Goal: Contribute content: Contribute content

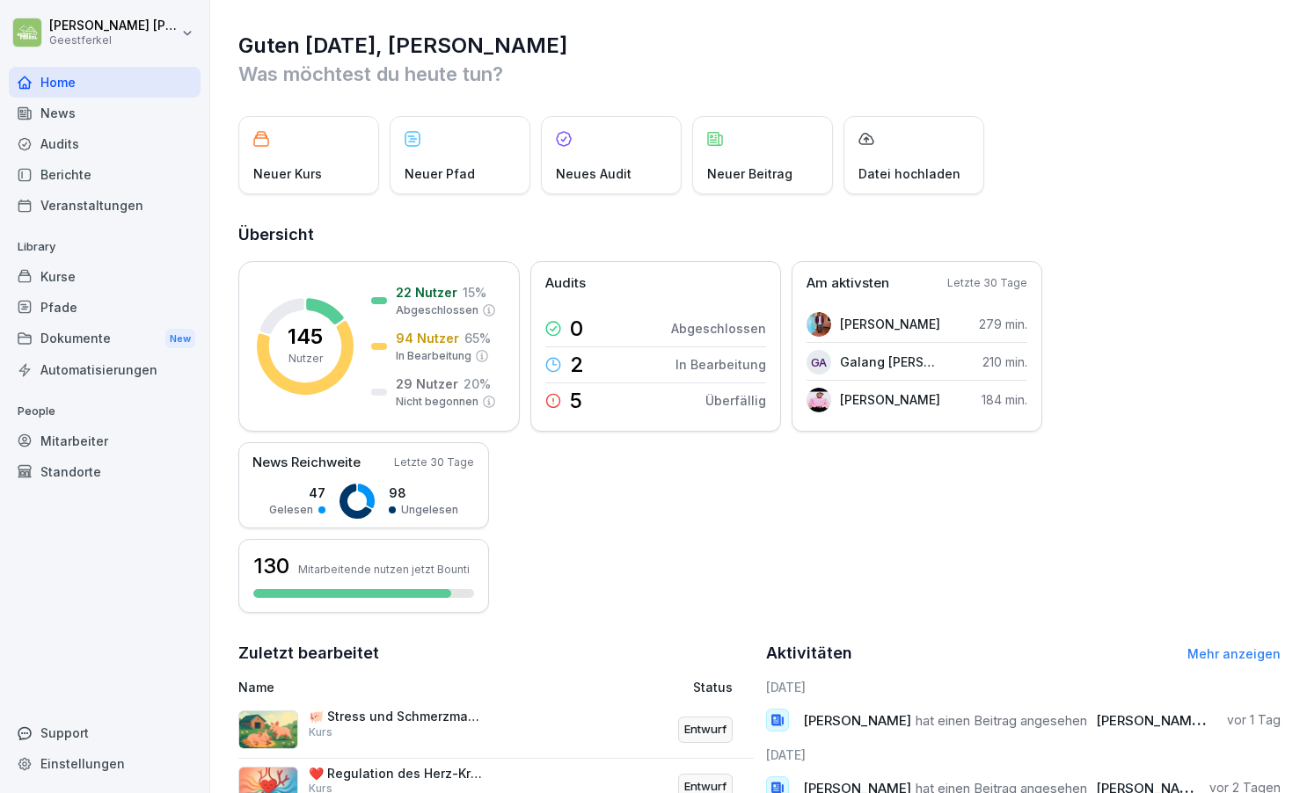
click at [98, 204] on div "Veranstaltungen" at bounding box center [105, 205] width 192 height 31
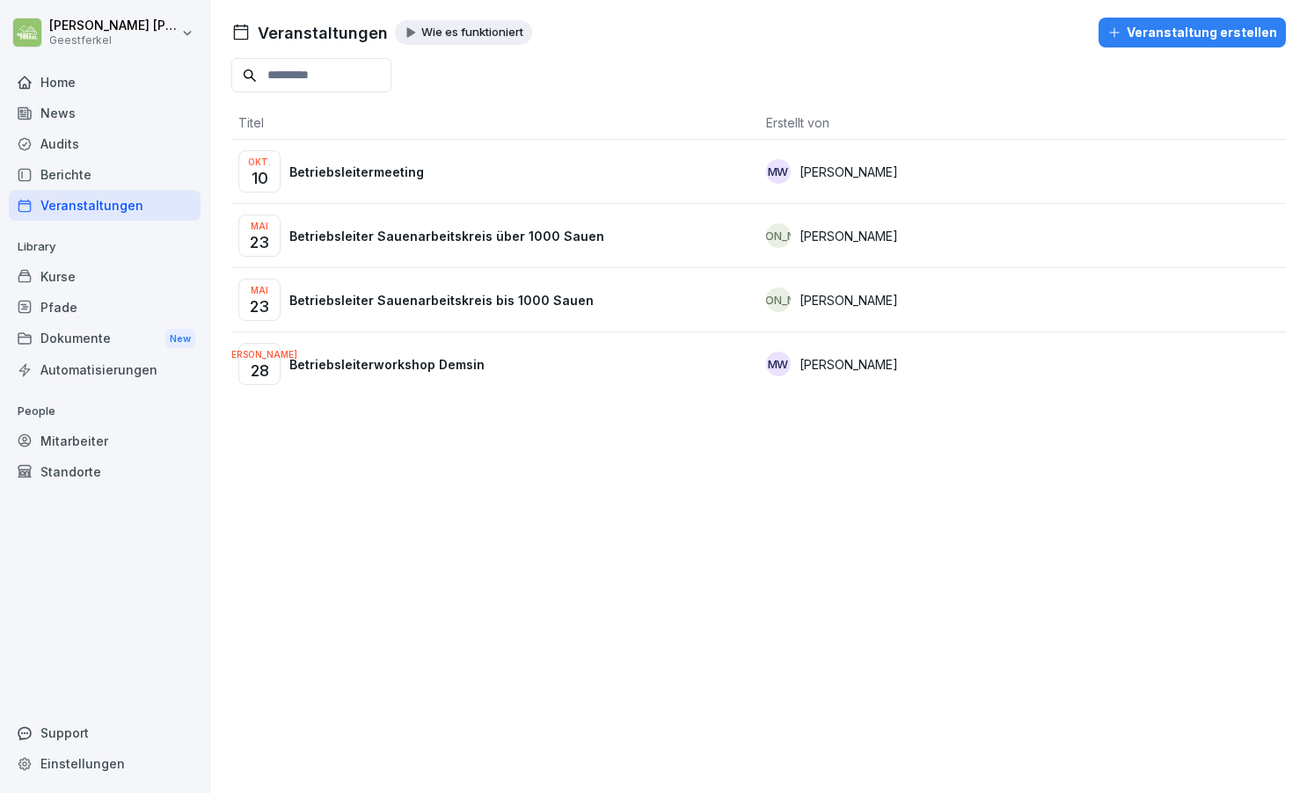
click at [485, 177] on div "Okt. 10 Betriebsleitermeeting" at bounding box center [495, 171] width 514 height 42
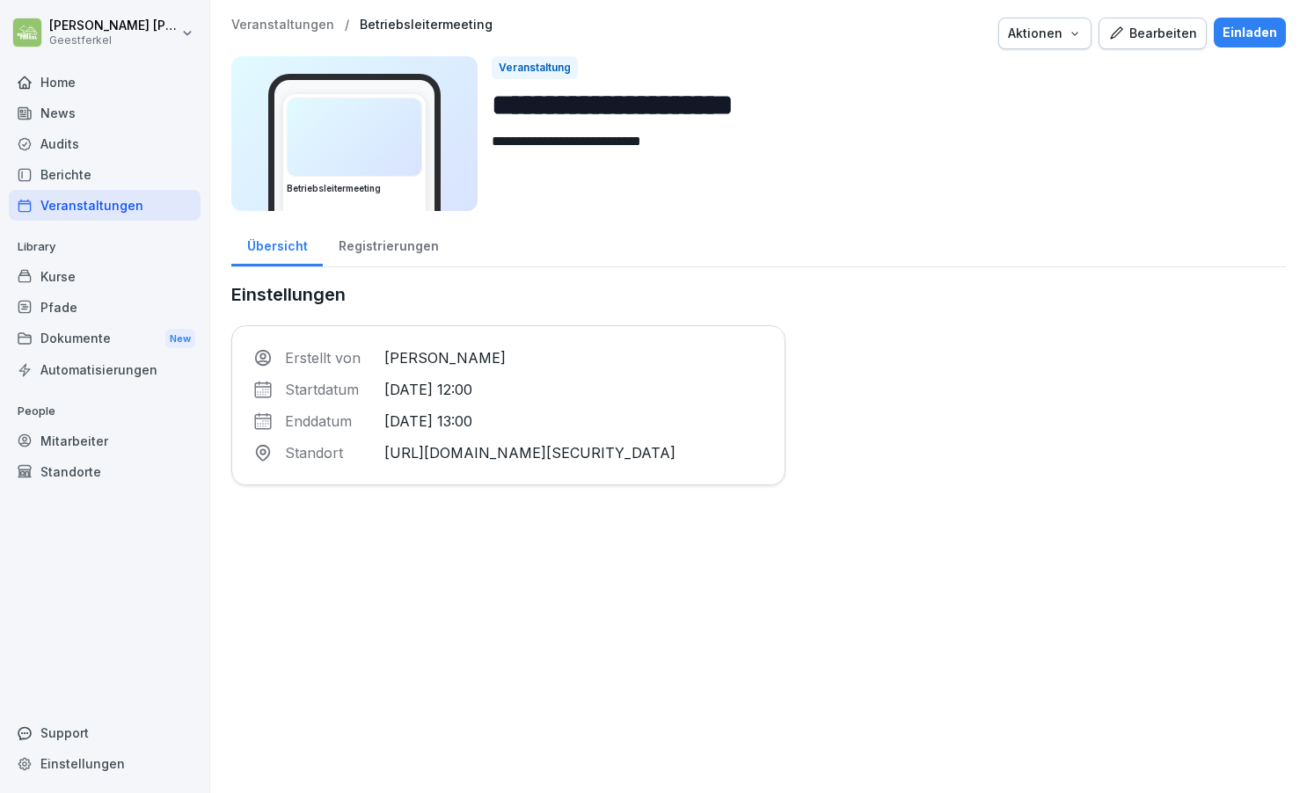
click at [383, 241] on div "Registrierungen" at bounding box center [388, 244] width 131 height 45
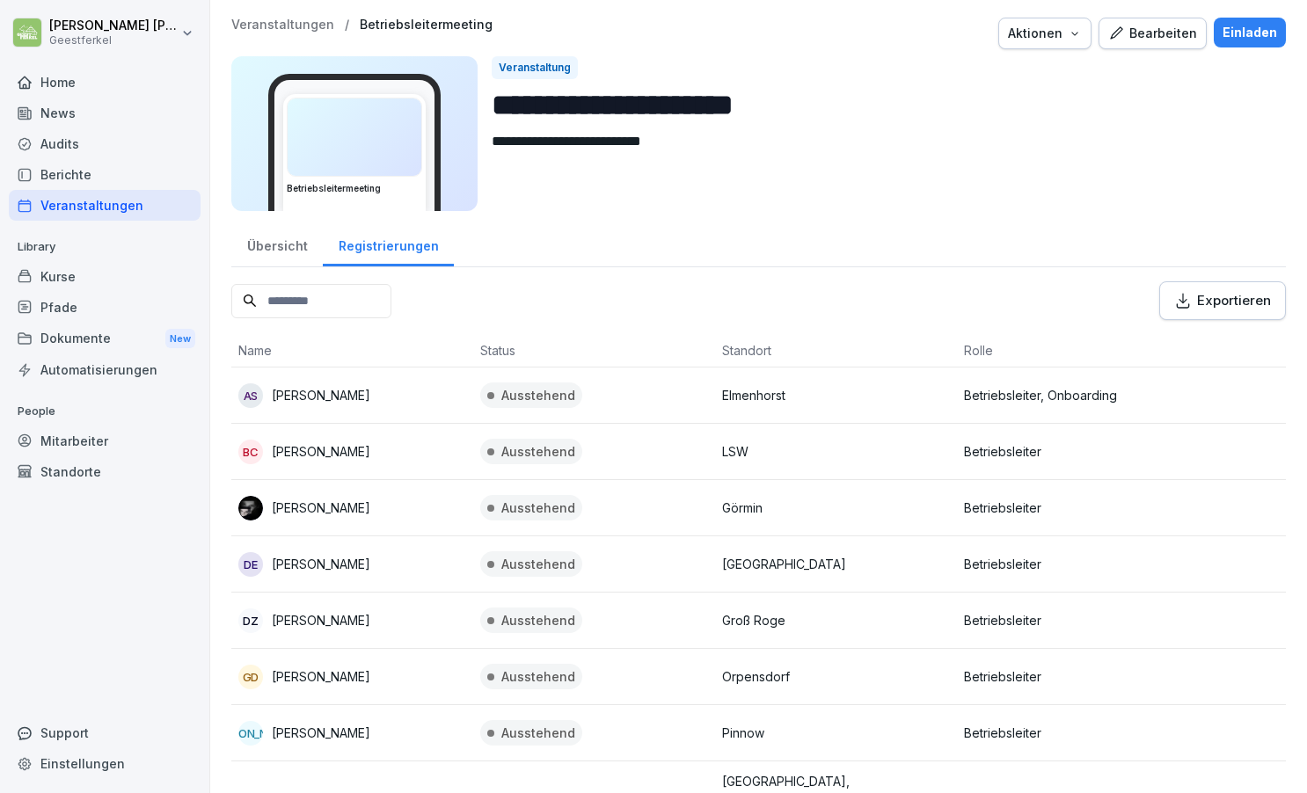
click at [74, 85] on div "Home" at bounding box center [105, 82] width 192 height 31
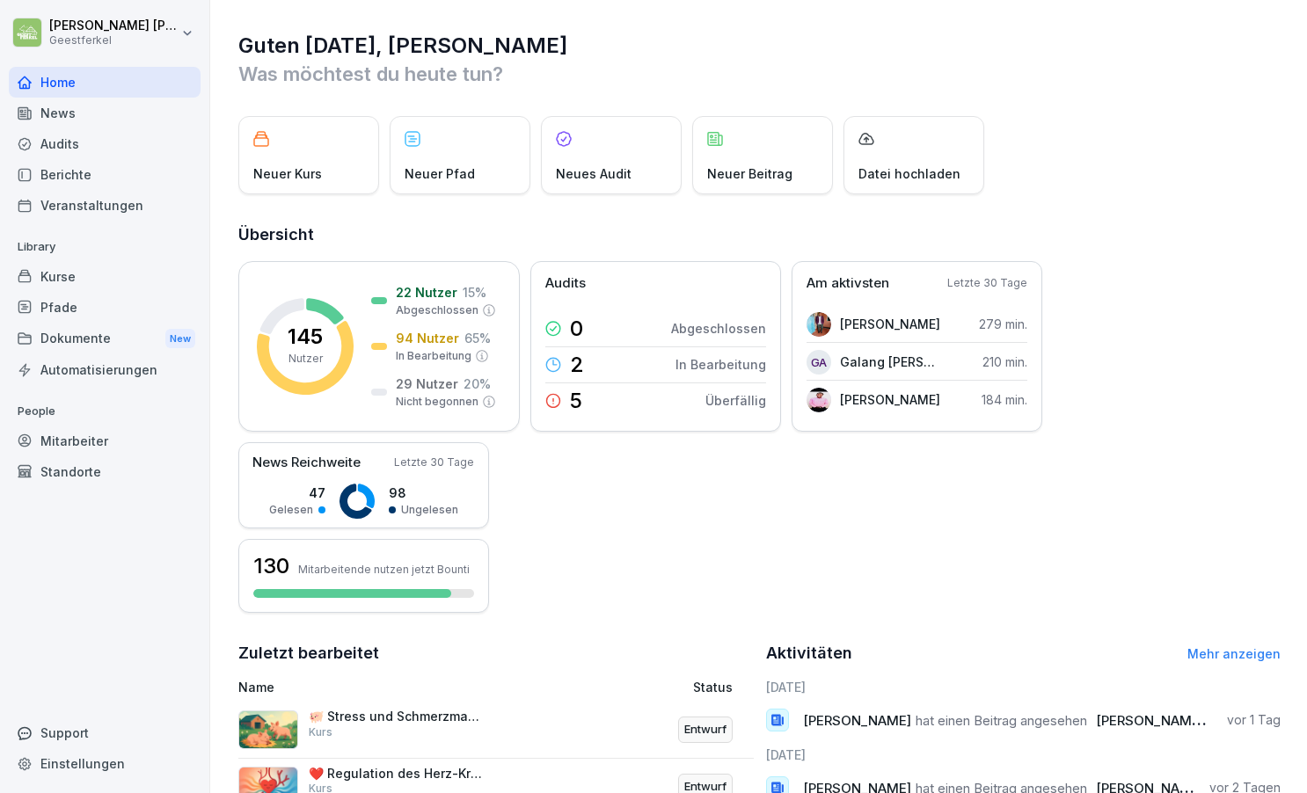
click at [56, 111] on div "News" at bounding box center [105, 113] width 192 height 31
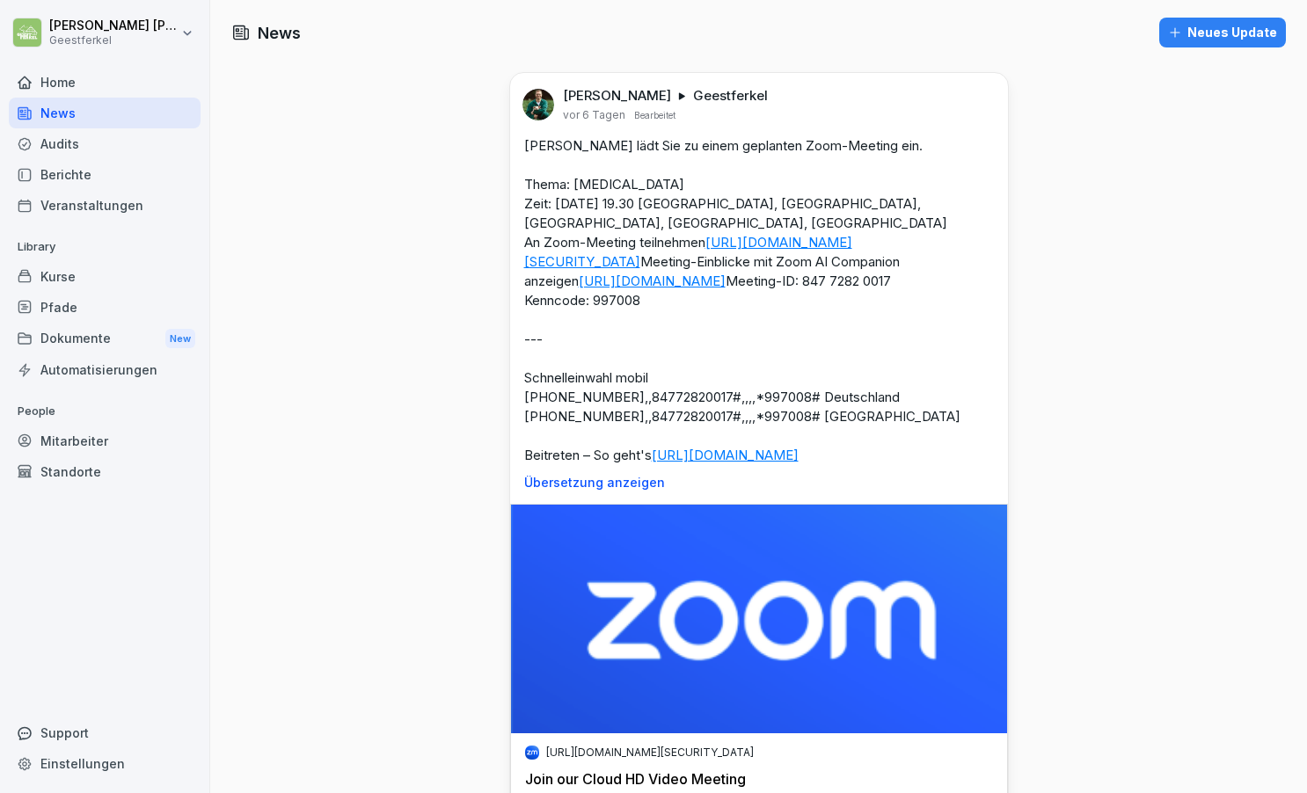
click at [68, 204] on div "Veranstaltungen" at bounding box center [105, 205] width 192 height 31
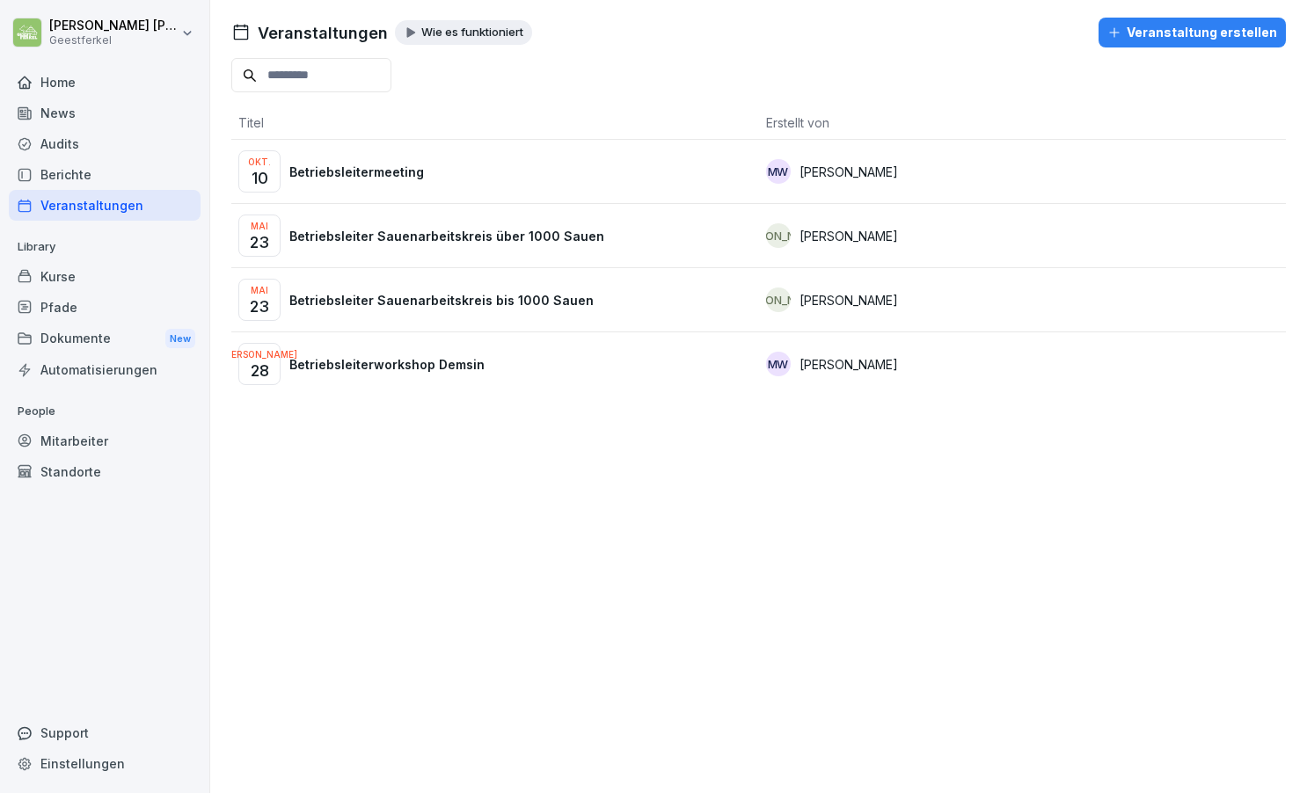
click at [48, 76] on div "Home" at bounding box center [105, 82] width 192 height 31
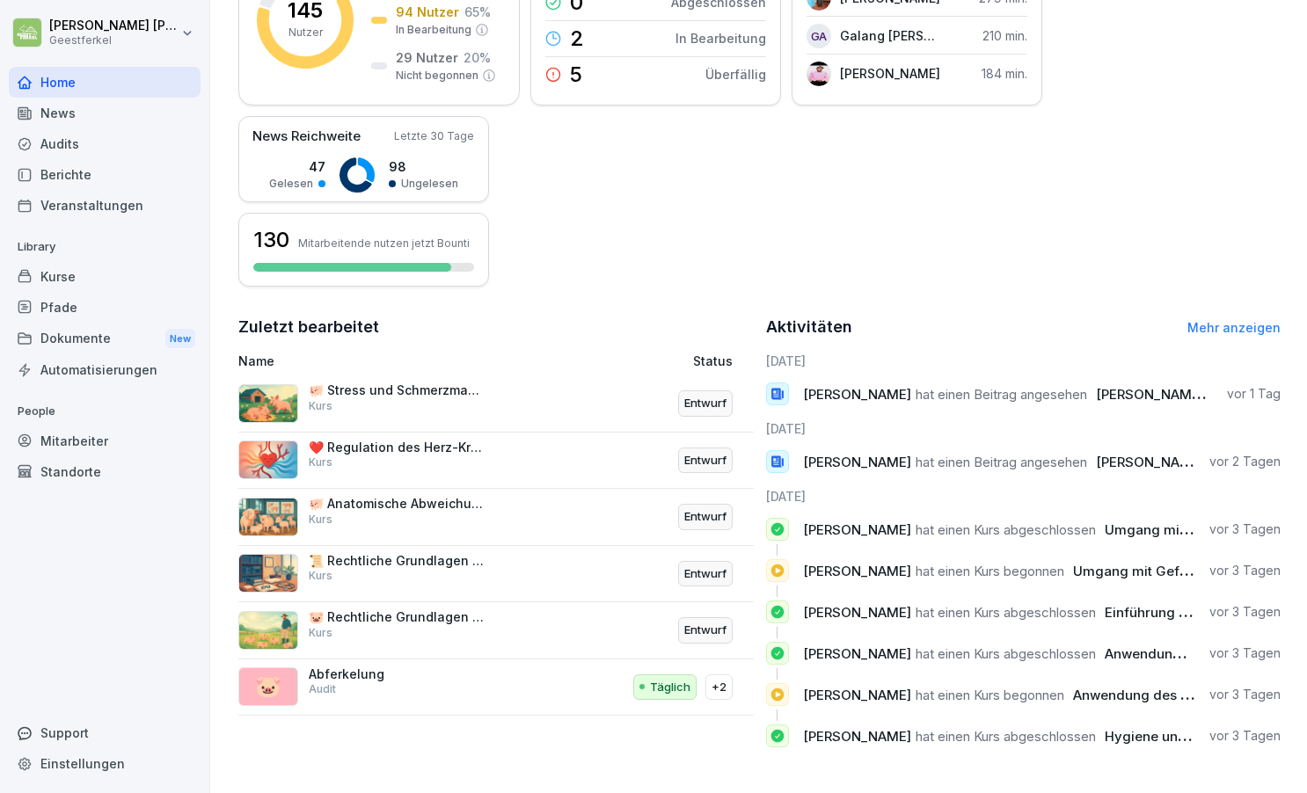
scroll to position [326, 0]
click at [488, 389] on div "🐖 Stress und Schmerzmanagement bei Schweinen Kurs" at bounding box center [395, 404] width 315 height 42
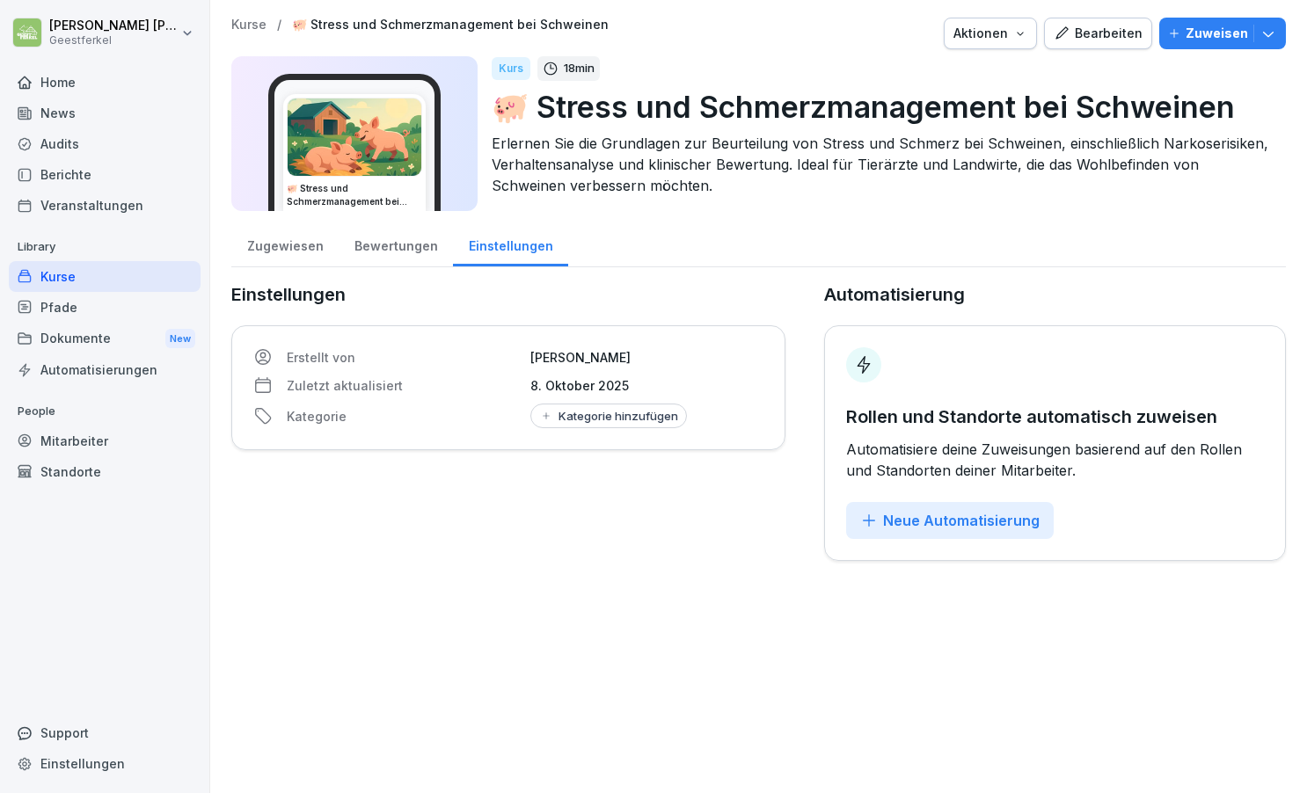
click at [1102, 31] on div "Bearbeiten" at bounding box center [1098, 33] width 89 height 19
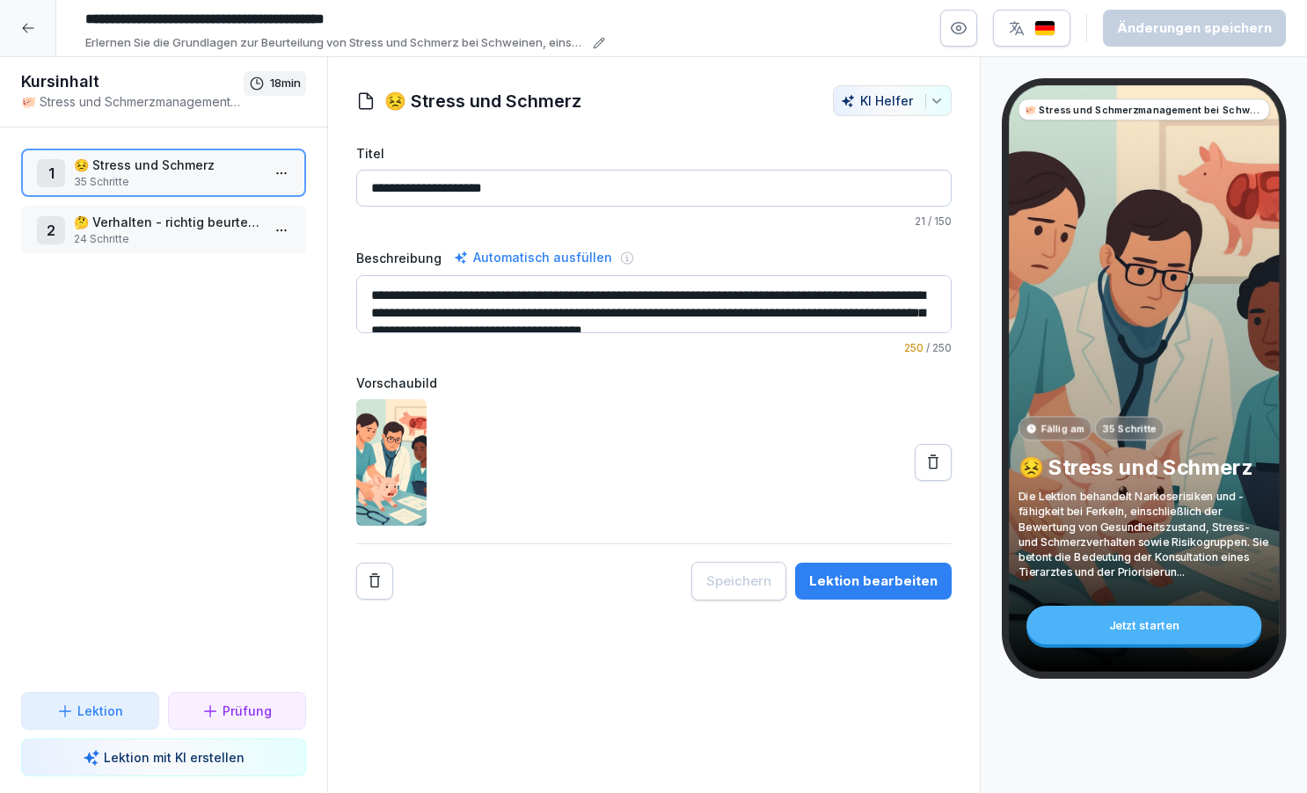
click at [905, 580] on div "Lektion bearbeiten" at bounding box center [873, 581] width 128 height 19
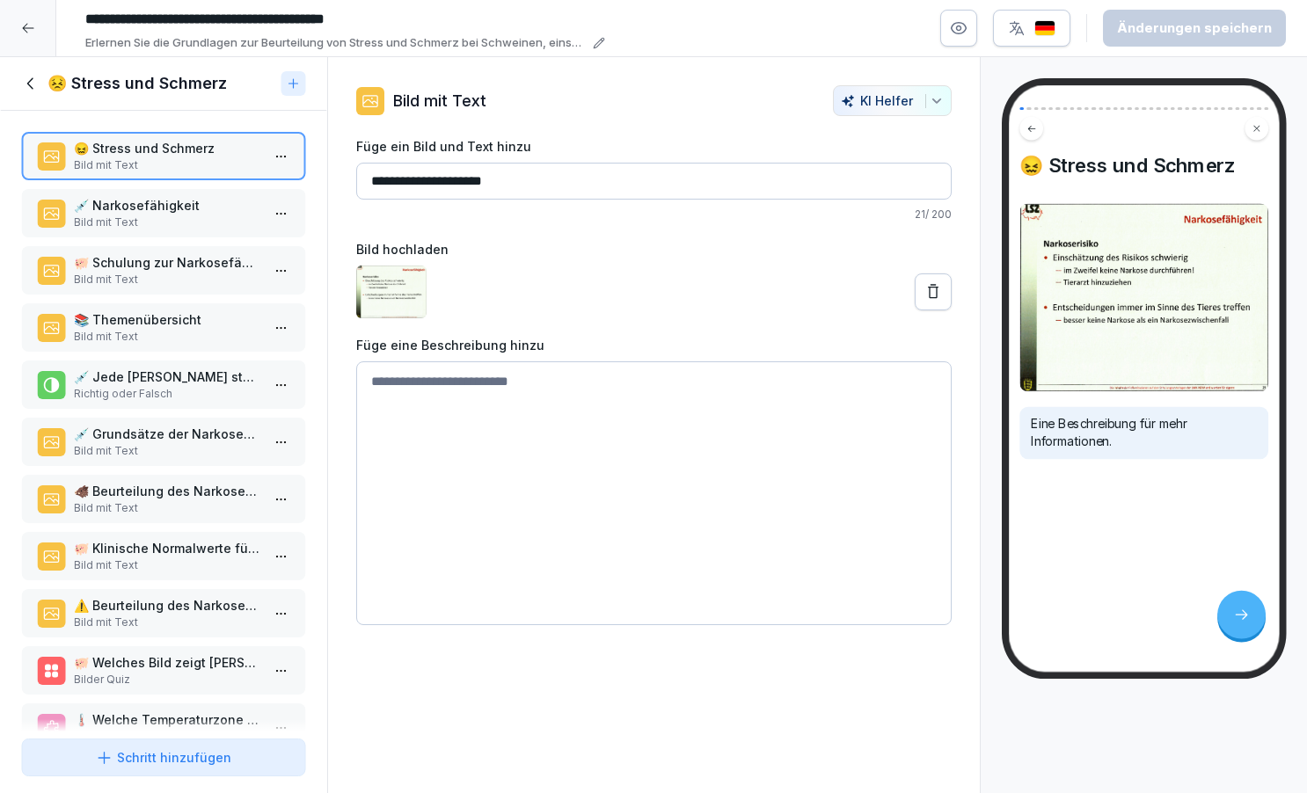
click at [200, 215] on p "💉 Narkosefähigkeit" at bounding box center [167, 205] width 186 height 18
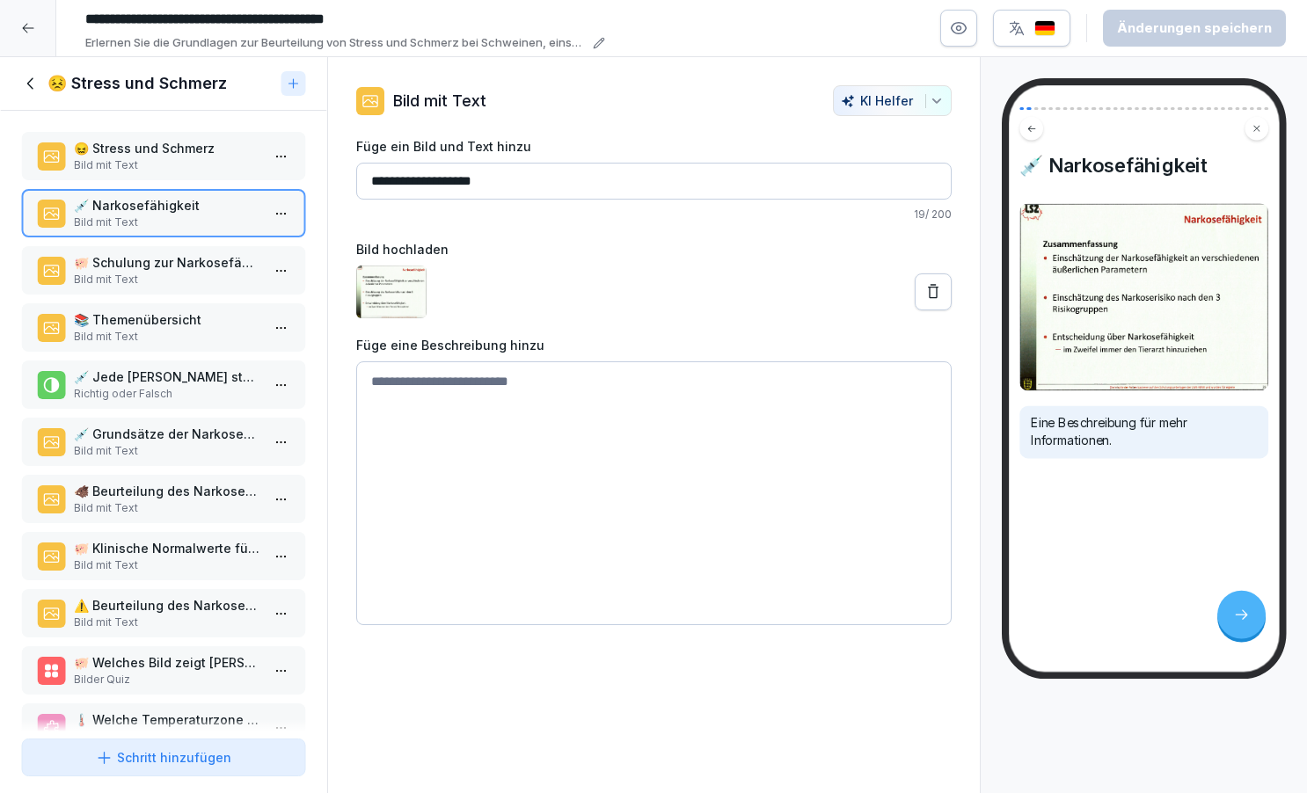
click at [172, 272] on p "🐖 Schulung zur Narkosefähigkeit bei Schweinen" at bounding box center [167, 262] width 186 height 18
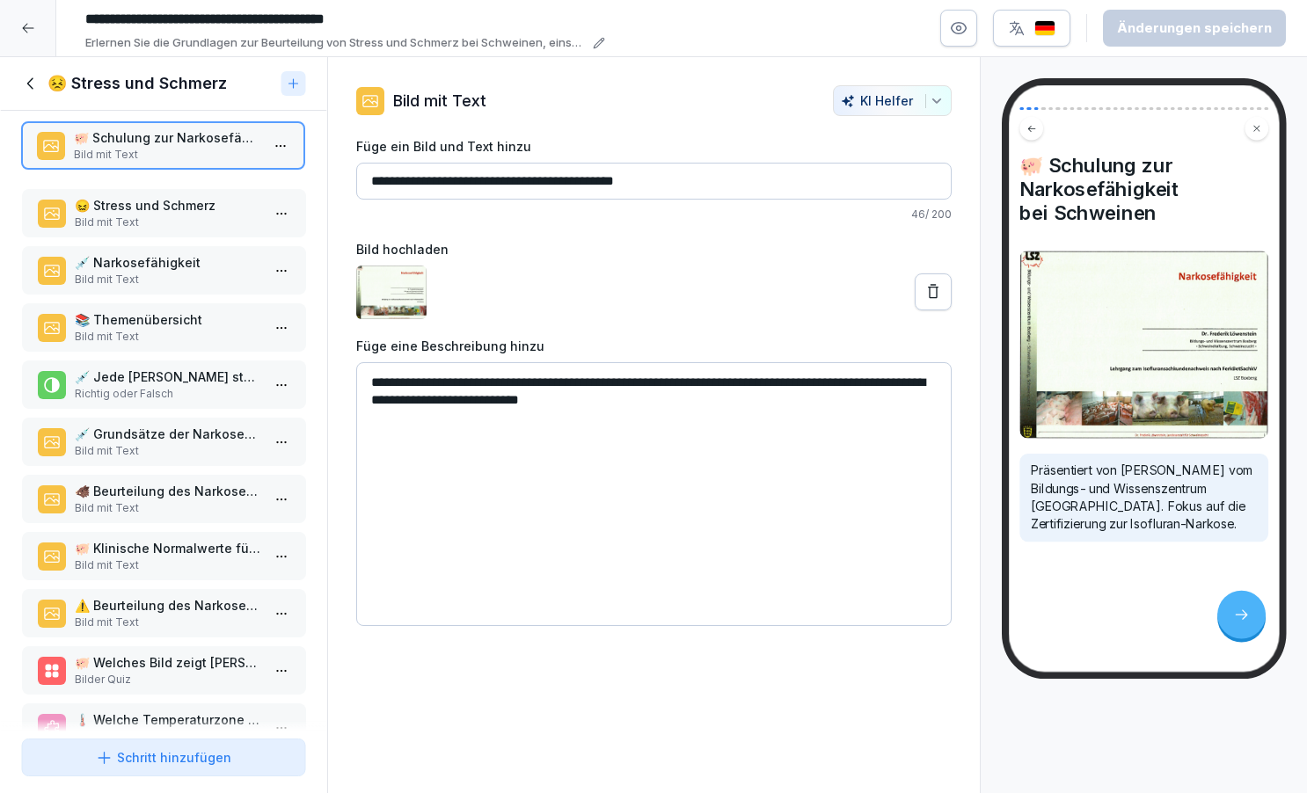
drag, startPoint x: 155, startPoint y: 286, endPoint x: 154, endPoint y: 162, distance: 124.0
click at [154, 147] on p "🐖 Schulung zur Narkosefähigkeit bei Schweinen" at bounding box center [166, 137] width 186 height 18
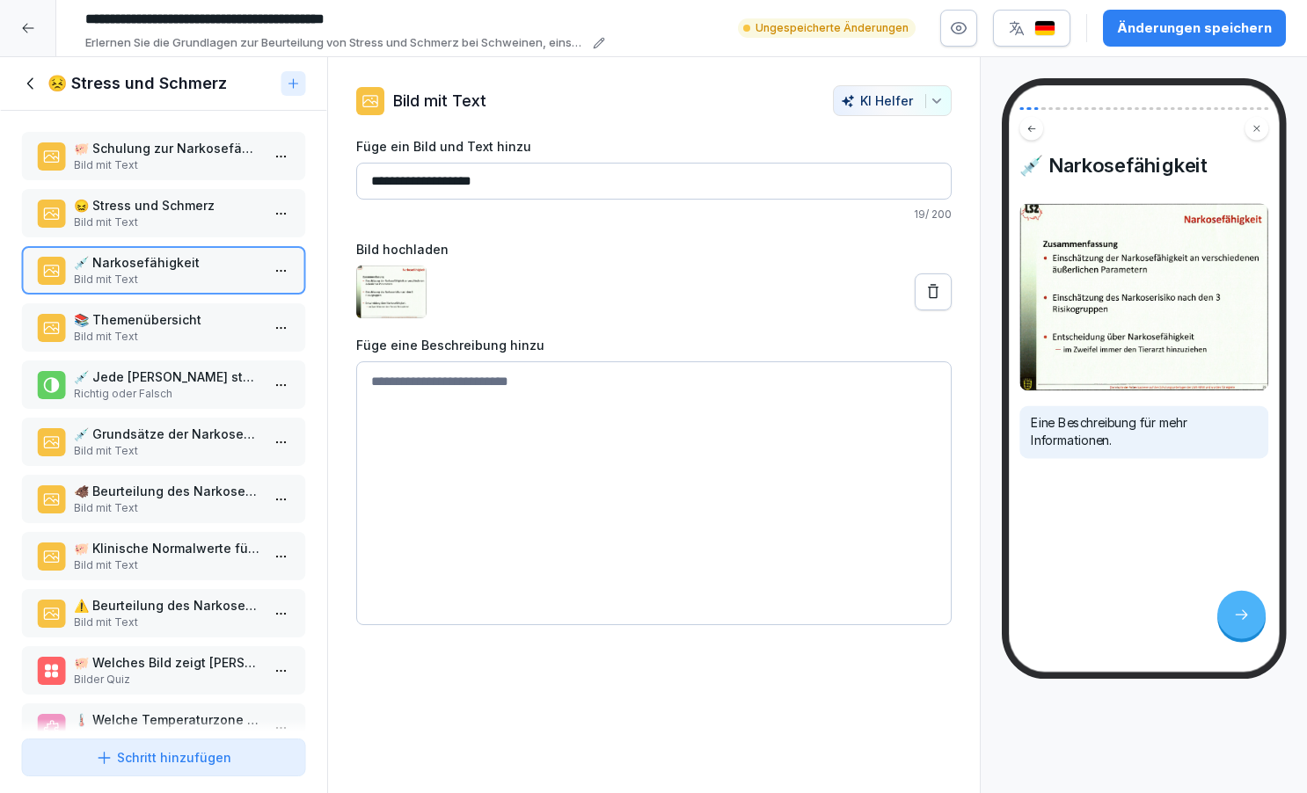
click at [149, 157] on p "🐖 Schulung zur Narkosefähigkeit bei Schweinen" at bounding box center [167, 148] width 186 height 18
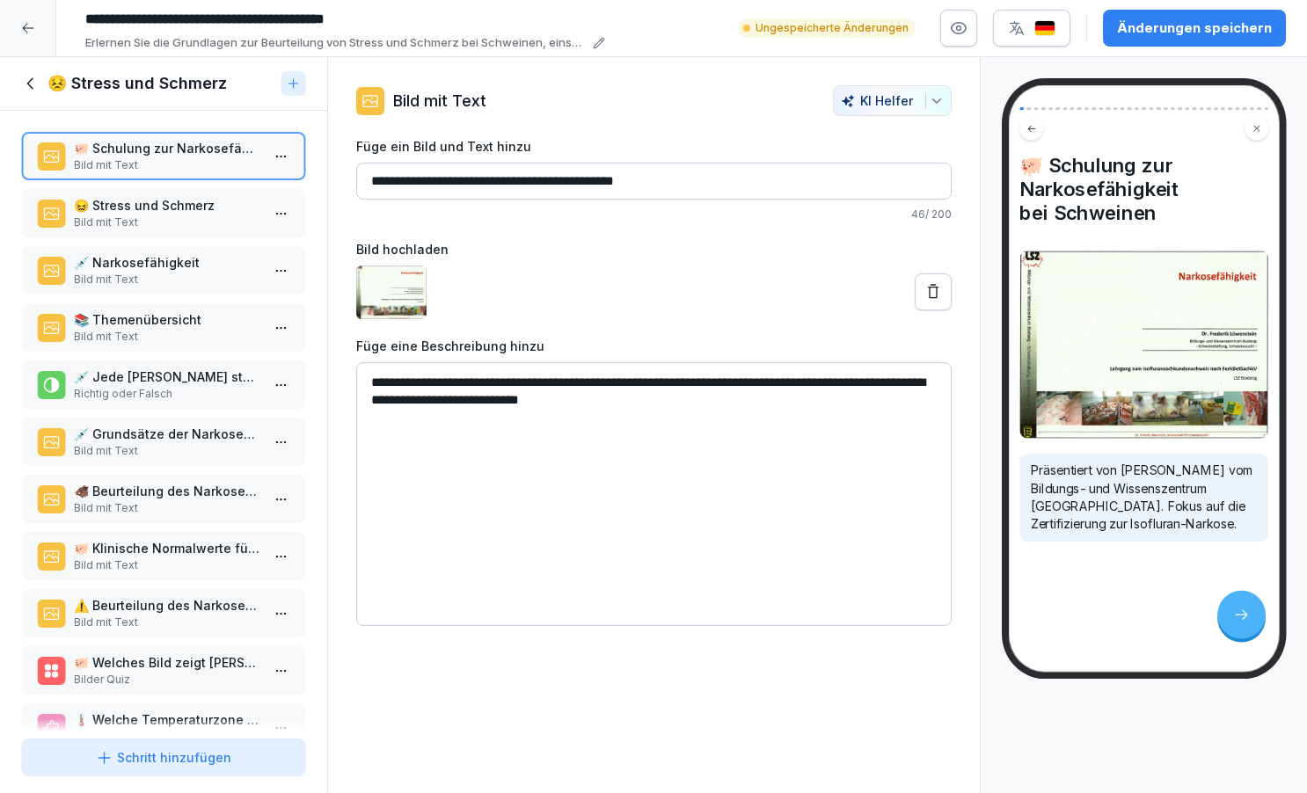
click at [181, 329] on p "📚 Themenübersicht" at bounding box center [167, 320] width 186 height 18
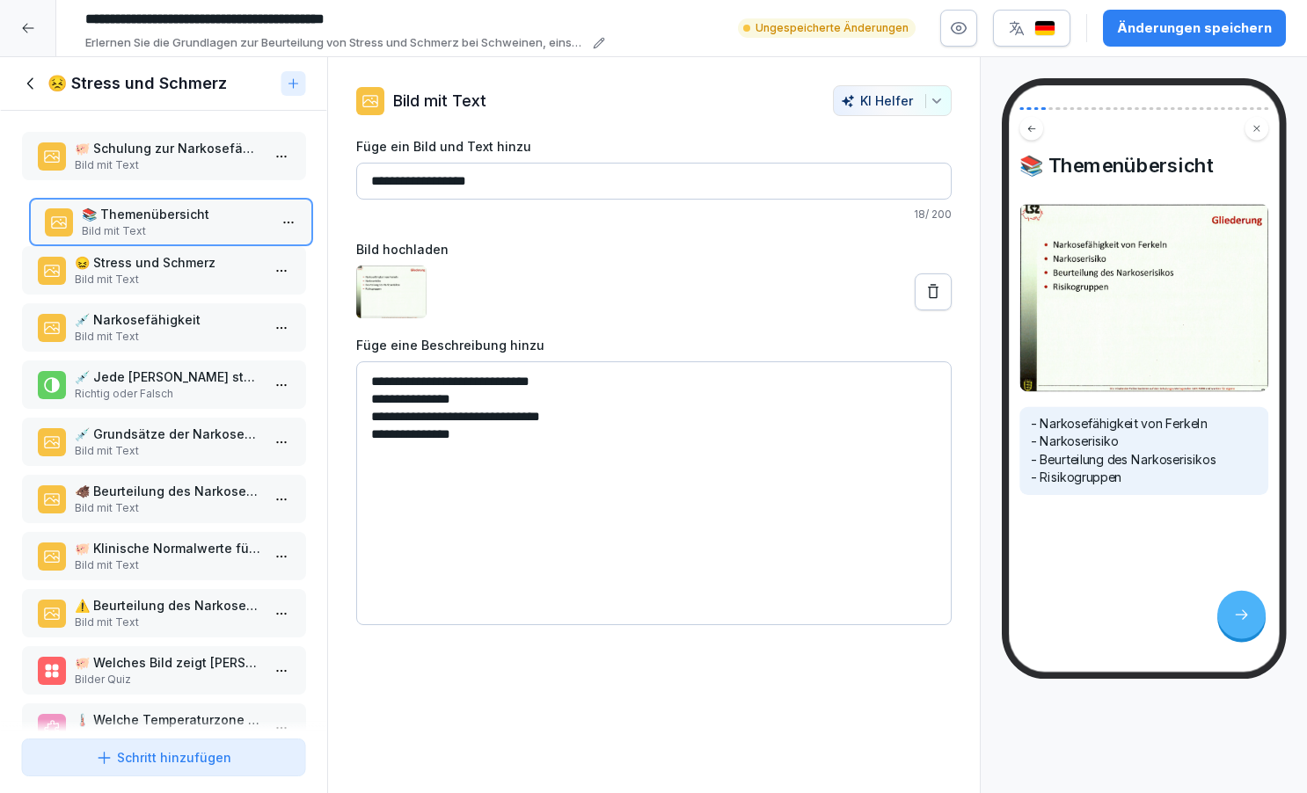
drag, startPoint x: 181, startPoint y: 343, endPoint x: 188, endPoint y: 238, distance: 105.8
click at [188, 223] on p "📚 Themenübersicht" at bounding box center [174, 214] width 186 height 18
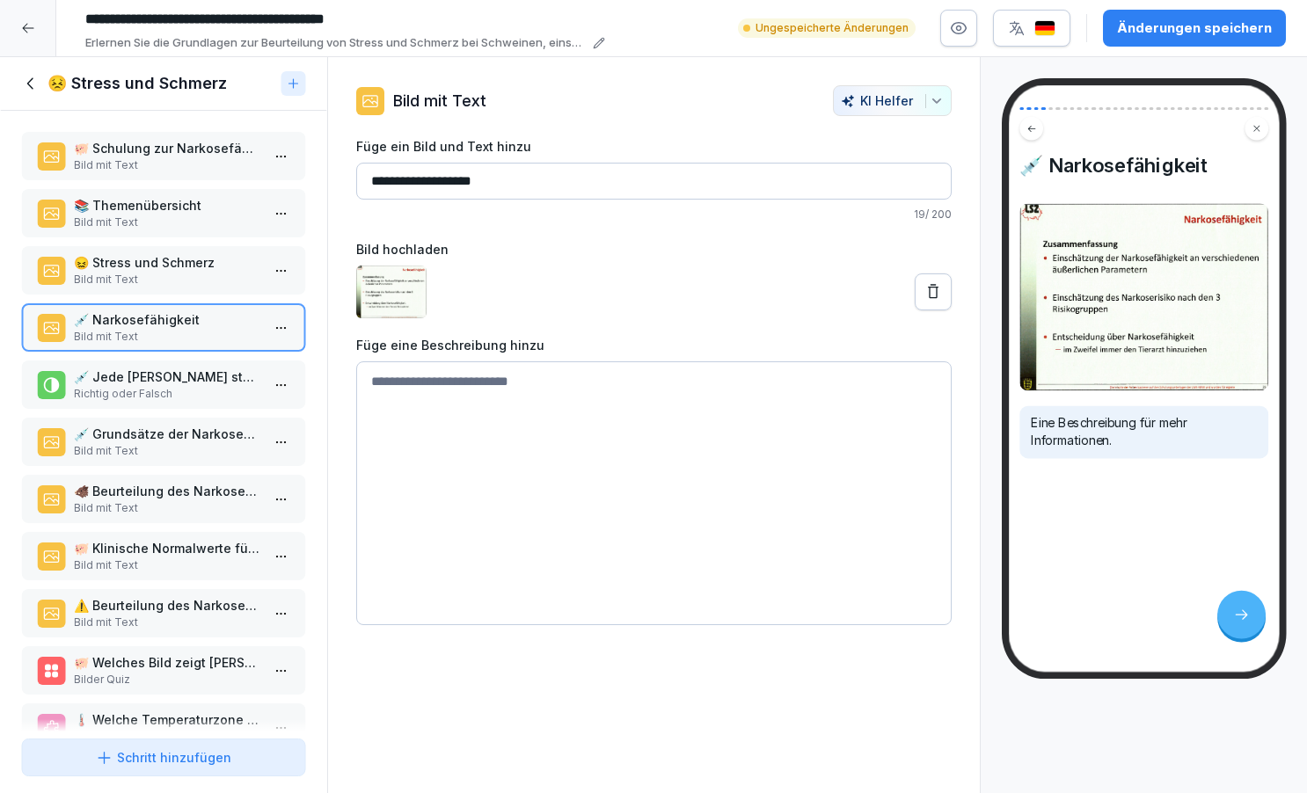
click at [171, 230] on p "Bild mit Text" at bounding box center [167, 223] width 186 height 16
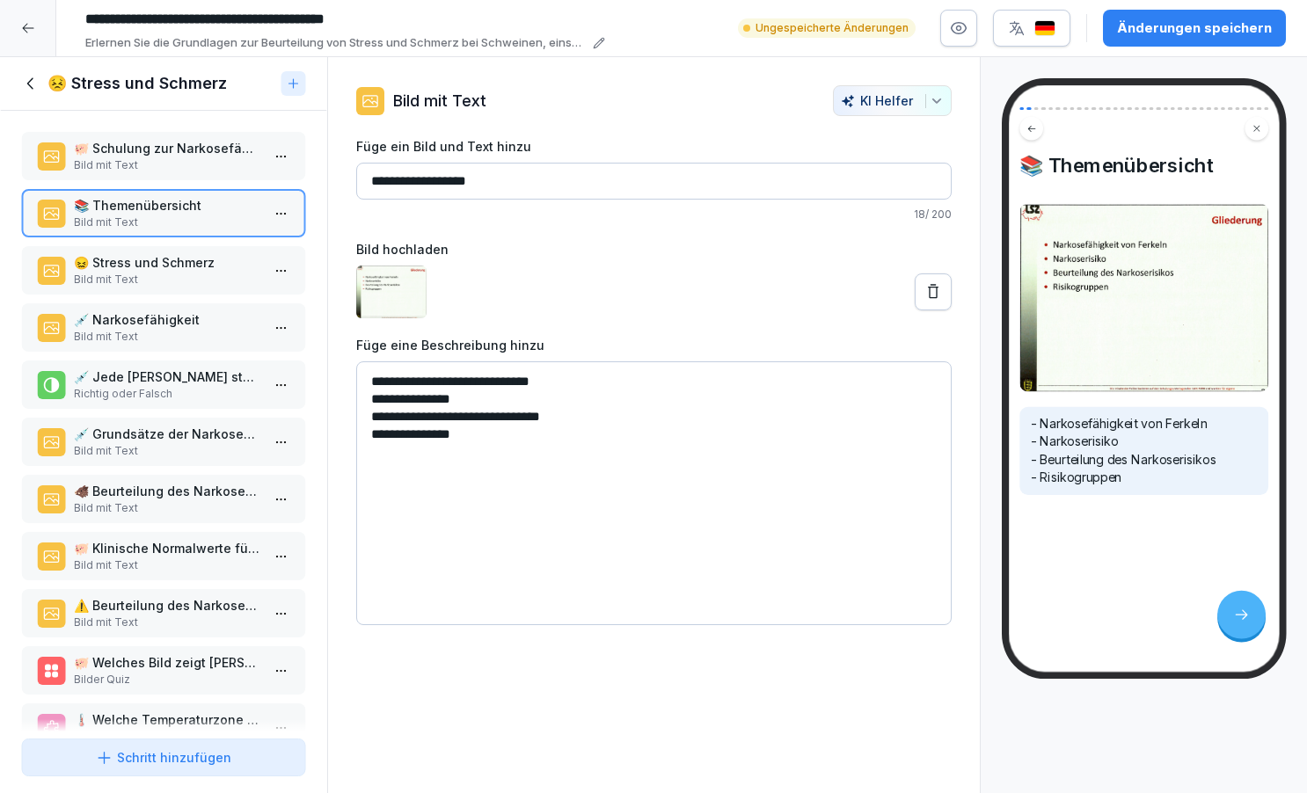
click at [163, 443] on p "💉 Grundsätze der Narkosefähigkeit" at bounding box center [167, 434] width 186 height 18
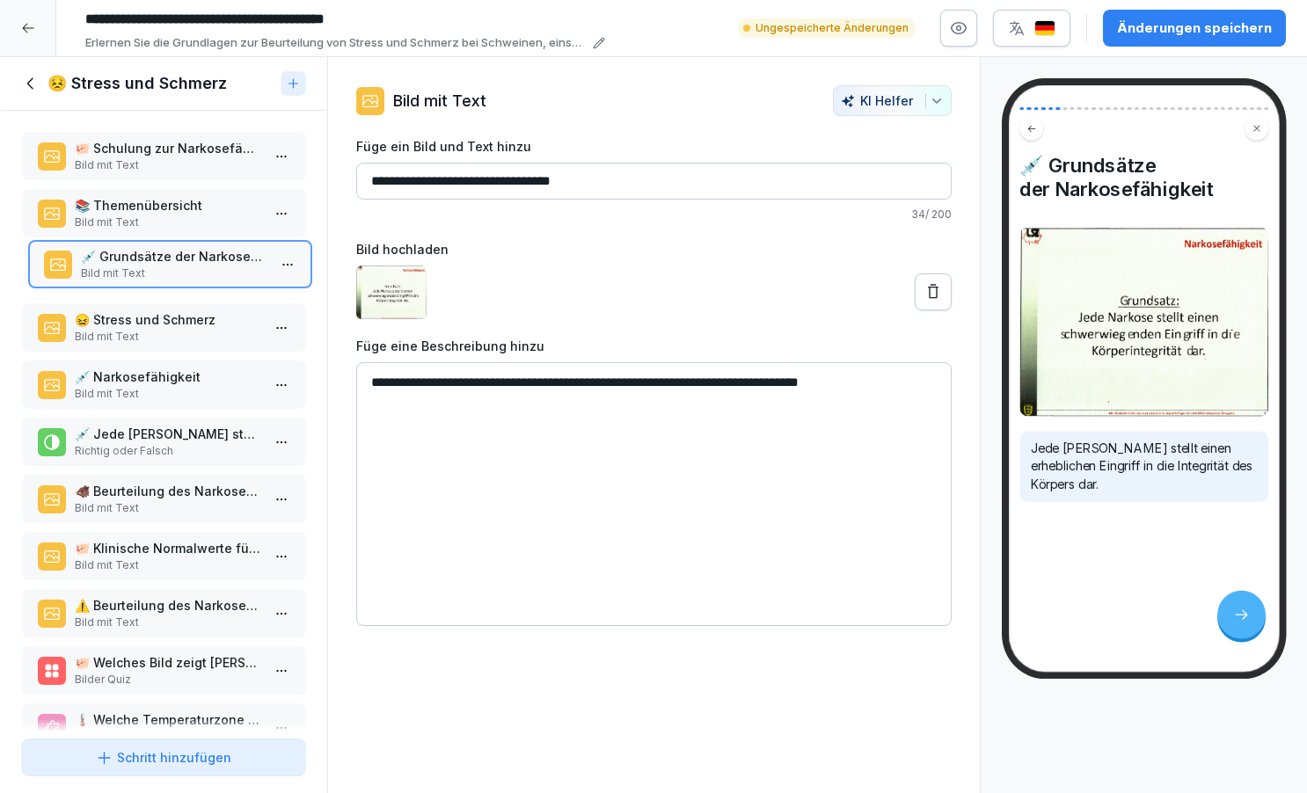
drag, startPoint x: 163, startPoint y: 459, endPoint x: 169, endPoint y: 281, distance: 177.8
click at [169, 266] on p "💉 Grundsätze der Narkosefähigkeit" at bounding box center [173, 256] width 186 height 18
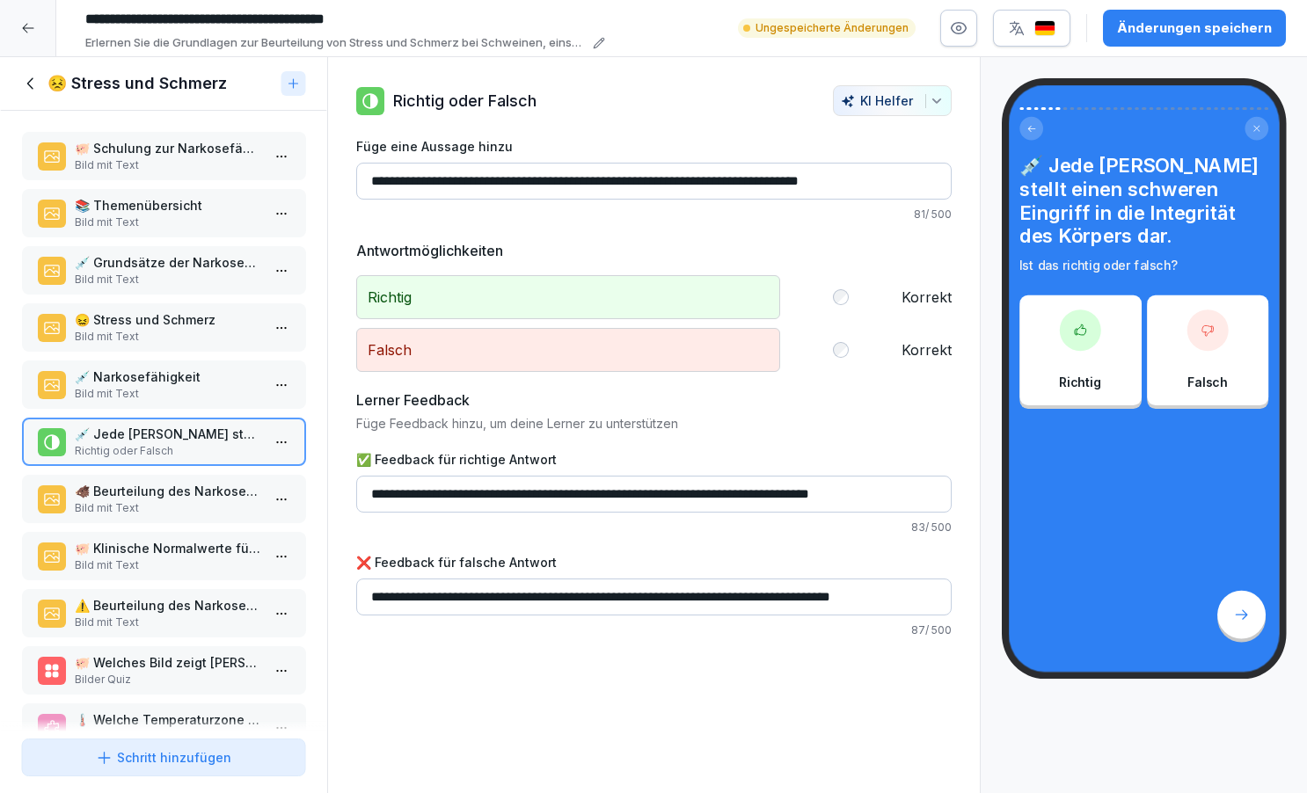
click at [171, 501] on p "🐗 Beurteilung des Narkoserisikos bei Ferkeln" at bounding box center [167, 491] width 186 height 18
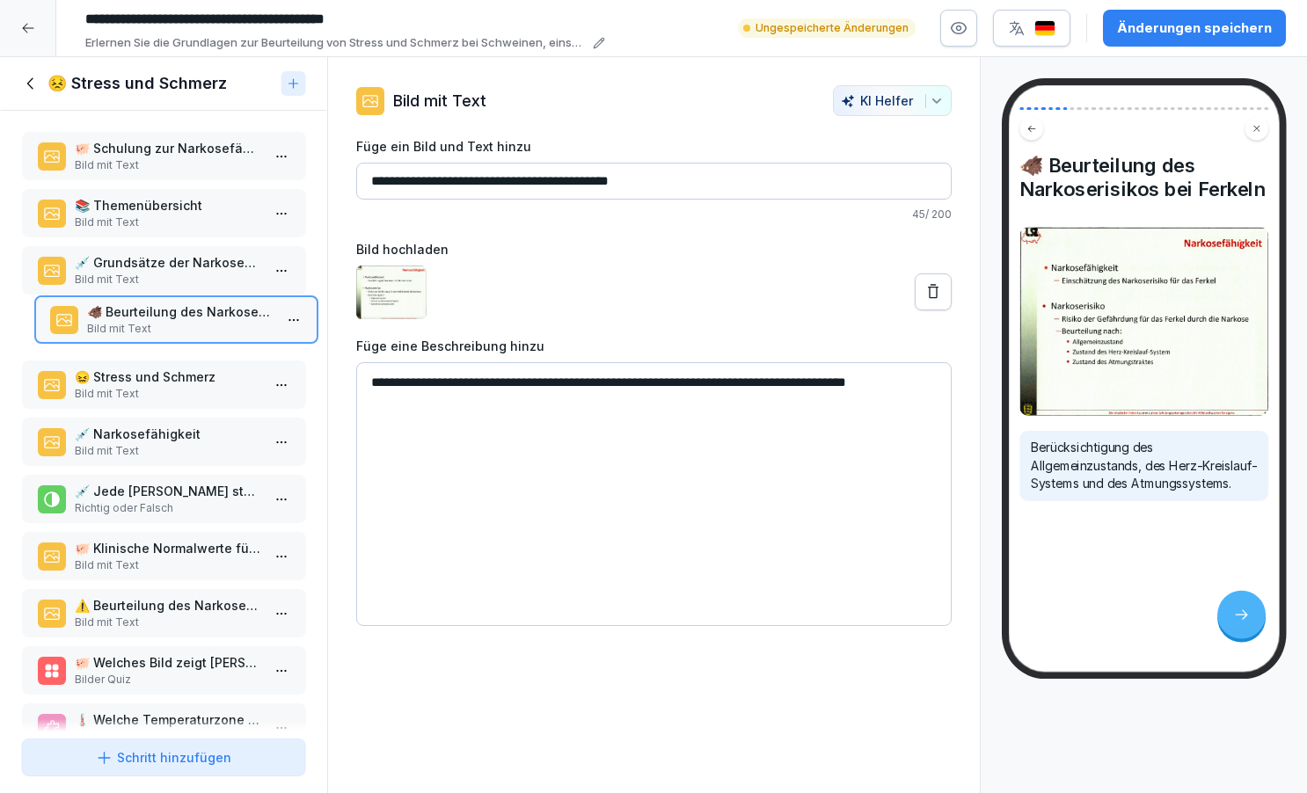
drag, startPoint x: 167, startPoint y: 511, endPoint x: 179, endPoint y: 334, distance: 177.2
click at [179, 321] on p "🐗 Beurteilung des Narkoserisikos bei Ferkeln" at bounding box center [179, 312] width 186 height 18
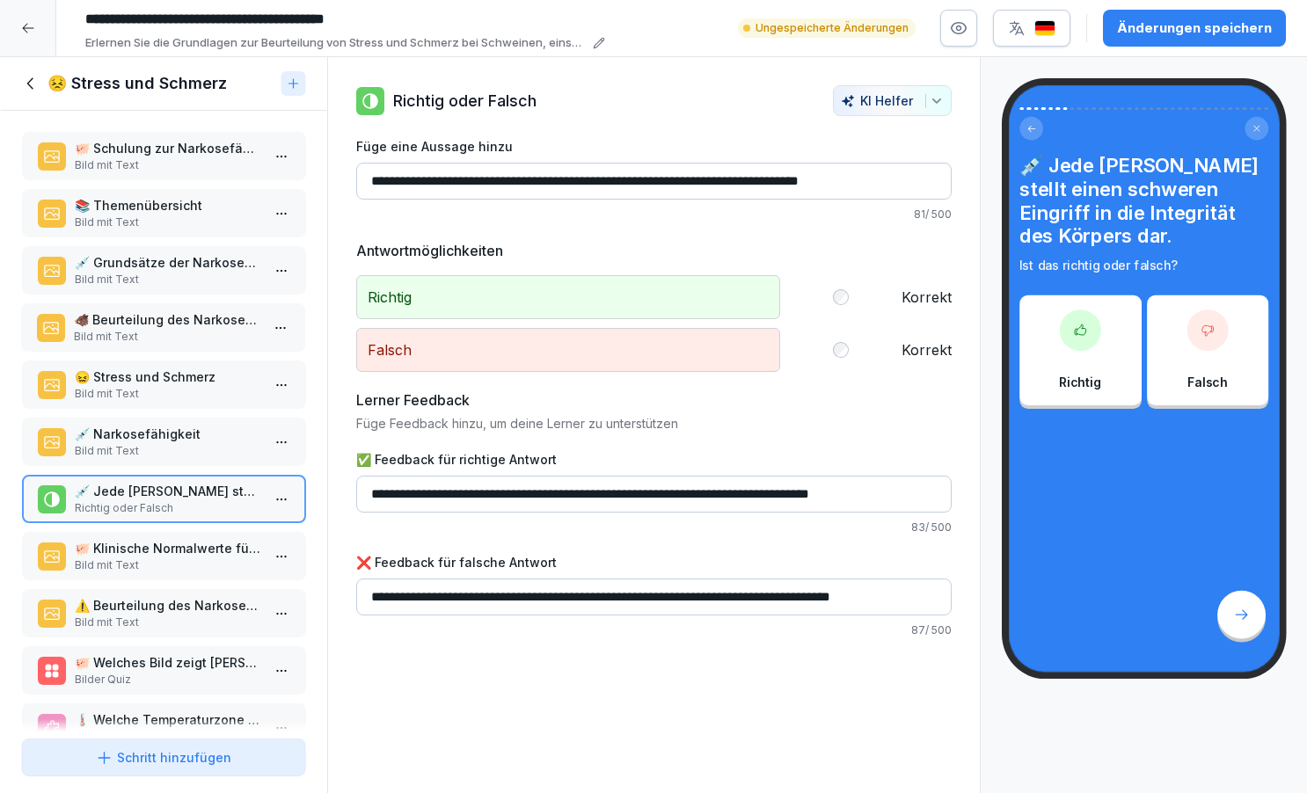
click at [179, 329] on p "🐗 Beurteilung des Narkoserisikos bei Ferkeln" at bounding box center [166, 320] width 186 height 18
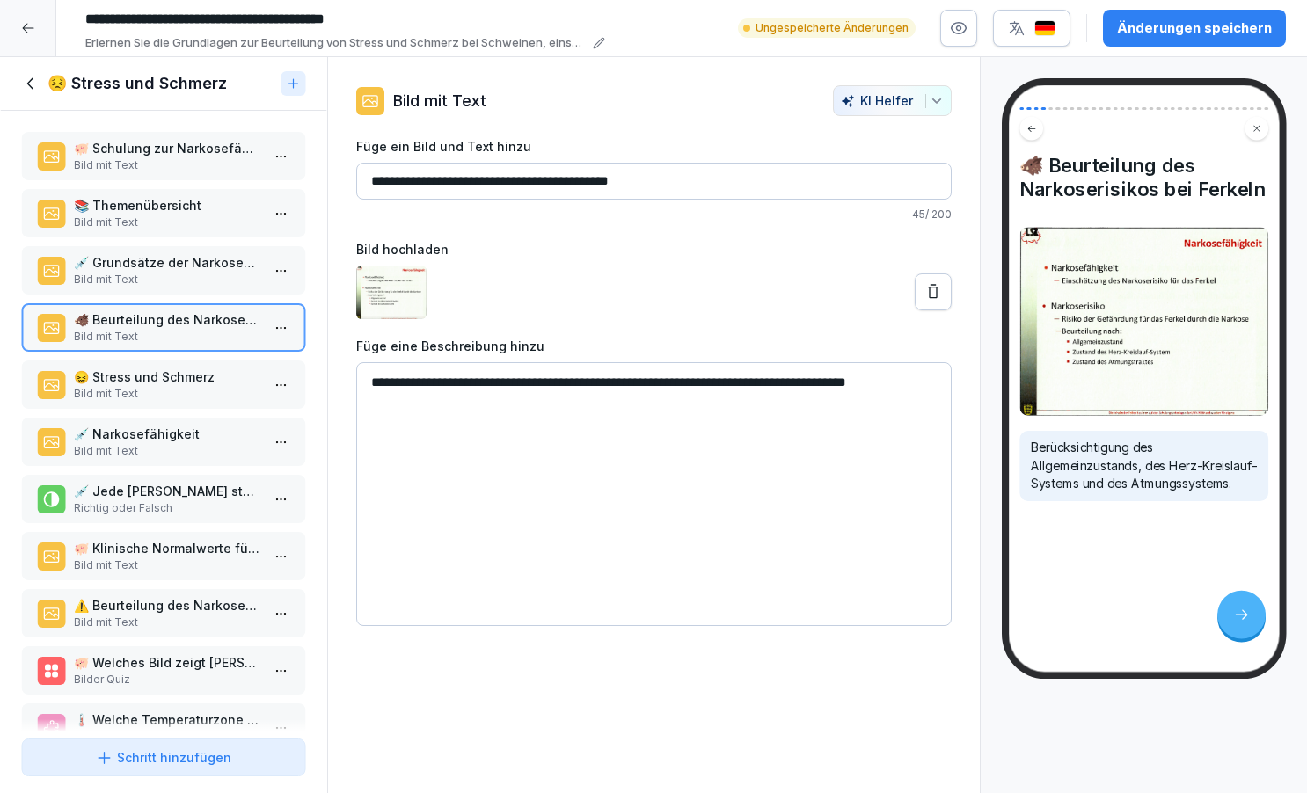
click at [187, 558] on p "🐖 Klinische Normalwerte für Saugferkel" at bounding box center [167, 548] width 186 height 18
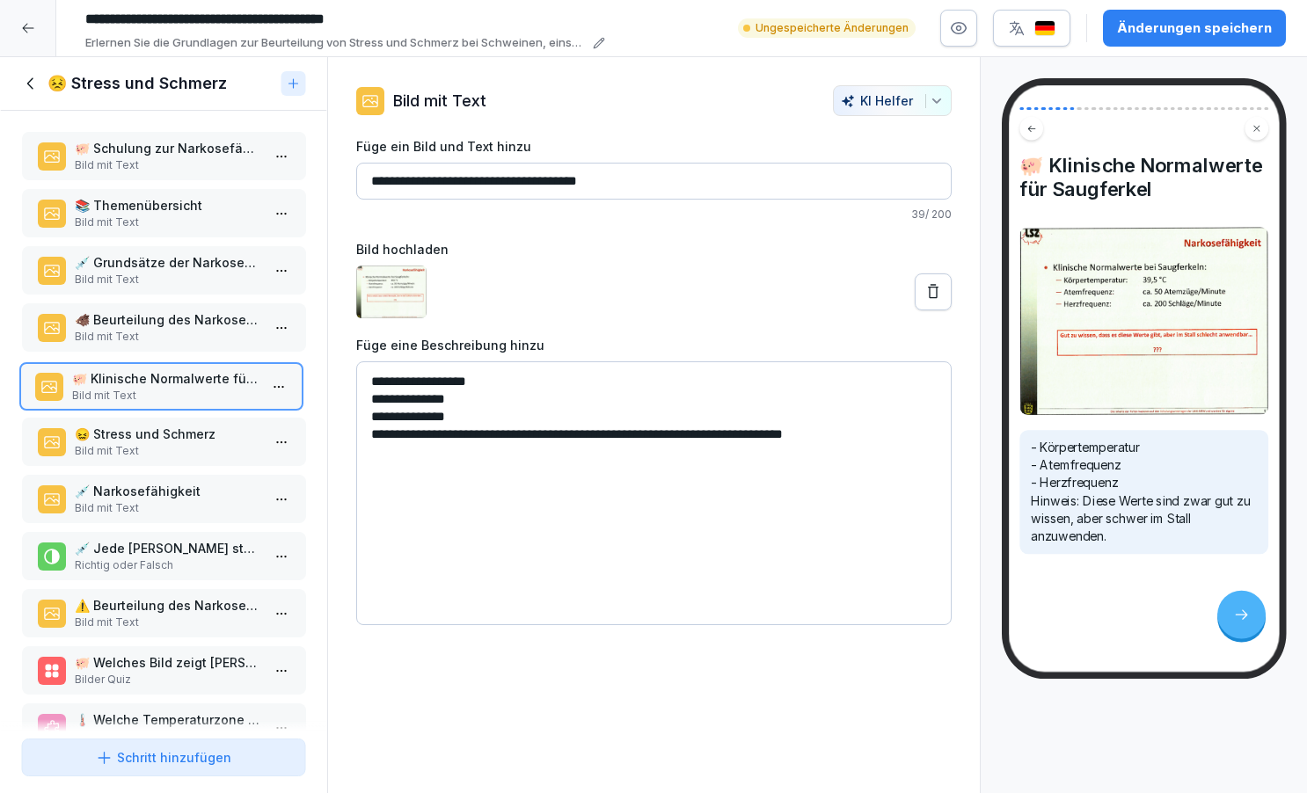
drag, startPoint x: 191, startPoint y: 559, endPoint x: 188, endPoint y: 391, distance: 168.9
click at [188, 388] on p "🐖 Klinische Normalwerte für Saugferkel" at bounding box center [164, 378] width 186 height 18
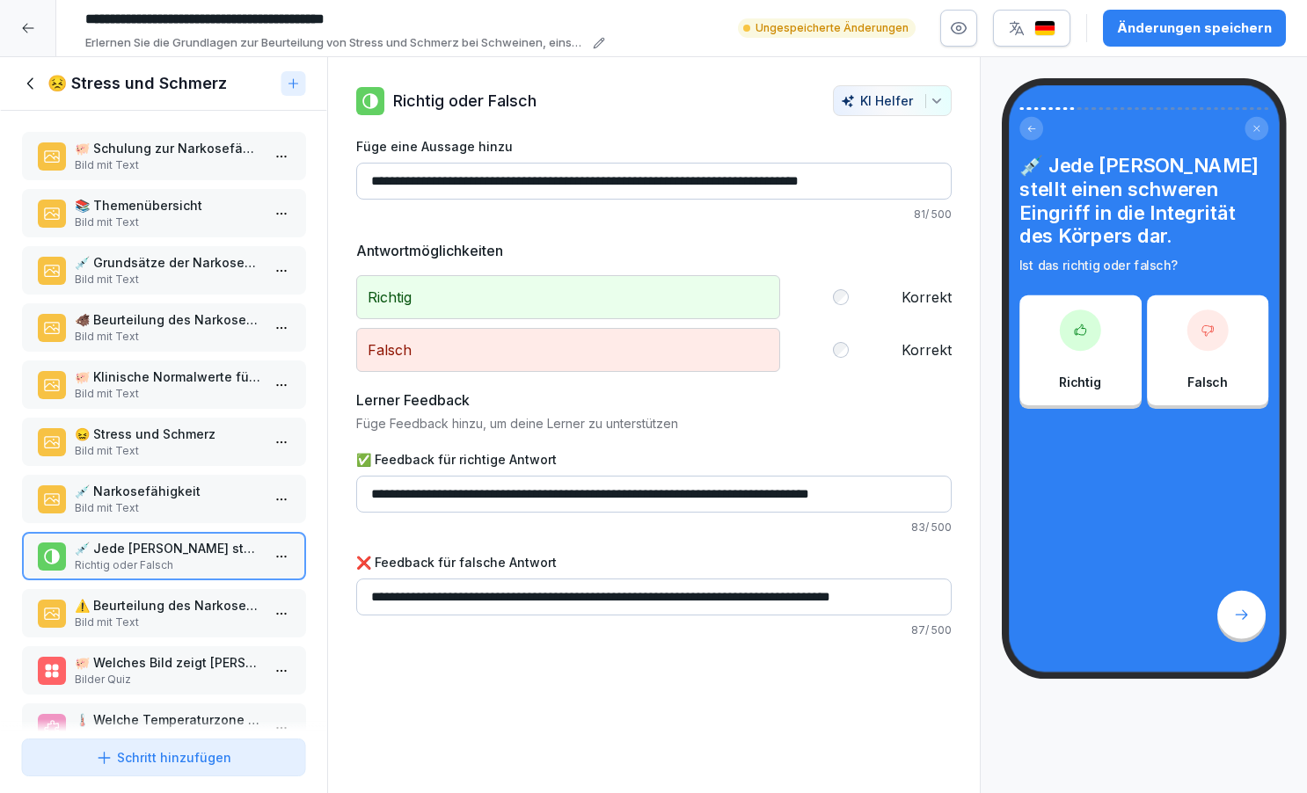
click at [188, 386] on p "🐖 Klinische Normalwerte für Saugferkel" at bounding box center [167, 377] width 186 height 18
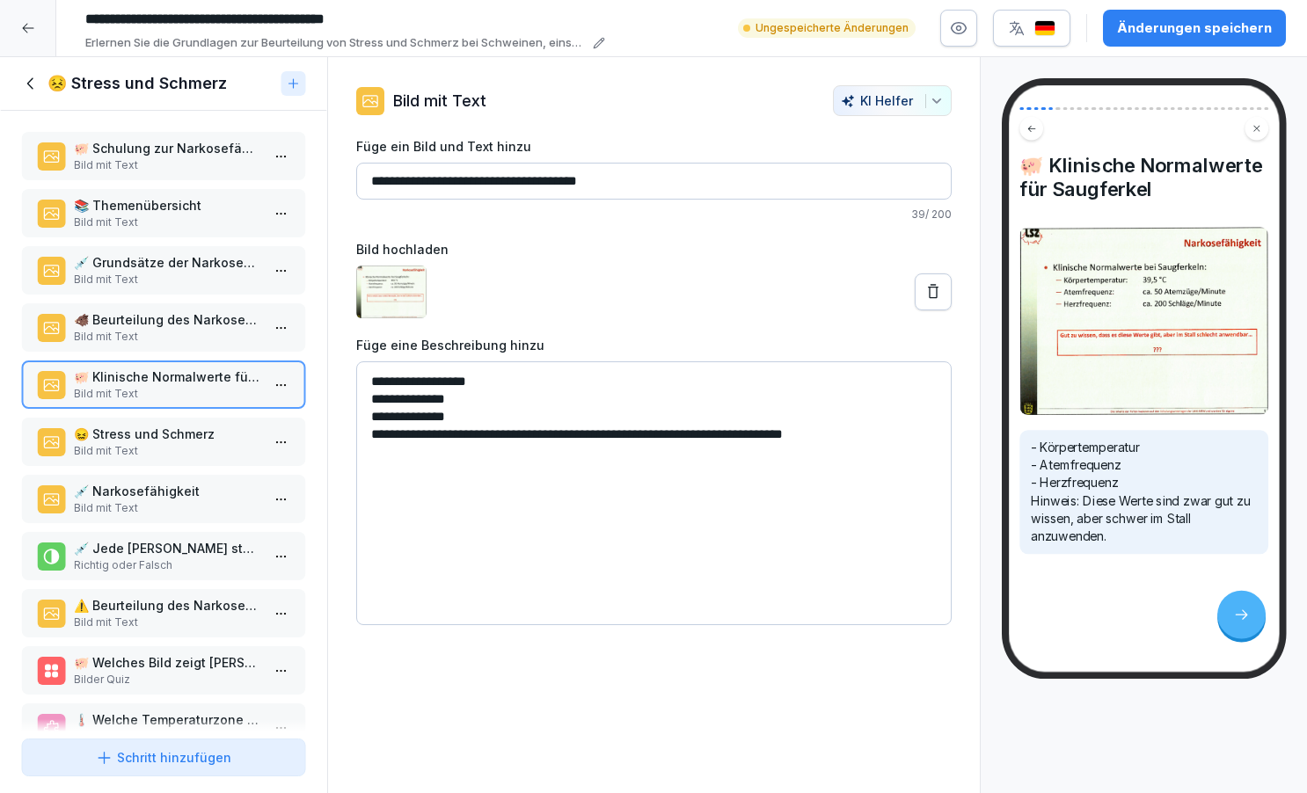
click at [499, 381] on textarea "**********" at bounding box center [654, 494] width 596 height 264
click at [479, 403] on textarea "**********" at bounding box center [654, 494] width 596 height 264
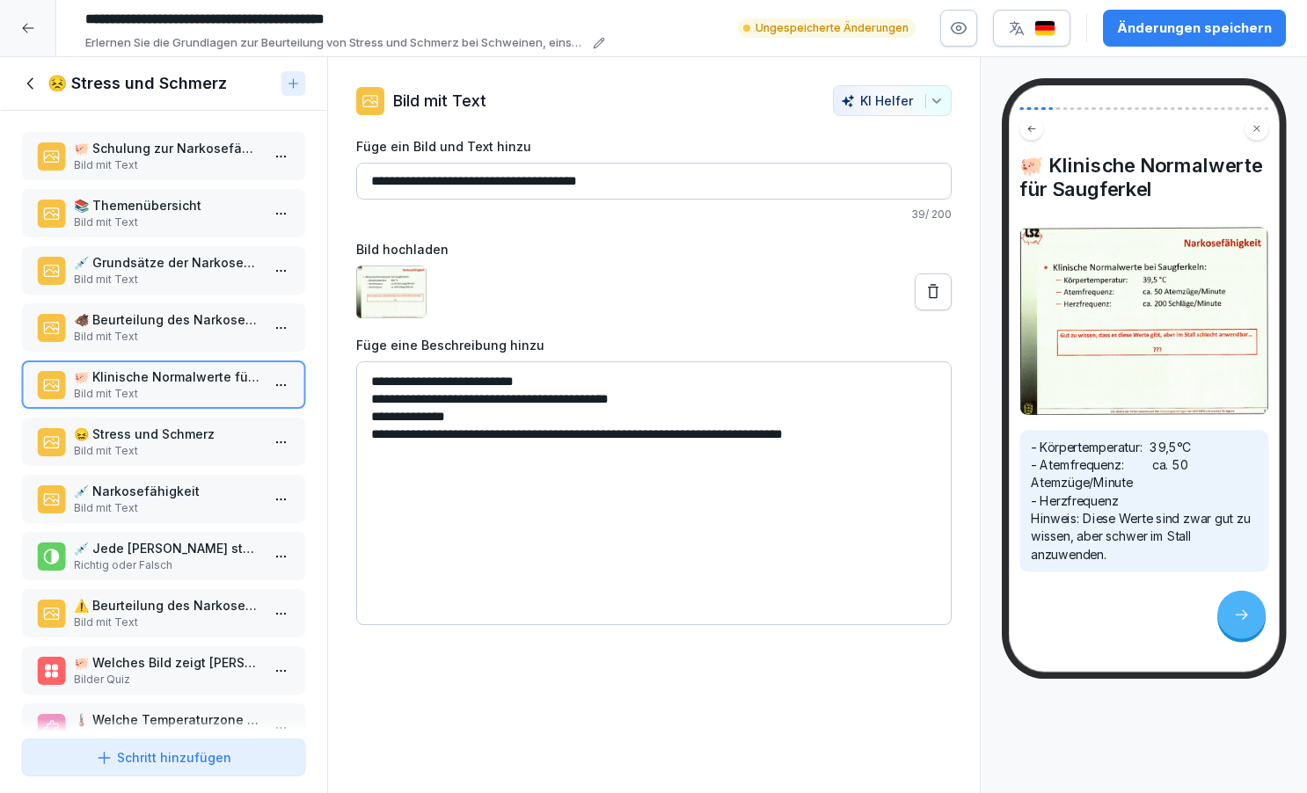
click at [501, 400] on textarea "**********" at bounding box center [654, 494] width 596 height 264
click at [365, 417] on textarea "**********" at bounding box center [654, 494] width 596 height 264
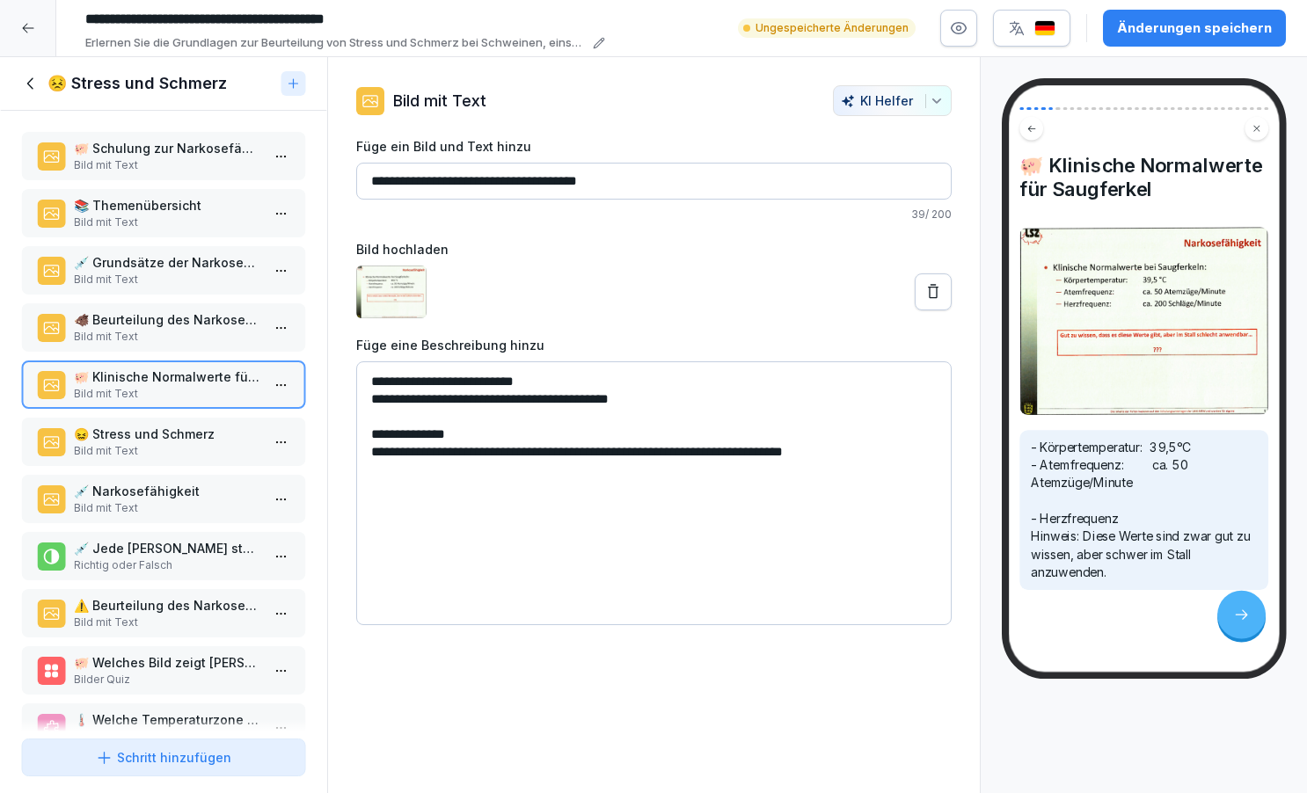
click at [1034, 481] on p "- Körpertemperatur: 39,5°C - Atemfrequenz: ca. 50 Atemzüge/Minute - Herzfrequen…" at bounding box center [1143, 509] width 227 height 143
click at [1032, 484] on p "- Körpertemperatur: 39,5°C - Atemfrequenz: ca. 50 Atemzüge/Minute - Herzfrequen…" at bounding box center [1143, 509] width 227 height 143
click at [516, 439] on textarea "**********" at bounding box center [654, 494] width 596 height 264
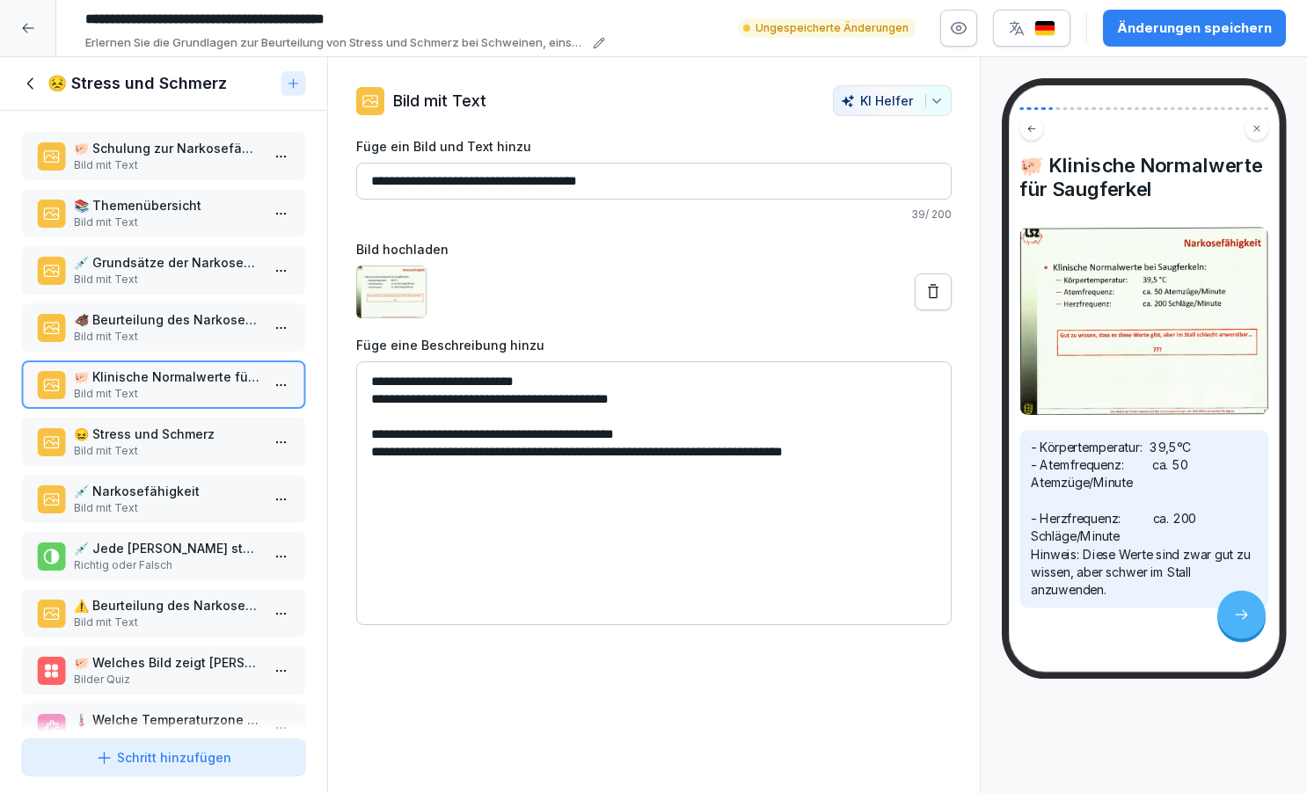
click at [614, 398] on textarea "**********" at bounding box center [654, 494] width 596 height 264
click at [610, 437] on textarea "**********" at bounding box center [654, 494] width 596 height 264
click at [502, 400] on textarea "**********" at bounding box center [654, 494] width 596 height 264
click at [504, 437] on textarea "**********" at bounding box center [654, 494] width 596 height 264
click at [369, 457] on textarea "**********" at bounding box center [654, 494] width 596 height 264
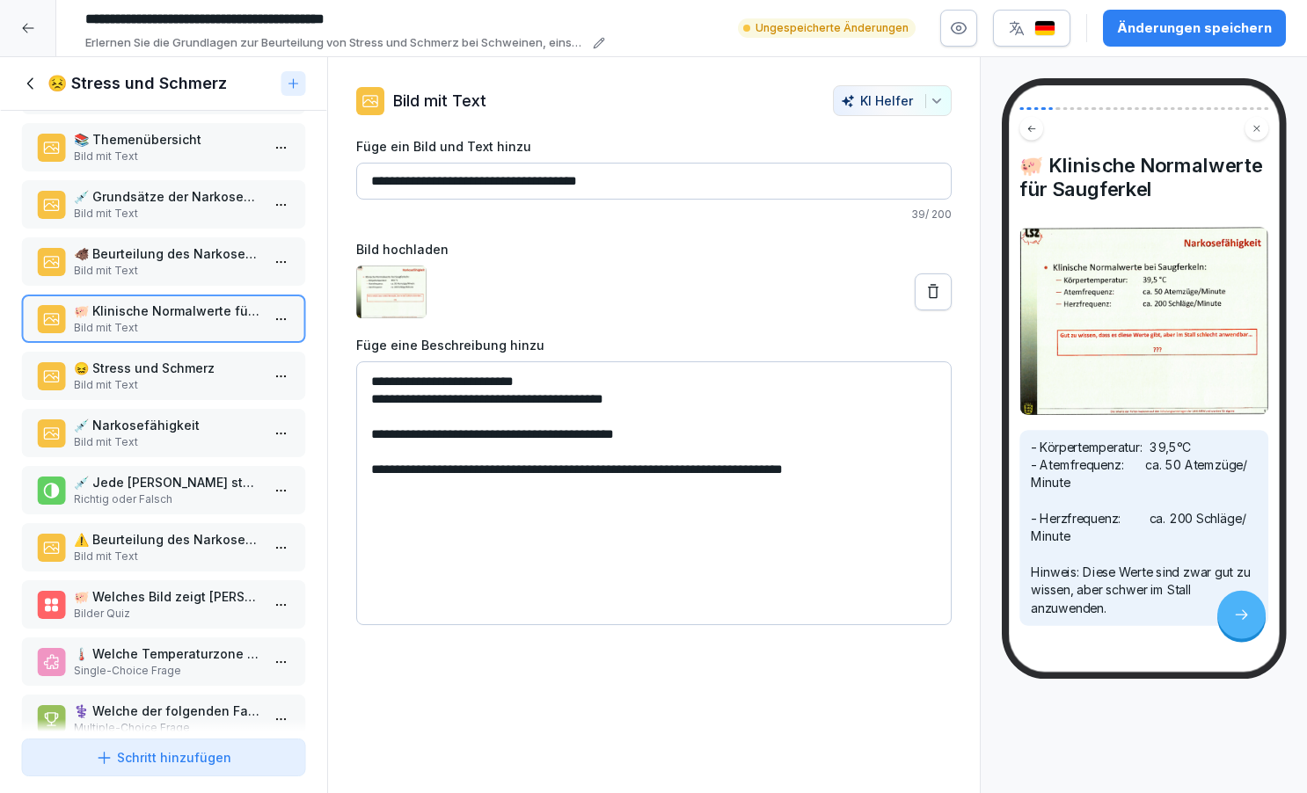
scroll to position [80, 0]
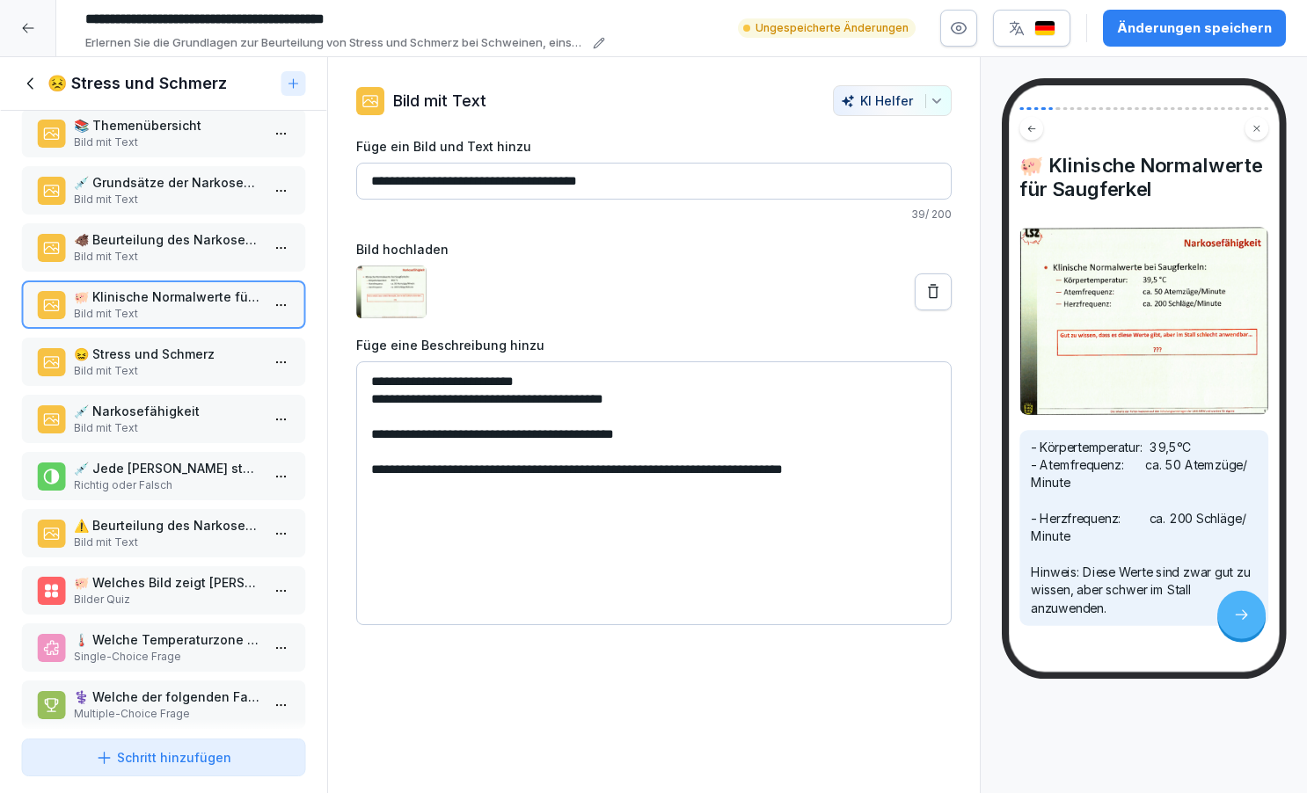
type textarea "**********"
click at [171, 535] on p "⚠️ Beurteilung des Narkoserisikos" at bounding box center [167, 525] width 186 height 18
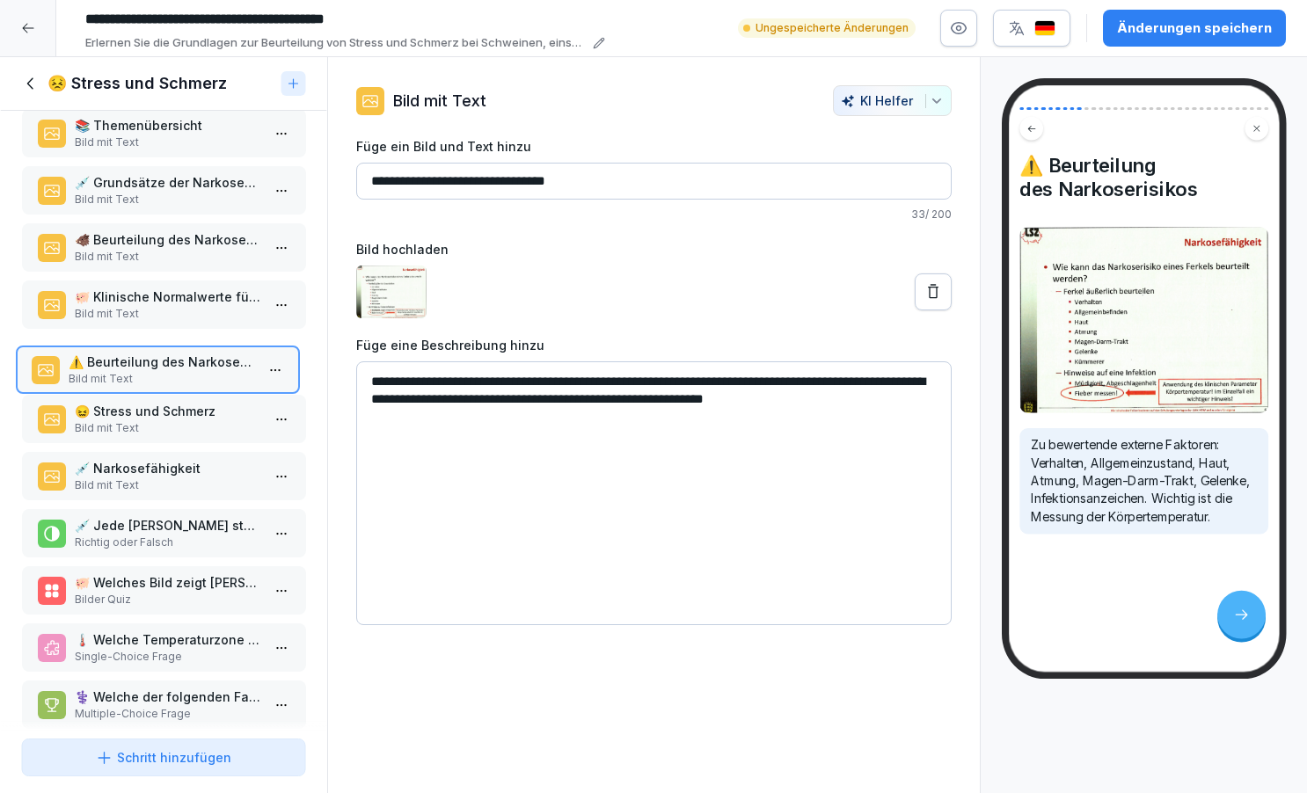
drag, startPoint x: 170, startPoint y: 547, endPoint x: 164, endPoint y: 372, distance: 175.2
click at [164, 371] on p "⚠️ Beurteilung des Narkoserisikos" at bounding box center [161, 362] width 186 height 18
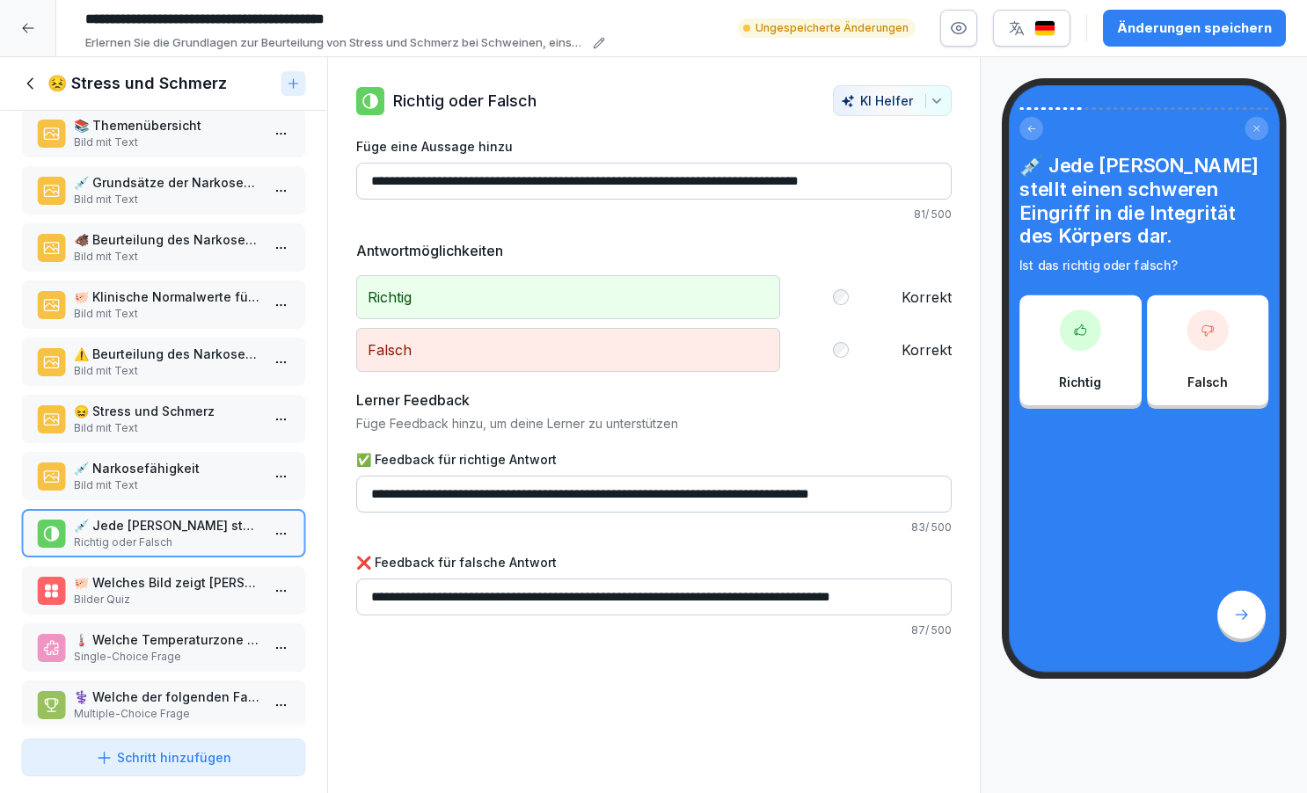
click at [164, 363] on p "⚠️ Beurteilung des Narkoserisikos" at bounding box center [167, 354] width 186 height 18
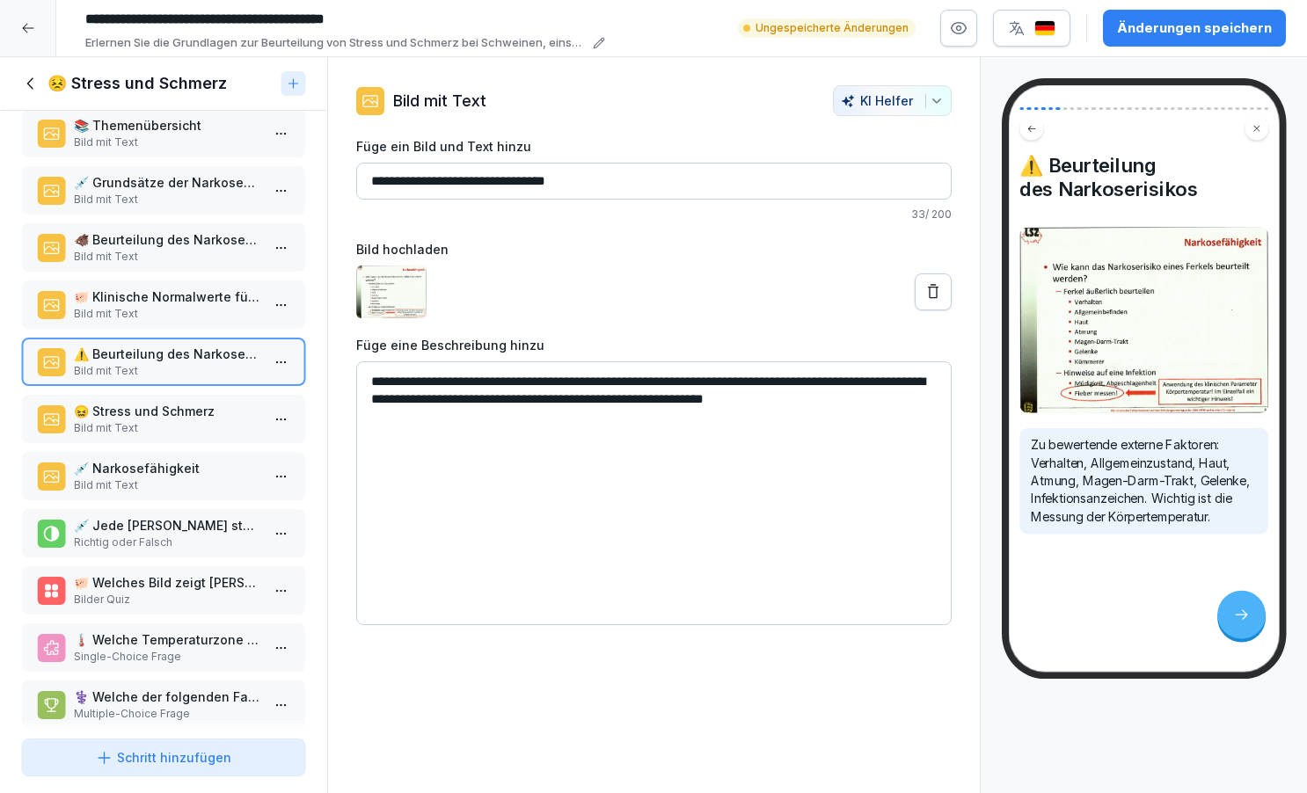
click at [936, 403] on textarea "**********" at bounding box center [654, 494] width 596 height 264
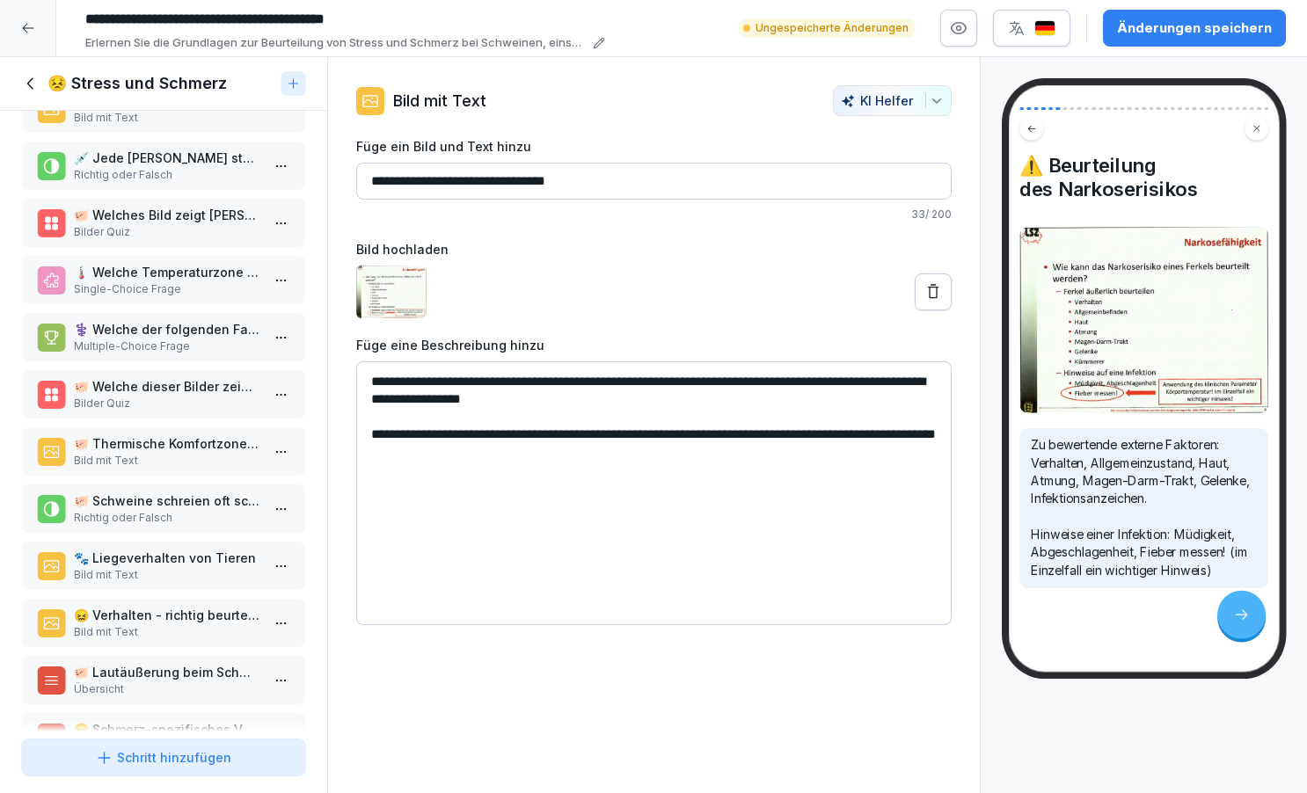
scroll to position [467, 0]
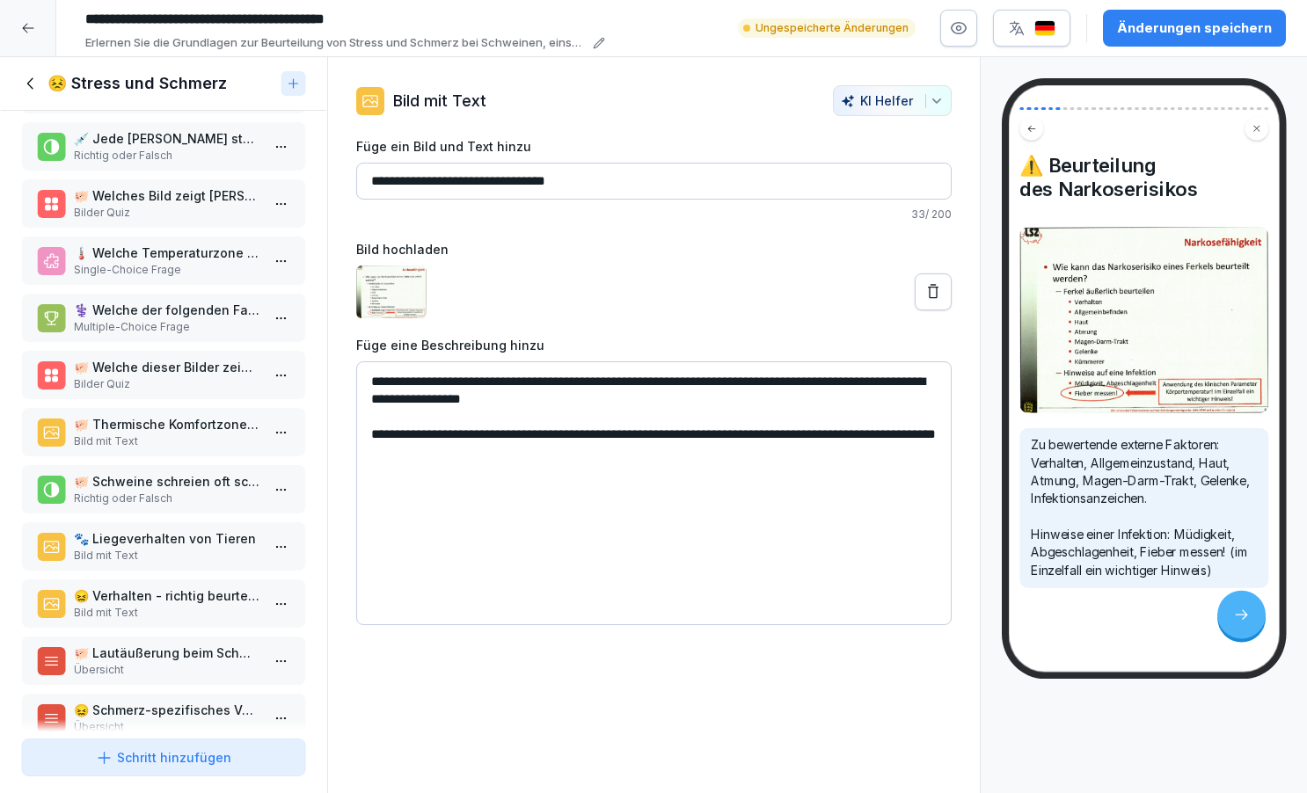
type textarea "**********"
click at [179, 434] on p "🐖 Thermische Komfortzone für Ferkel" at bounding box center [167, 424] width 186 height 18
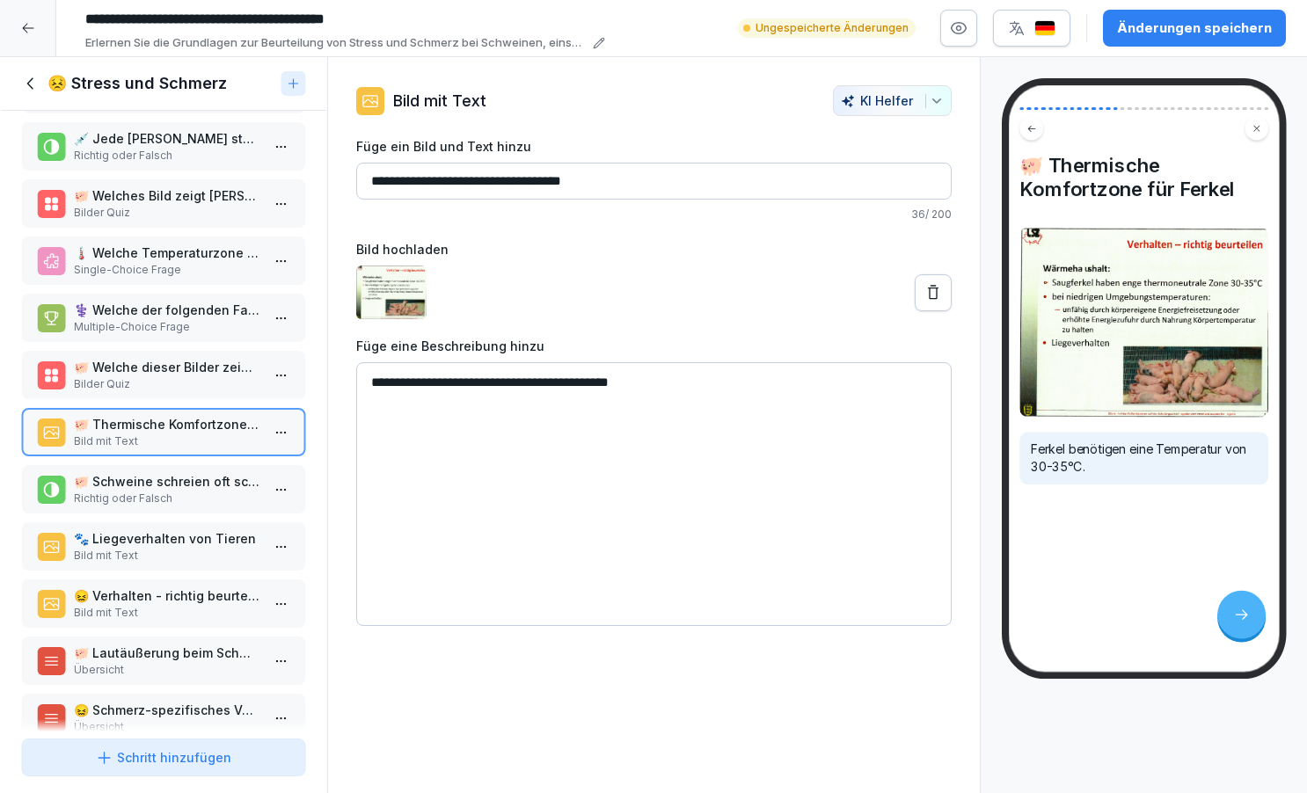
click at [634, 184] on input "**********" at bounding box center [654, 181] width 596 height 37
type input "**********"
click at [704, 391] on textarea "**********" at bounding box center [654, 494] width 596 height 264
click at [581, 384] on textarea "**********" at bounding box center [654, 494] width 596 height 264
click at [742, 391] on textarea "**********" at bounding box center [654, 494] width 596 height 264
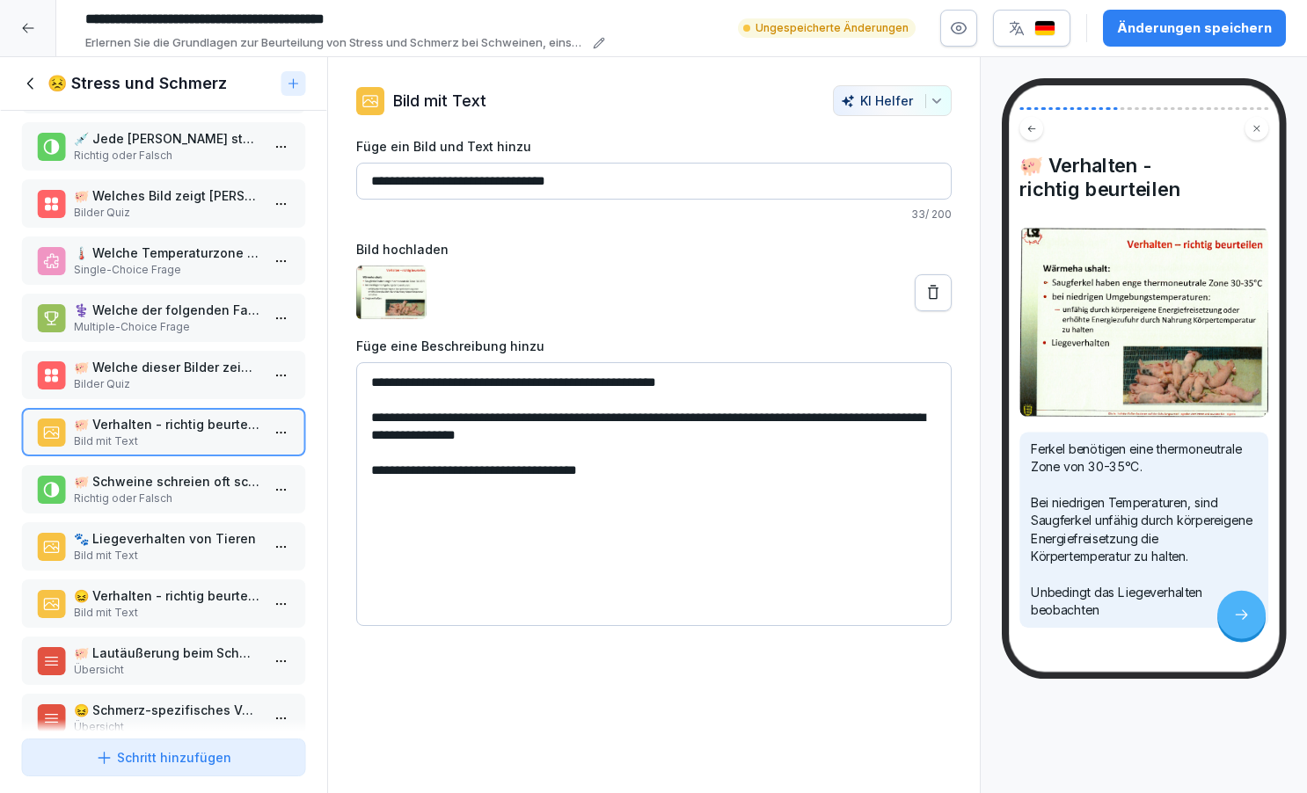
type textarea "**********"
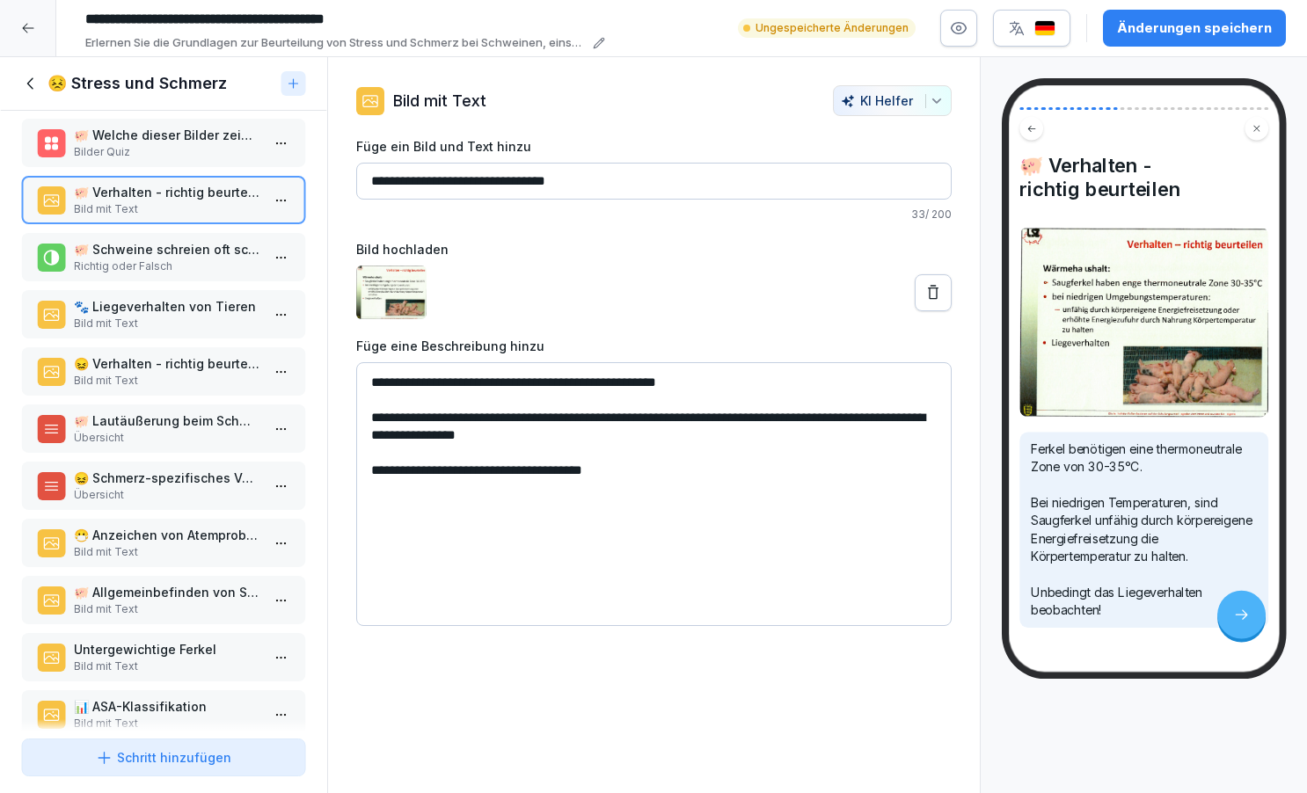
scroll to position [701, 0]
click at [214, 387] on p "Bild mit Text" at bounding box center [167, 379] width 186 height 16
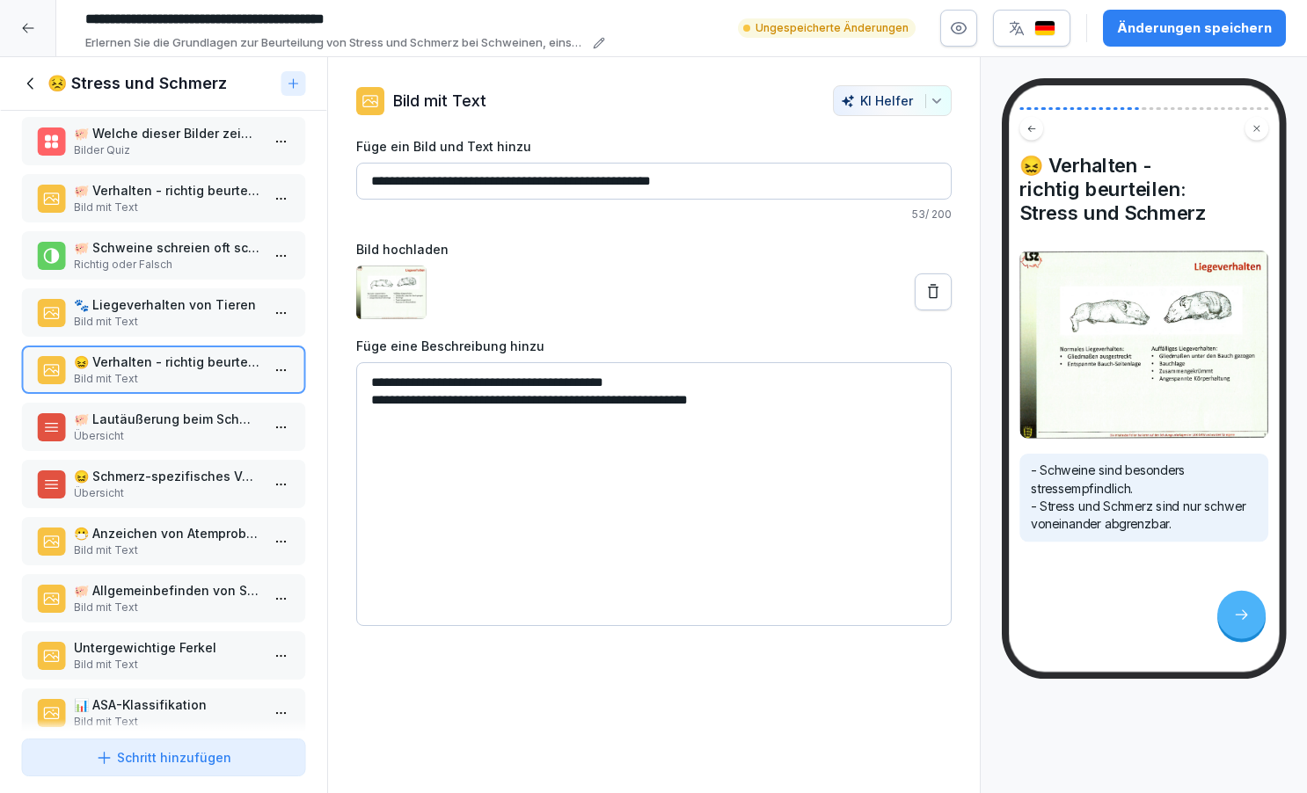
click at [196, 330] on p "Bild mit Text" at bounding box center [167, 322] width 186 height 16
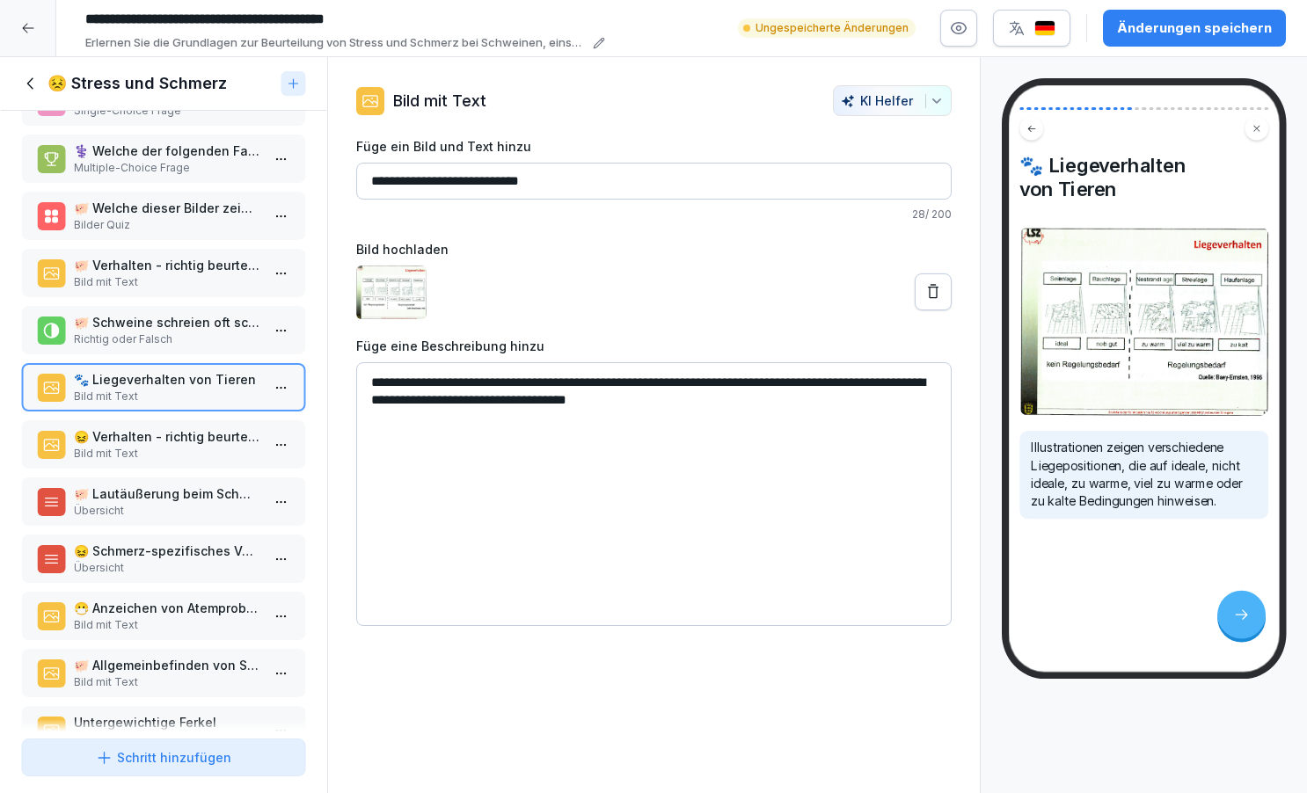
scroll to position [617, 0]
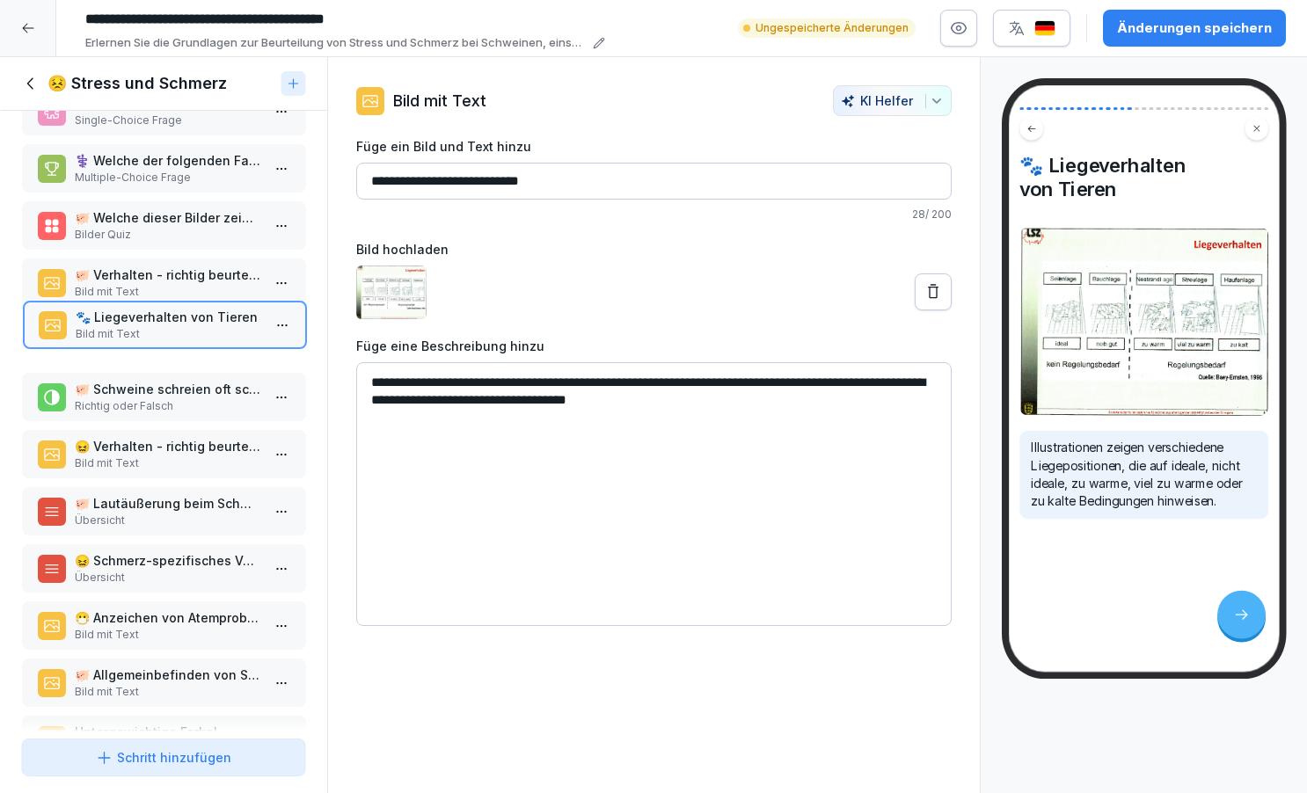
drag, startPoint x: 177, startPoint y: 417, endPoint x: 178, endPoint y: 345, distance: 72.1
click at [178, 342] on p "Bild mit Text" at bounding box center [168, 334] width 186 height 16
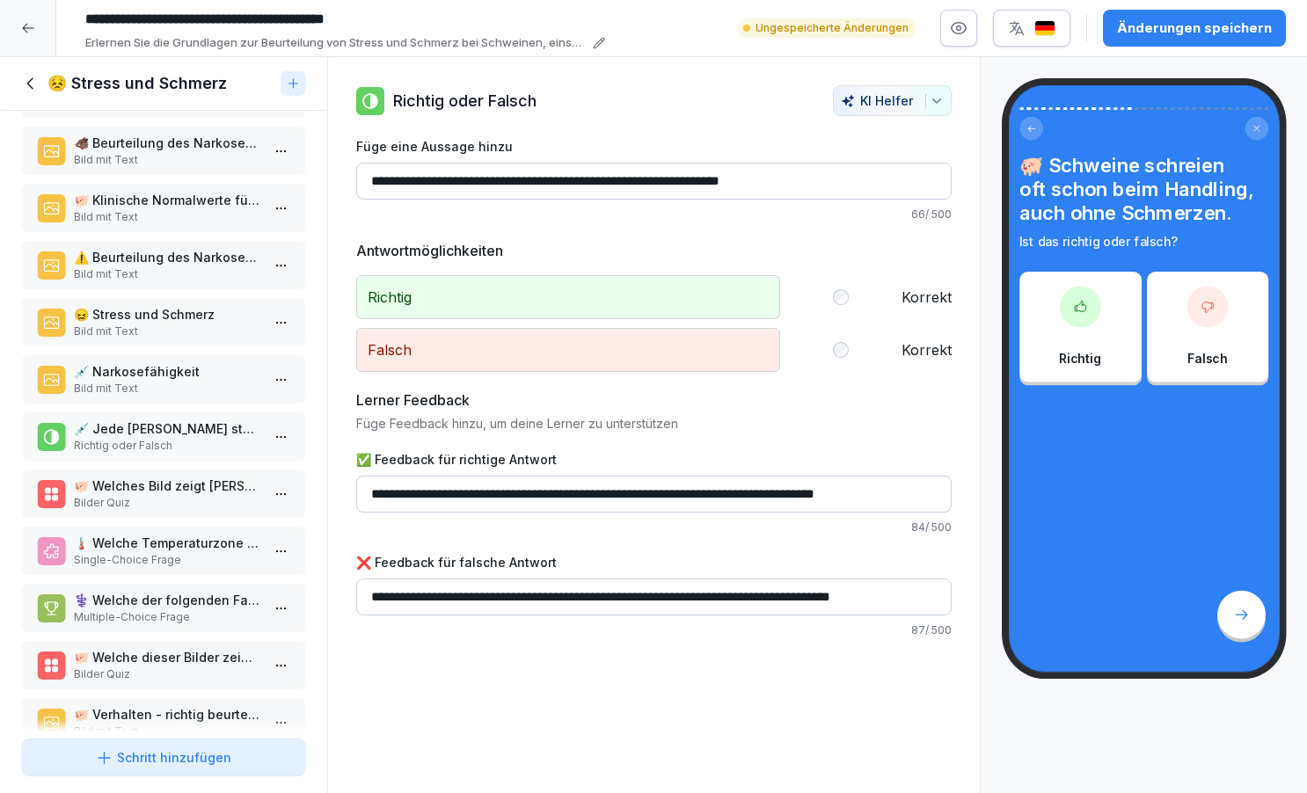
scroll to position [179, 0]
click at [211, 322] on p "😖 Stress und Schmerz" at bounding box center [167, 312] width 186 height 18
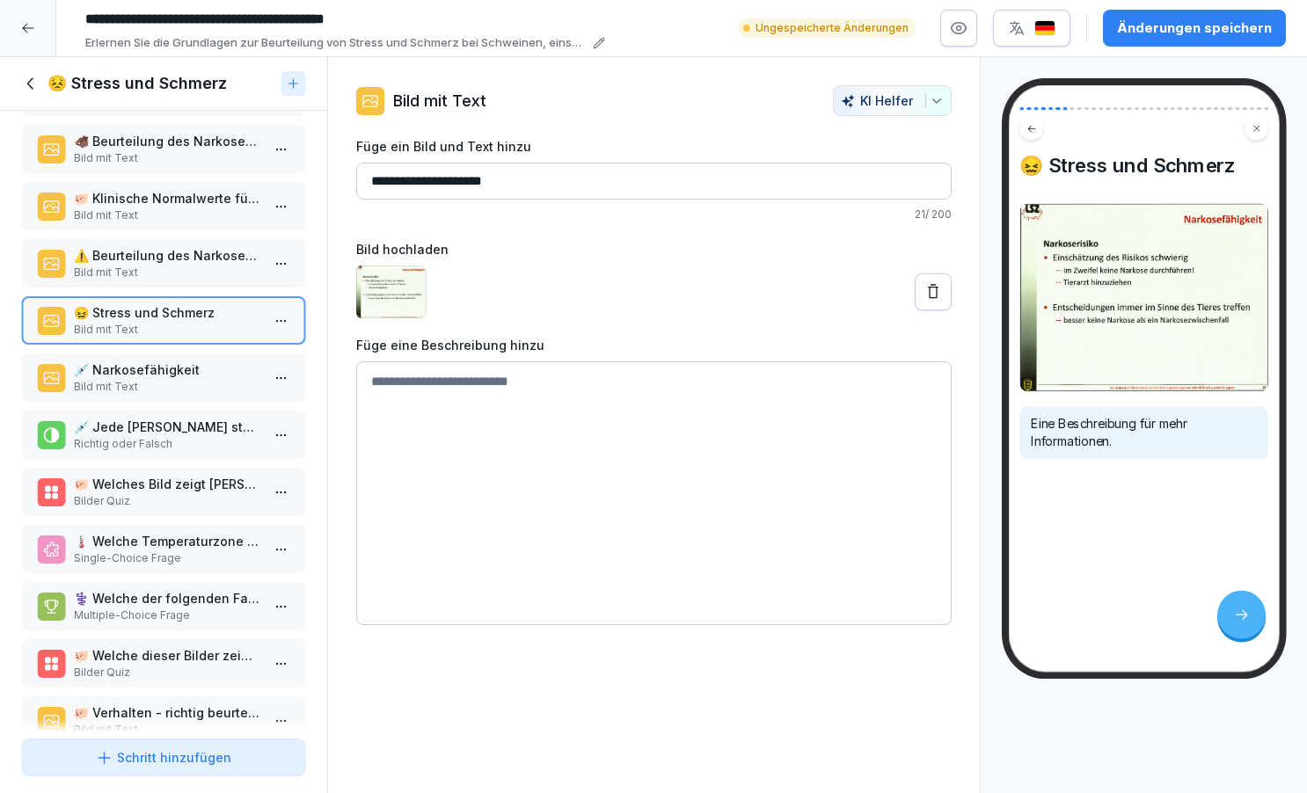
click at [209, 265] on p "⚠️ Beurteilung des Narkoserisikos" at bounding box center [167, 255] width 186 height 18
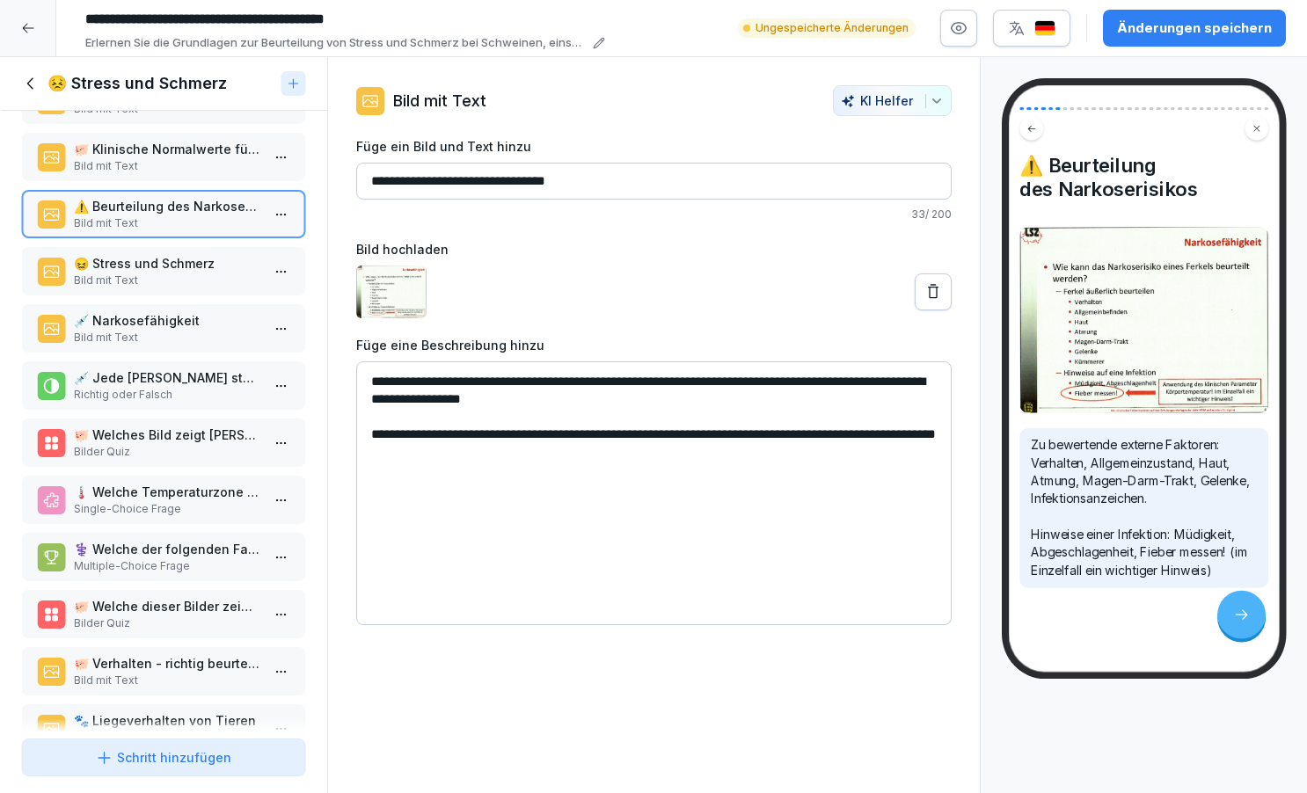
scroll to position [226, 0]
click at [227, 332] on p "💉 Narkosefähigkeit" at bounding box center [167, 322] width 186 height 18
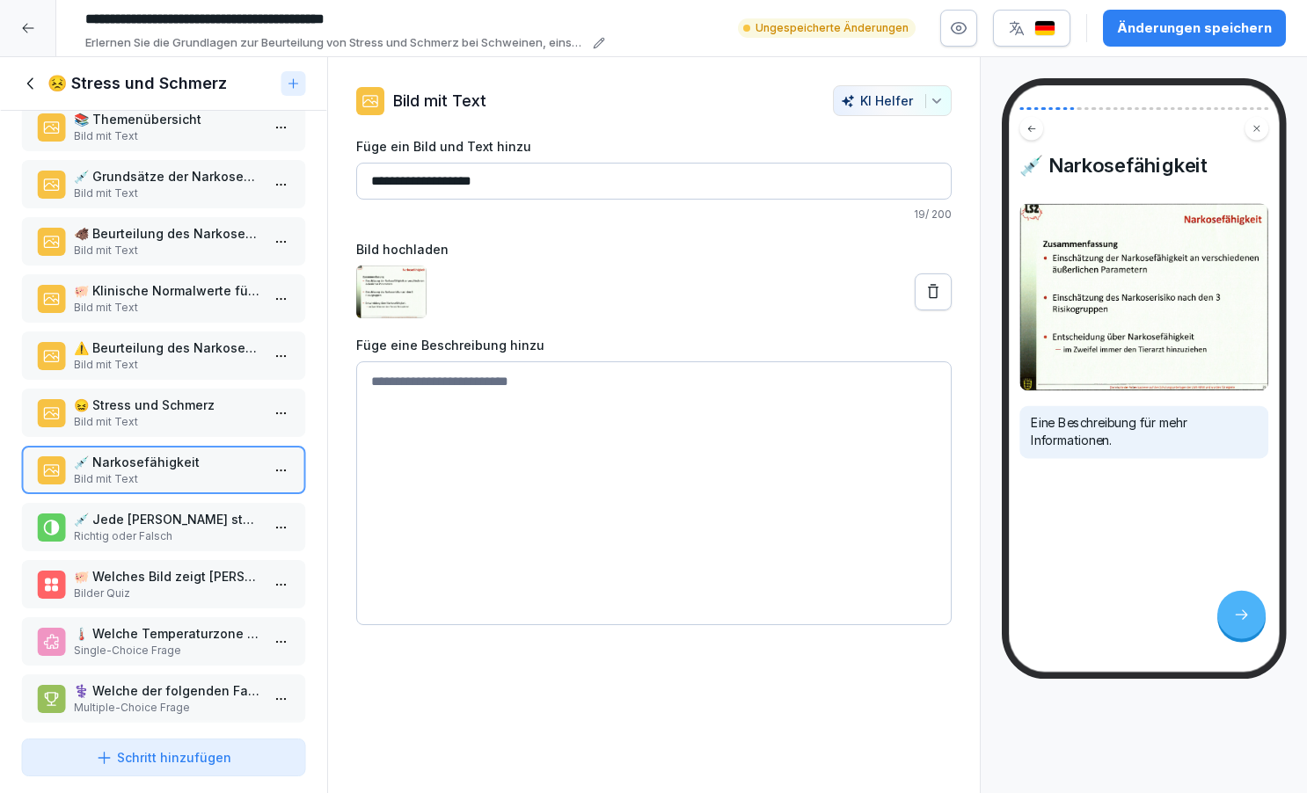
scroll to position [95, 0]
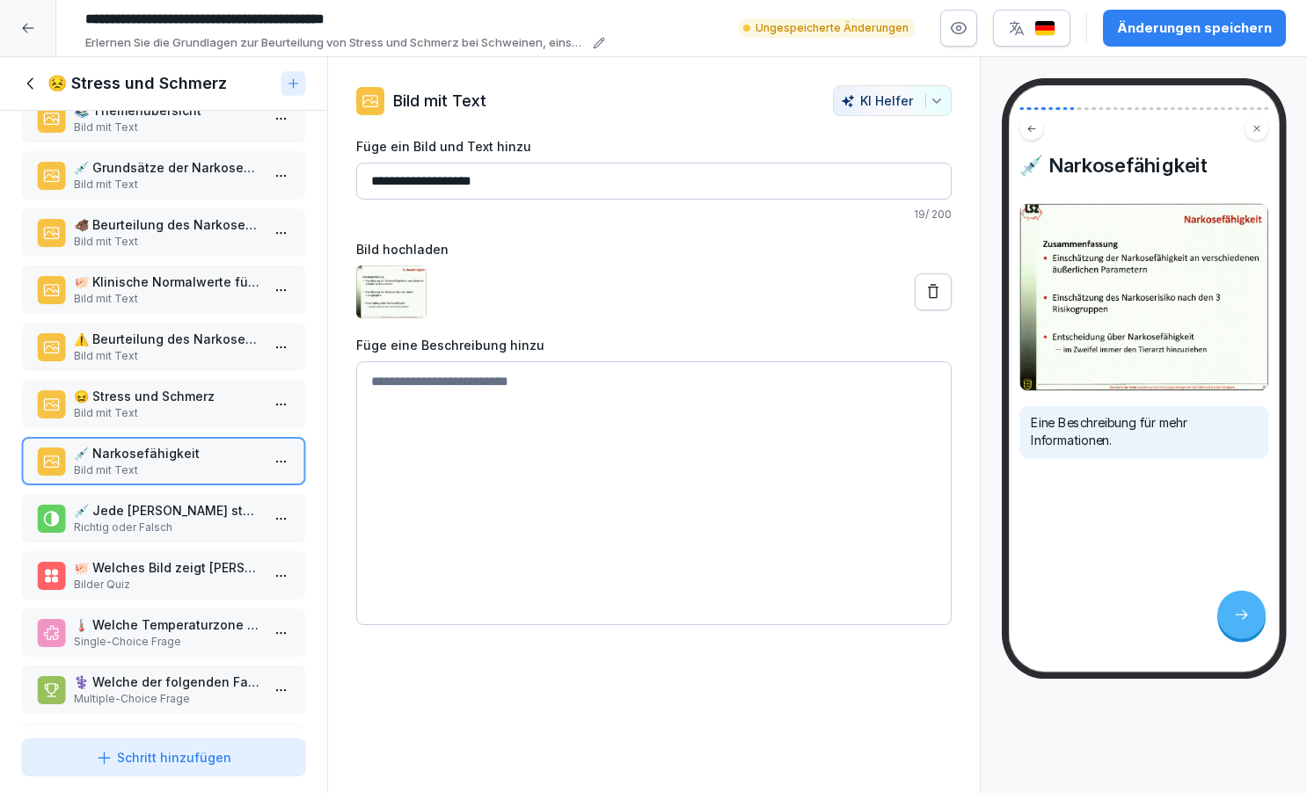
click at [223, 348] on p "⚠️ Beurteilung des Narkoserisikos" at bounding box center [167, 339] width 186 height 18
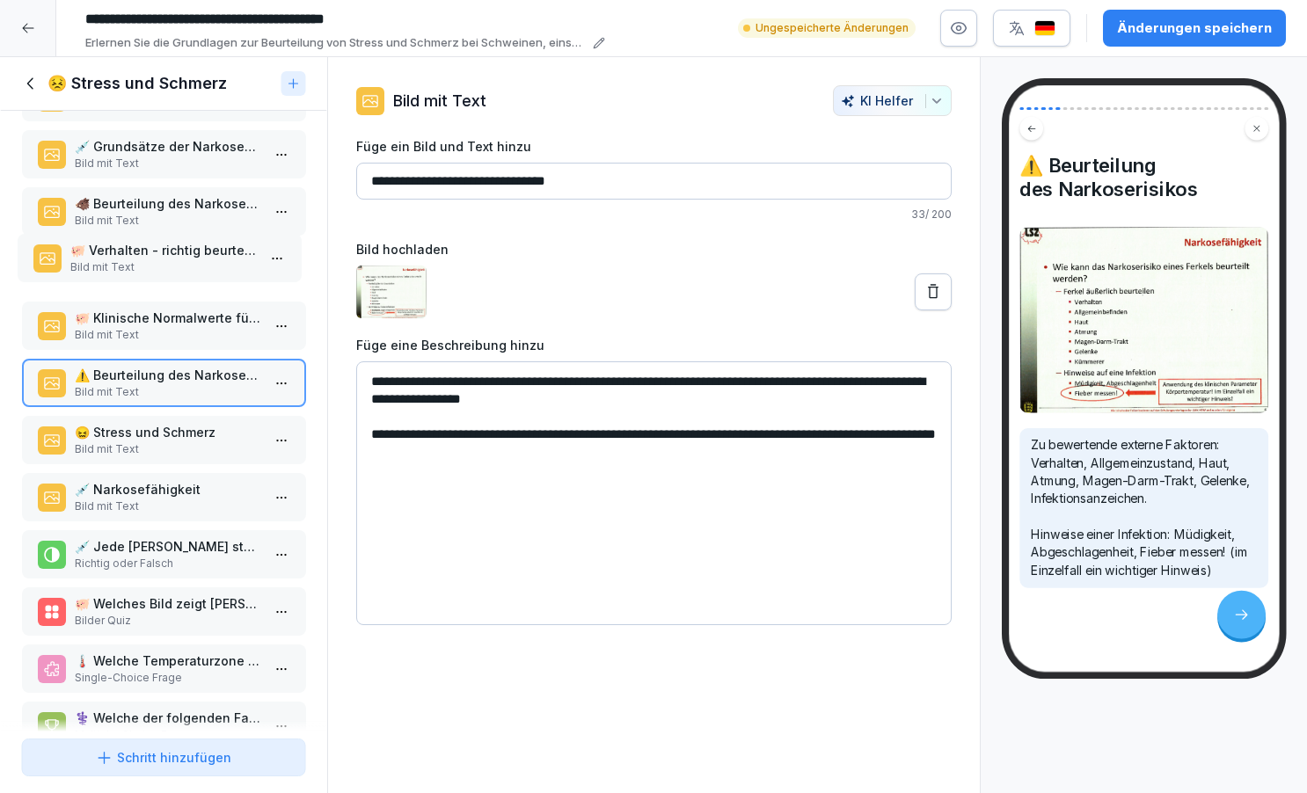
scroll to position [114, 0]
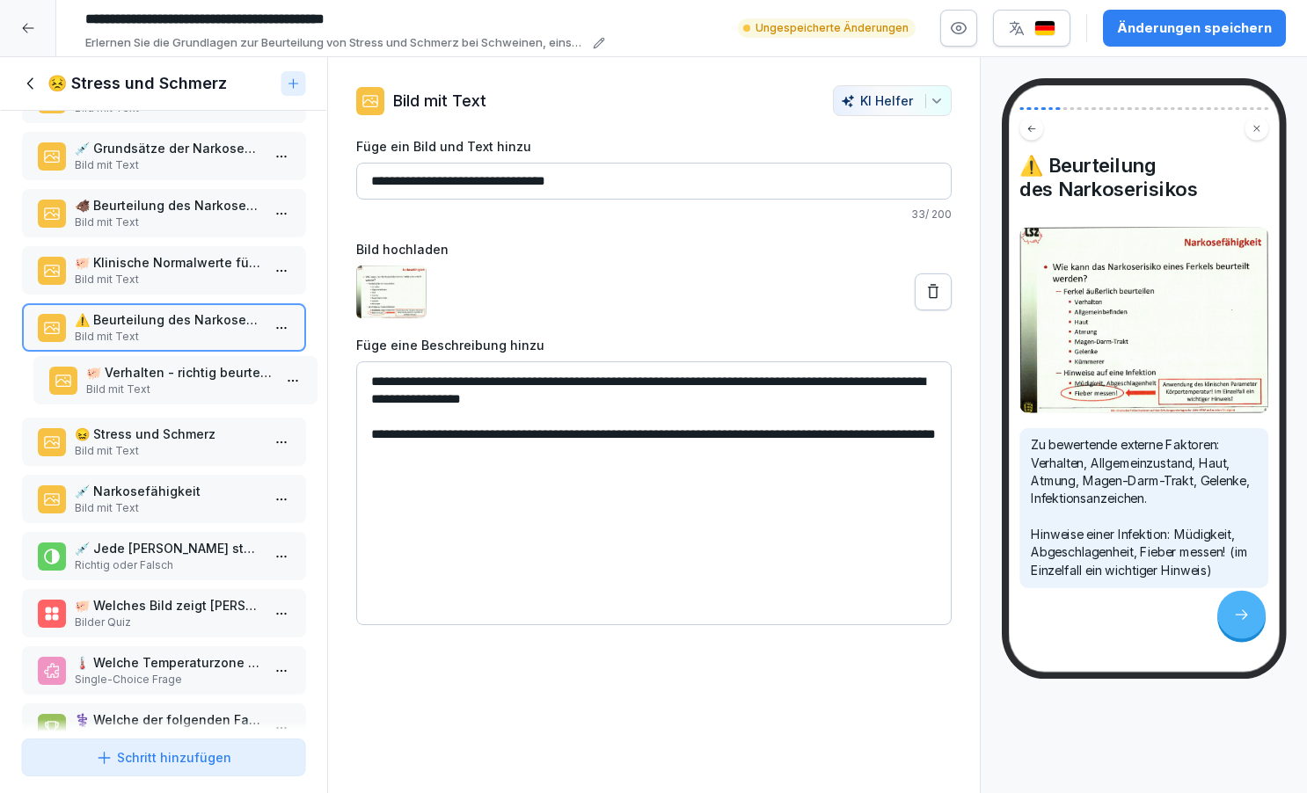
drag, startPoint x: 197, startPoint y: 596, endPoint x: 208, endPoint y: 393, distance: 202.6
click at [208, 382] on p "🐖 Verhalten - richtig beurteilen" at bounding box center [178, 372] width 186 height 18
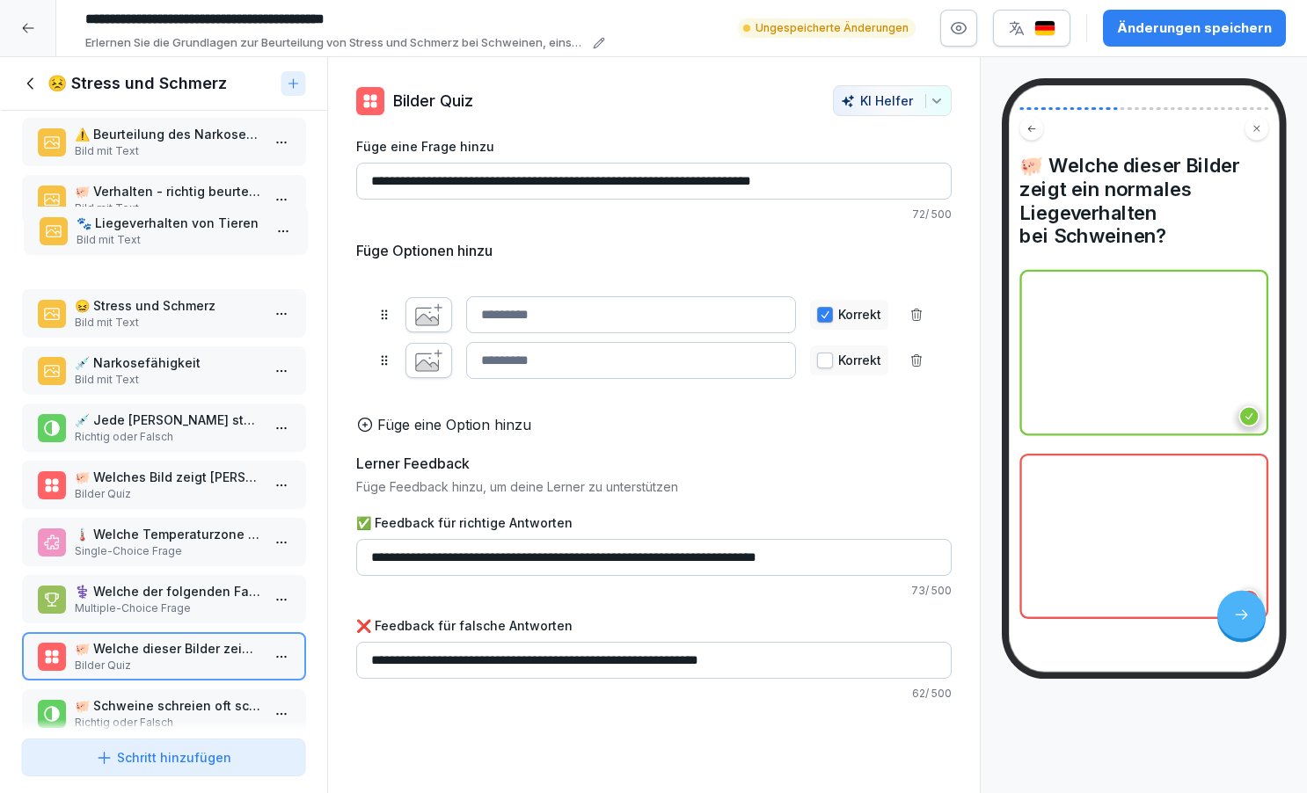
scroll to position [291, 0]
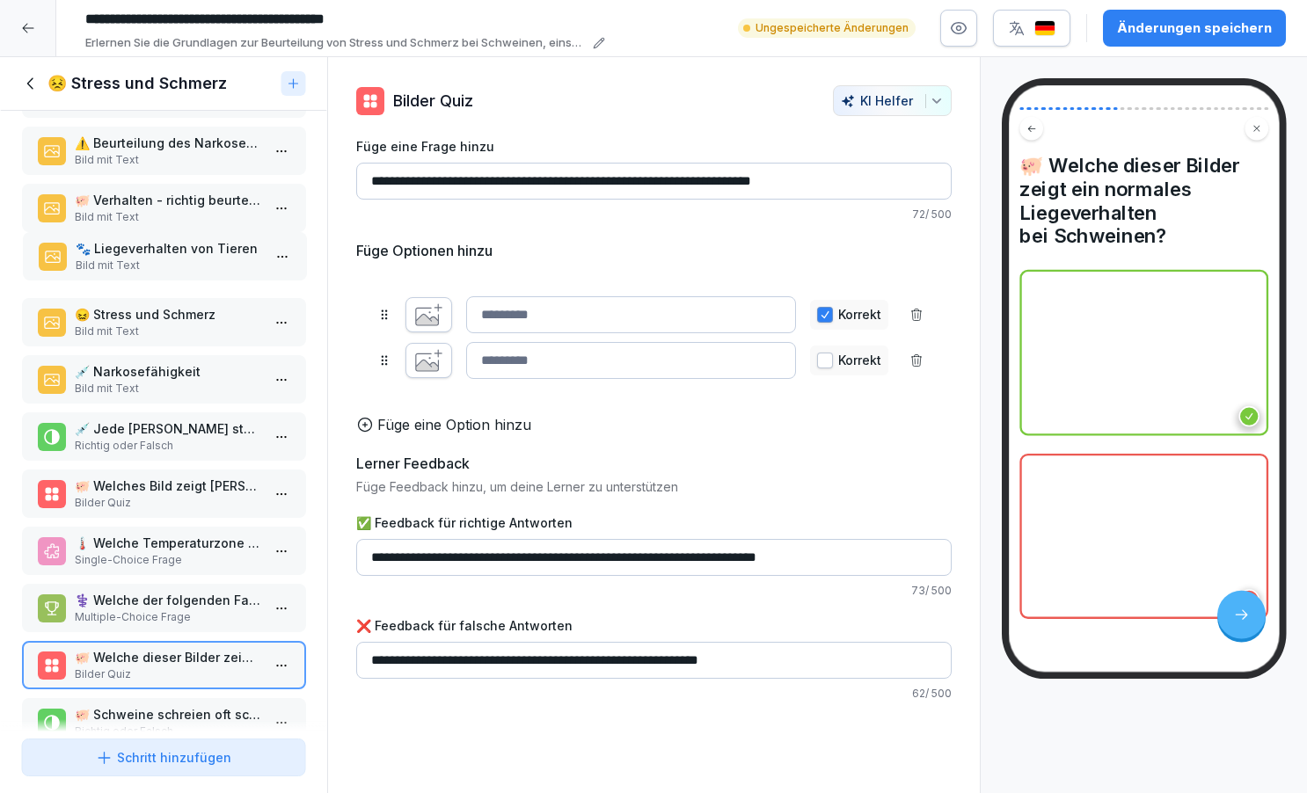
drag, startPoint x: 164, startPoint y: 637, endPoint x: 165, endPoint y: 267, distance: 370.3
click at [165, 258] on p "🐾 Liegeverhalten von Tieren" at bounding box center [168, 248] width 186 height 18
click at [177, 289] on div "🐾 Liegeverhalten von Tieren Bild mit Text" at bounding box center [163, 265] width 285 height 48
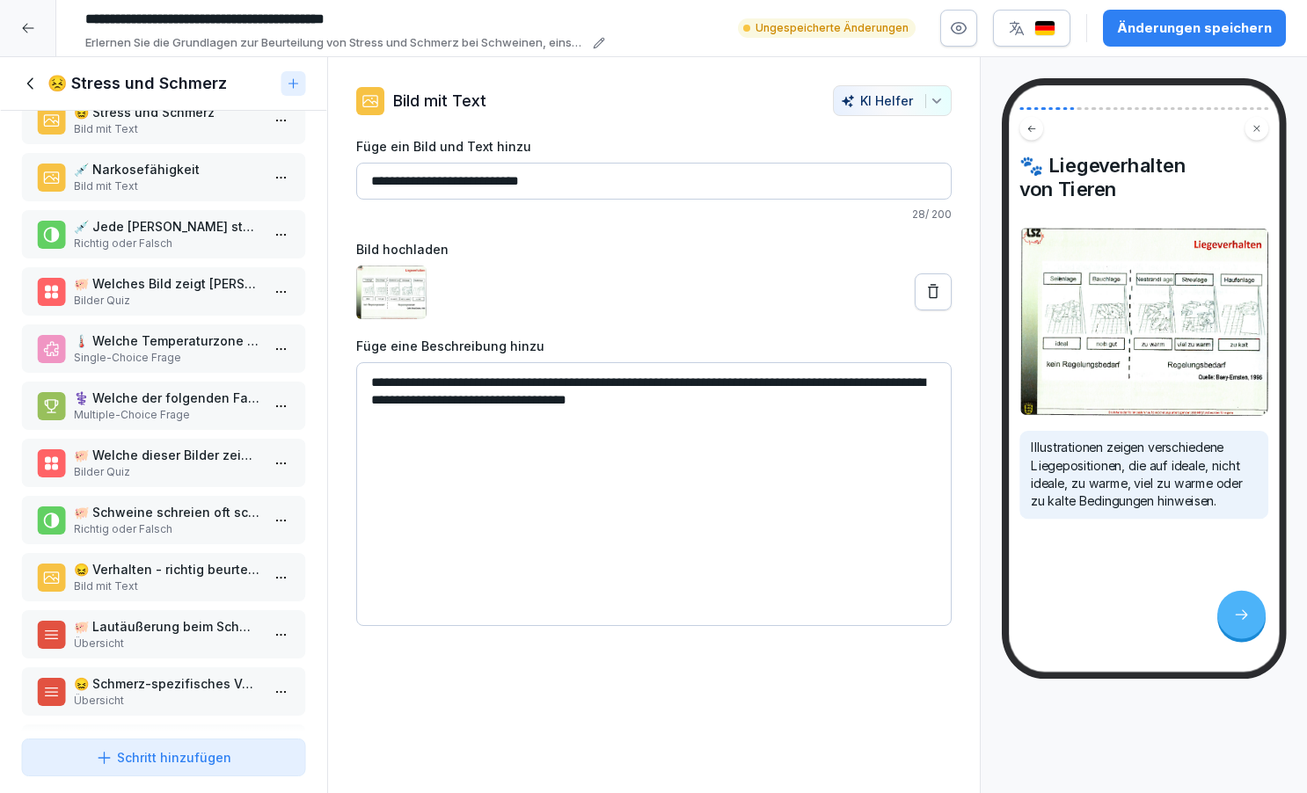
scroll to position [475, 0]
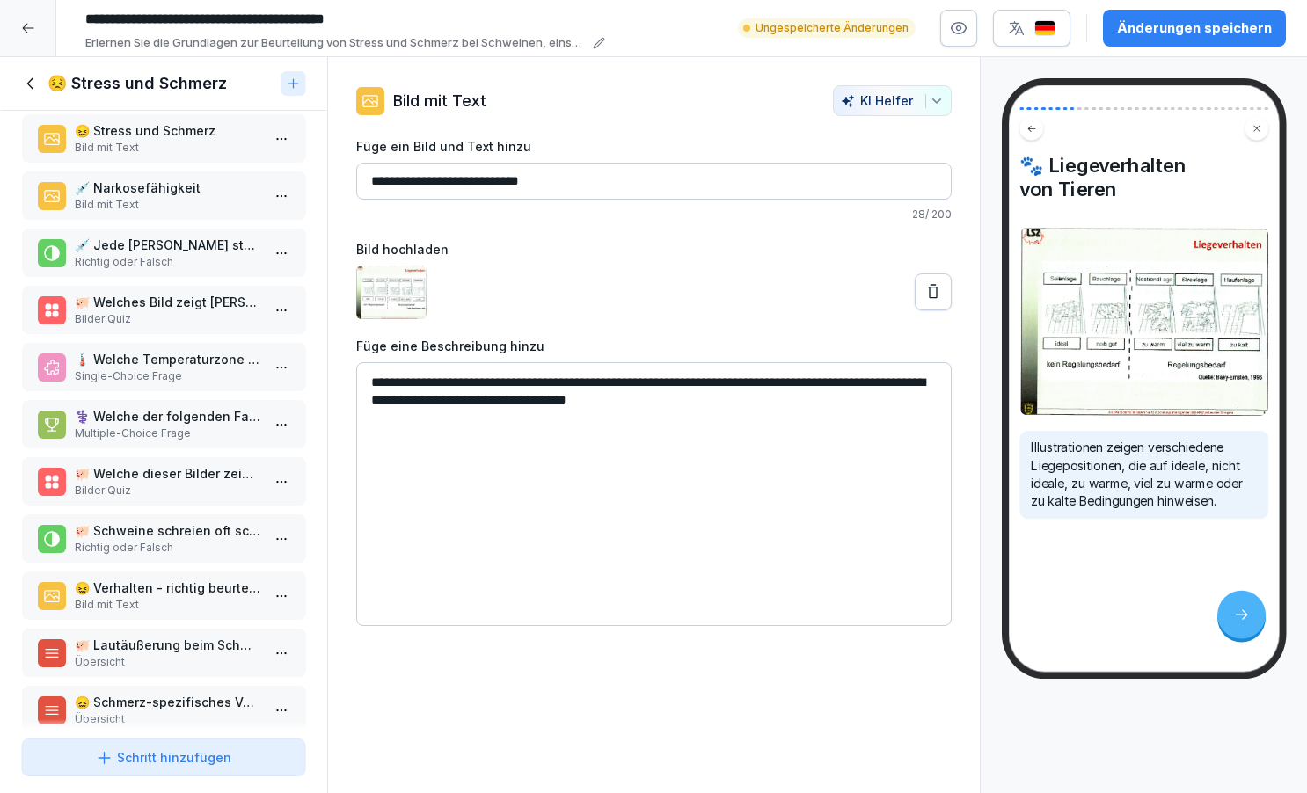
click at [164, 597] on p "😖 Verhalten - richtig beurteilen: Stress und Schmerz" at bounding box center [167, 588] width 186 height 18
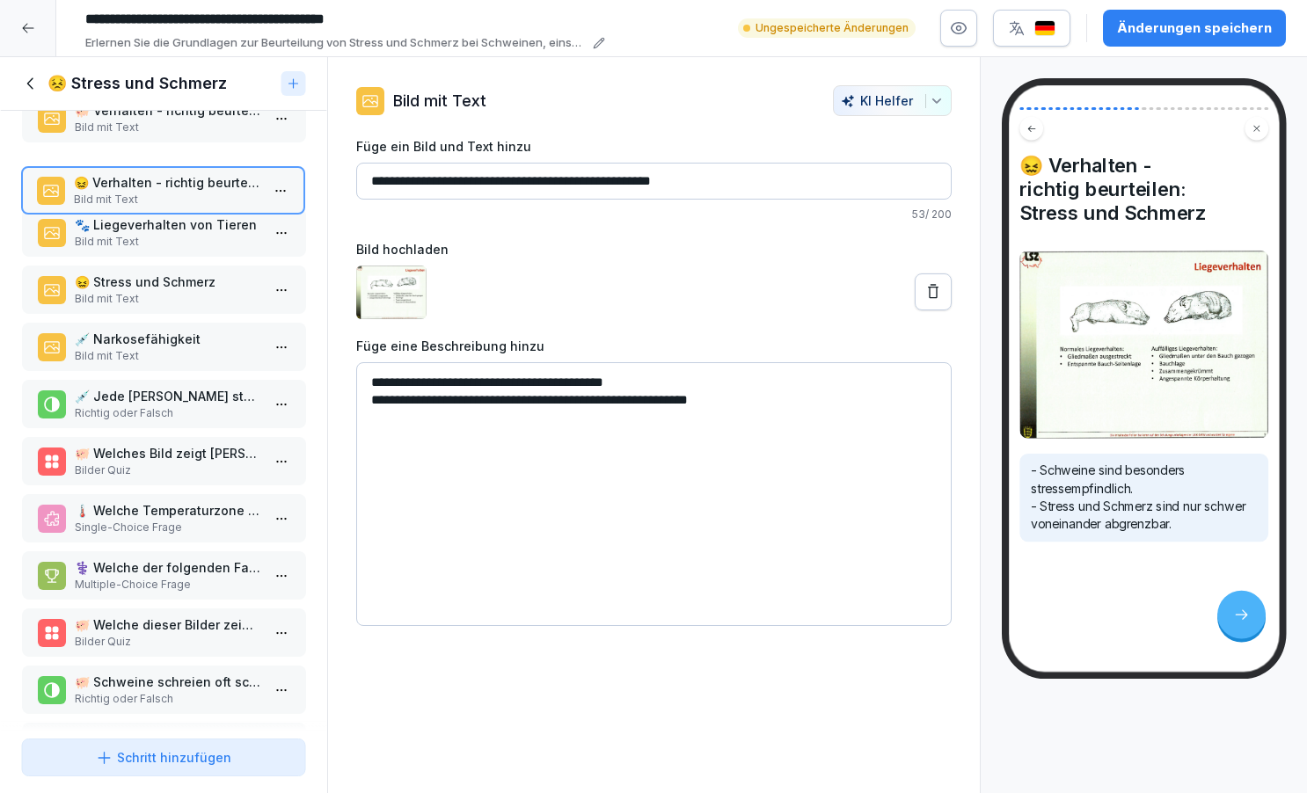
scroll to position [345, 0]
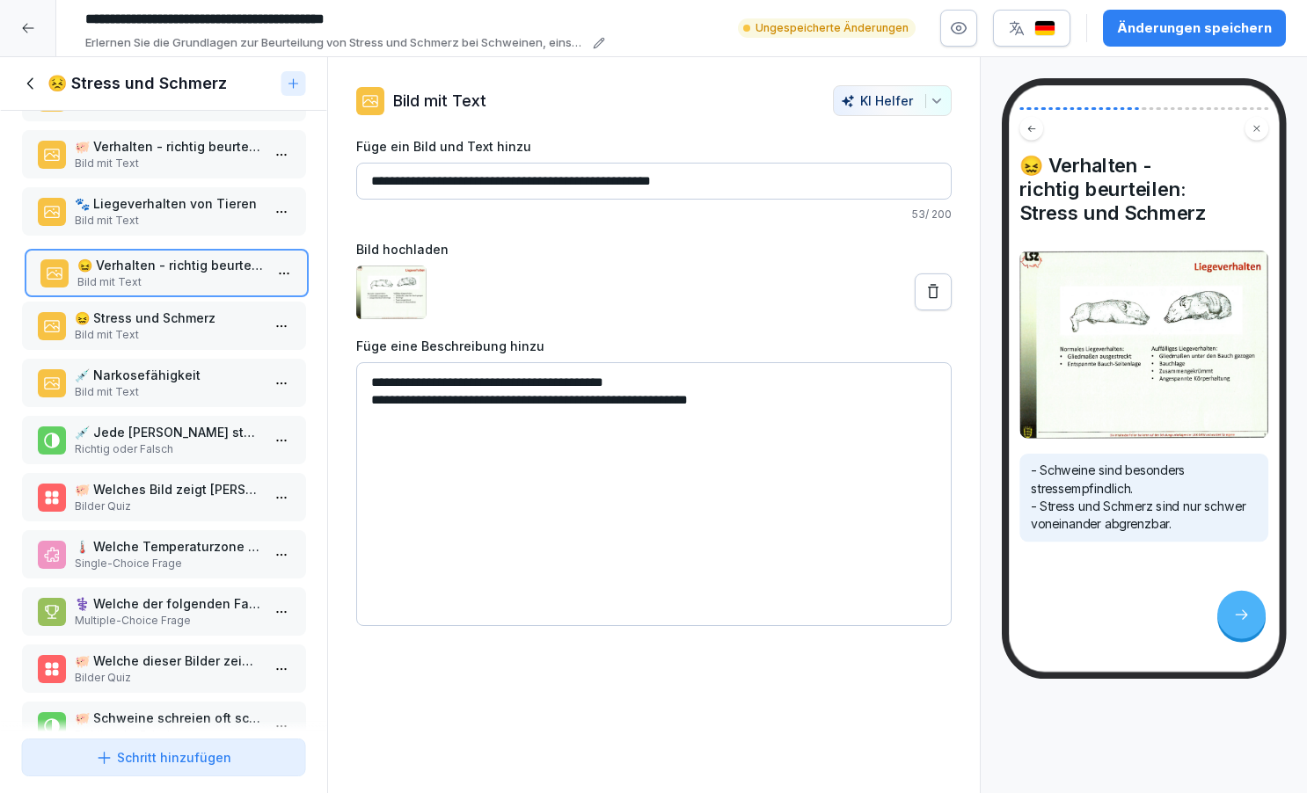
drag, startPoint x: 164, startPoint y: 611, endPoint x: 167, endPoint y: 289, distance: 322.9
click at [167, 274] on p "😖 Verhalten - richtig beurteilen: Stress und Schmerz" at bounding box center [170, 265] width 186 height 18
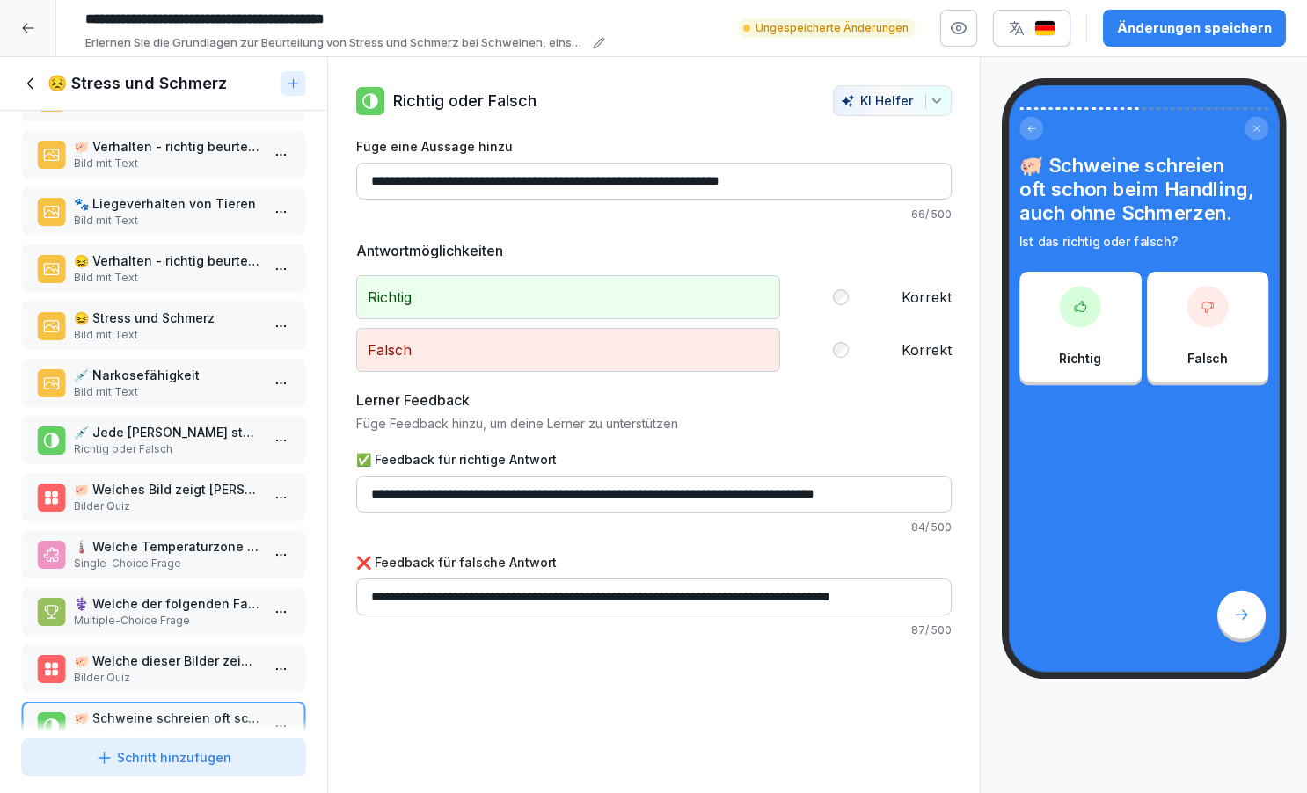
click at [231, 253] on div "🐖 Schulung zur Narkosefähigkeit bei Schweinen Bild mit Text 📚 Themenübersicht B…" at bounding box center [163, 421] width 327 height 621
click at [183, 267] on div "😖 Verhalten - richtig beurteilen: Stress und Schmerz Bild mit Text" at bounding box center [163, 269] width 285 height 48
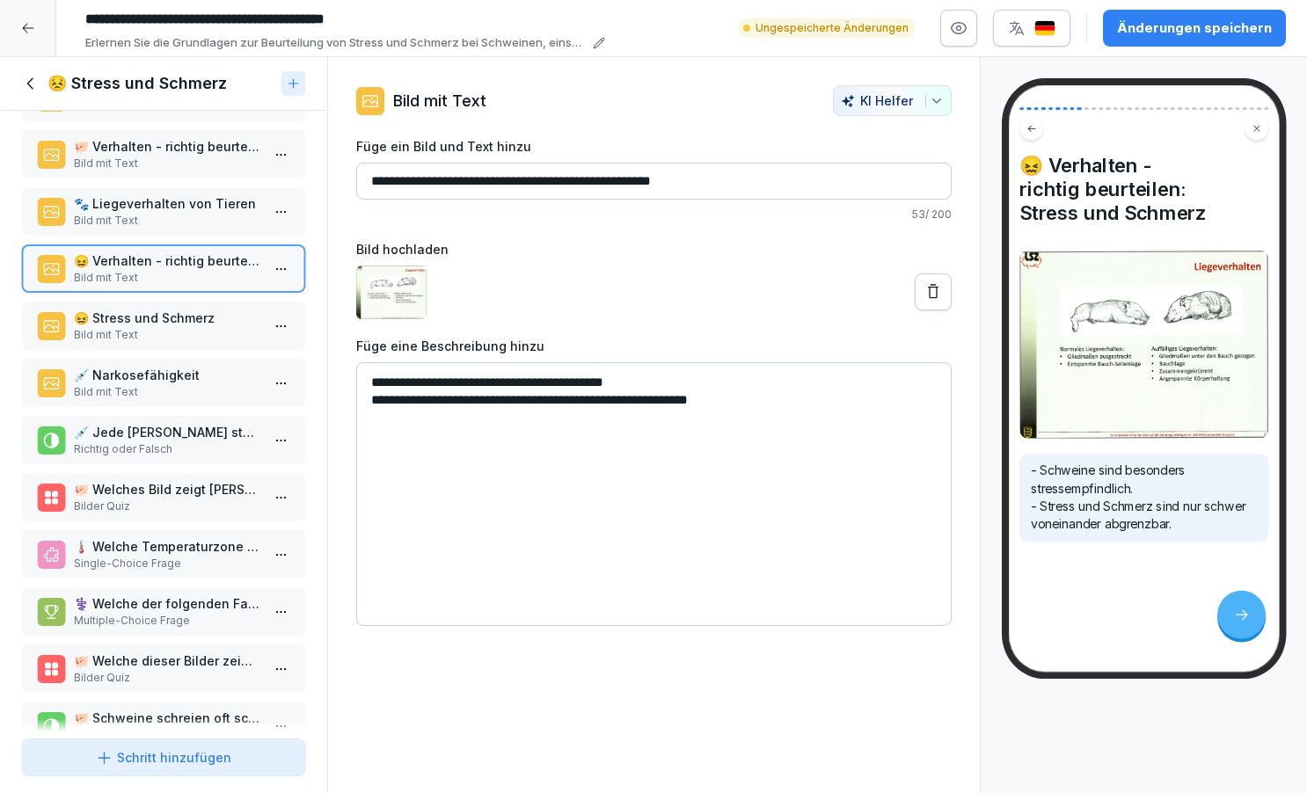
click at [786, 399] on textarea "**********" at bounding box center [654, 494] width 596 height 264
click at [227, 312] on div "🐖 Schulung zur Narkosefähigkeit bei Schweinen Bild mit Text 📚 Themenübersicht B…" at bounding box center [163, 421] width 327 height 621
click at [226, 270] on p "😖 Verhalten - richtig beurteilen: Stress und Schmerz" at bounding box center [167, 261] width 186 height 18
click at [226, 257] on div "🐖 Schulung zur Narkosefähigkeit bei Schweinen Bild mit Text 📚 Themenübersicht B…" at bounding box center [163, 421] width 327 height 621
click at [225, 319] on div "😖 Stress und Schmerz Bild mit Text" at bounding box center [163, 326] width 285 height 48
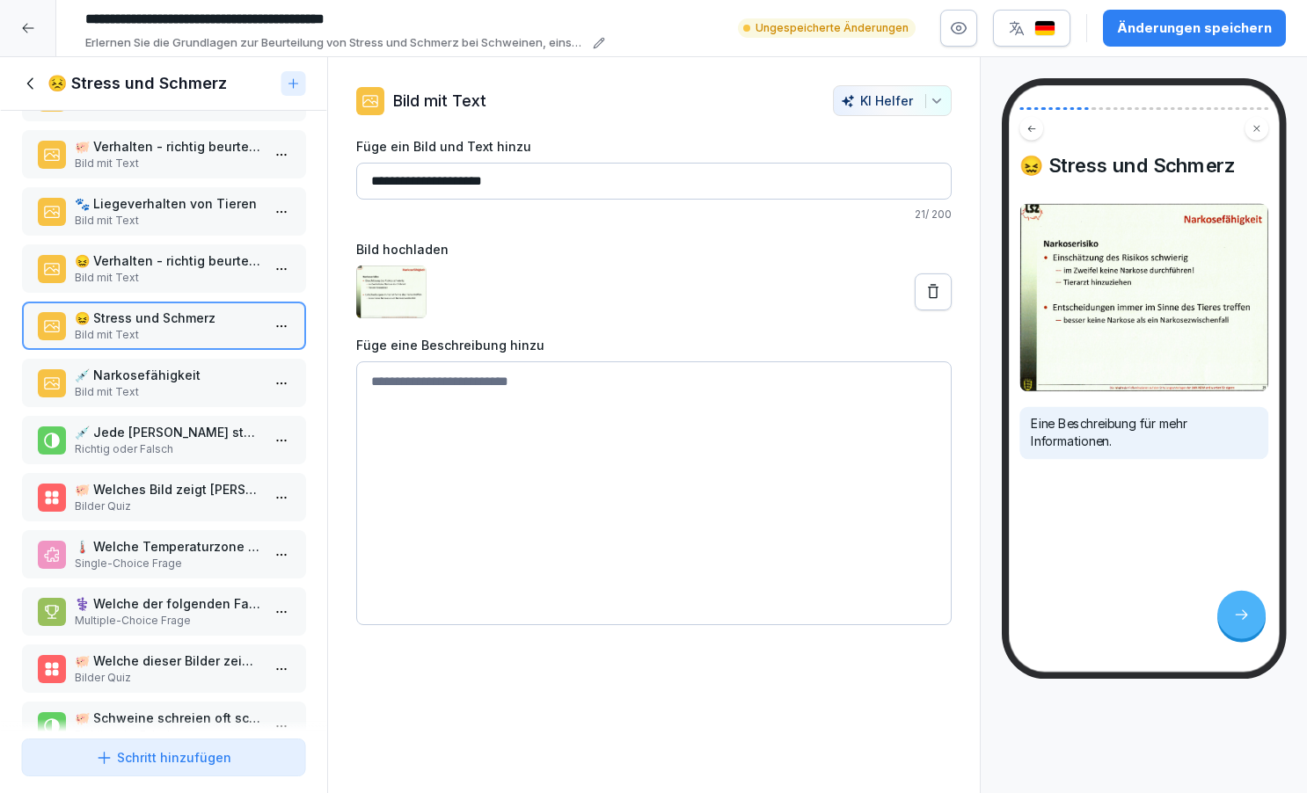
click at [225, 262] on div "😖 Verhalten - richtig beurteilen: Stress und Schmerz Bild mit Text" at bounding box center [163, 269] width 285 height 48
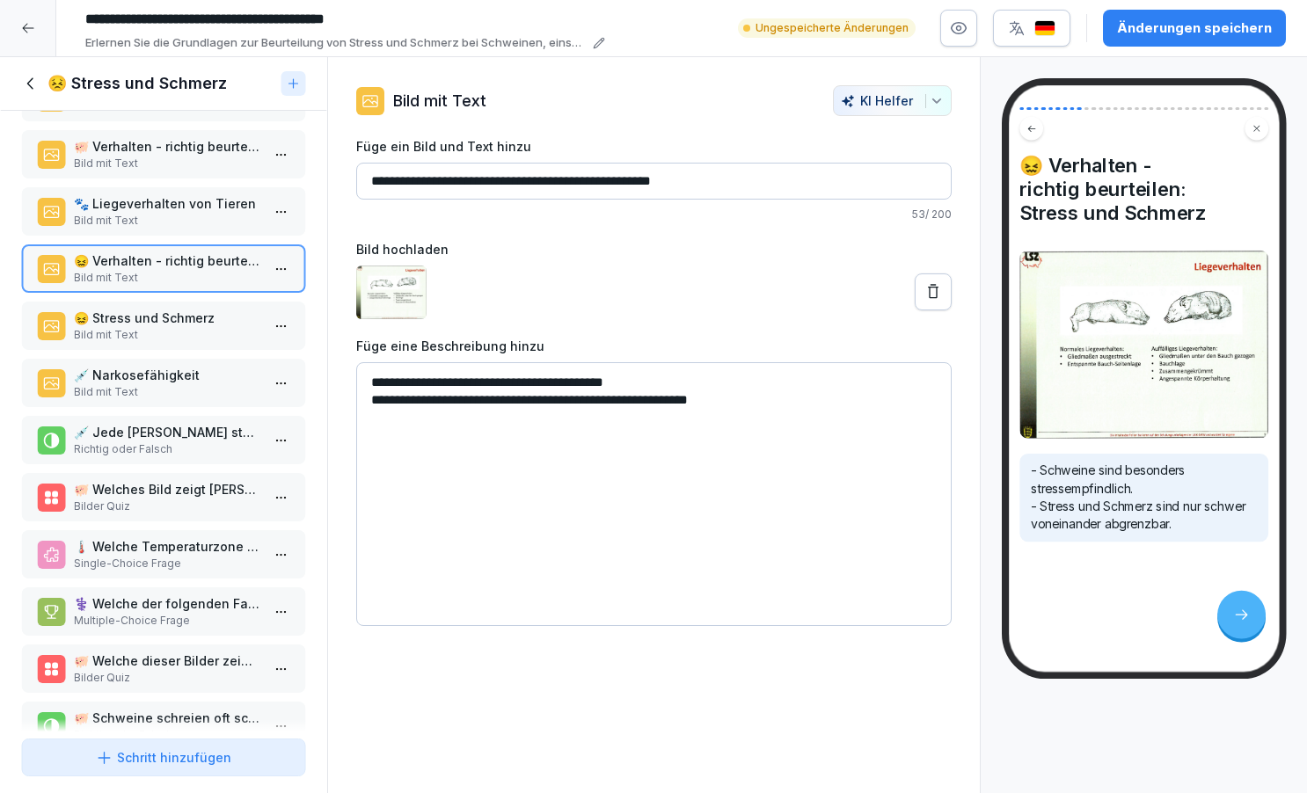
click at [226, 207] on div "🐖 Schulung zur Narkosefähigkeit bei Schweinen Bild mit Text 📚 Themenübersicht B…" at bounding box center [163, 421] width 327 height 621
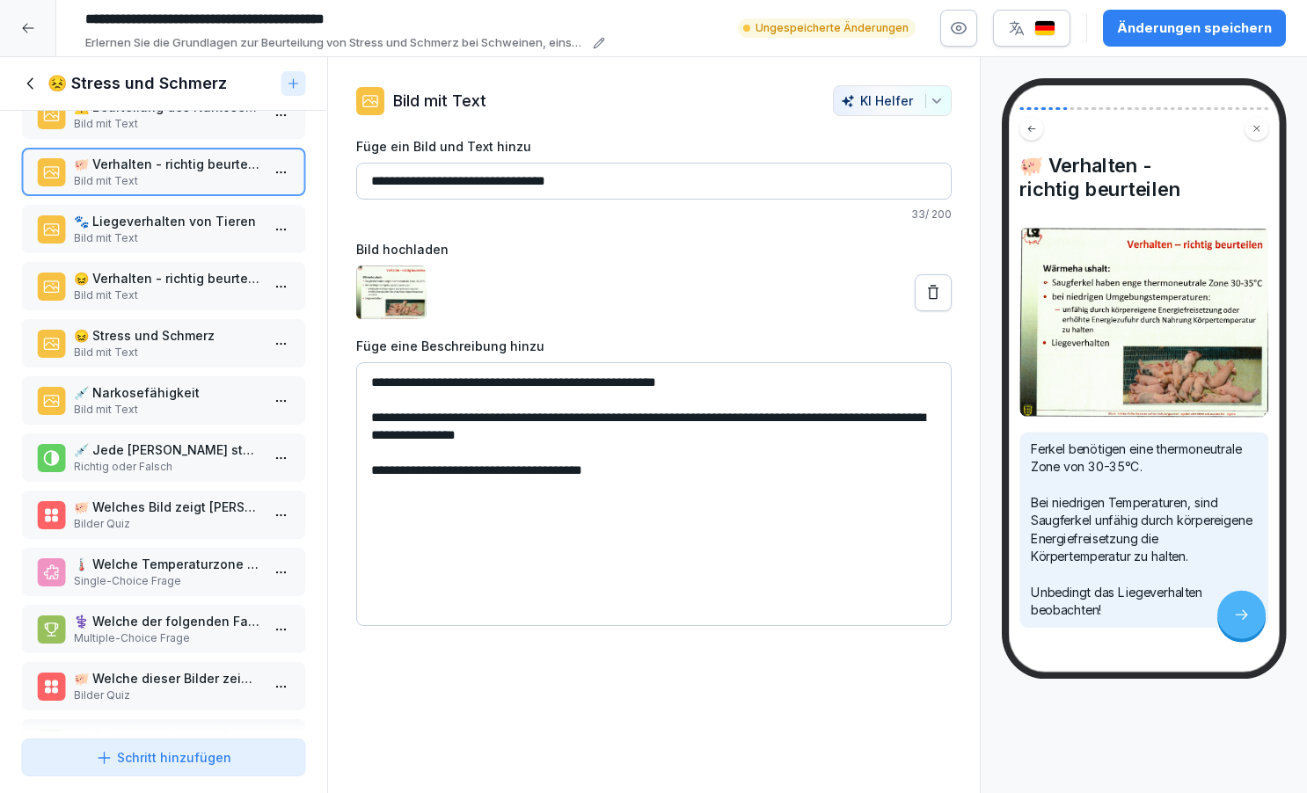
click at [213, 214] on div "🐖 Schulung zur Narkosefähigkeit bei Schweinen Bild mit Text 📚 Themenübersicht B…" at bounding box center [163, 421] width 327 height 621
click at [172, 223] on div "🐾 Liegeverhalten von Tieren Bild mit Text" at bounding box center [163, 229] width 285 height 48
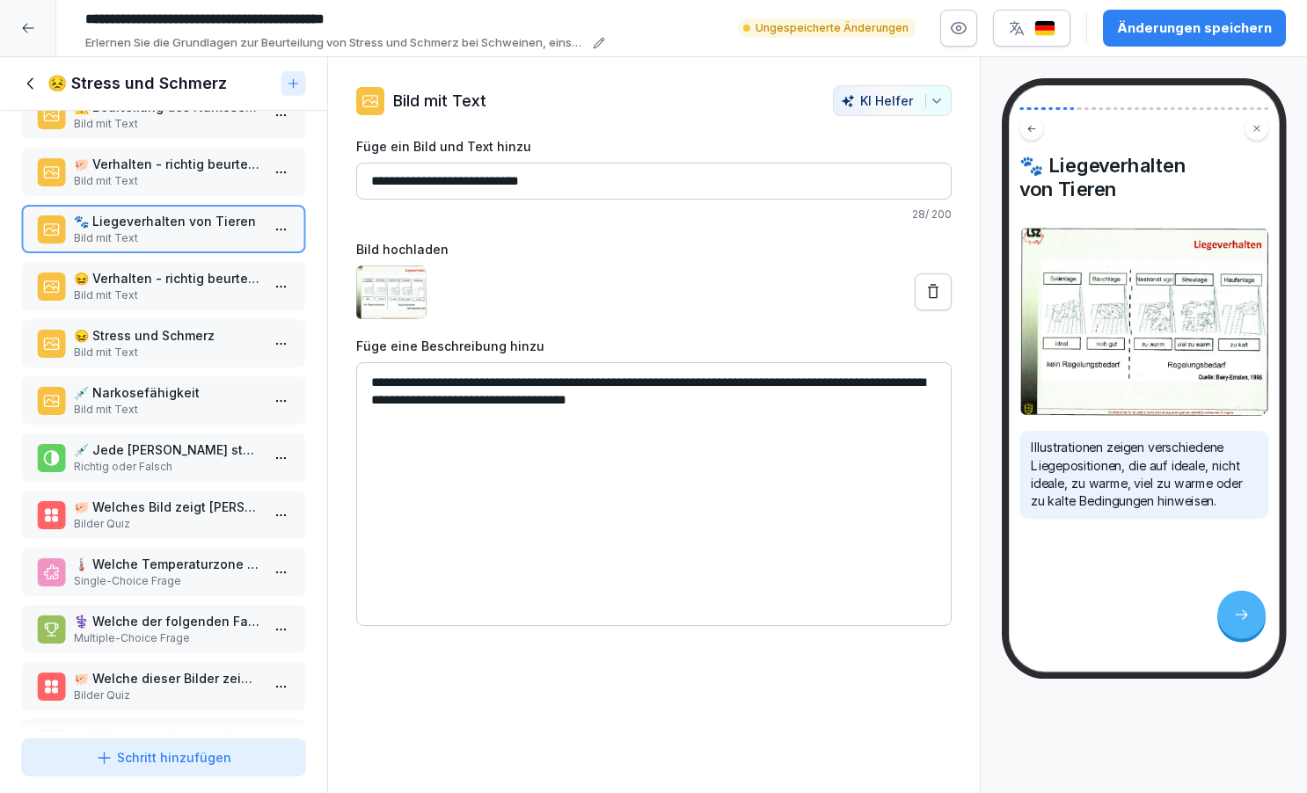
drag, startPoint x: 366, startPoint y: 179, endPoint x: 555, endPoint y: 192, distance: 189.6
click at [555, 192] on input "**********" at bounding box center [654, 181] width 596 height 37
click at [196, 279] on div "😖 Verhalten - richtig beurteilen: Stress und Schmerz Bild mit Text" at bounding box center [163, 286] width 285 height 48
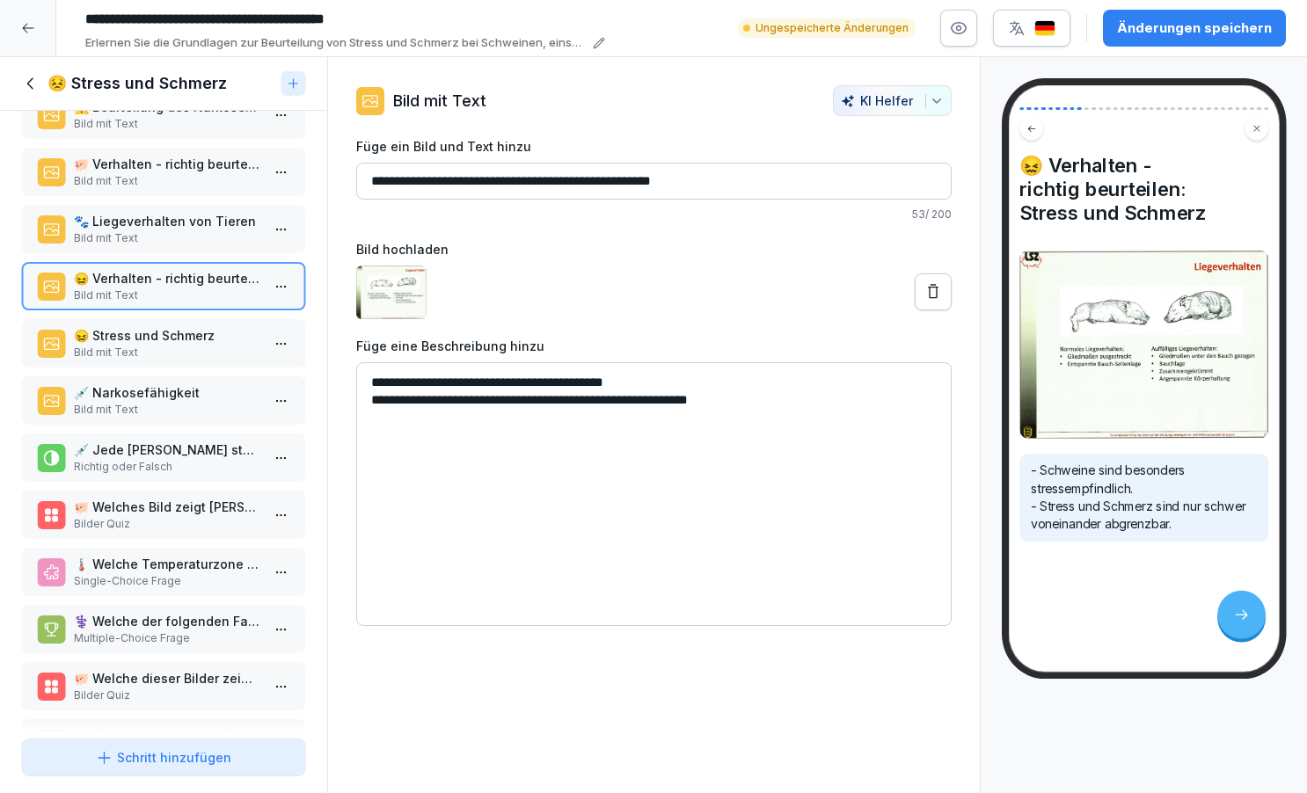
drag, startPoint x: 368, startPoint y: 179, endPoint x: 789, endPoint y: 186, distance: 421.4
click at [789, 186] on input "**********" at bounding box center [654, 181] width 596 height 37
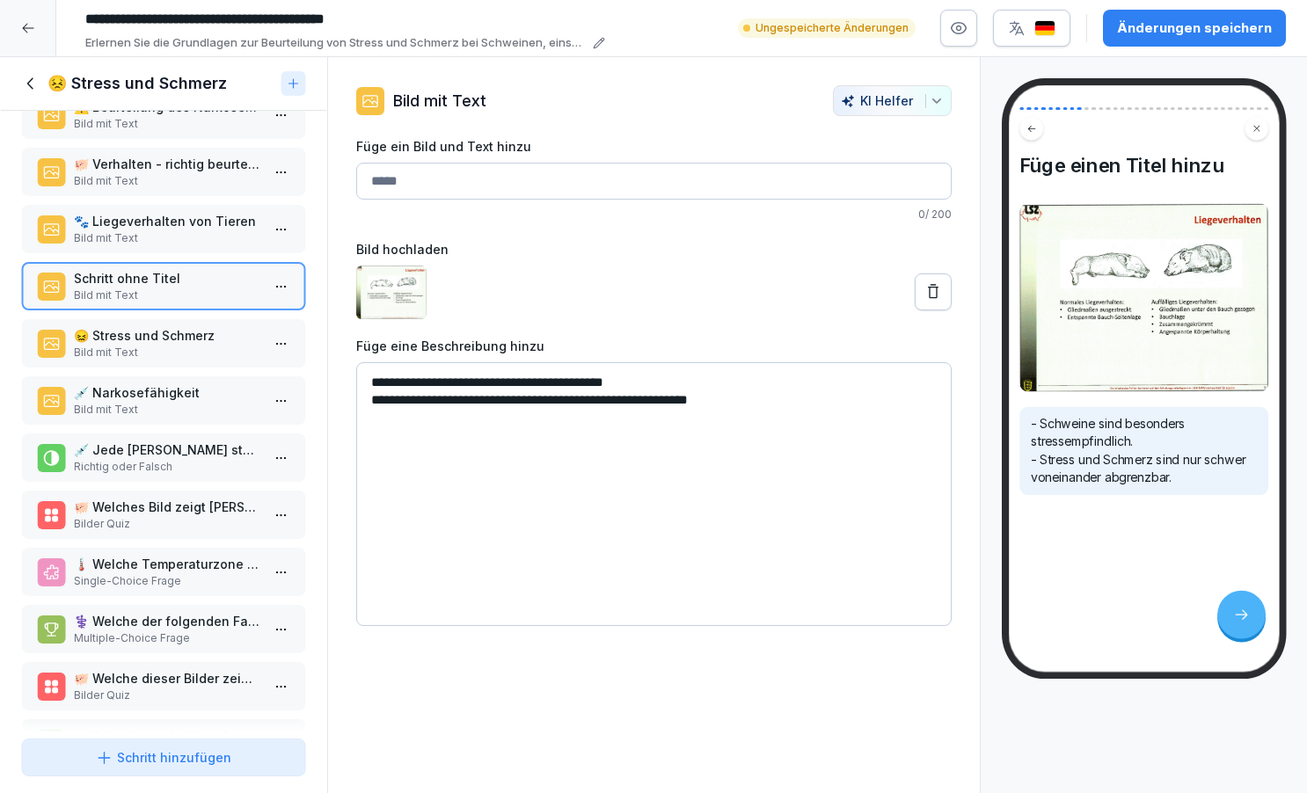
paste input "**********"
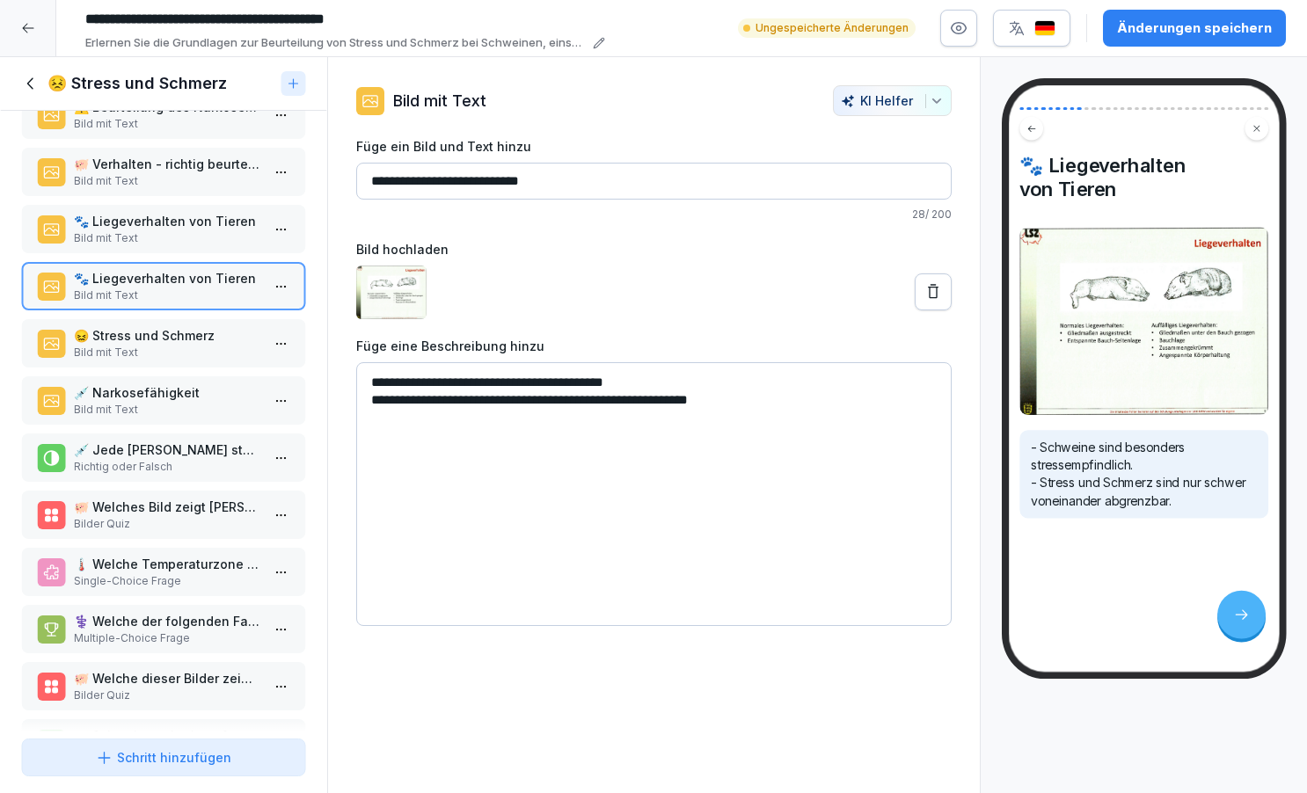
type input "**********"
drag, startPoint x: 783, startPoint y: 404, endPoint x: 369, endPoint y: 383, distance: 414.0
click at [369, 383] on textarea "**********" at bounding box center [654, 494] width 596 height 264
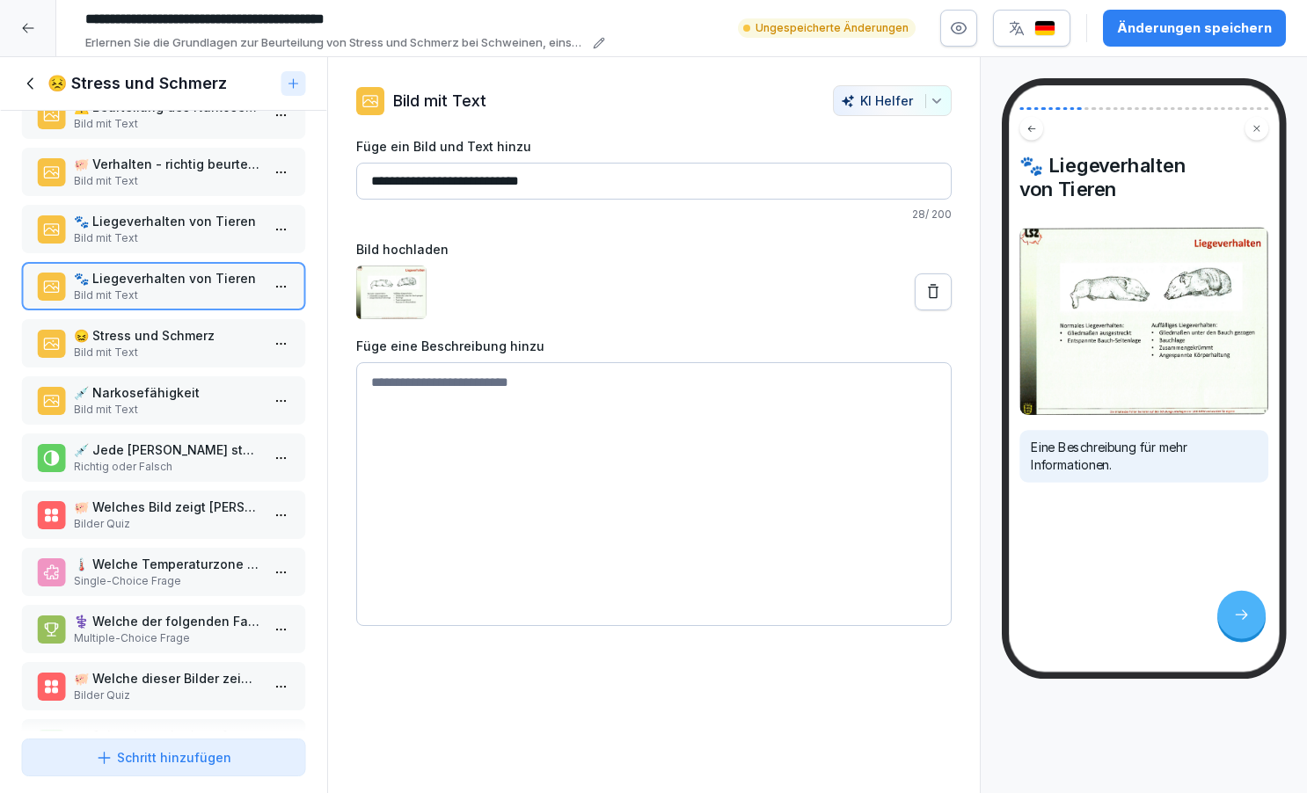
click at [205, 221] on div "🐖 Schulung zur Narkosefähigkeit bei Schweinen Bild mit Text 📚 Themenübersicht B…" at bounding box center [163, 421] width 327 height 621
click at [210, 189] on p "Bild mit Text" at bounding box center [167, 181] width 186 height 16
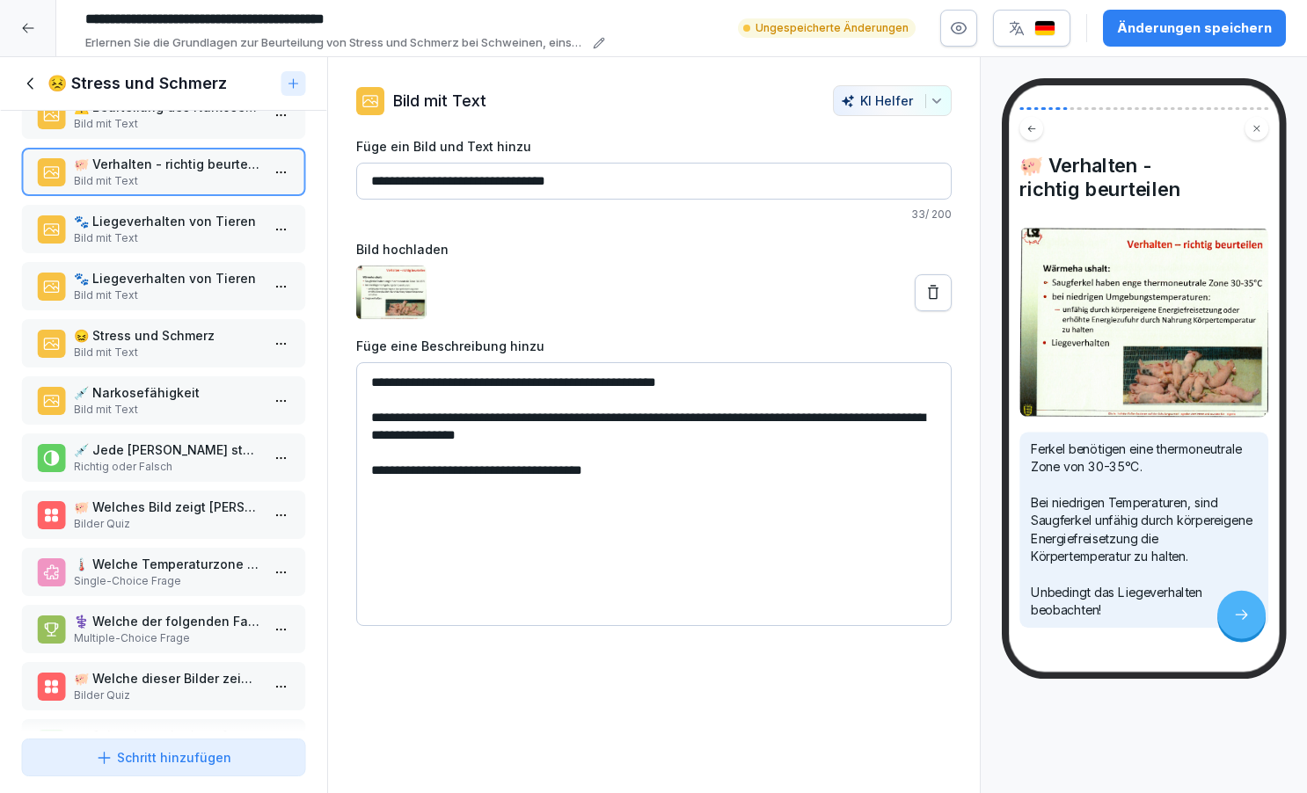
click at [210, 219] on div "🐖 Schulung zur Narkosefähigkeit bei Schweinen Bild mit Text 📚 Themenübersicht B…" at bounding box center [163, 421] width 327 height 621
click at [138, 196] on div "🐖 Verhalten - richtig beurteilen Bild mit Text" at bounding box center [163, 172] width 285 height 48
click at [150, 336] on div "😖 Stress und Schmerz Bild mit Text" at bounding box center [163, 343] width 285 height 48
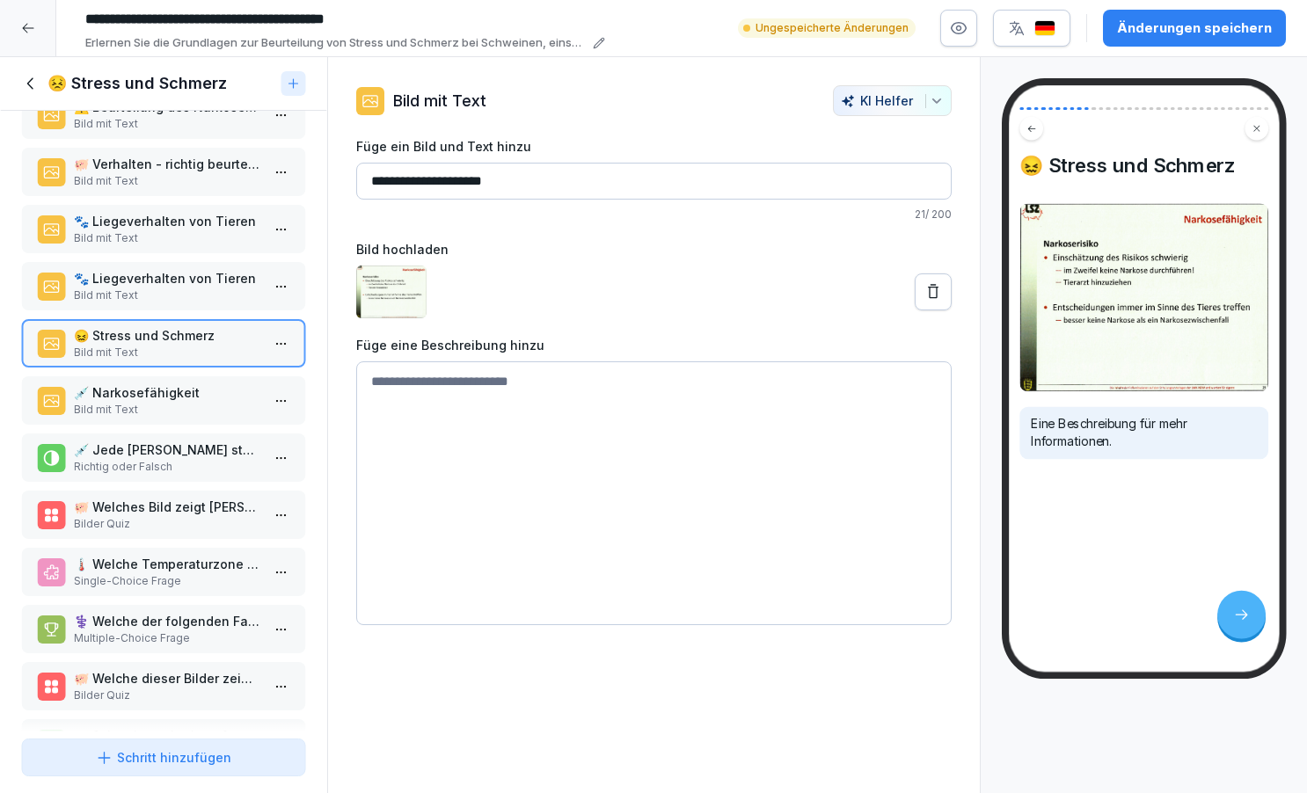
click at [119, 223] on div "🐾 Liegeverhalten von Tieren Bild mit Text" at bounding box center [163, 229] width 285 height 48
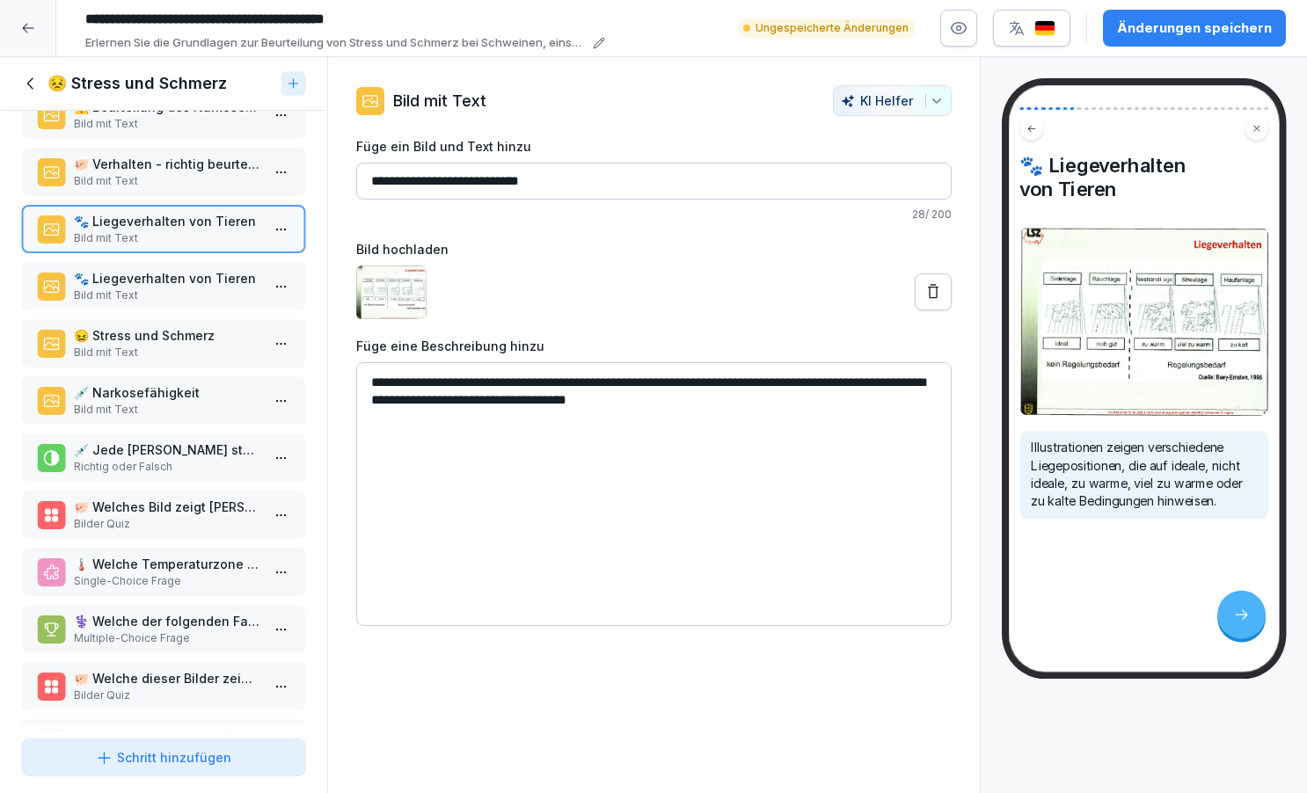
click at [130, 272] on div "🐖 Schulung zur Narkosefähigkeit bei Schweinen Bild mit Text 📚 Themenübersicht B…" at bounding box center [163, 421] width 327 height 621
click at [129, 284] on div "🐾 Liegeverhalten von Tieren Bild mit Text" at bounding box center [163, 286] width 285 height 48
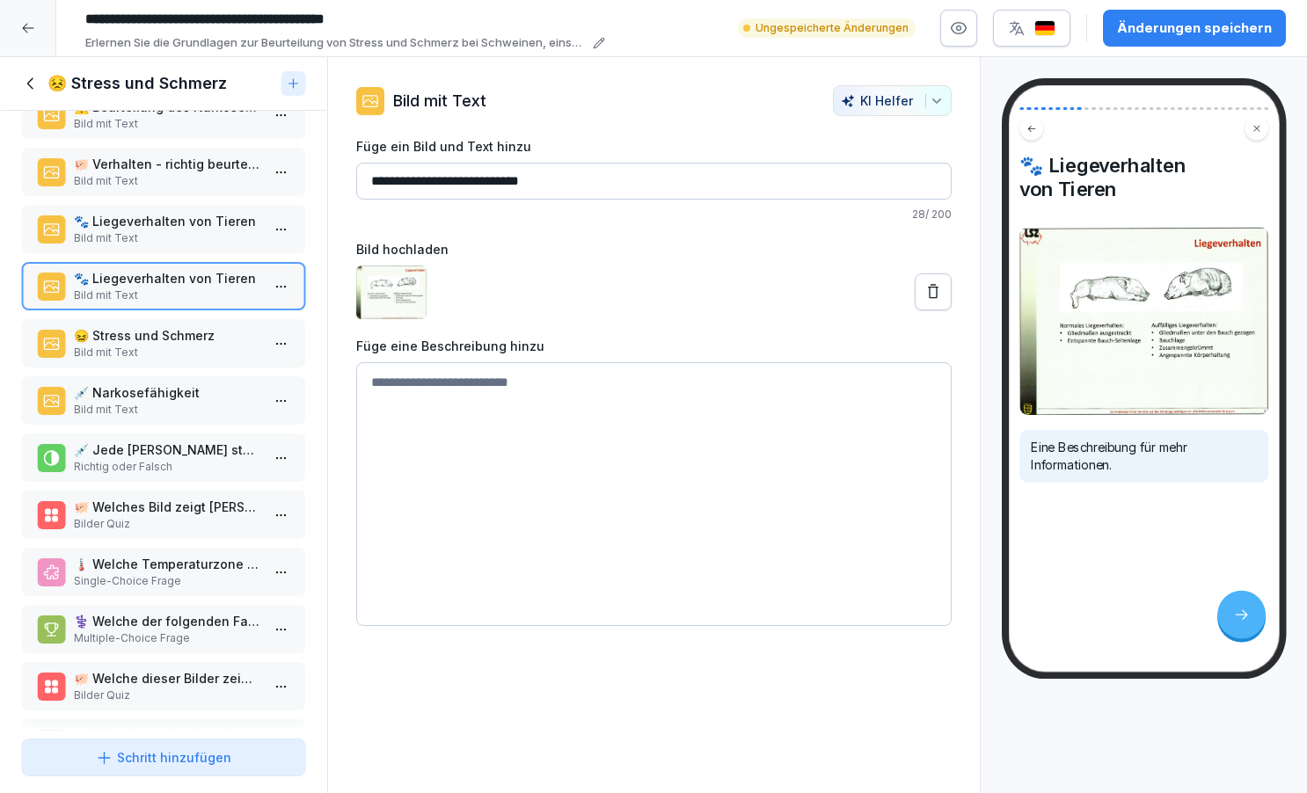
click at [390, 385] on textarea at bounding box center [654, 494] width 596 height 264
type textarea "*"
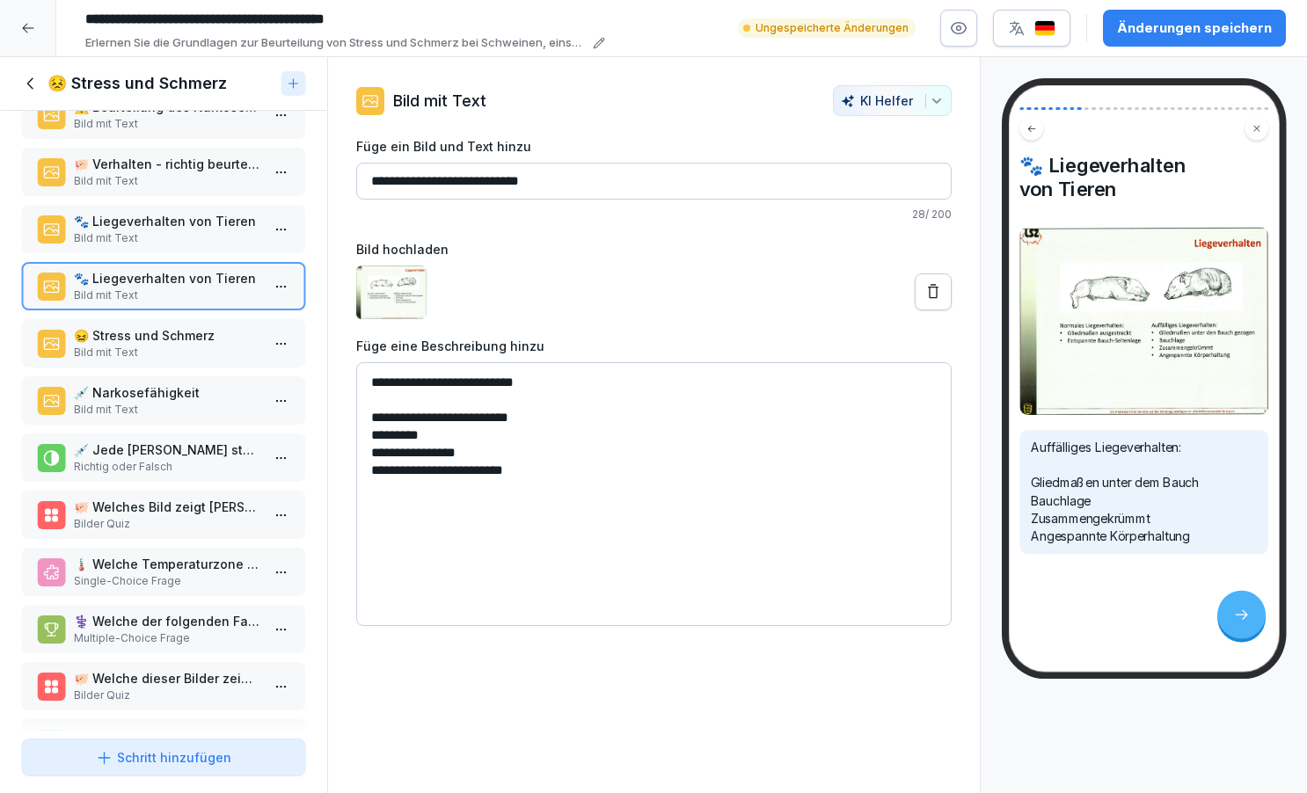
type textarea "**********"
click at [176, 303] on p "Bild mit Text" at bounding box center [167, 296] width 186 height 16
click at [180, 329] on div "🐖 Schulung zur Narkosefähigkeit bei Schweinen Bild mit Text 📚 Themenübersicht B…" at bounding box center [163, 421] width 327 height 621
click at [105, 338] on div "😖 Stress und Schmerz Bild mit Text" at bounding box center [163, 343] width 285 height 48
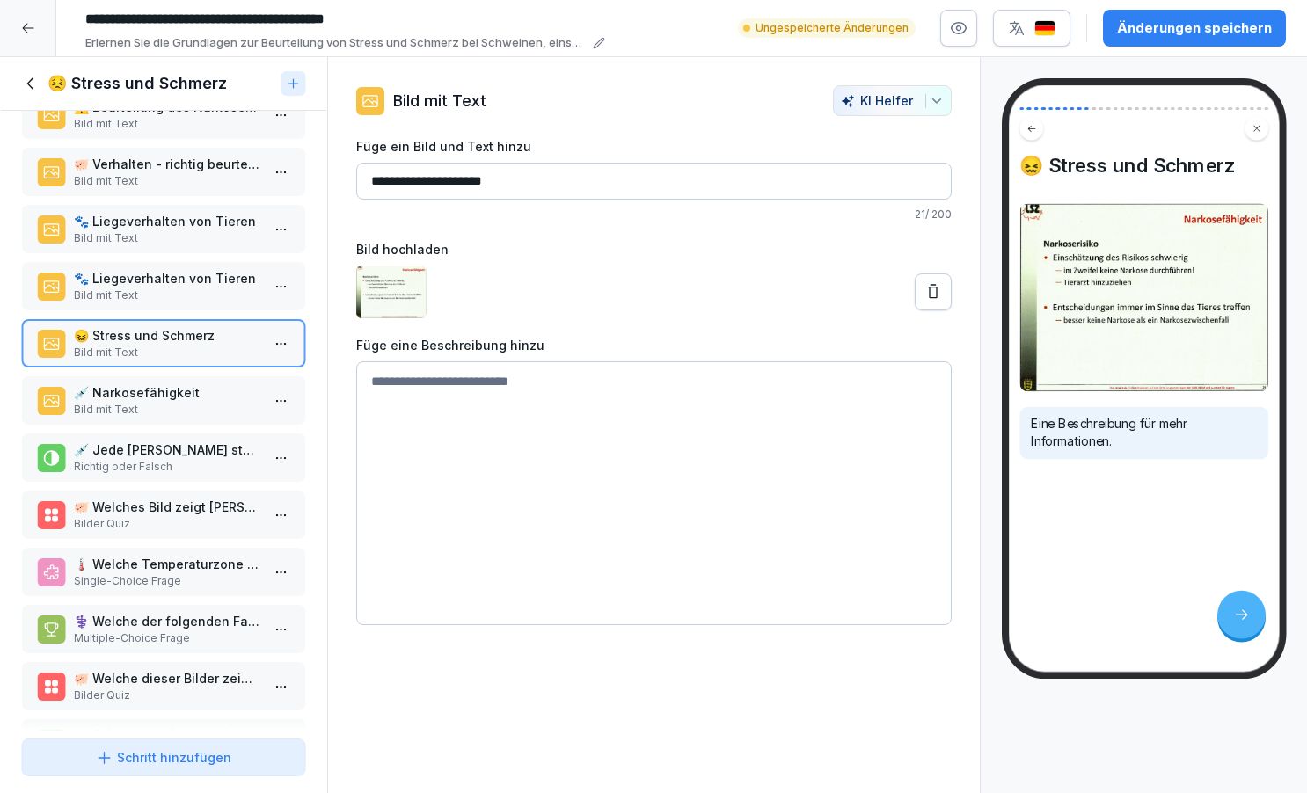
click at [109, 368] on div "😖 Stress und Schmerz Bild mit Text" at bounding box center [163, 343] width 285 height 48
click at [106, 393] on div "💉 Narkosefähigkeit Bild mit Text" at bounding box center [163, 400] width 285 height 48
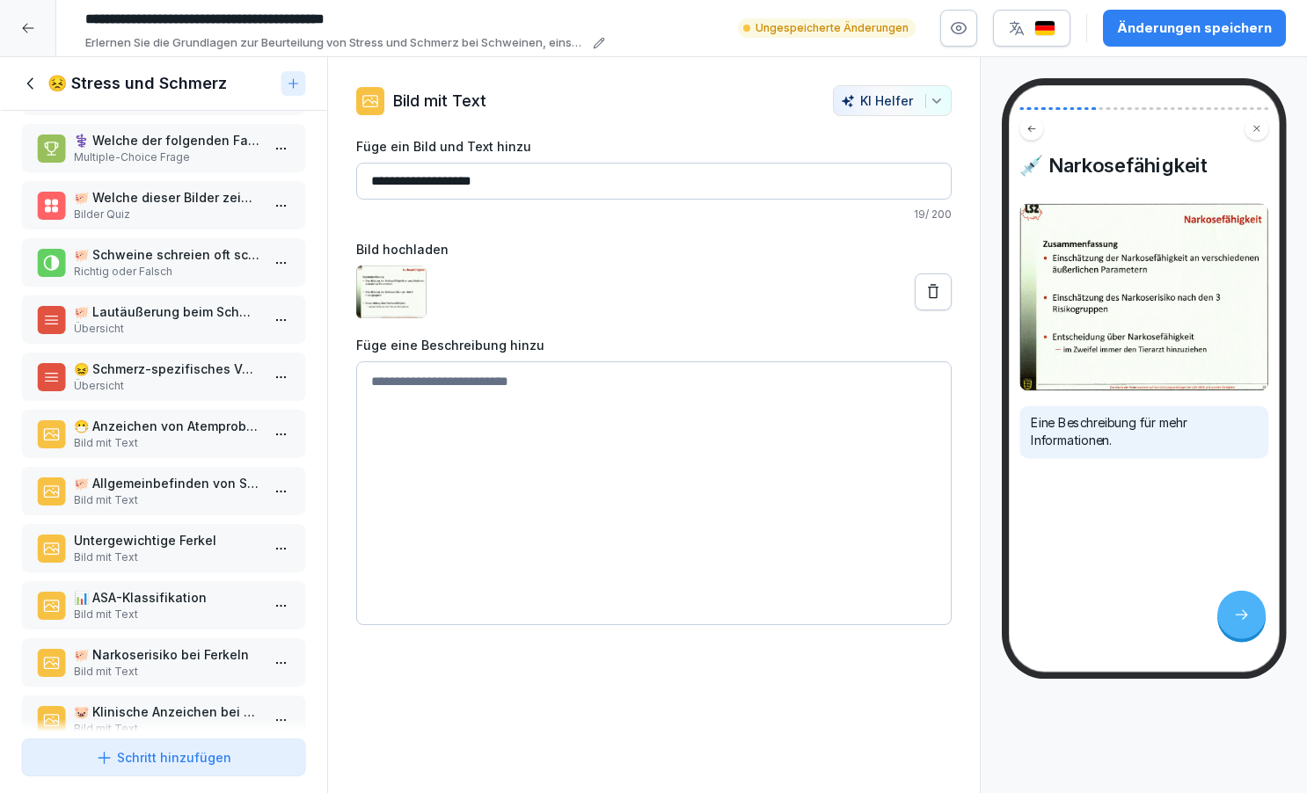
scroll to position [825, 0]
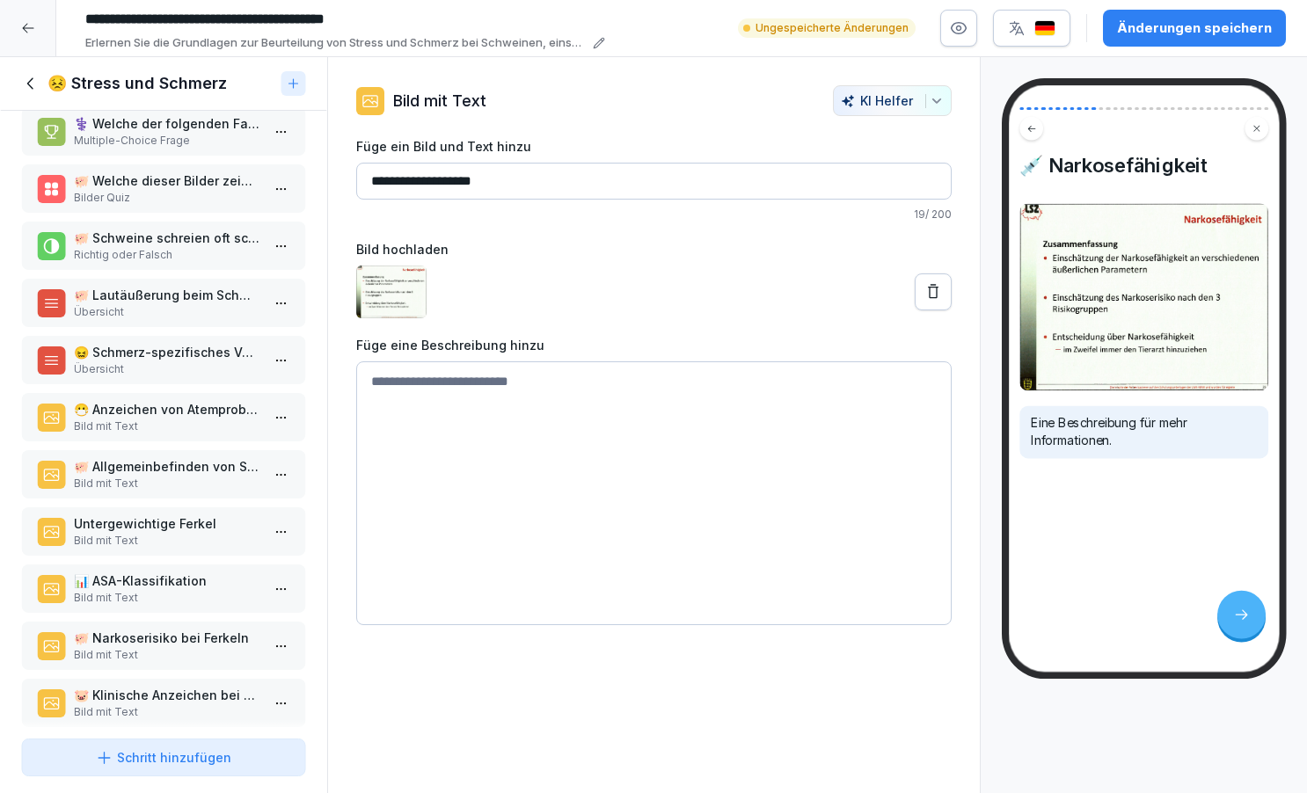
click at [134, 435] on p "Bild mit Text" at bounding box center [167, 427] width 186 height 16
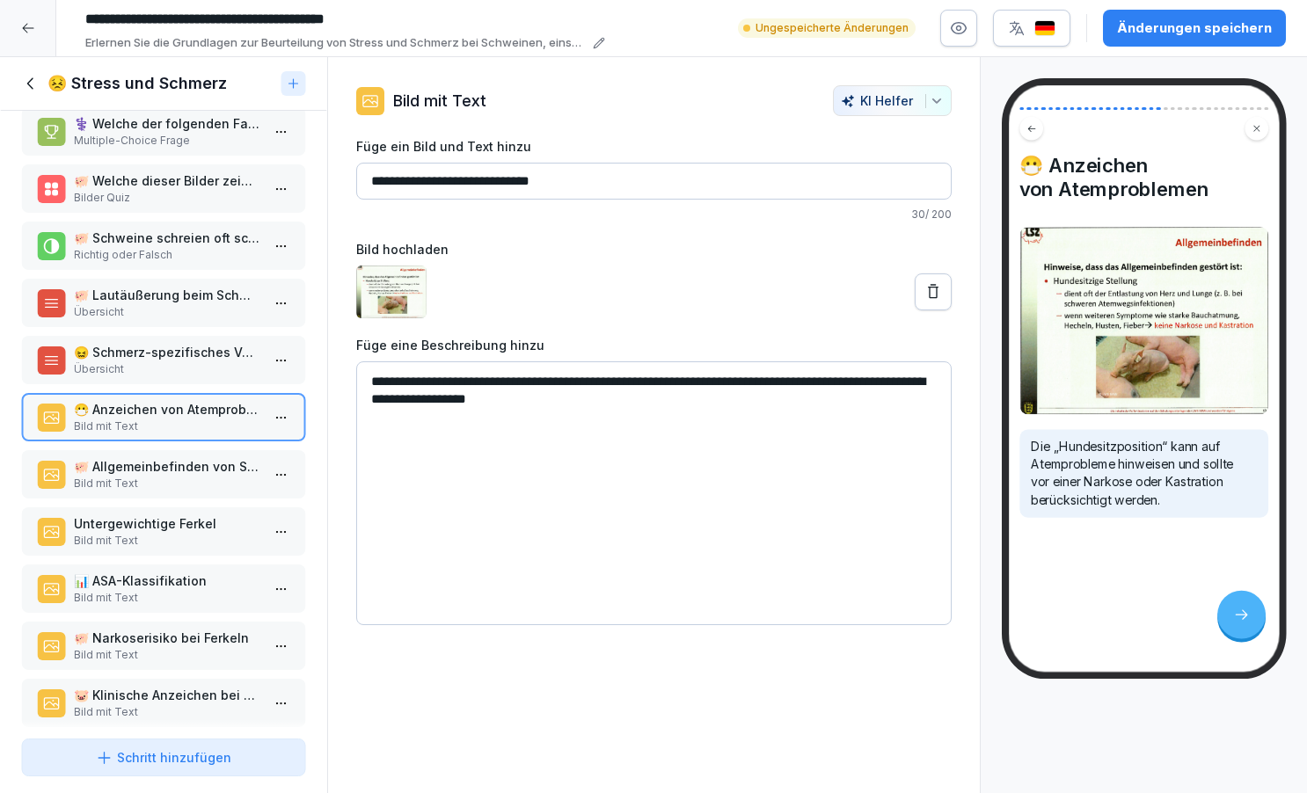
click at [120, 476] on p "🐖 Allgemeinbefinden von Schweinen" at bounding box center [167, 466] width 186 height 18
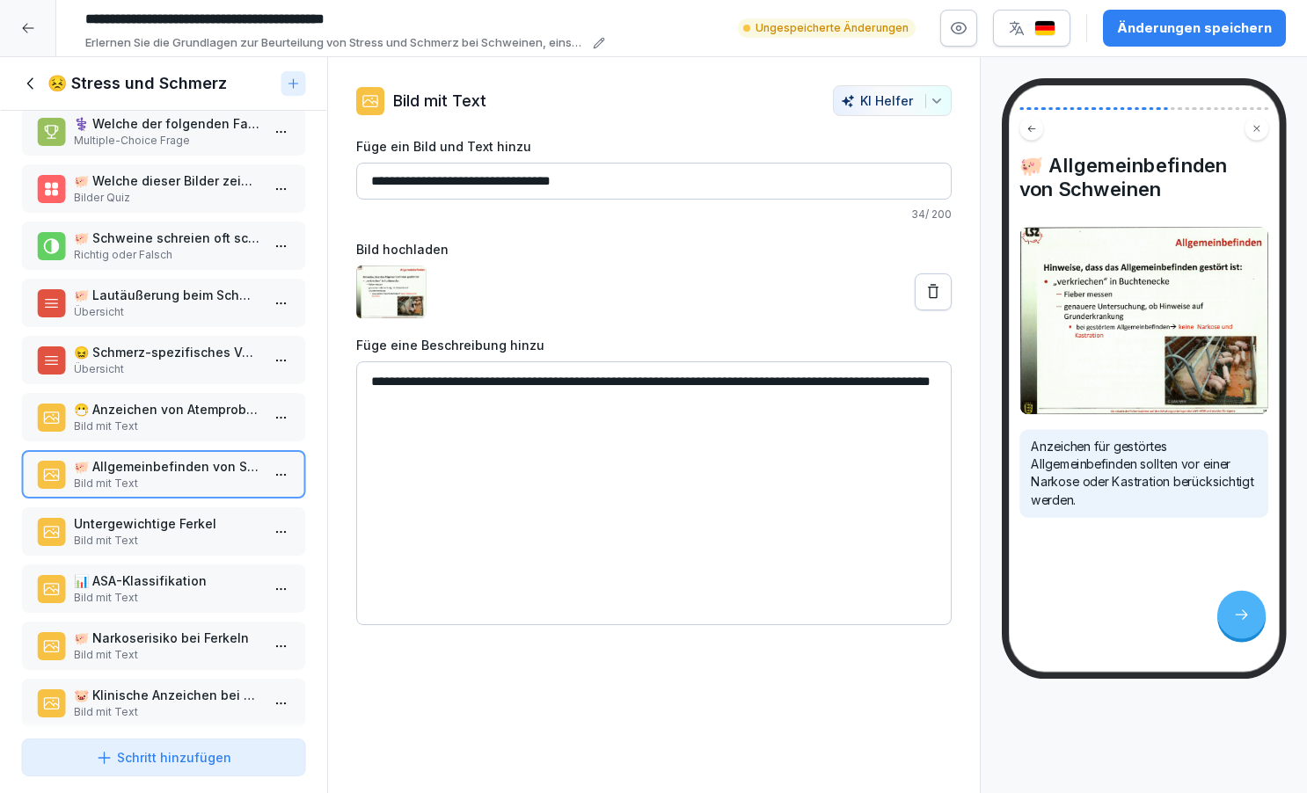
click at [112, 533] on p "Untergewichtige Ferkel" at bounding box center [167, 524] width 186 height 18
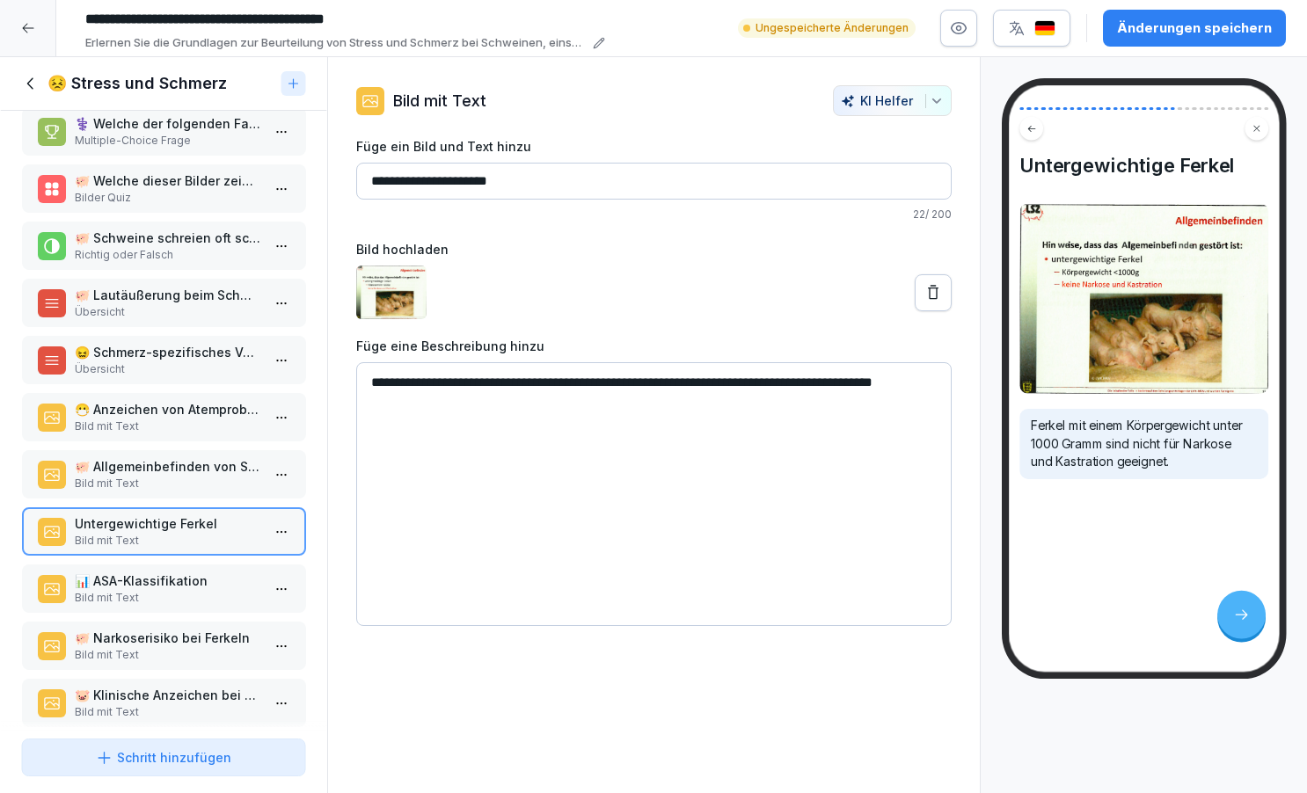
click at [111, 606] on p "Bild mit Text" at bounding box center [167, 598] width 186 height 16
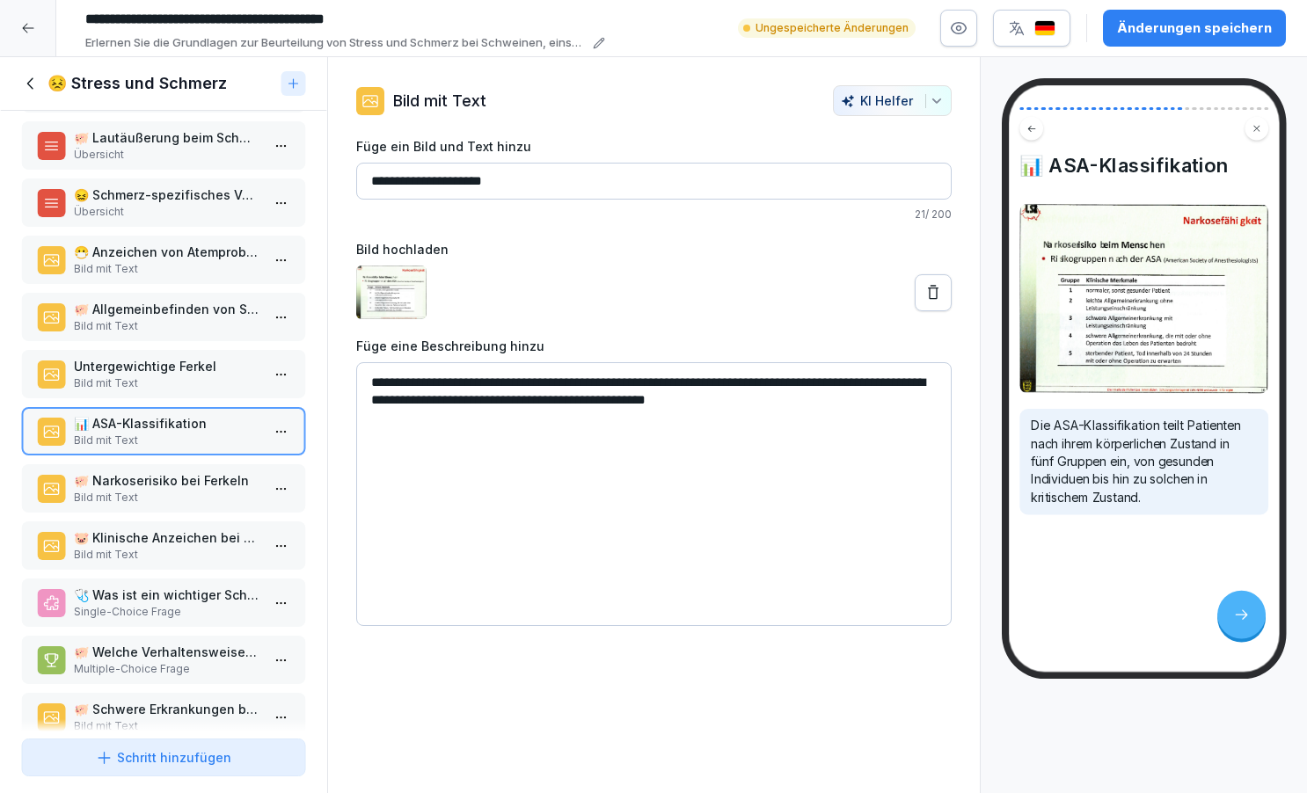
scroll to position [1018, 0]
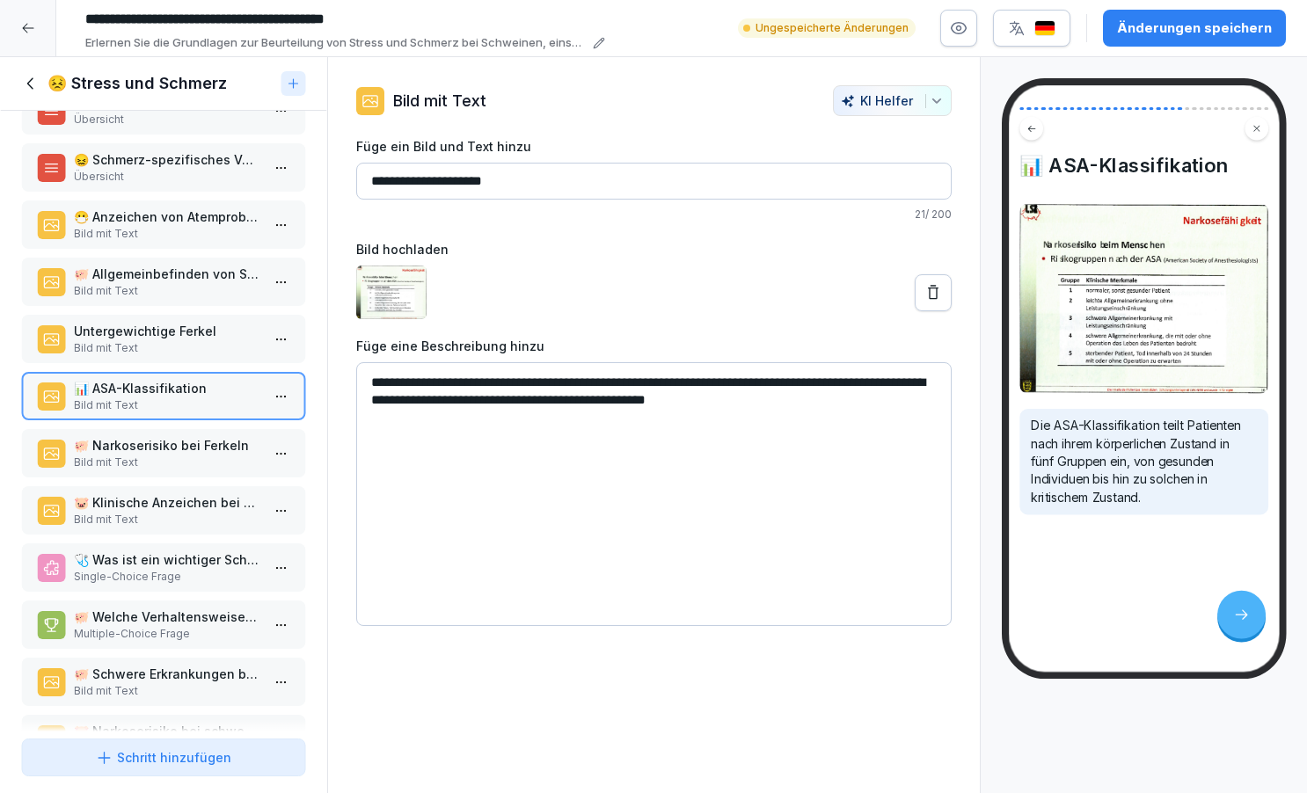
click at [117, 471] on p "Bild mit Text" at bounding box center [167, 463] width 186 height 16
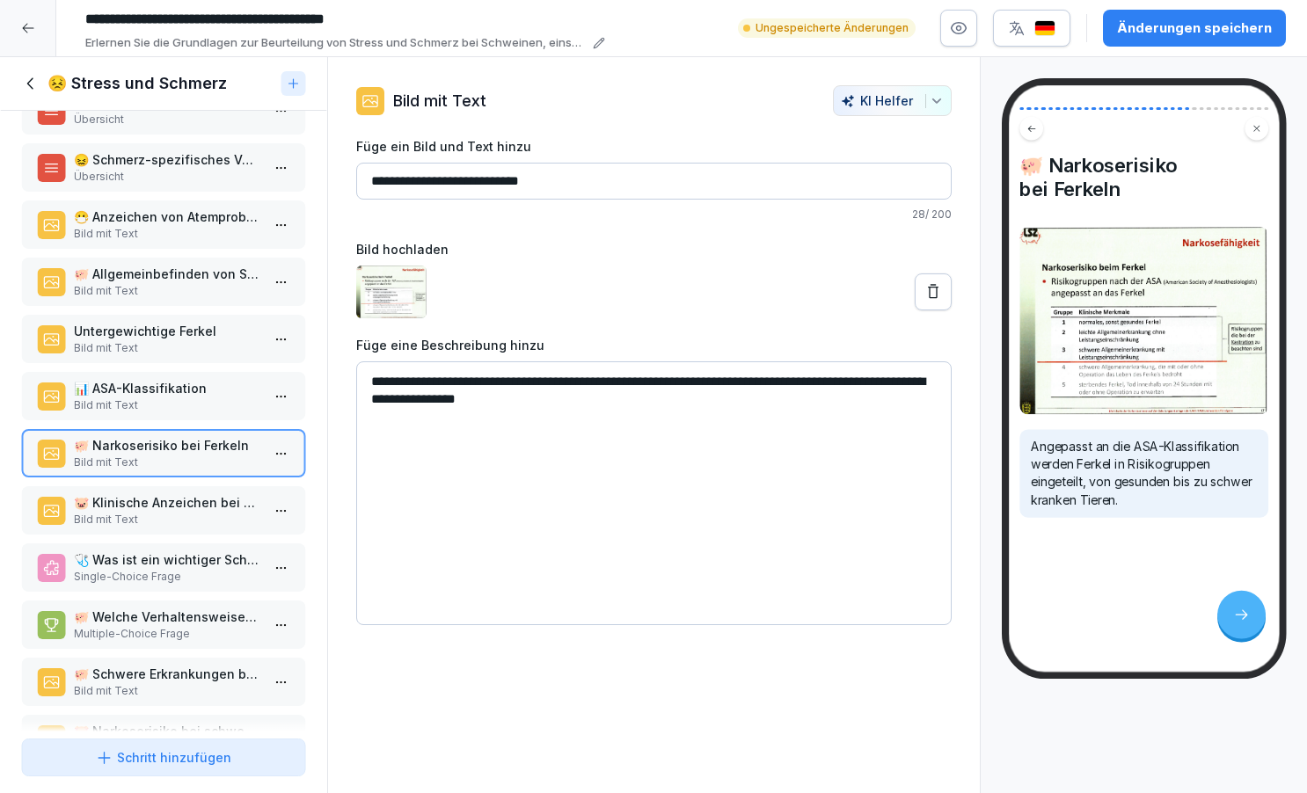
click at [118, 512] on p "🐷 Klinische Anzeichen bei schwer kranken Ferkeln" at bounding box center [167, 502] width 186 height 18
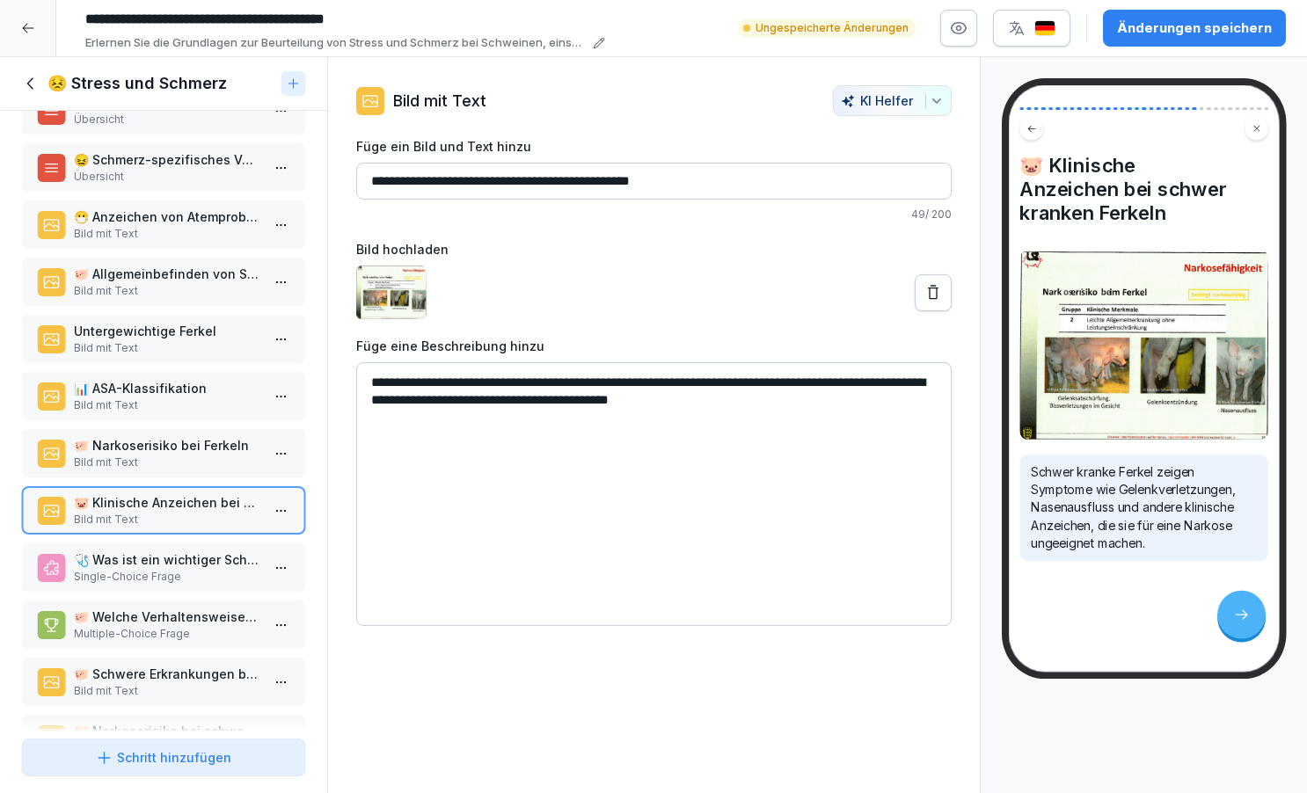
click at [123, 684] on p "🐖 Schwere Erkrankungen bei Ferkeln" at bounding box center [167, 674] width 186 height 18
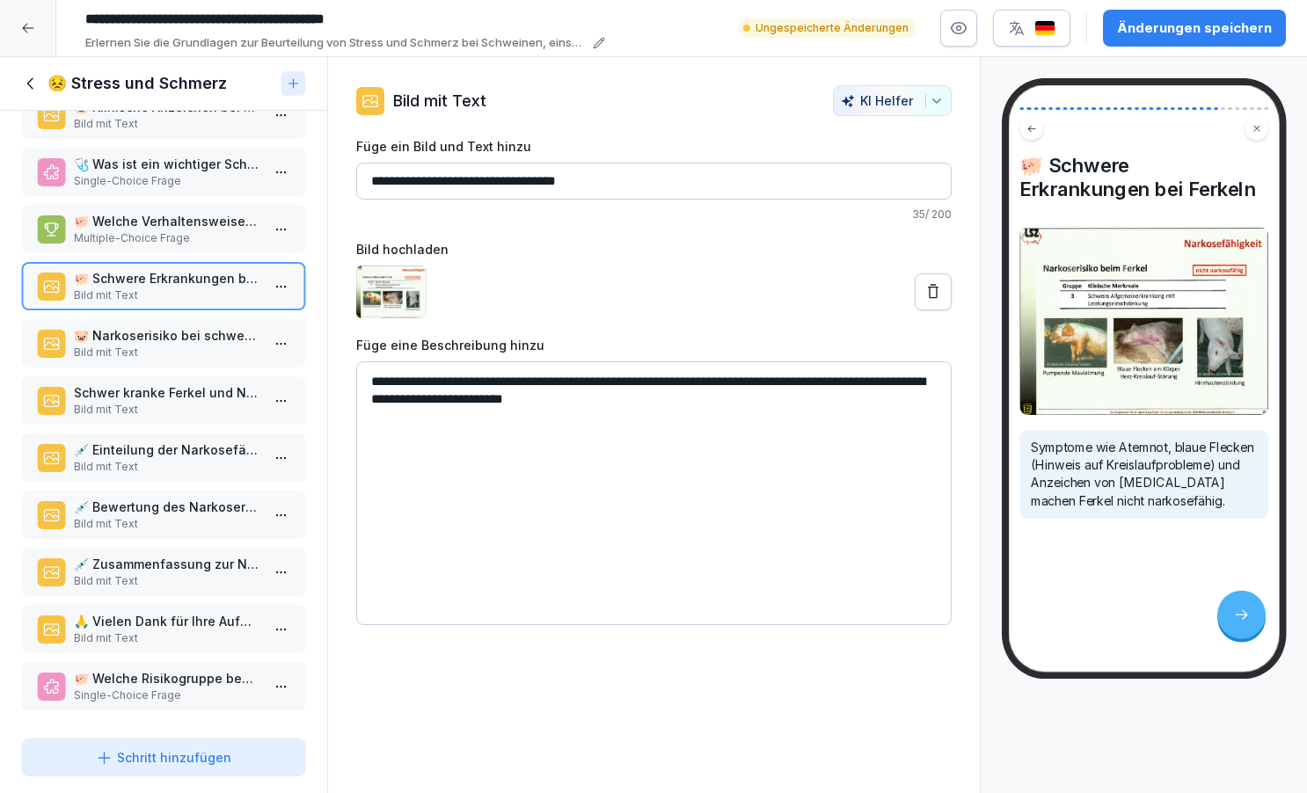
scroll to position [1430, 0]
click at [137, 347] on p "Bild mit Text" at bounding box center [167, 353] width 186 height 16
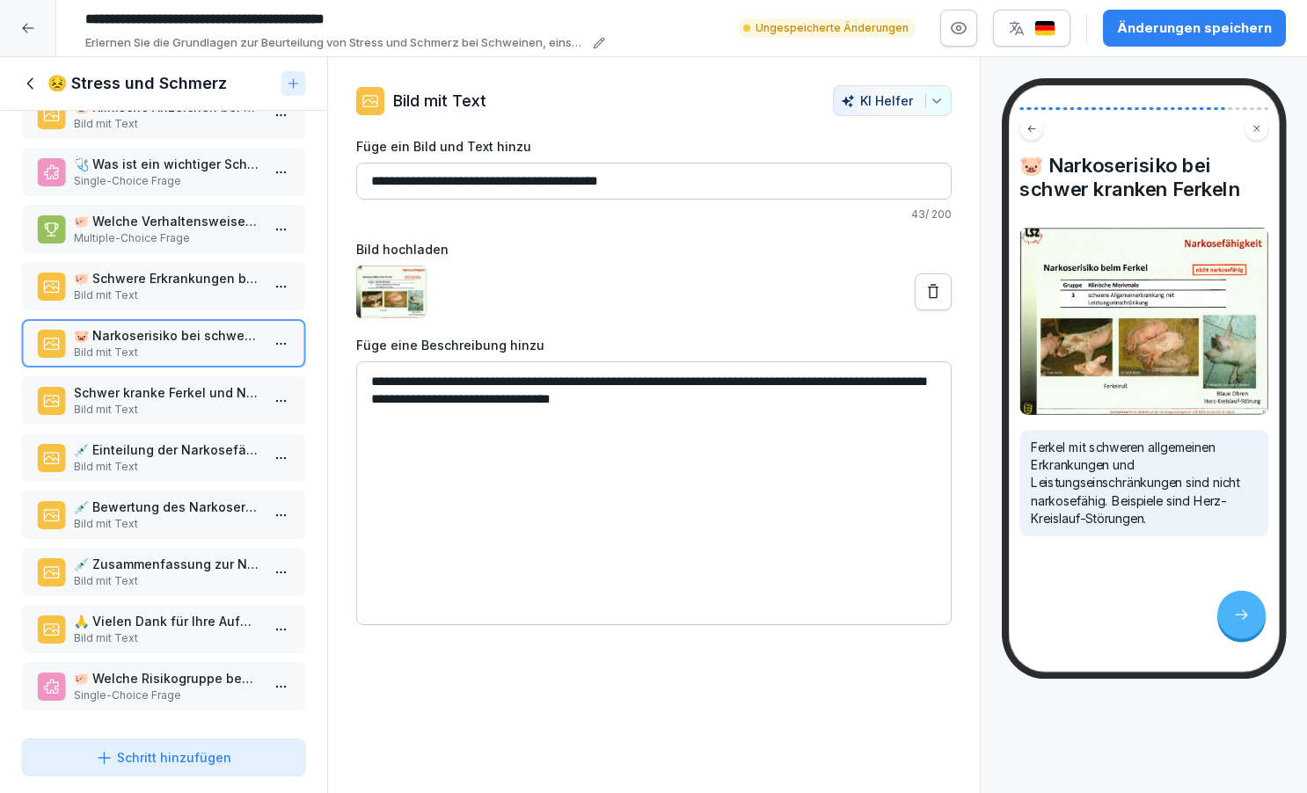
click at [129, 402] on p "Bild mit Text" at bounding box center [167, 410] width 186 height 16
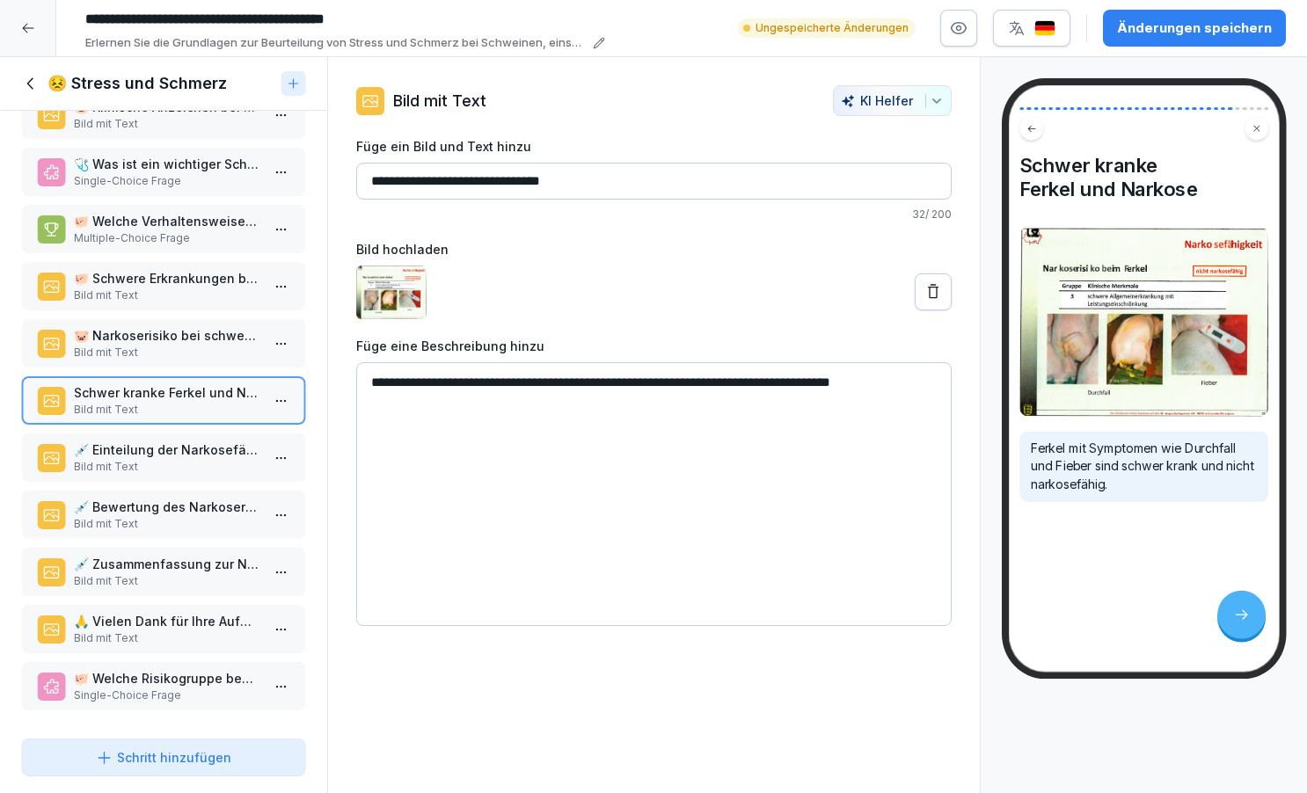
click at [129, 447] on p "💉 Einteilung der Narkosefähigkeit" at bounding box center [167, 450] width 186 height 18
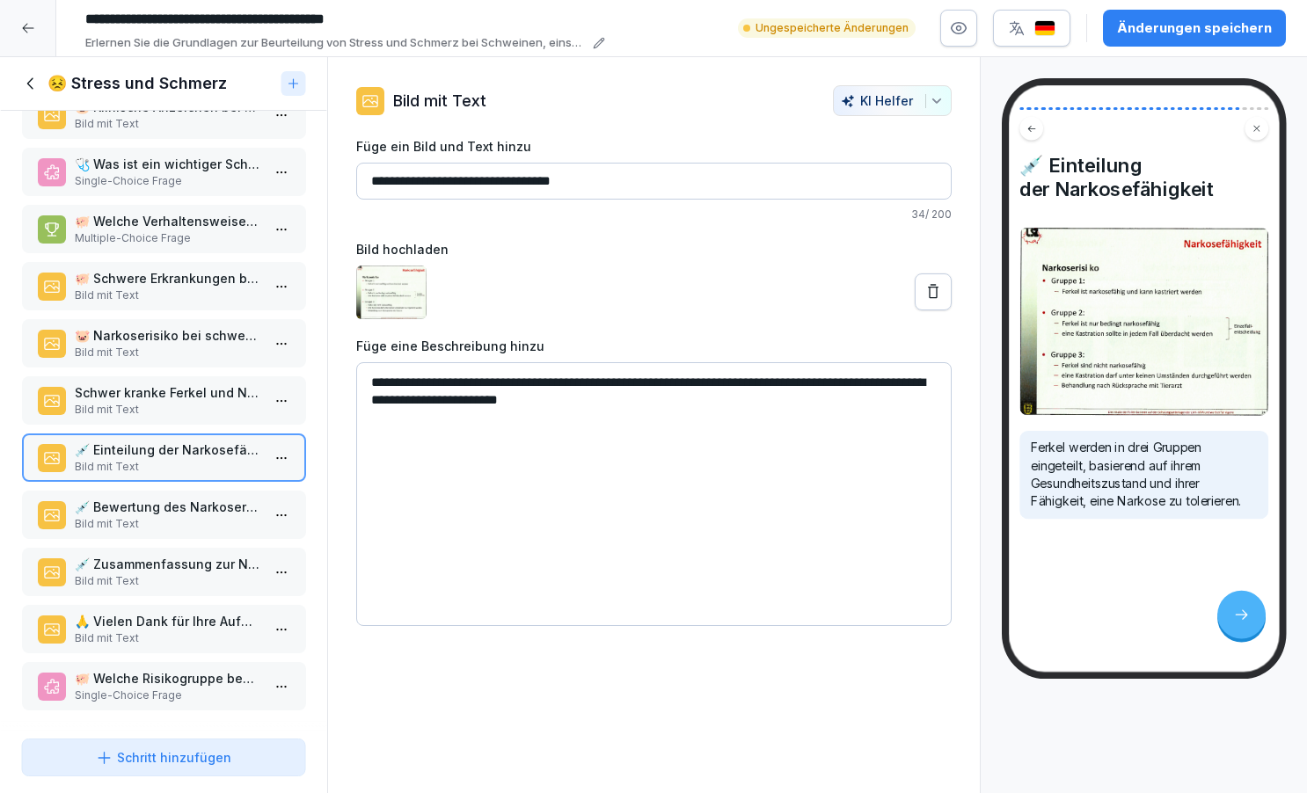
click at [118, 516] on p "Bild mit Text" at bounding box center [167, 524] width 186 height 16
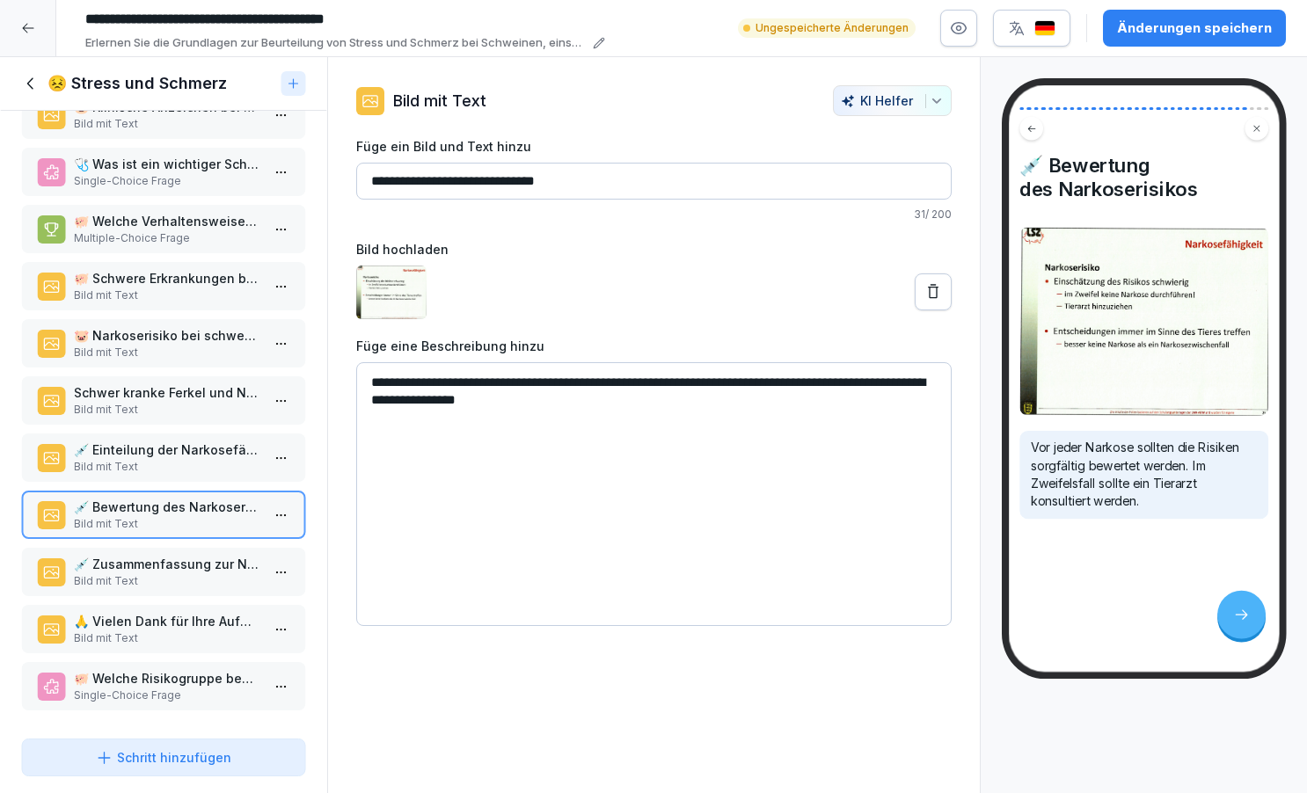
click at [114, 569] on p "💉 Zusammenfassung zur Narkosefähigkeit" at bounding box center [167, 564] width 186 height 18
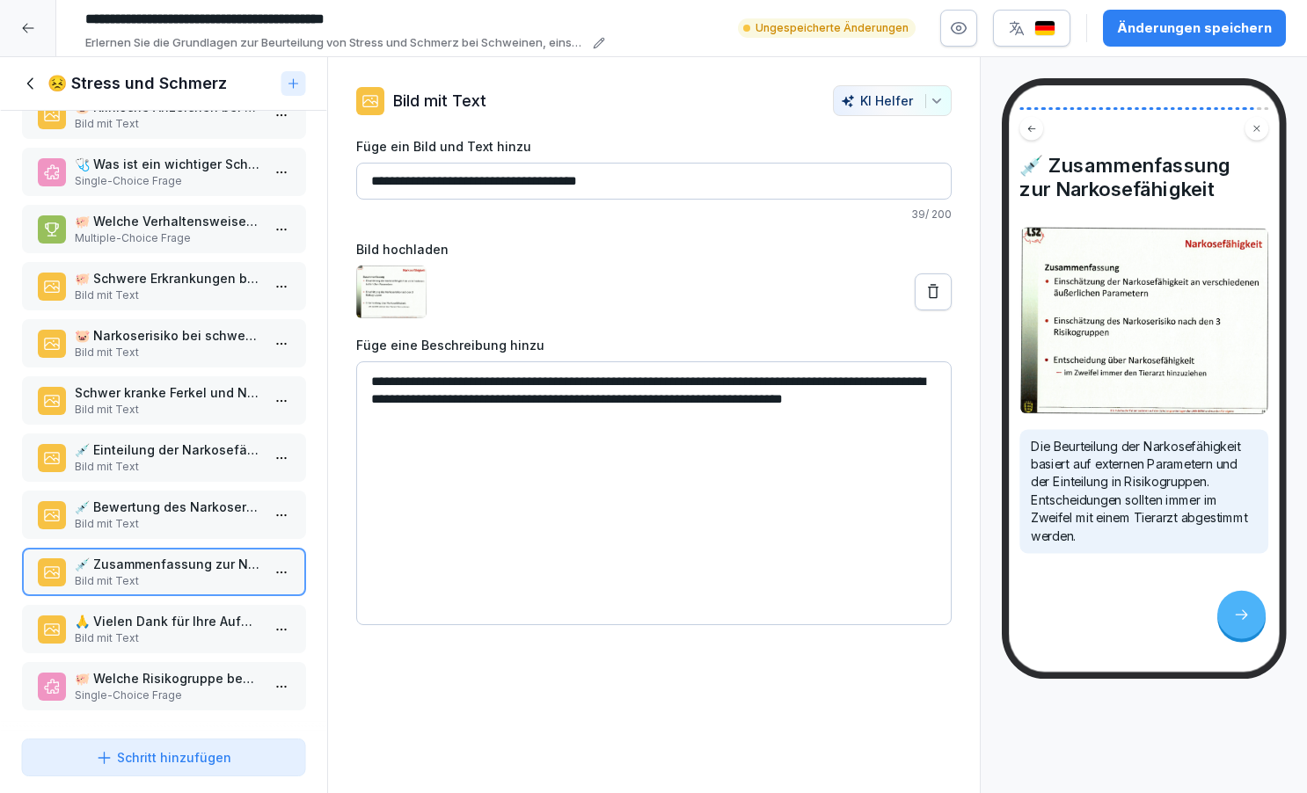
click at [106, 628] on p "🙏 Vielen Dank für Ihre Aufmerksamkeit!" at bounding box center [167, 621] width 186 height 18
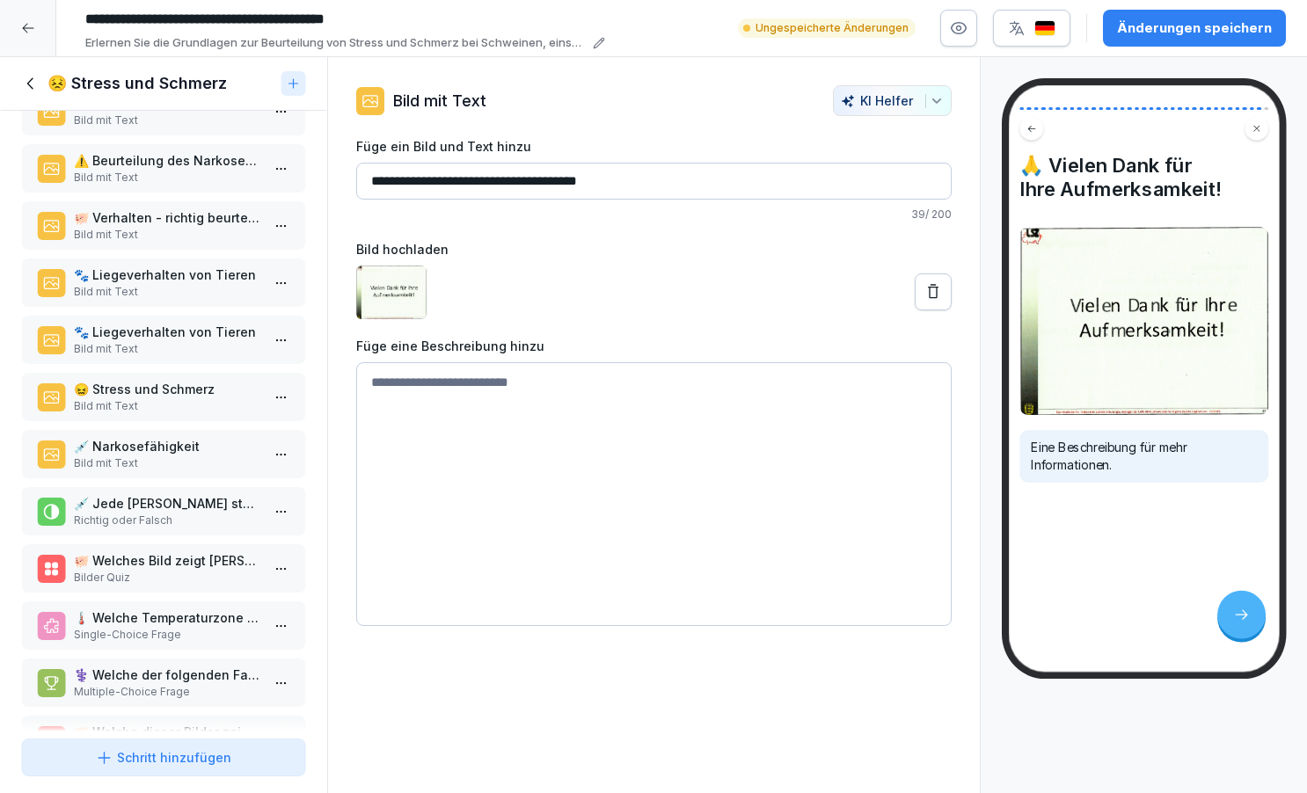
scroll to position [273, 0]
click at [129, 457] on p "💉 Narkosefähigkeit" at bounding box center [167, 447] width 186 height 18
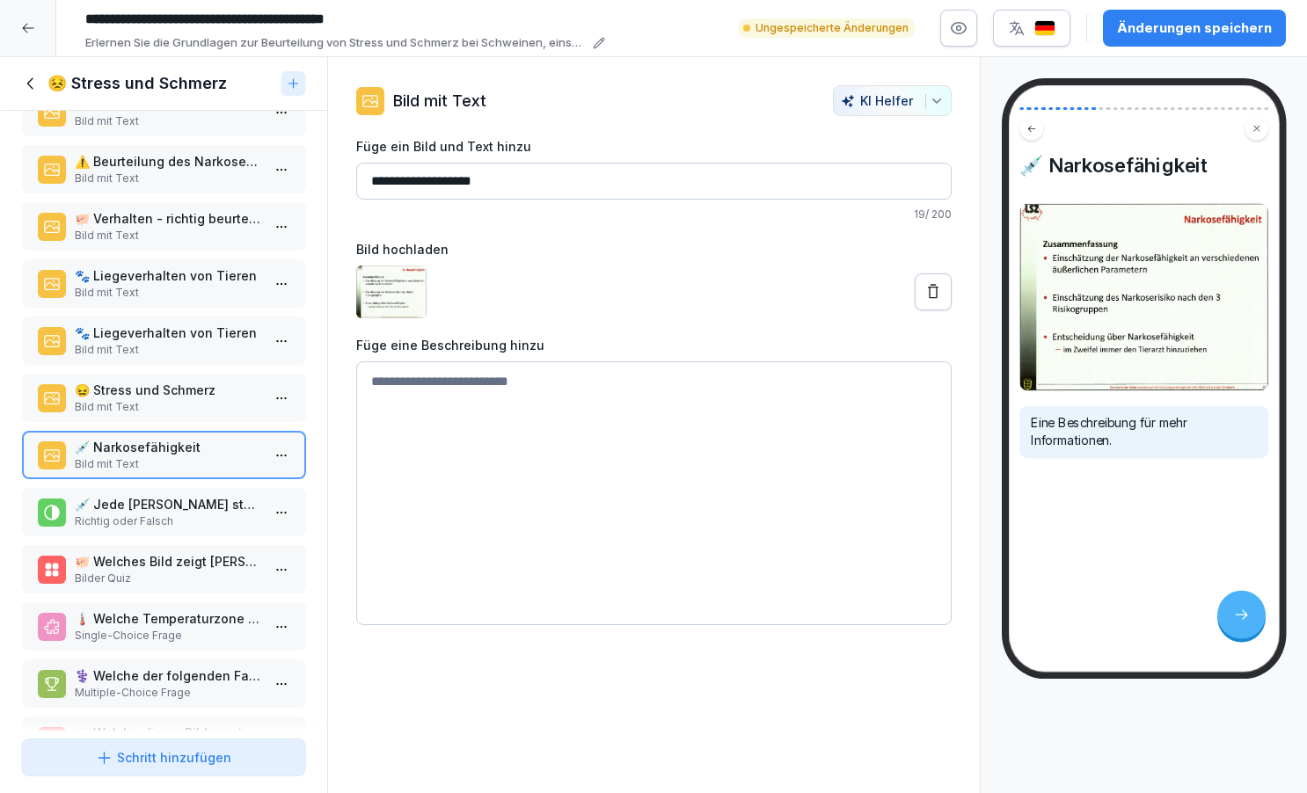
click at [125, 415] on p "Bild mit Text" at bounding box center [167, 407] width 186 height 16
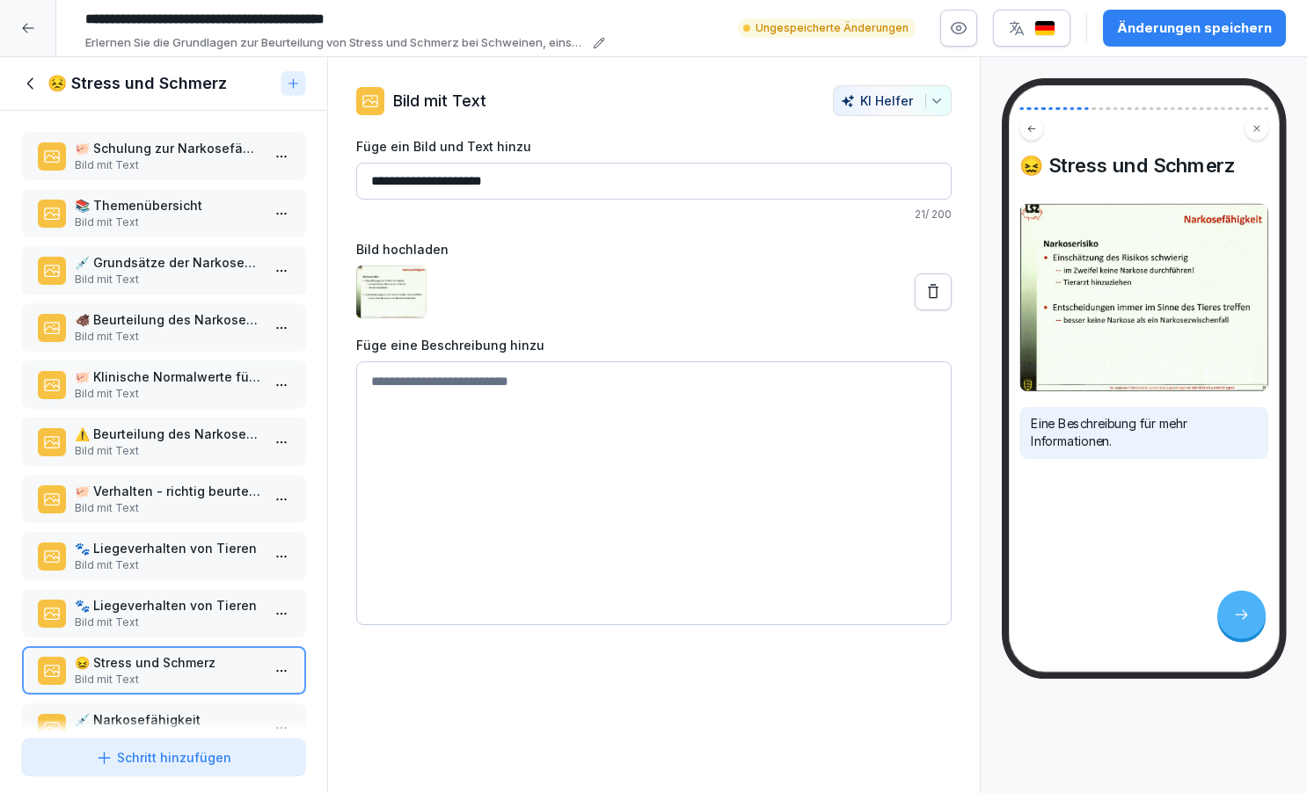
click at [170, 173] on p "Bild mit Text" at bounding box center [167, 165] width 186 height 16
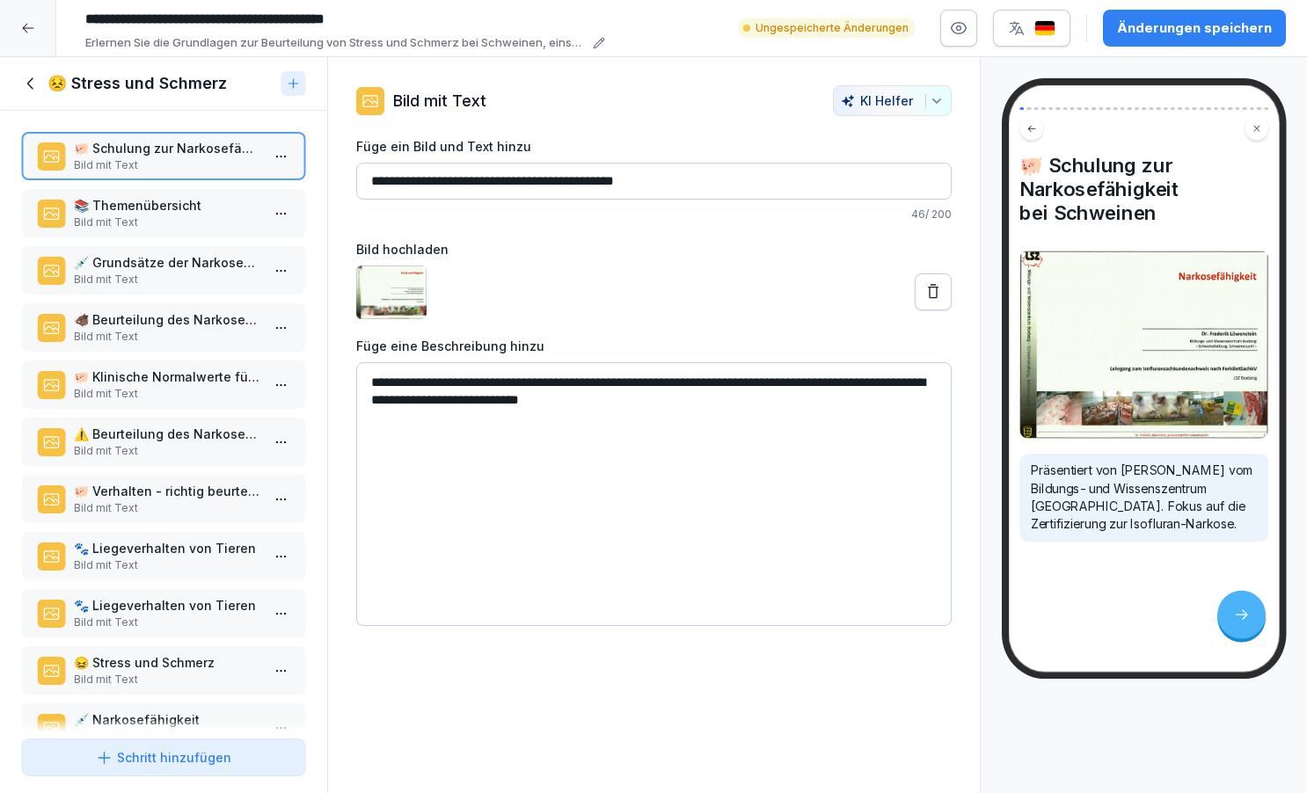
click at [165, 209] on div "📚 Themenübersicht Bild mit Text" at bounding box center [163, 213] width 285 height 48
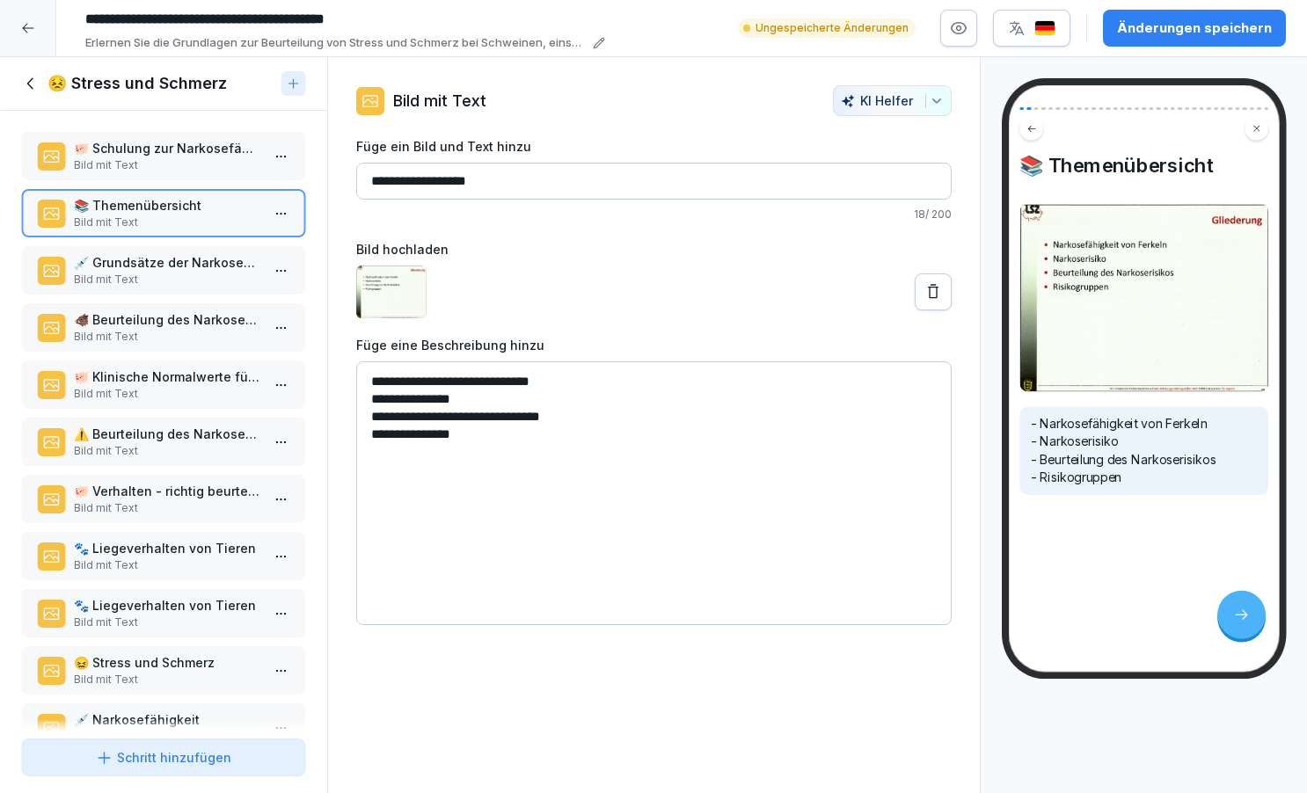
click at [150, 288] on p "Bild mit Text" at bounding box center [167, 280] width 186 height 16
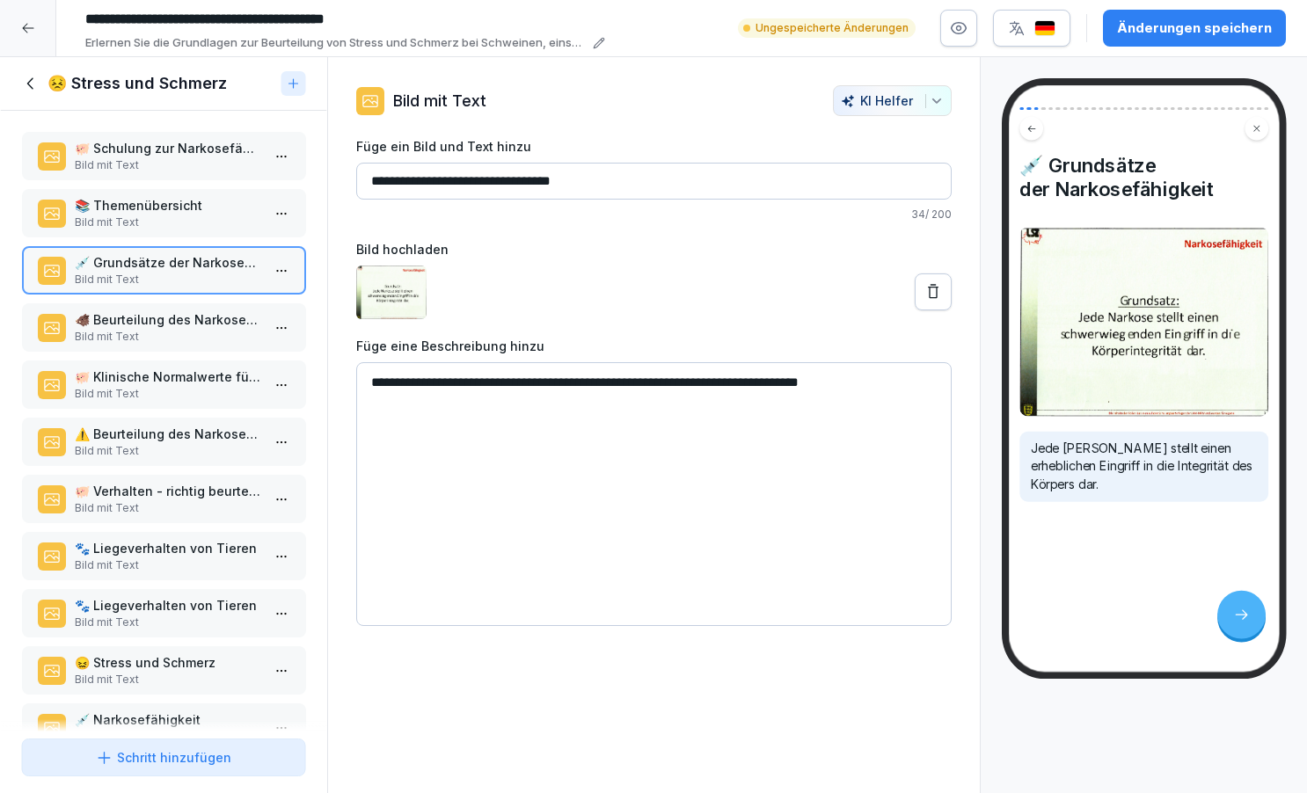
click at [147, 329] on p "🐗 Beurteilung des Narkoserisikos bei Ferkeln" at bounding box center [167, 320] width 186 height 18
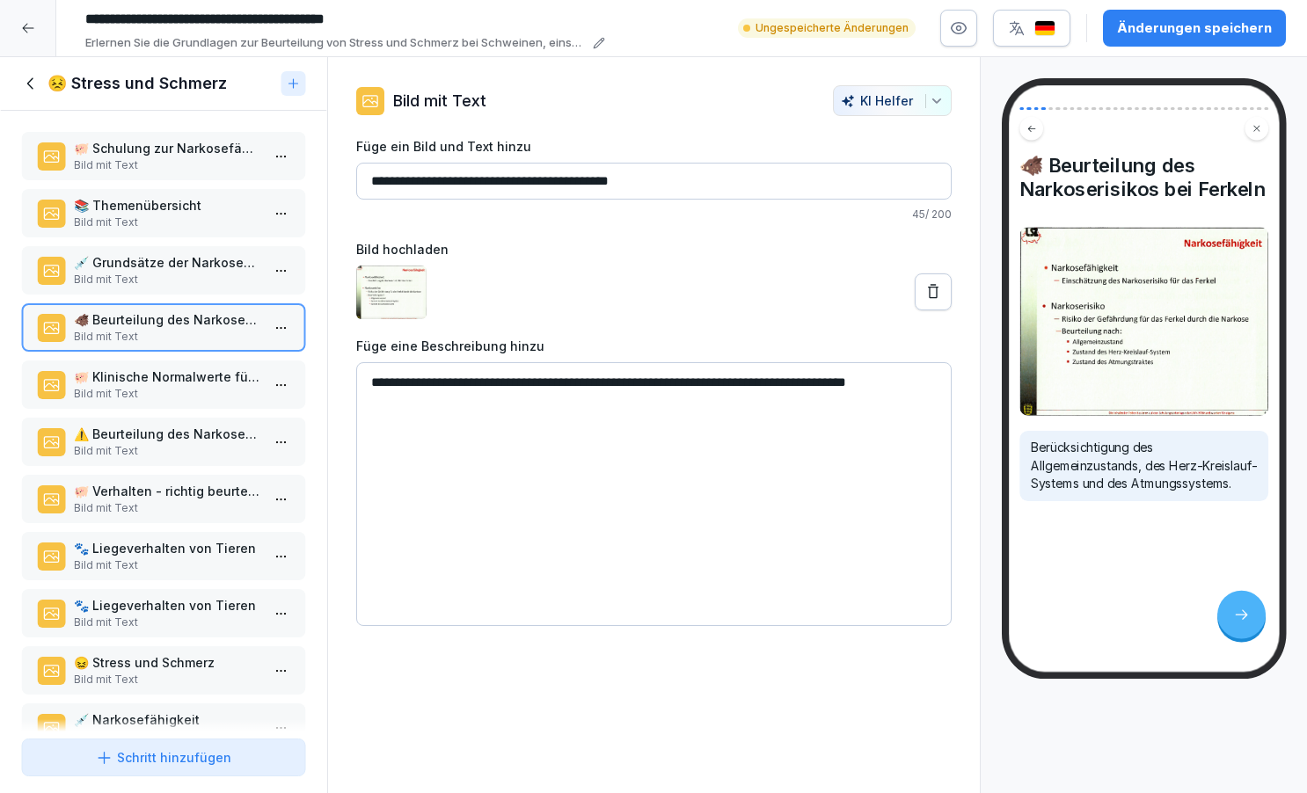
click at [134, 386] on p "🐖 Klinische Normalwerte für Saugferkel" at bounding box center [167, 377] width 186 height 18
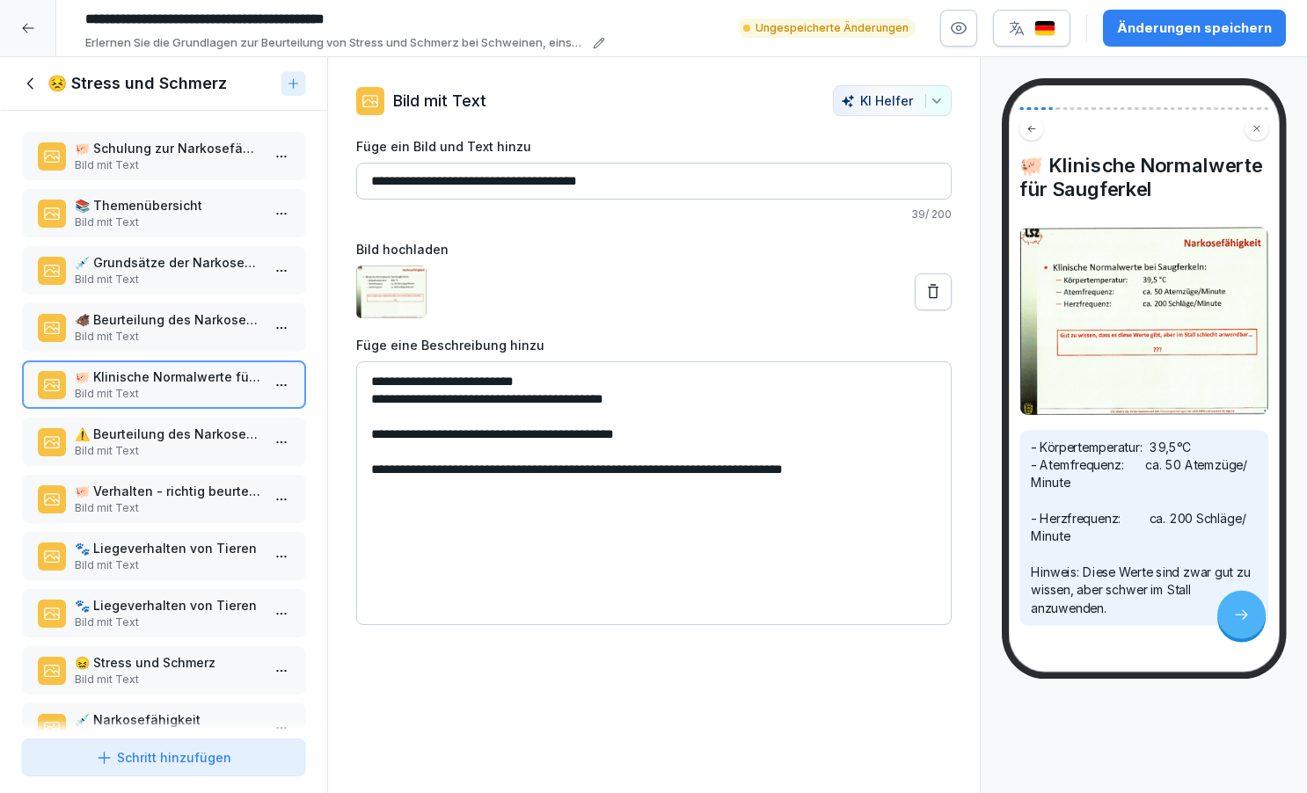
click at [127, 443] on p "⚠️ Beurteilung des Narkoserisikos" at bounding box center [167, 434] width 186 height 18
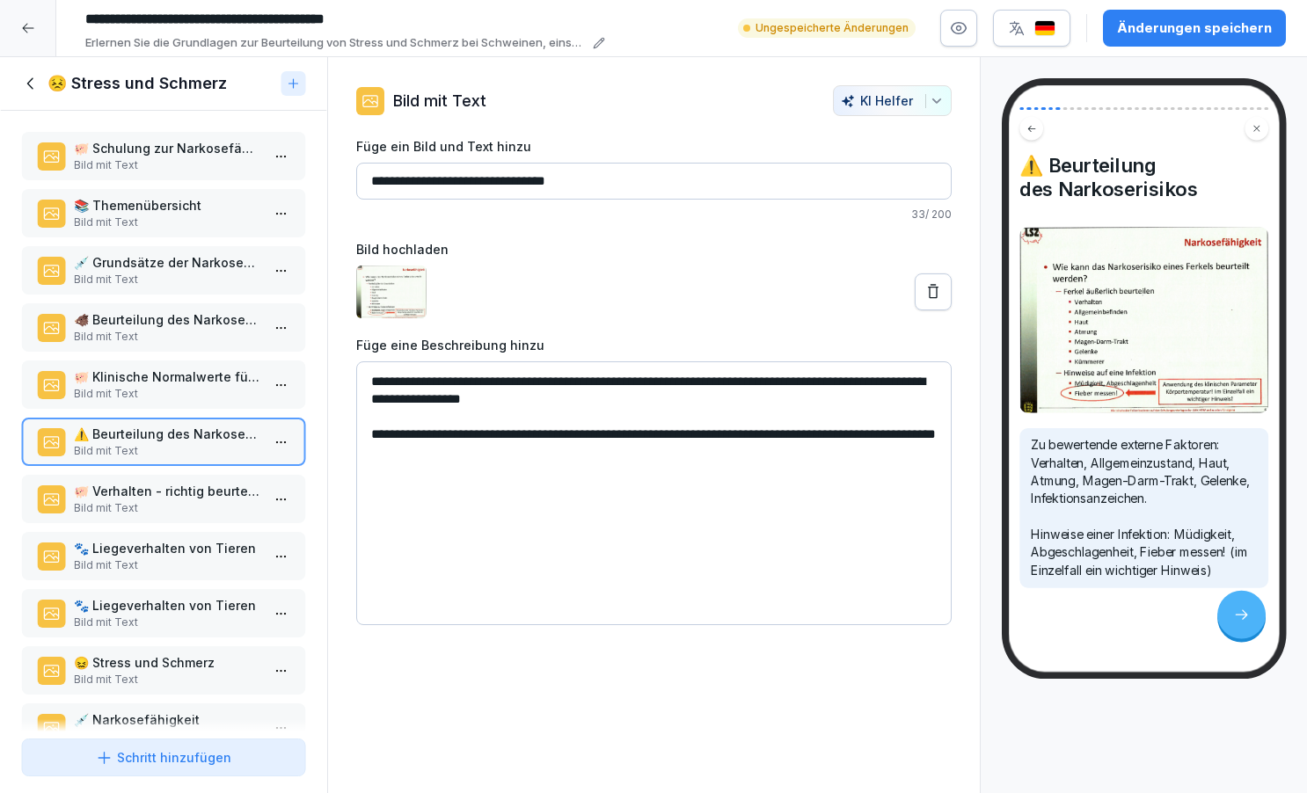
click at [117, 516] on p "Bild mit Text" at bounding box center [167, 509] width 186 height 16
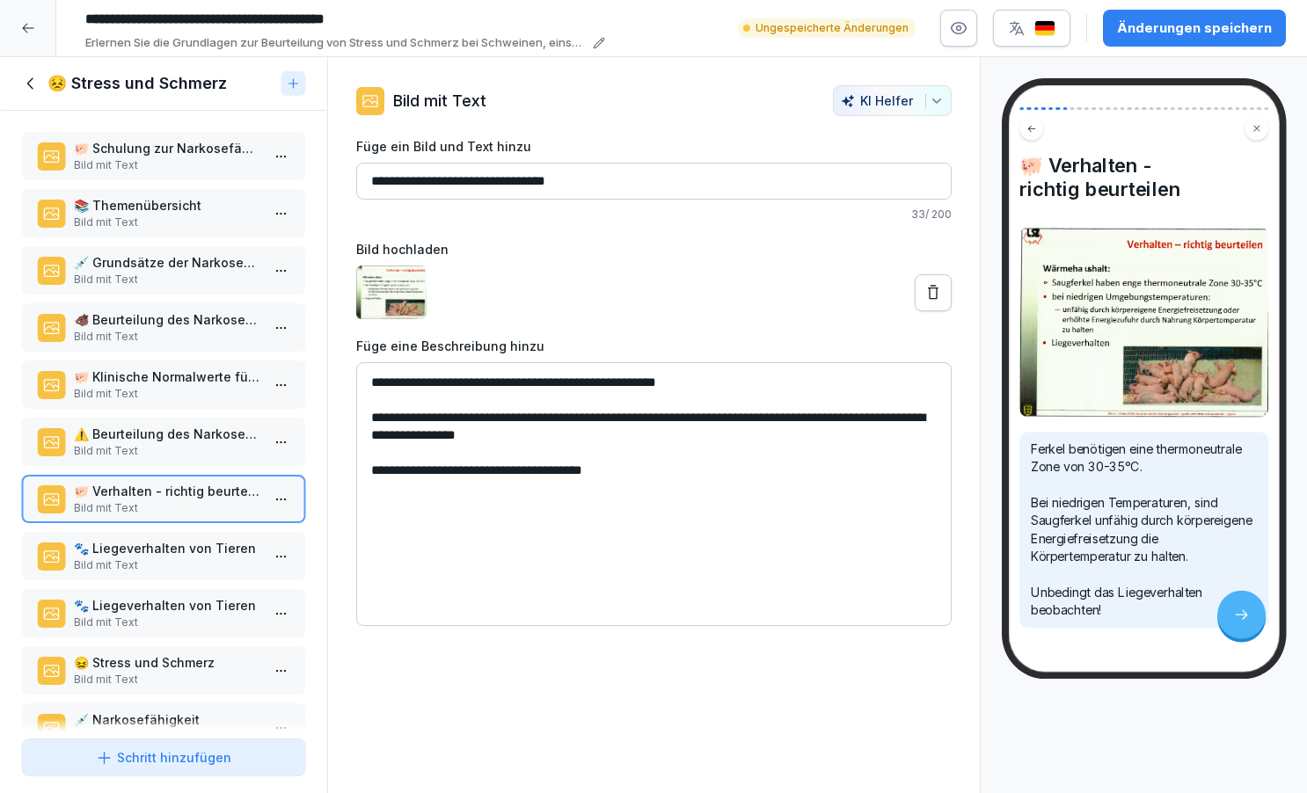
click at [117, 558] on p "🐾 Liegeverhalten von Tieren" at bounding box center [167, 548] width 186 height 18
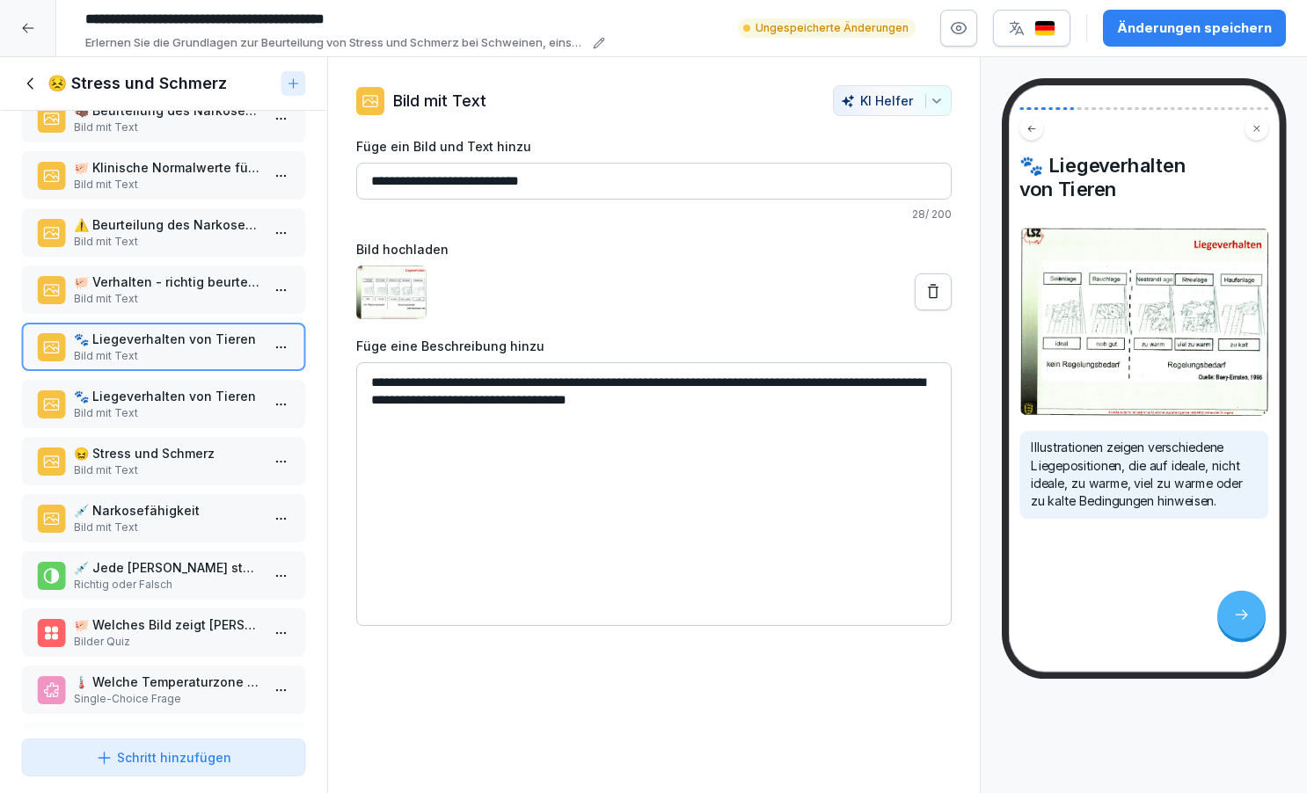
scroll to position [215, 0]
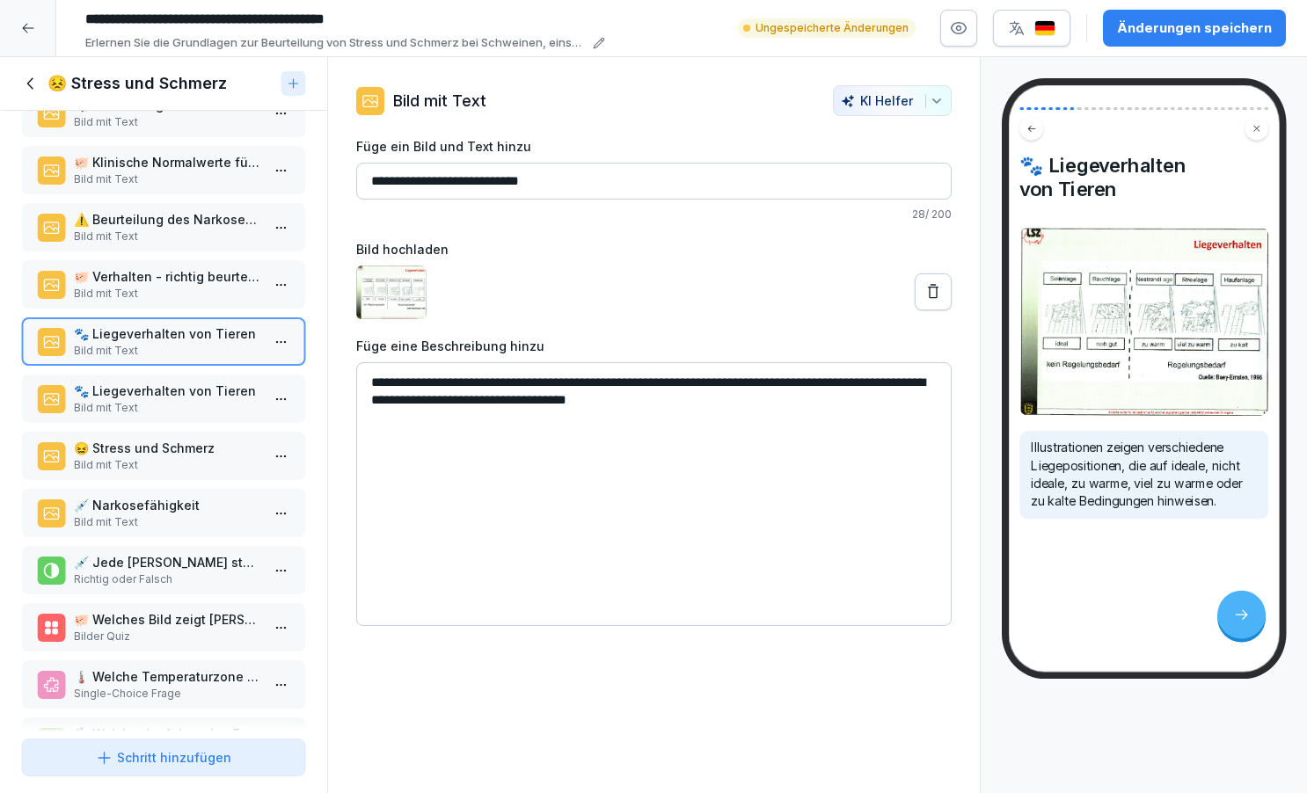
click at [121, 400] on p "🐾 Liegeverhalten von Tieren" at bounding box center [167, 391] width 186 height 18
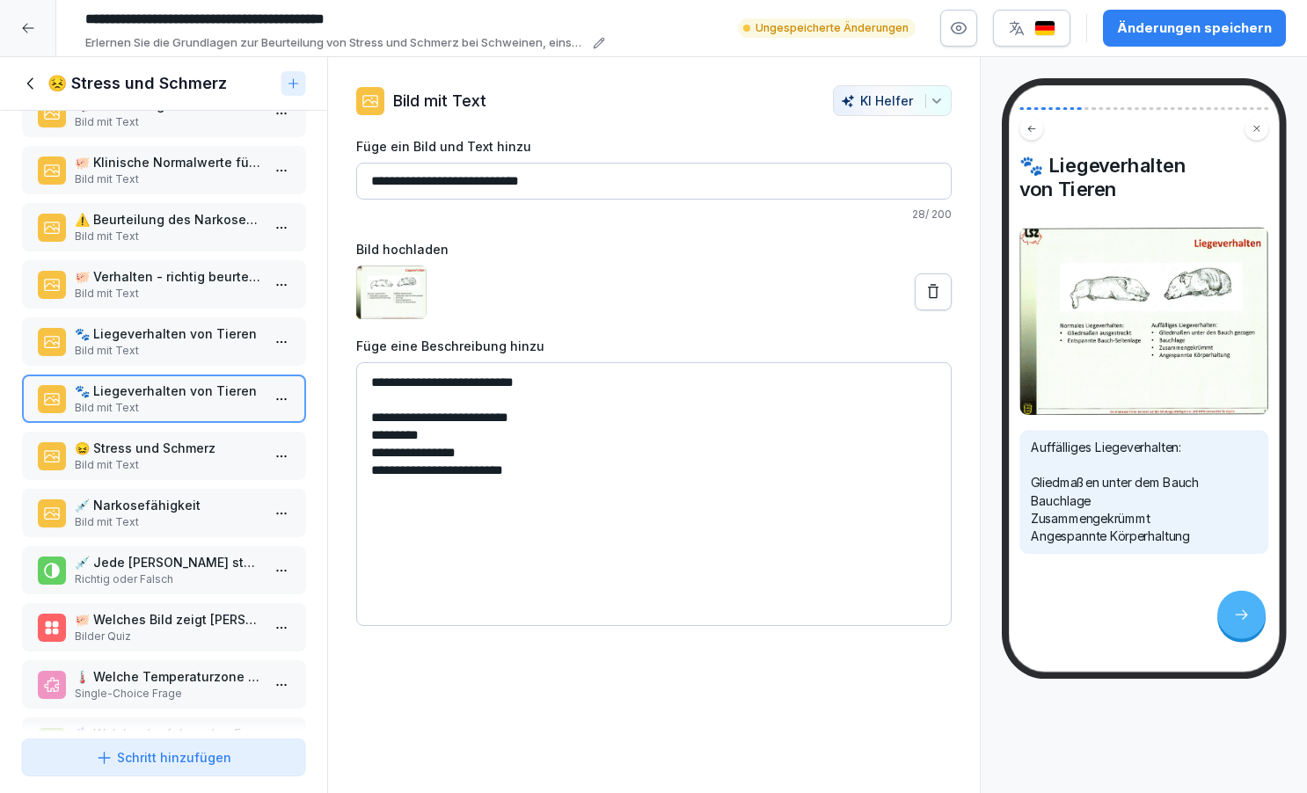
click at [121, 473] on p "Bild mit Text" at bounding box center [167, 465] width 186 height 16
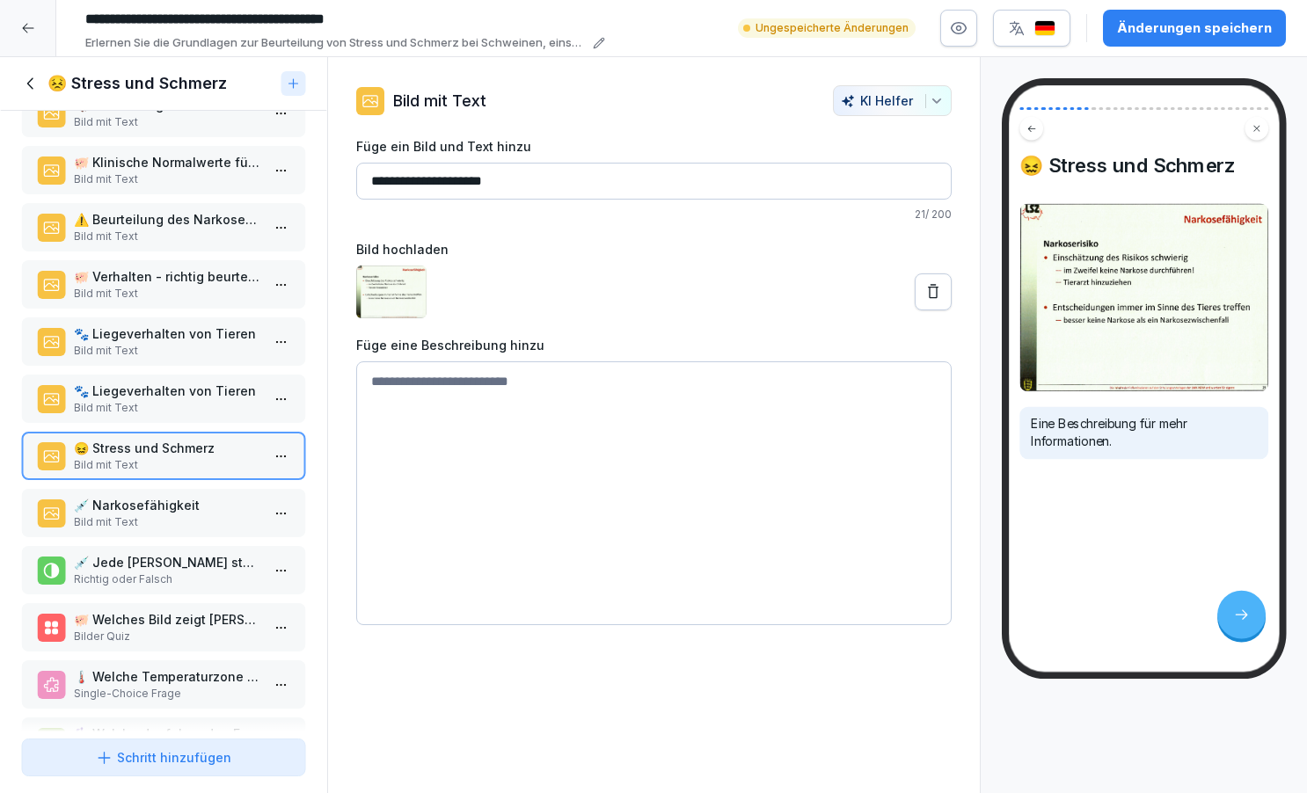
click at [148, 530] on p "Bild mit Text" at bounding box center [167, 523] width 186 height 16
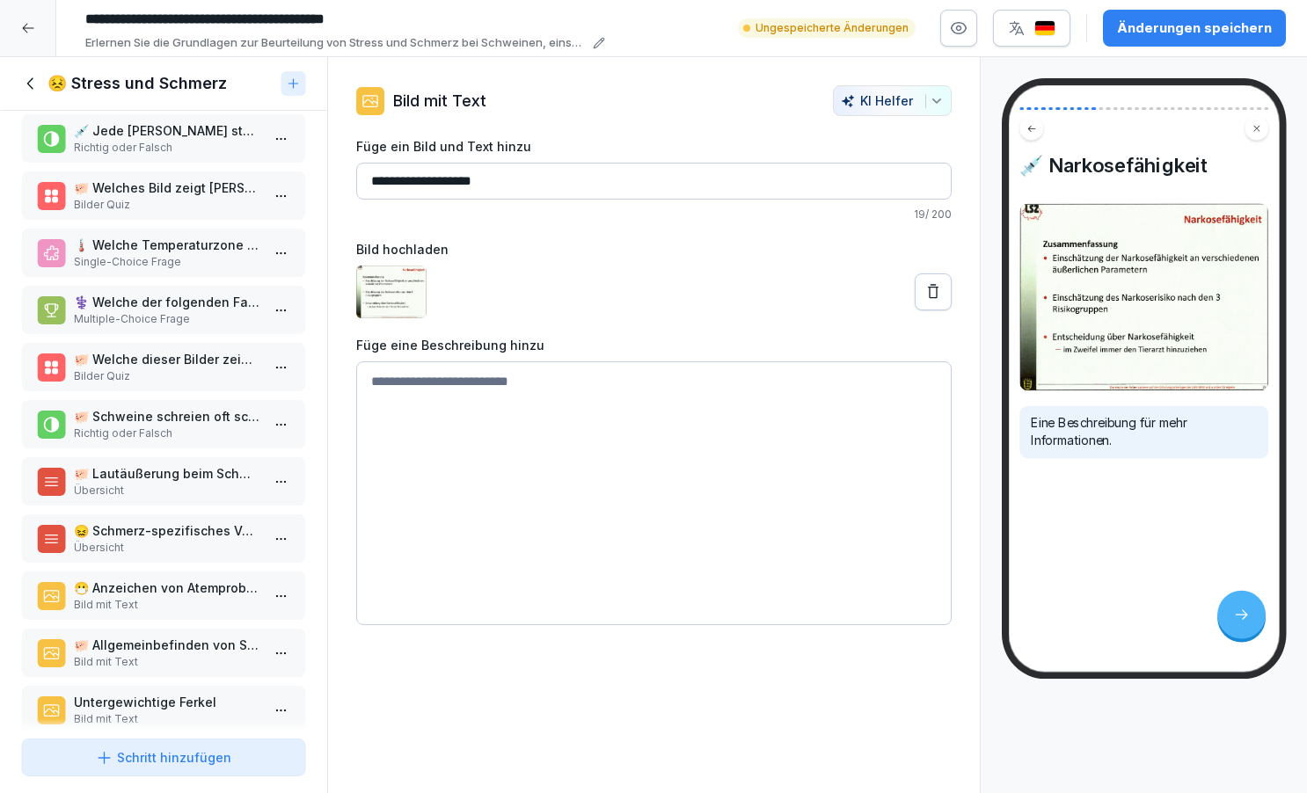
scroll to position [650, 0]
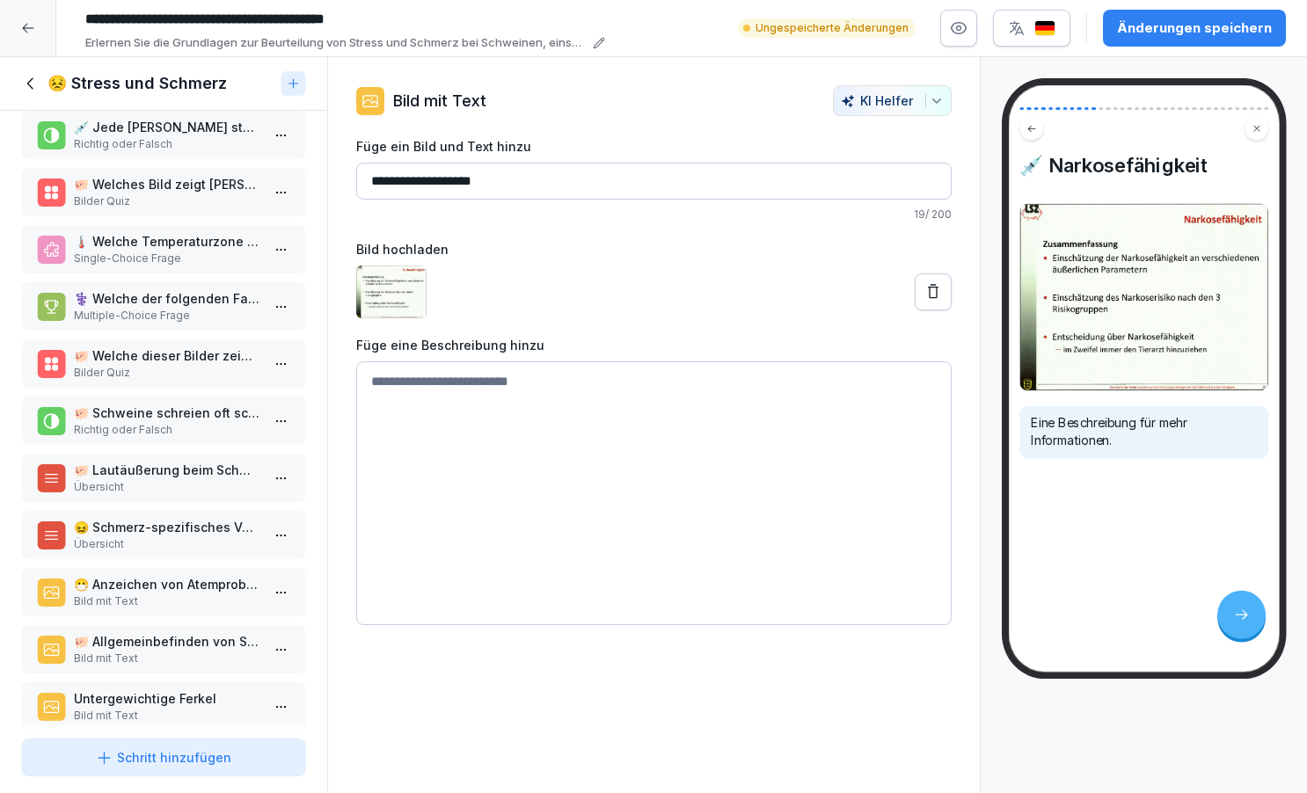
click at [143, 610] on p "Bild mit Text" at bounding box center [167, 602] width 186 height 16
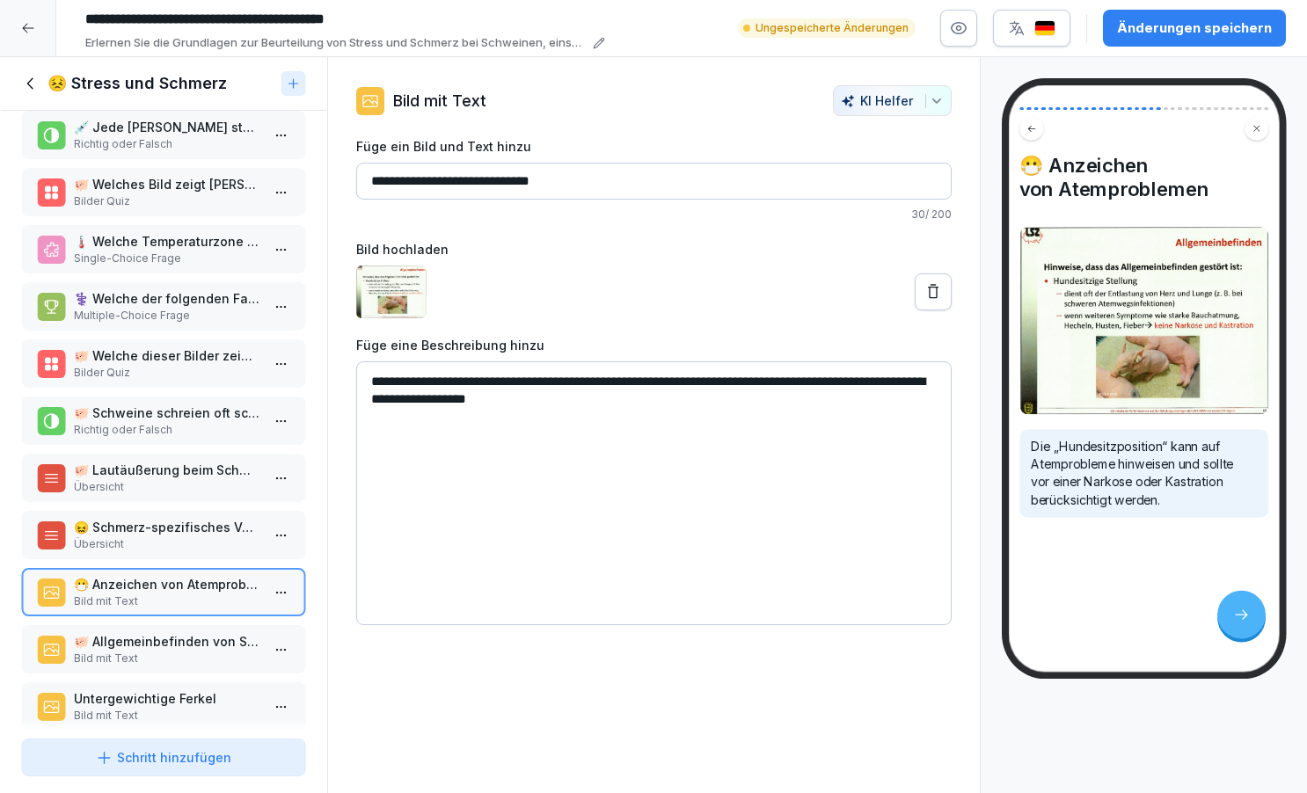
click at [139, 651] on p "🐖 Allgemeinbefinden von Schweinen" at bounding box center [167, 641] width 186 height 18
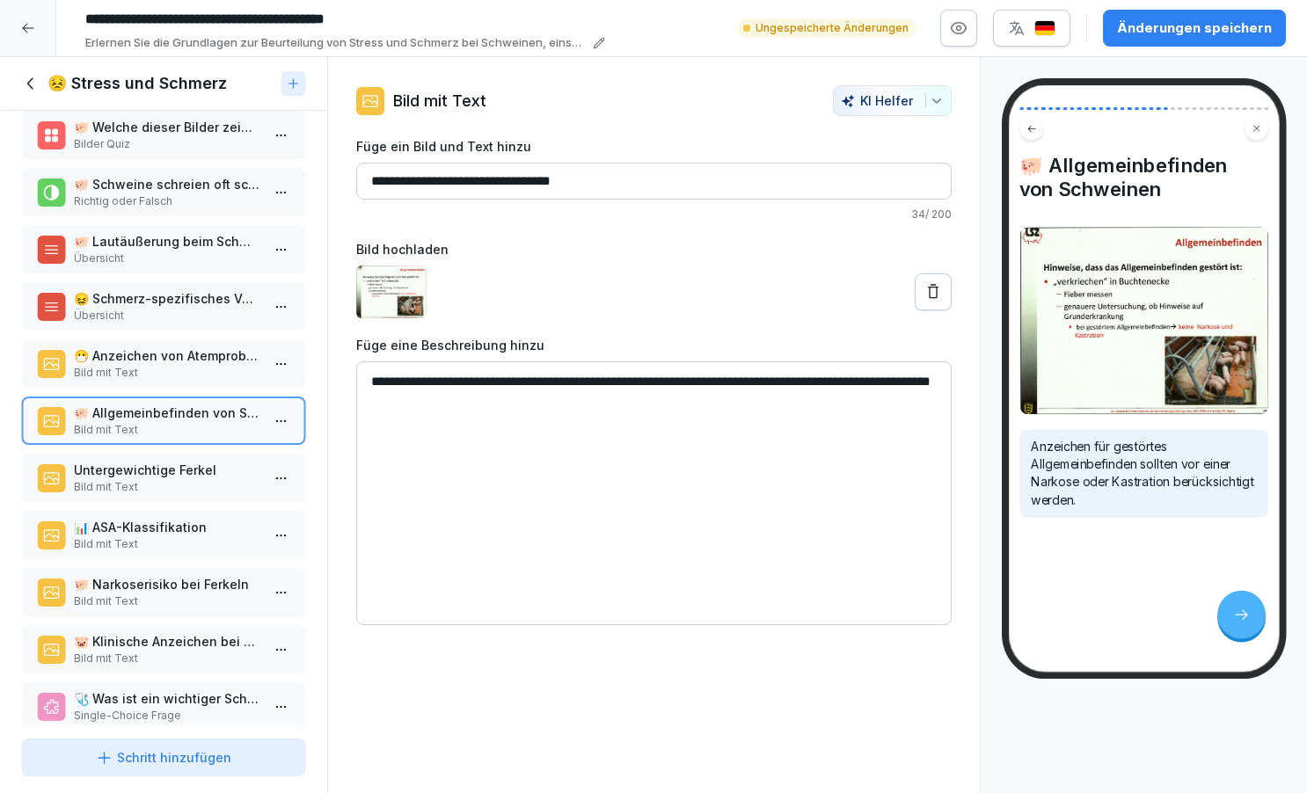
scroll to position [882, 0]
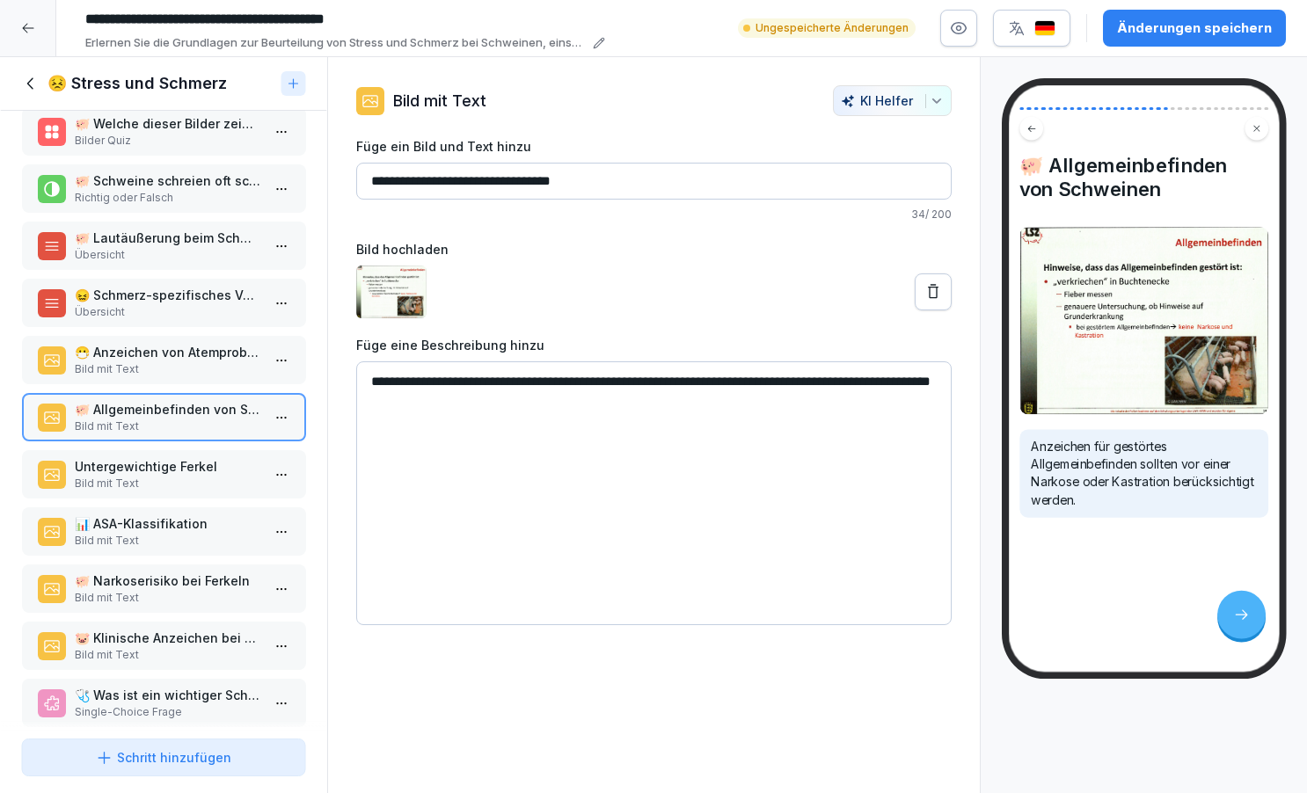
click at [121, 492] on p "Bild mit Text" at bounding box center [167, 484] width 186 height 16
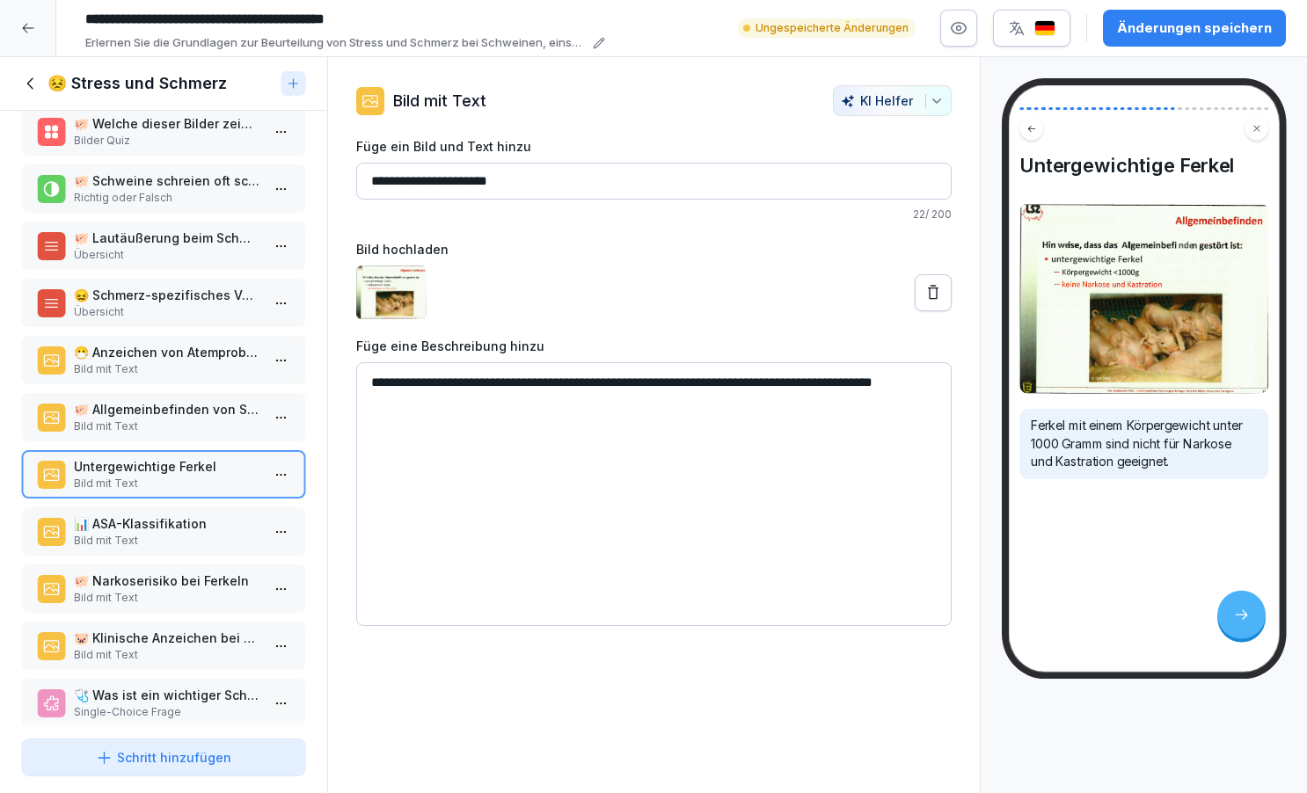
click at [125, 533] on p "📊 ASA-Klassifikation" at bounding box center [167, 524] width 186 height 18
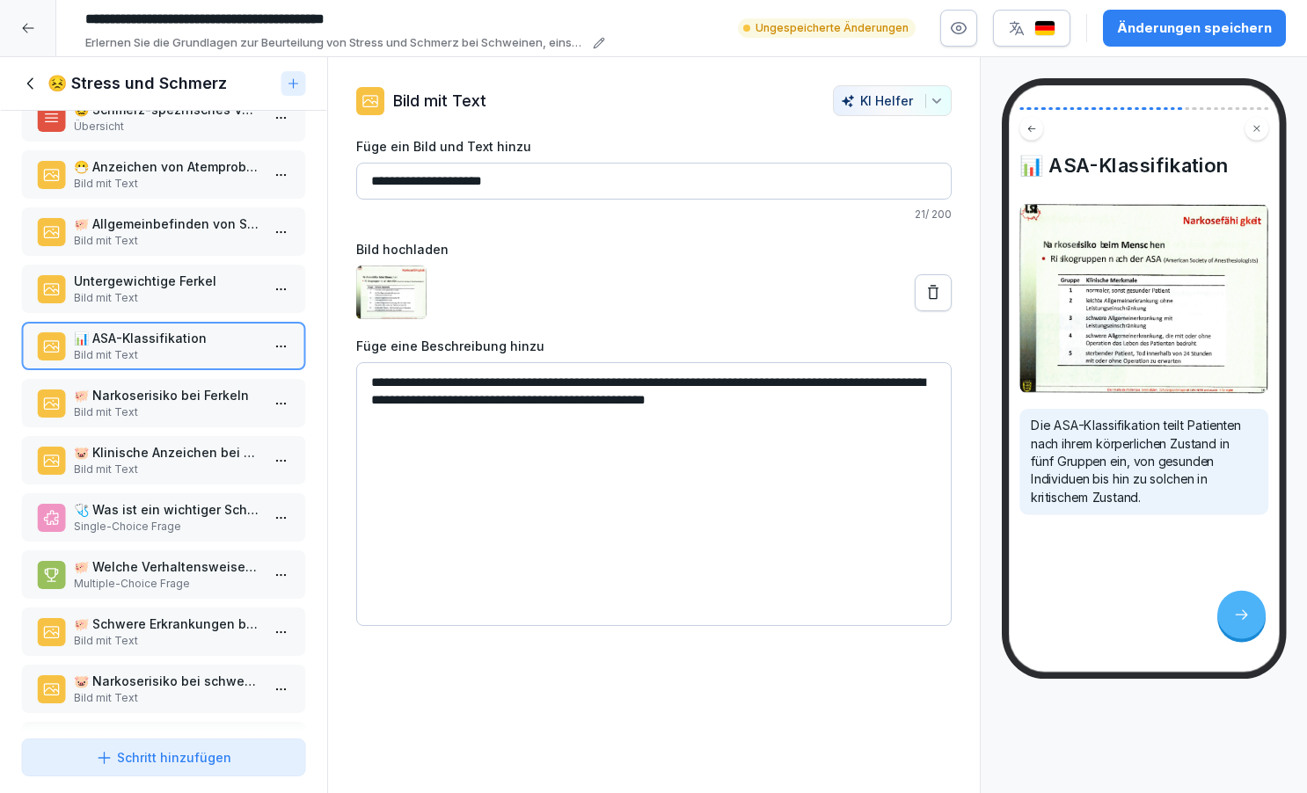
scroll to position [1078, 0]
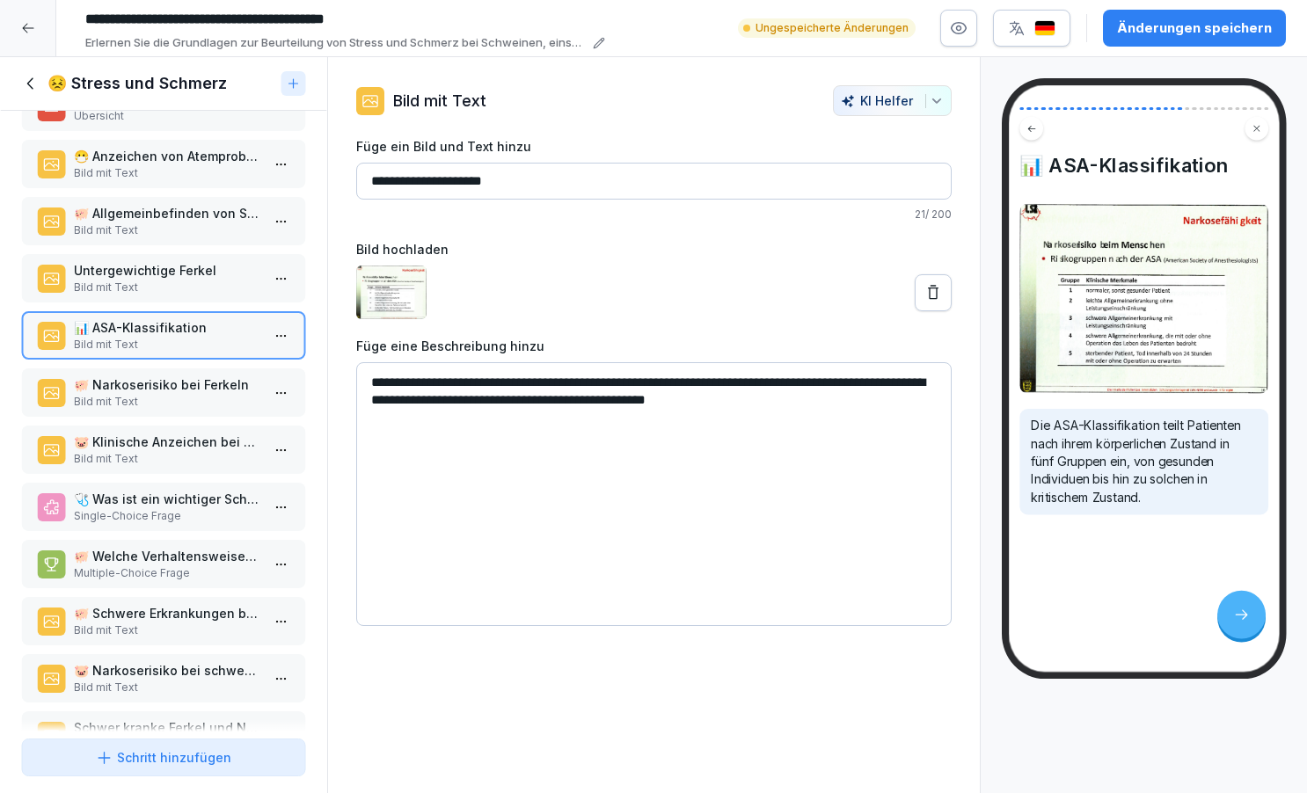
click at [102, 394] on p "🐖 Narkoserisiko bei Ferkeln" at bounding box center [167, 385] width 186 height 18
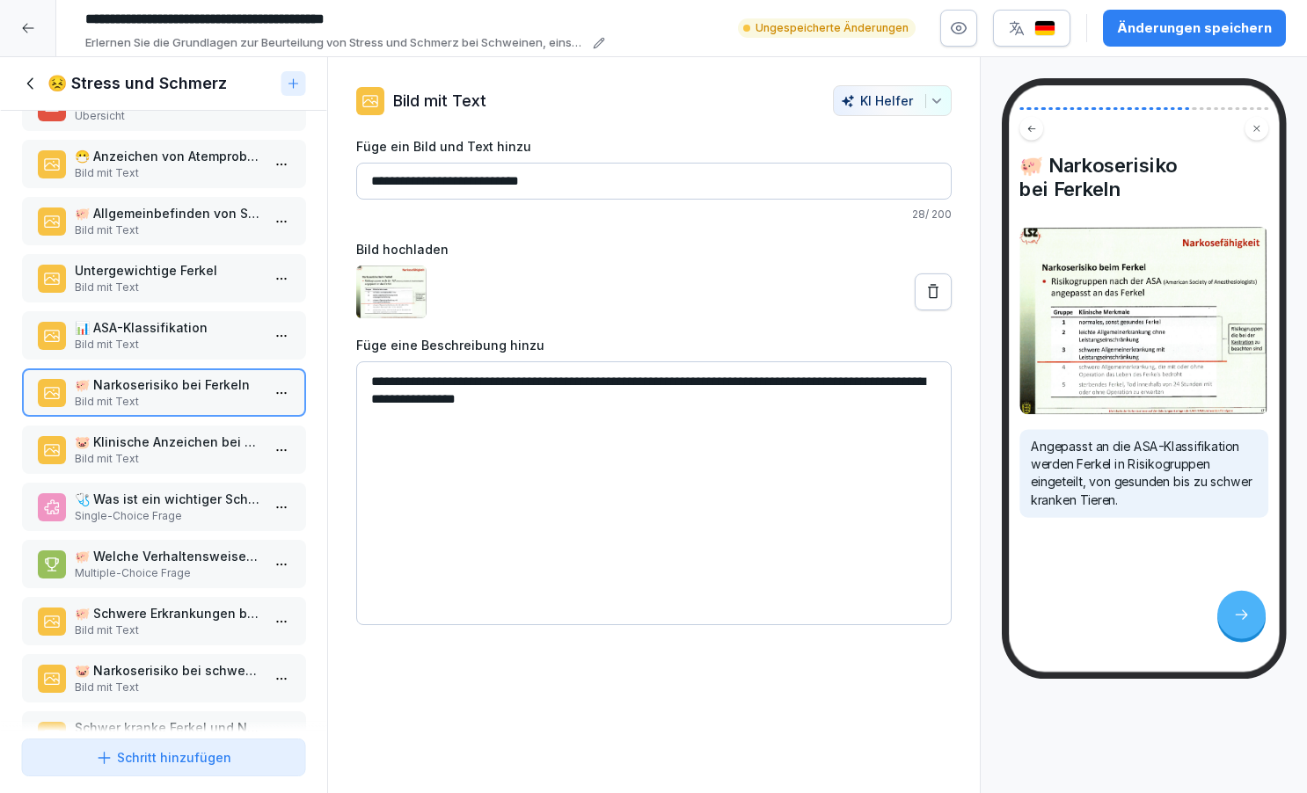
click at [107, 474] on div "🐷 Klinische Anzeichen bei schwer kranken Ferkeln Bild mit Text" at bounding box center [163, 450] width 285 height 48
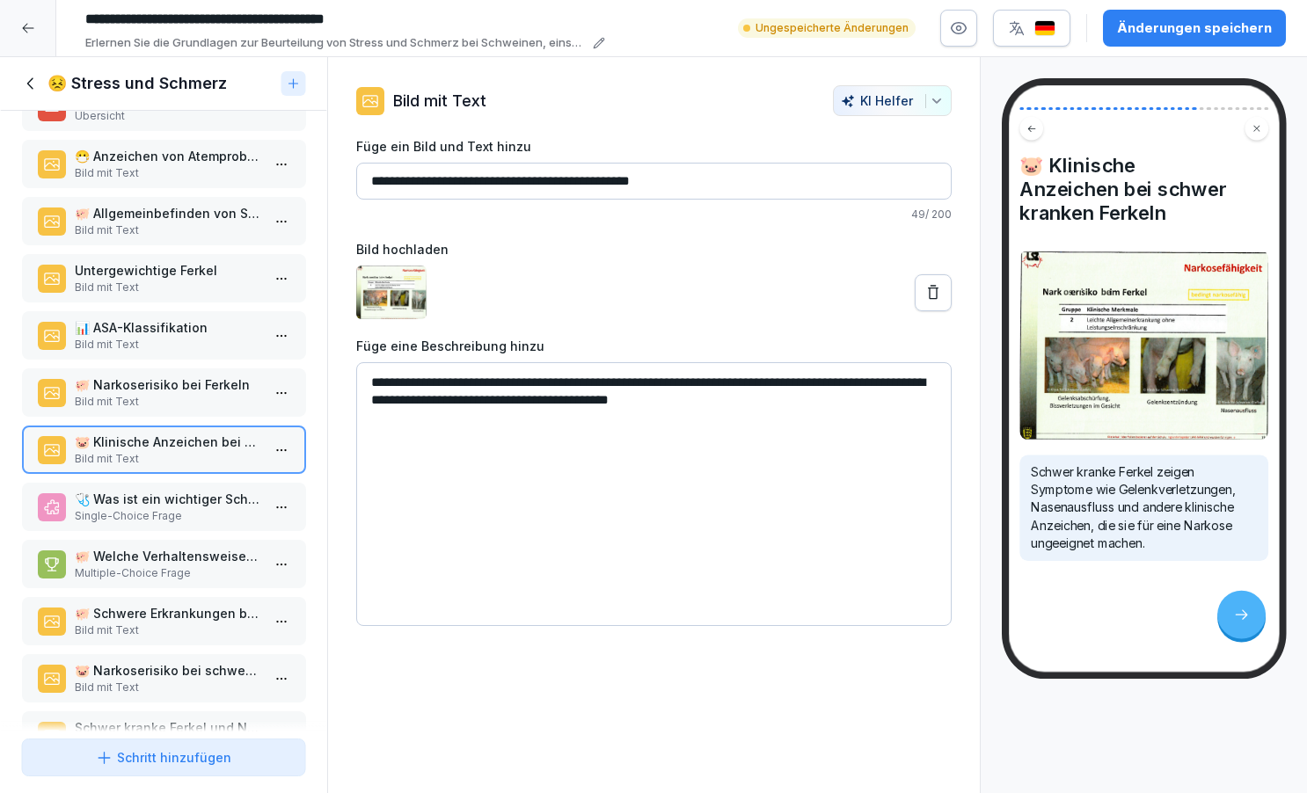
click at [110, 623] on p "🐖 Schwere Erkrankungen bei Ferkeln" at bounding box center [167, 613] width 186 height 18
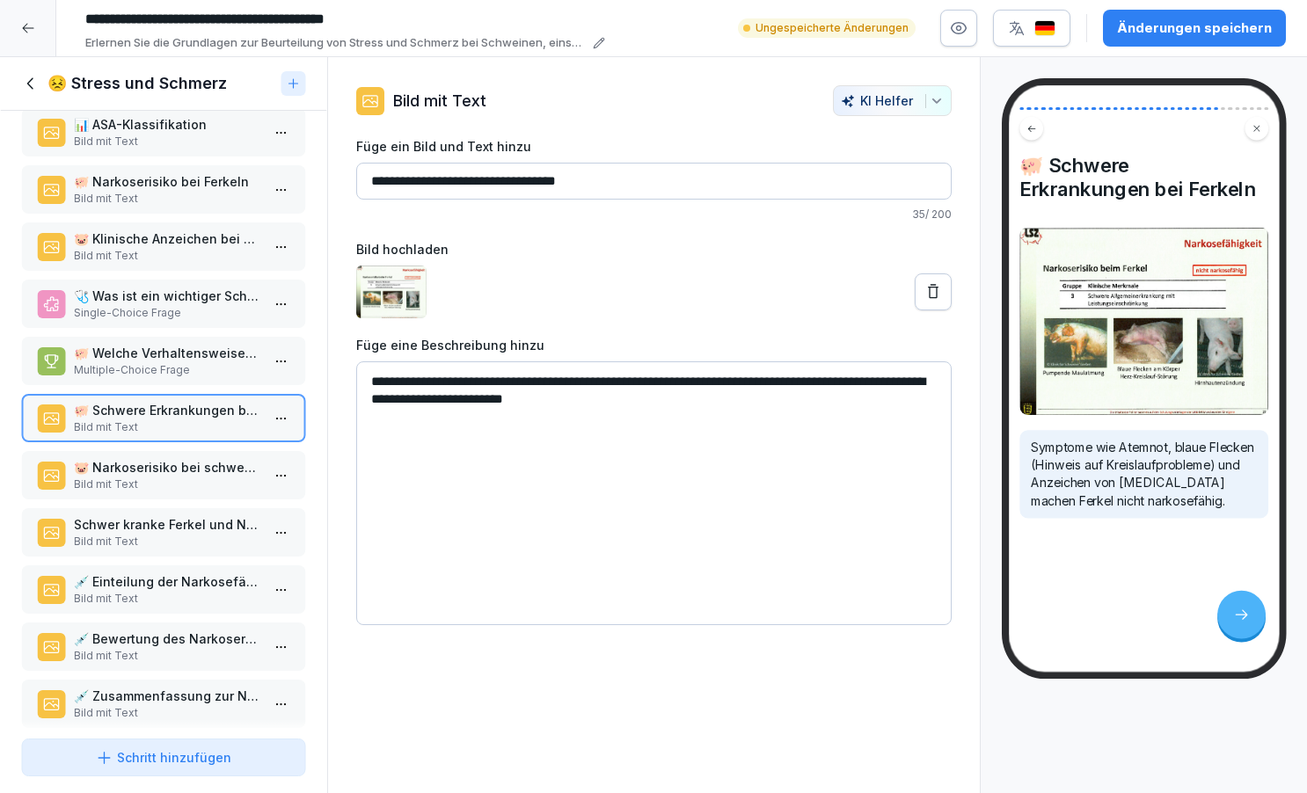
scroll to position [1301, 0]
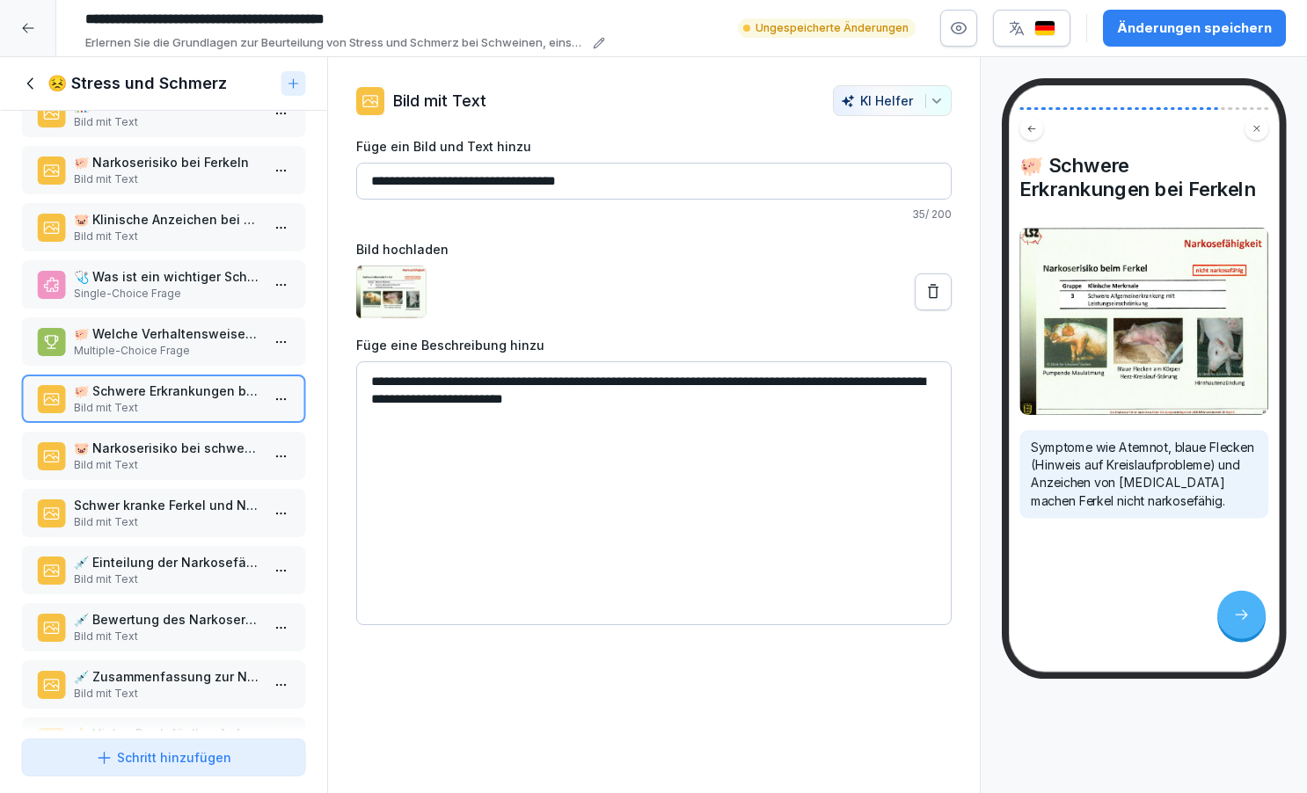
click at [122, 473] on p "Bild mit Text" at bounding box center [167, 465] width 186 height 16
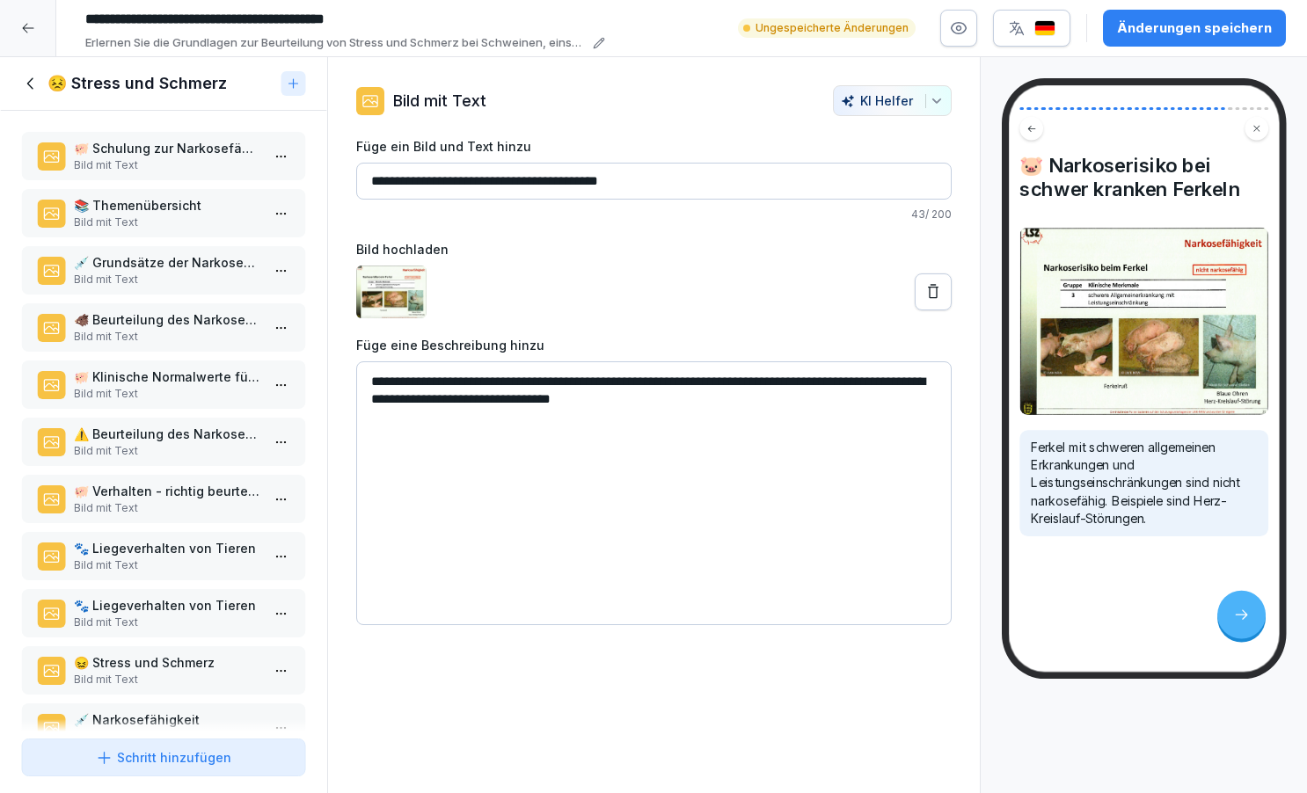
click at [177, 764] on div "Schritt hinzufügen" at bounding box center [163, 758] width 135 height 18
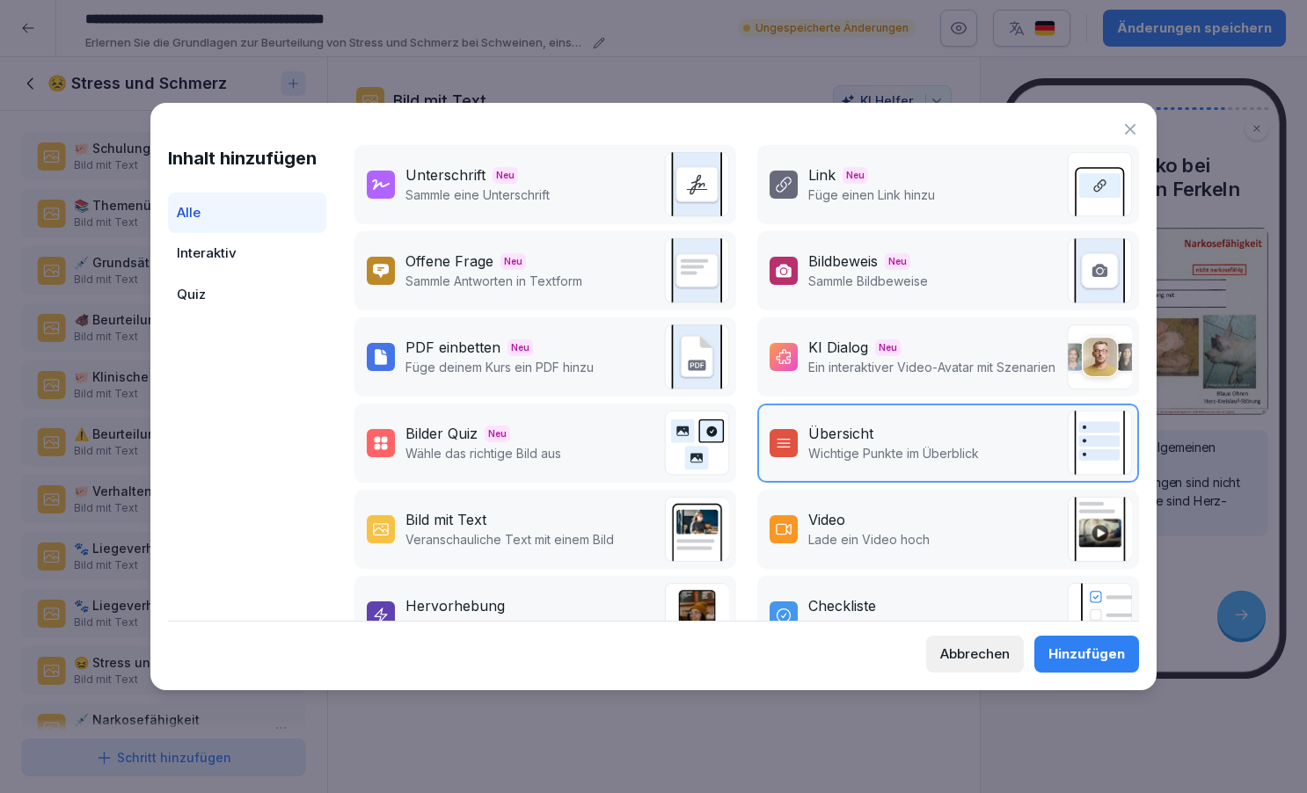
click at [459, 524] on div "Bild mit Text" at bounding box center [446, 519] width 81 height 21
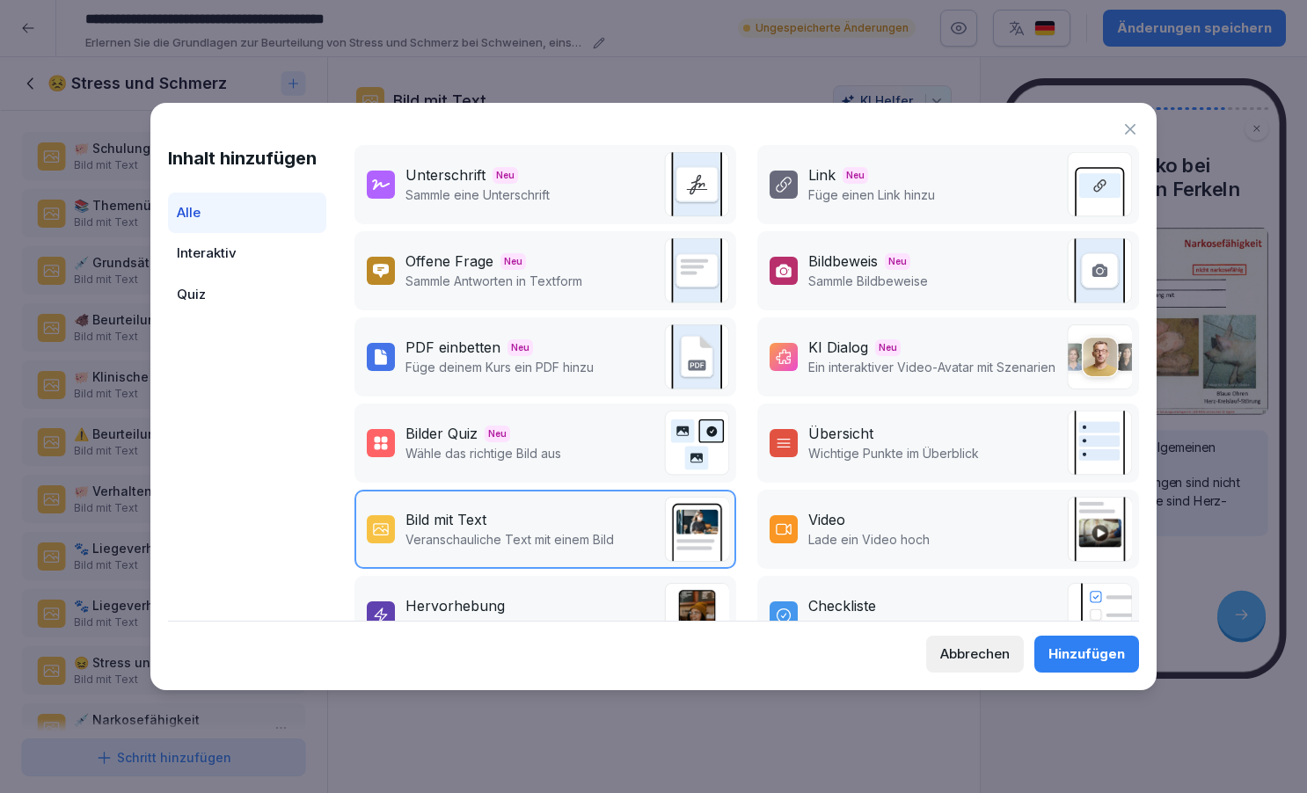
click at [1098, 659] on div "Hinzufügen" at bounding box center [1087, 654] width 77 height 19
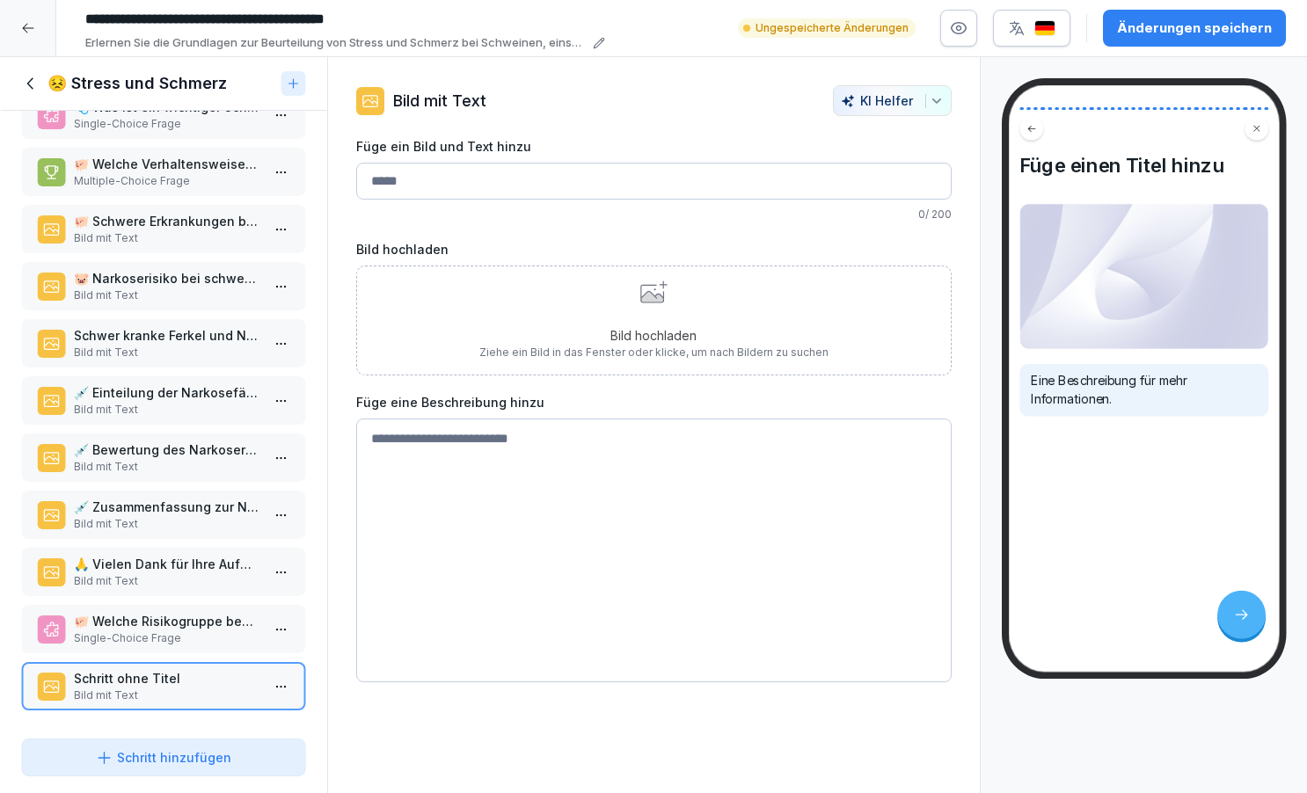
scroll to position [1488, 0]
click at [409, 180] on input "Füge ein Bild und Text hinzu" at bounding box center [654, 181] width 596 height 37
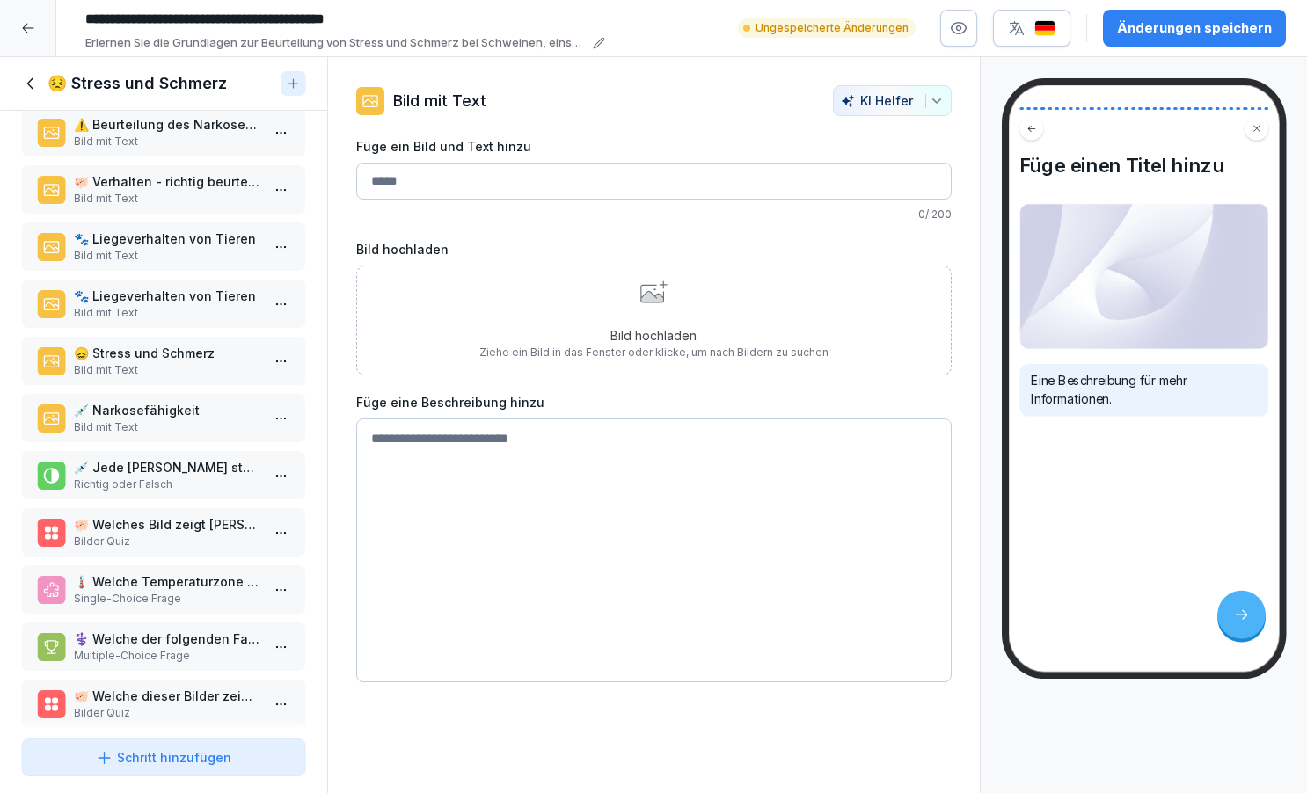
scroll to position [308, 0]
click at [163, 364] on p "😖 Stress und Schmerz" at bounding box center [167, 355] width 186 height 18
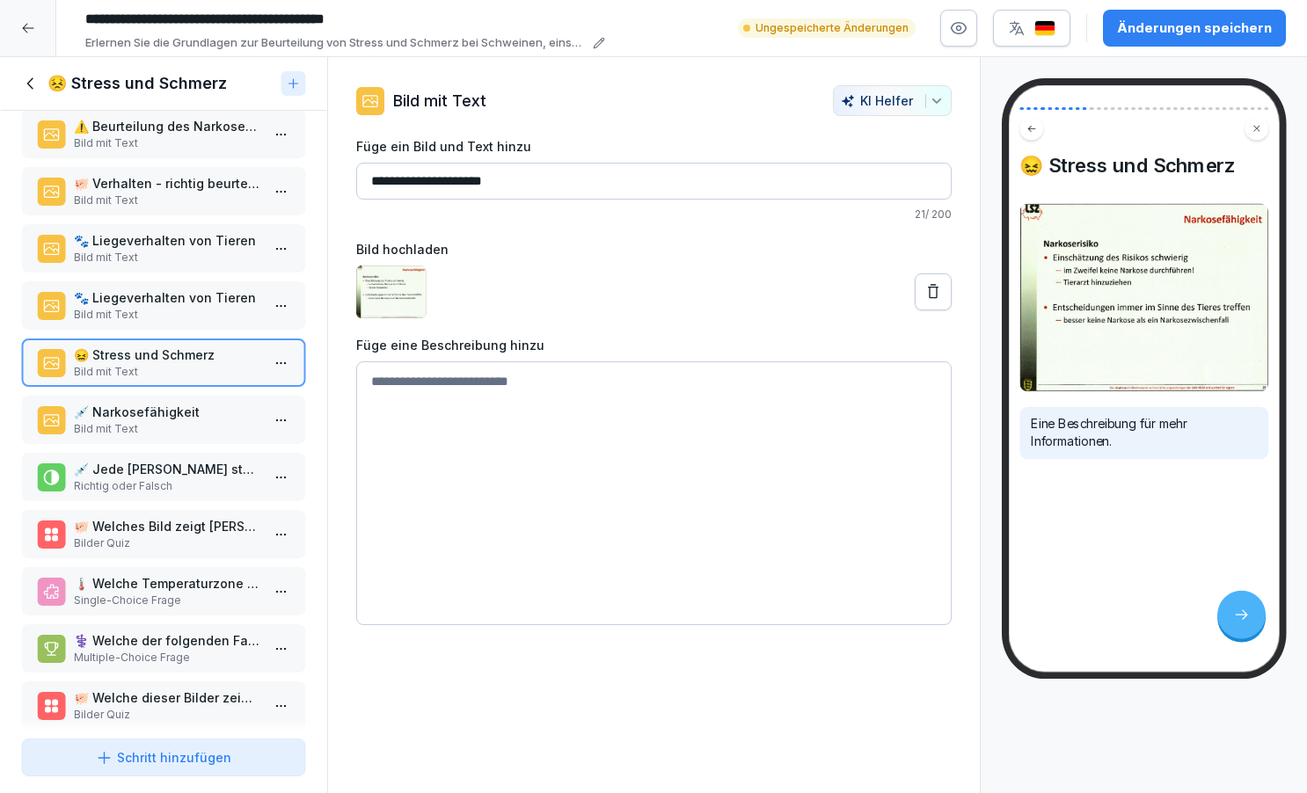
drag, startPoint x: 369, startPoint y: 180, endPoint x: 528, endPoint y: 181, distance: 159.2
click at [528, 181] on input "**********" at bounding box center [654, 181] width 596 height 37
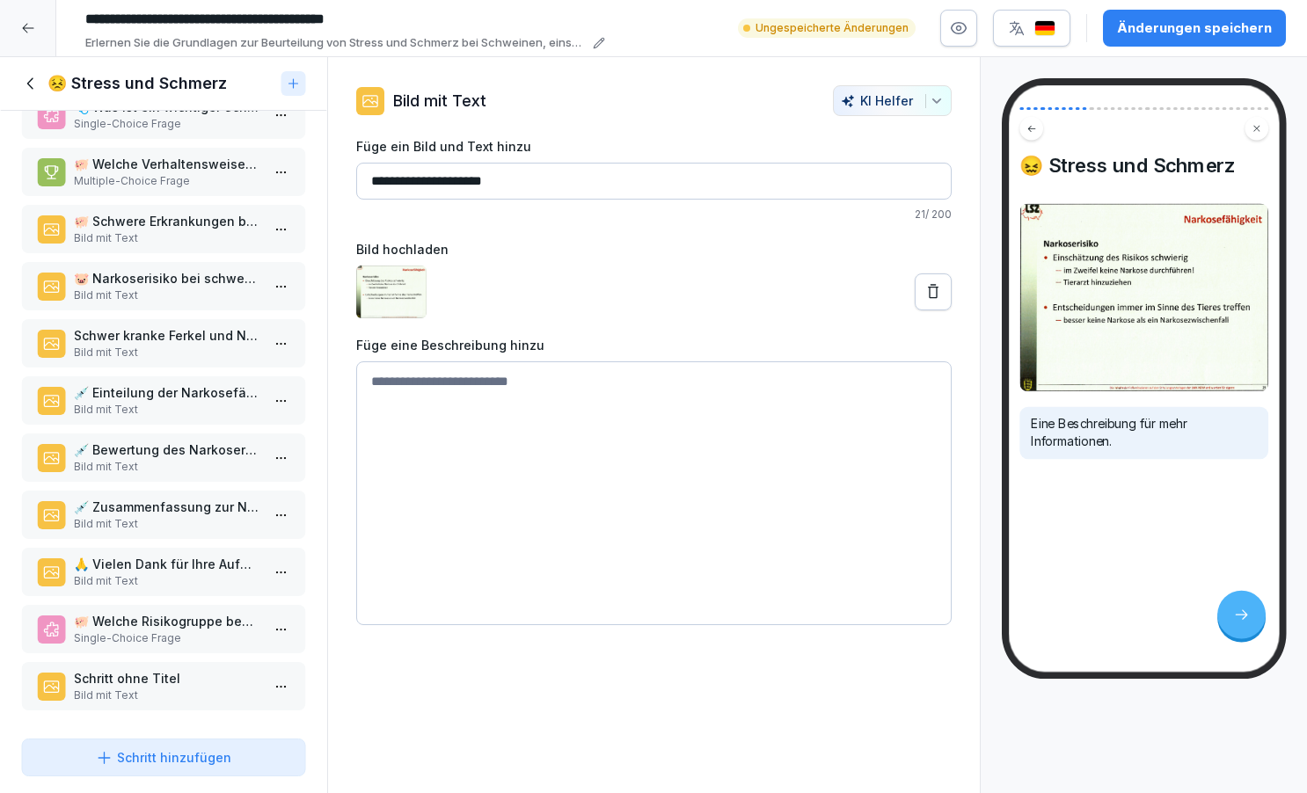
scroll to position [1488, 0]
click at [123, 691] on p "Bild mit Text" at bounding box center [167, 696] width 186 height 16
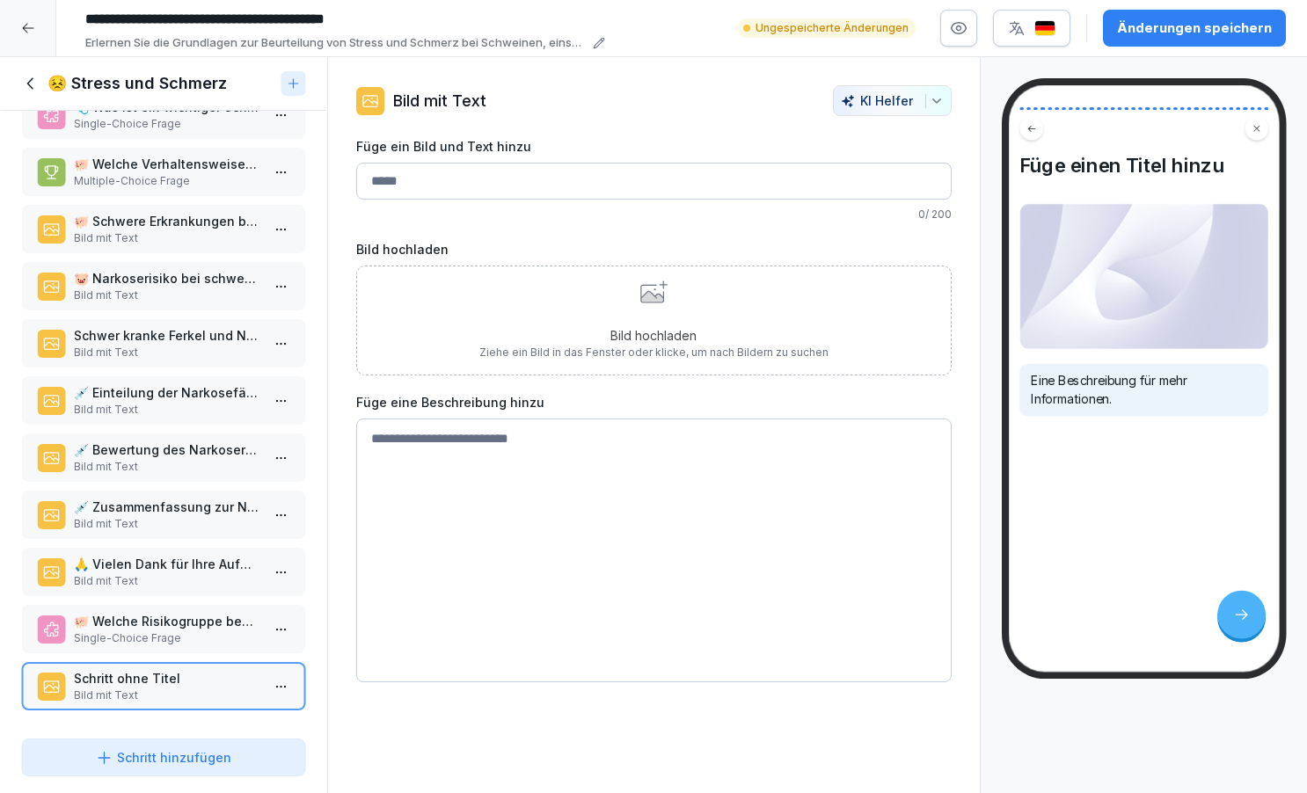
click at [380, 186] on input "Füge ein Bild und Text hinzu" at bounding box center [654, 181] width 596 height 37
paste input "**********"
type input "**********"
click at [579, 340] on p "Bild hochladen" at bounding box center [653, 335] width 349 height 18
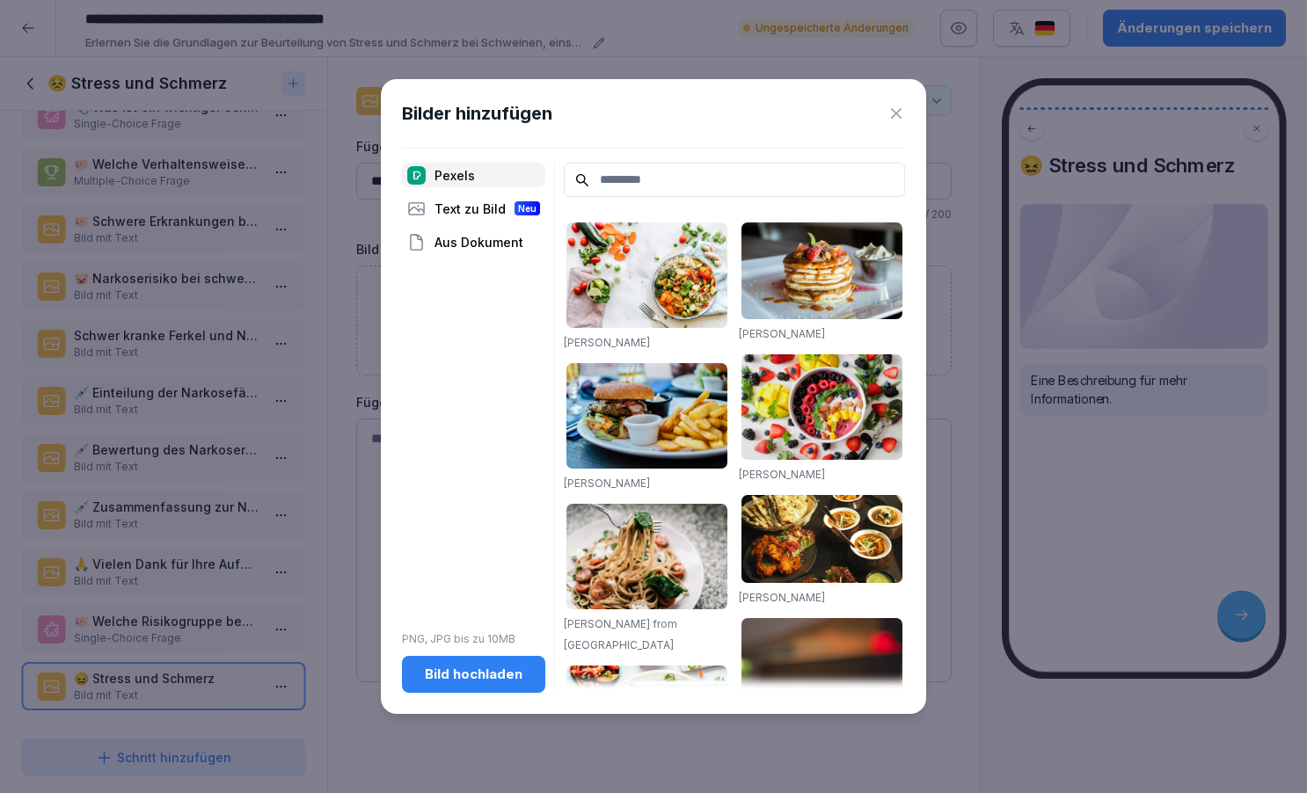
click at [616, 184] on input at bounding box center [734, 180] width 341 height 34
click at [486, 237] on div "Aus Dokument" at bounding box center [473, 242] width 143 height 25
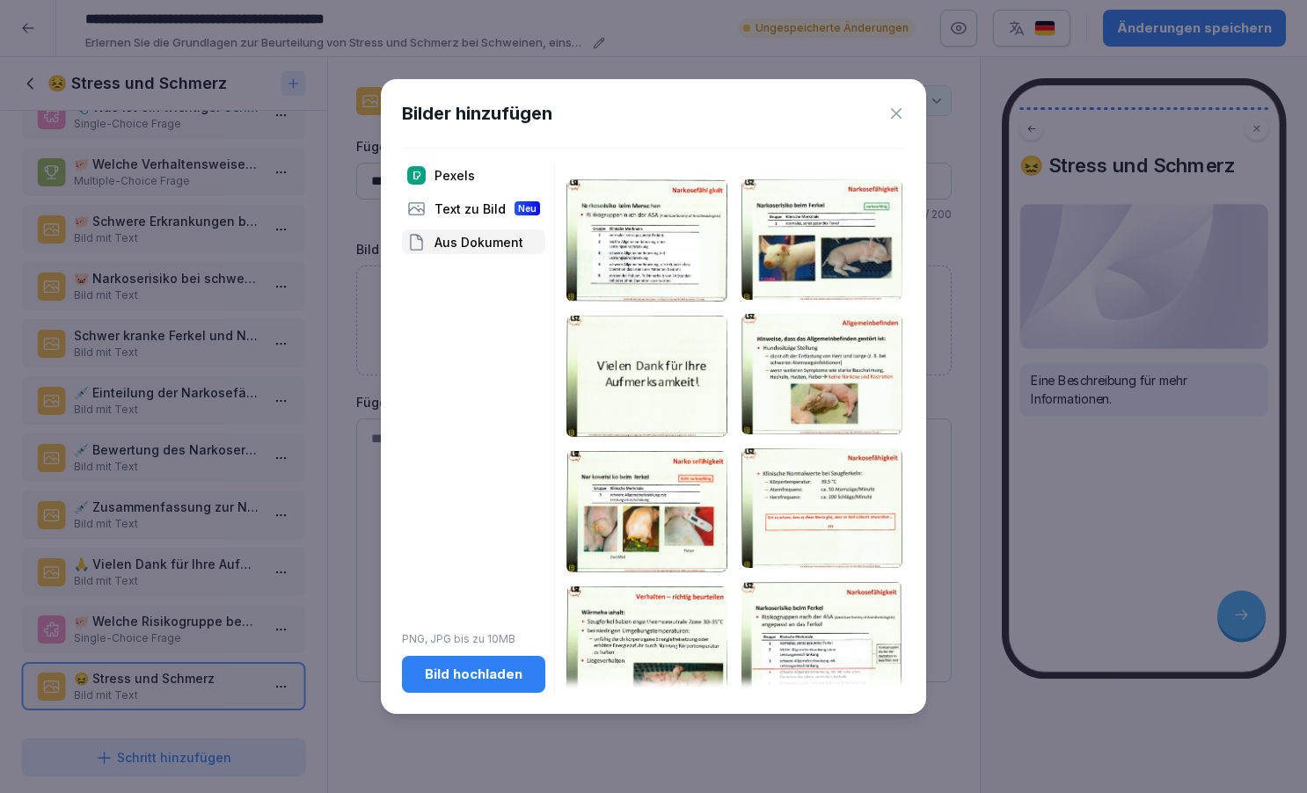
click at [480, 439] on div "Pexels Text zu Bild Neu Aus Dokument PNG, JPG bis zu 10MB Bild hochladen" at bounding box center [473, 428] width 143 height 530
click at [446, 676] on div "Bild hochladen" at bounding box center [473, 674] width 115 height 19
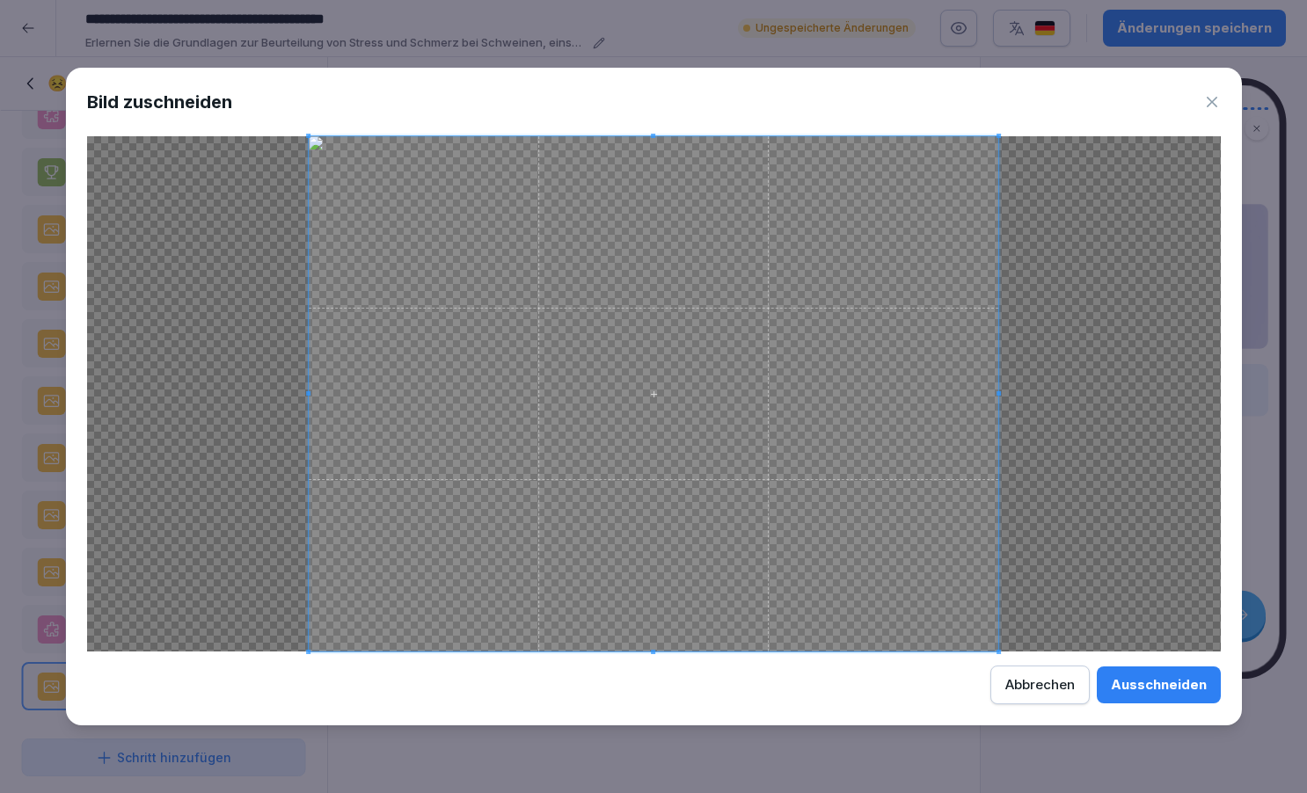
click at [1151, 685] on div "Ausschneiden" at bounding box center [1159, 685] width 96 height 19
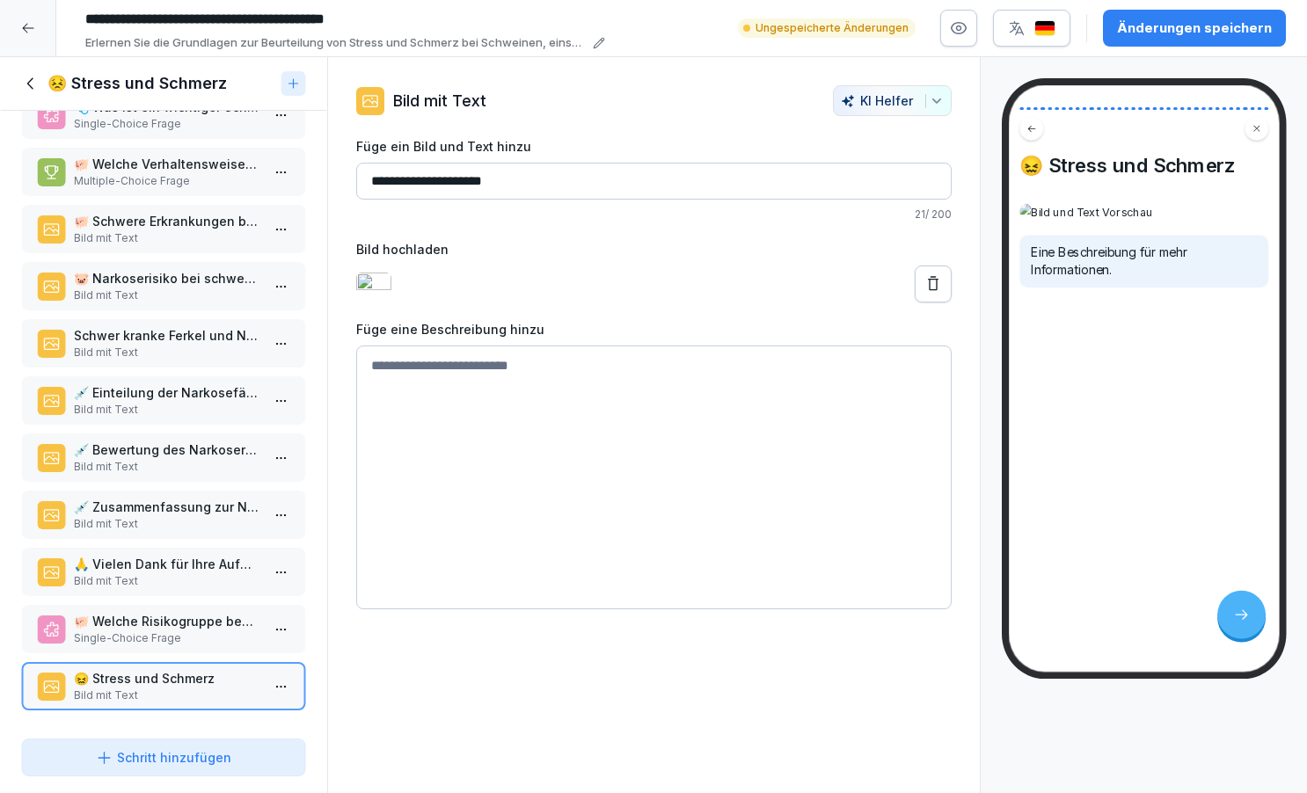
click at [457, 379] on textarea at bounding box center [654, 478] width 596 height 264
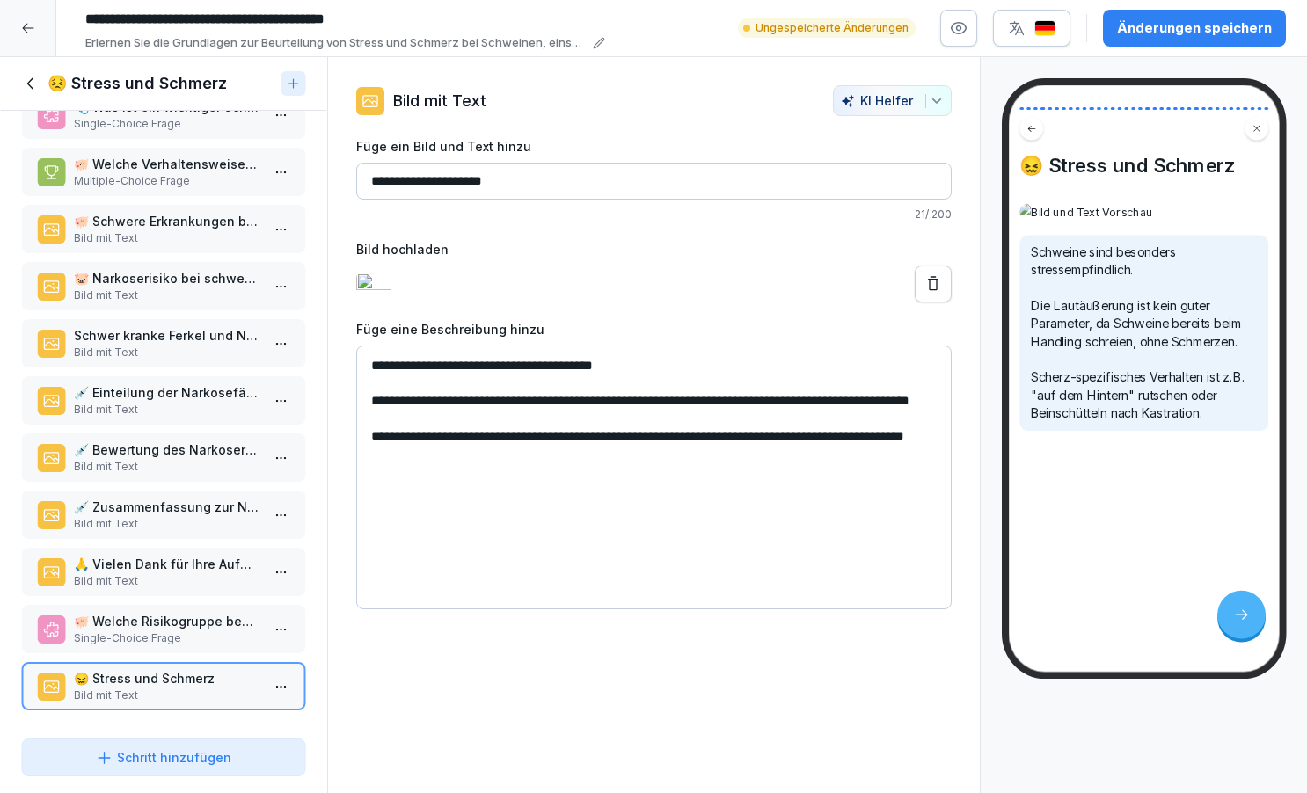
click at [656, 385] on textarea "**********" at bounding box center [654, 478] width 596 height 264
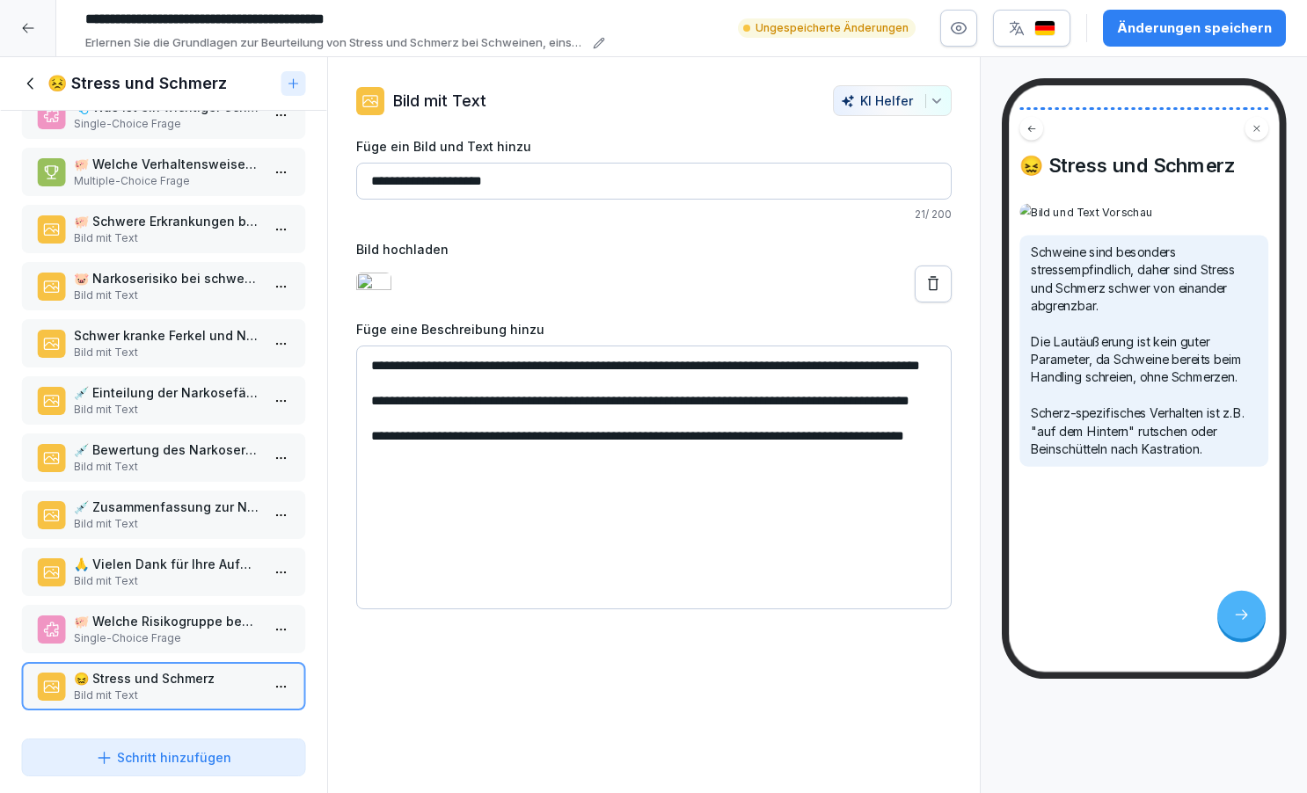
type textarea "**********"
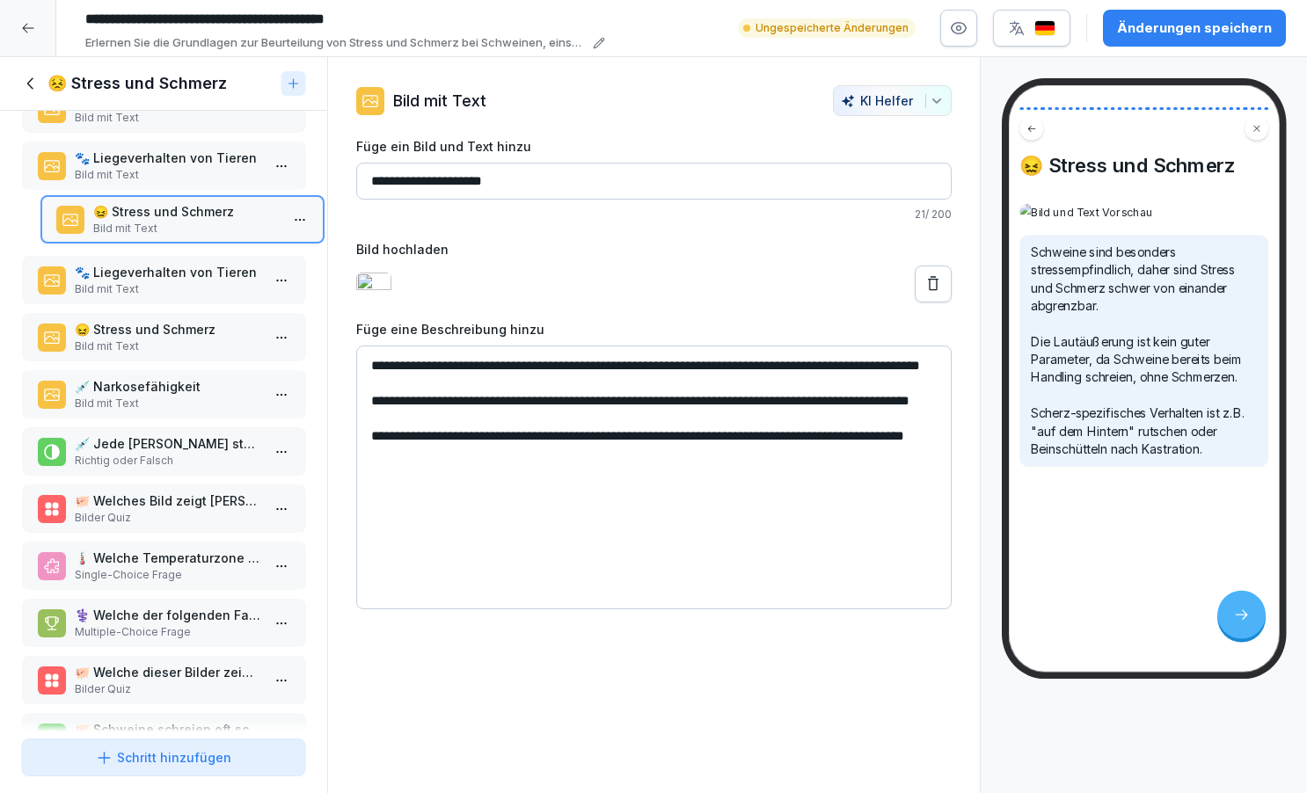
scroll to position [355, 0]
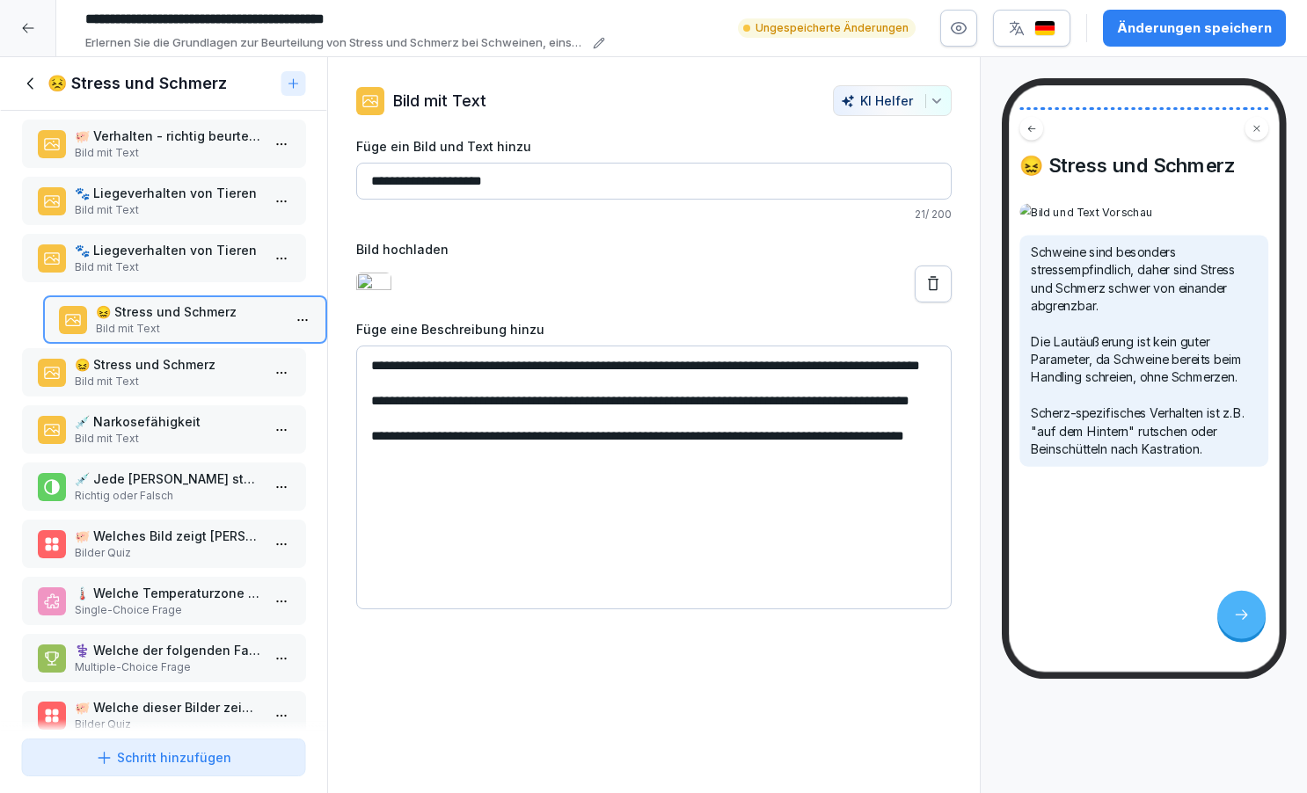
drag, startPoint x: 150, startPoint y: 676, endPoint x: 175, endPoint y: 326, distance: 351.0
click at [175, 321] on p "😖 Stress und Schmerz" at bounding box center [188, 312] width 186 height 18
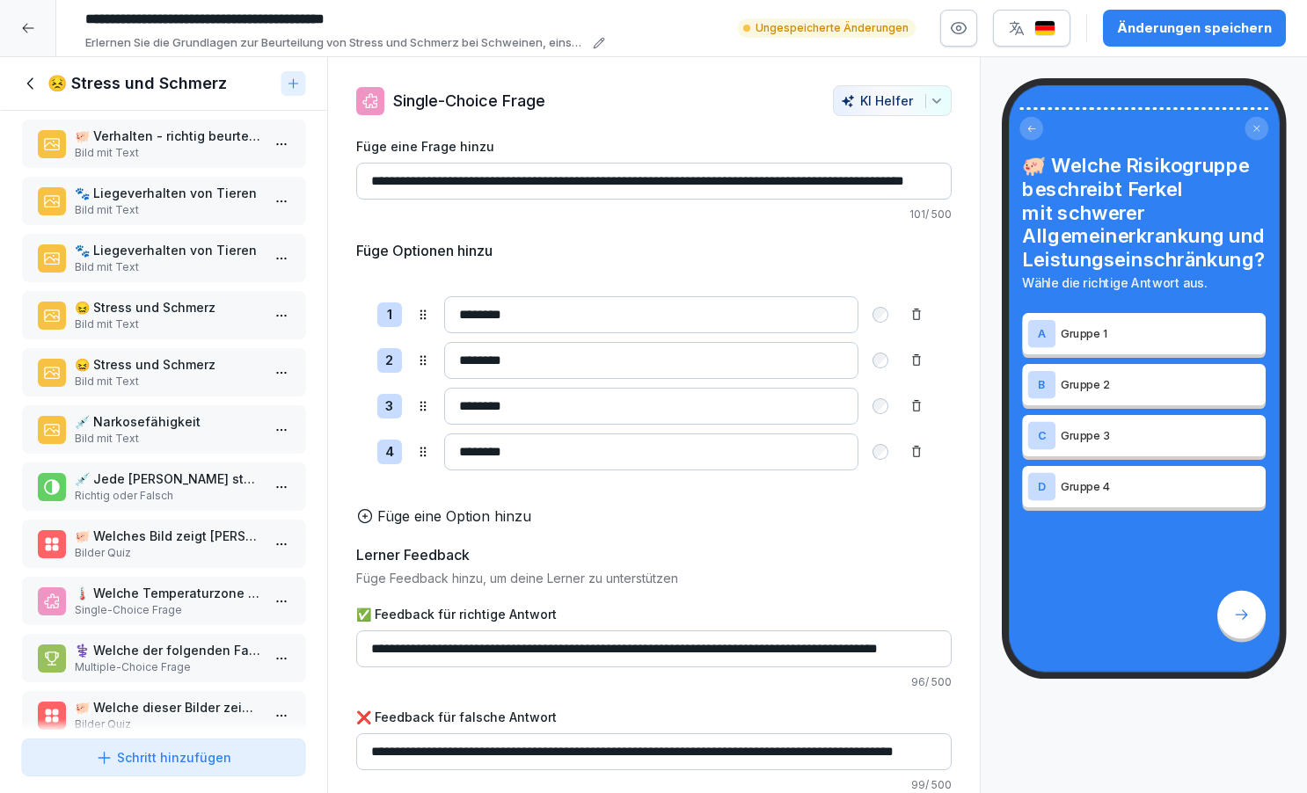
click at [175, 317] on p "😖 Stress und Schmerz" at bounding box center [167, 307] width 186 height 18
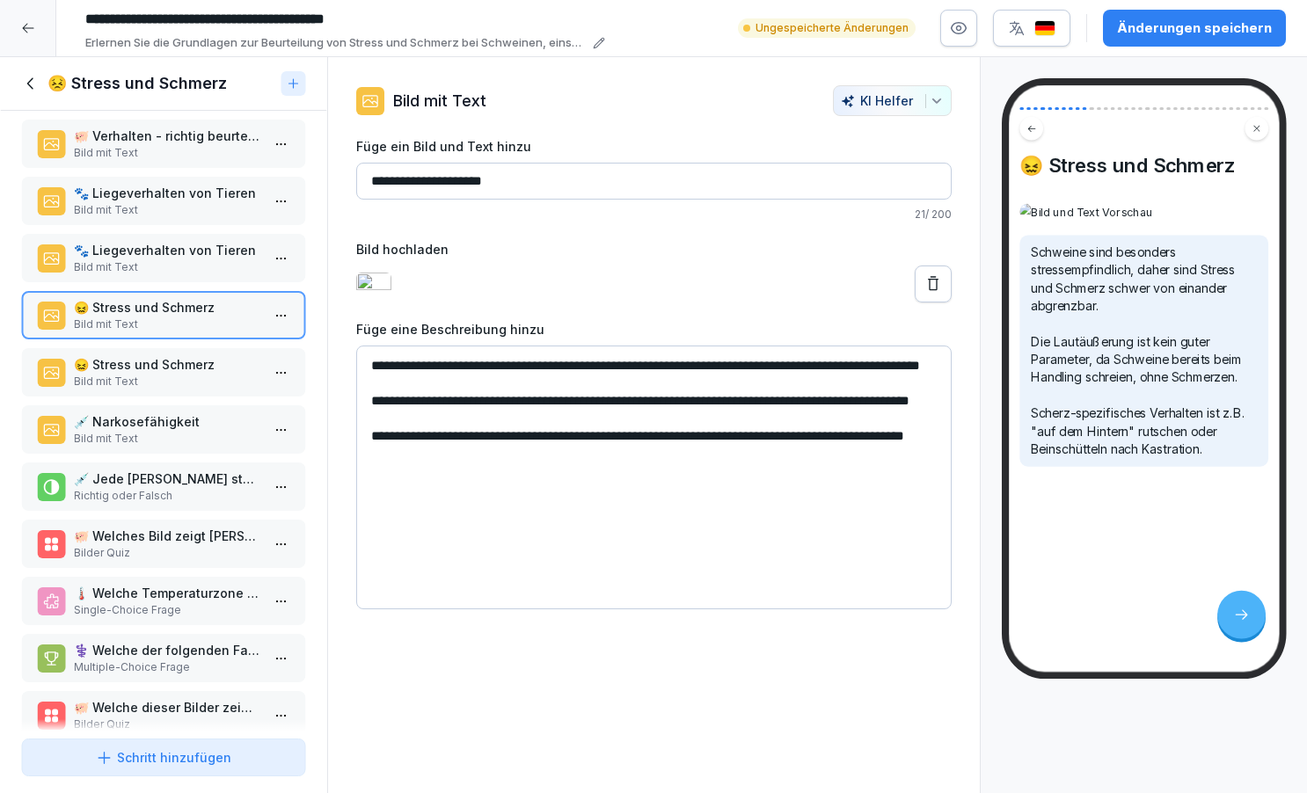
click at [152, 317] on p "😖 Stress und Schmerz" at bounding box center [167, 307] width 186 height 18
click at [111, 317] on p "😖 Stress und Schmerz" at bounding box center [167, 307] width 186 height 18
click at [97, 317] on p "😖 Stress und Schmerz" at bounding box center [167, 307] width 186 height 18
click at [101, 333] on p "Bild mit Text" at bounding box center [167, 325] width 186 height 16
click at [100, 312] on div "😖 Stress und Schmerz Bild mit Text" at bounding box center [163, 315] width 285 height 48
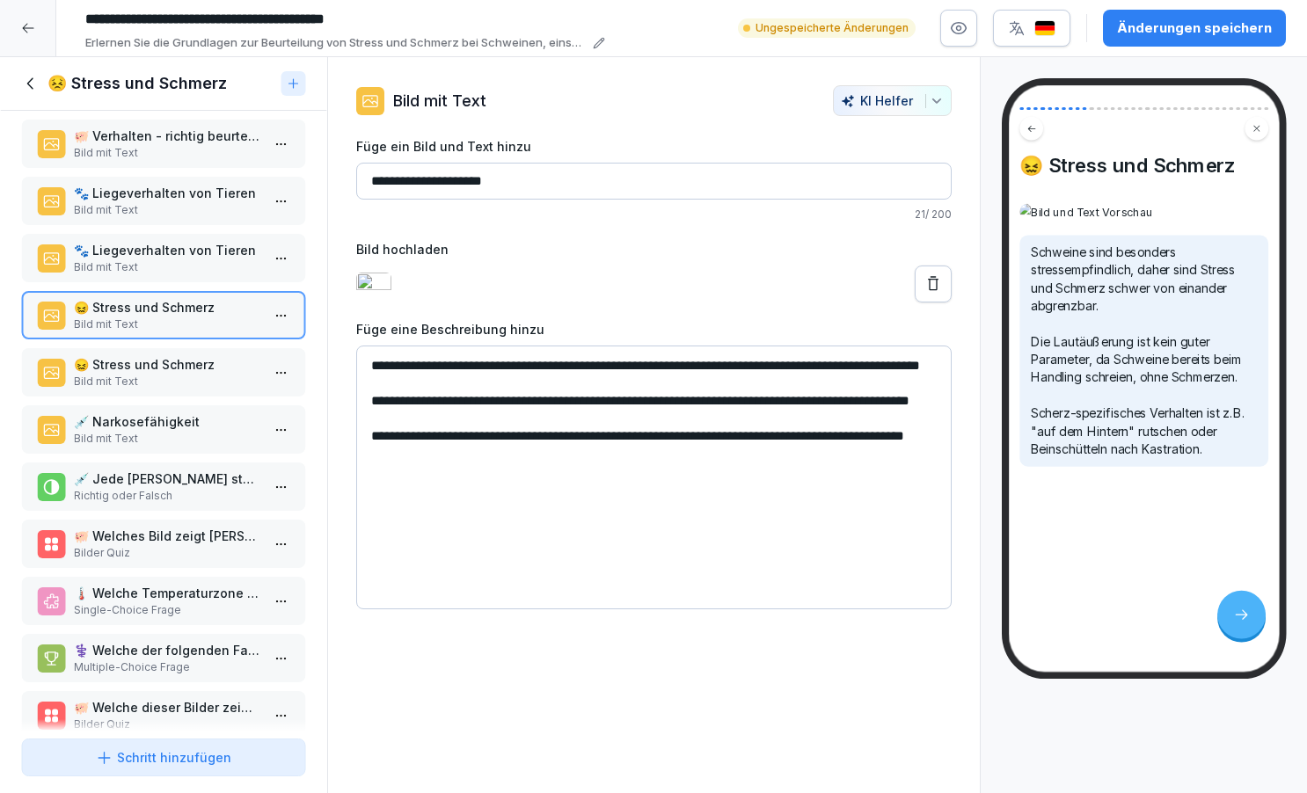
click at [106, 374] on p "😖 Stress und Schmerz" at bounding box center [167, 364] width 186 height 18
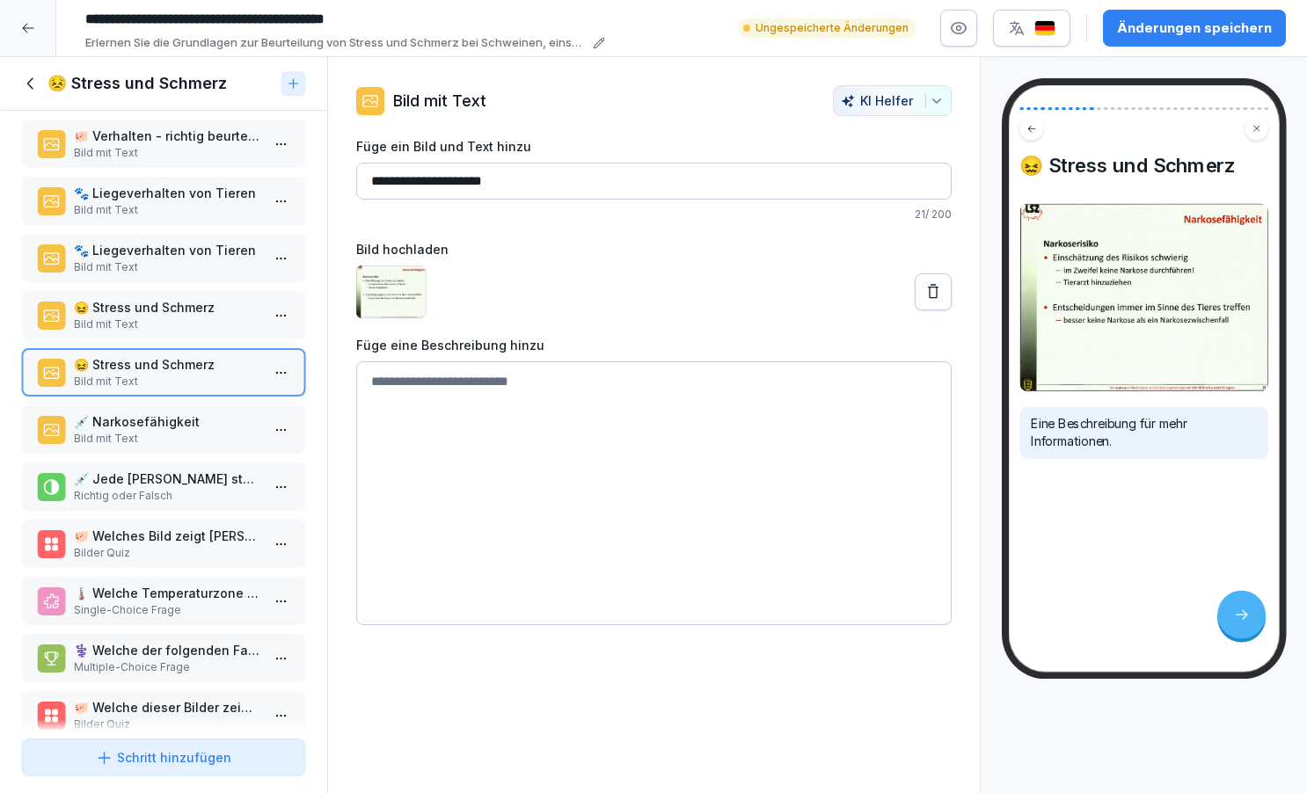
click at [112, 374] on p "😖 Stress und Schmerz" at bounding box center [167, 364] width 186 height 18
click at [111, 390] on p "Bild mit Text" at bounding box center [167, 382] width 186 height 16
click at [109, 374] on p "😖 Stress und Schmerz" at bounding box center [167, 364] width 186 height 18
click at [109, 430] on p "💉 Narkosefähigkeit" at bounding box center [167, 422] width 186 height 18
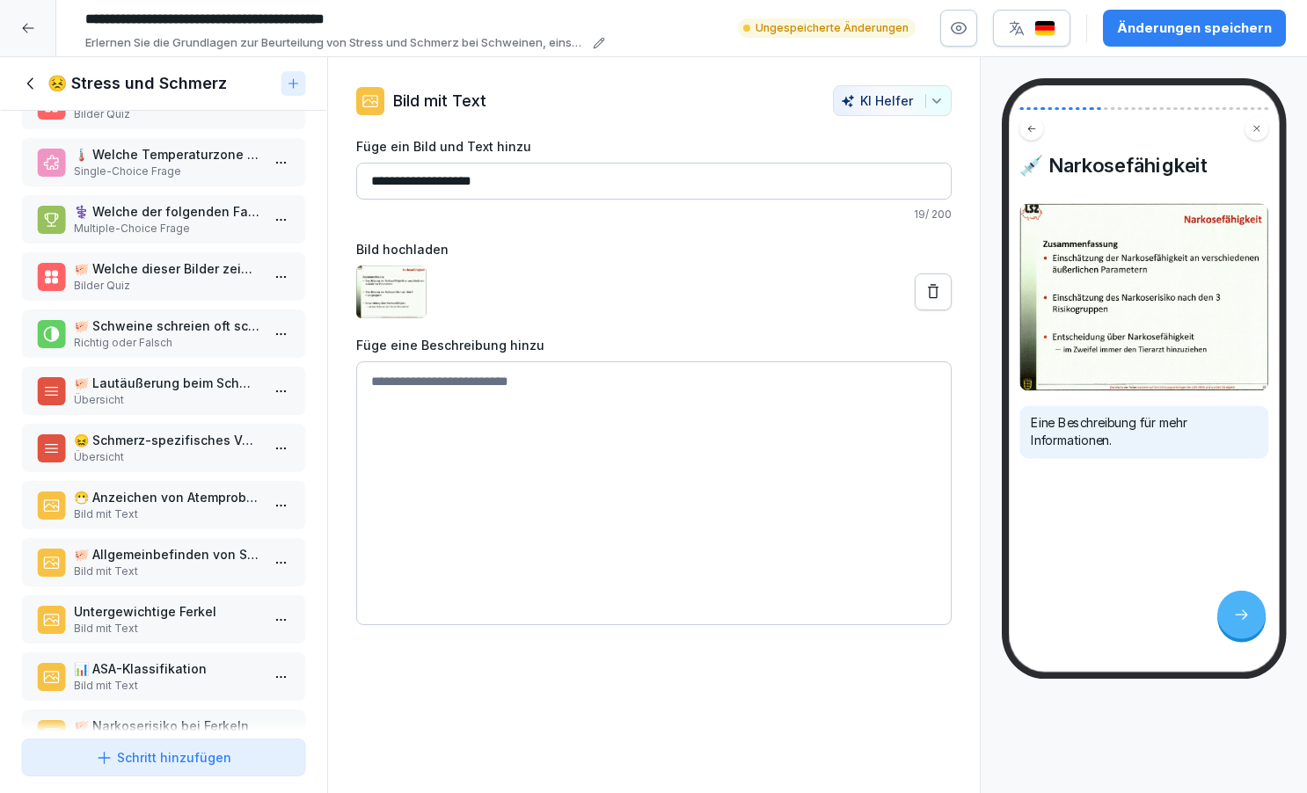
scroll to position [826, 0]
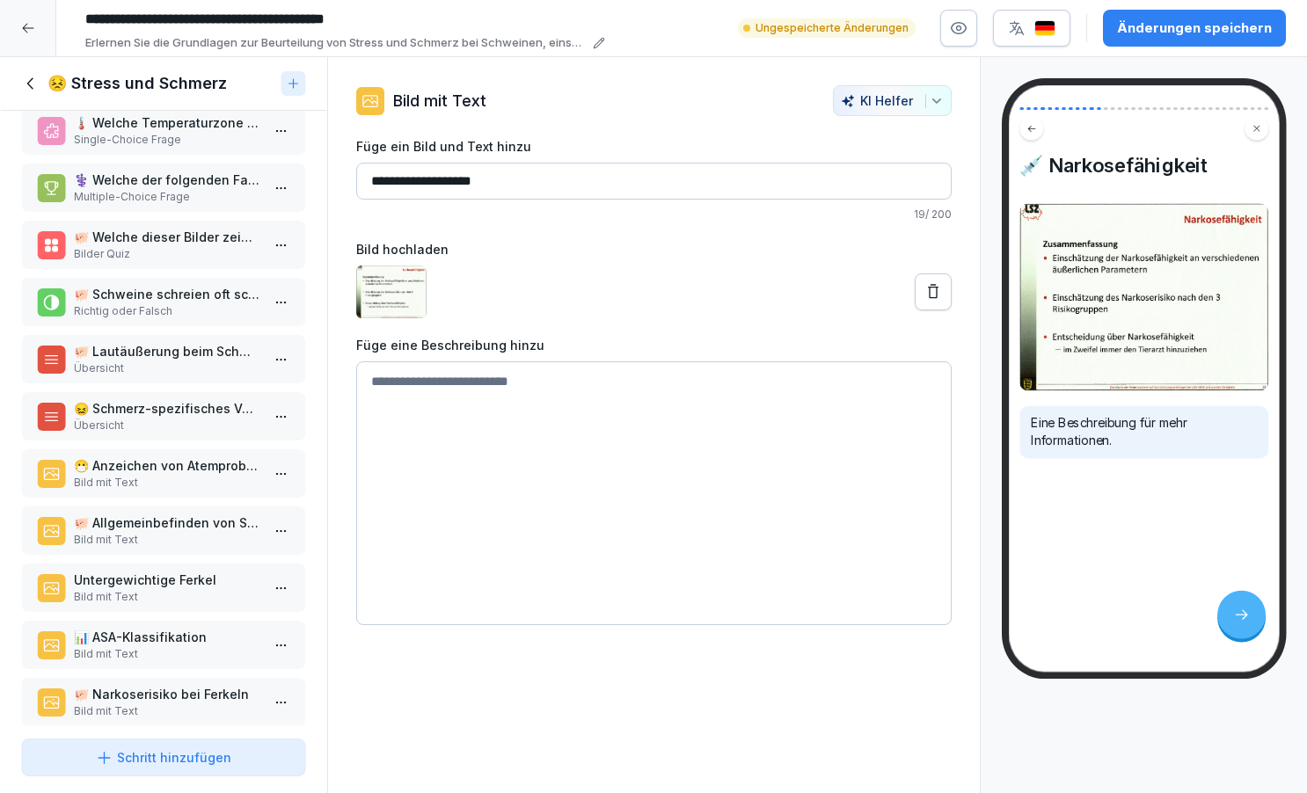
click at [127, 491] on p "Bild mit Text" at bounding box center [167, 483] width 186 height 16
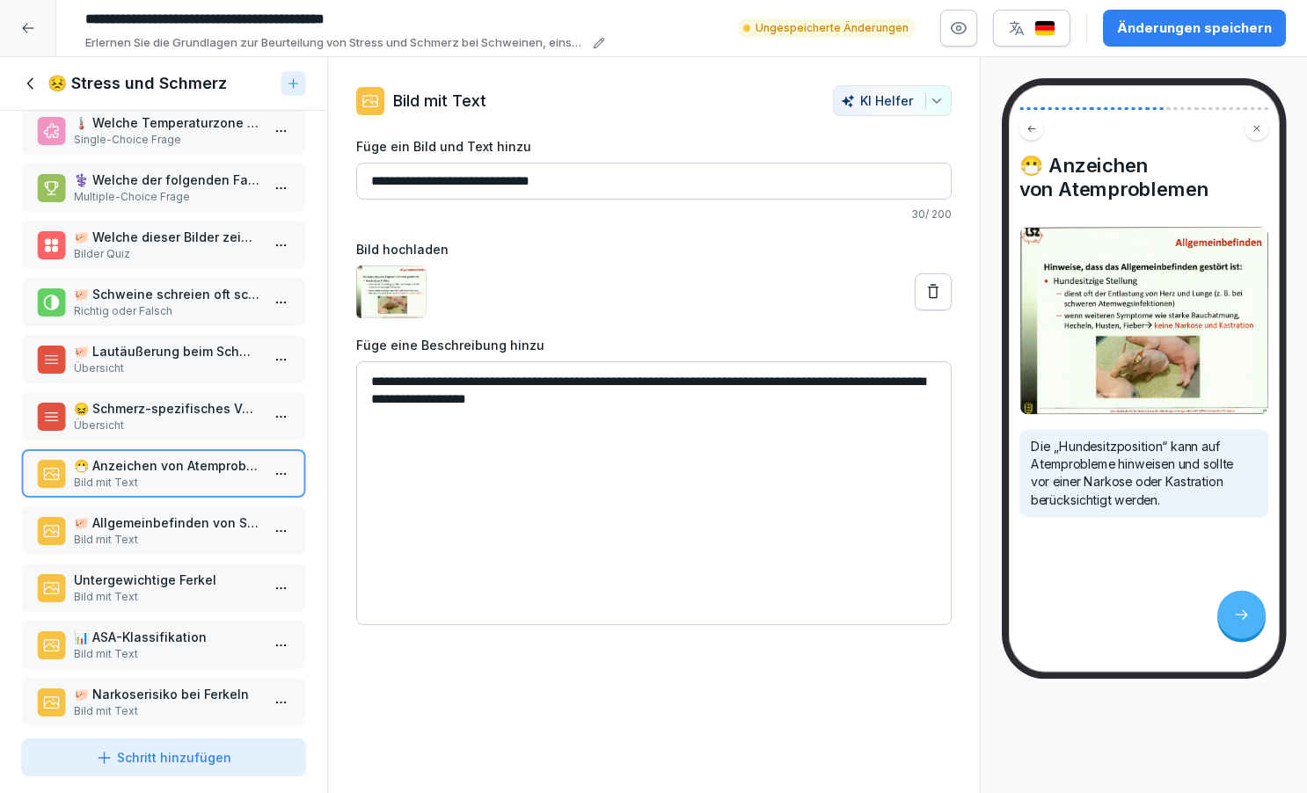
click at [126, 532] on p "🐖 Allgemeinbefinden von Schweinen" at bounding box center [167, 523] width 186 height 18
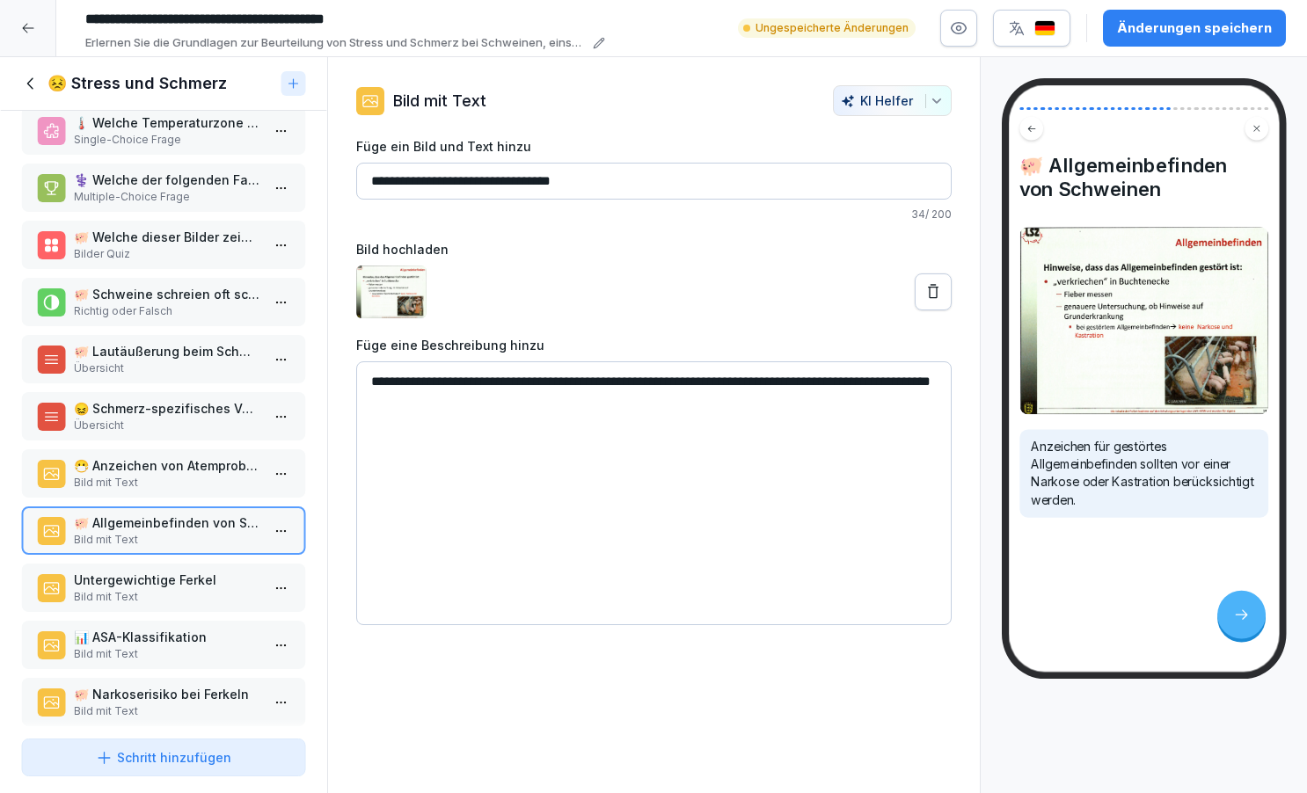
click at [124, 605] on p "Bild mit Text" at bounding box center [167, 597] width 186 height 16
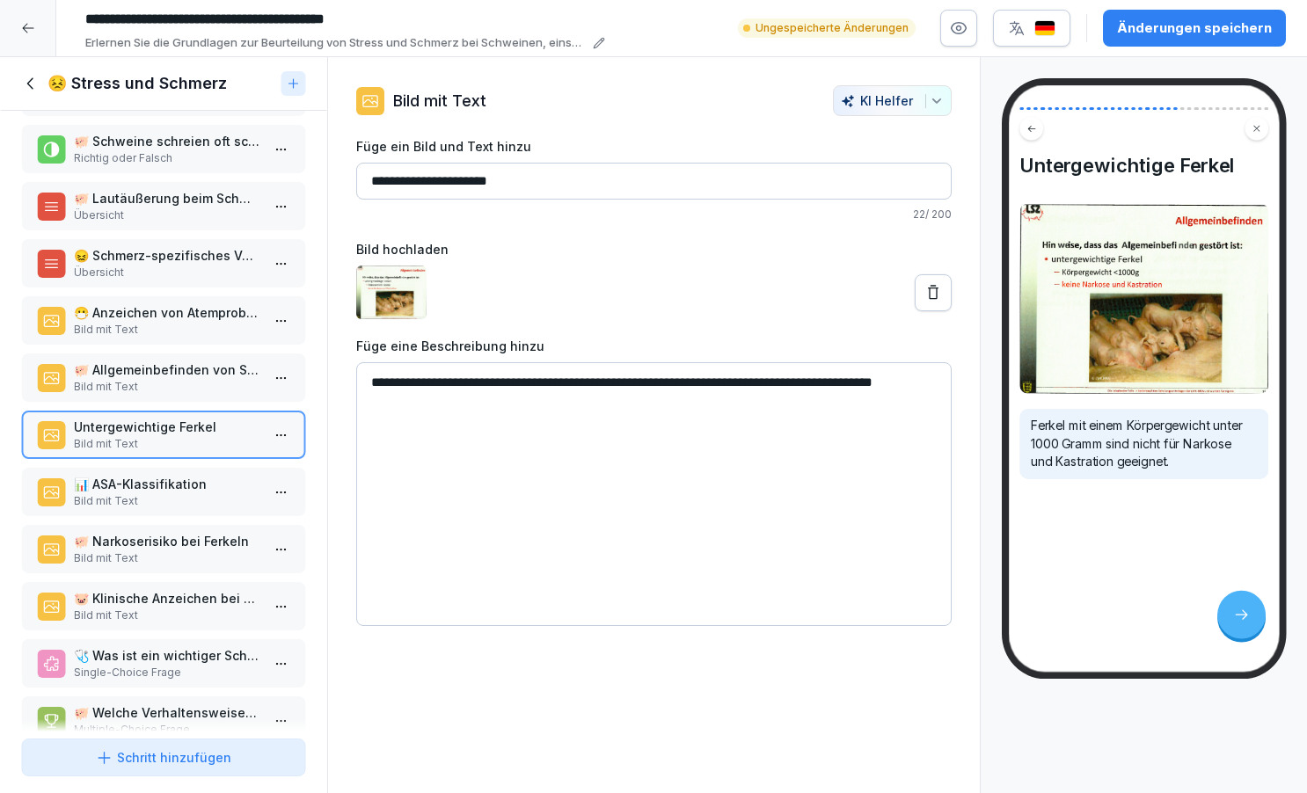
scroll to position [1012, 0]
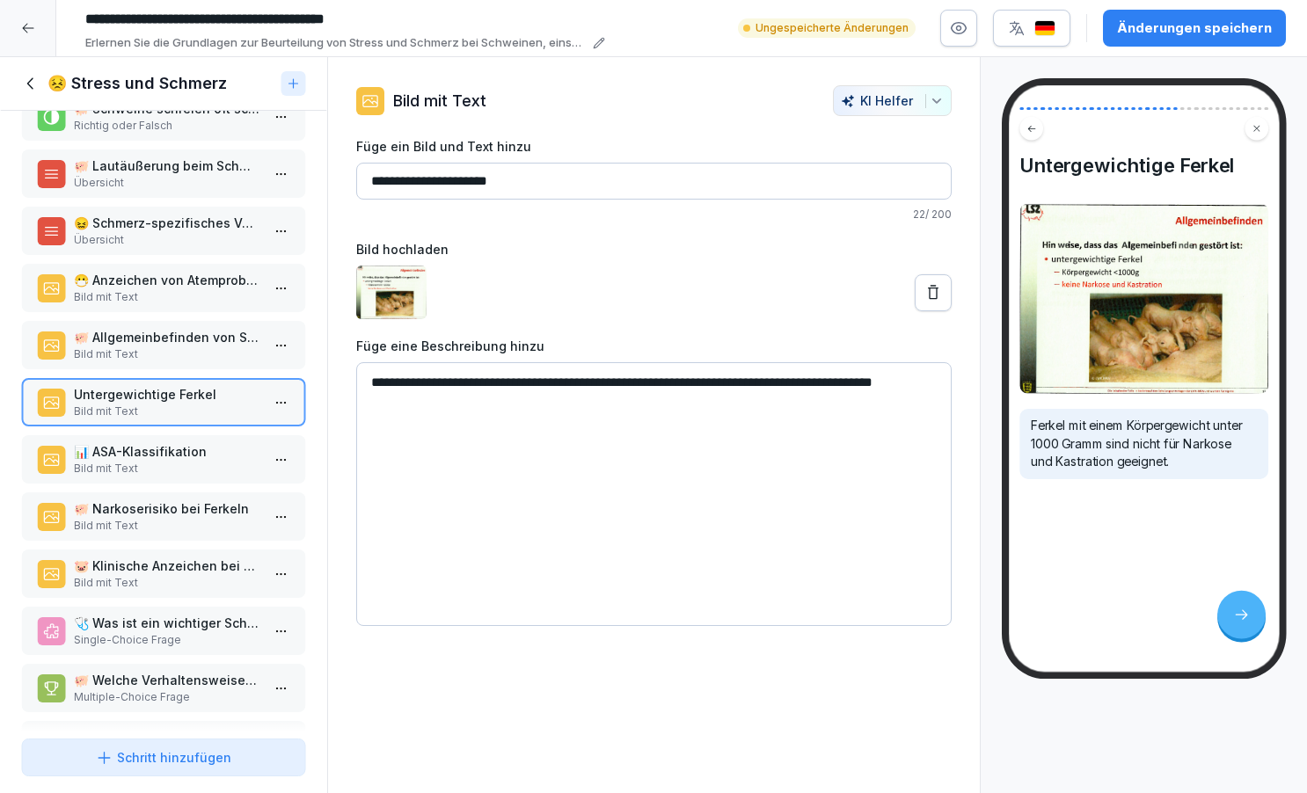
click at [121, 477] on p "Bild mit Text" at bounding box center [167, 469] width 186 height 16
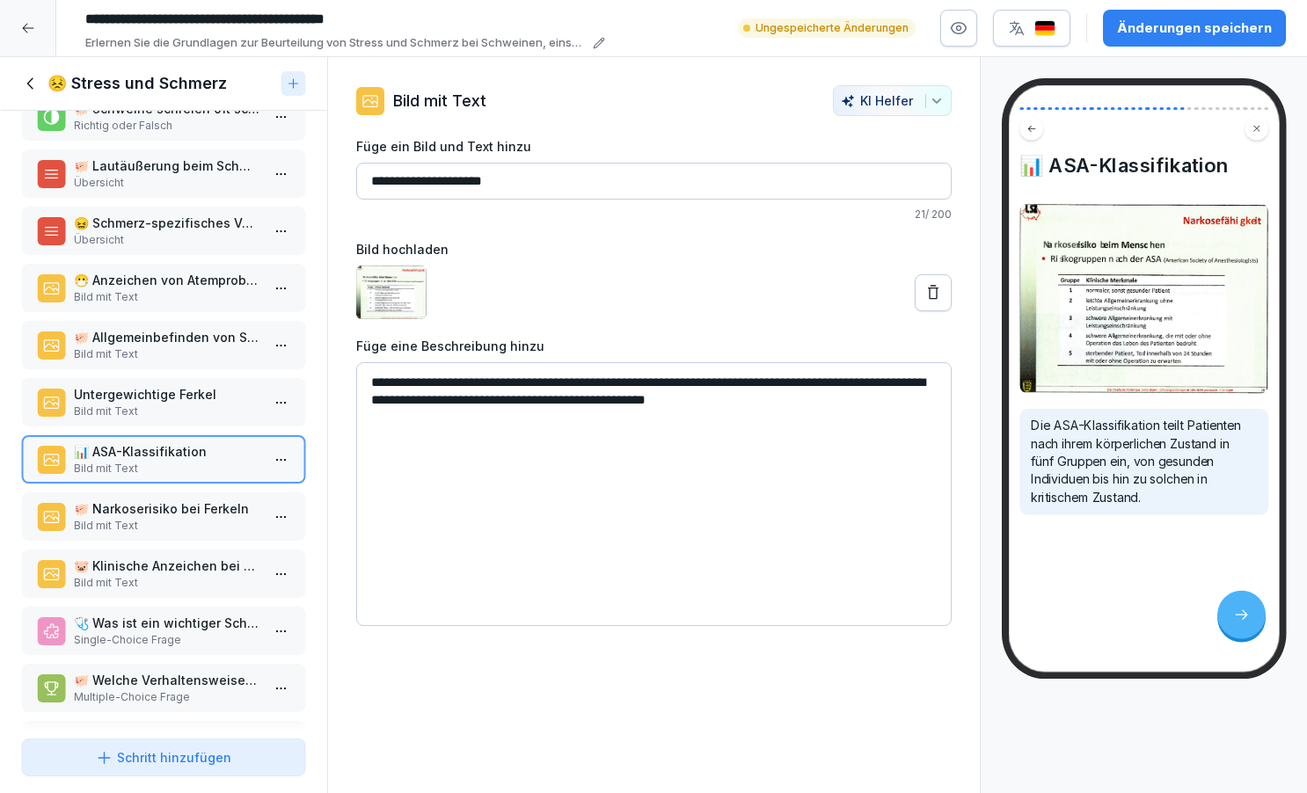
click at [119, 518] on p "🐖 Narkoserisiko bei Ferkeln" at bounding box center [167, 509] width 186 height 18
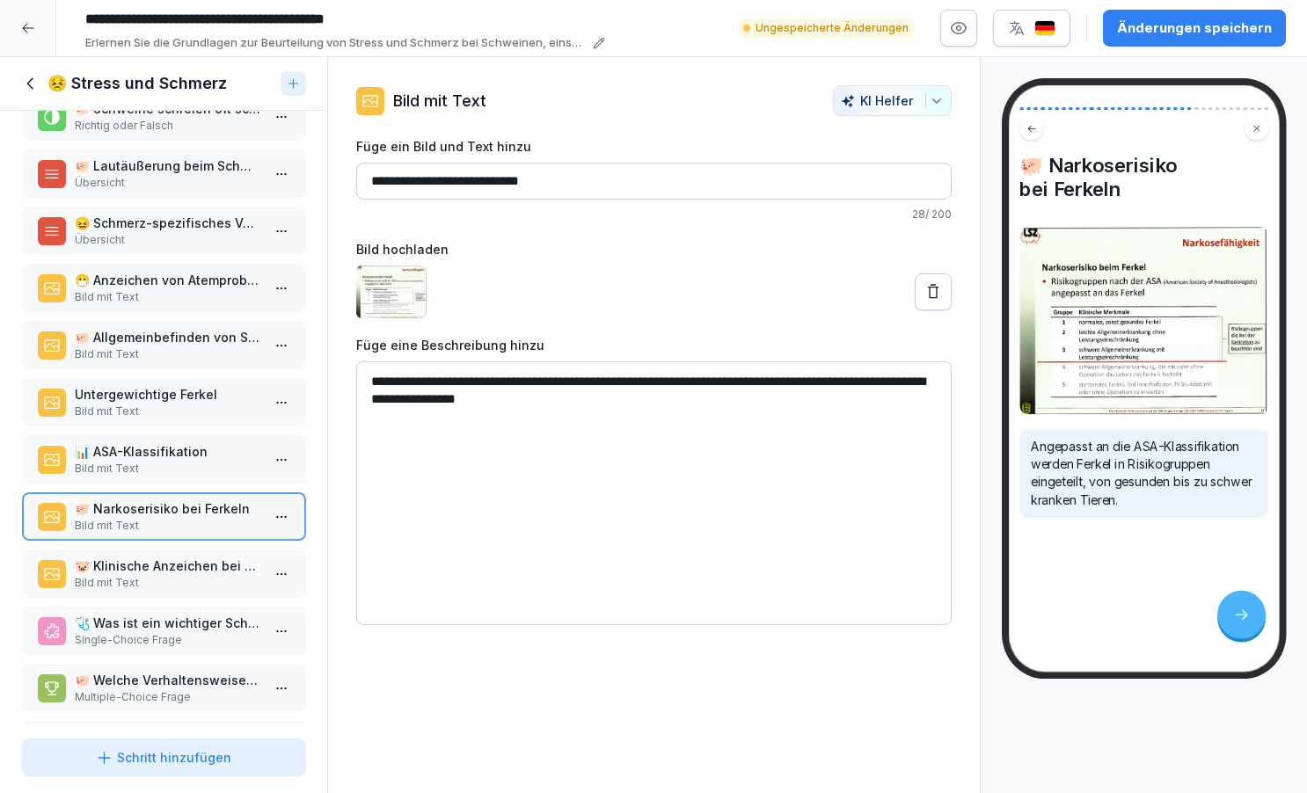
click at [117, 575] on p "🐷 Klinische Anzeichen bei schwer kranken Ferkeln" at bounding box center [167, 566] width 186 height 18
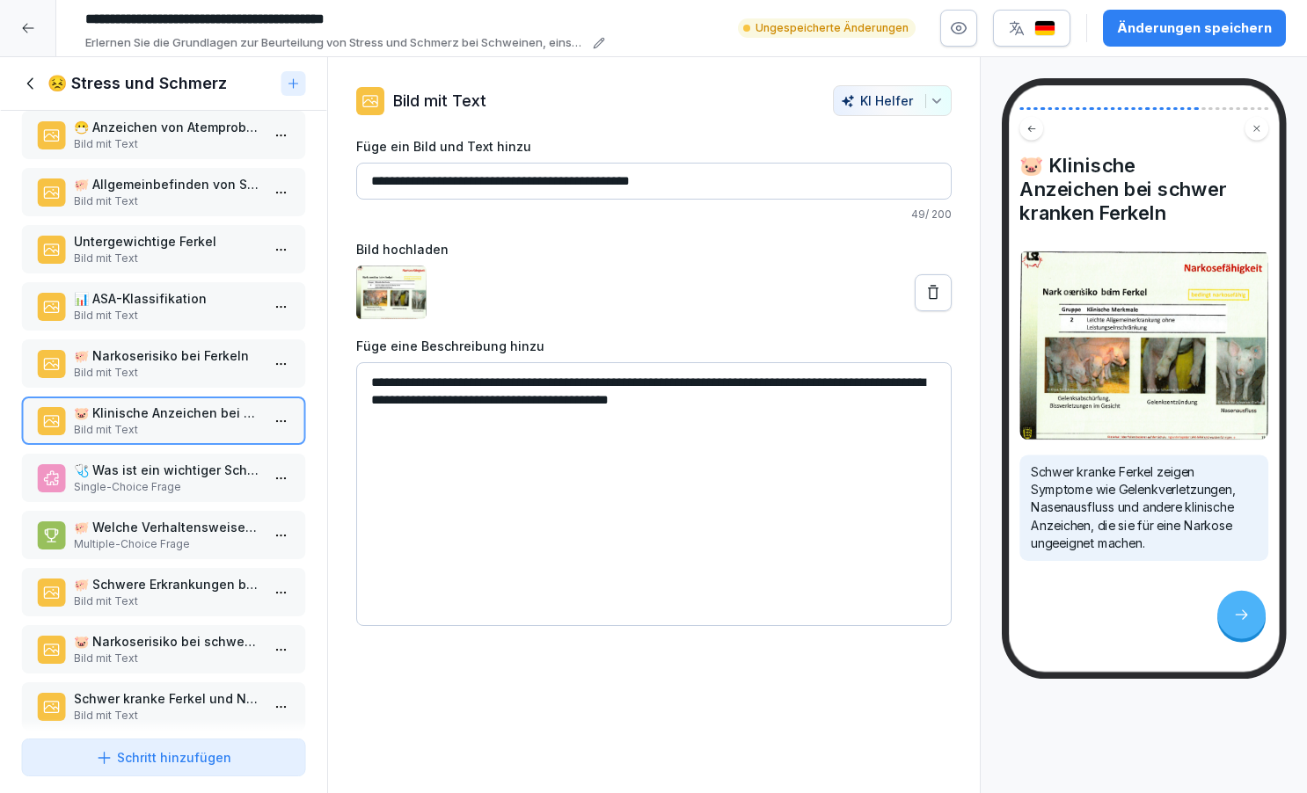
scroll to position [1198, 0]
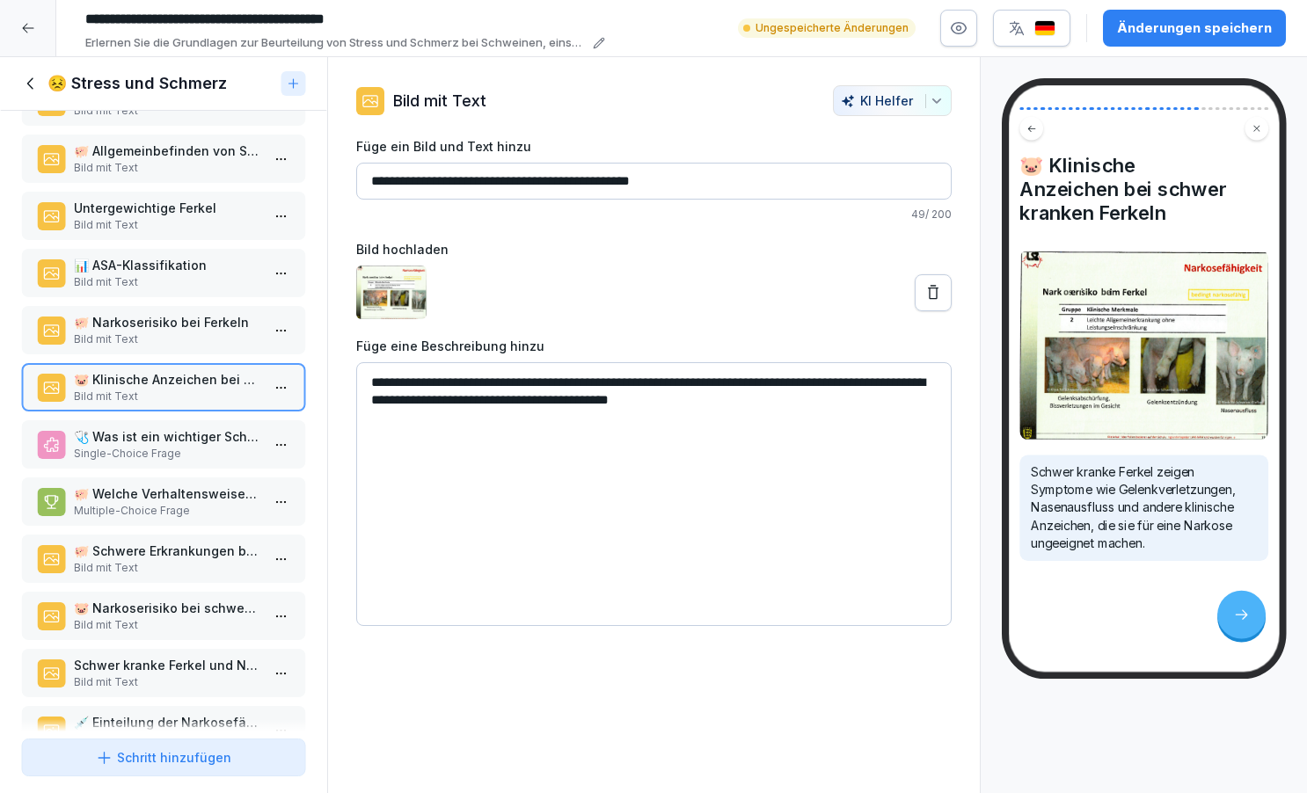
click at [119, 576] on p "Bild mit Text" at bounding box center [167, 568] width 186 height 16
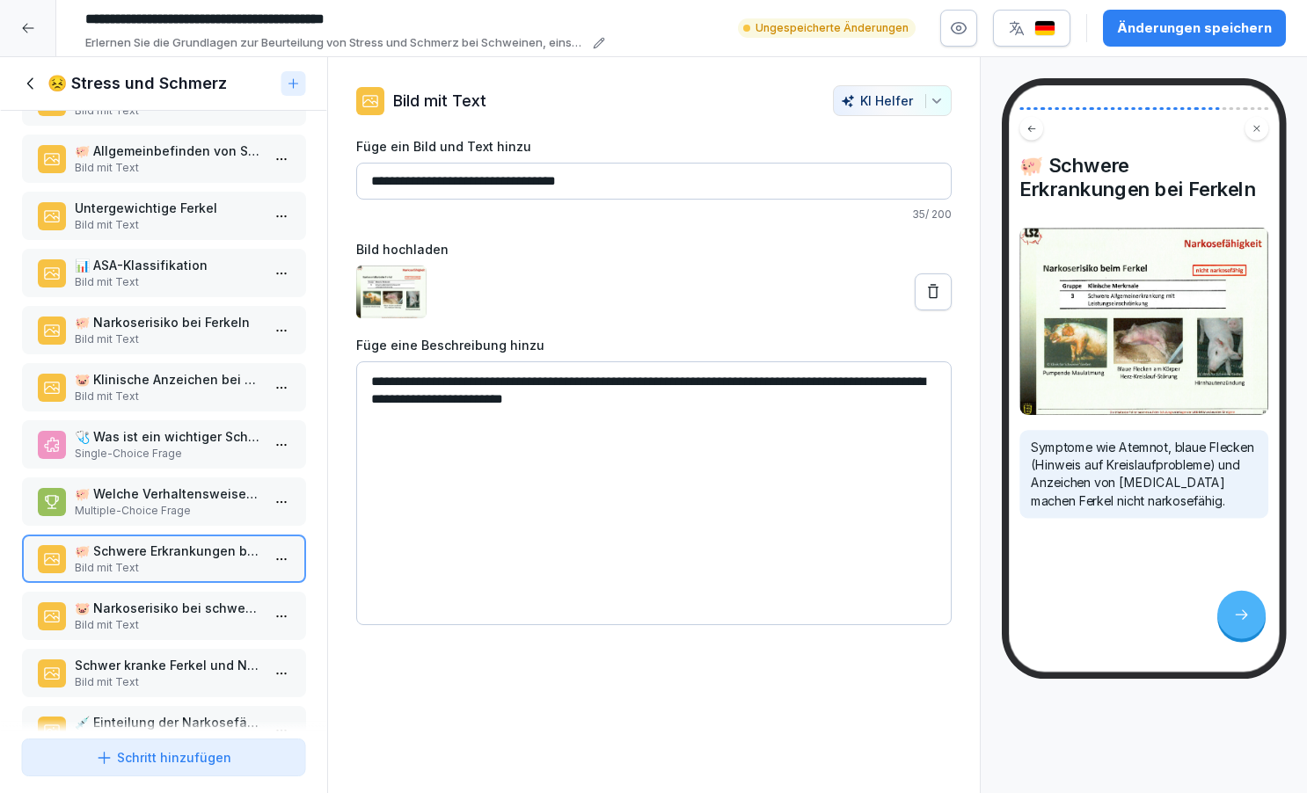
click at [118, 633] on p "Bild mit Text" at bounding box center [167, 626] width 186 height 16
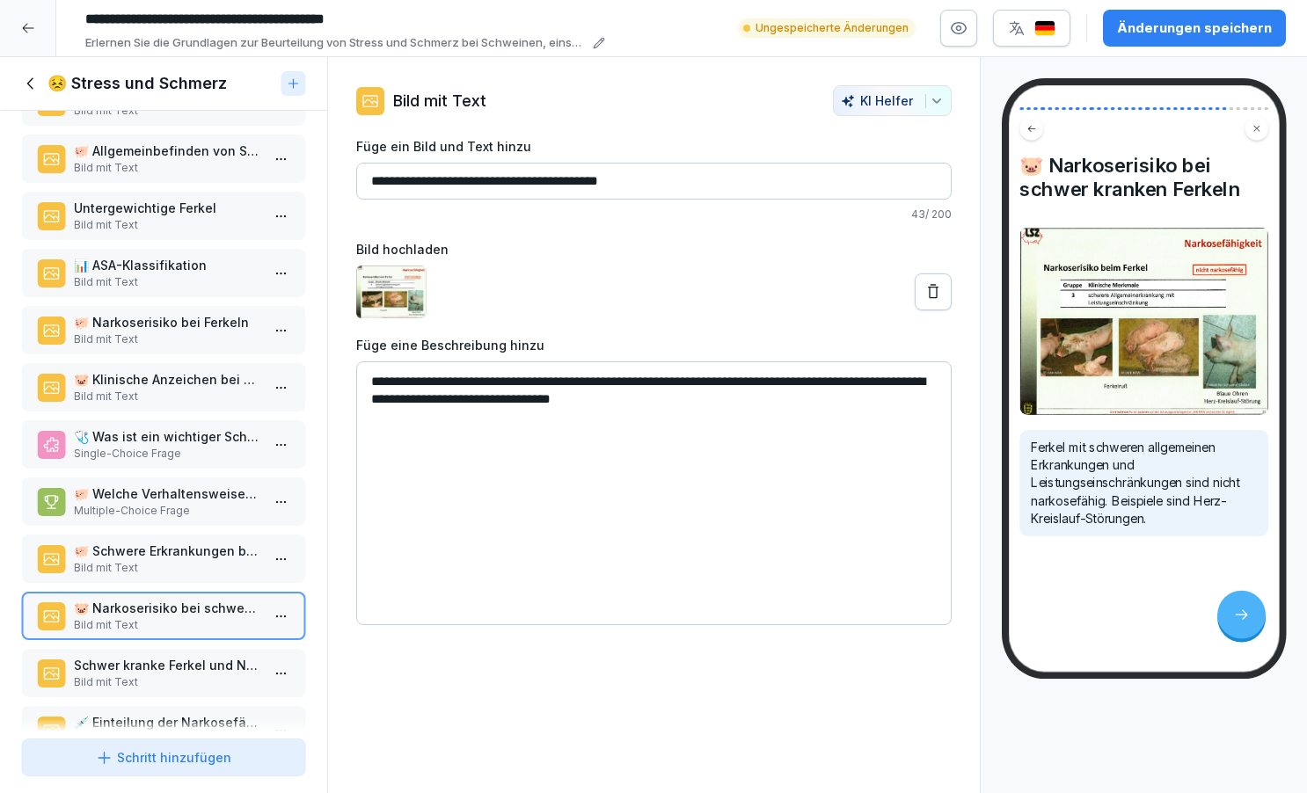
click at [116, 691] on p "Bild mit Text" at bounding box center [167, 683] width 186 height 16
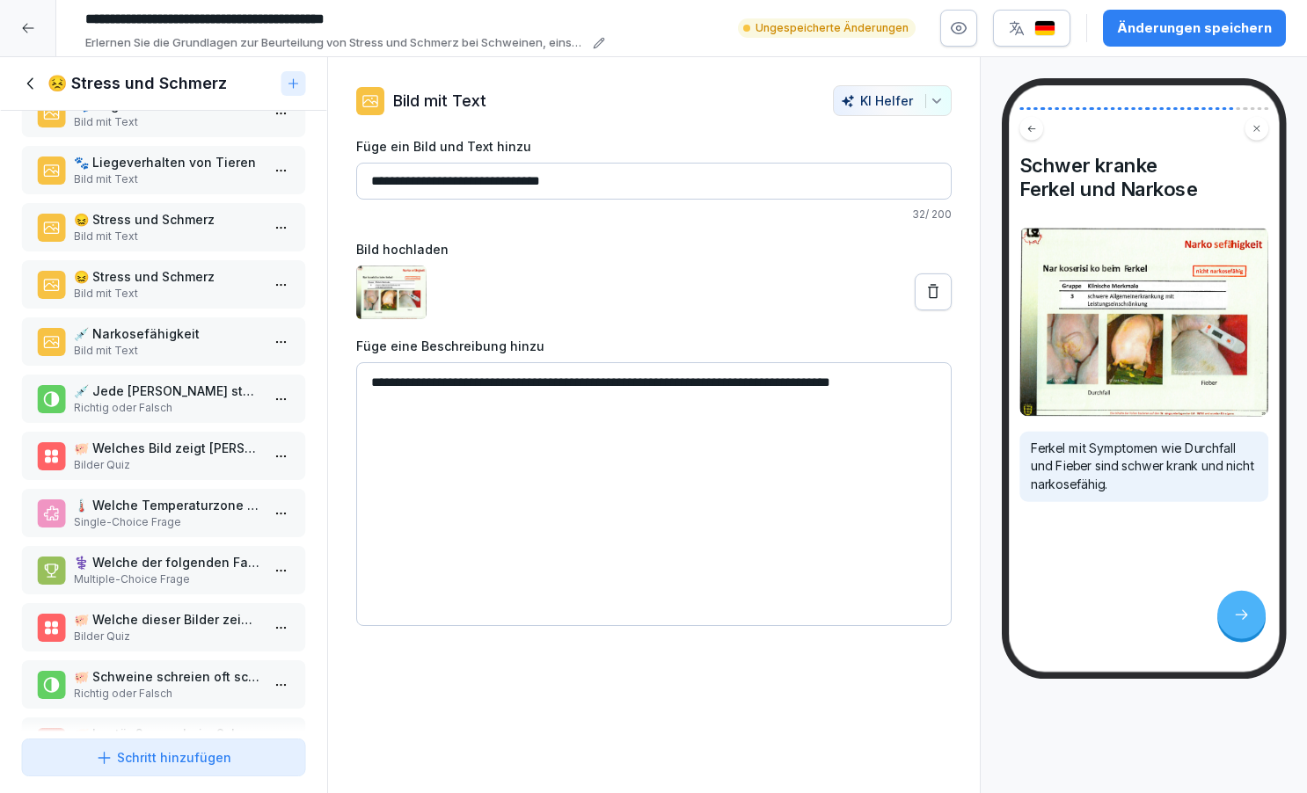
scroll to position [442, 0]
click at [188, 754] on div "Schritt hinzufügen" at bounding box center [163, 758] width 135 height 18
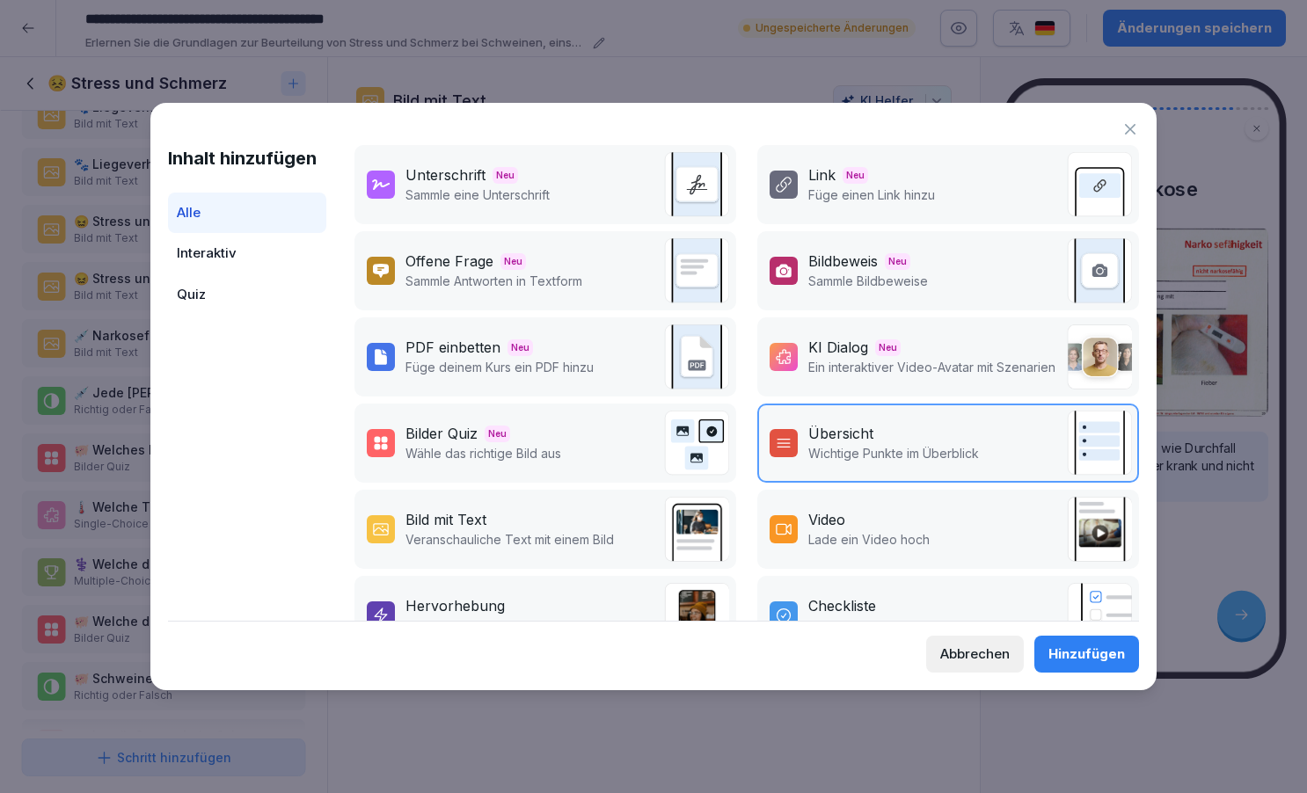
click at [442, 532] on p "Veranschauliche Text mit einem Bild" at bounding box center [510, 539] width 208 height 18
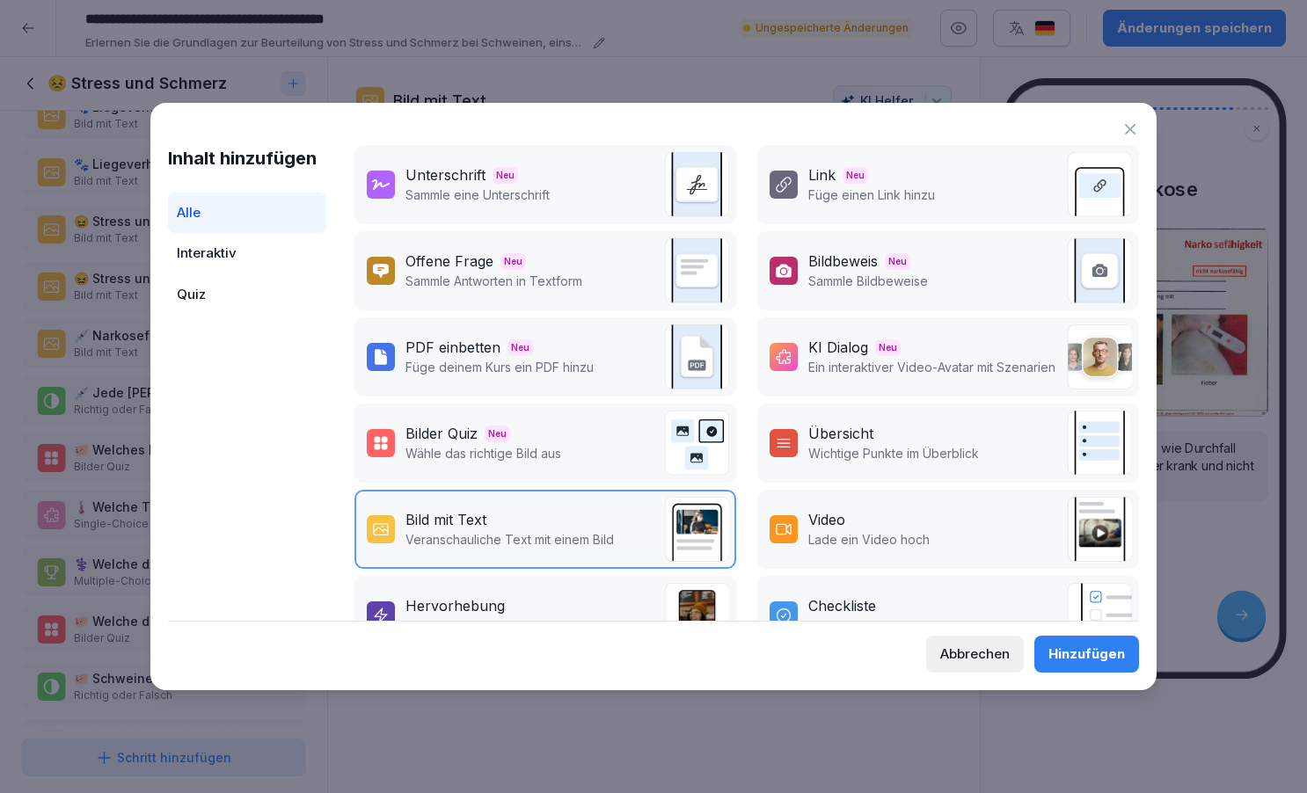
click at [1089, 651] on div "Hinzufügen" at bounding box center [1087, 654] width 77 height 19
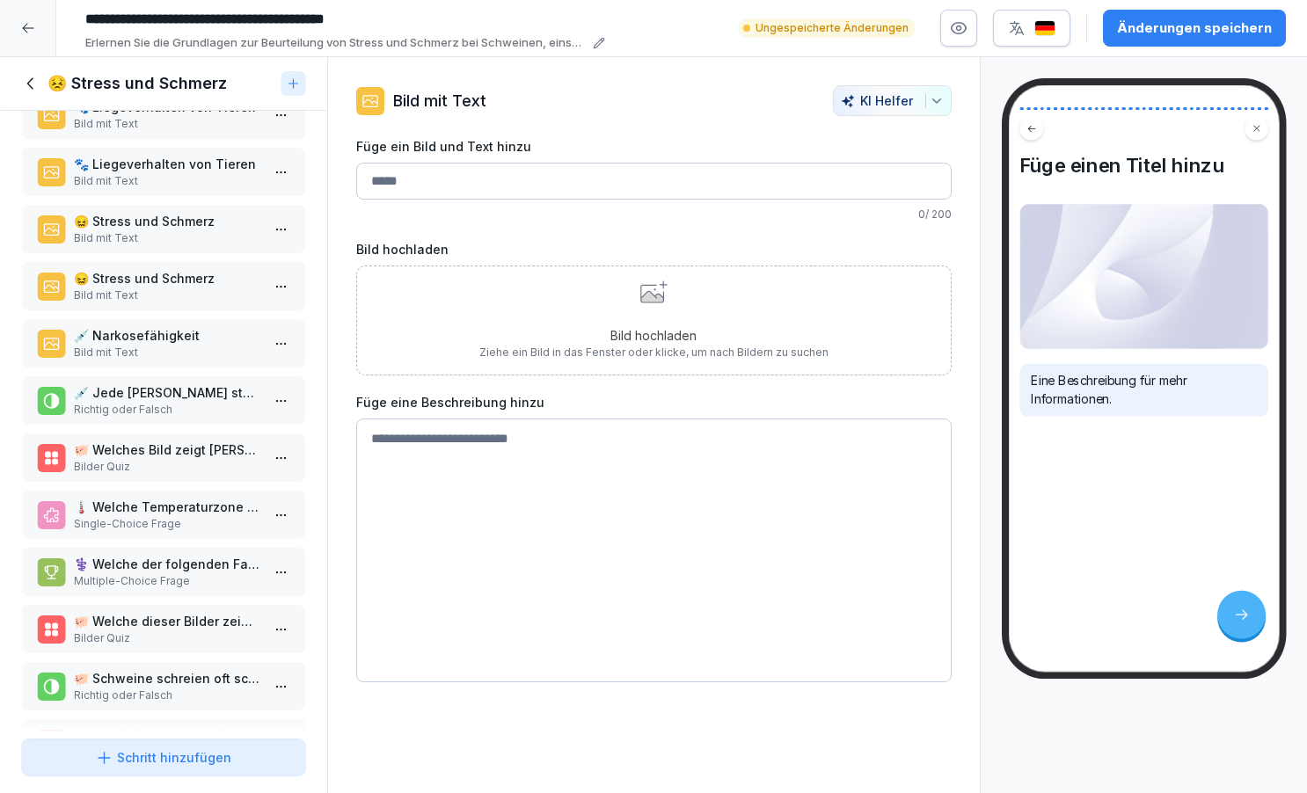
click at [648, 313] on div "Bild hochladen Ziehe ein Bild in das Fenster oder klicke, um nach Bildern zu su…" at bounding box center [653, 321] width 349 height 80
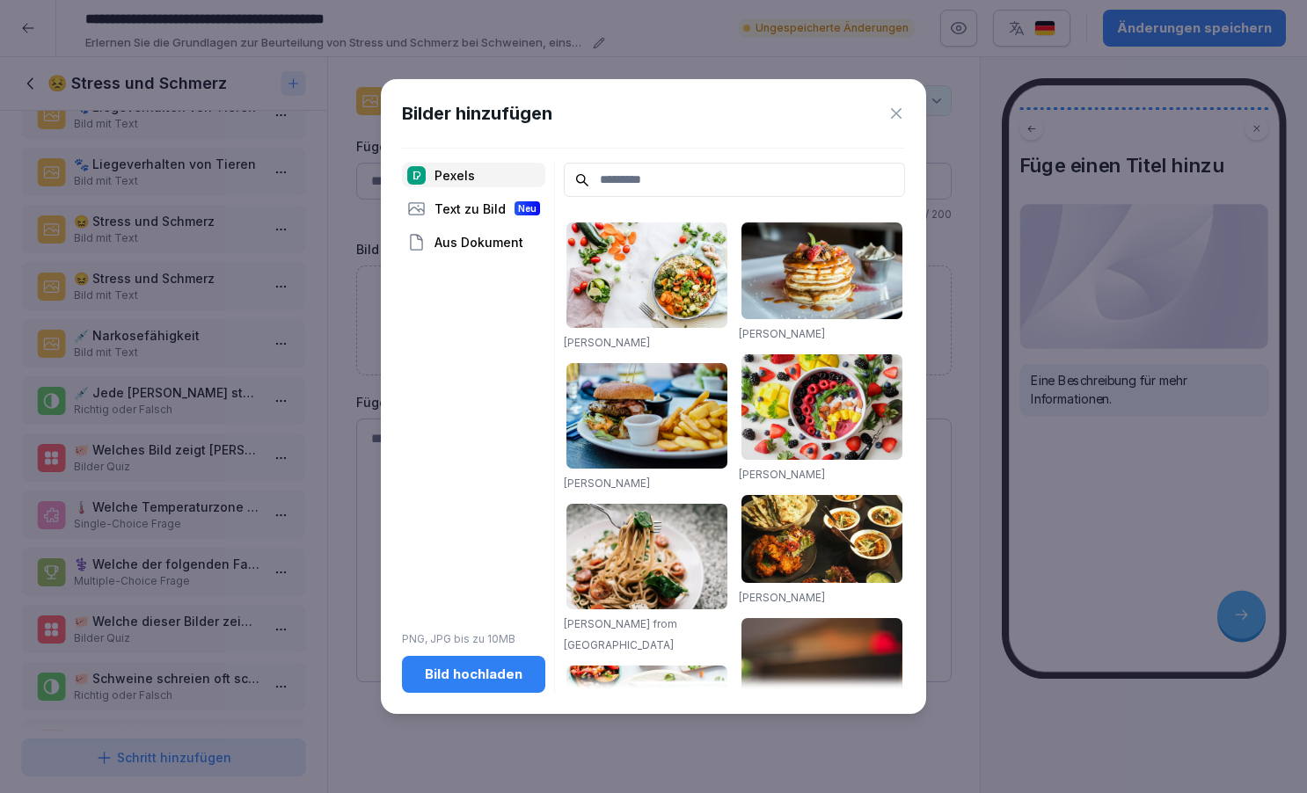
click at [458, 668] on div "Bild hochladen" at bounding box center [473, 674] width 115 height 19
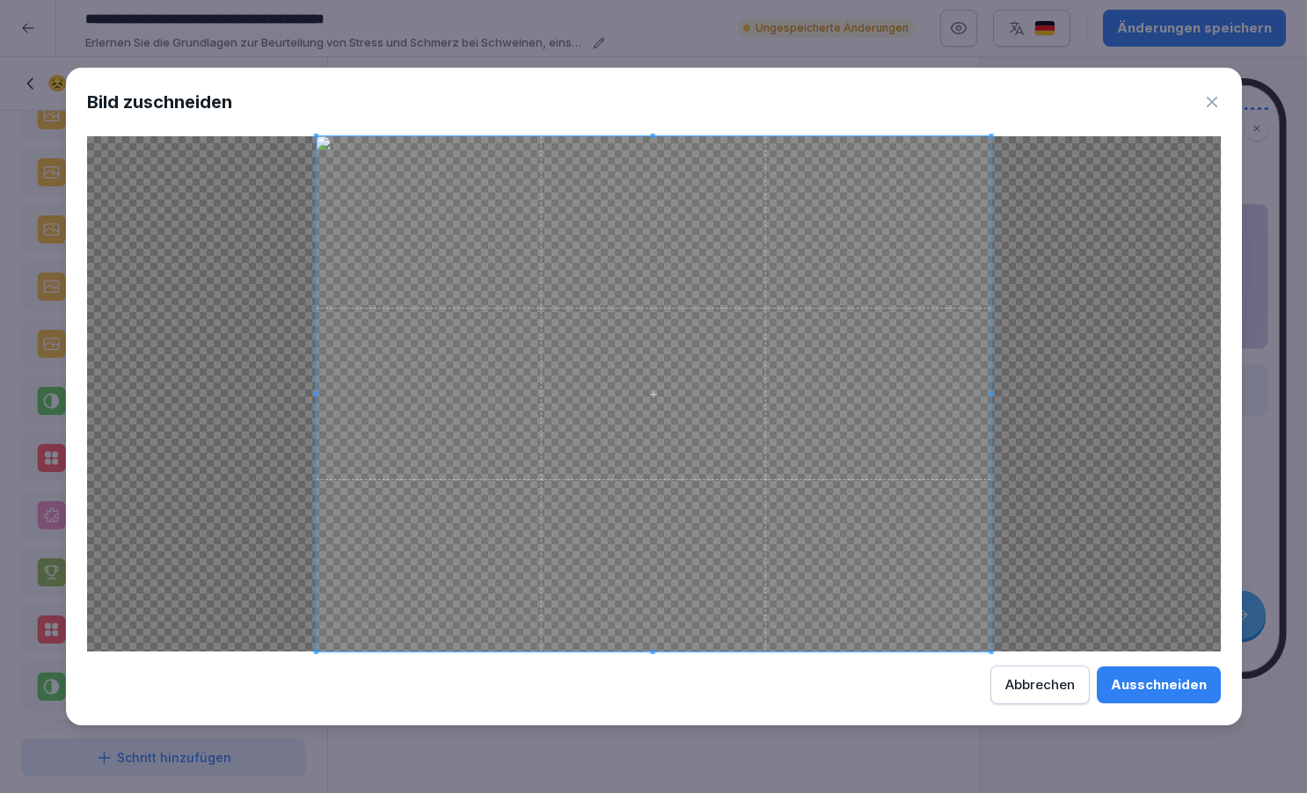
click at [1154, 684] on div "Ausschneiden" at bounding box center [1159, 685] width 96 height 19
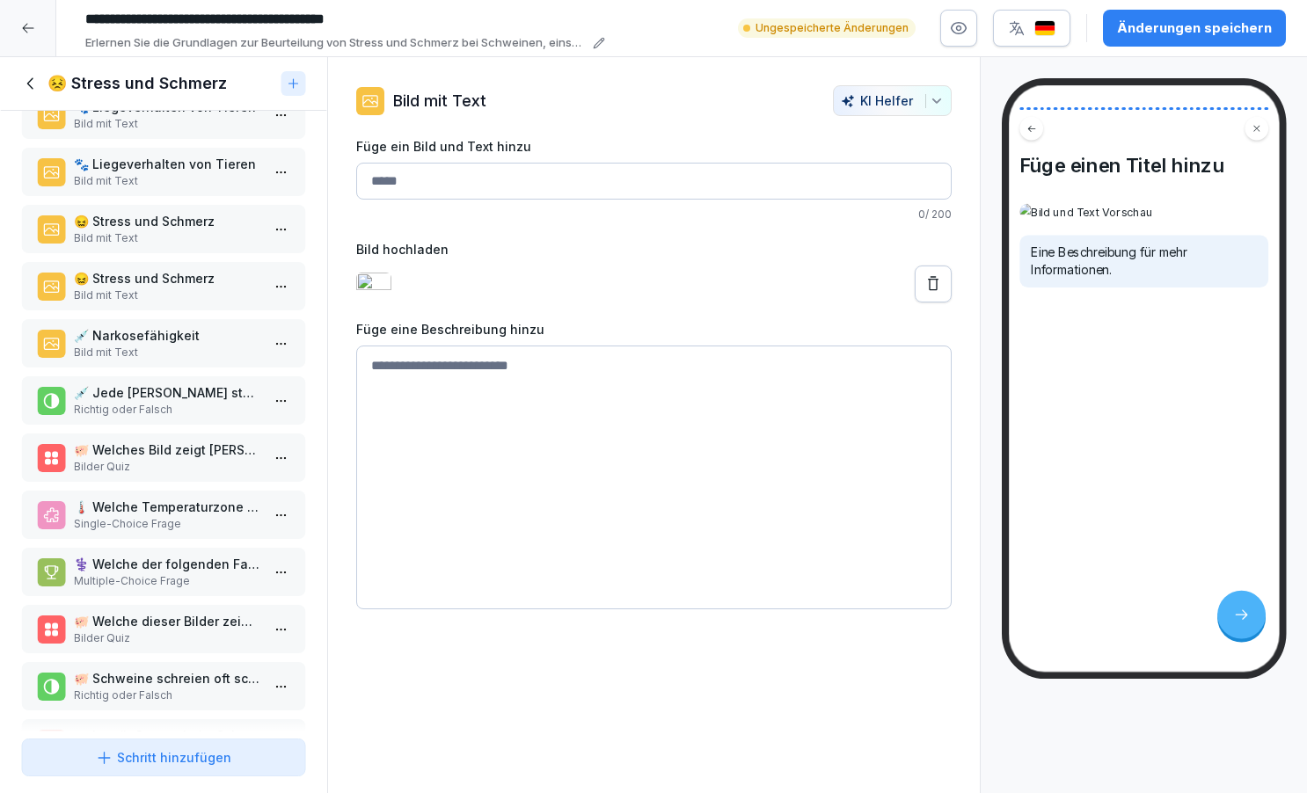
click at [172, 459] on p "🐖 Welches Bild zeigt [PERSON_NAME], die sich in ihrer thermischen Komfortzone b…" at bounding box center [167, 450] width 186 height 18
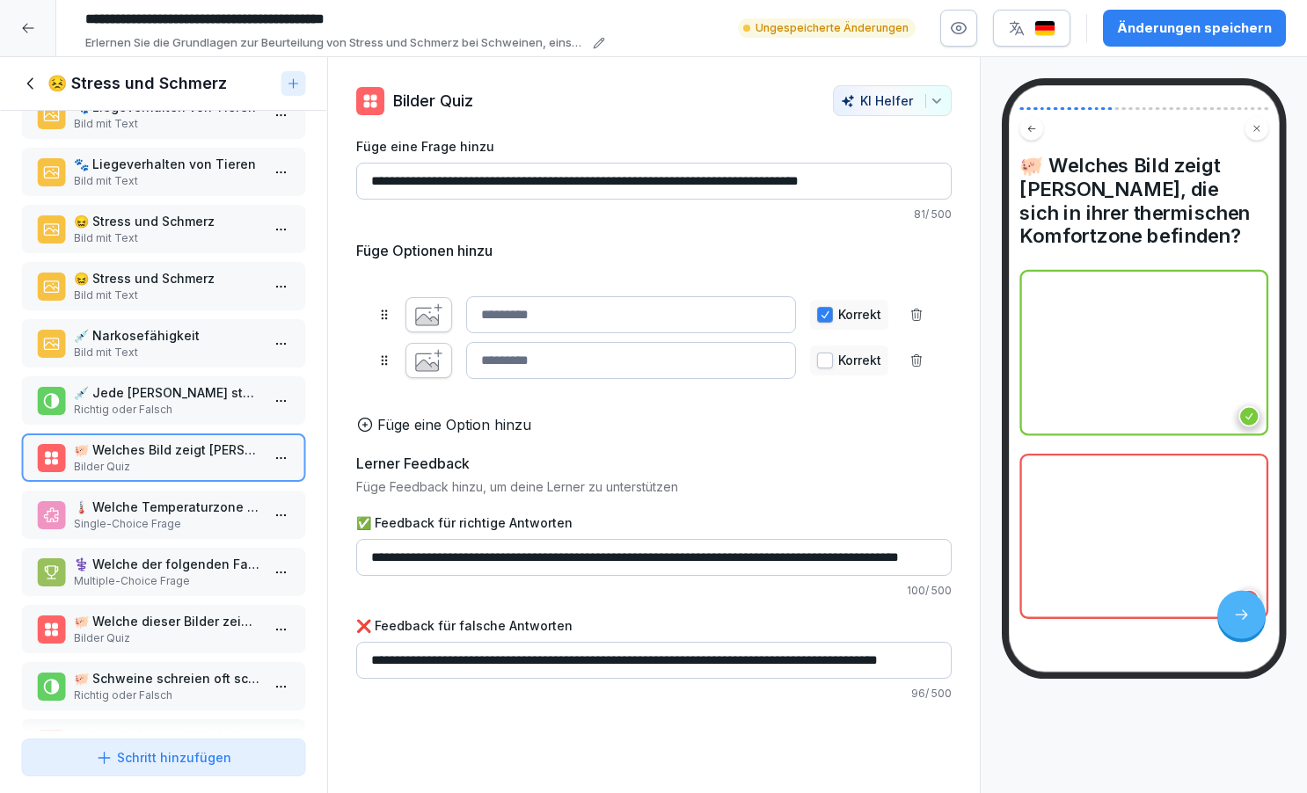
drag, startPoint x: 388, startPoint y: 181, endPoint x: 366, endPoint y: 179, distance: 22.1
click at [366, 179] on input "**********" at bounding box center [654, 181] width 596 height 37
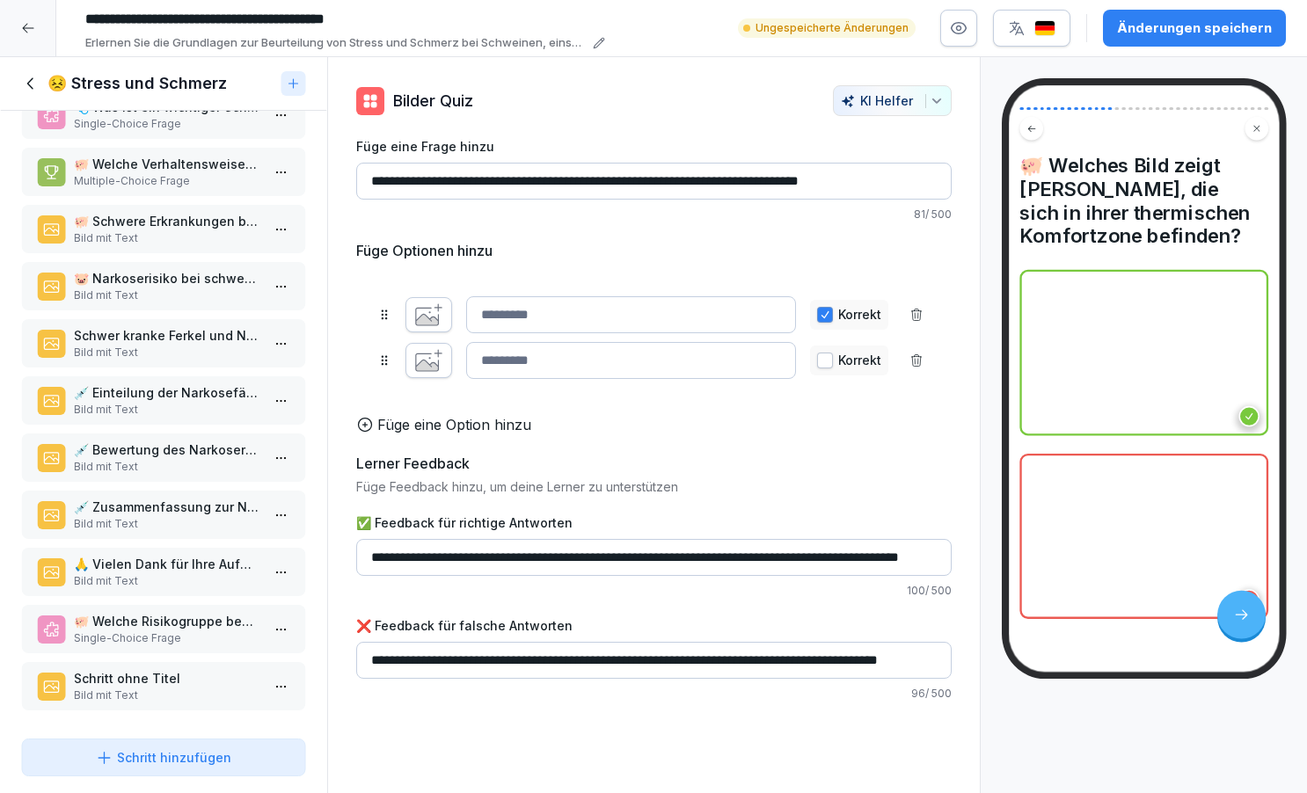
scroll to position [1545, 0]
click at [206, 677] on p "Schritt ohne Titel" at bounding box center [167, 678] width 186 height 18
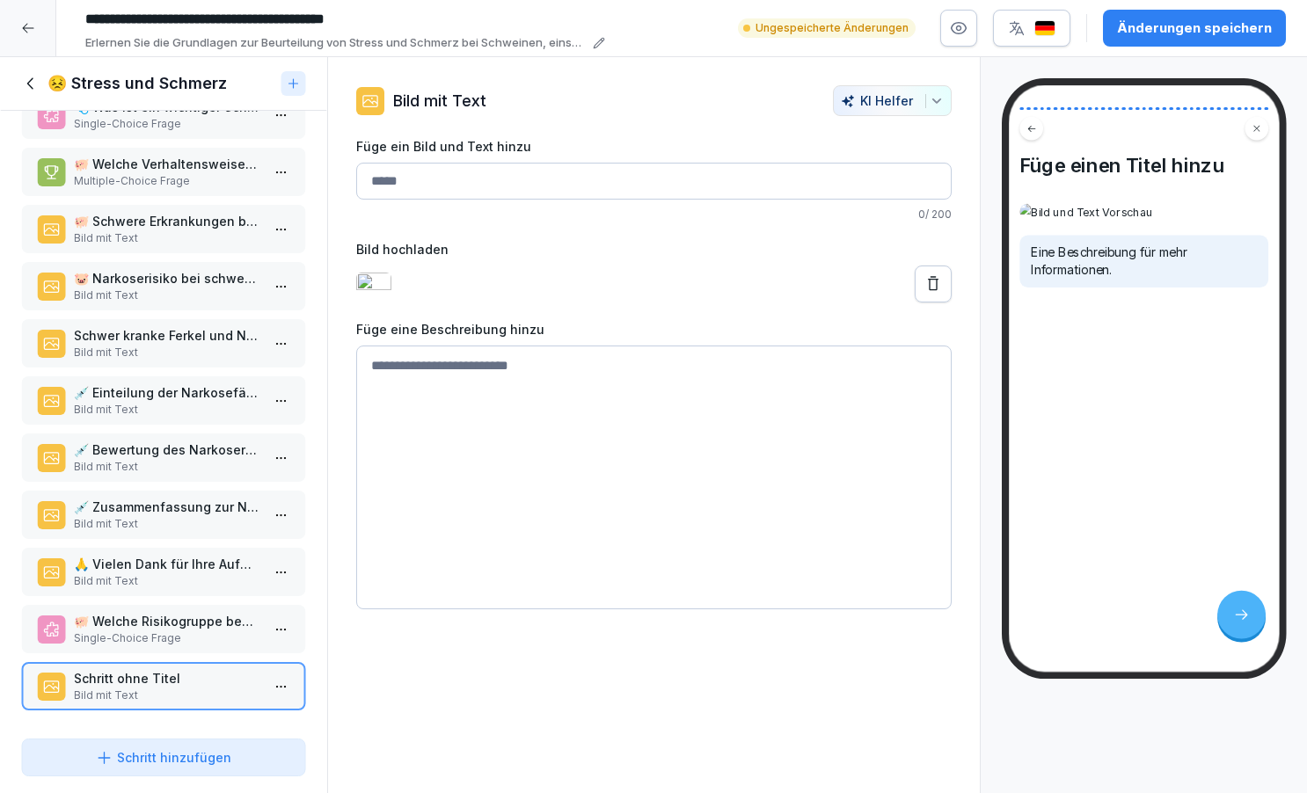
click at [378, 183] on input "Füge ein Bild und Text hinzu" at bounding box center [654, 181] width 596 height 37
paste input "**"
type input "**********"
click at [451, 379] on textarea at bounding box center [654, 478] width 596 height 264
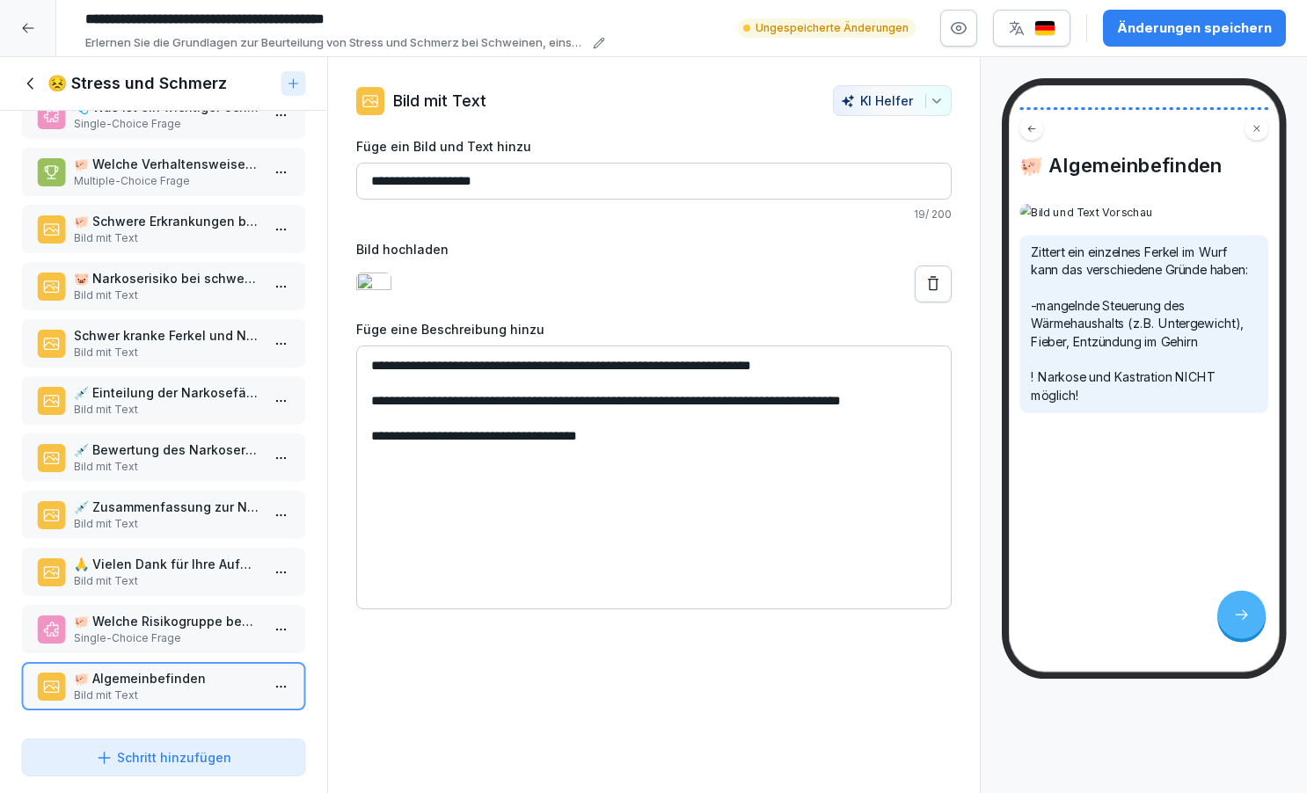
click at [377, 475] on textarea "**********" at bounding box center [654, 478] width 596 height 264
click at [656, 472] on textarea "**********" at bounding box center [654, 478] width 596 height 264
type textarea "**********"
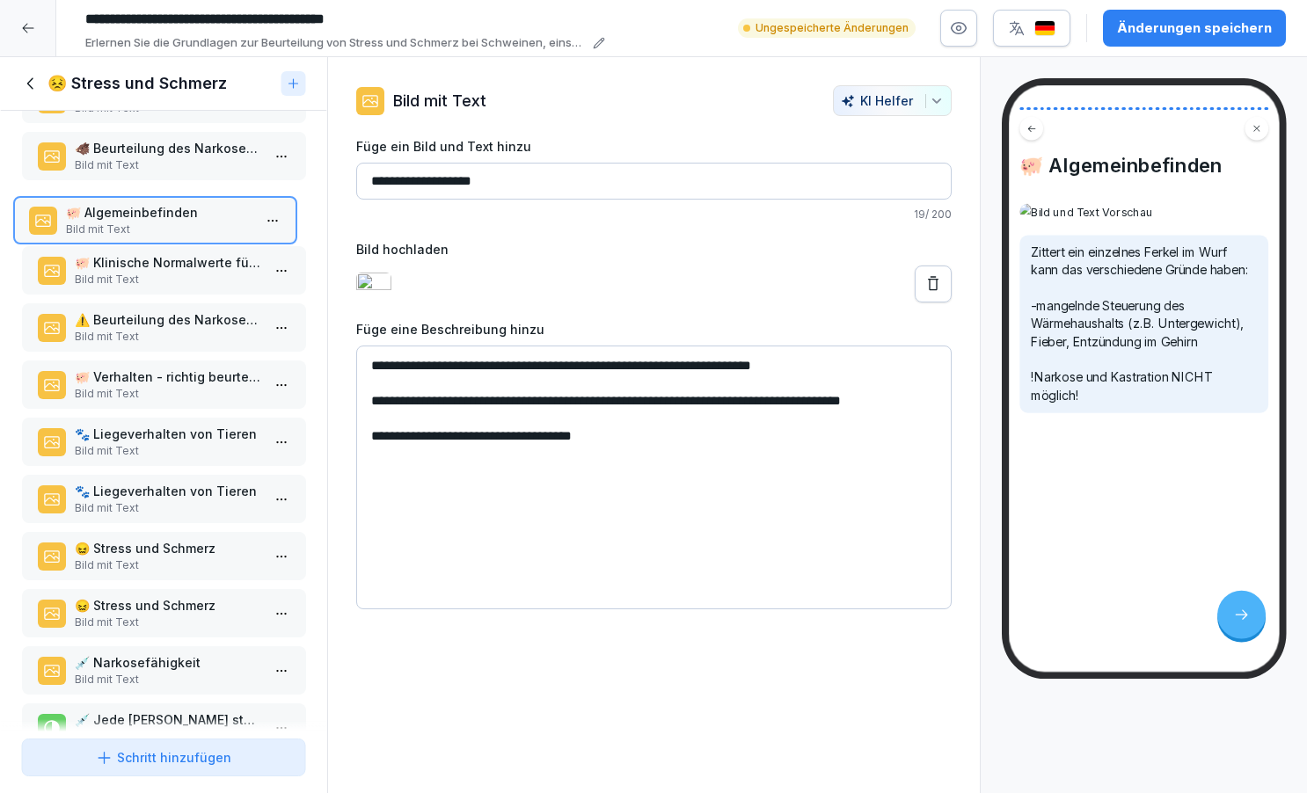
scroll to position [166, 0]
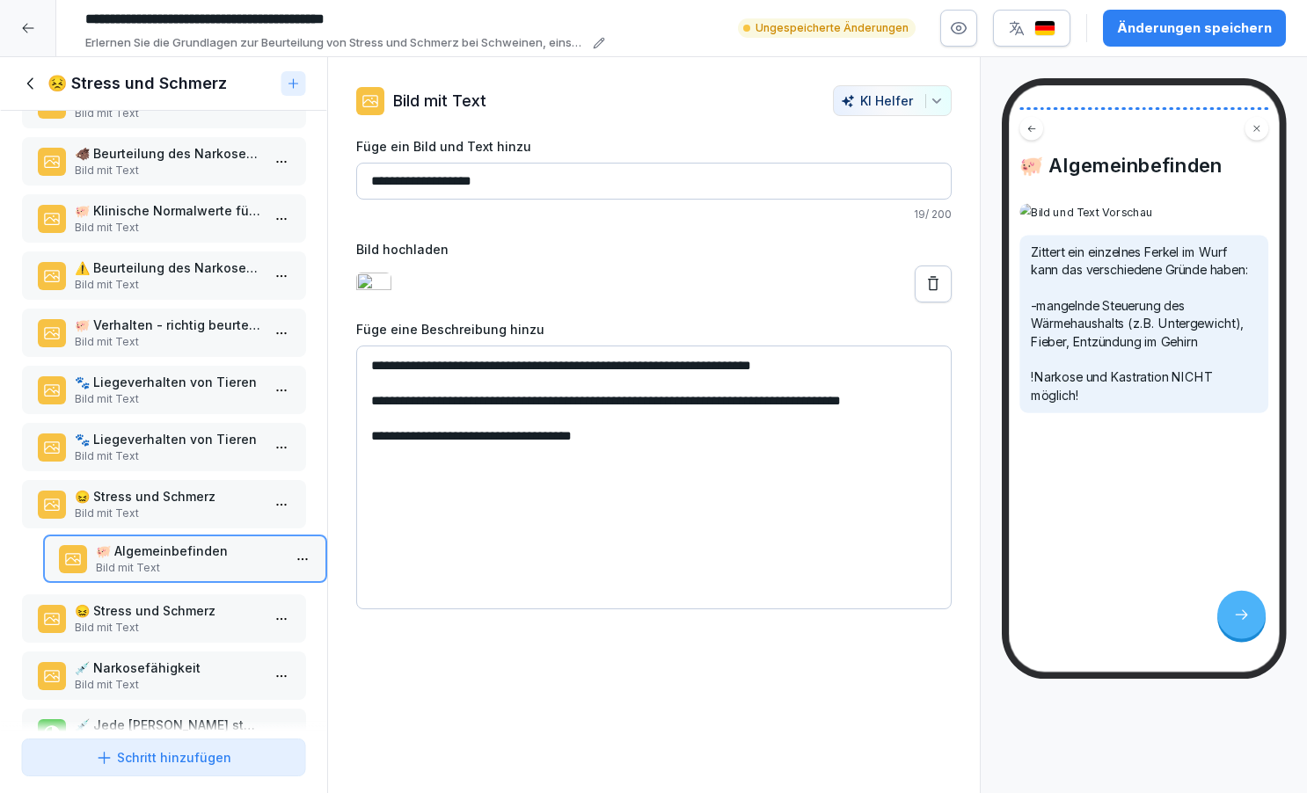
drag, startPoint x: 127, startPoint y: 687, endPoint x: 150, endPoint y: 576, distance: 113.4
click at [150, 560] on p "🐖 Algemeinbefinden" at bounding box center [188, 551] width 186 height 18
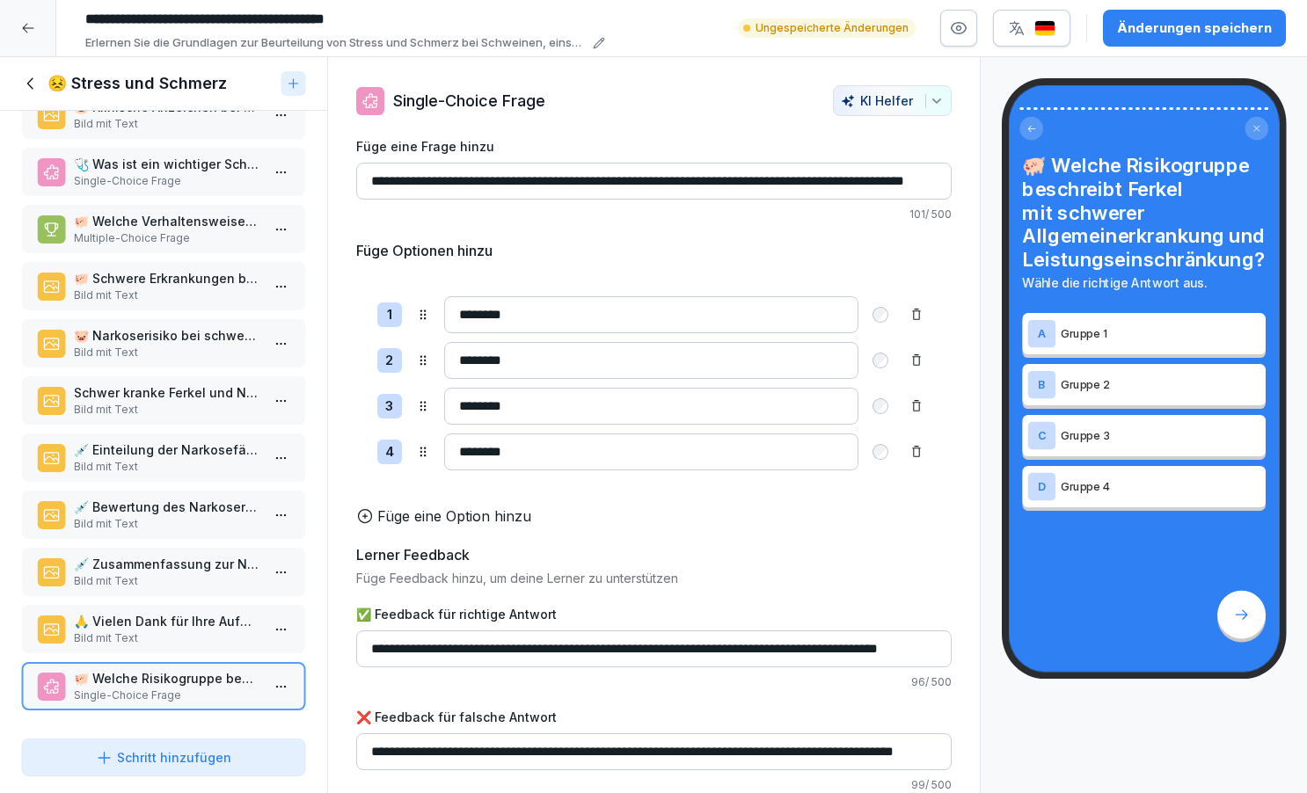
scroll to position [1545, 0]
click at [147, 760] on div "Schritt hinzufügen" at bounding box center [163, 758] width 135 height 18
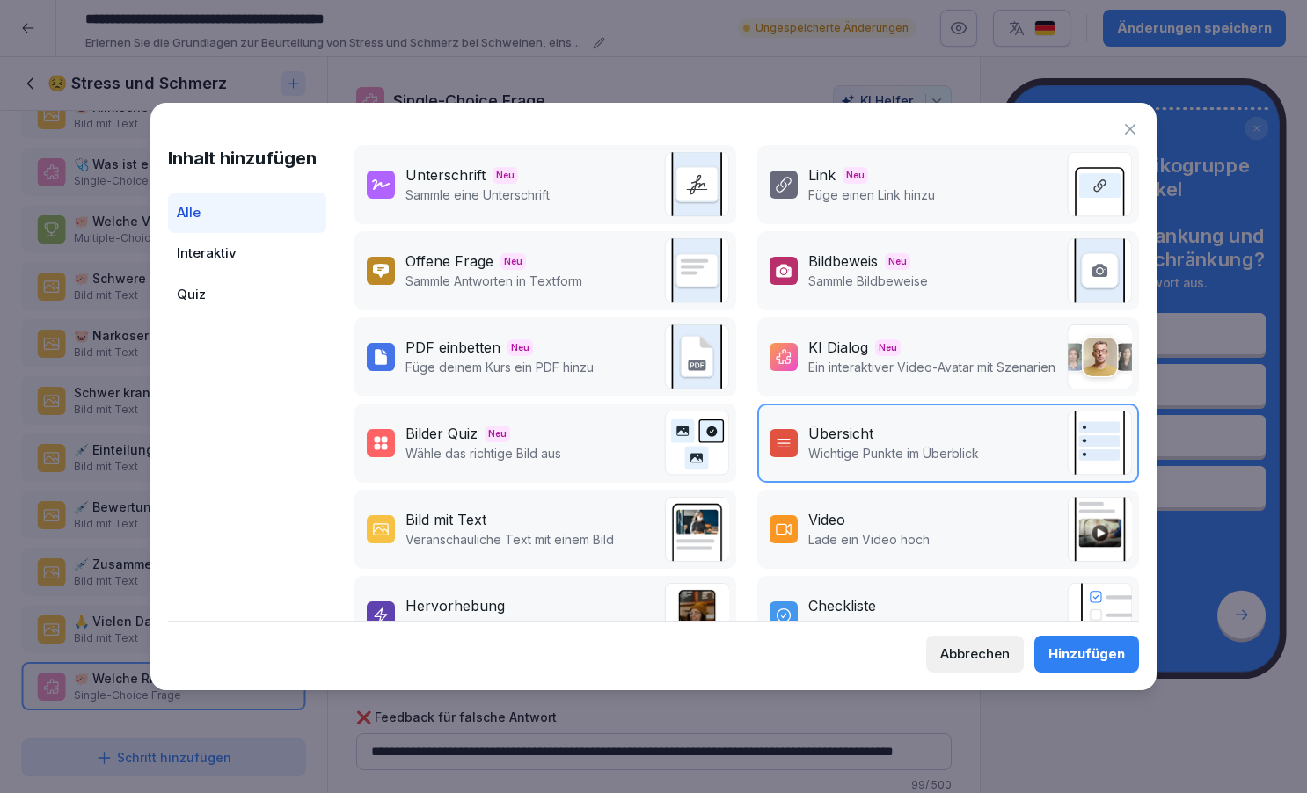
click at [480, 523] on div "Bild mit Text" at bounding box center [446, 519] width 81 height 21
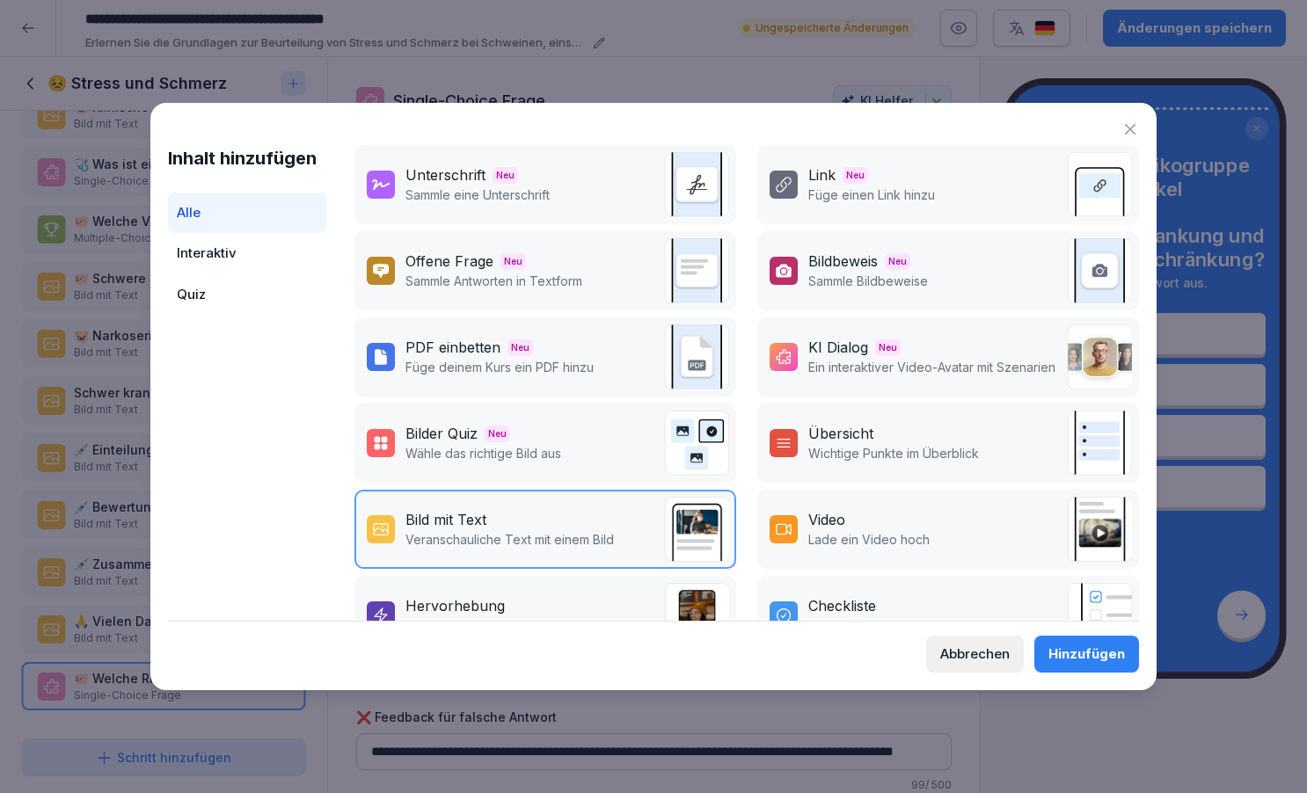
click at [1095, 655] on div "Hinzufügen" at bounding box center [1087, 654] width 77 height 19
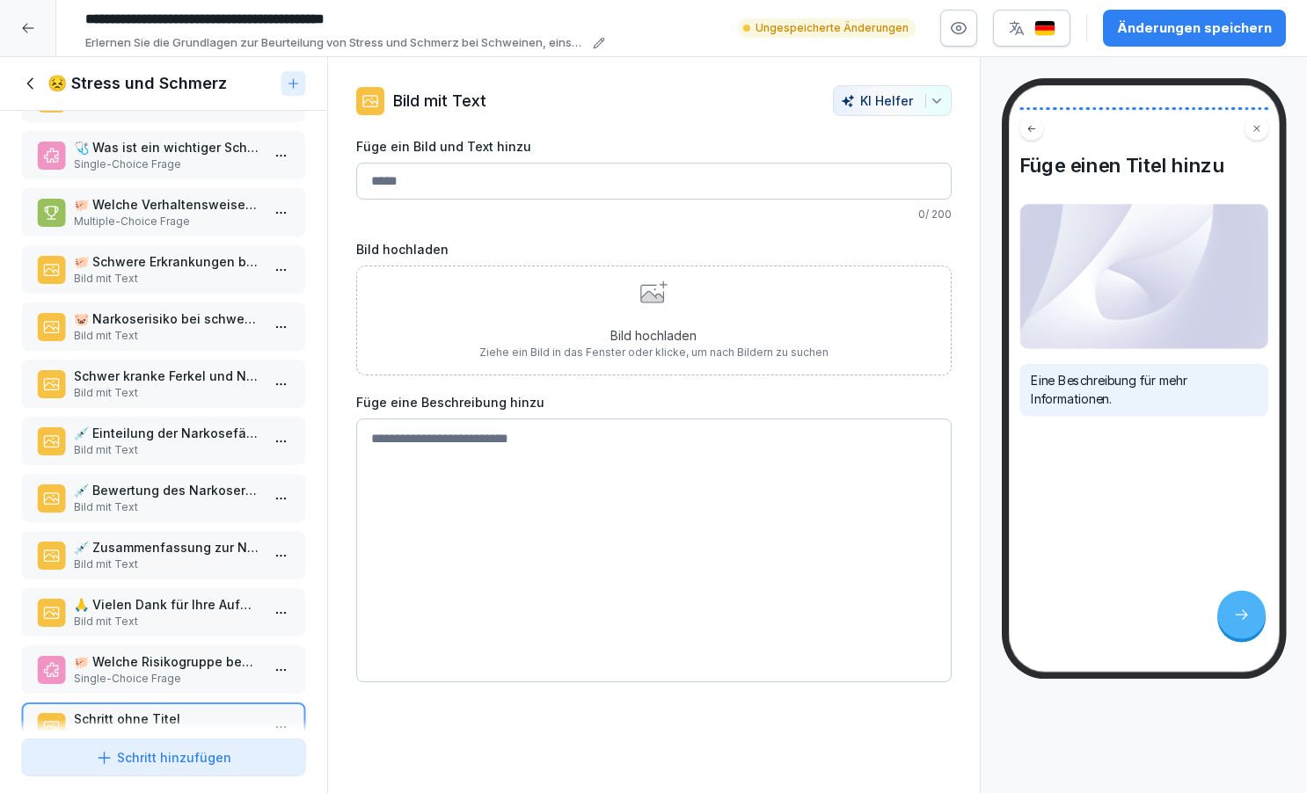
click at [674, 307] on div "Bild hochladen Ziehe ein Bild in das Fenster oder klicke, um nach Bildern zu su…" at bounding box center [653, 321] width 349 height 80
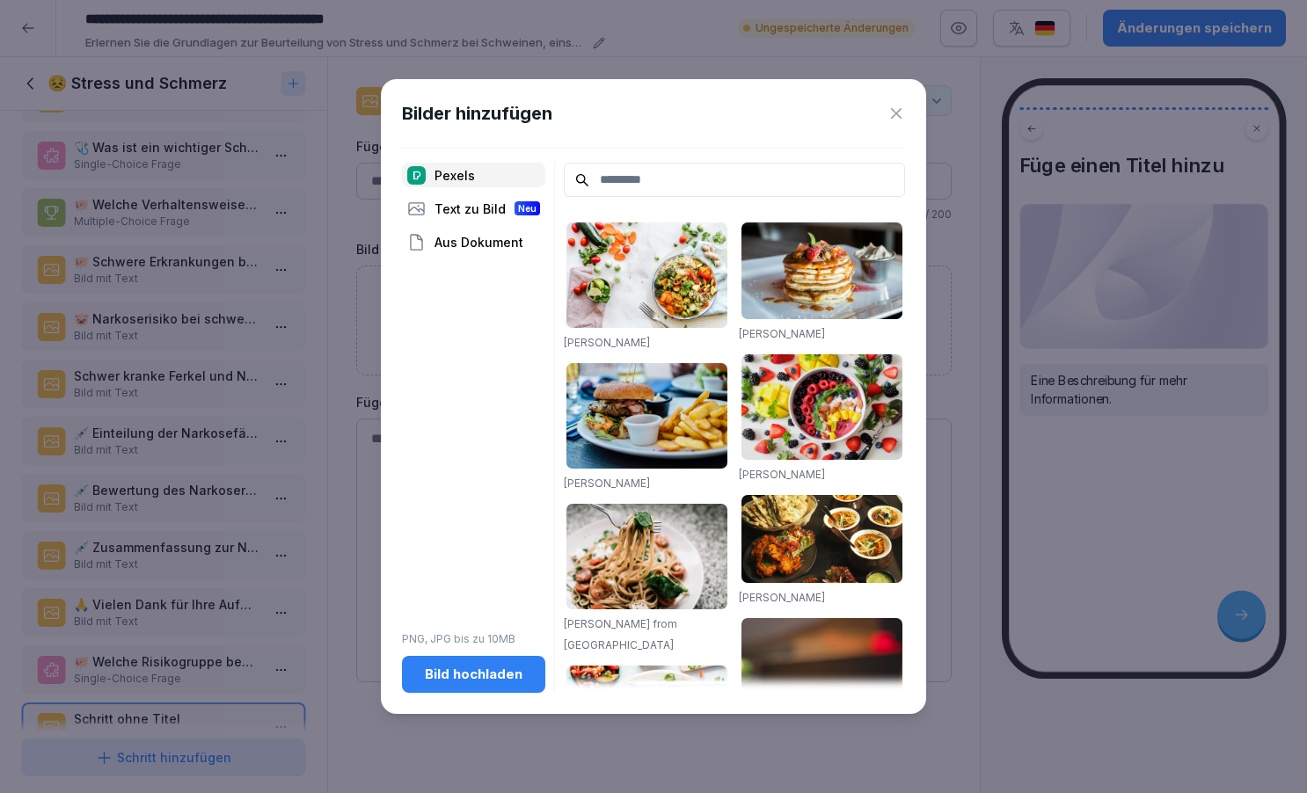
click at [468, 677] on div "Bild hochladen" at bounding box center [473, 674] width 115 height 19
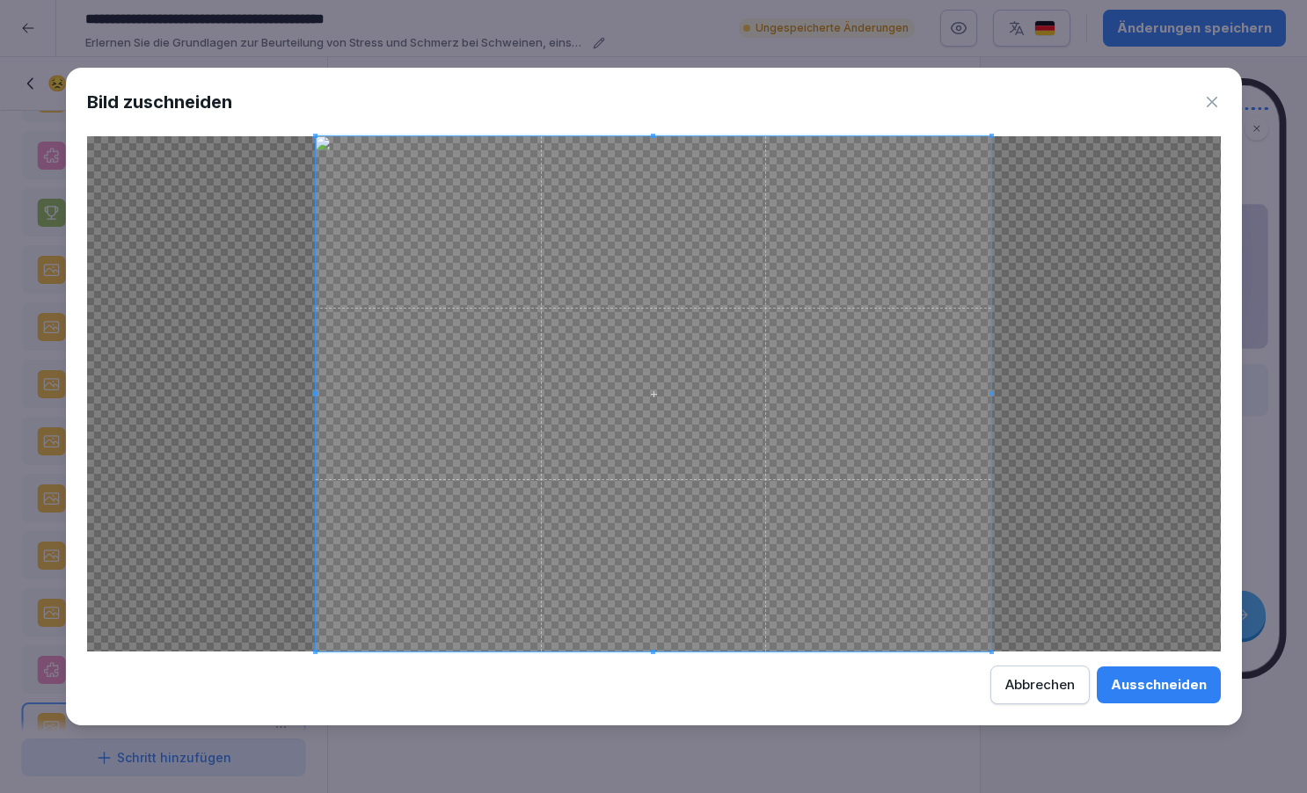
click at [1134, 675] on button "Ausschneiden" at bounding box center [1159, 685] width 124 height 37
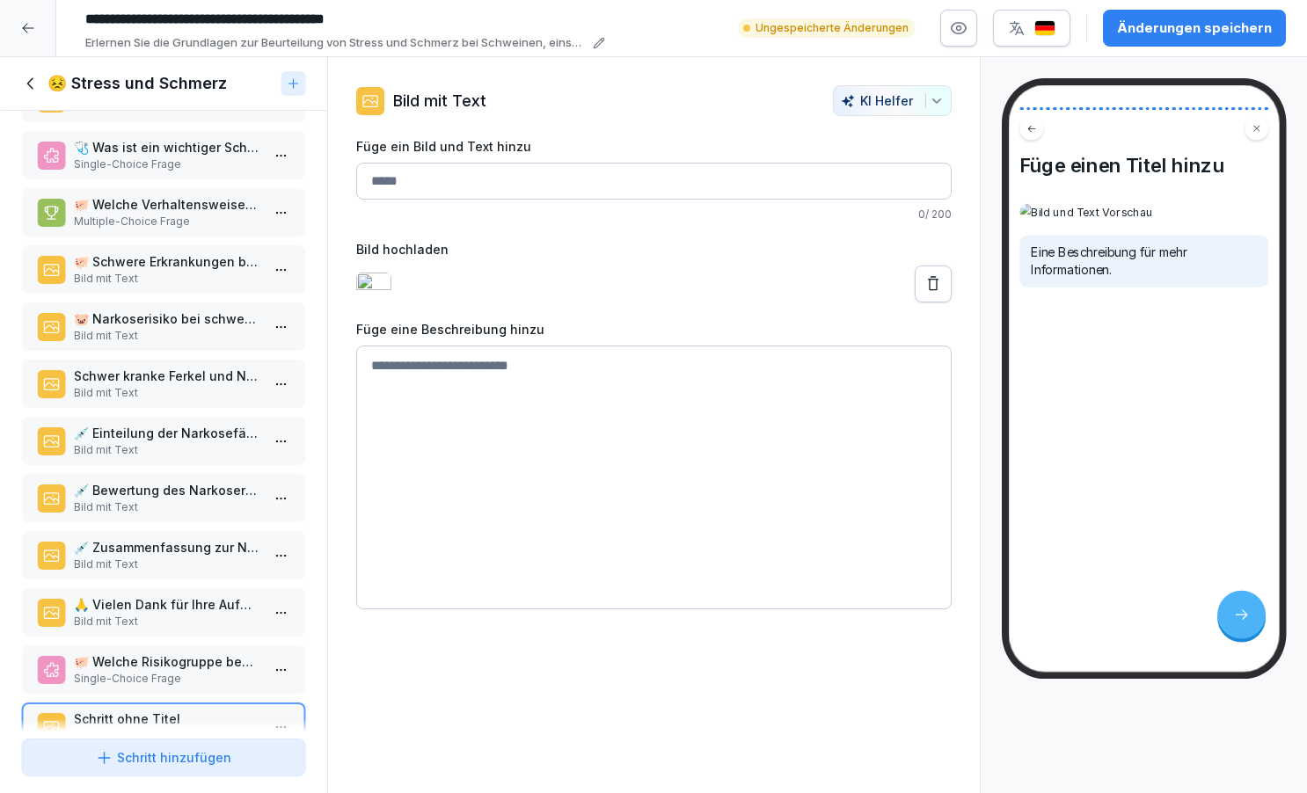
click at [376, 174] on input "Füge ein Bild und Text hinzu" at bounding box center [654, 181] width 596 height 37
paste input "**"
type input "**********"
click at [426, 386] on textarea at bounding box center [654, 478] width 596 height 264
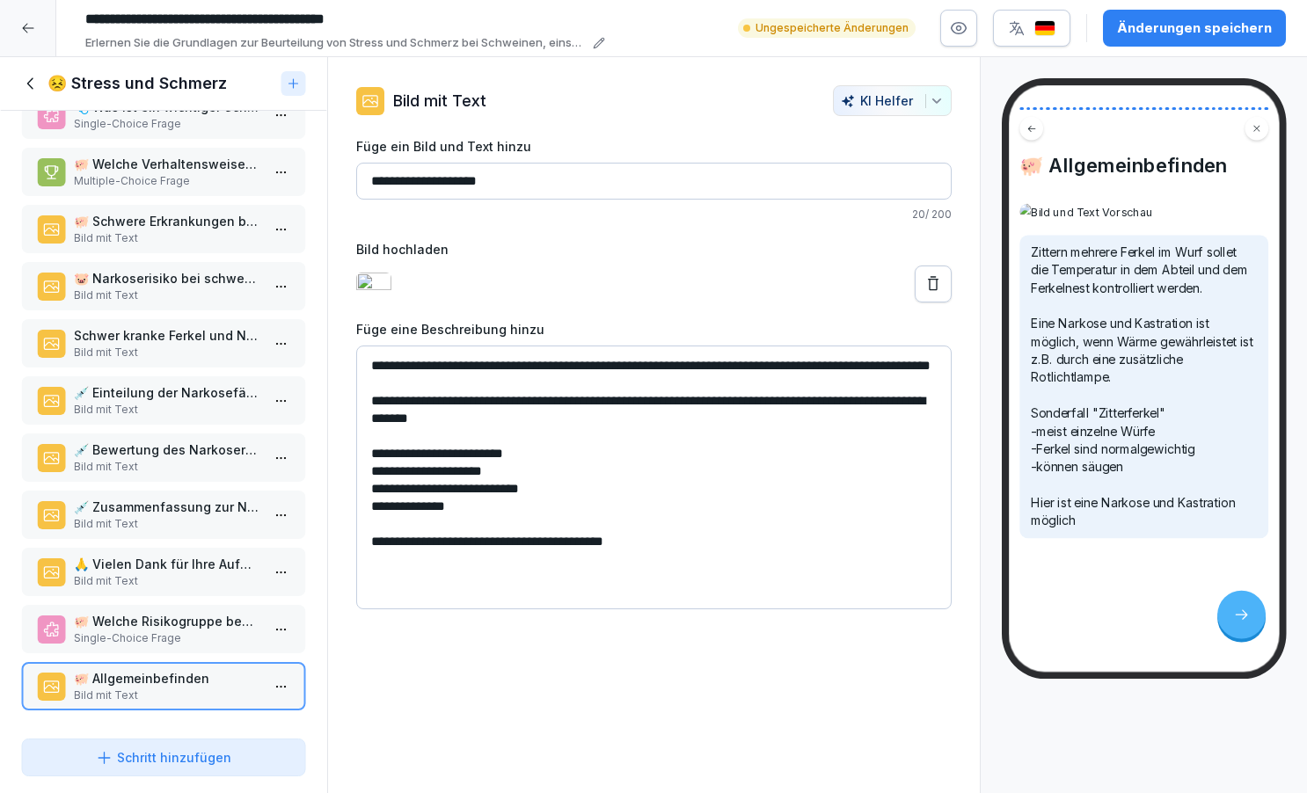
scroll to position [1602, 0]
type textarea "**********"
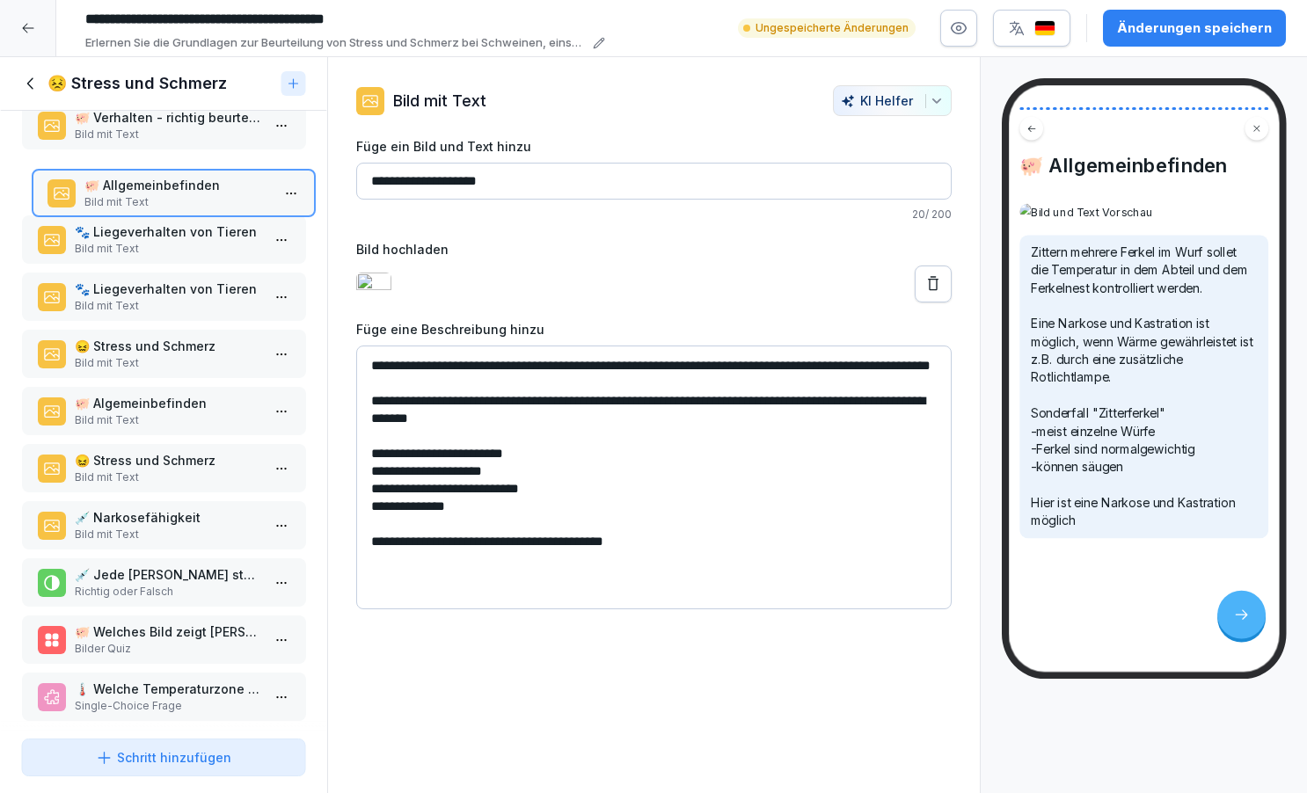
scroll to position [366, 0]
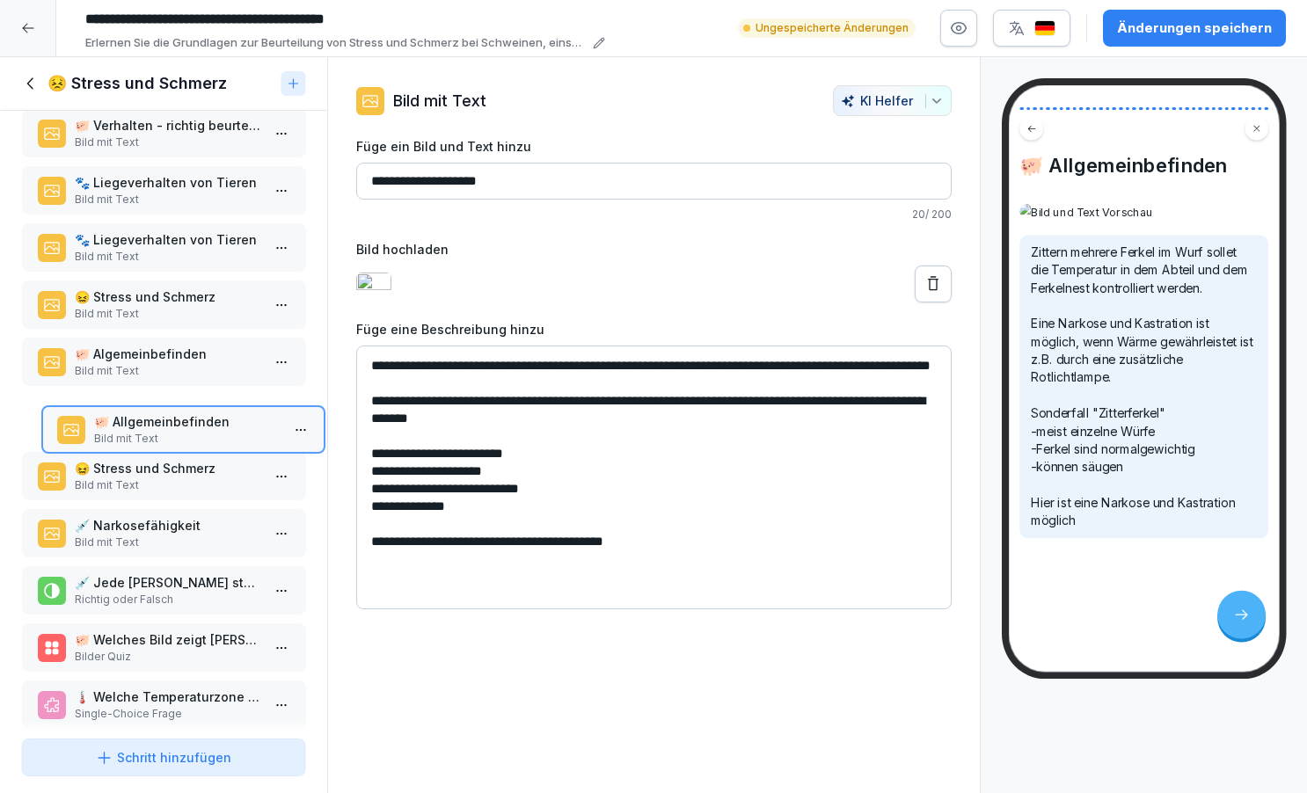
drag, startPoint x: 135, startPoint y: 690, endPoint x: 155, endPoint y: 450, distance: 240.9
click at [155, 447] on p "Bild mit Text" at bounding box center [186, 439] width 186 height 16
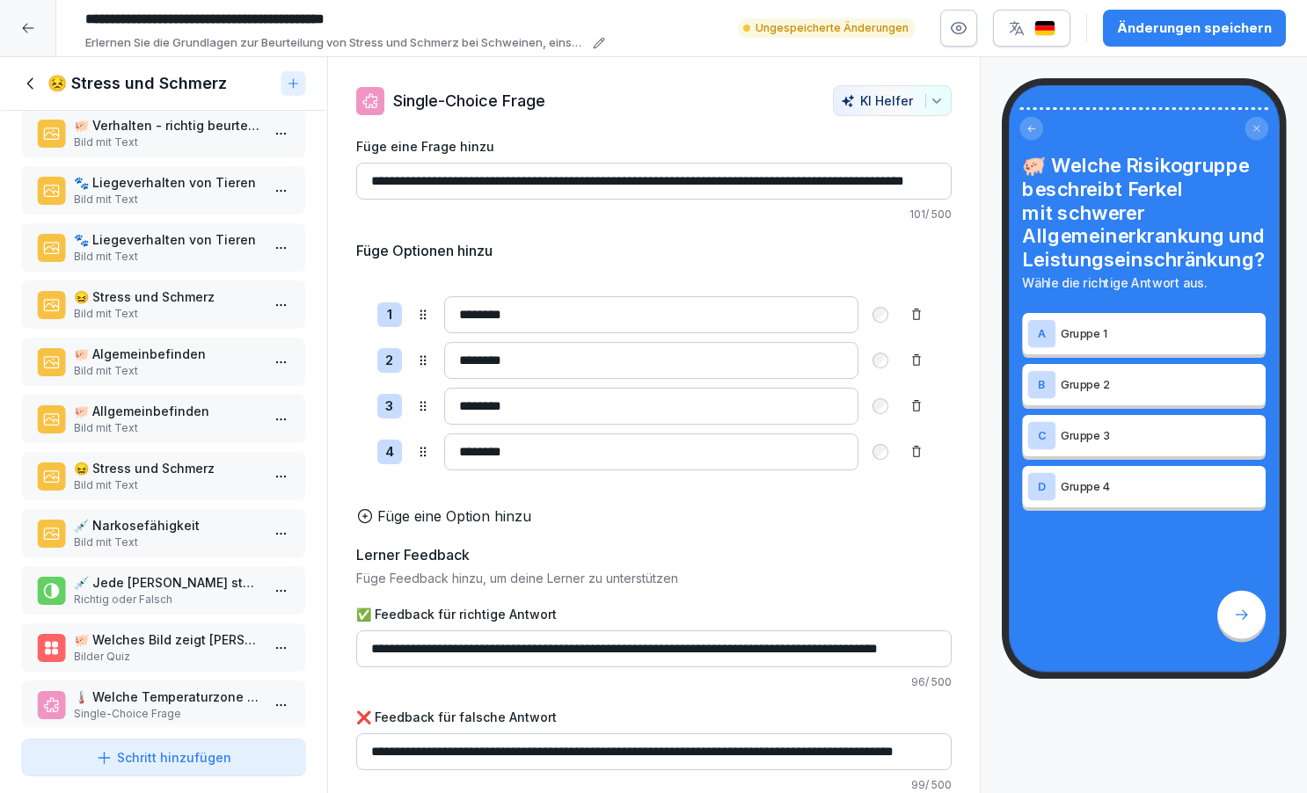
click at [203, 379] on p "Bild mit Text" at bounding box center [167, 371] width 186 height 16
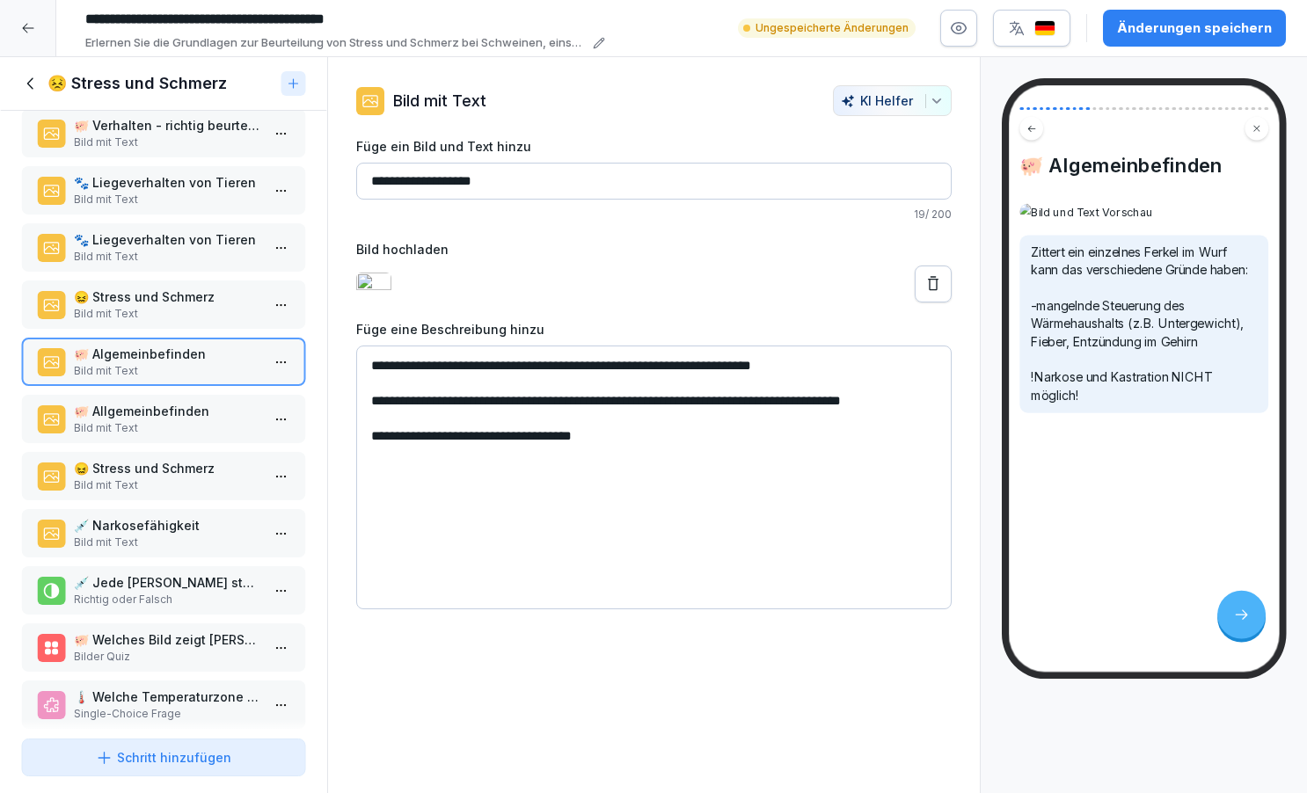
click at [149, 408] on div "🐖 Schulung zur Narkosefähigkeit bei Schweinen Bild mit Text 📚 Themenübersicht B…" at bounding box center [163, 421] width 327 height 621
click at [113, 379] on p "Bild mit Text" at bounding box center [167, 371] width 186 height 16
click at [95, 416] on div "🐖 Allgemeinbefinden Bild mit Text" at bounding box center [163, 419] width 285 height 48
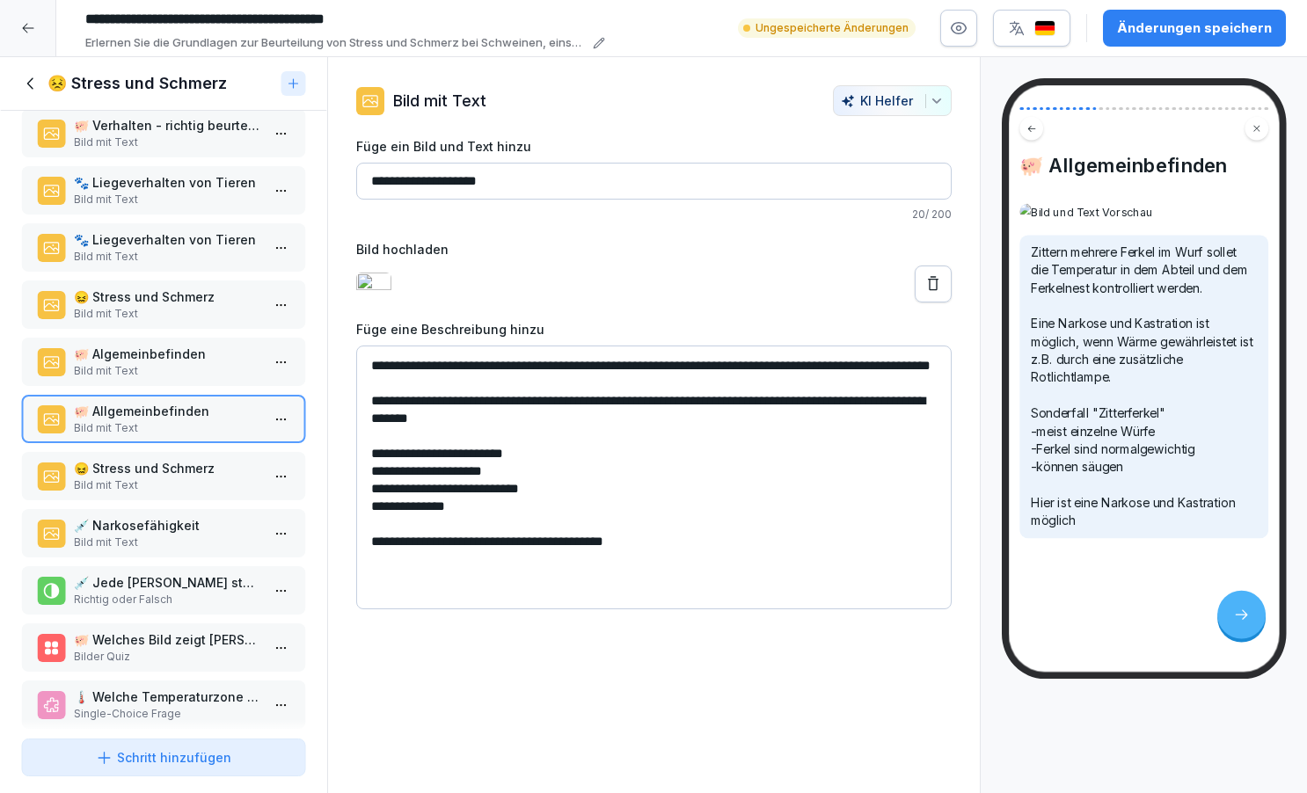
click at [92, 436] on p "Bild mit Text" at bounding box center [167, 428] width 186 height 16
click at [94, 420] on p "🐖 Allgemeinbefinden" at bounding box center [167, 411] width 186 height 18
click at [83, 460] on div "🐖 Schulung zur Narkosefähigkeit bei Schweinen Bild mit Text 📚 Themenübersicht B…" at bounding box center [163, 421] width 327 height 621
click at [102, 466] on div "🐖 Schulung zur Narkosefähigkeit bei Schweinen Bild mit Text 📚 Themenübersicht B…" at bounding box center [163, 421] width 327 height 621
click at [102, 436] on p "Bild mit Text" at bounding box center [167, 428] width 186 height 16
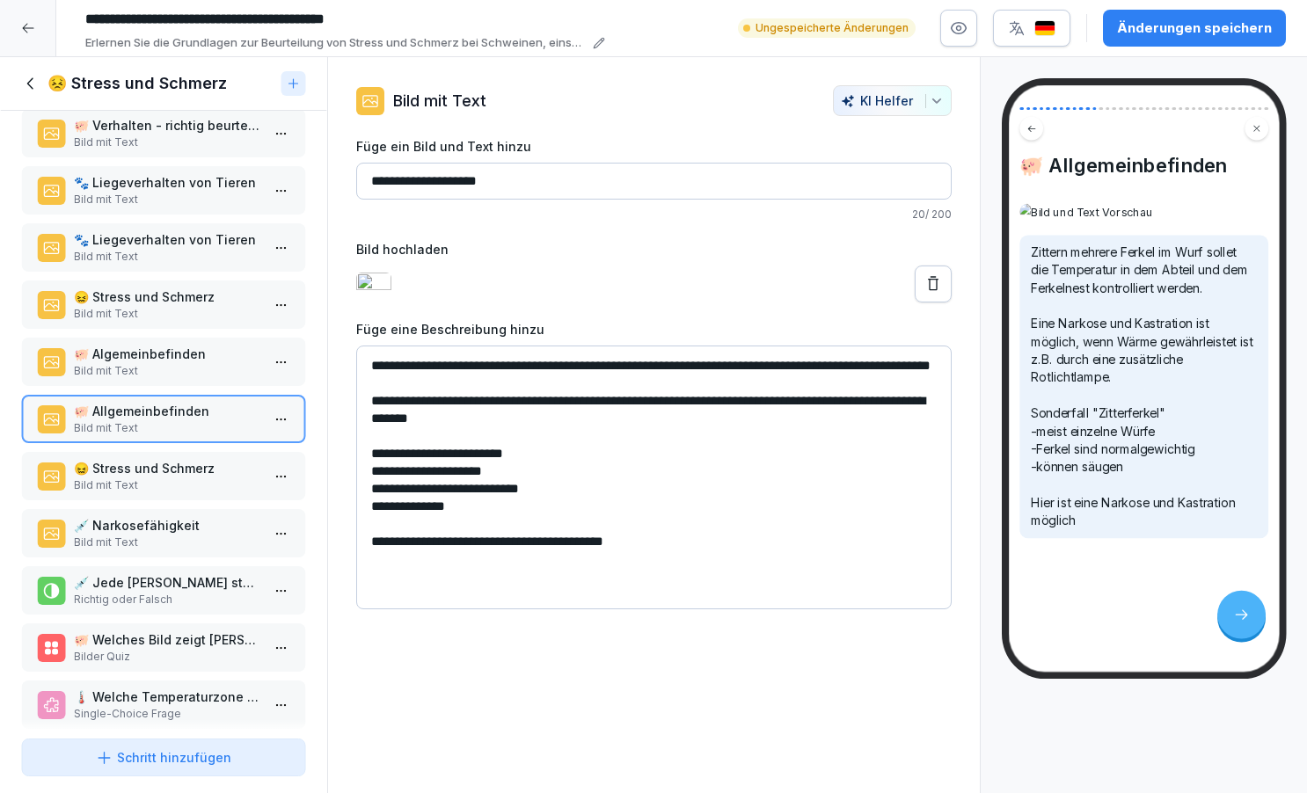
click at [106, 420] on p "🐖 Allgemeinbefinden" at bounding box center [167, 411] width 186 height 18
click at [121, 493] on p "Bild mit Text" at bounding box center [167, 486] width 186 height 16
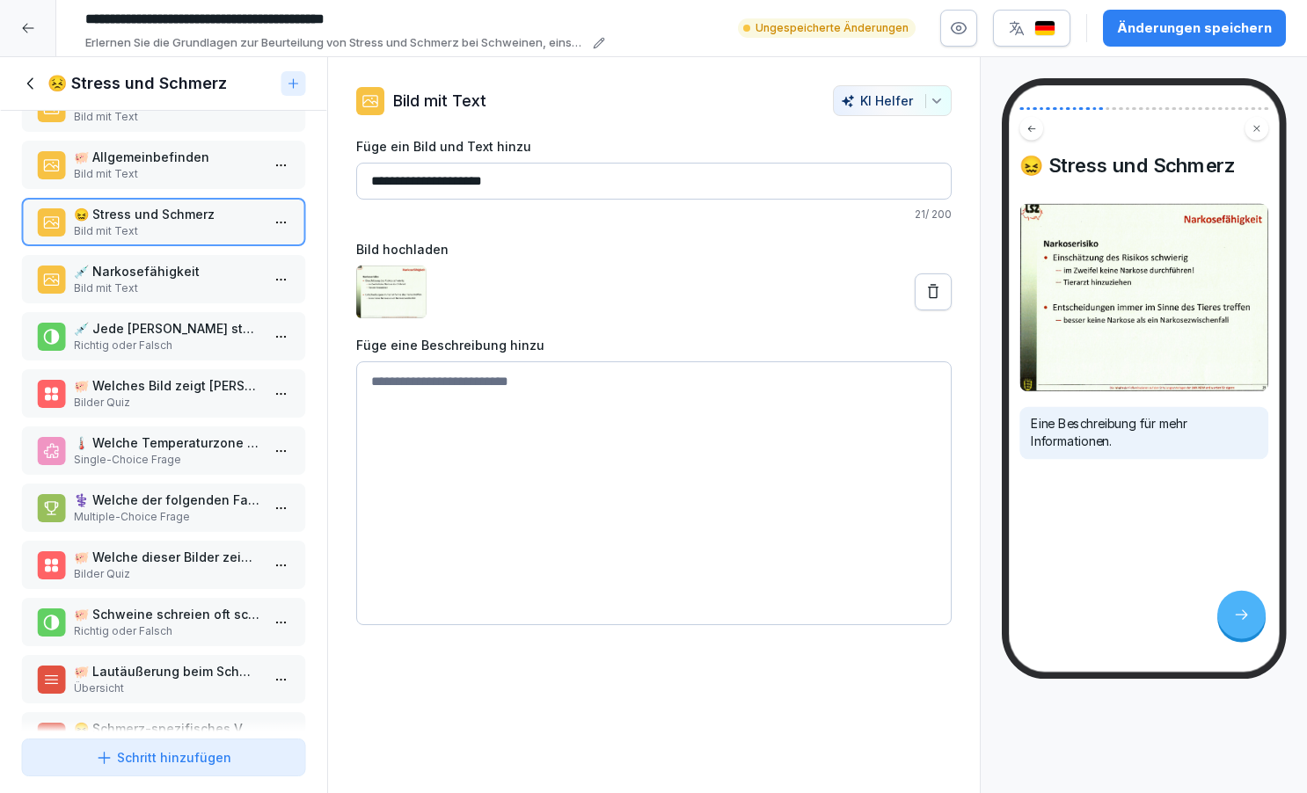
scroll to position [618, 0]
click at [144, 282] on p "💉 Narkosefähigkeit" at bounding box center [167, 273] width 186 height 18
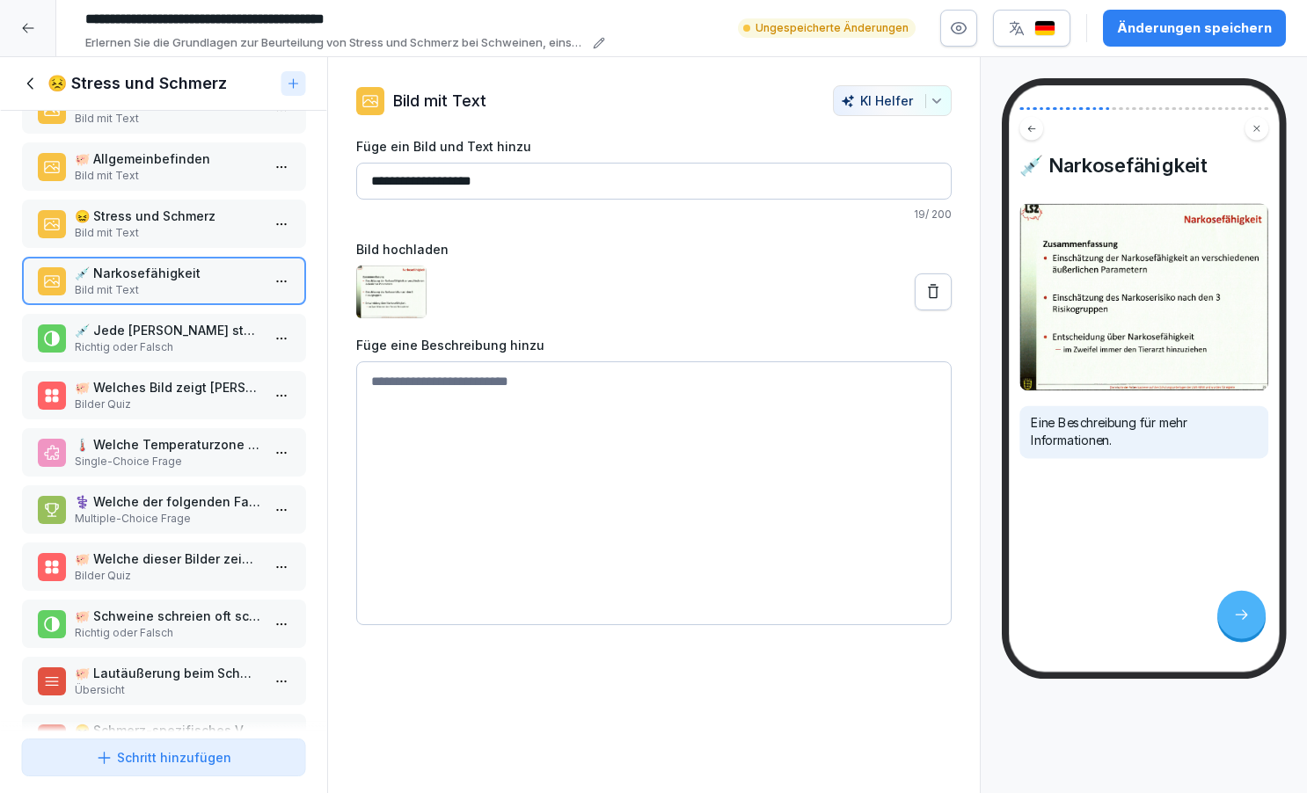
click at [149, 225] on p "😖 Stress und Schmerz" at bounding box center [167, 216] width 186 height 18
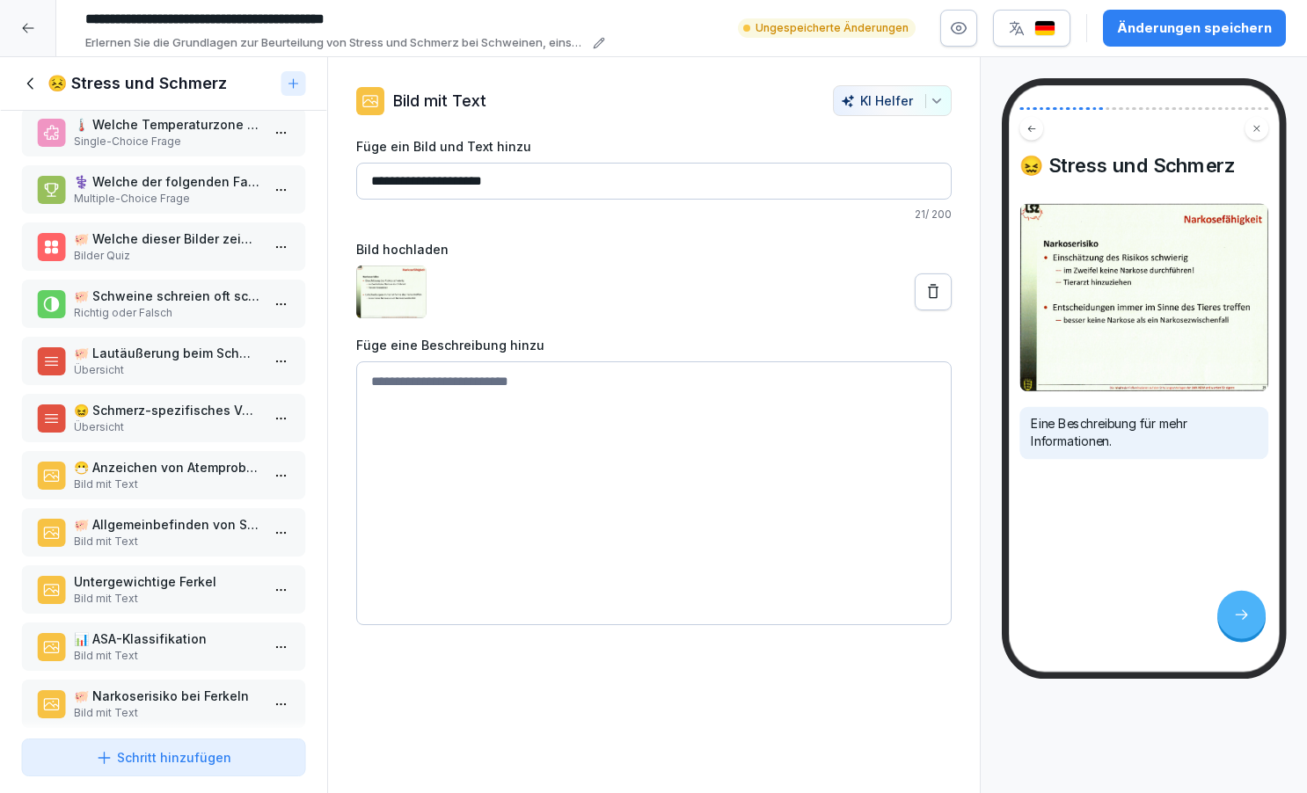
scroll to position [950, 0]
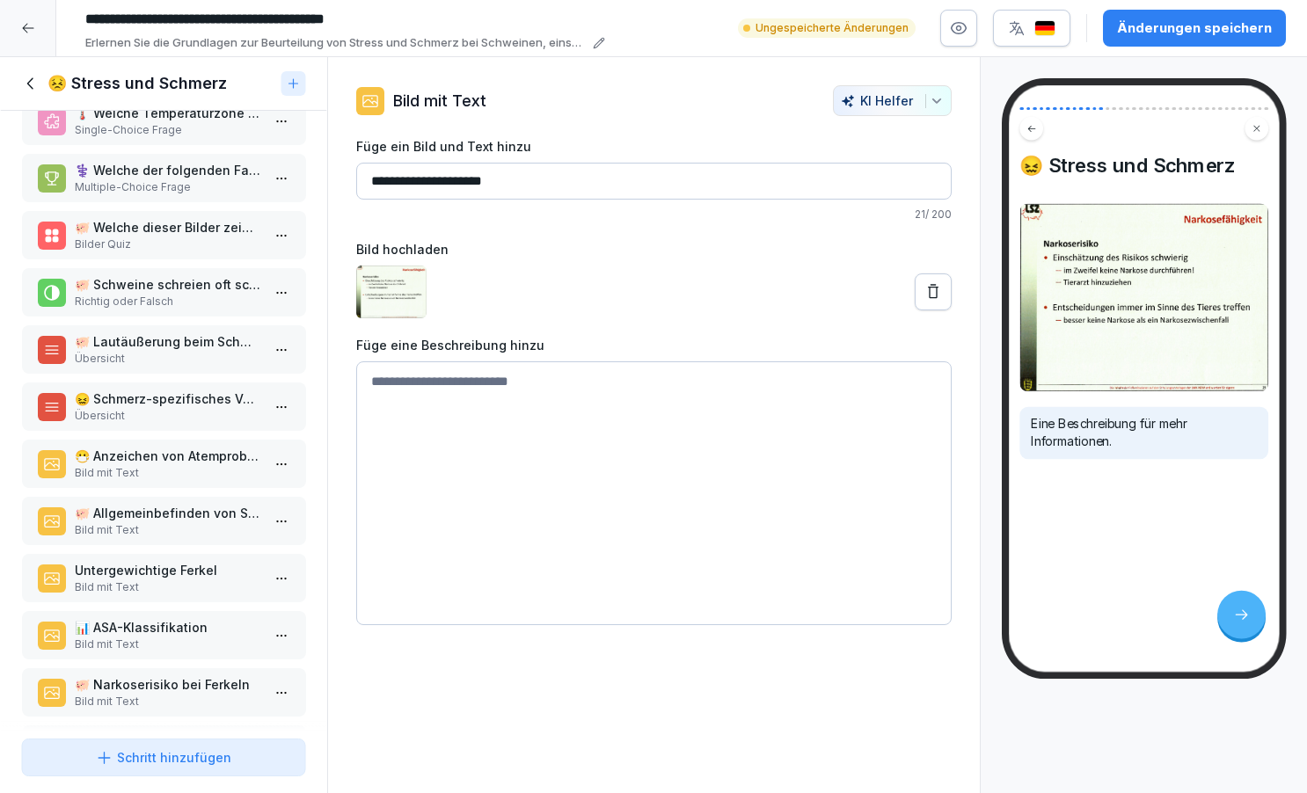
click at [147, 464] on p "😷 Anzeichen von Atemproblemen" at bounding box center [167, 456] width 186 height 18
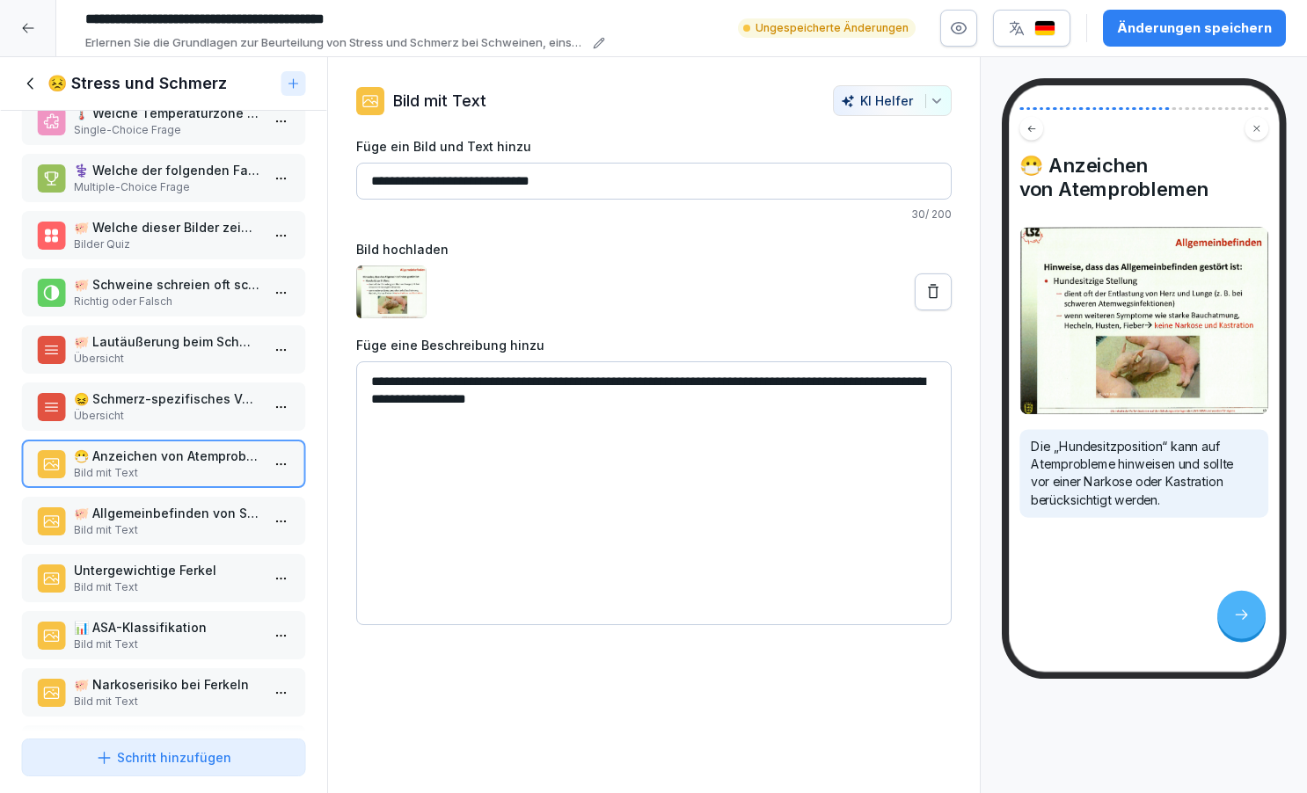
click at [626, 403] on textarea "**********" at bounding box center [654, 494] width 596 height 264
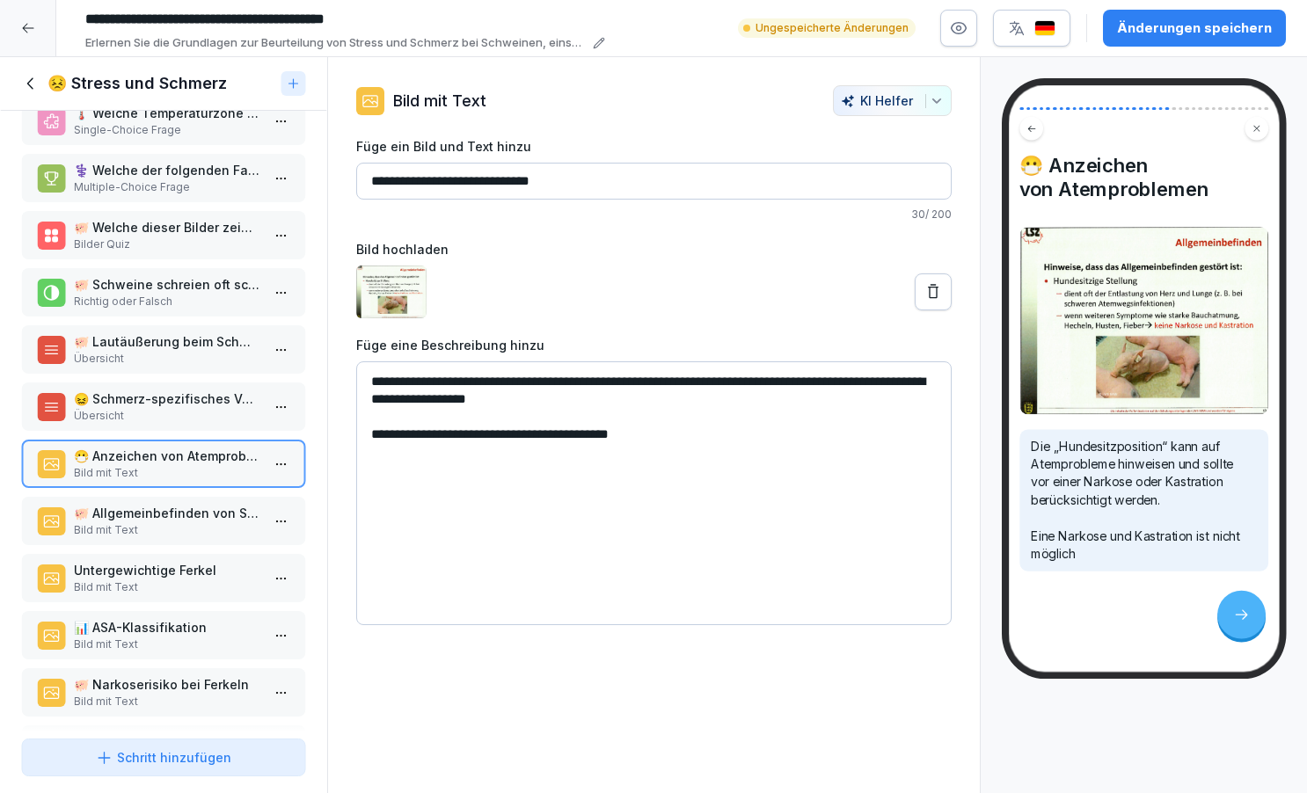
click at [369, 435] on textarea "**********" at bounding box center [654, 494] width 596 height 264
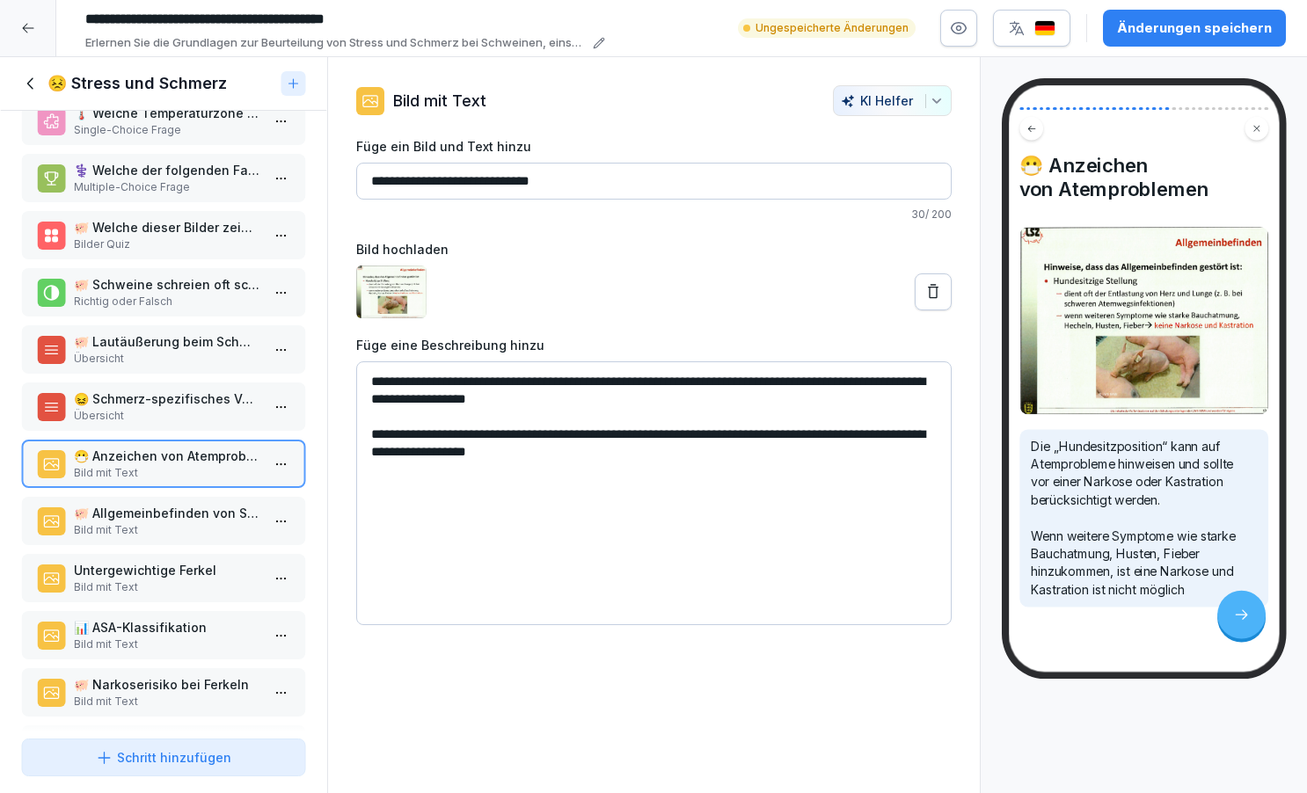
click at [647, 449] on textarea "**********" at bounding box center [654, 494] width 596 height 264
type textarea "**********"
click at [193, 523] on p "🐖 Allgemeinbefinden von Schweinen" at bounding box center [167, 513] width 186 height 18
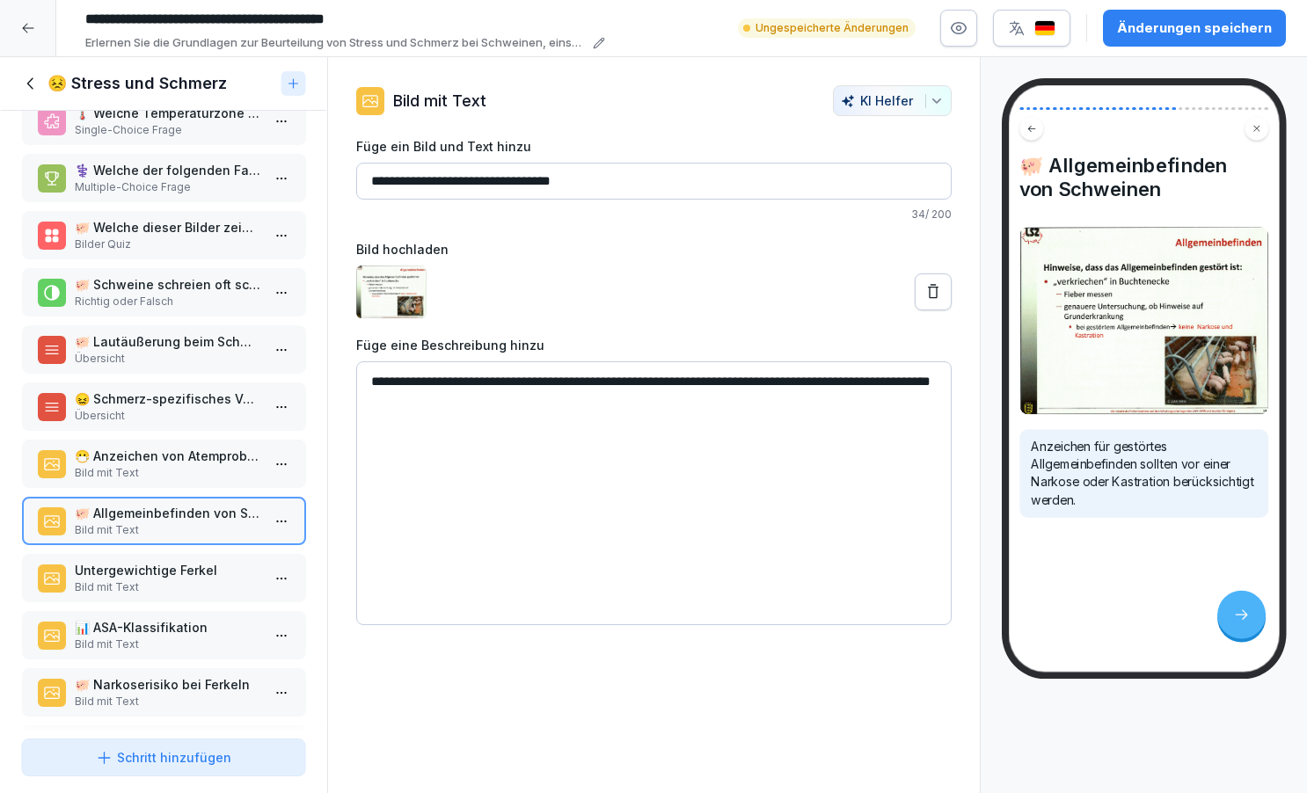
click at [162, 580] on p "Untergewichtige Ferkel" at bounding box center [167, 570] width 186 height 18
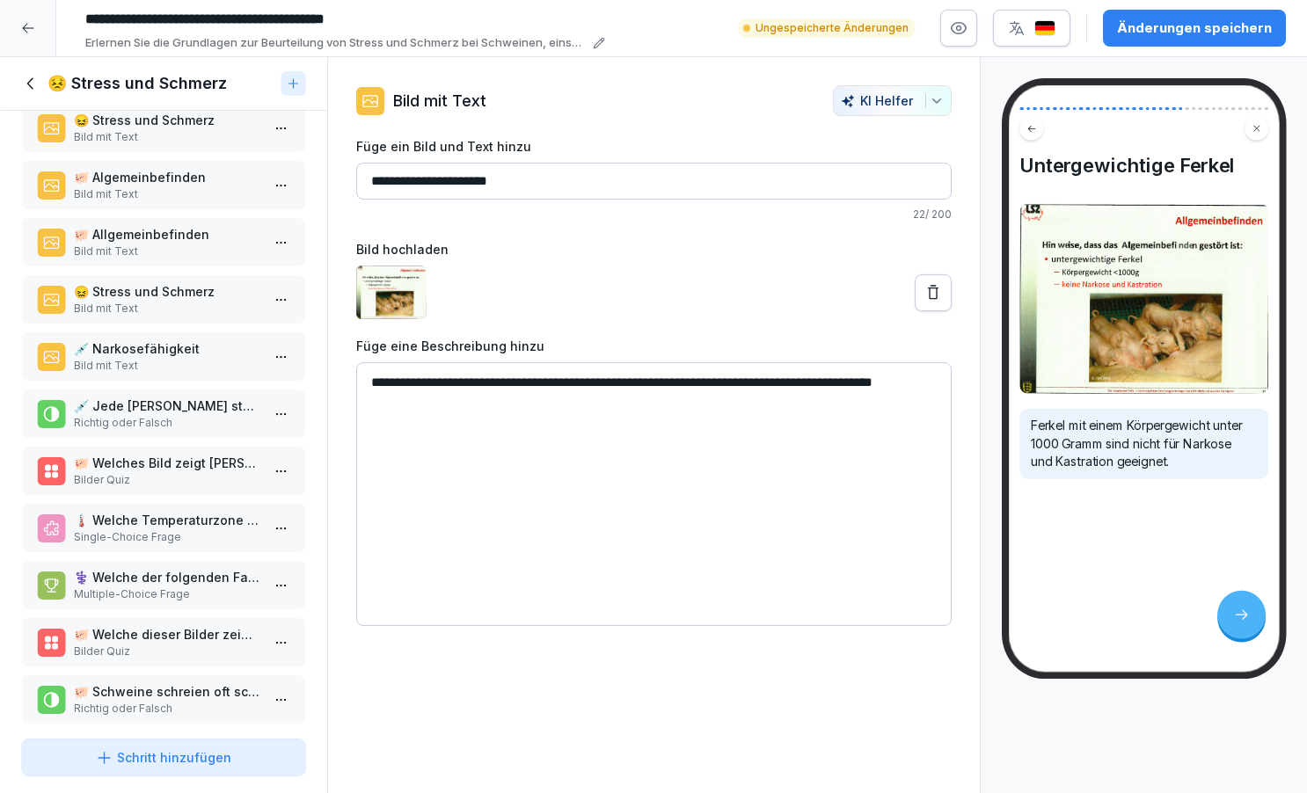
scroll to position [523, 0]
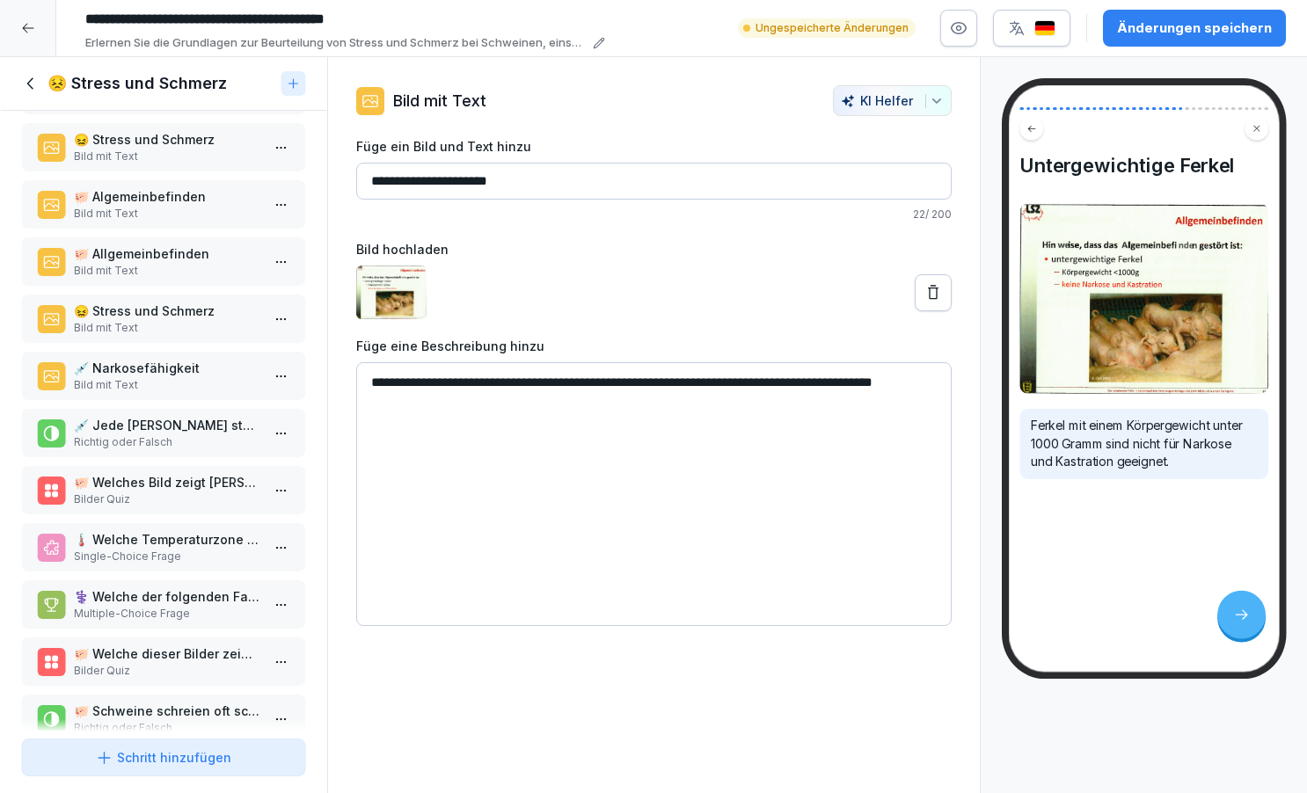
click at [164, 320] on p "😖 Stress und Schmerz" at bounding box center [167, 311] width 186 height 18
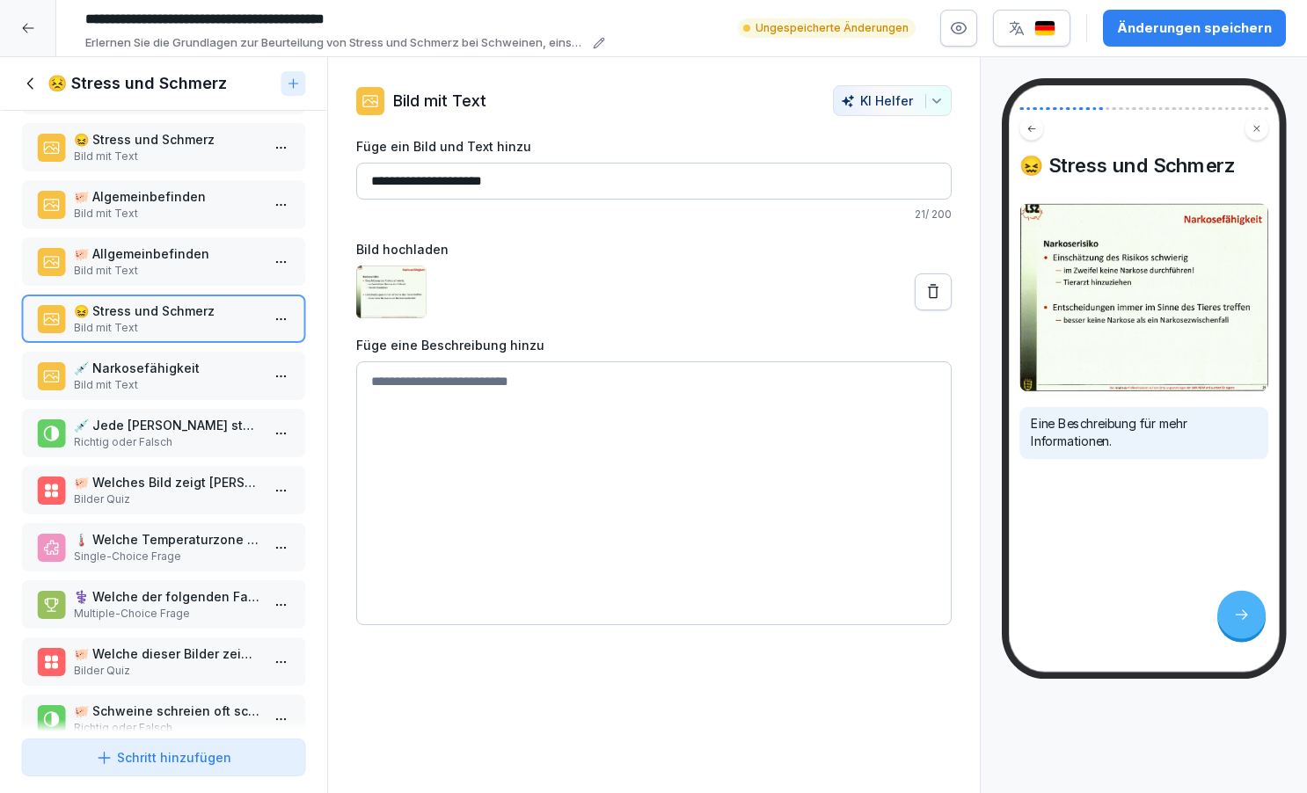
click at [167, 377] on p "💉 Narkosefähigkeit" at bounding box center [167, 368] width 186 height 18
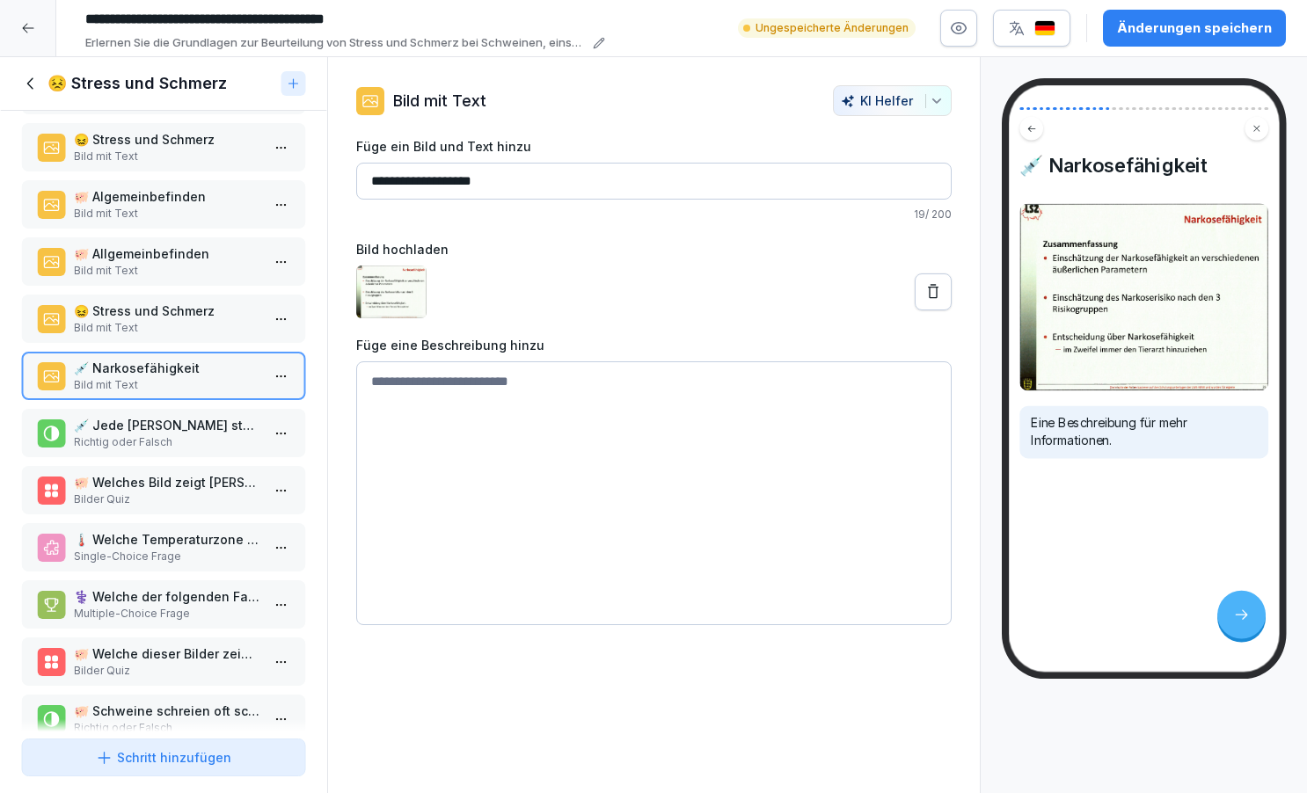
click at [165, 336] on p "Bild mit Text" at bounding box center [167, 328] width 186 height 16
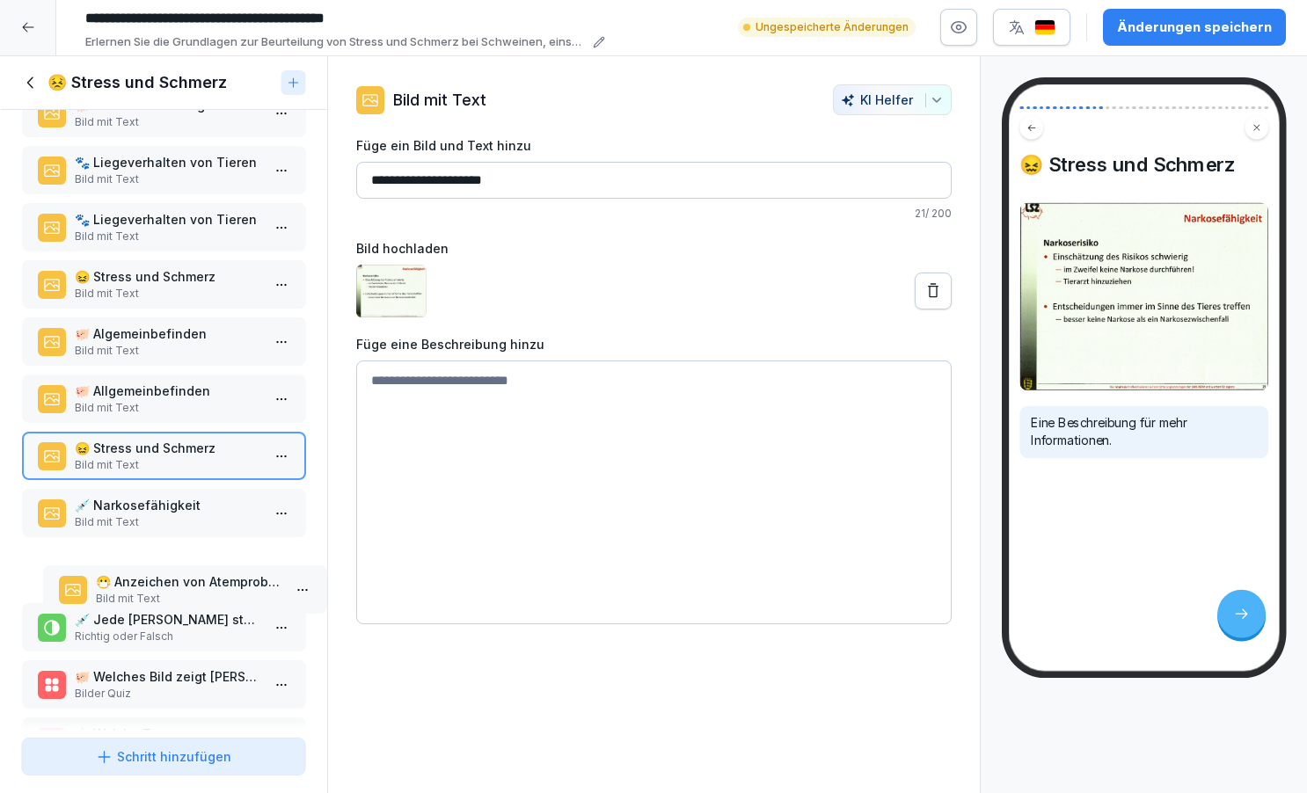
scroll to position [391, 0]
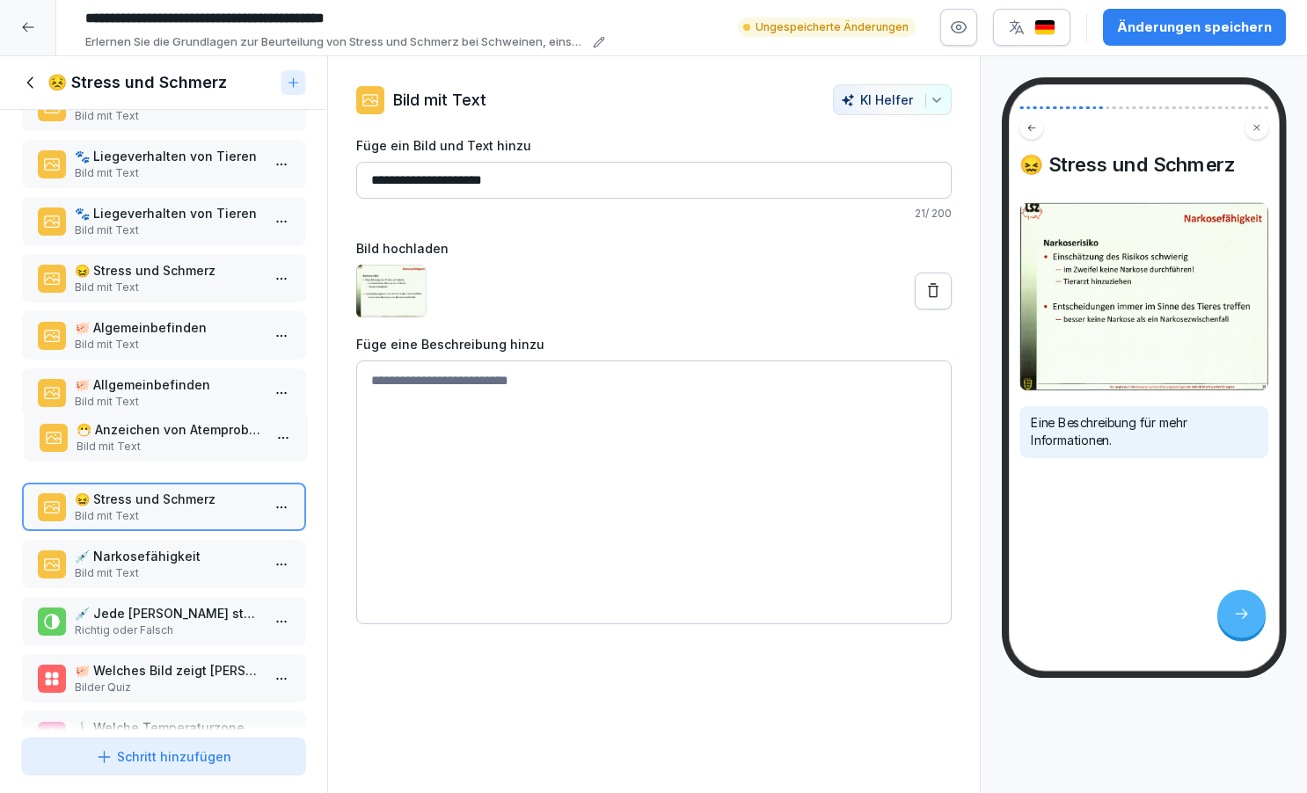
drag, startPoint x: 189, startPoint y: 617, endPoint x: 191, endPoint y: 457, distance: 159.2
click at [191, 455] on p "Bild mit Text" at bounding box center [169, 447] width 186 height 16
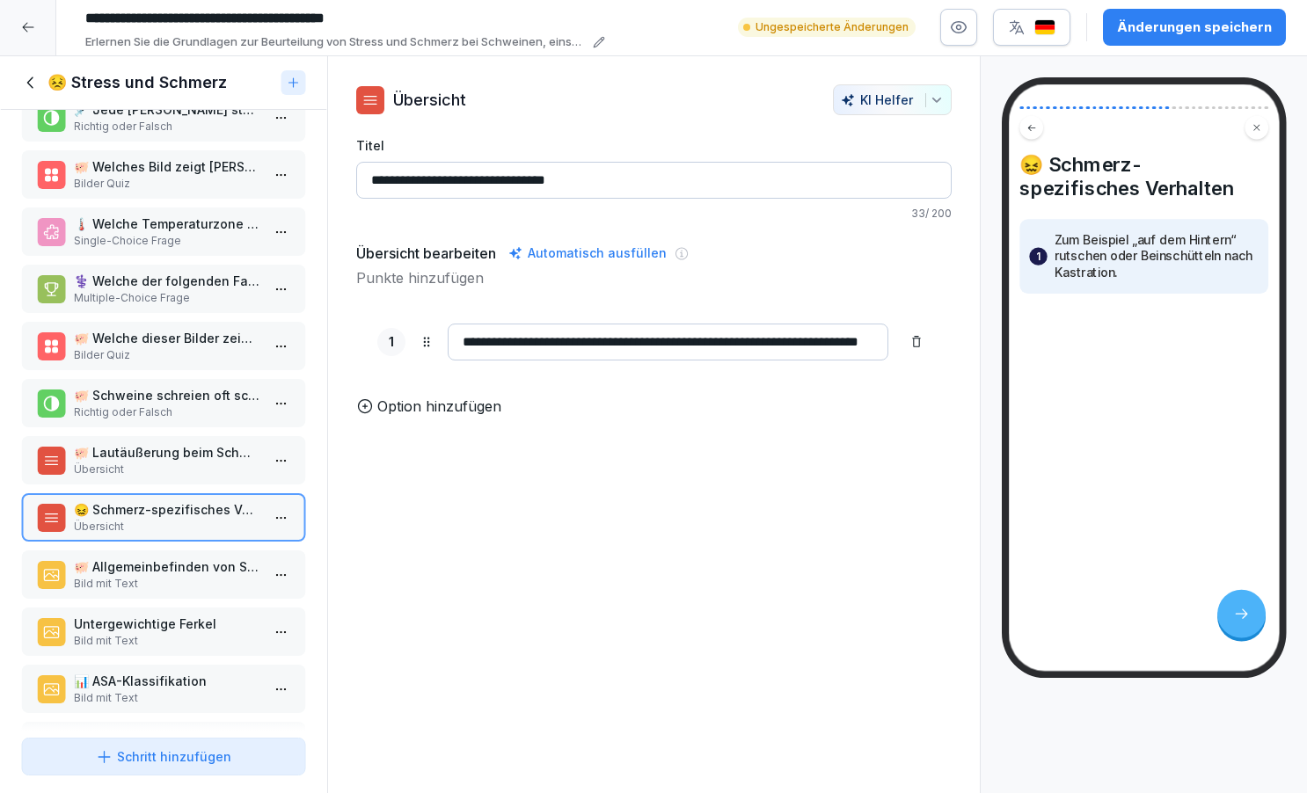
scroll to position [902, 0]
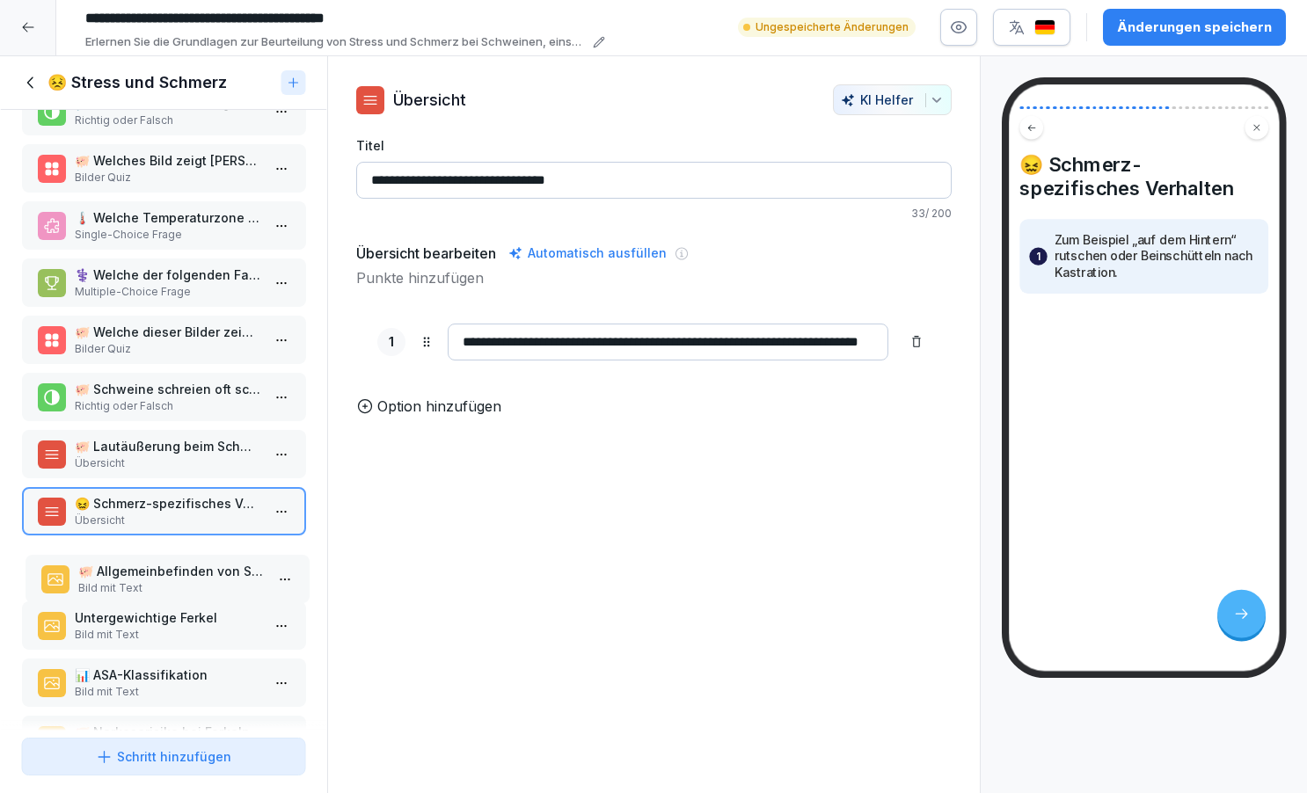
drag, startPoint x: 177, startPoint y: 584, endPoint x: 180, endPoint y: 594, distance: 10.3
click at [180, 581] on p "🐖 Allgemeinbefinden von Schweinen" at bounding box center [170, 571] width 186 height 18
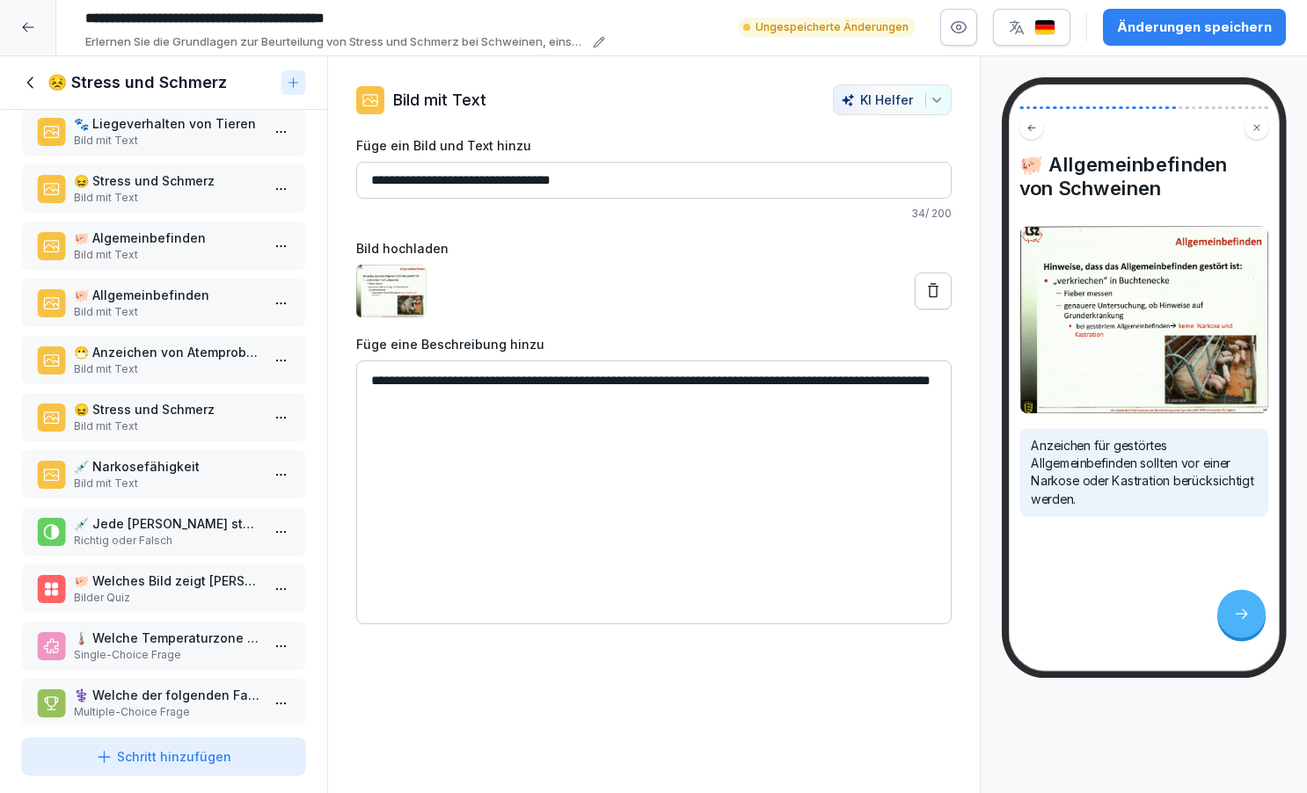
scroll to position [444, 0]
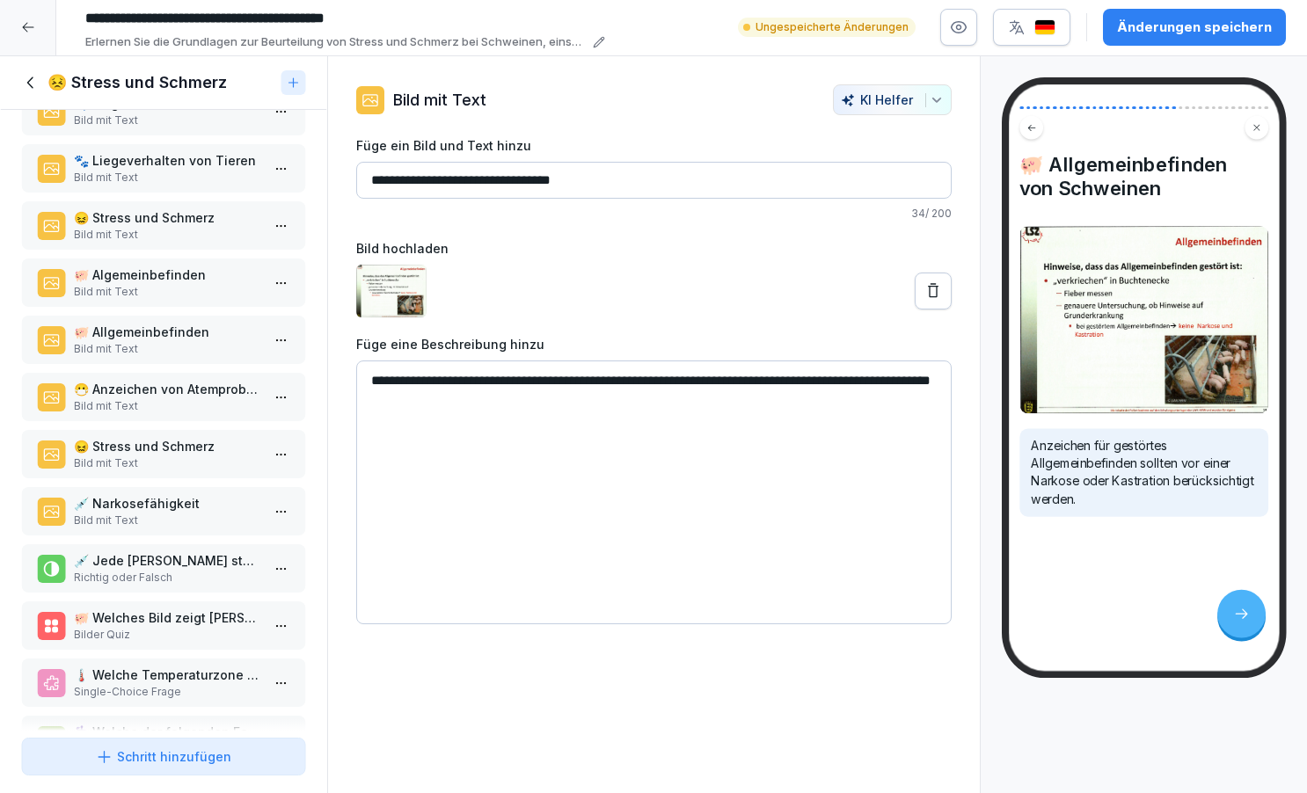
click at [170, 398] on p "😷 Anzeichen von Atemproblemen" at bounding box center [167, 389] width 186 height 18
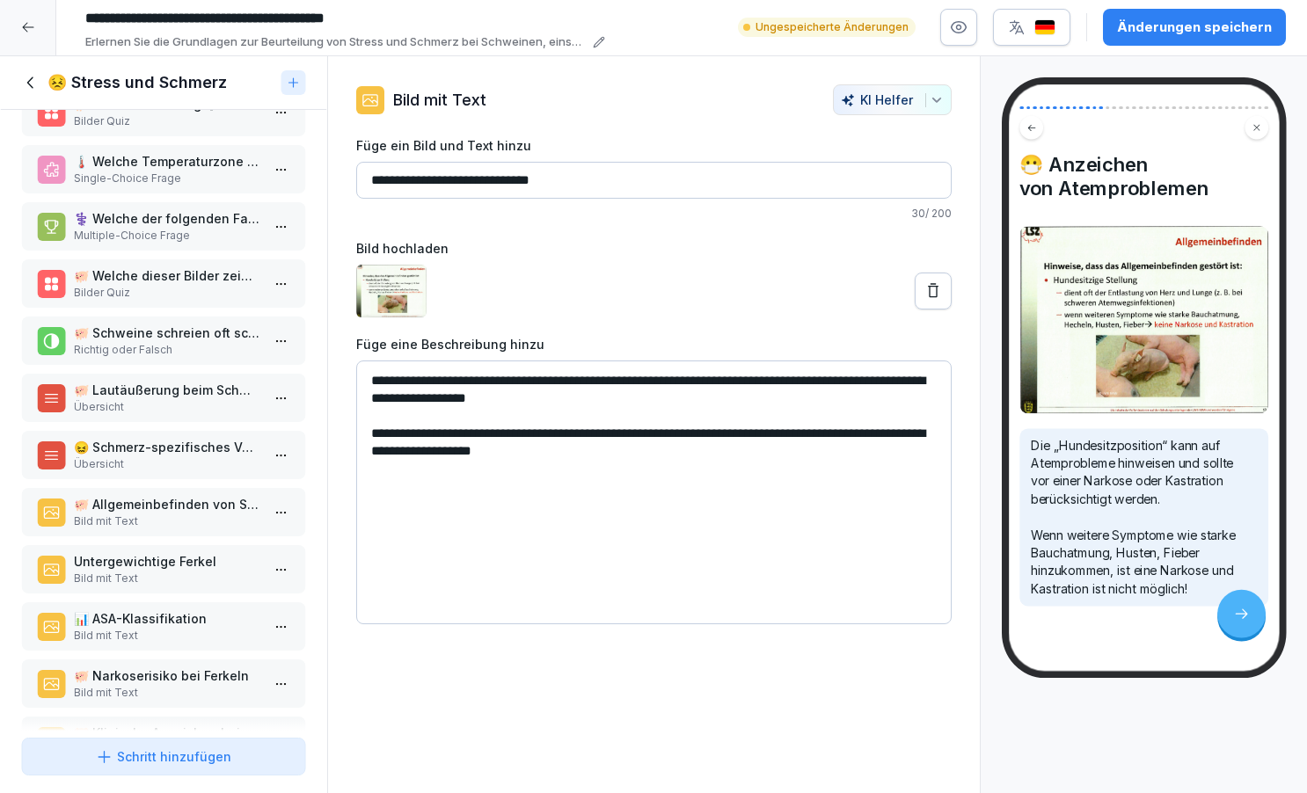
scroll to position [1023, 0]
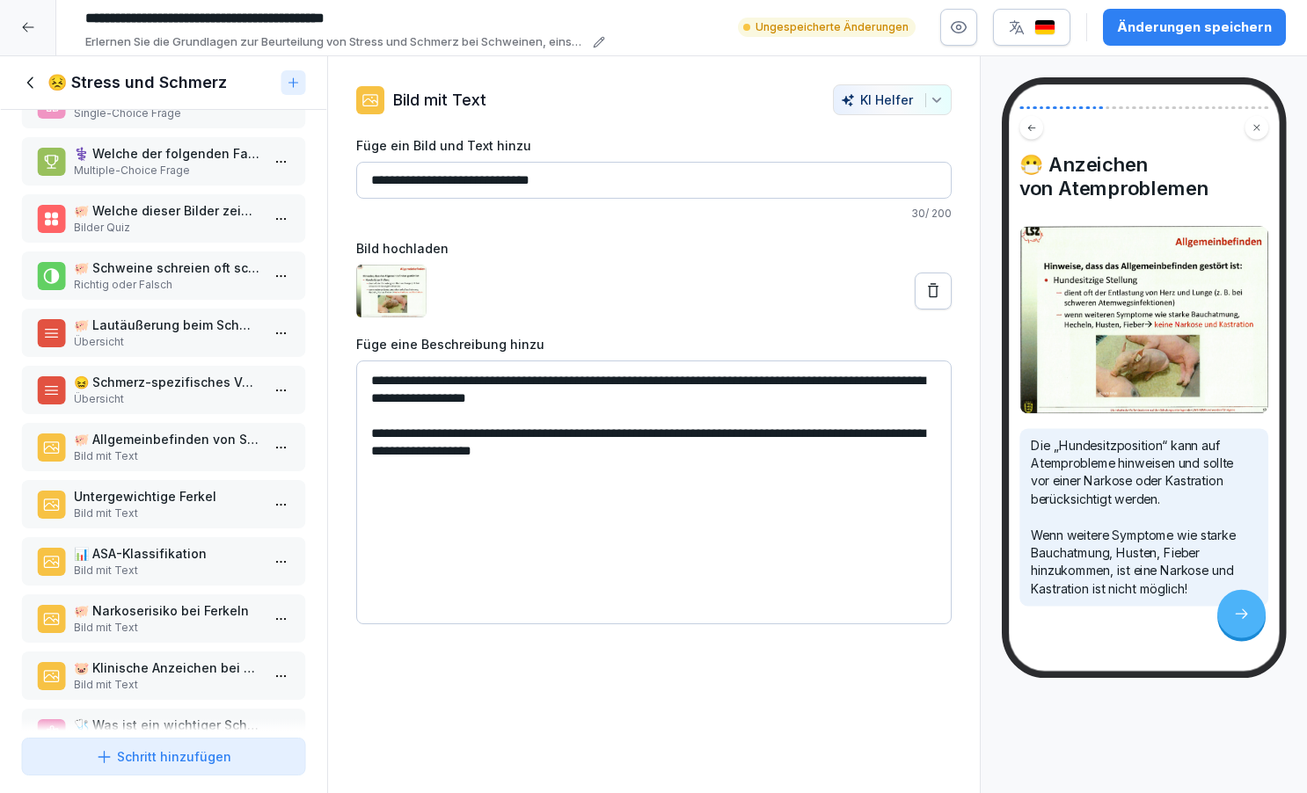
click at [166, 464] on p "Bild mit Text" at bounding box center [167, 457] width 186 height 16
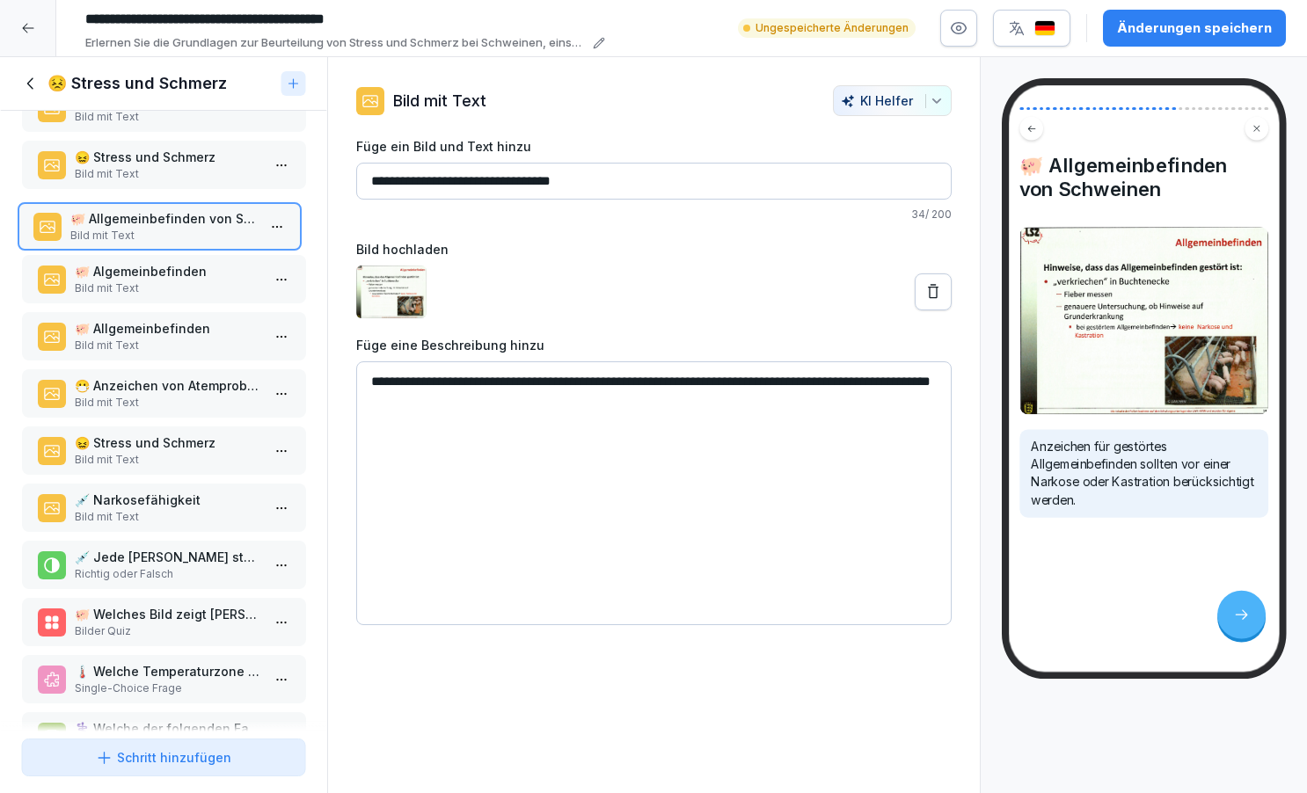
scroll to position [499, 0]
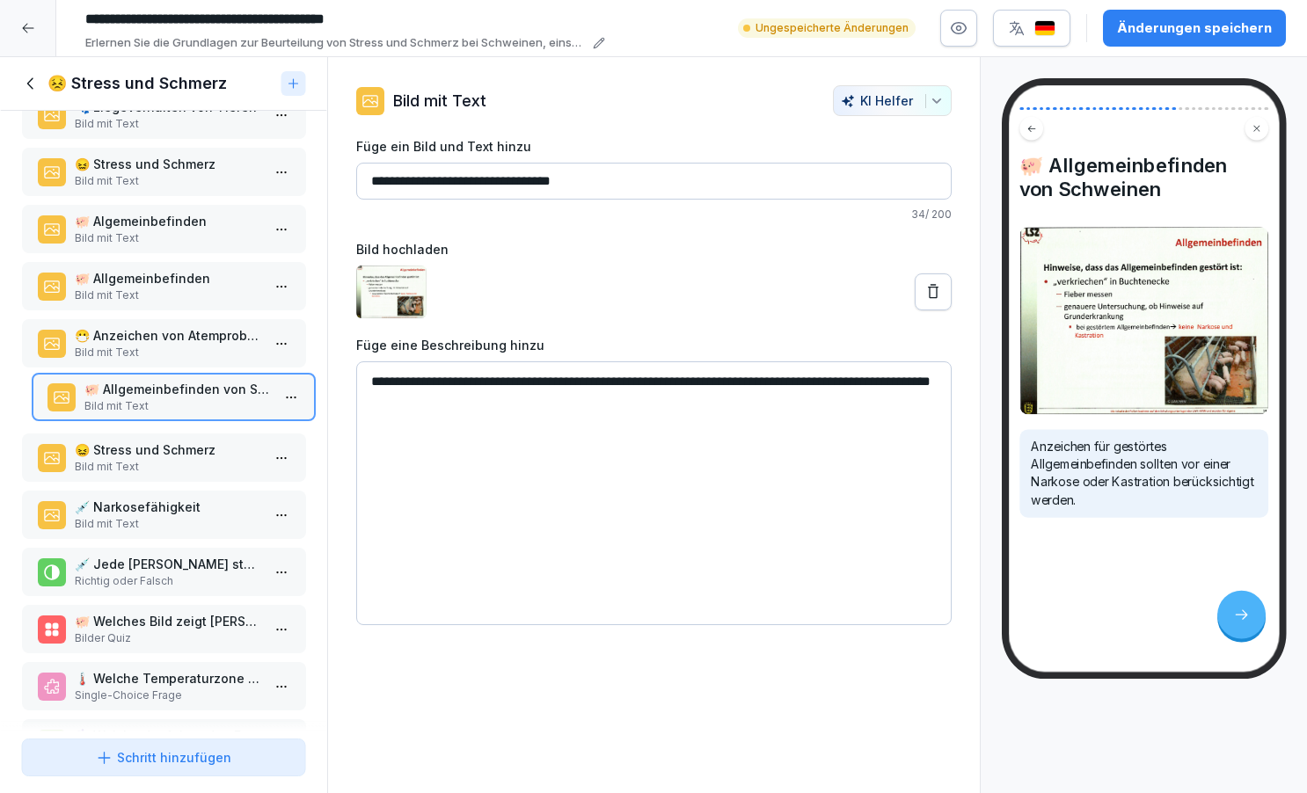
drag, startPoint x: 166, startPoint y: 467, endPoint x: 176, endPoint y: 417, distance: 51.1
click at [176, 414] on p "Bild mit Text" at bounding box center [177, 406] width 186 height 16
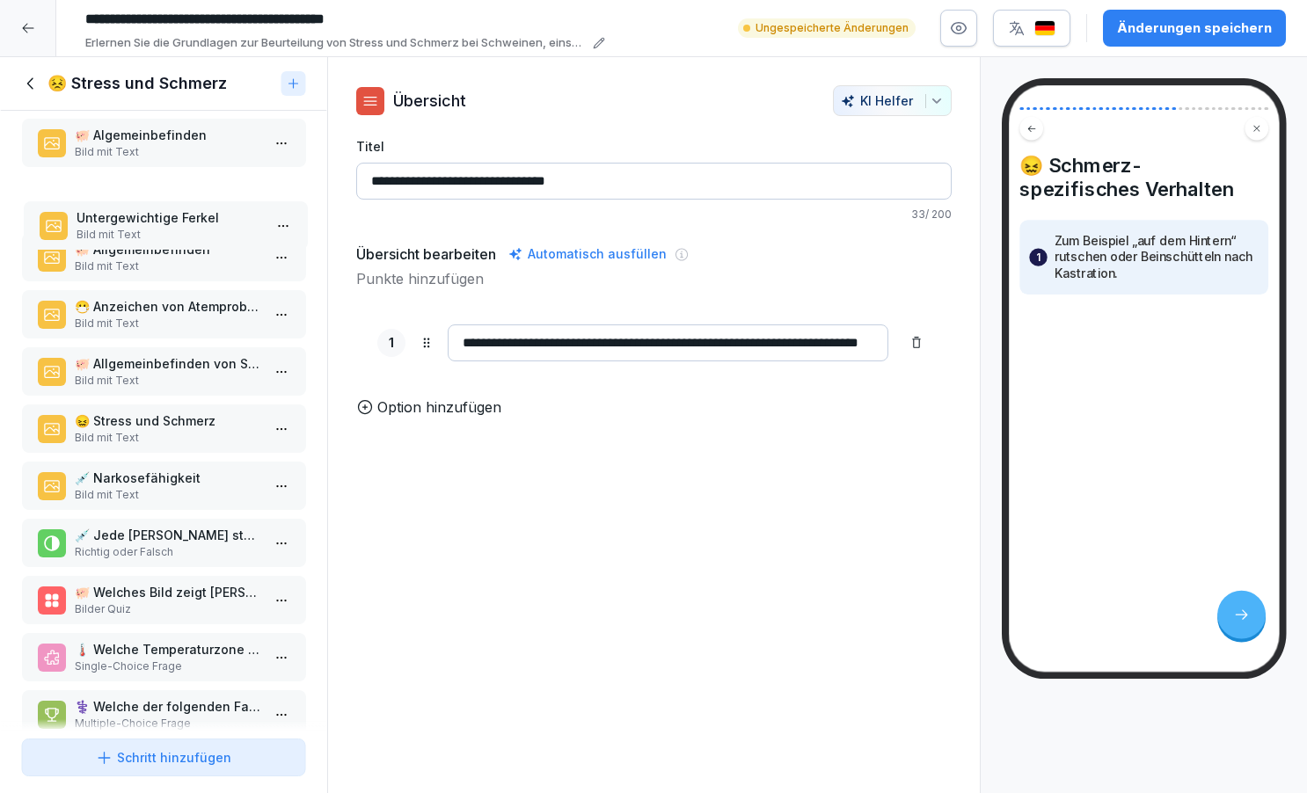
scroll to position [579, 0]
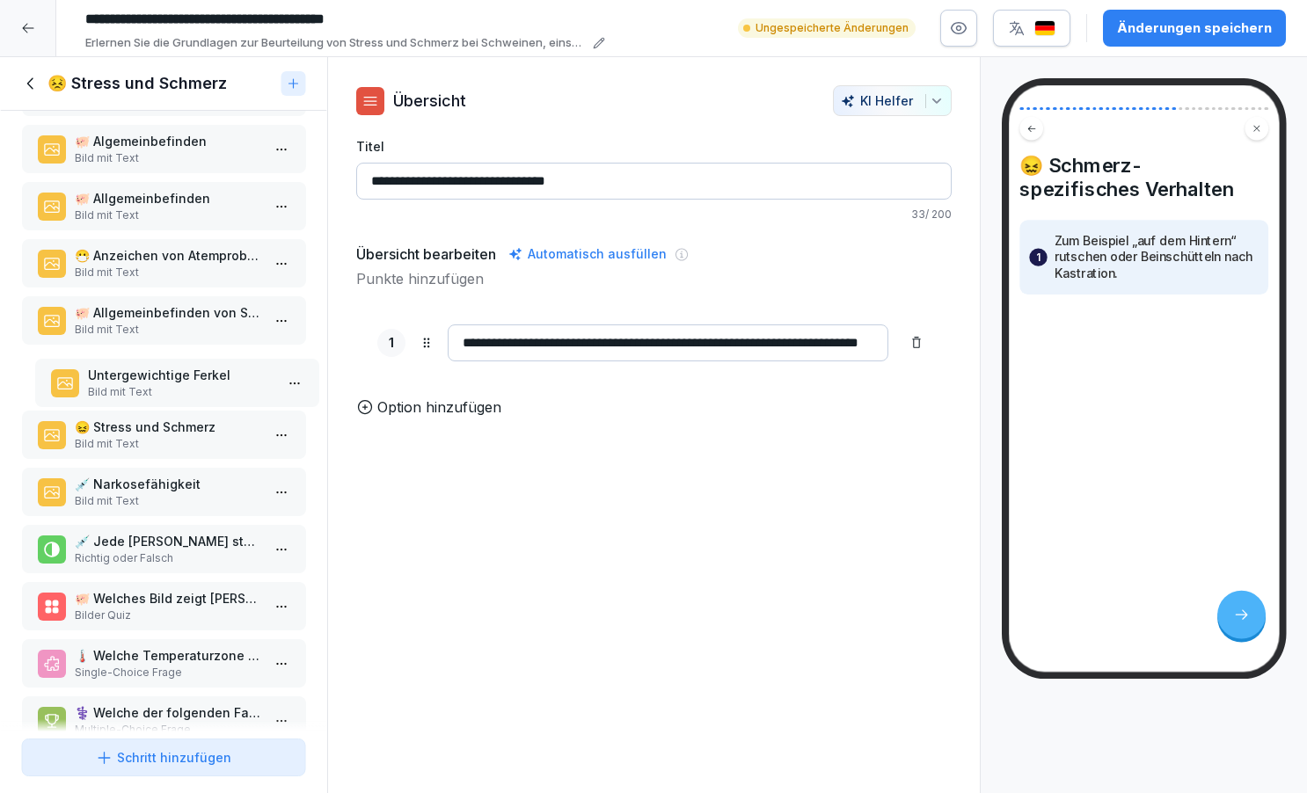
drag, startPoint x: 173, startPoint y: 514, endPoint x: 186, endPoint y: 397, distance: 117.7
click at [186, 384] on p "Untergewichtige Ferkel" at bounding box center [180, 375] width 186 height 18
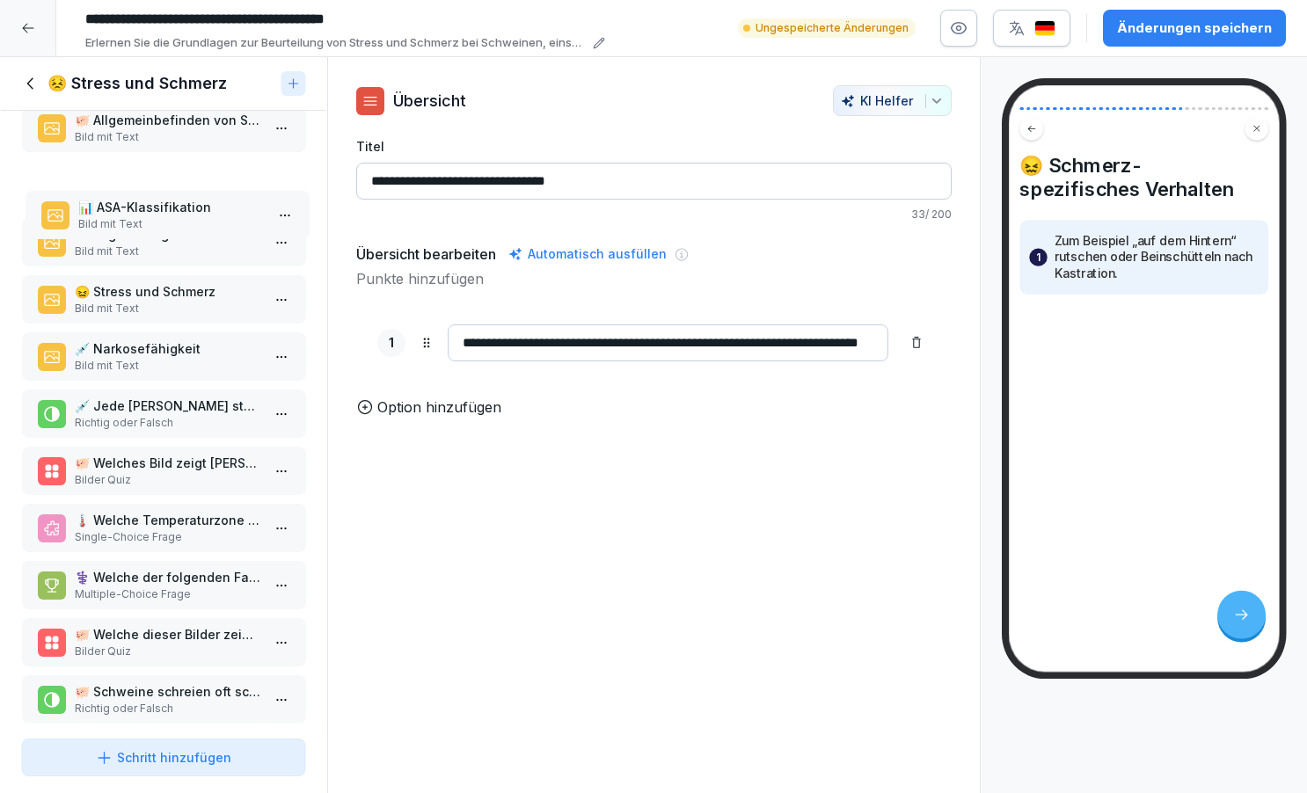
scroll to position [762, 0]
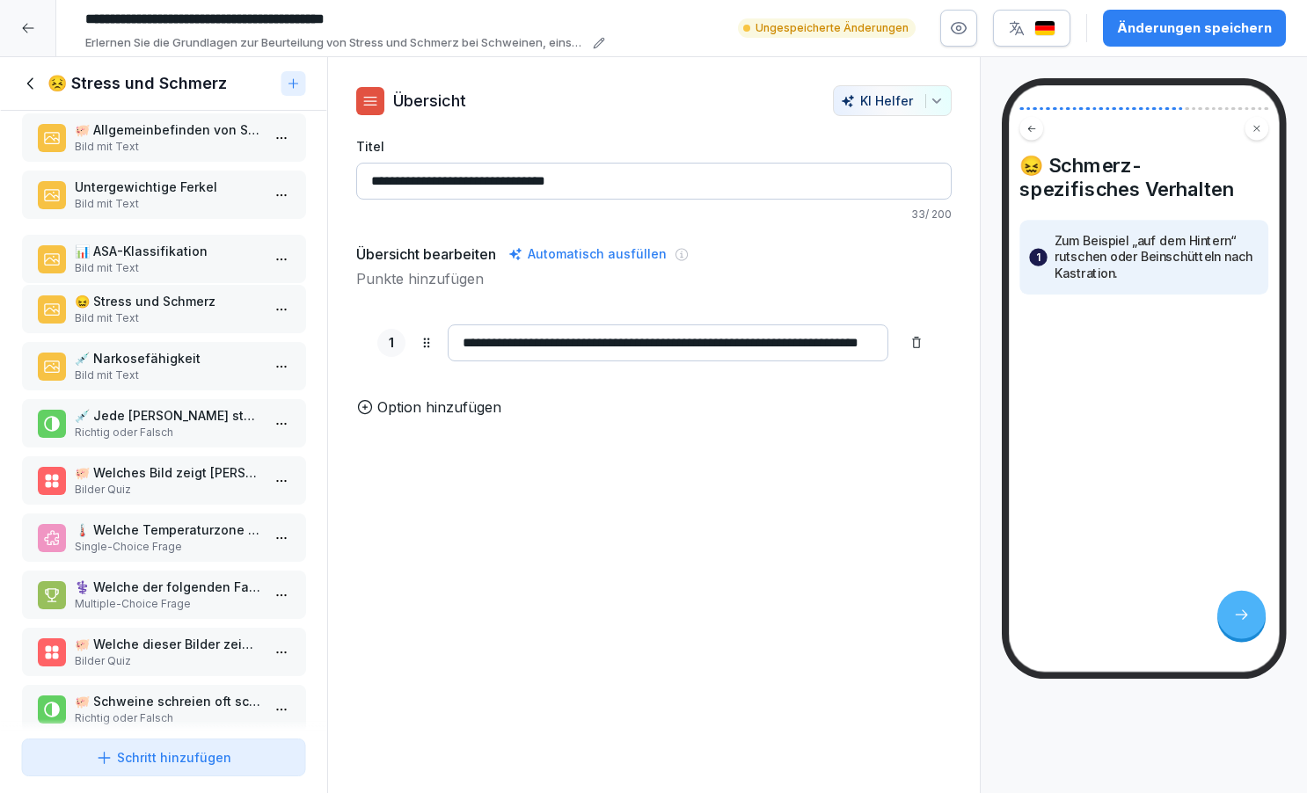
drag, startPoint x: 163, startPoint y: 673, endPoint x: 163, endPoint y: 275, distance: 397.6
click at [163, 260] on p "📊 ASA-Klassifikation" at bounding box center [167, 251] width 186 height 18
click at [211, 465] on div "🐖 Schulung zur Narkosefähigkeit bei Schweinen Bild mit Text 📚 Themenübersicht B…" at bounding box center [163, 421] width 327 height 621
click at [187, 448] on div "💉 Jede [PERSON_NAME] stellt einen schweren Eingriff in die Integrität des Körpe…" at bounding box center [163, 423] width 285 height 48
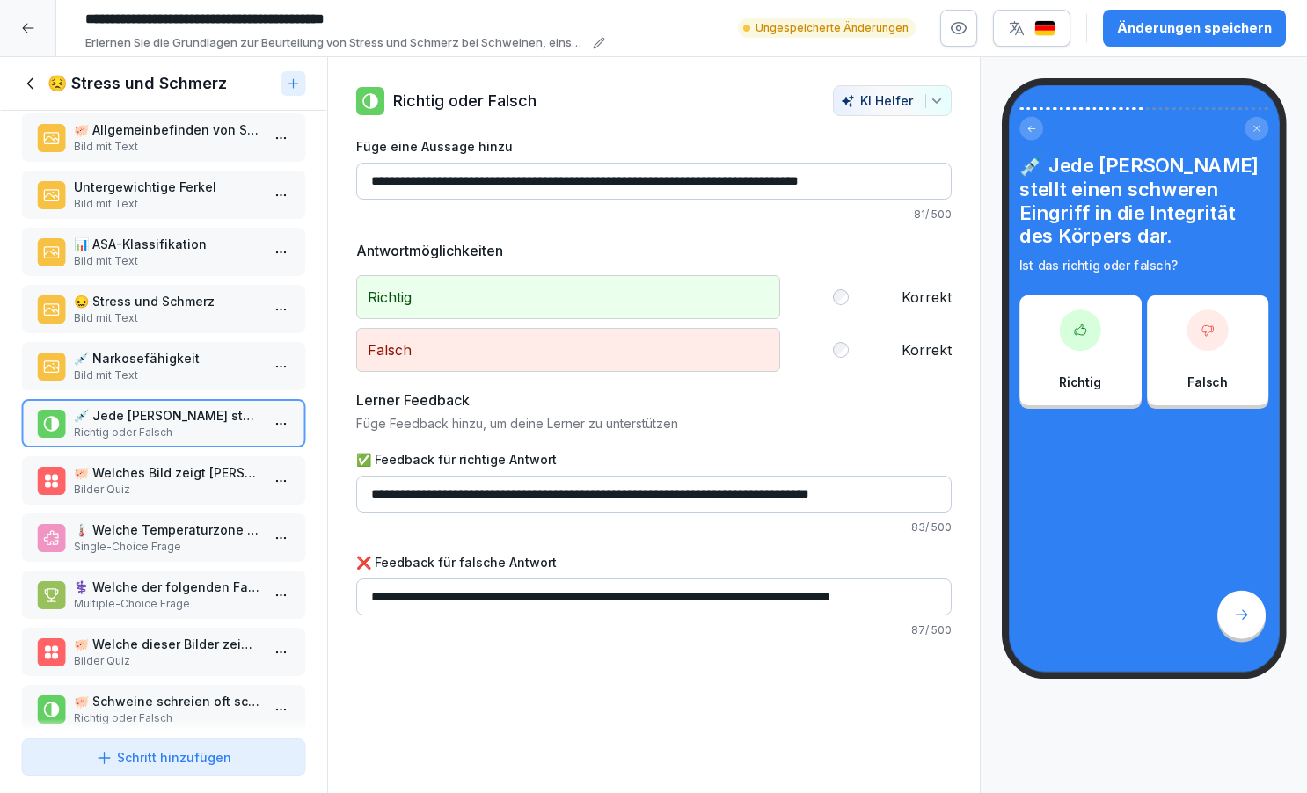
click at [171, 479] on div "🐖 Welches Bild zeigt [PERSON_NAME], die sich in ihrer thermischen Komfortzone b…" at bounding box center [163, 481] width 285 height 48
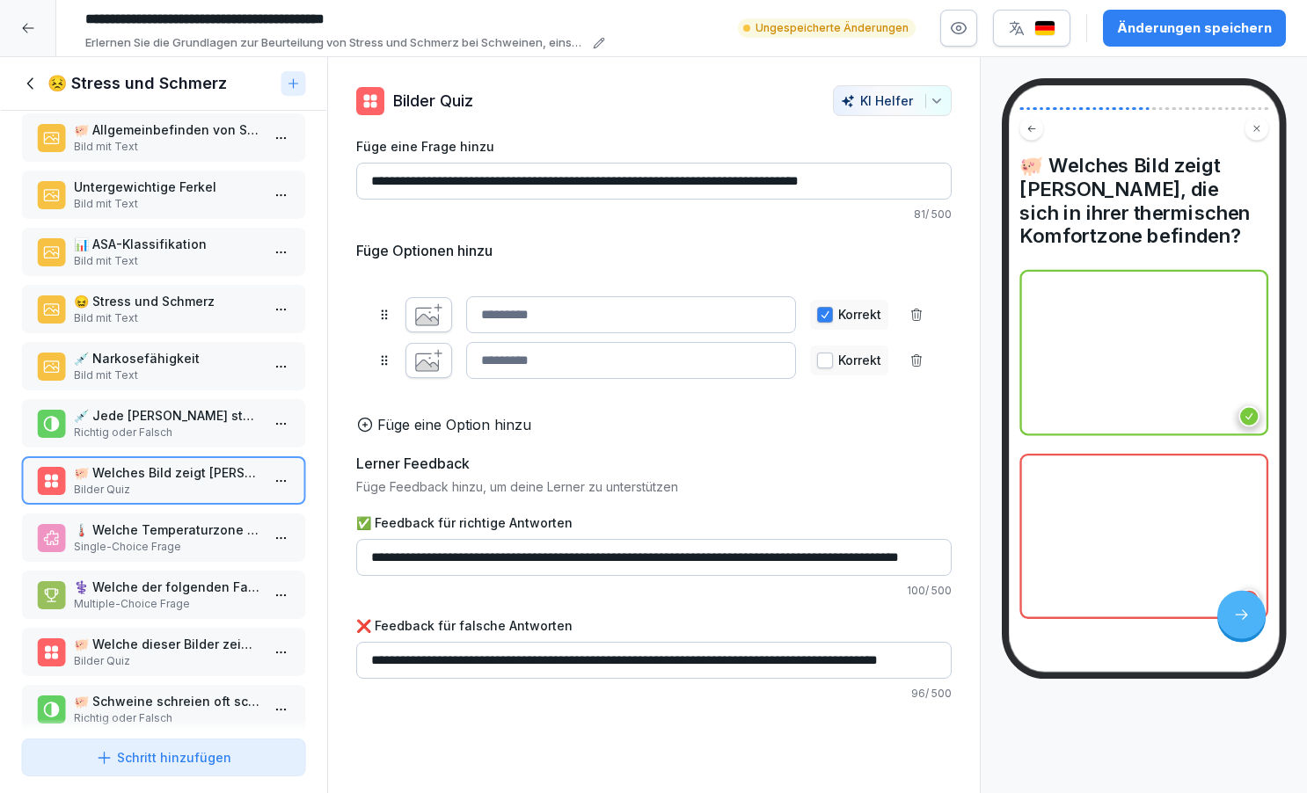
click at [182, 531] on div "🌡️ Welche Temperaturzone ist für Ferkel ideal? Single-Choice Frage" at bounding box center [163, 538] width 285 height 48
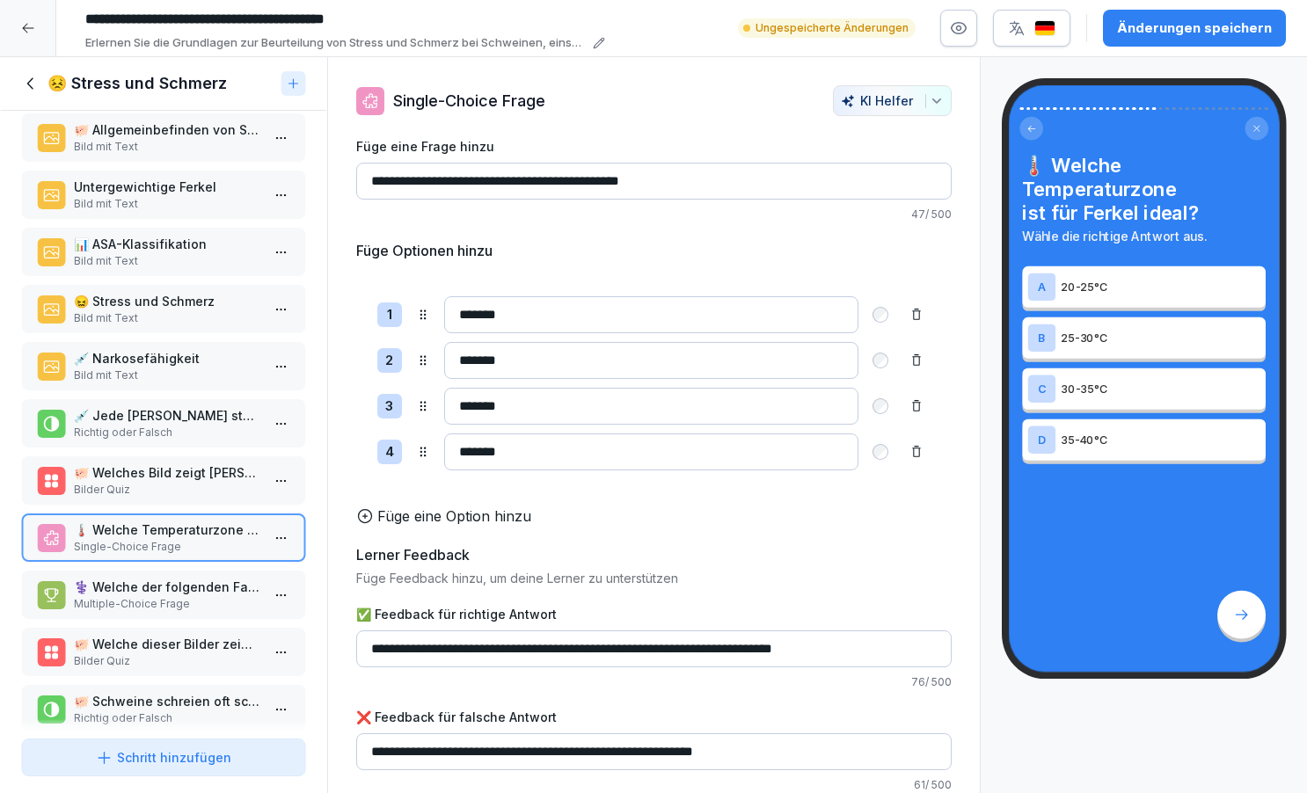
click at [171, 639] on div "🐖 Schulung zur Narkosefähigkeit bei Schweinen Bild mit Text 📚 Themenübersicht B…" at bounding box center [163, 421] width 327 height 621
click at [165, 654] on p "🐖 Welche dieser Bilder zeigt ein normales Liegeverhalten bei Schweinen?" at bounding box center [167, 644] width 186 height 18
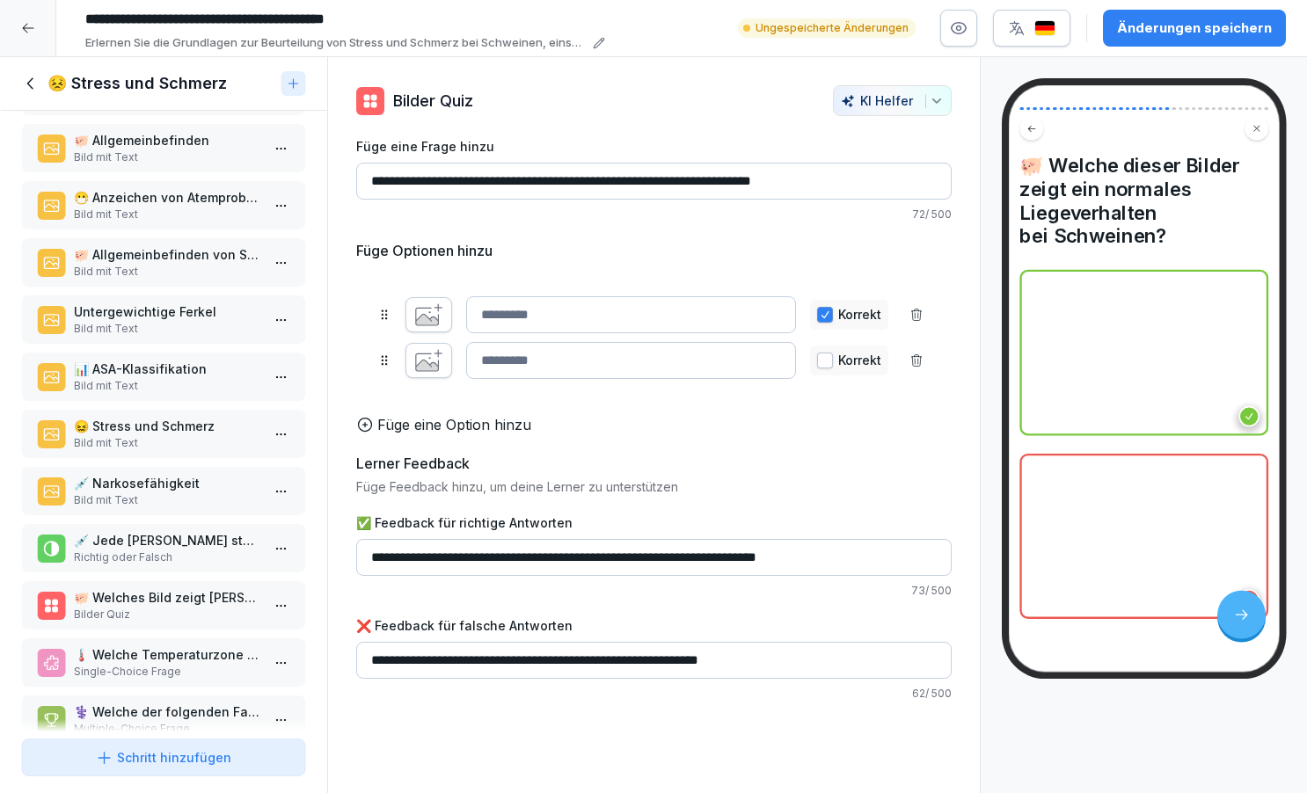
scroll to position [631, 0]
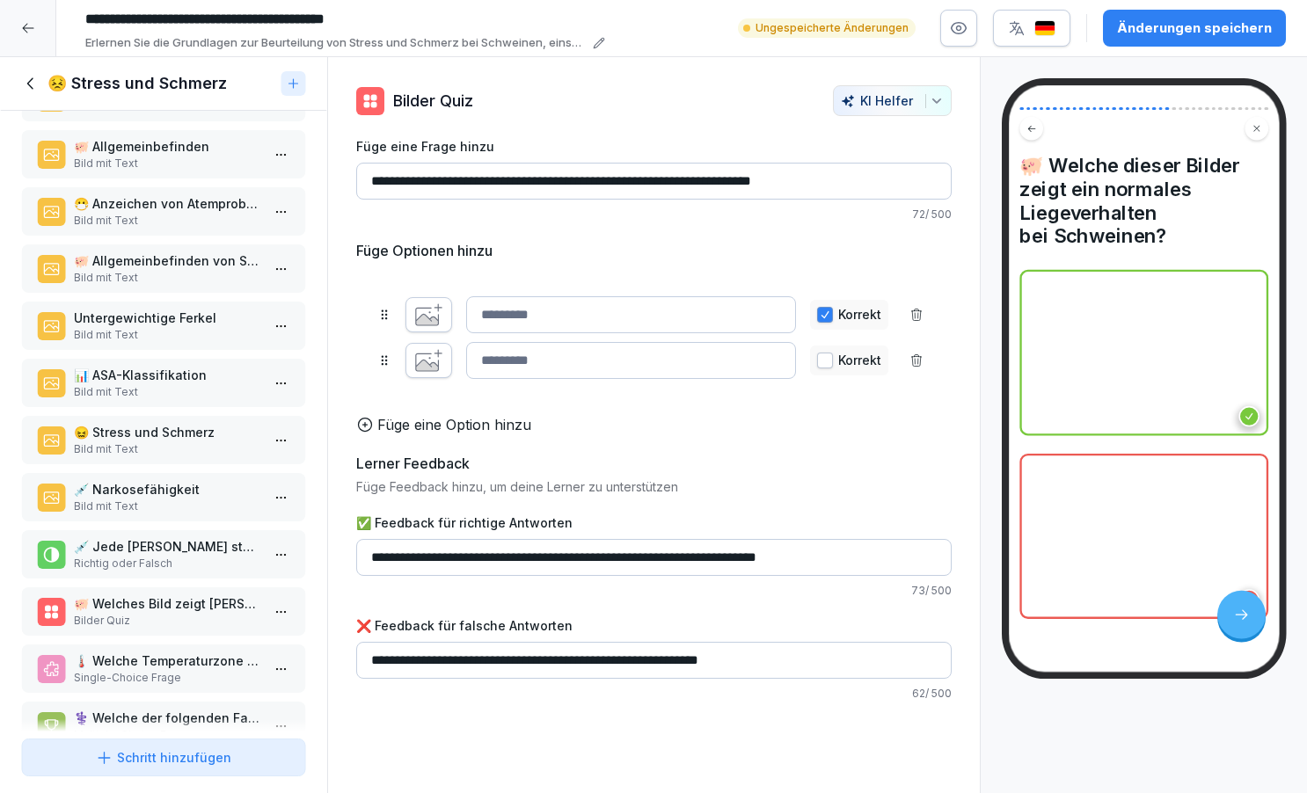
click at [172, 400] on p "Bild mit Text" at bounding box center [167, 392] width 186 height 16
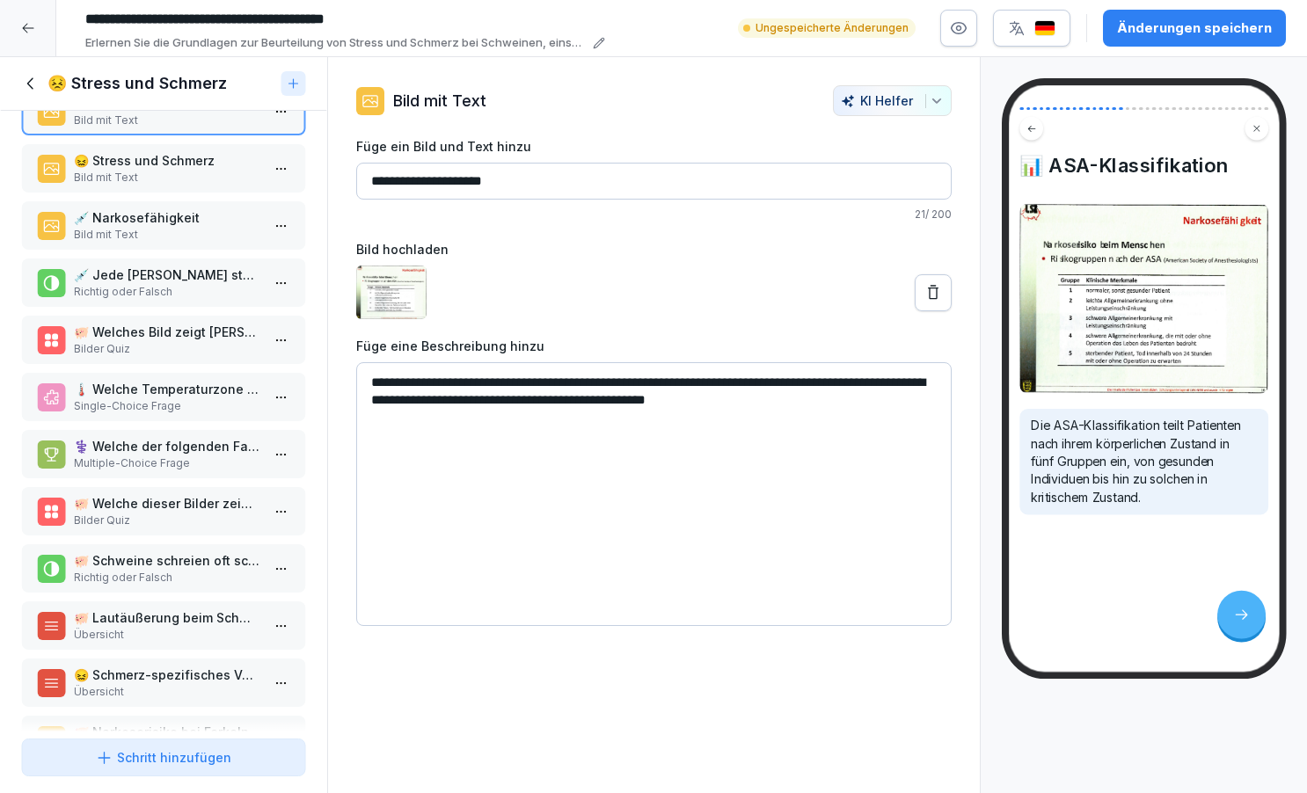
scroll to position [894, 0]
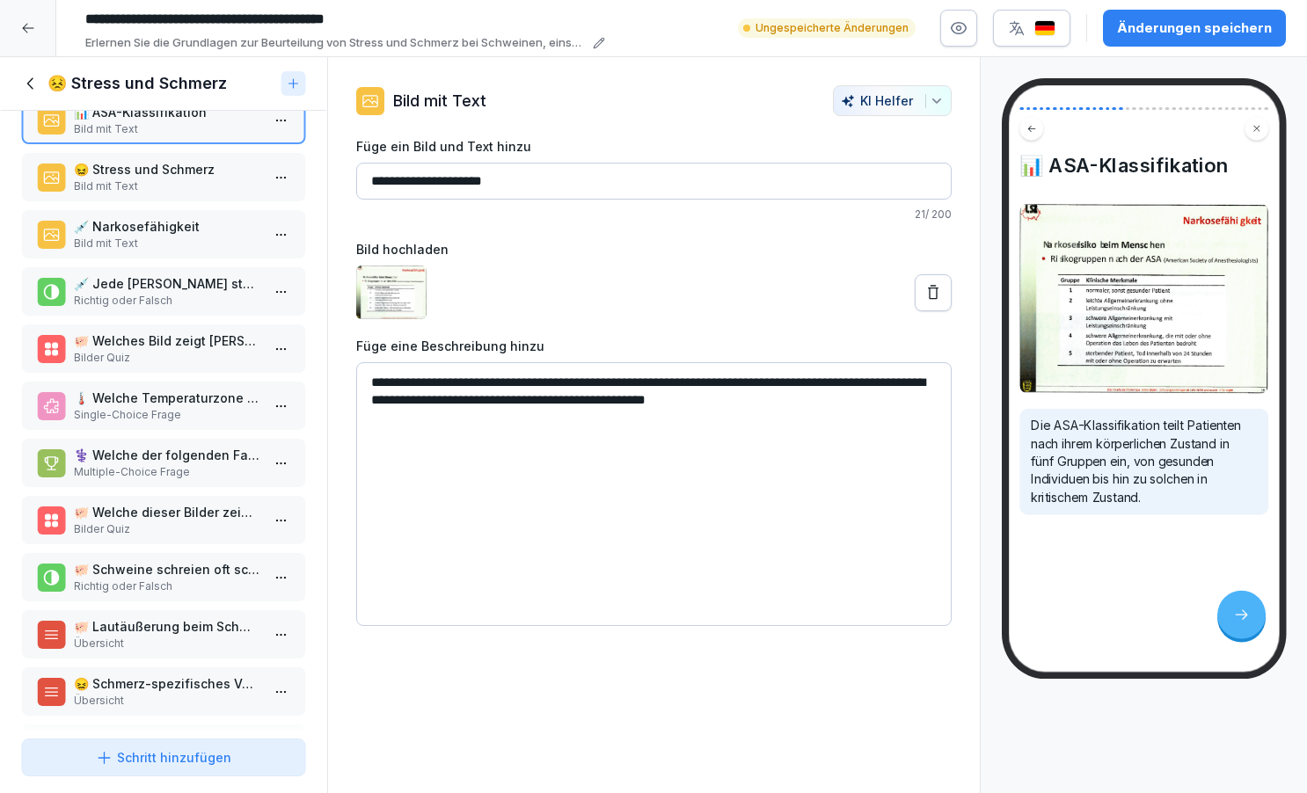
click at [164, 252] on p "Bild mit Text" at bounding box center [167, 244] width 186 height 16
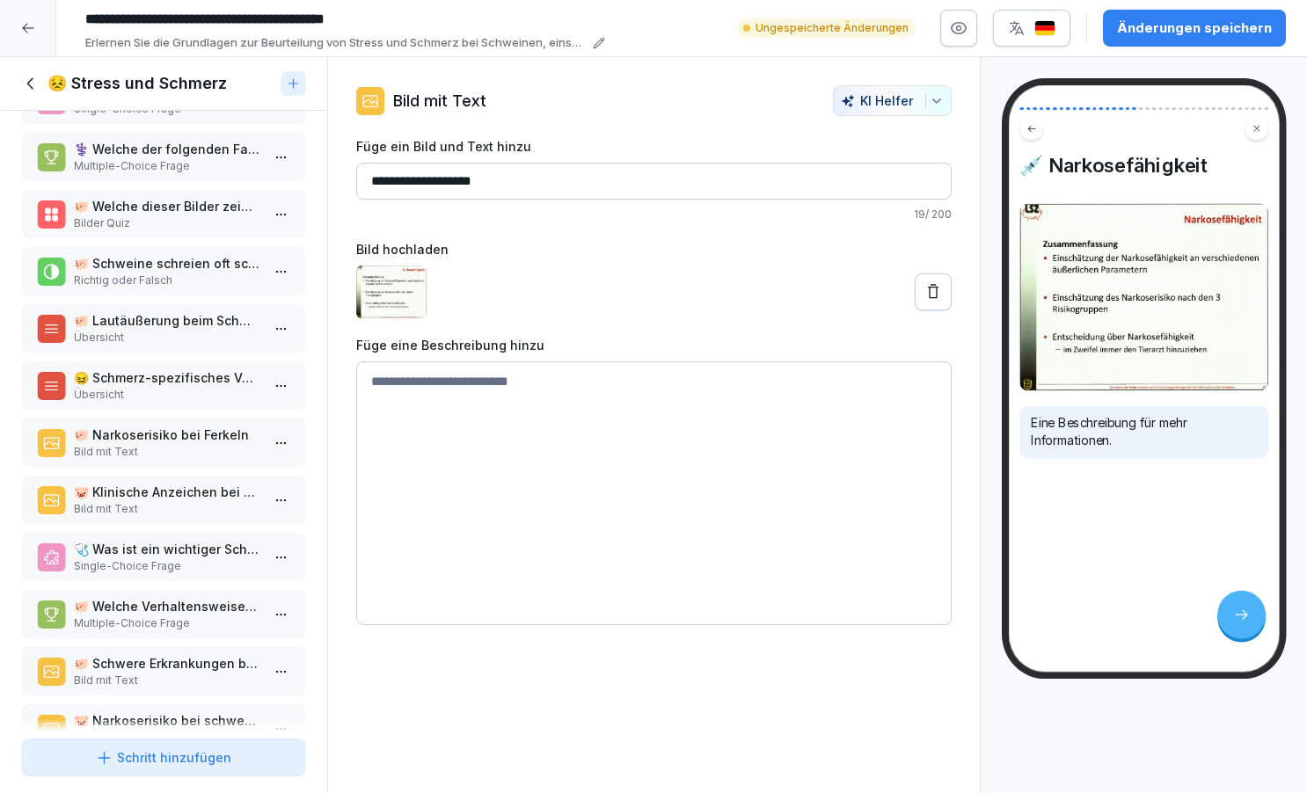
scroll to position [1227, 0]
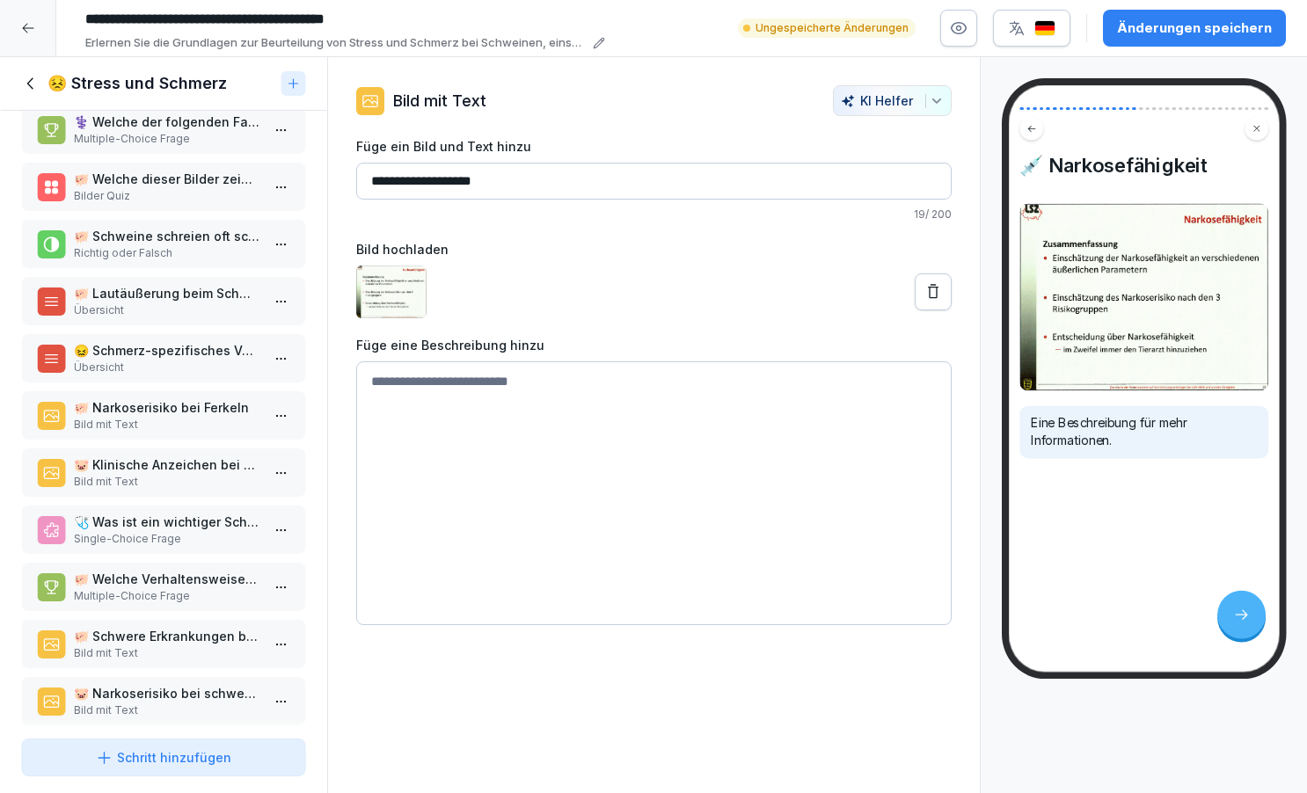
click at [162, 440] on div "🐖 Narkoserisiko bei Ferkeln Bild mit Text" at bounding box center [163, 415] width 285 height 48
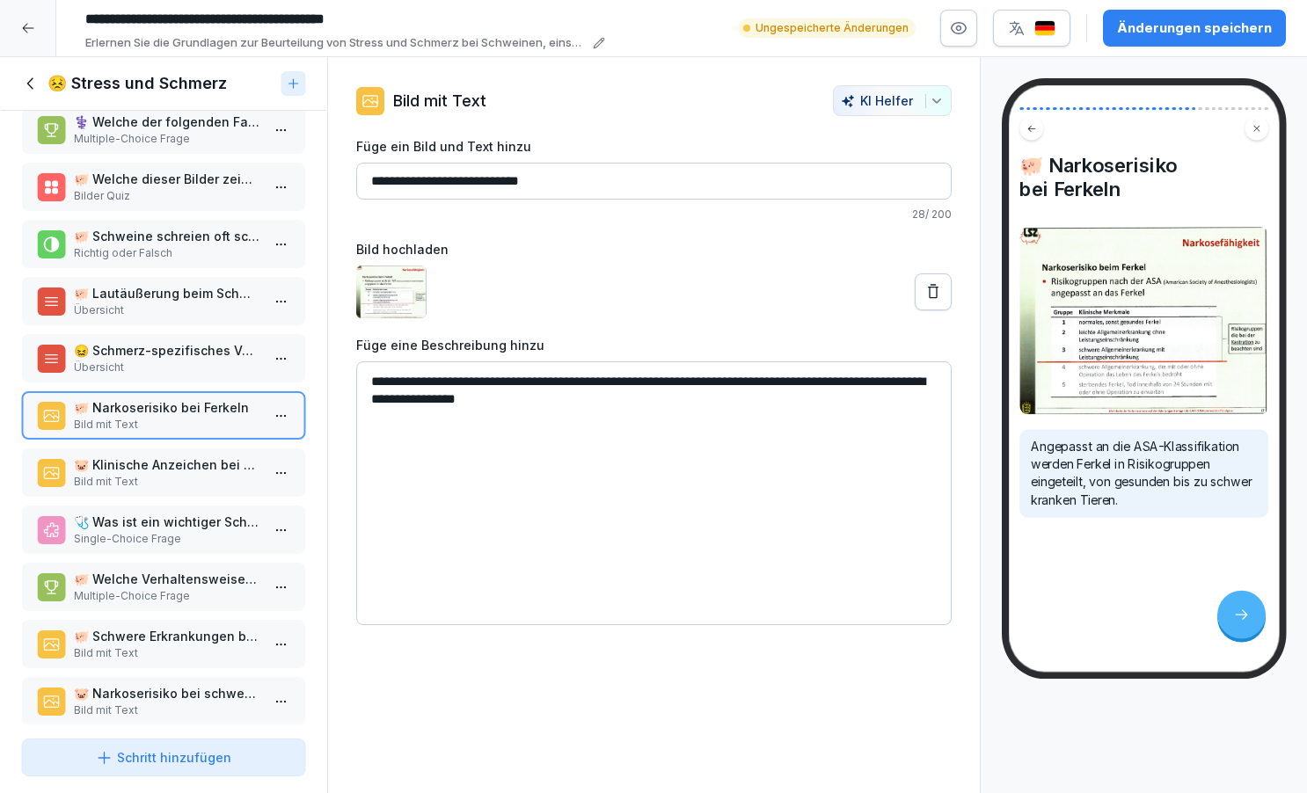
click at [859, 381] on textarea "**********" at bounding box center [654, 494] width 596 height 264
click at [577, 409] on textarea "**********" at bounding box center [654, 494] width 596 height 264
type textarea "**********"
click at [166, 474] on p "🐷 Klinische Anzeichen bei schwer kranken Ferkeln" at bounding box center [167, 465] width 186 height 18
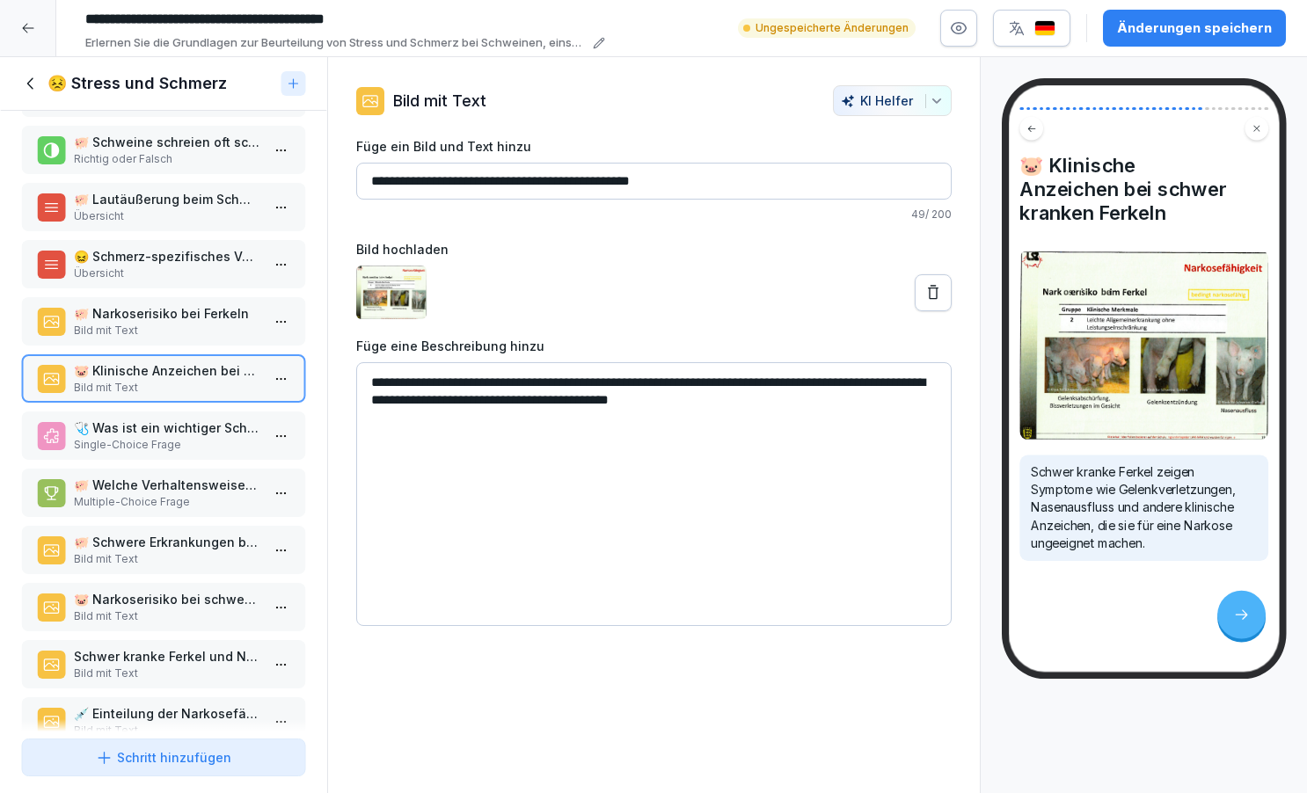
scroll to position [1352, 0]
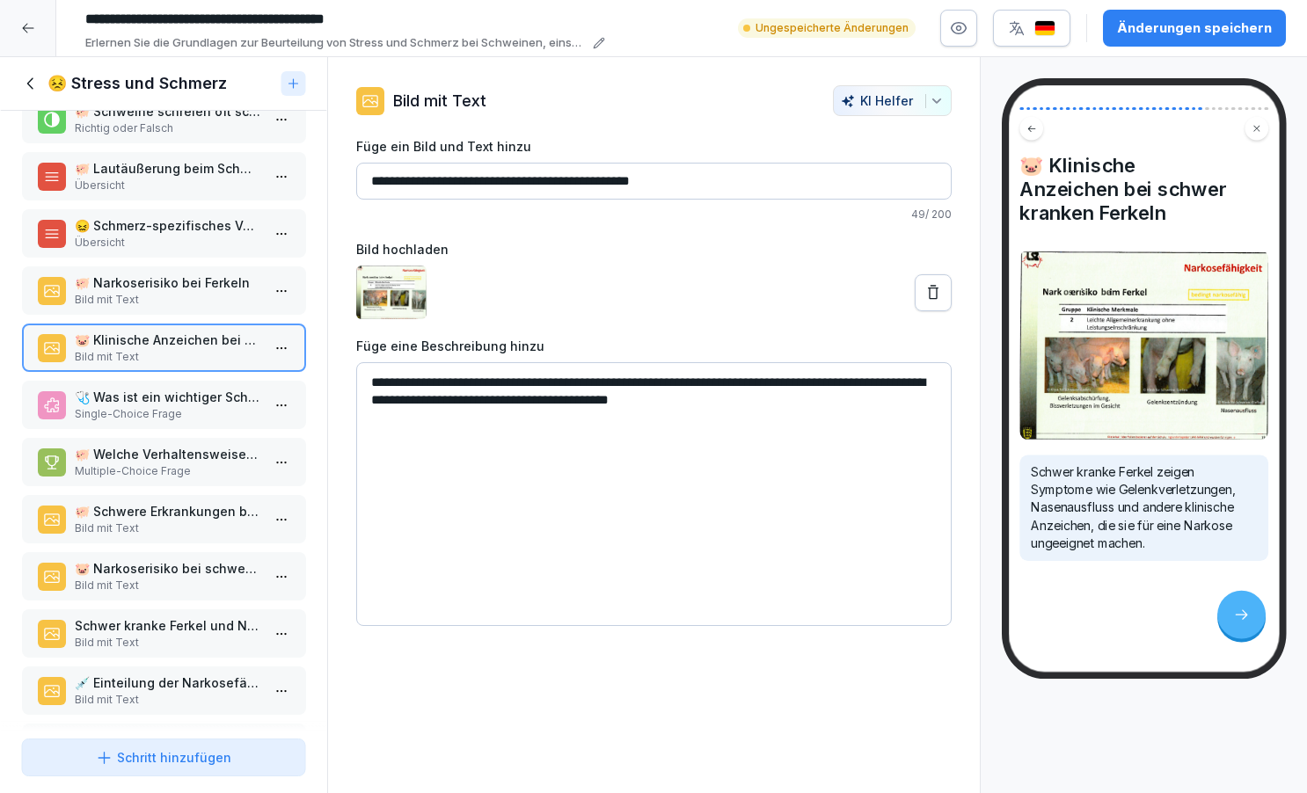
click at [172, 521] on p "🐖 Schwere Erkrankungen bei Ferkeln" at bounding box center [167, 511] width 186 height 18
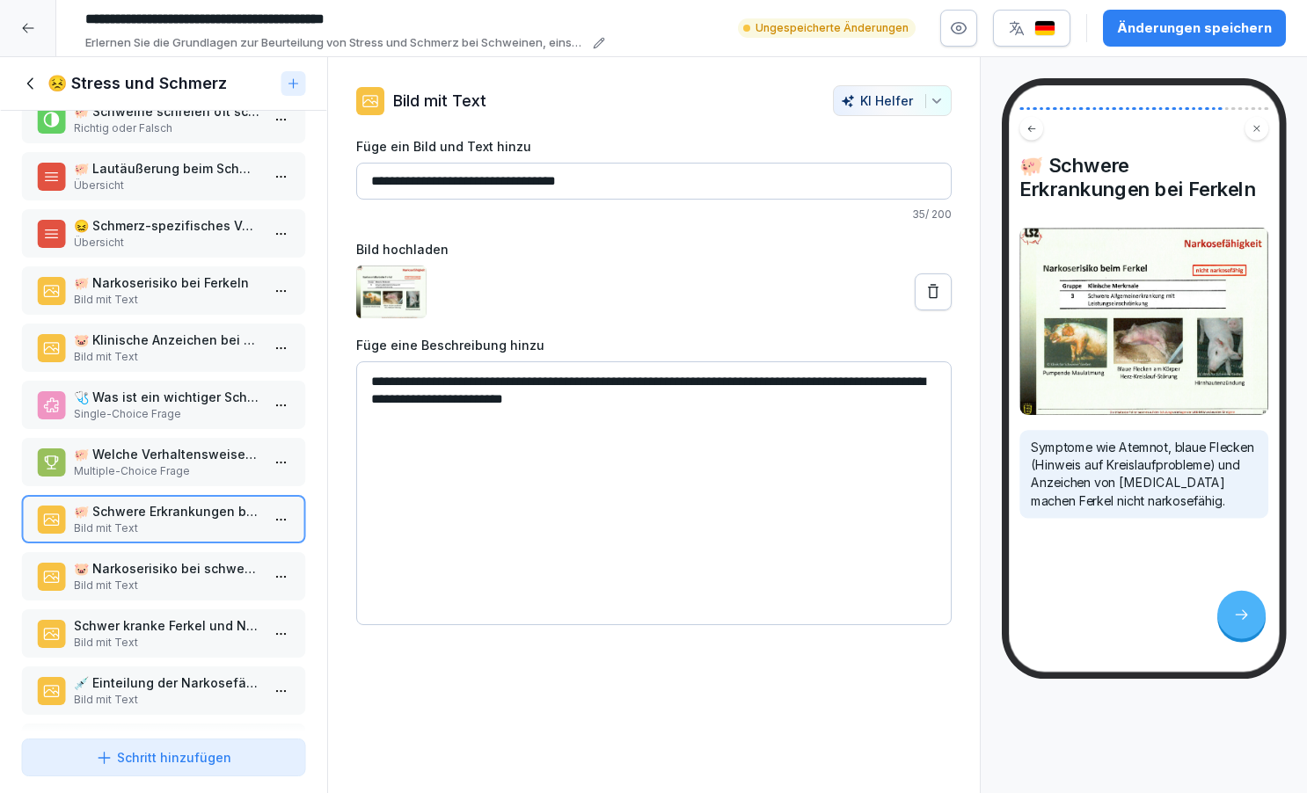
click at [171, 578] on p "🐷 Narkoserisiko bei schwer kranken Ferkeln" at bounding box center [167, 568] width 186 height 18
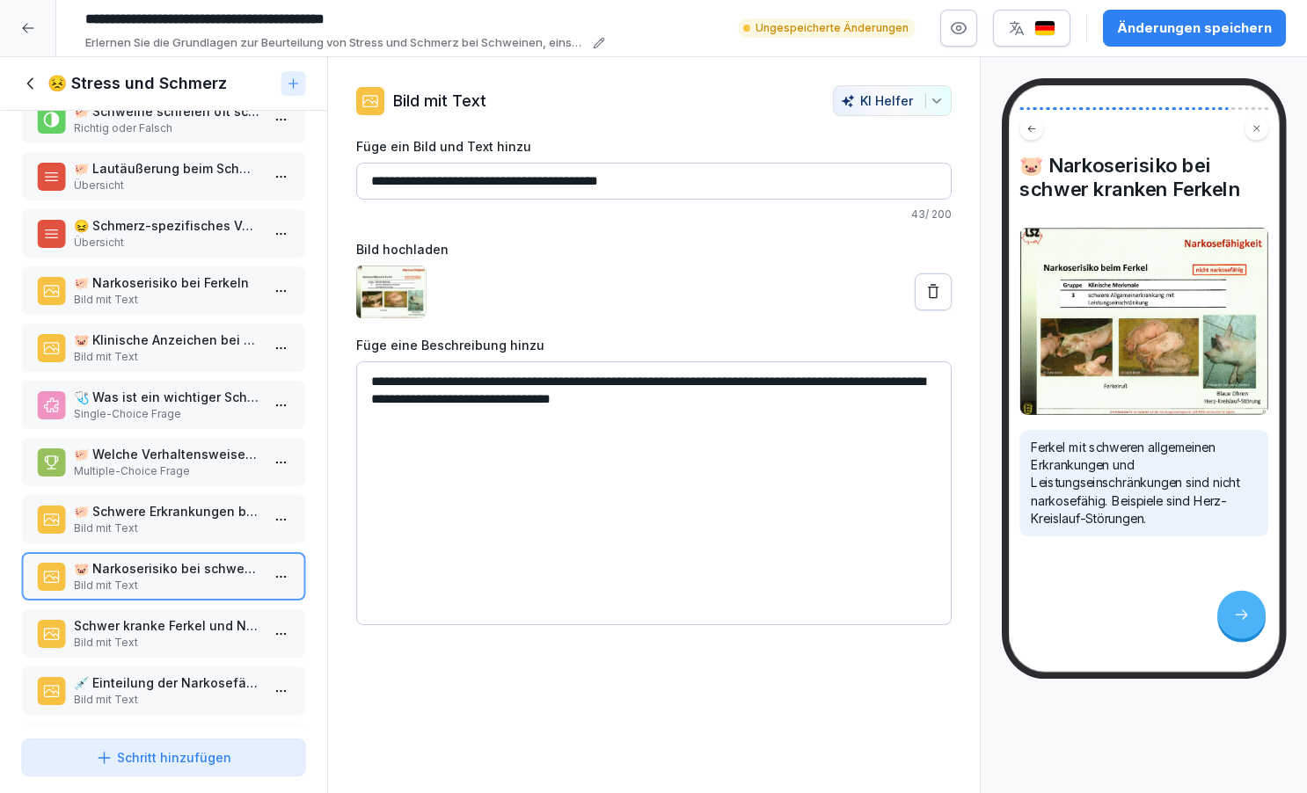
click at [169, 537] on p "Bild mit Text" at bounding box center [167, 529] width 186 height 16
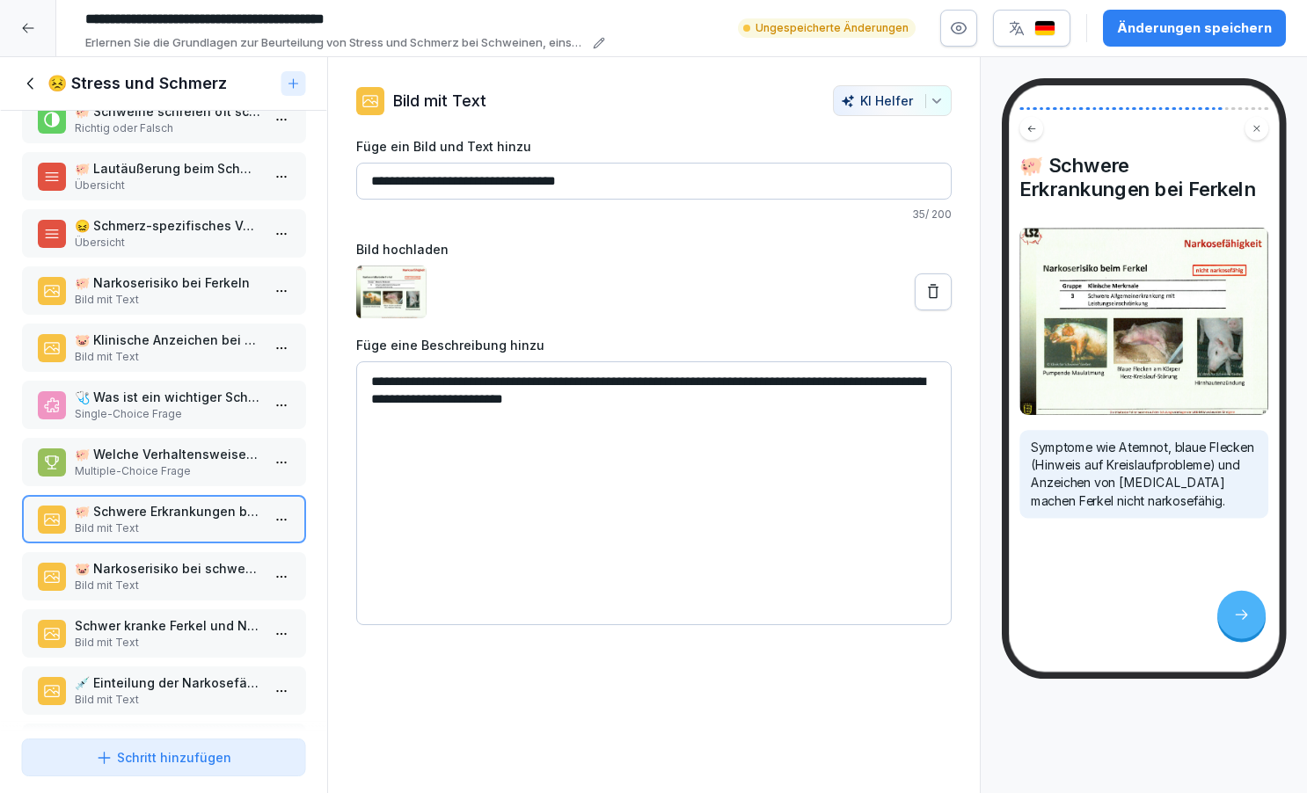
click at [171, 578] on p "🐷 Narkoserisiko bei schwer kranken Ferkeln" at bounding box center [167, 568] width 186 height 18
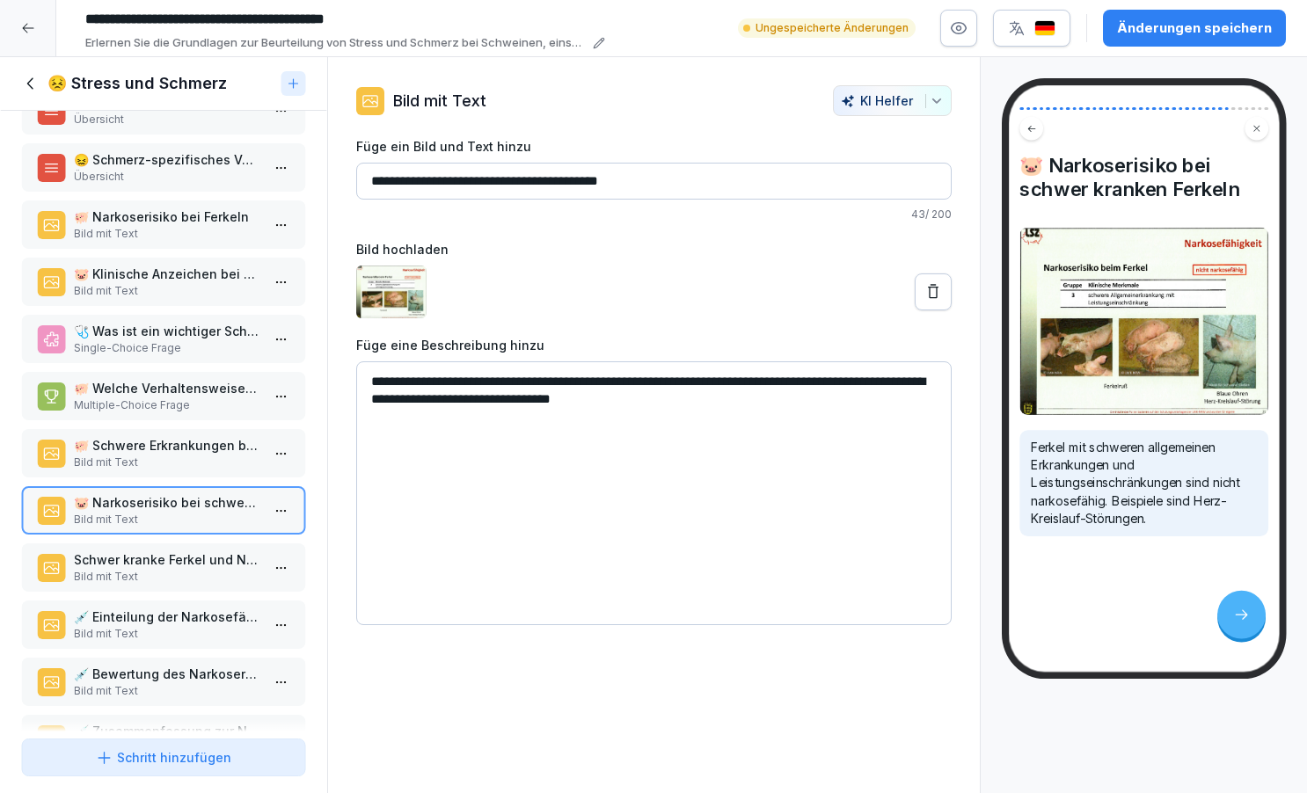
scroll to position [1419, 0]
click at [171, 584] on p "Bild mit Text" at bounding box center [167, 576] width 186 height 16
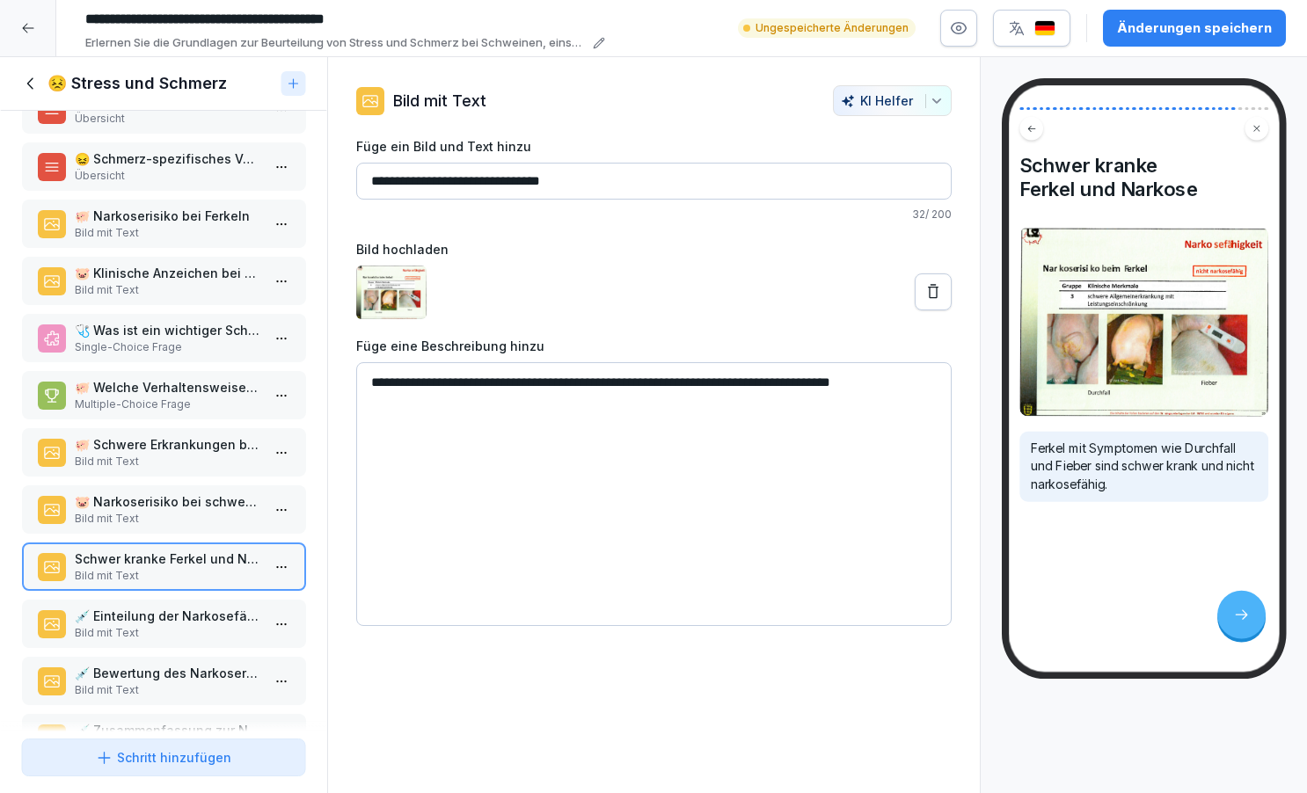
click at [164, 625] on p "💉 Einteilung der Narkosefähigkeit" at bounding box center [167, 616] width 186 height 18
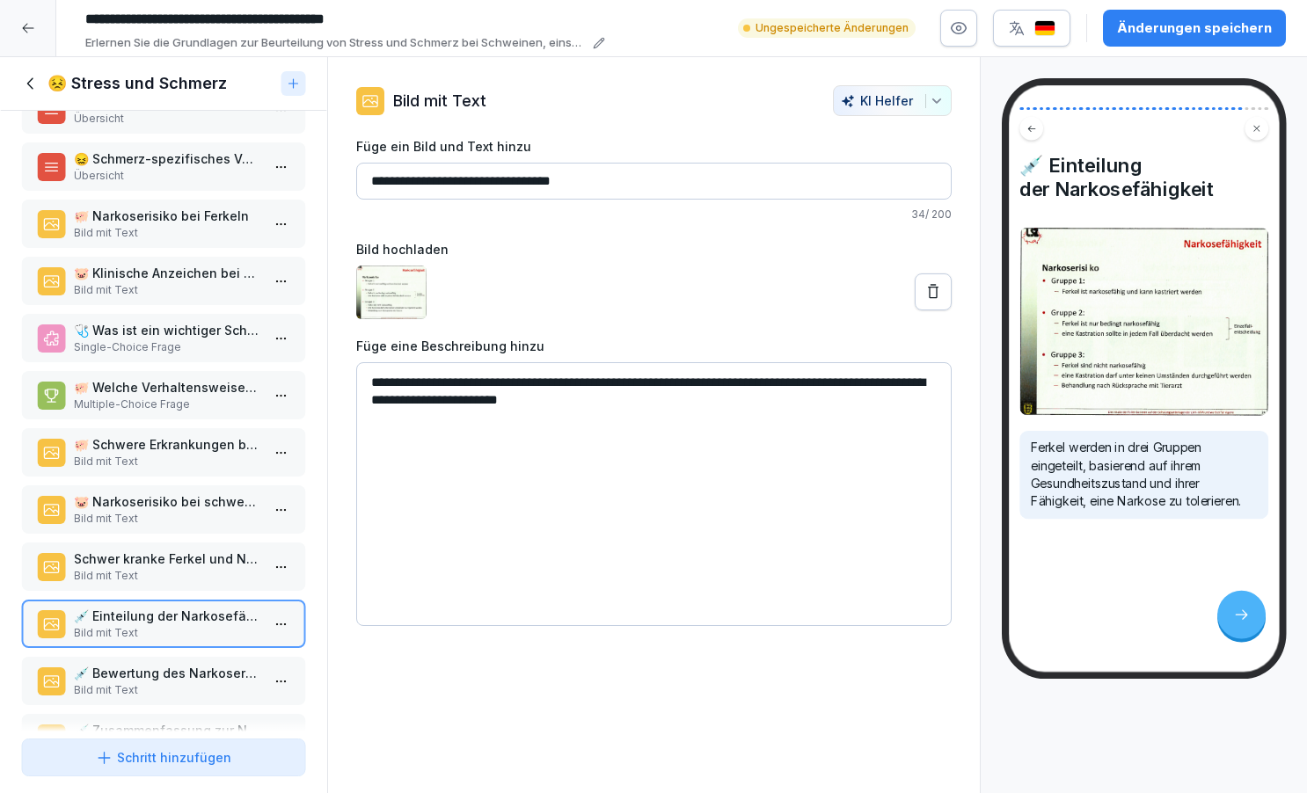
click at [684, 401] on textarea "**********" at bounding box center [654, 494] width 596 height 264
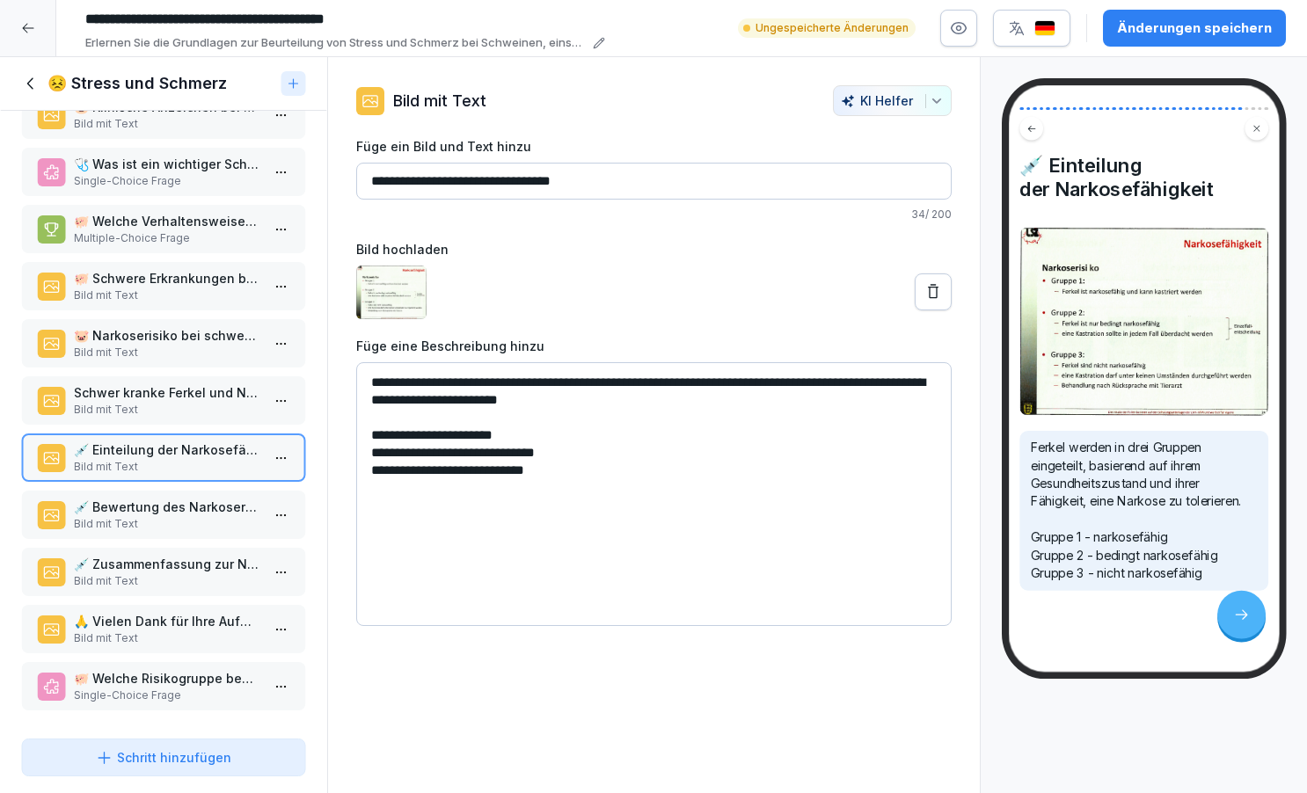
scroll to position [1590, 0]
type textarea "**********"
click at [162, 515] on p "💉 Bewertung des Narkoserisikos" at bounding box center [167, 507] width 186 height 18
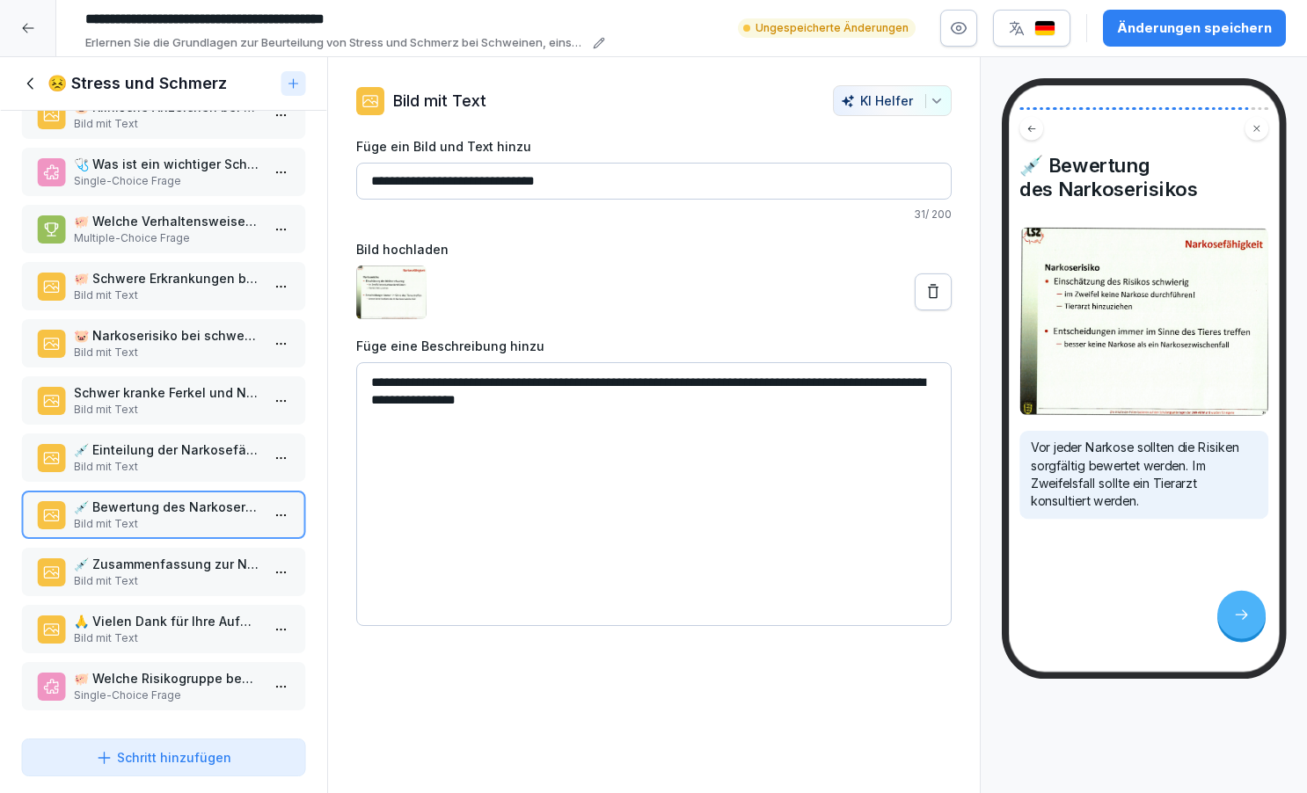
click at [154, 572] on p "💉 Zusammenfassung zur Narkosefähigkeit" at bounding box center [167, 564] width 186 height 18
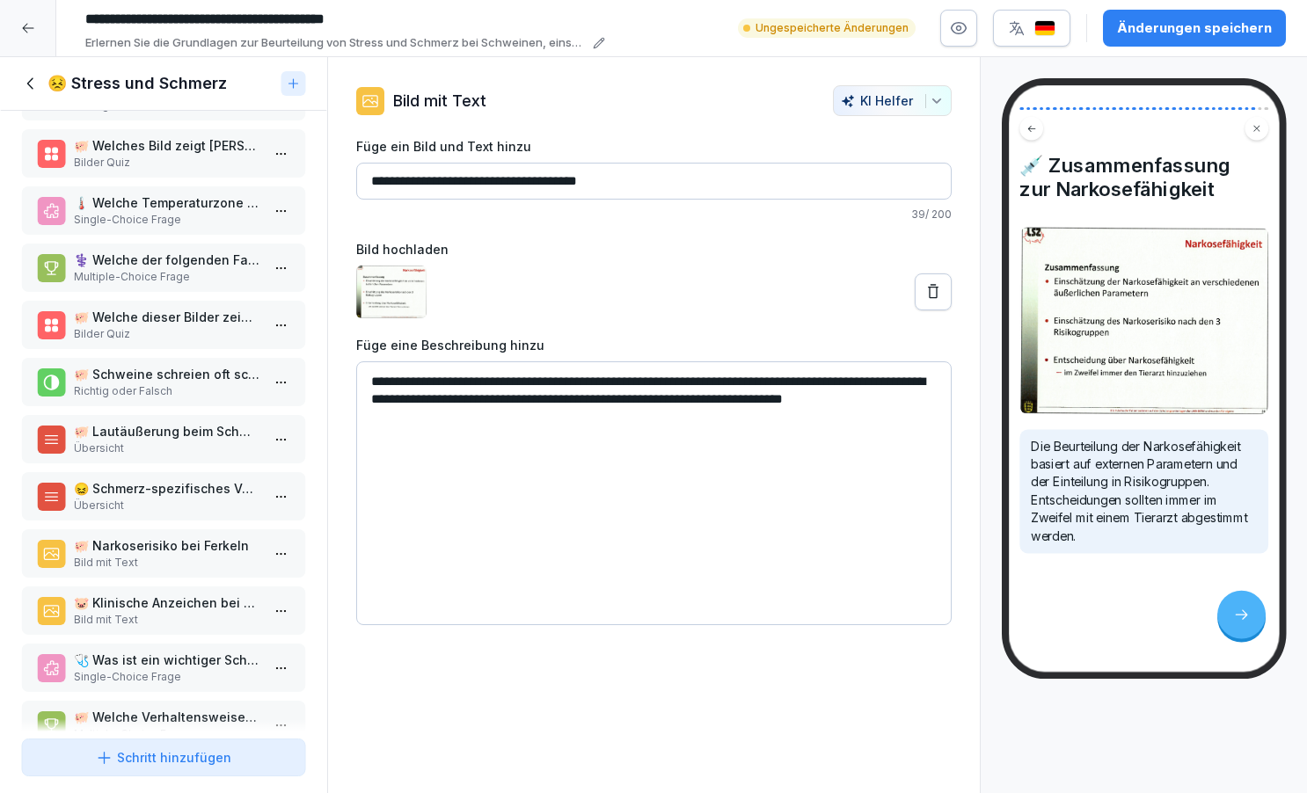
scroll to position [1066, 0]
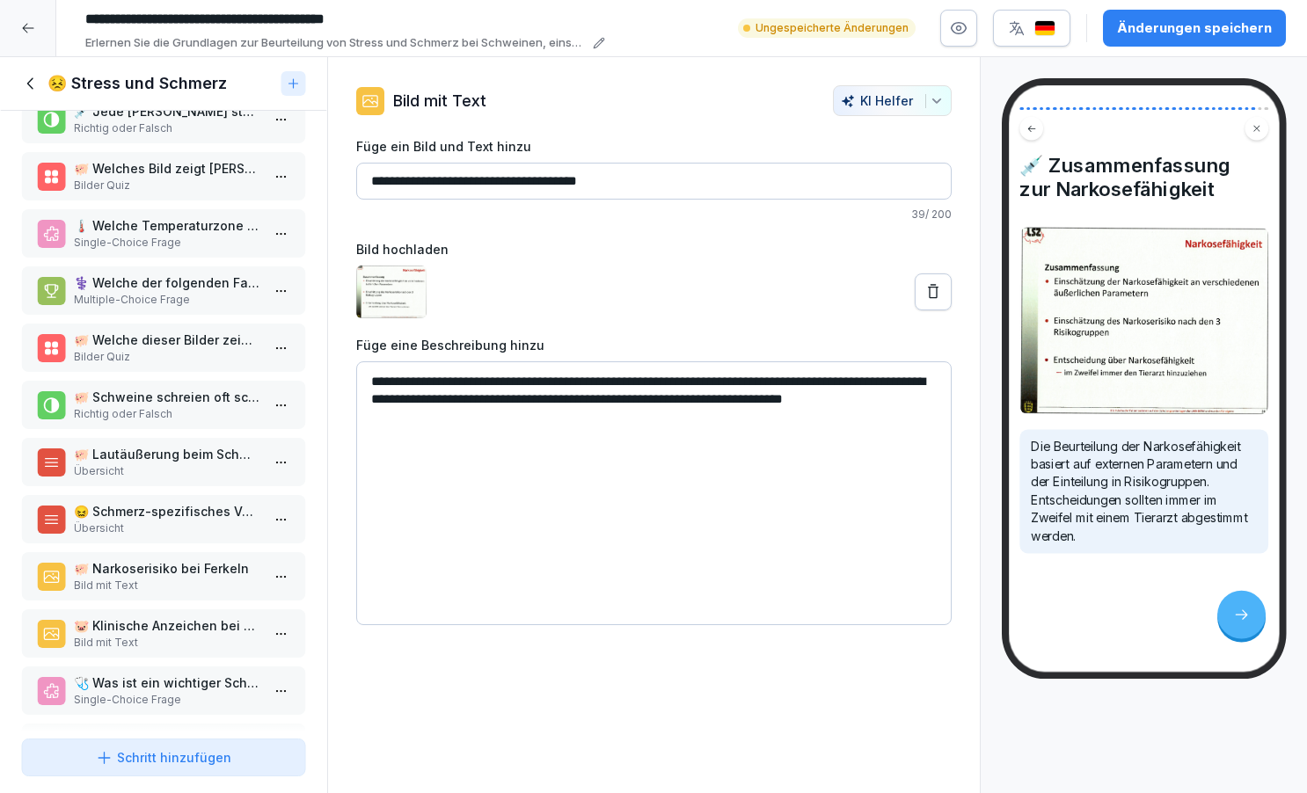
click at [175, 761] on div "Schritt hinzufügen" at bounding box center [163, 758] width 135 height 18
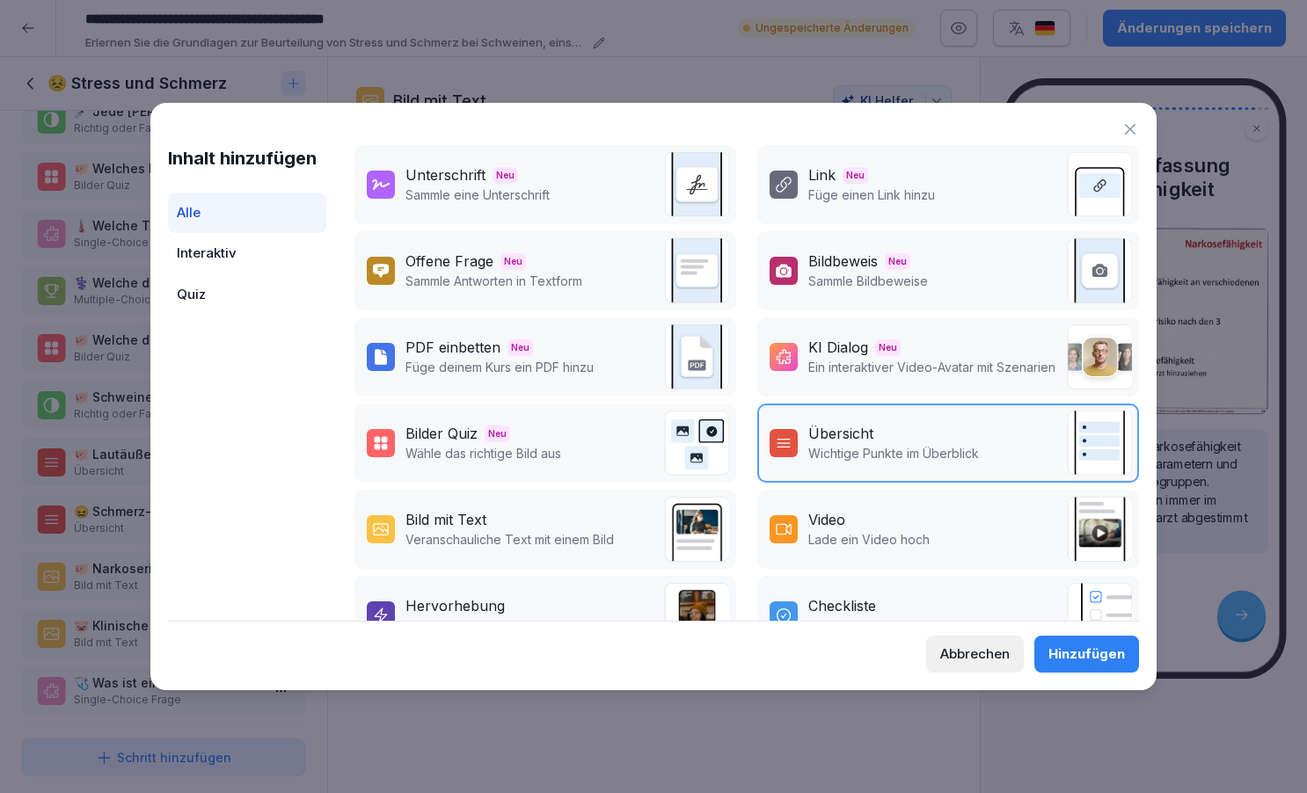
click at [470, 521] on div "Bild mit Text" at bounding box center [446, 519] width 81 height 21
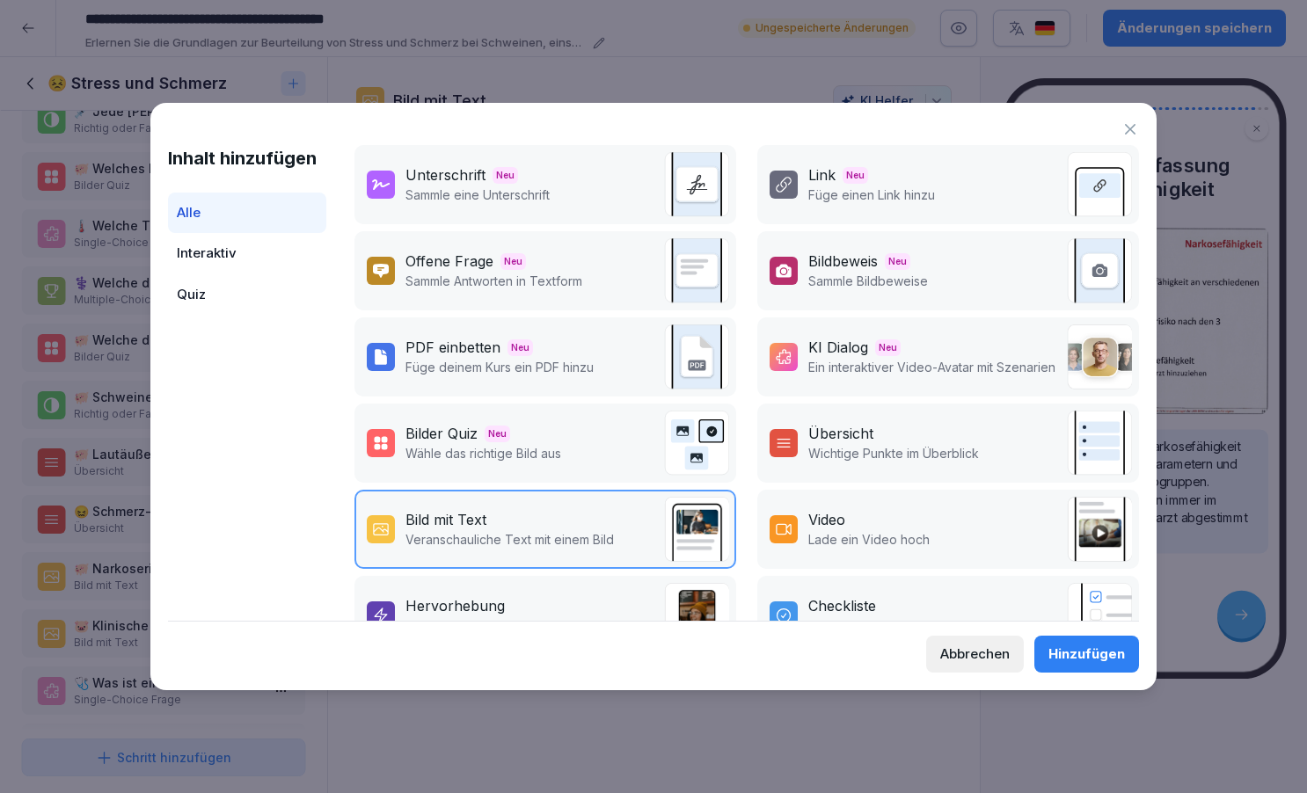
click at [1105, 654] on div "Hinzufügen" at bounding box center [1087, 654] width 77 height 19
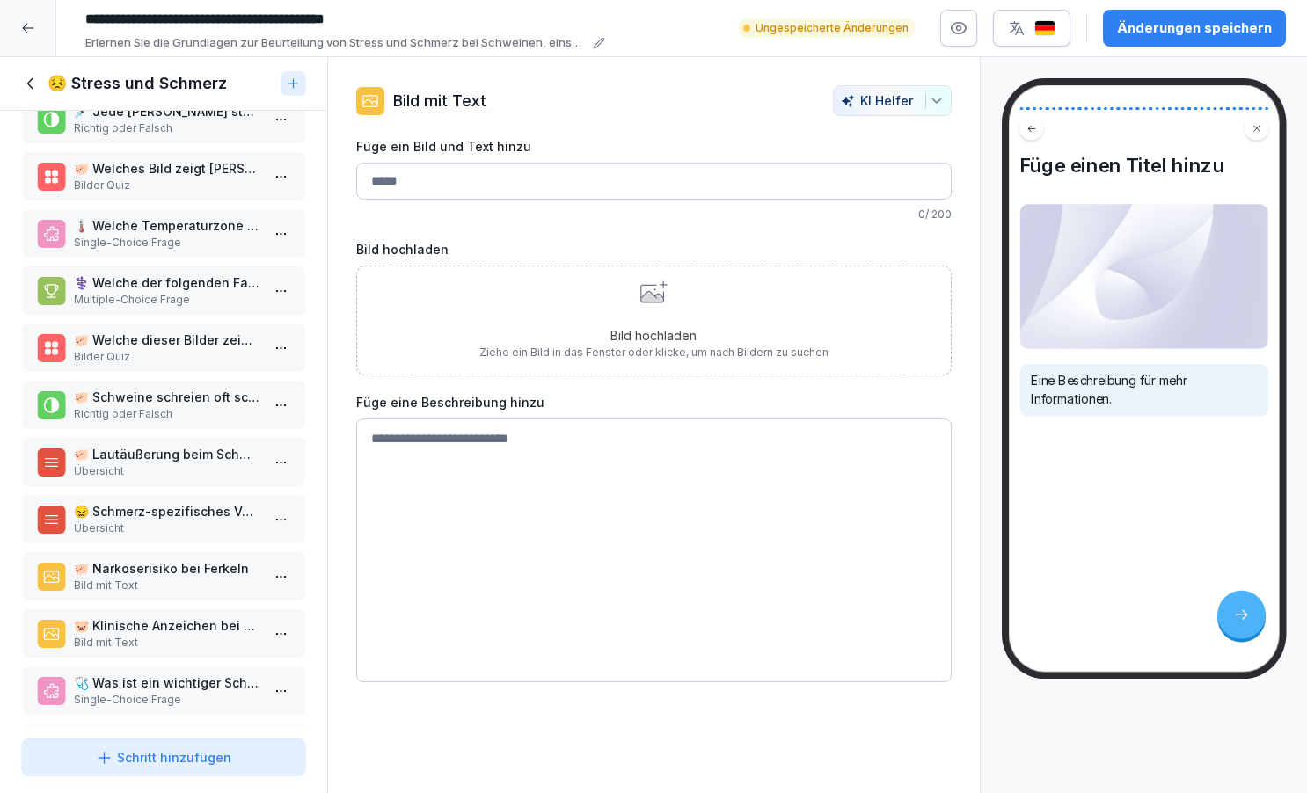
click at [427, 178] on input "Füge ein Bild und Text hinzu" at bounding box center [654, 181] width 596 height 37
type input "**********"
click at [562, 315] on div "Bild hochladen Ziehe ein Bild in das Fenster oder klicke, um nach Bildern zu su…" at bounding box center [653, 321] width 349 height 80
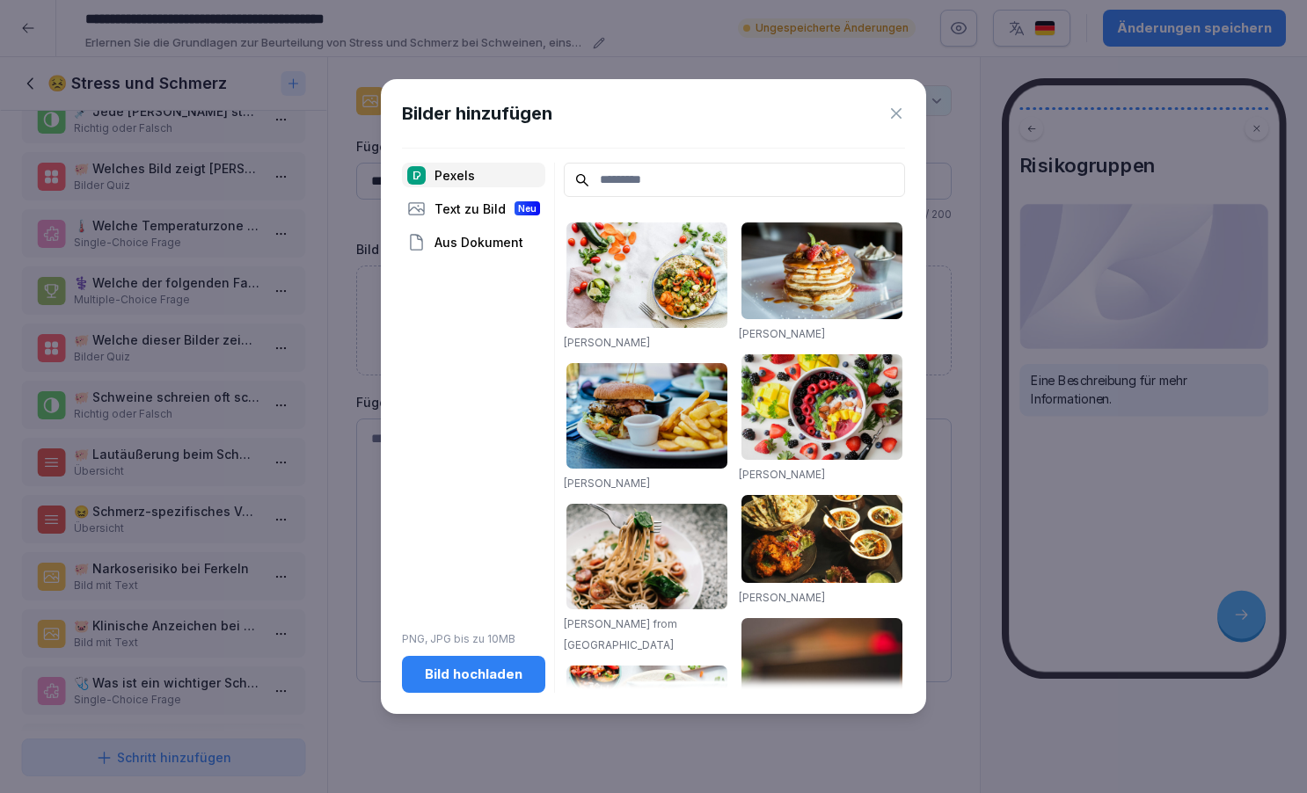
click at [471, 669] on div "Bild hochladen" at bounding box center [473, 674] width 115 height 19
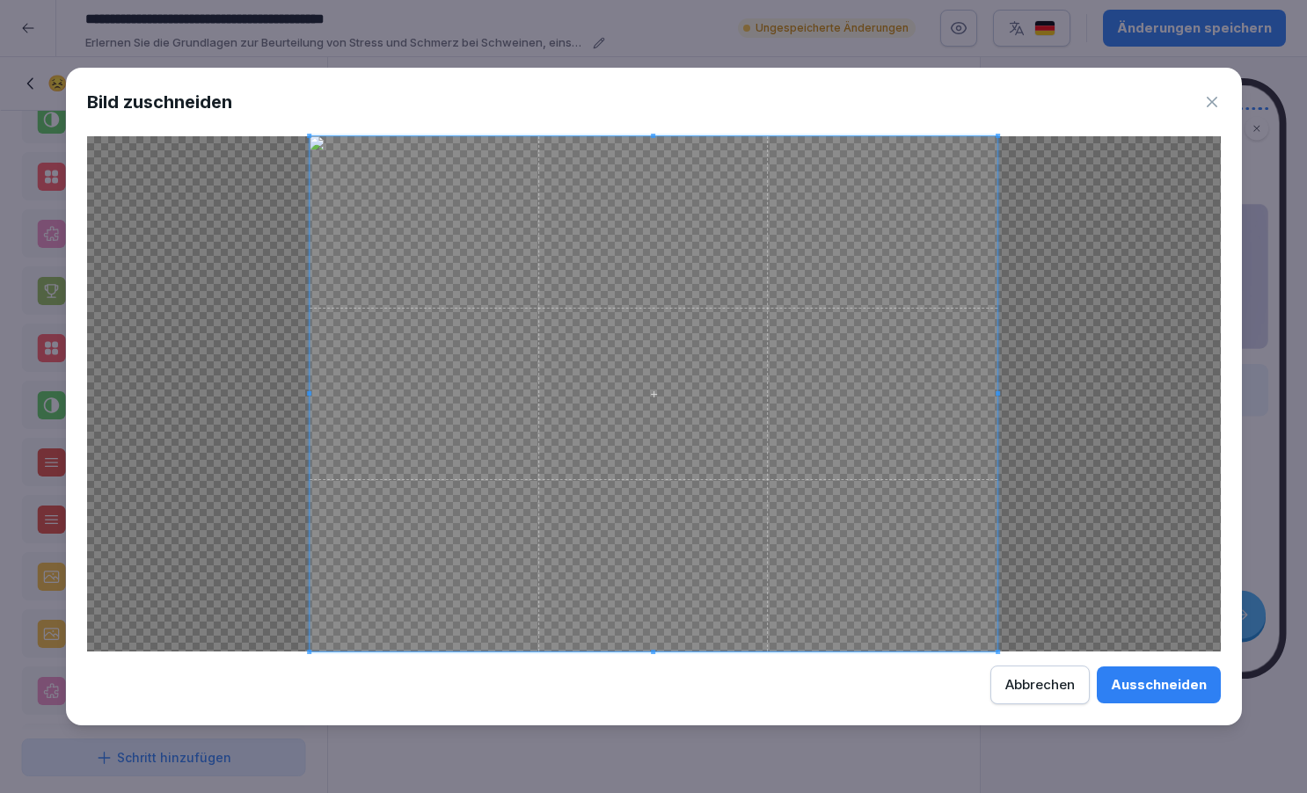
click at [1143, 687] on div "Ausschneiden" at bounding box center [1159, 685] width 96 height 19
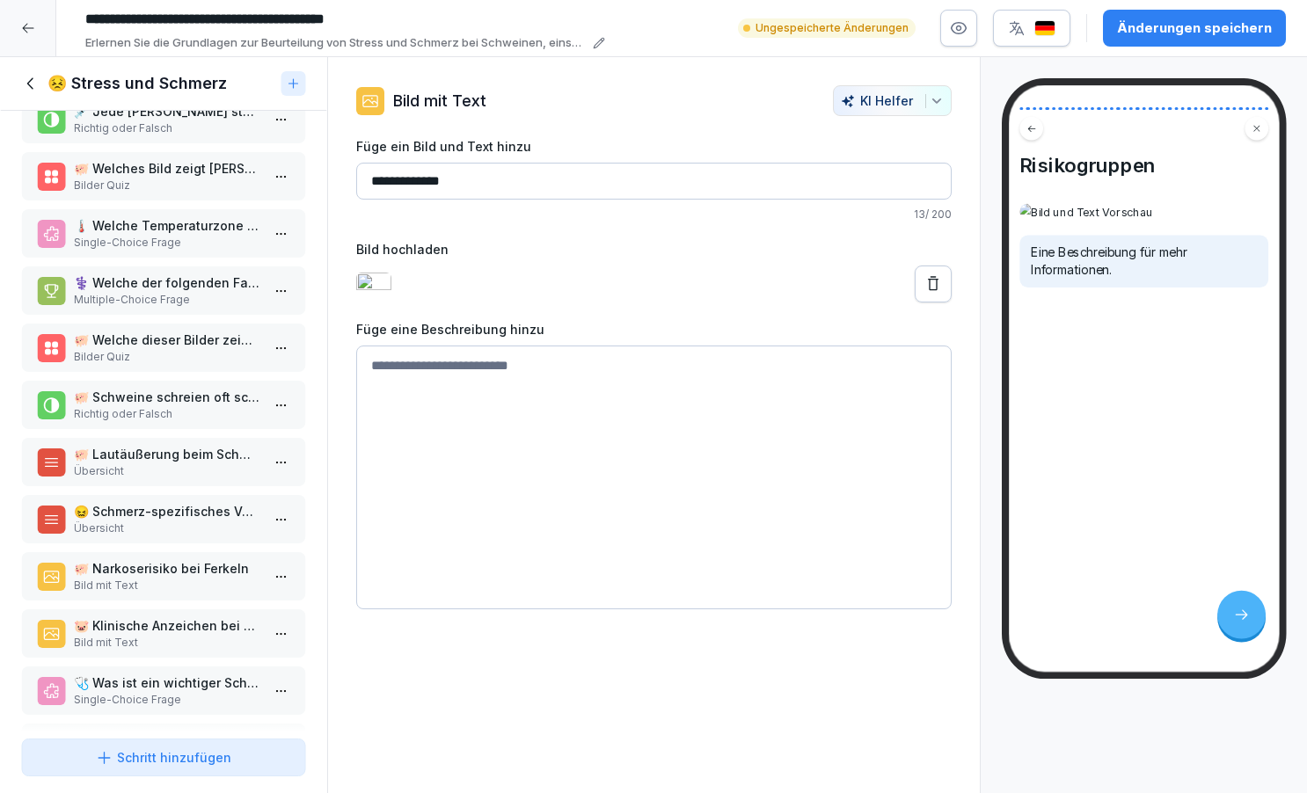
click at [434, 385] on textarea at bounding box center [654, 478] width 596 height 264
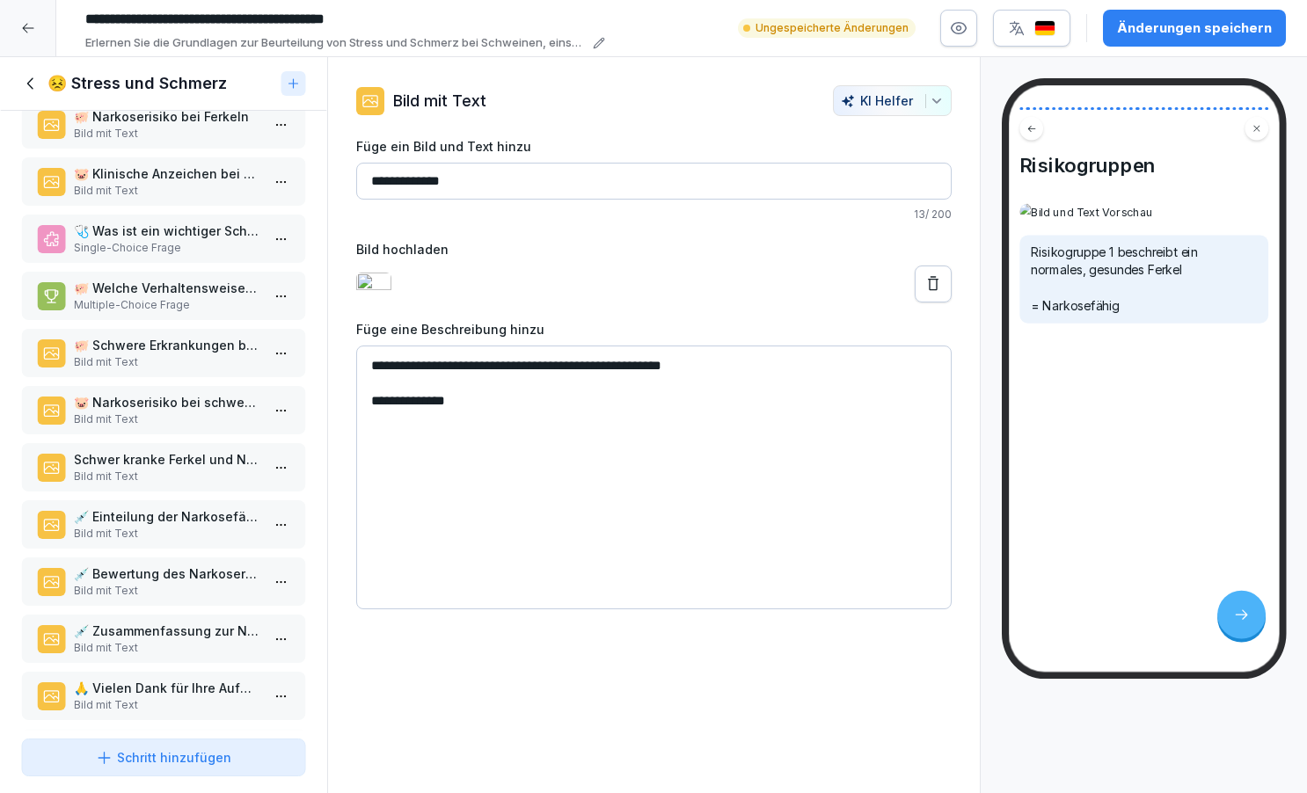
scroll to position [1526, 0]
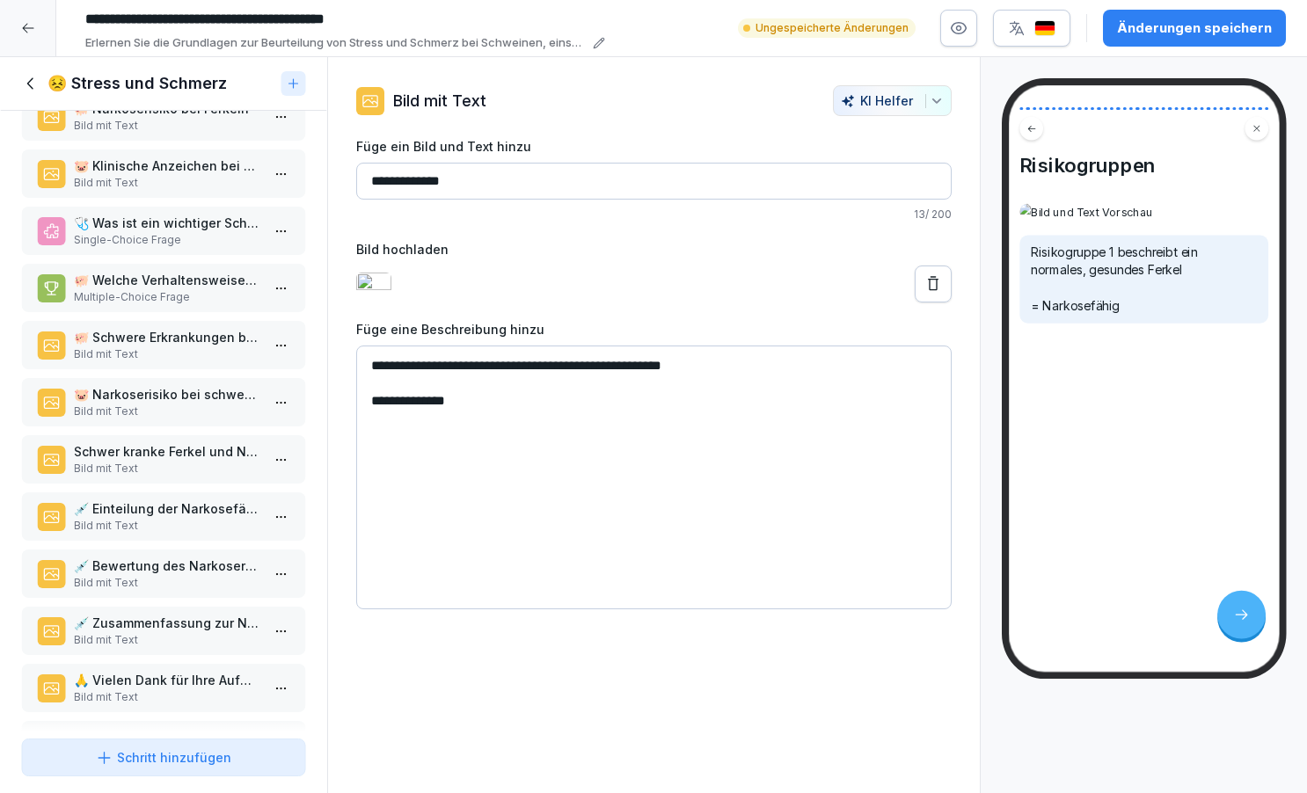
type textarea "**********"
click at [174, 648] on p "Bild mit Text" at bounding box center [167, 640] width 186 height 16
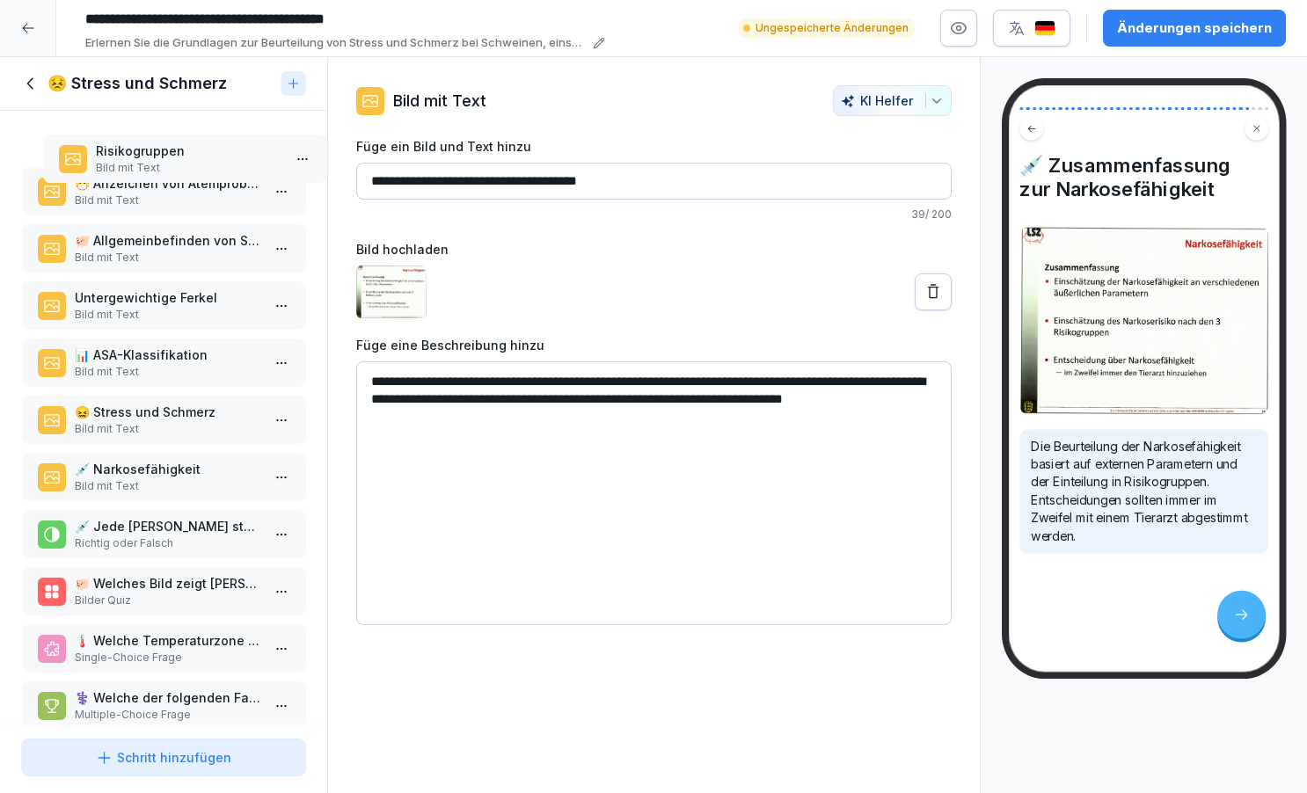
scroll to position [657, 0]
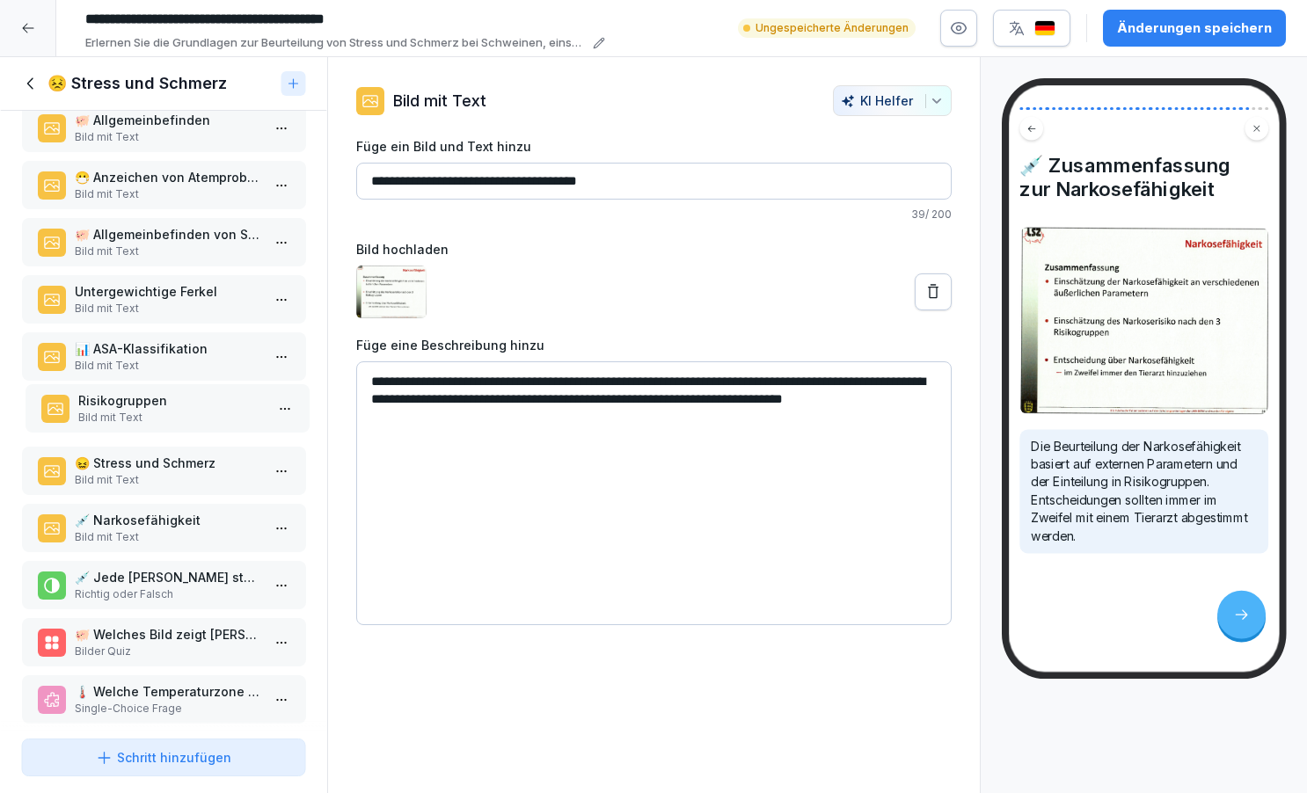
drag, startPoint x: 153, startPoint y: 688, endPoint x: 157, endPoint y: 427, distance: 261.3
click at [157, 426] on p "Bild mit Text" at bounding box center [170, 418] width 186 height 16
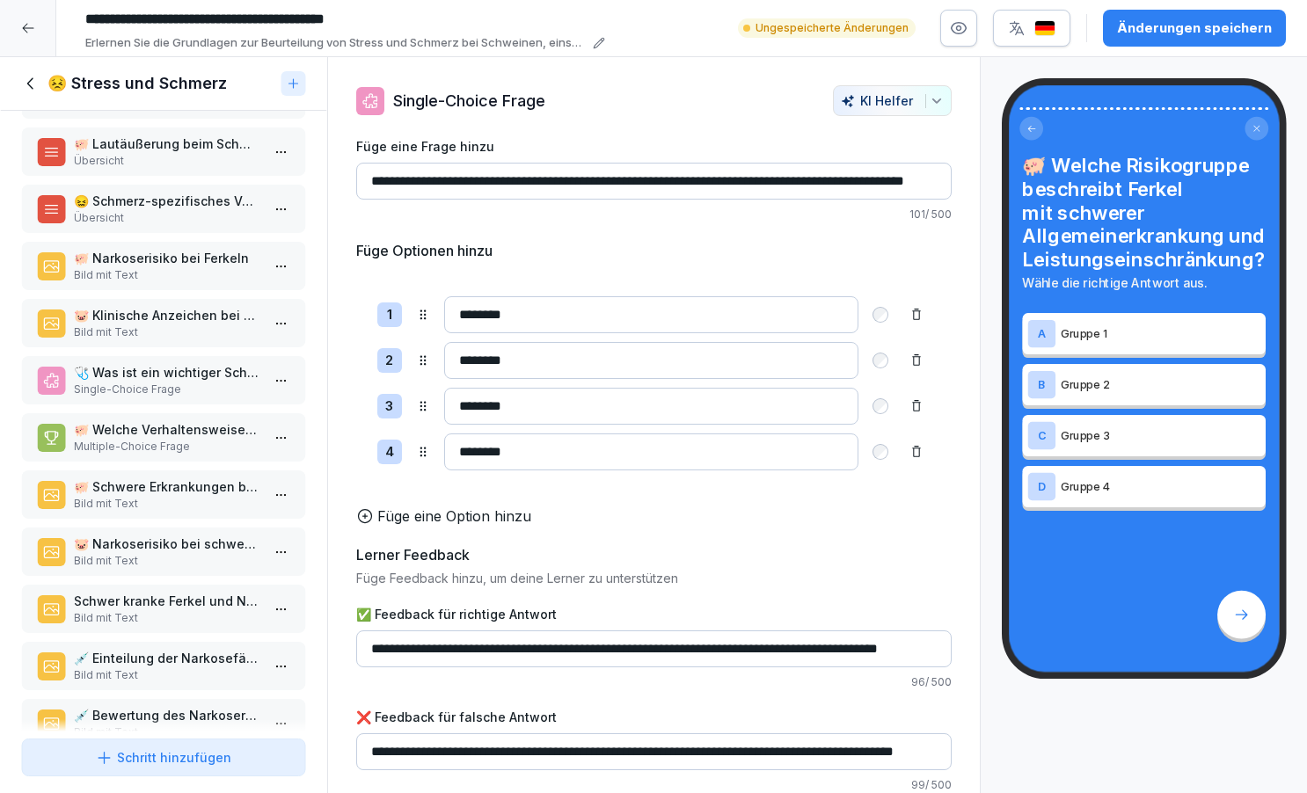
scroll to position [1518, 0]
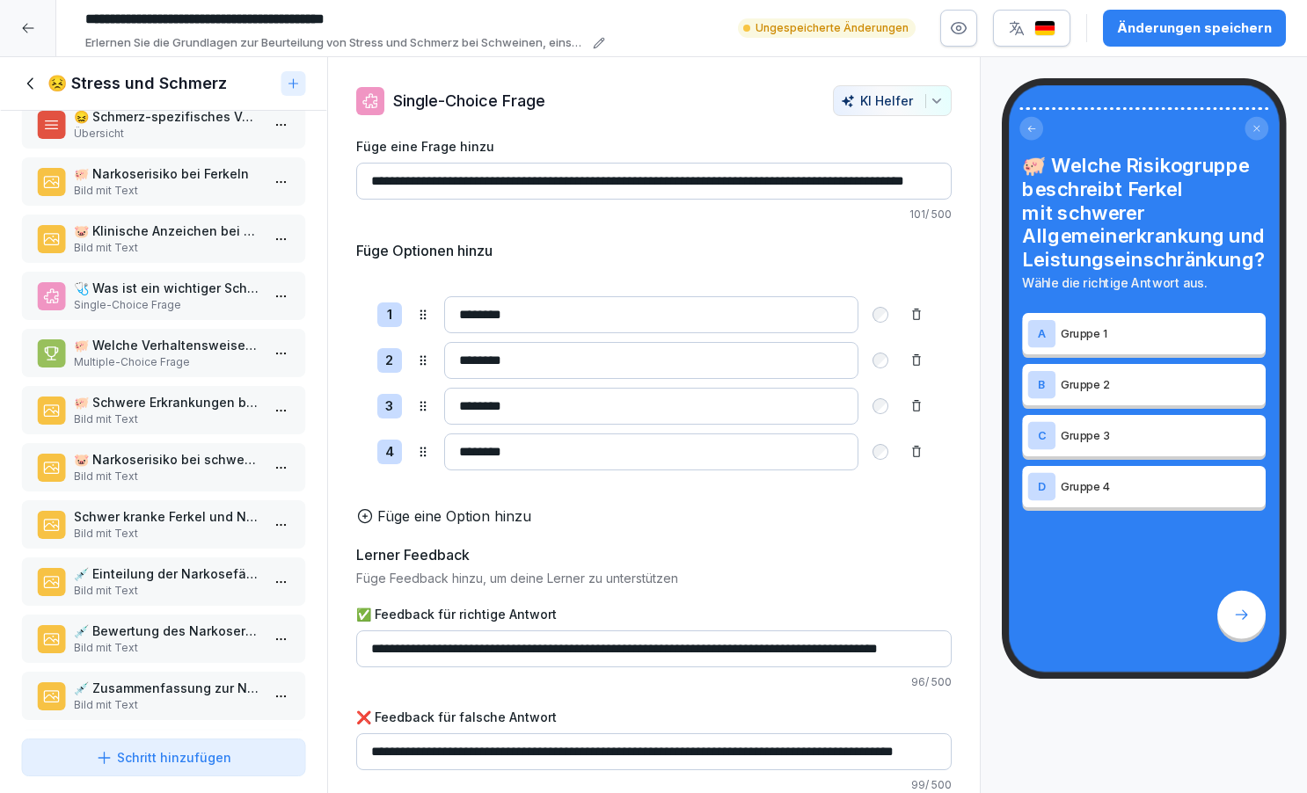
click at [163, 428] on p "Bild mit Text" at bounding box center [167, 420] width 186 height 16
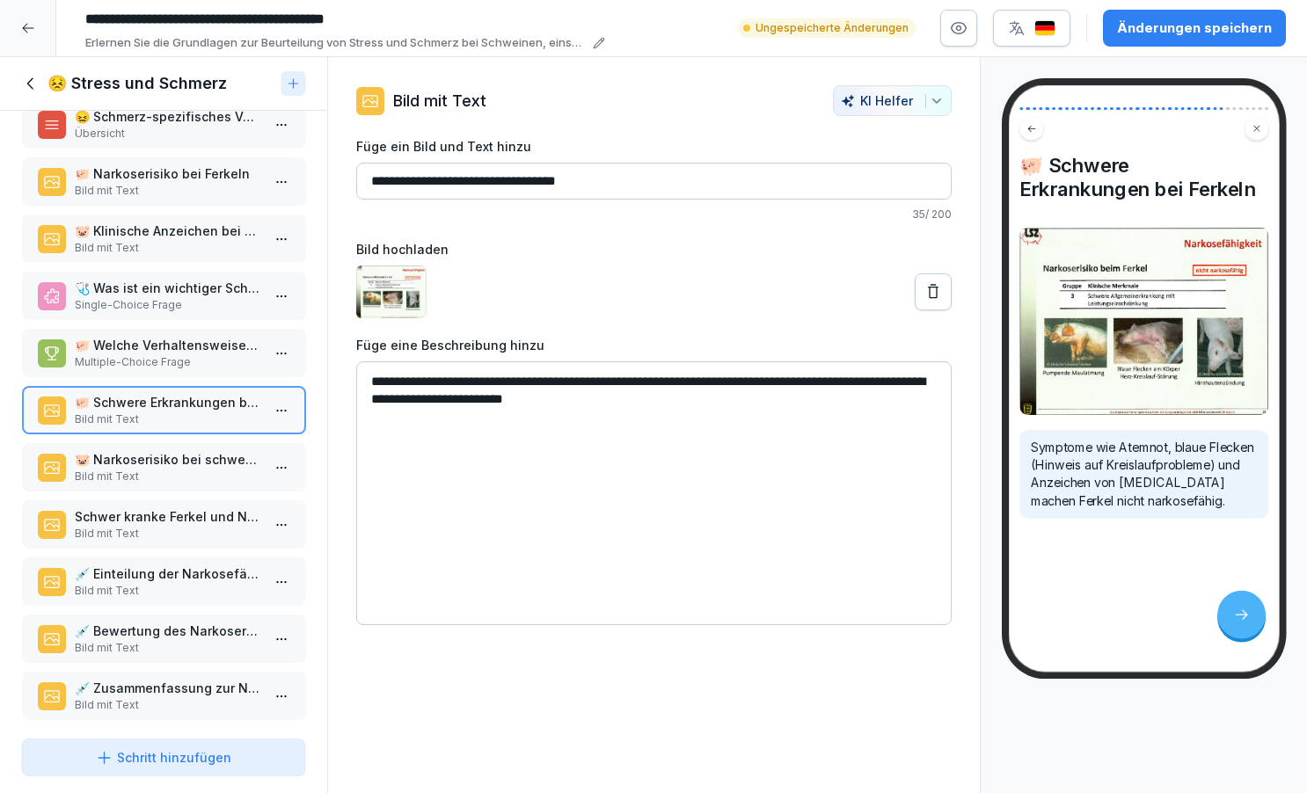
click at [161, 463] on div "🐷 Narkoserisiko bei schwer kranken Ferkeln Bild mit Text" at bounding box center [163, 467] width 285 height 48
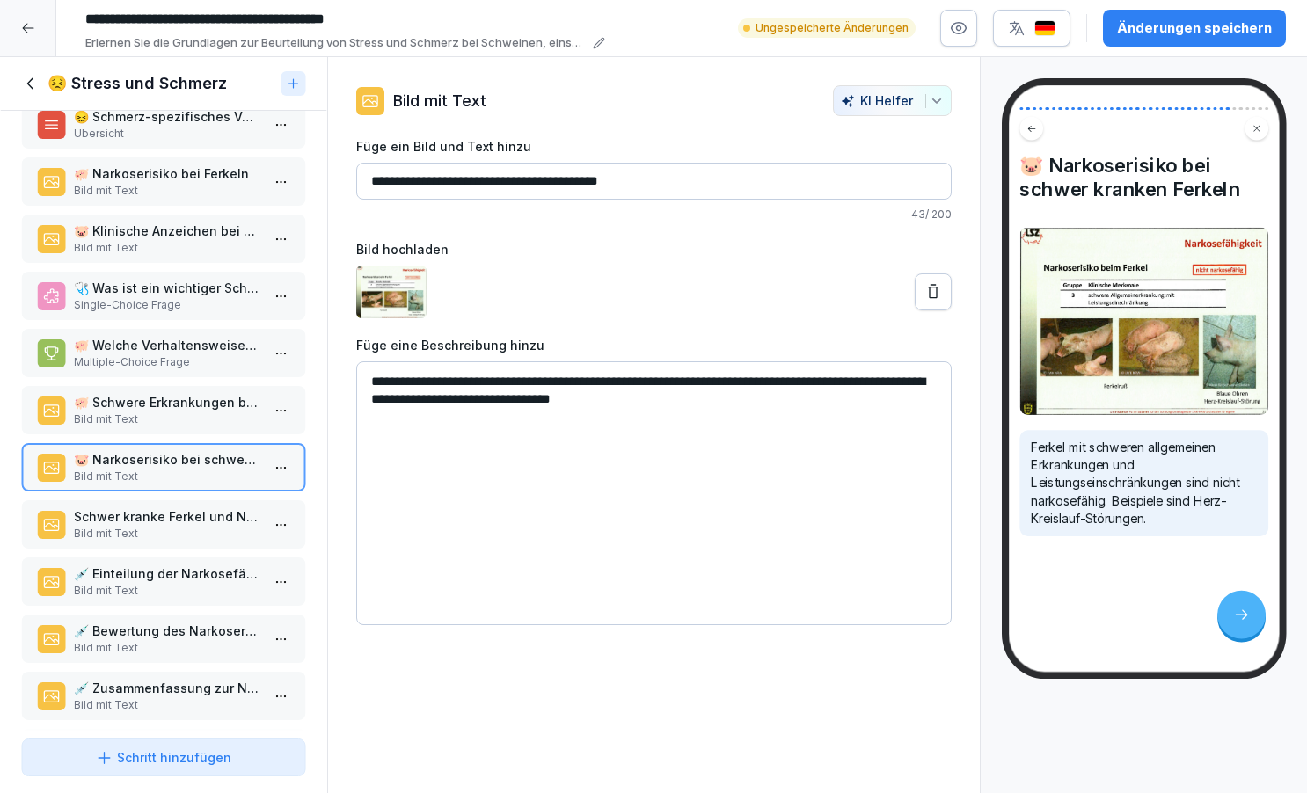
click at [147, 542] on p "Bild mit Text" at bounding box center [167, 534] width 186 height 16
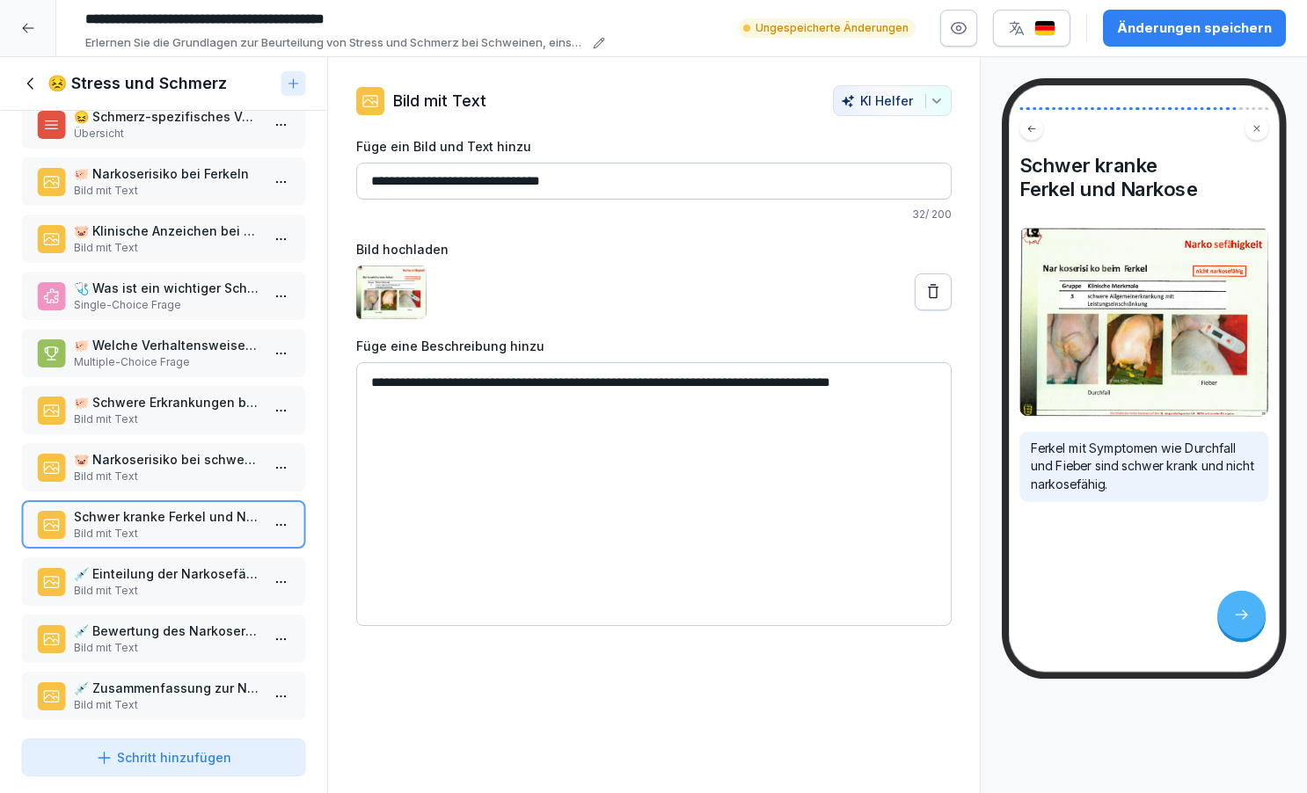
click at [139, 583] on p "💉 Einteilung der Narkosefähigkeit" at bounding box center [167, 574] width 186 height 18
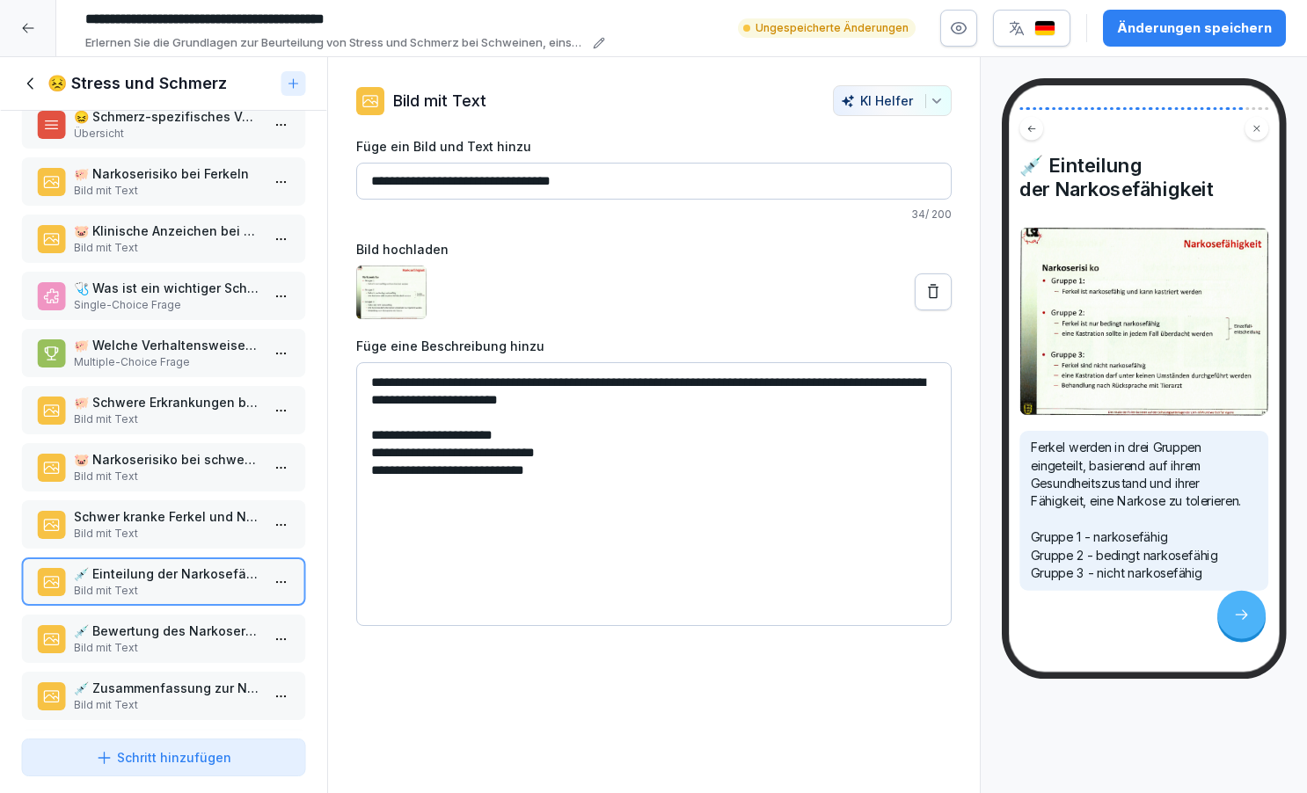
click at [133, 640] on p "💉 Bewertung des Narkoserisikos" at bounding box center [167, 631] width 186 height 18
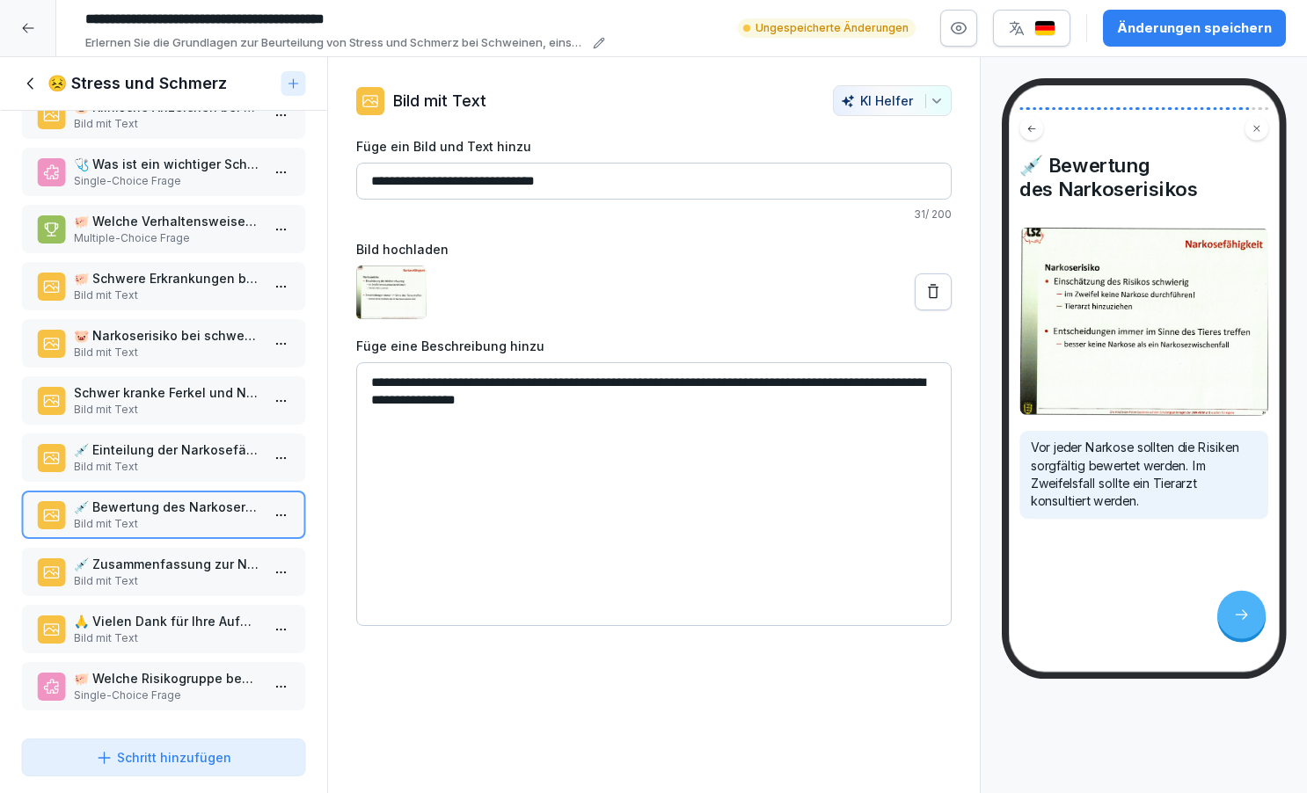
scroll to position [1659, 0]
click at [143, 451] on p "💉 Einteilung der Narkosefähigkeit" at bounding box center [167, 450] width 186 height 18
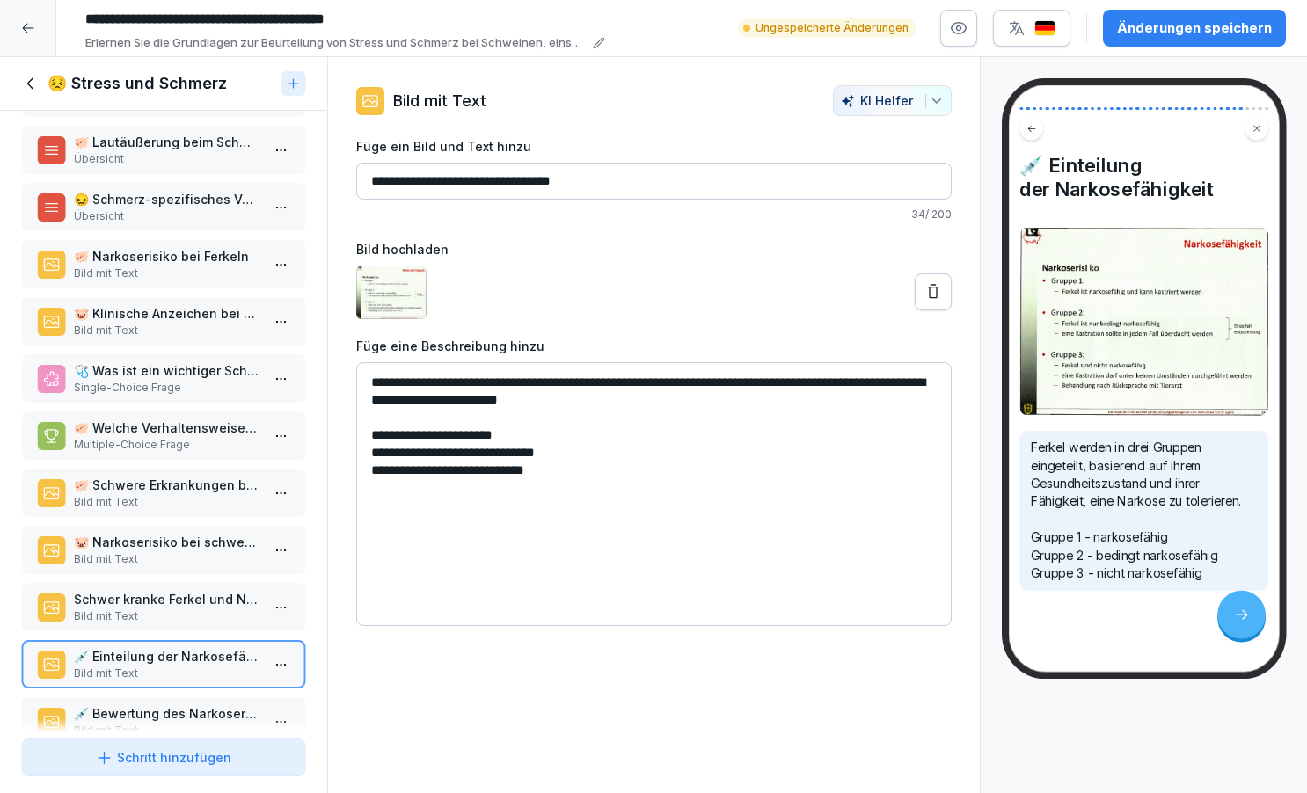
scroll to position [1429, 0]
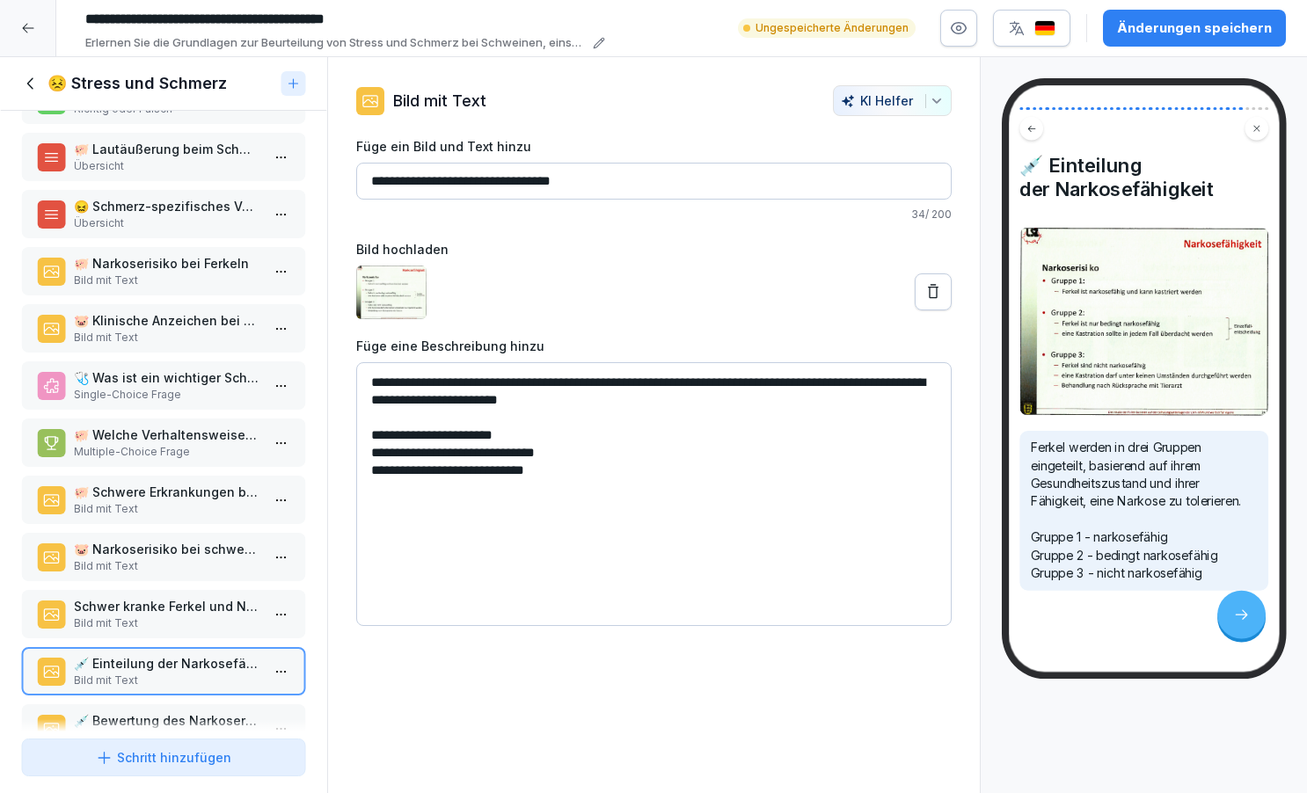
click at [167, 330] on p "🐷 Klinische Anzeichen bei schwer kranken Ferkeln" at bounding box center [167, 320] width 186 height 18
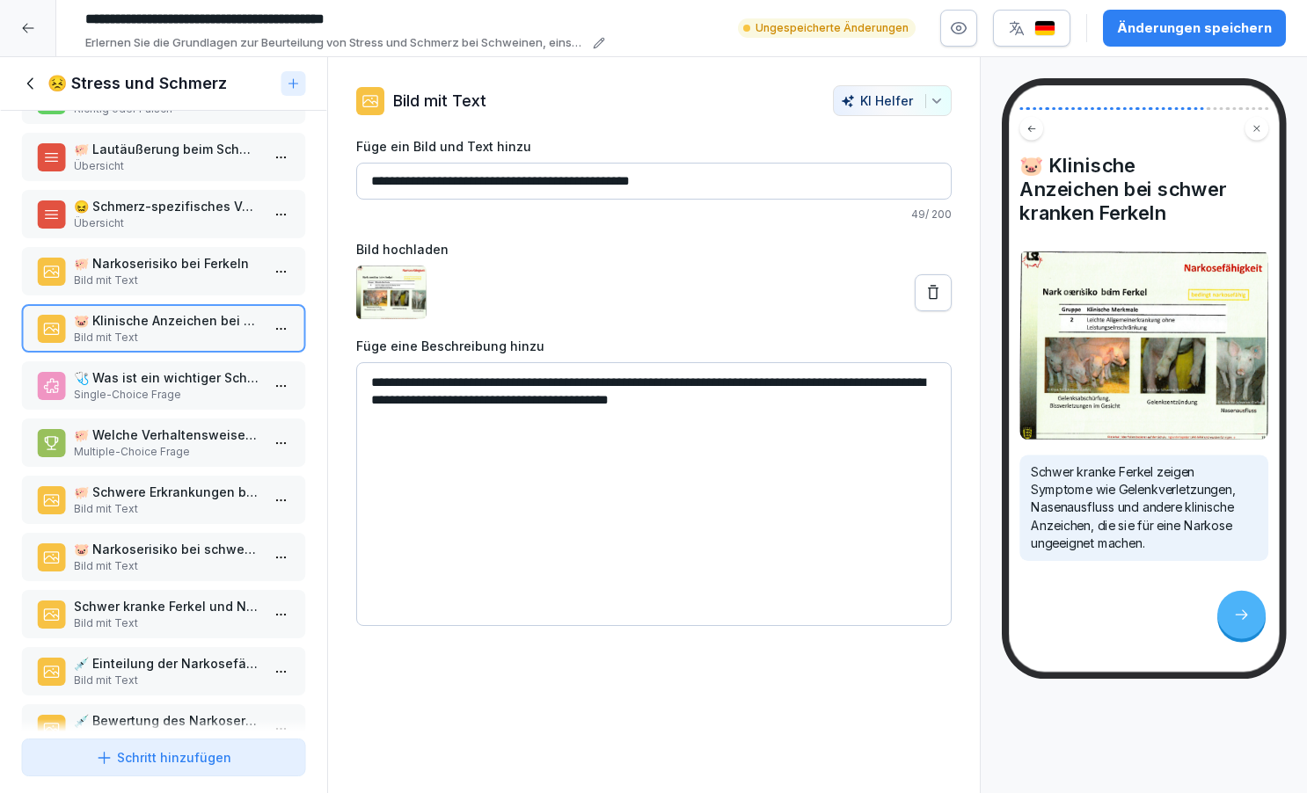
drag, startPoint x: 369, startPoint y: 380, endPoint x: 946, endPoint y: 433, distance: 579.5
click at [946, 433] on textarea "**********" at bounding box center [654, 494] width 596 height 264
type textarea "**********"
click at [697, 181] on input "**********" at bounding box center [654, 181] width 596 height 37
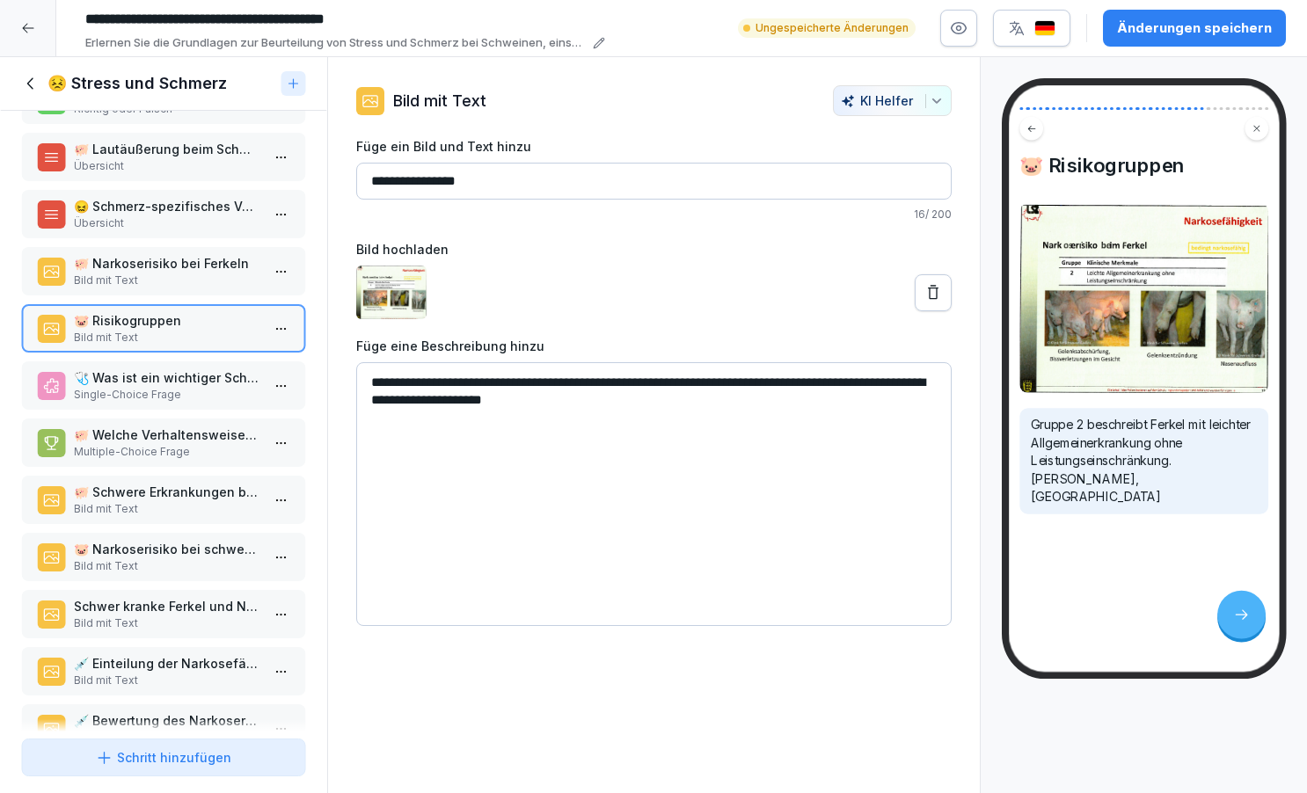
type input "**********"
click at [434, 482] on textarea "**********" at bounding box center [654, 494] width 596 height 264
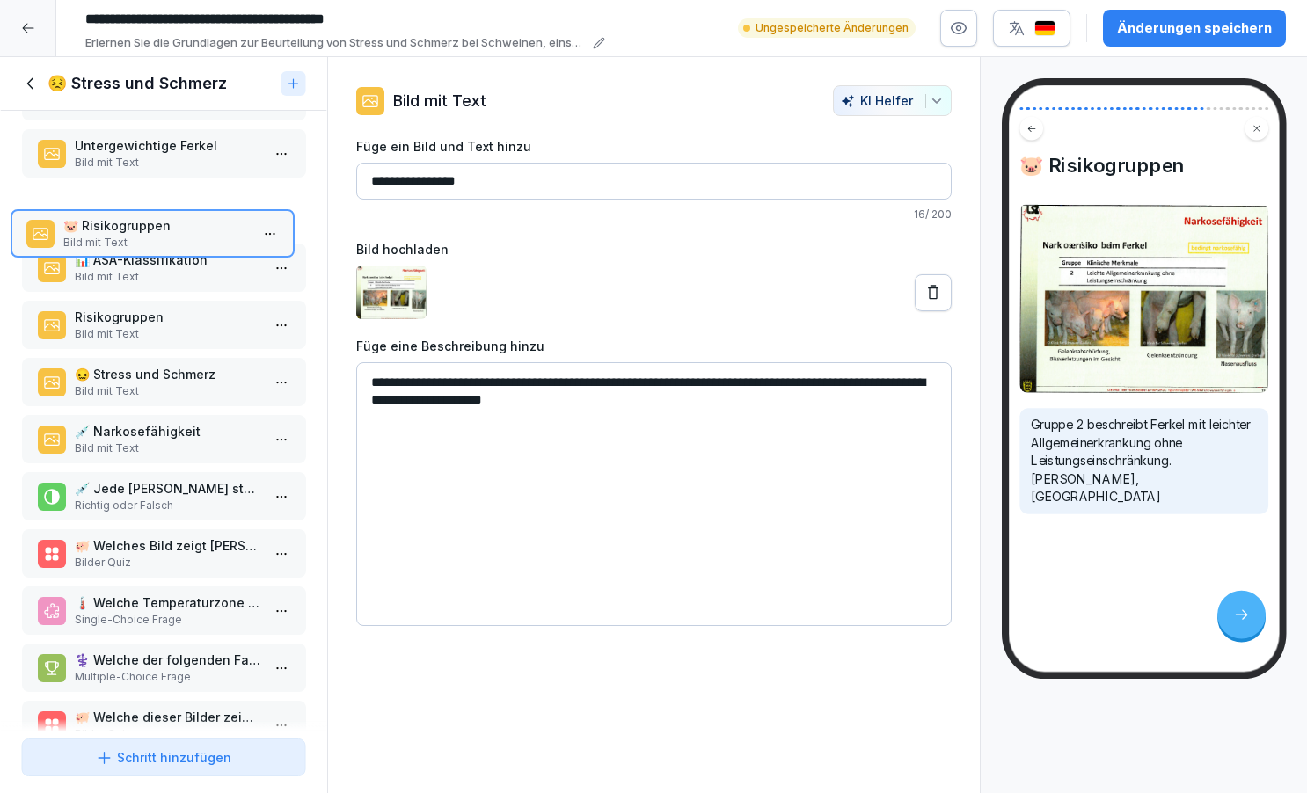
scroll to position [803, 0]
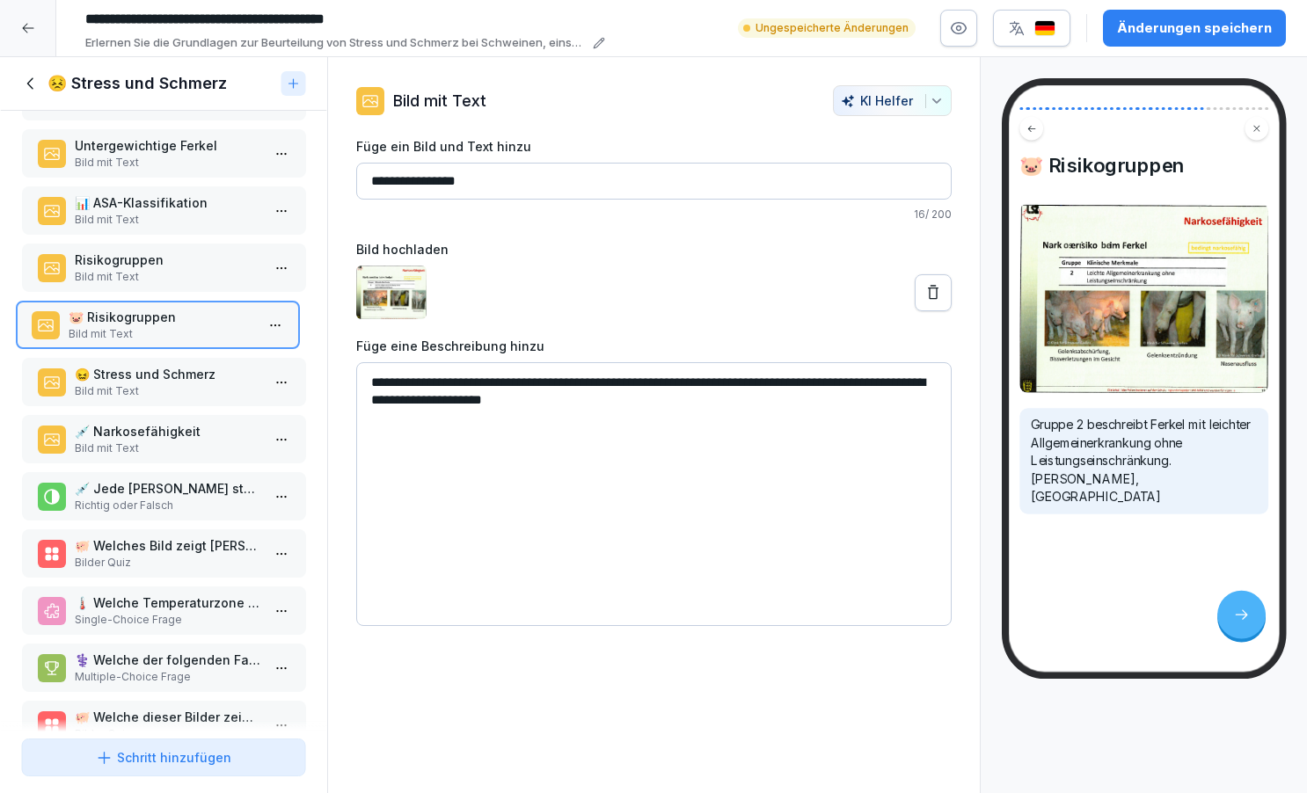
click at [123, 342] on p "Bild mit Text" at bounding box center [161, 334] width 186 height 16
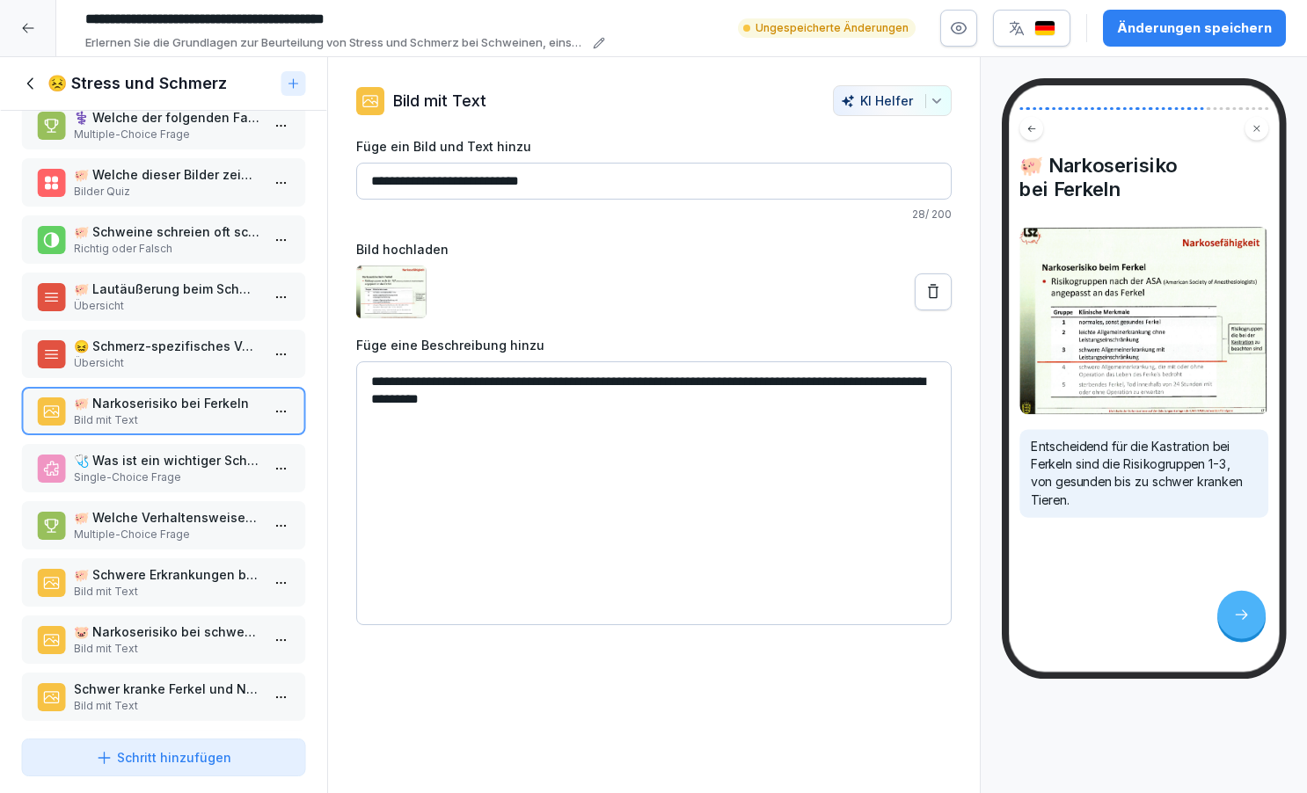
scroll to position [1356, 0]
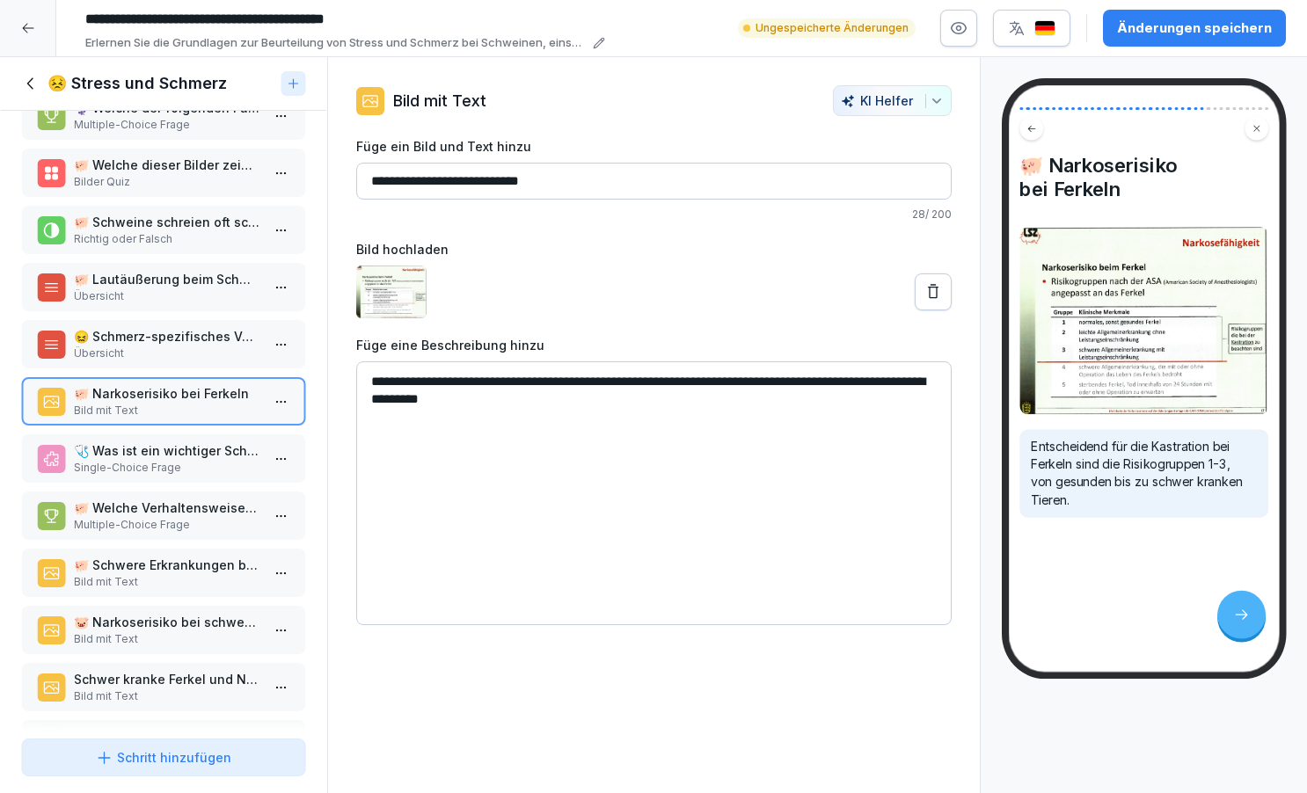
click at [150, 403] on p "🐖 Narkoserisiko bei Ferkeln" at bounding box center [167, 393] width 186 height 18
click at [143, 574] on p "🐖 Schwere Erkrankungen bei Ferkeln" at bounding box center [167, 565] width 186 height 18
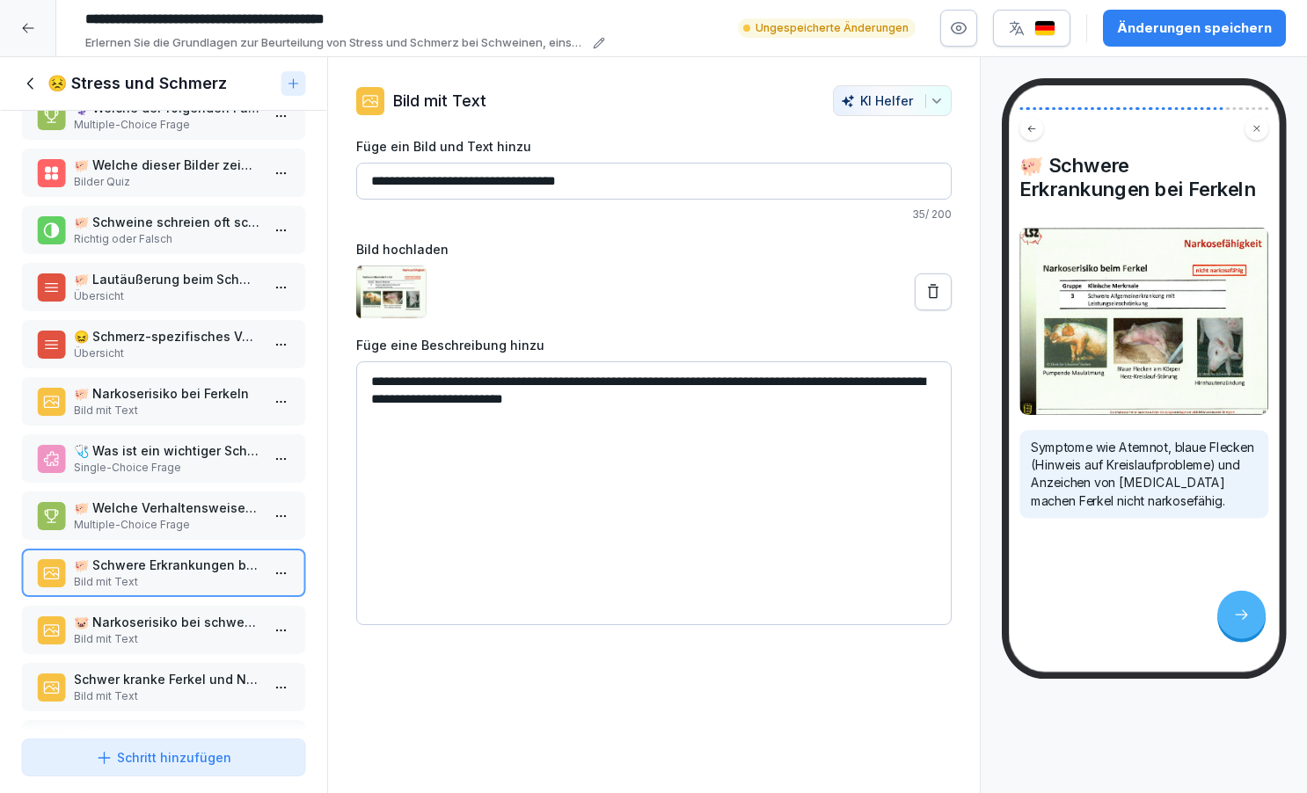
drag, startPoint x: 370, startPoint y: 377, endPoint x: 730, endPoint y: 469, distance: 371.2
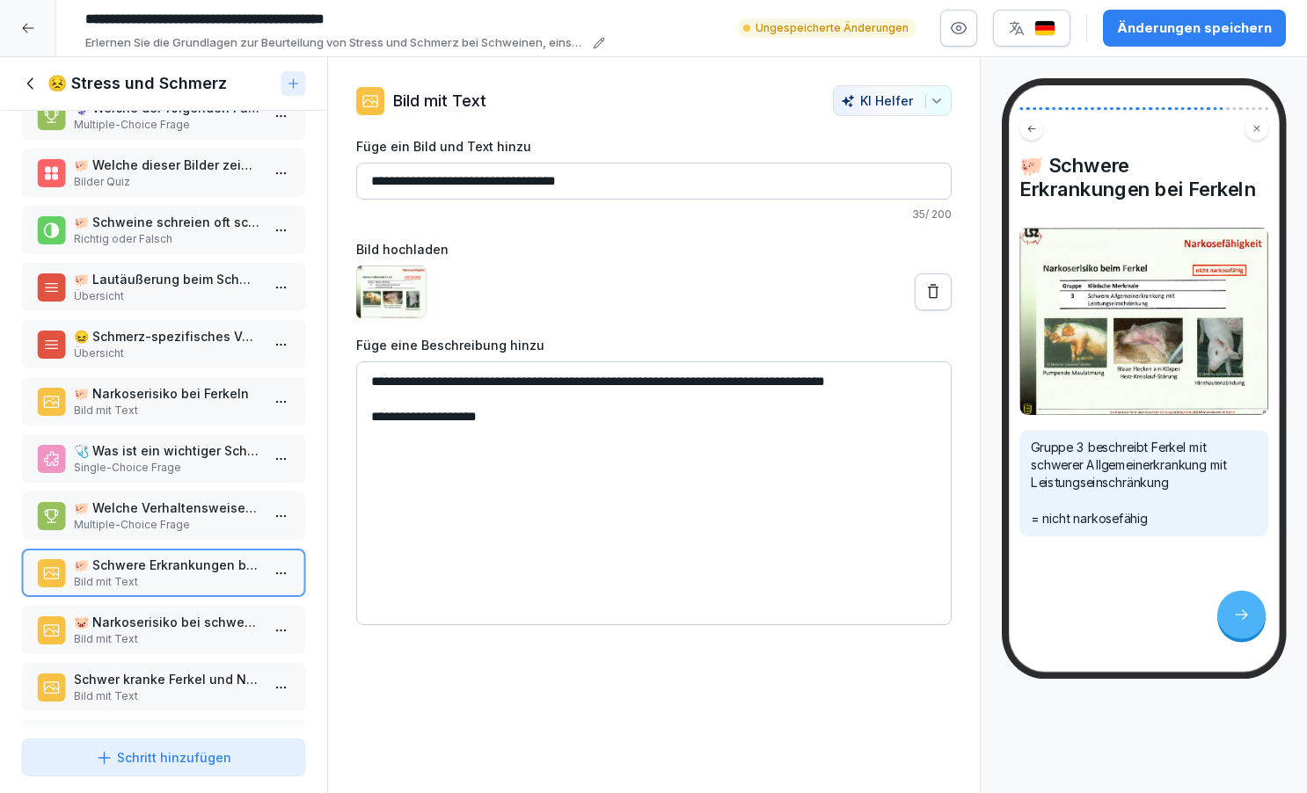
type textarea "**********"
click at [201, 517] on p "🐖 Welche Verhaltensweisen können auf Schmerzen bei Schweinen hinweisen?" at bounding box center [167, 508] width 186 height 18
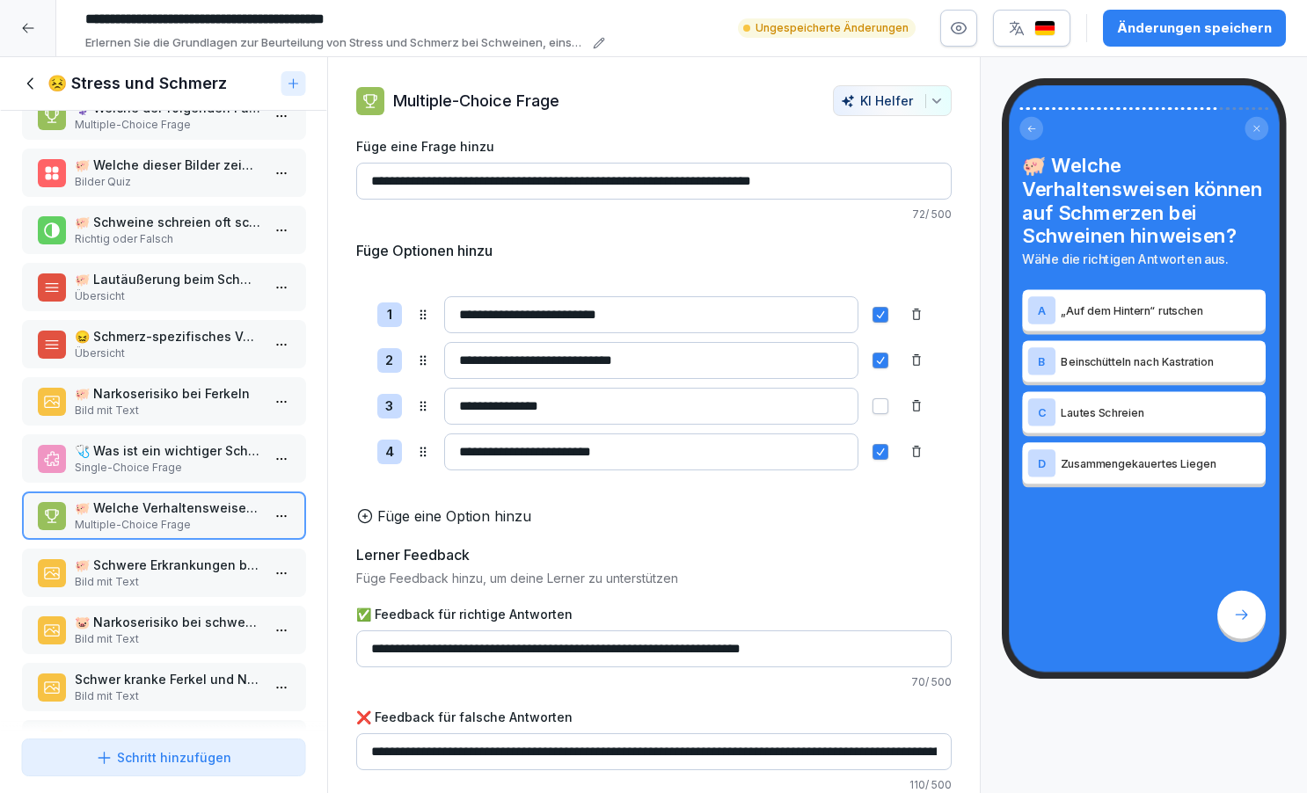
click at [157, 574] on p "🐖 Schwere Erkrankungen bei Ferkeln" at bounding box center [167, 565] width 186 height 18
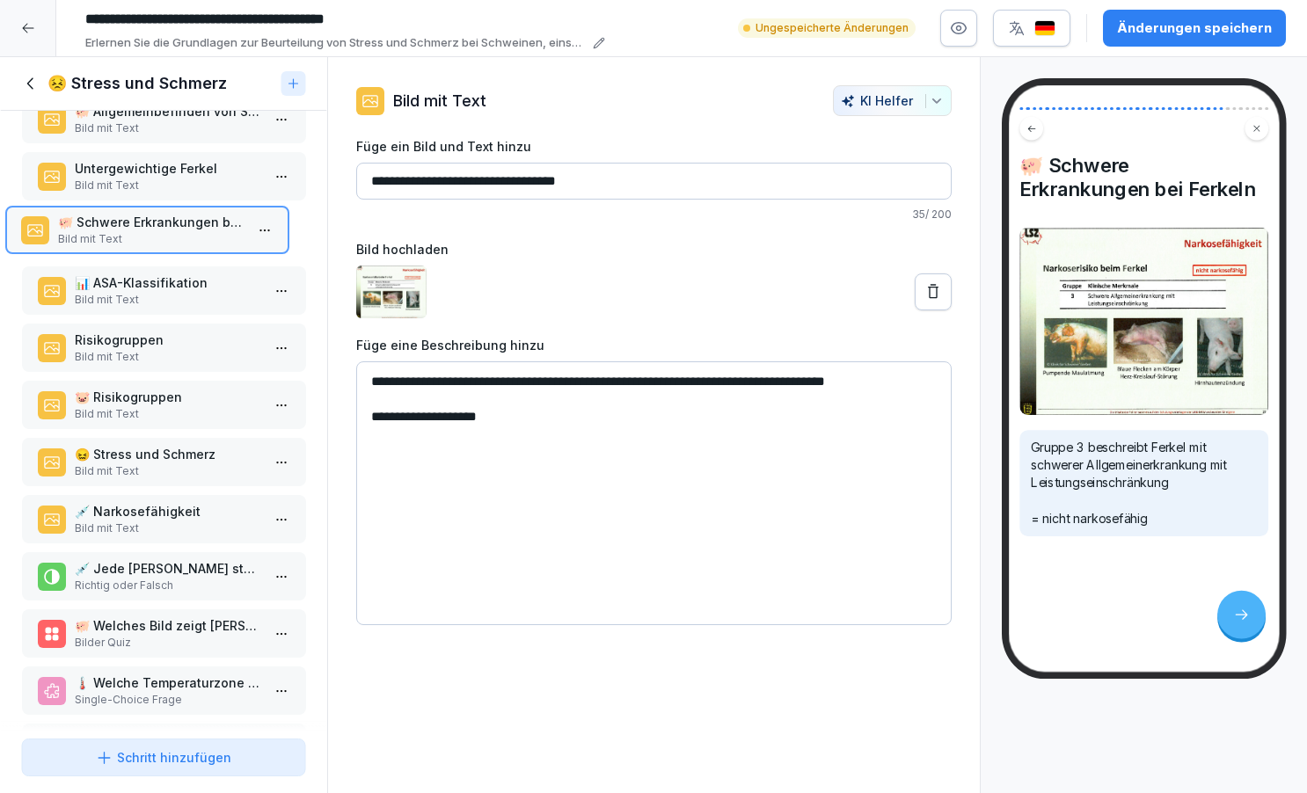
scroll to position [778, 0]
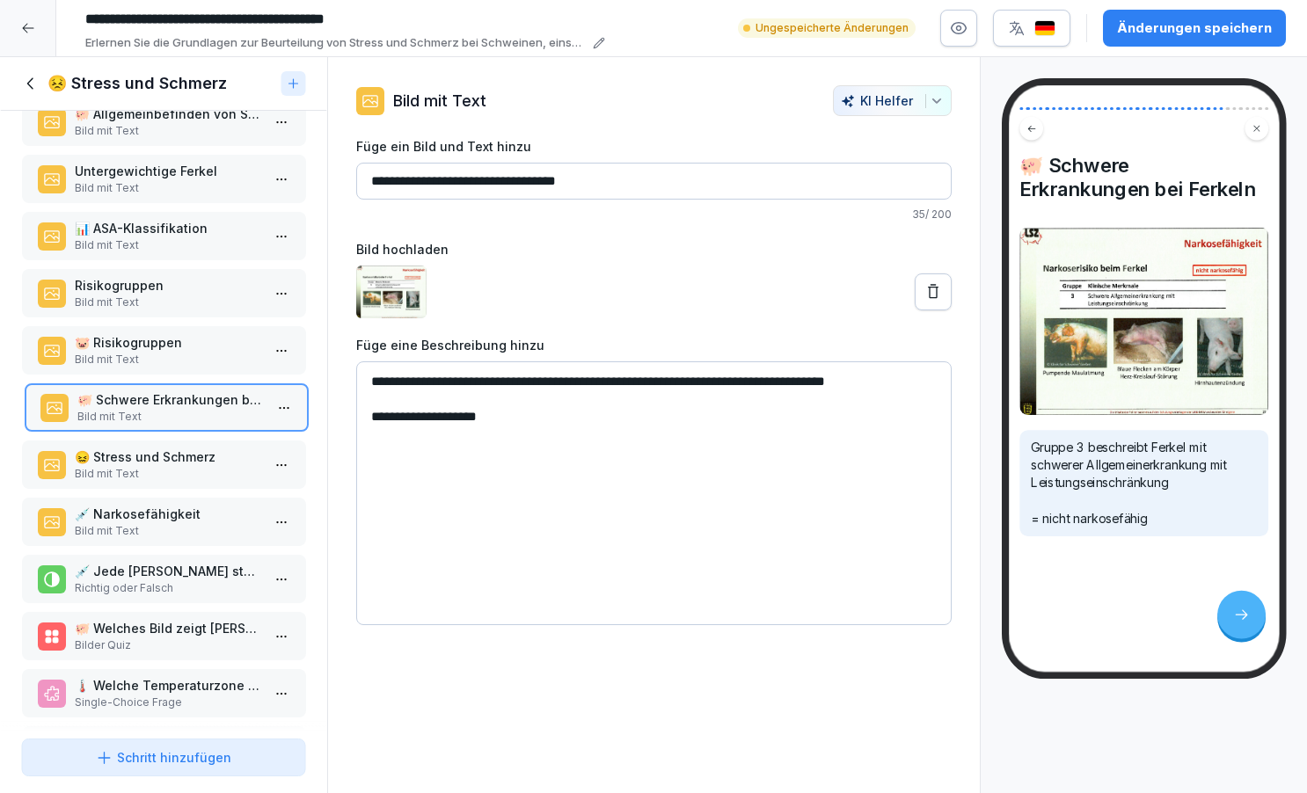
drag, startPoint x: 157, startPoint y: 584, endPoint x: 160, endPoint y: 419, distance: 165.4
click at [160, 409] on p "🐖 Schwere Erkrankungen bei Ferkeln" at bounding box center [170, 400] width 186 height 18
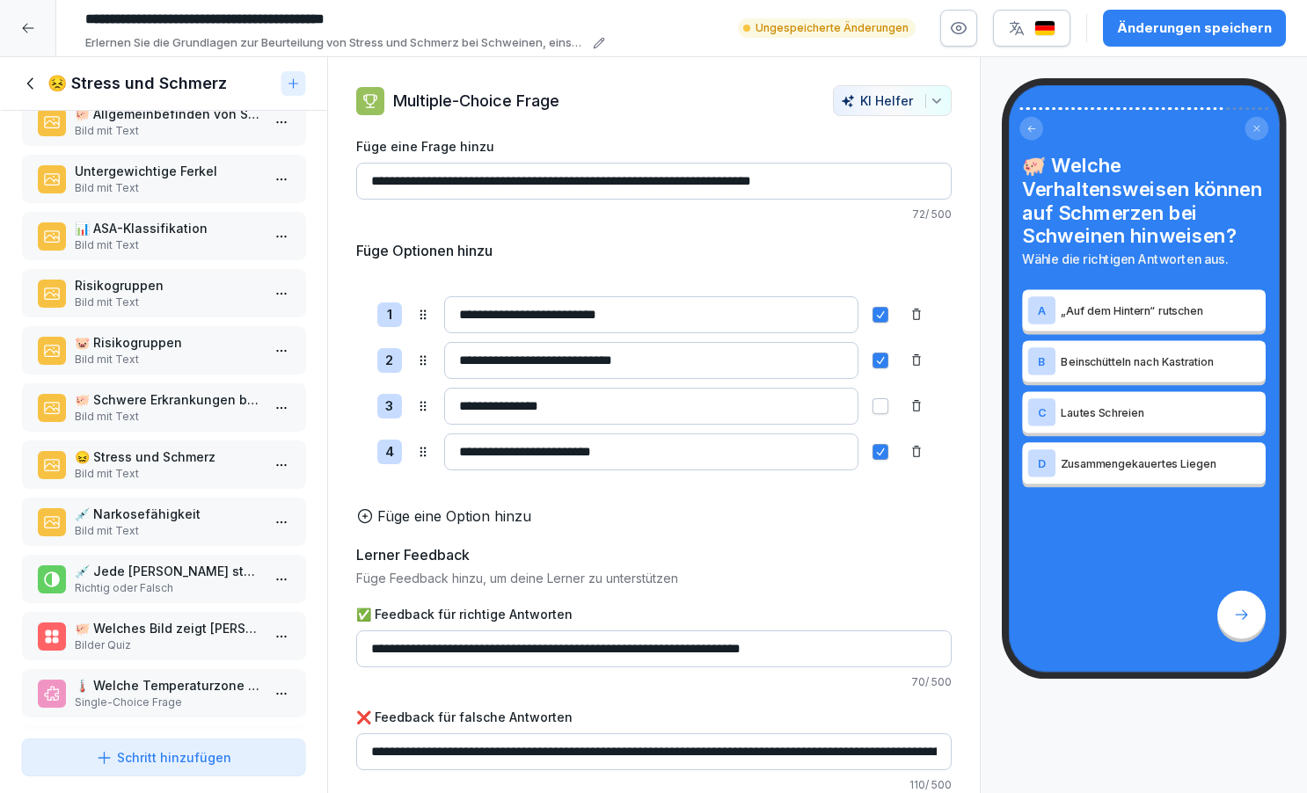
click at [162, 295] on p "Risikogruppen" at bounding box center [167, 285] width 186 height 18
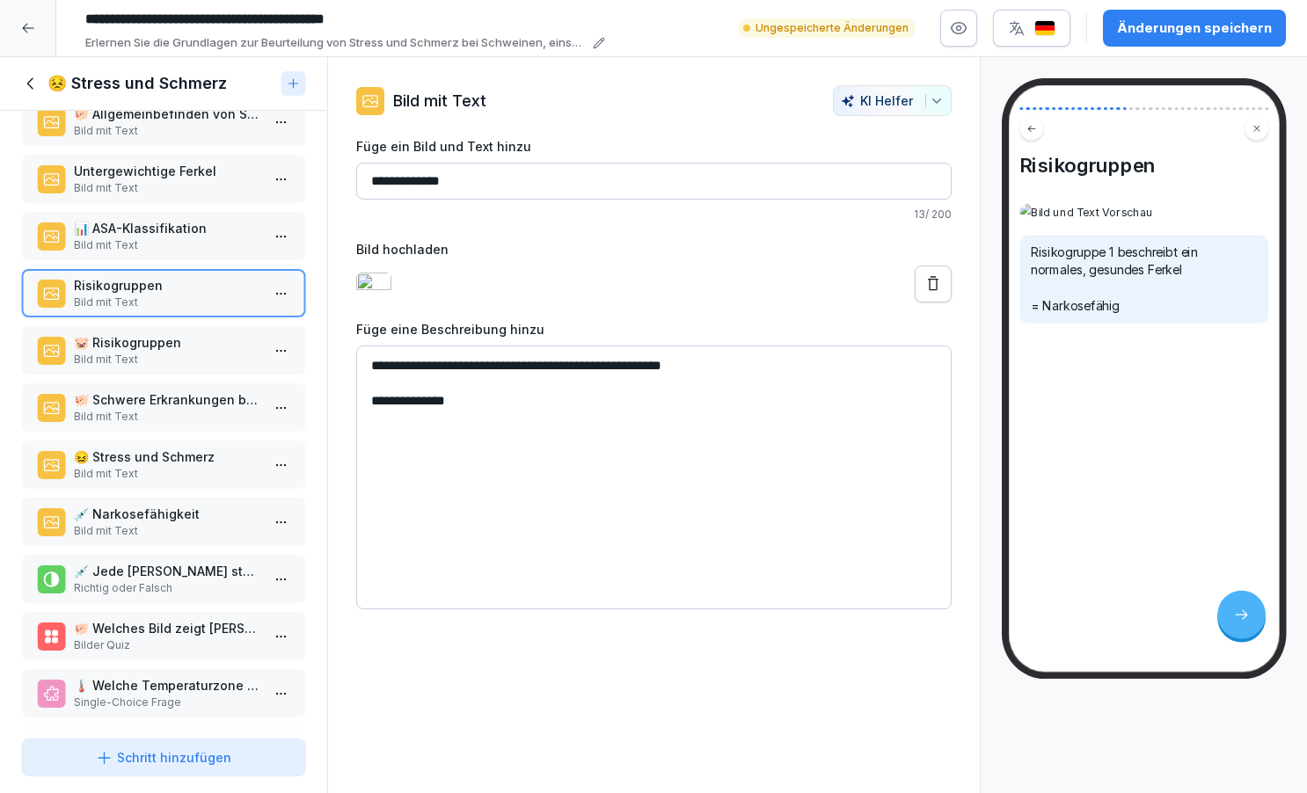
click at [210, 311] on p "Bild mit Text" at bounding box center [167, 303] width 186 height 16
click at [195, 340] on div "🐖 Schulung zur Narkosefähigkeit bei Schweinen Bild mit Text 📚 Themenübersicht B…" at bounding box center [163, 421] width 327 height 621
click at [162, 352] on p "🐷 Risikogruppen" at bounding box center [167, 342] width 186 height 18
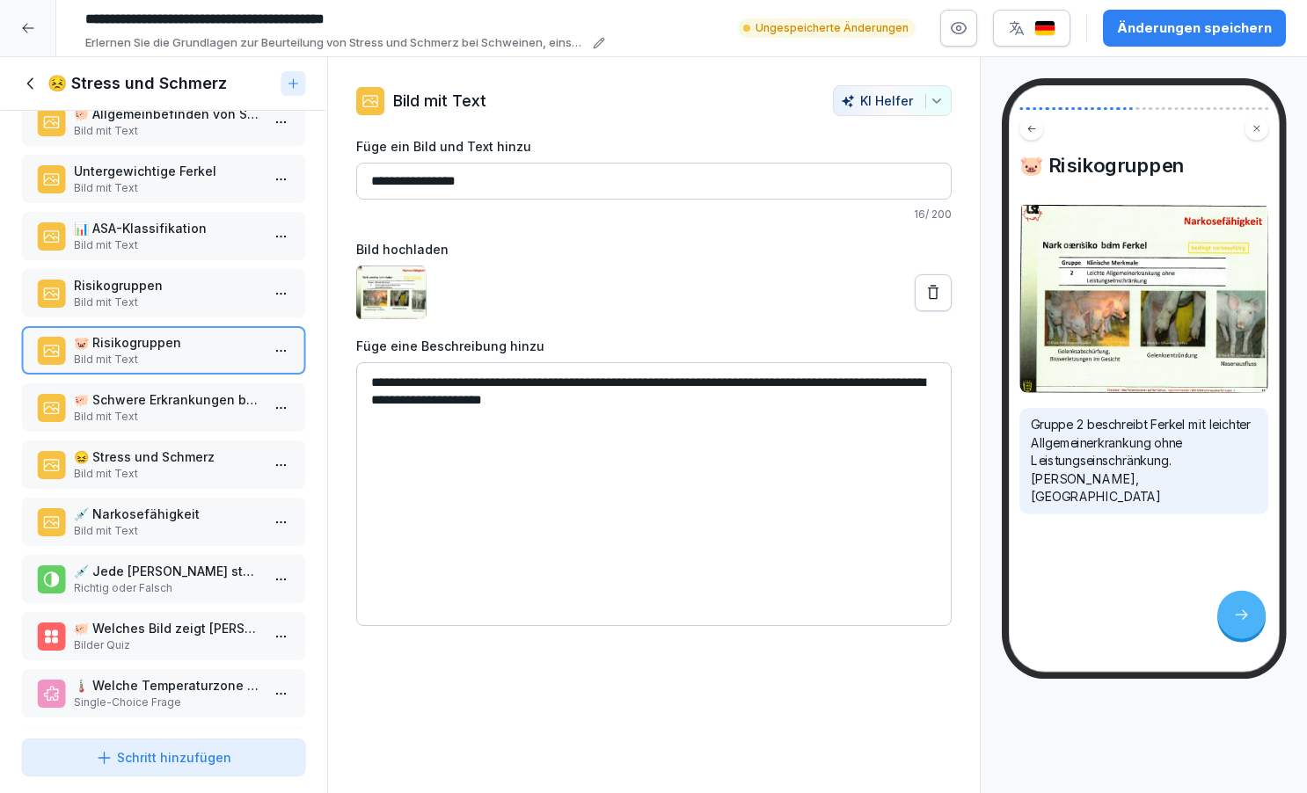
click at [376, 448] on textarea "**********" at bounding box center [654, 494] width 596 height 264
type textarea "**********"
click at [201, 368] on p "Bild mit Text" at bounding box center [167, 360] width 186 height 16
click at [176, 352] on p "🐷 Risikogruppen" at bounding box center [167, 342] width 186 height 18
click at [188, 395] on div "🐖 Schulung zur Narkosefähigkeit bei Schweinen Bild mit Text 📚 Themenübersicht B…" at bounding box center [163, 421] width 327 height 621
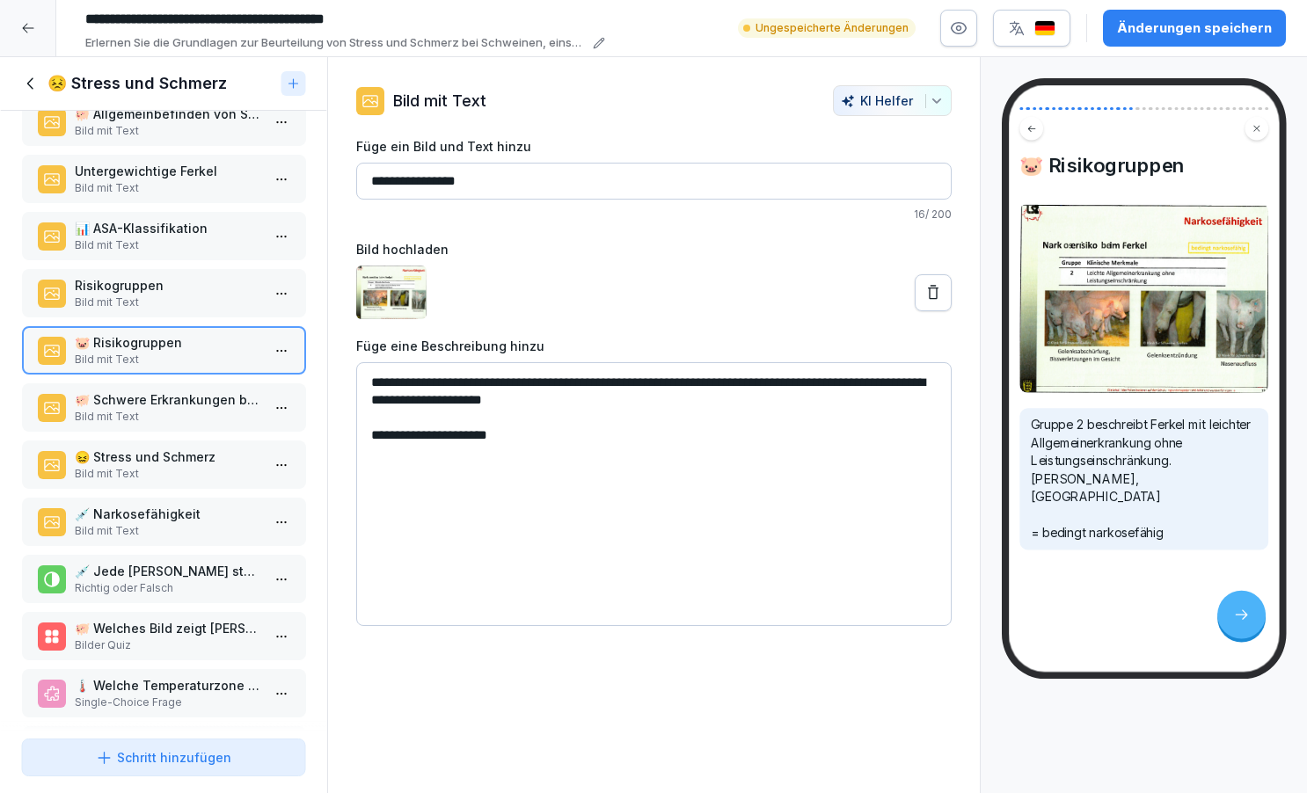
click at [143, 375] on div "🐷 Risikogruppen Bild mit Text" at bounding box center [163, 350] width 285 height 48
click at [130, 425] on p "Bild mit Text" at bounding box center [167, 417] width 186 height 16
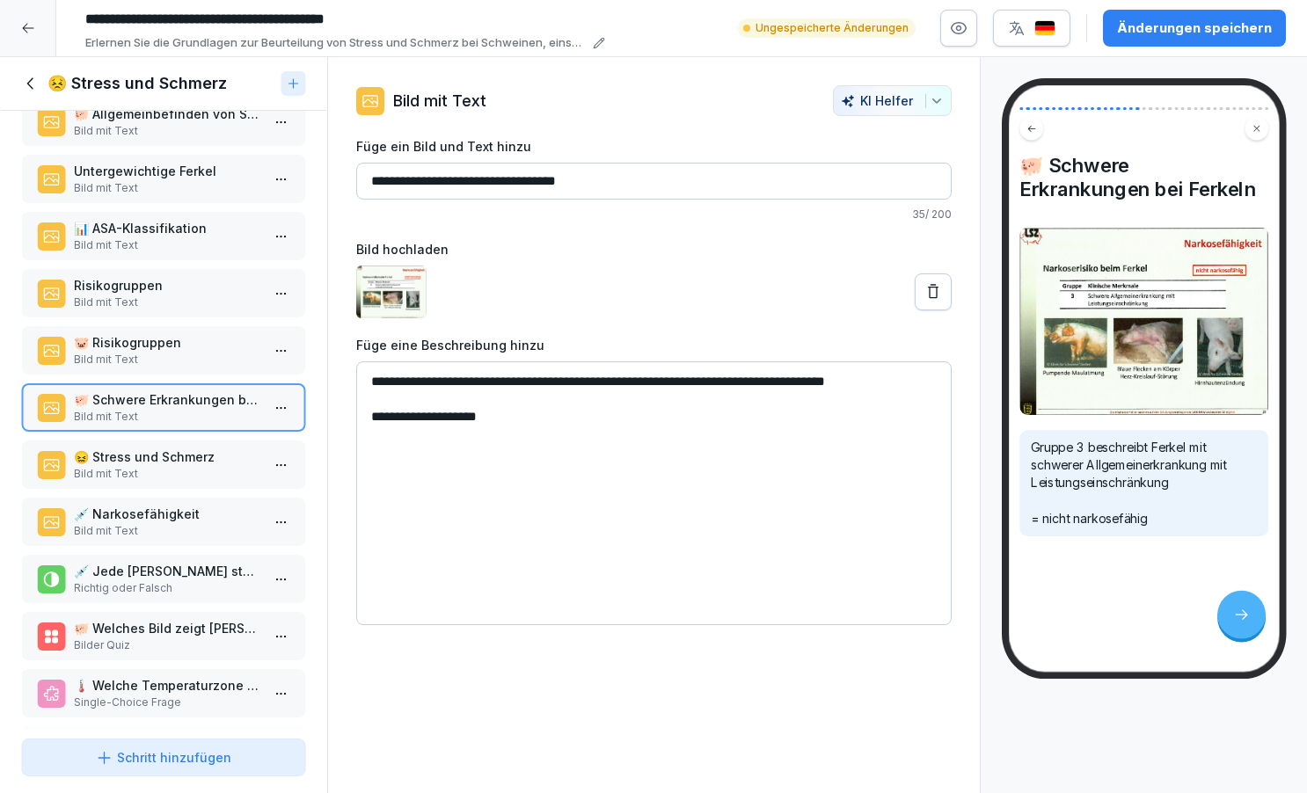
click at [537, 405] on textarea "**********" at bounding box center [654, 494] width 596 height 264
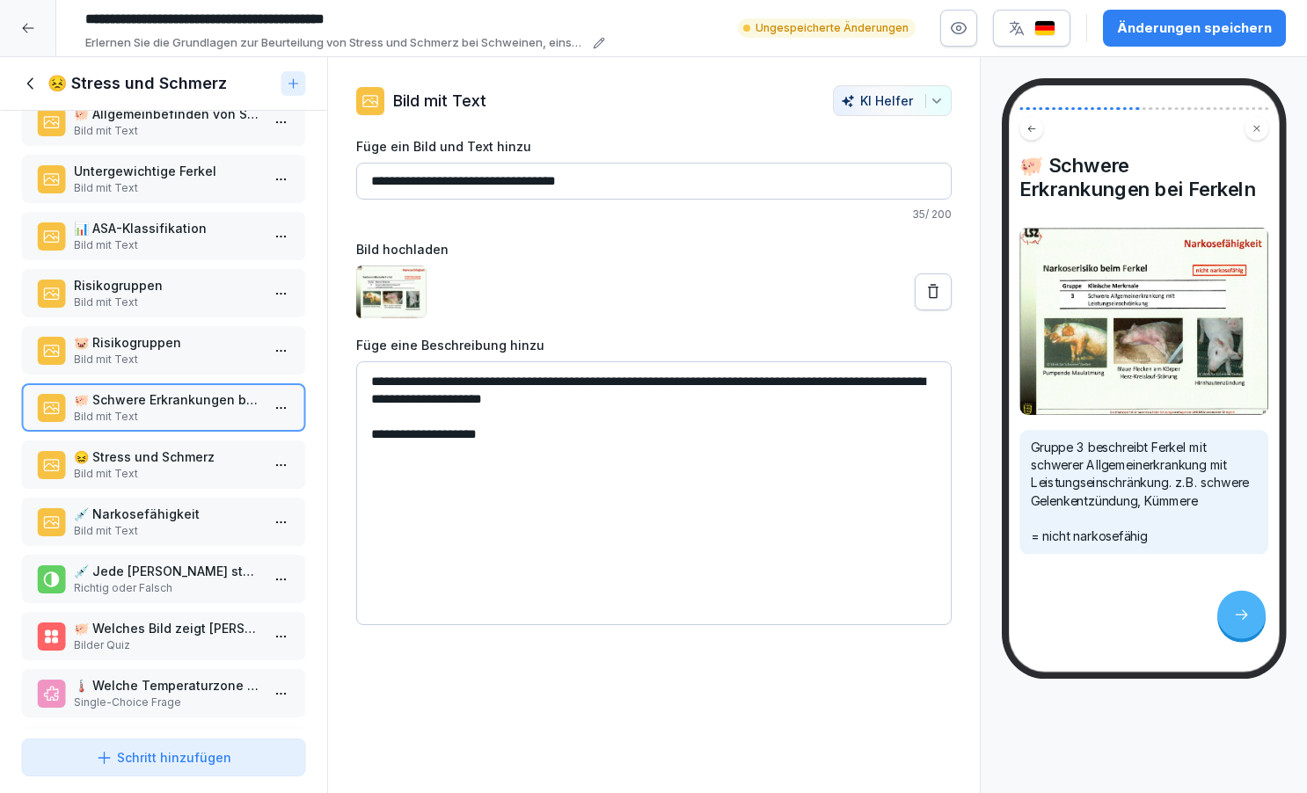
type textarea "**********"
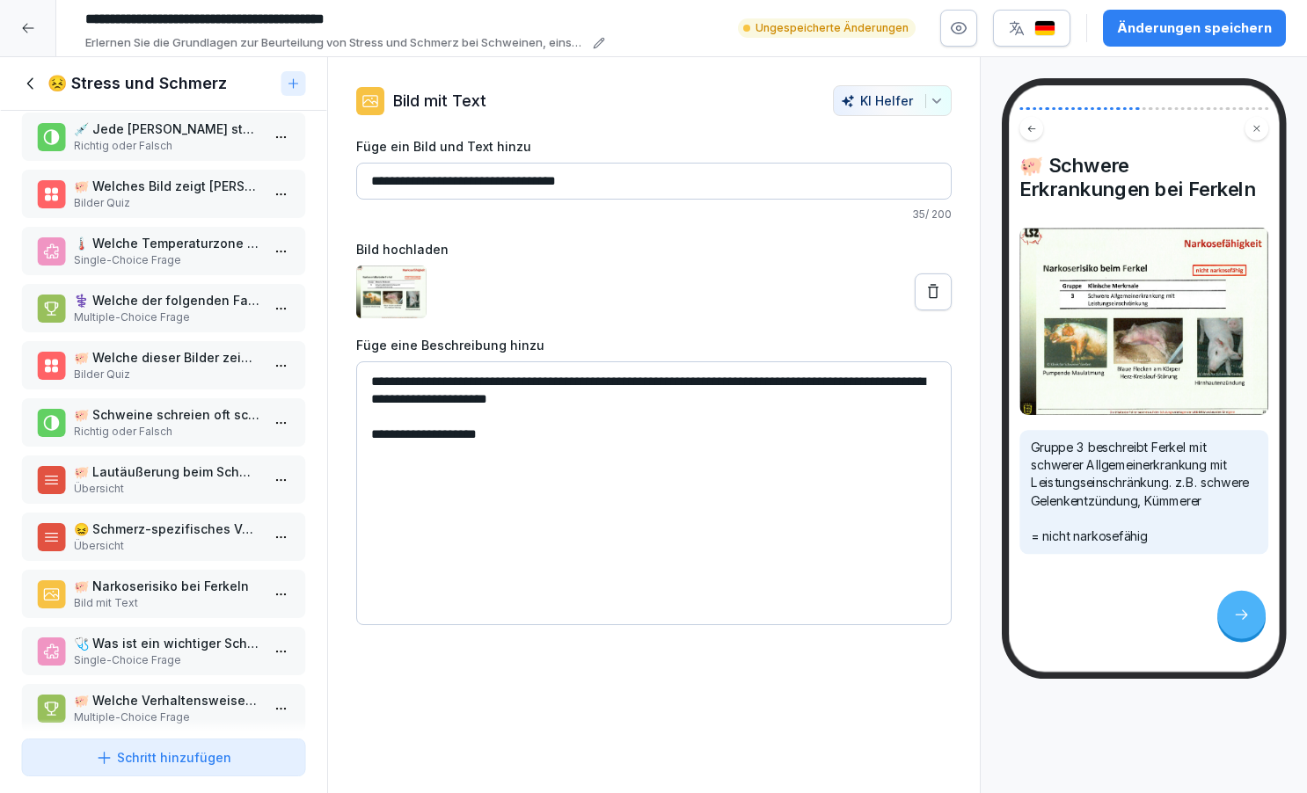
scroll to position [1246, 0]
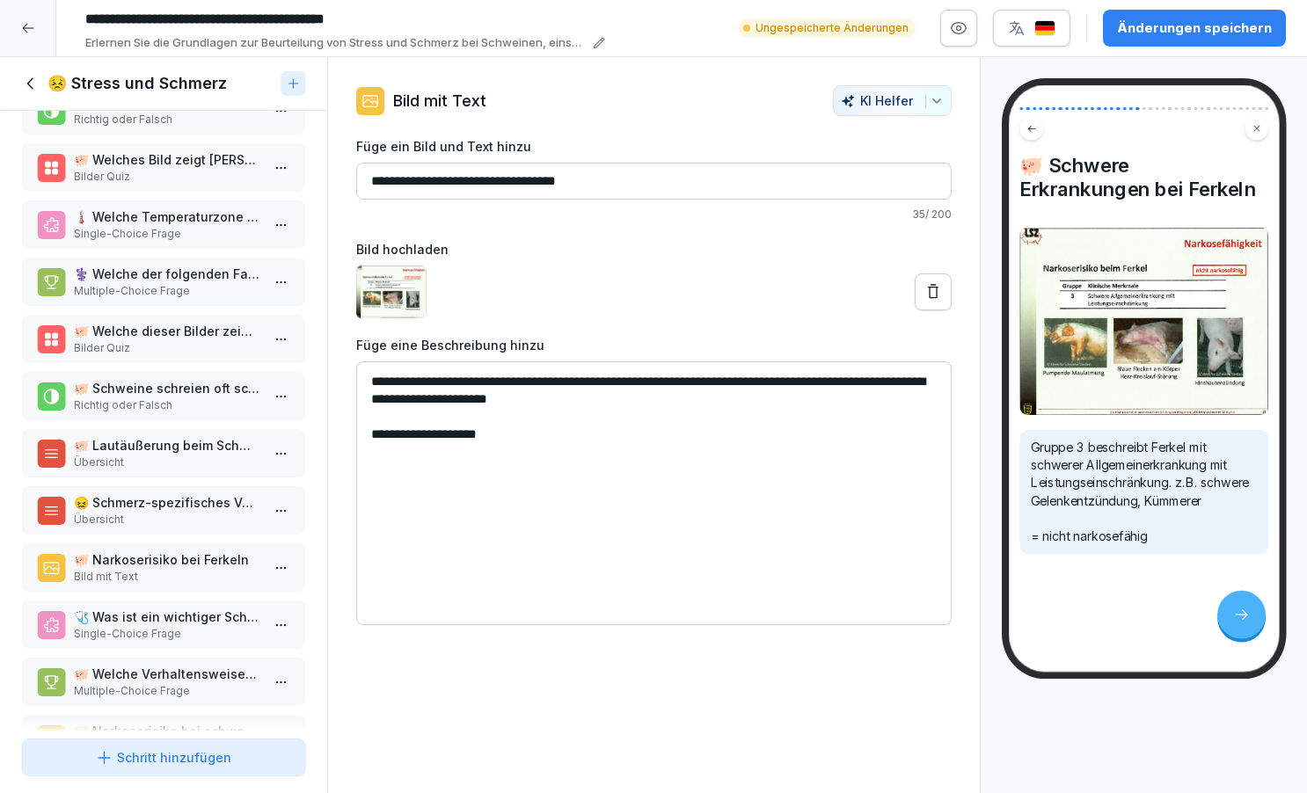
click at [181, 569] on p "🐖 Narkoserisiko bei Ferkeln" at bounding box center [167, 560] width 186 height 18
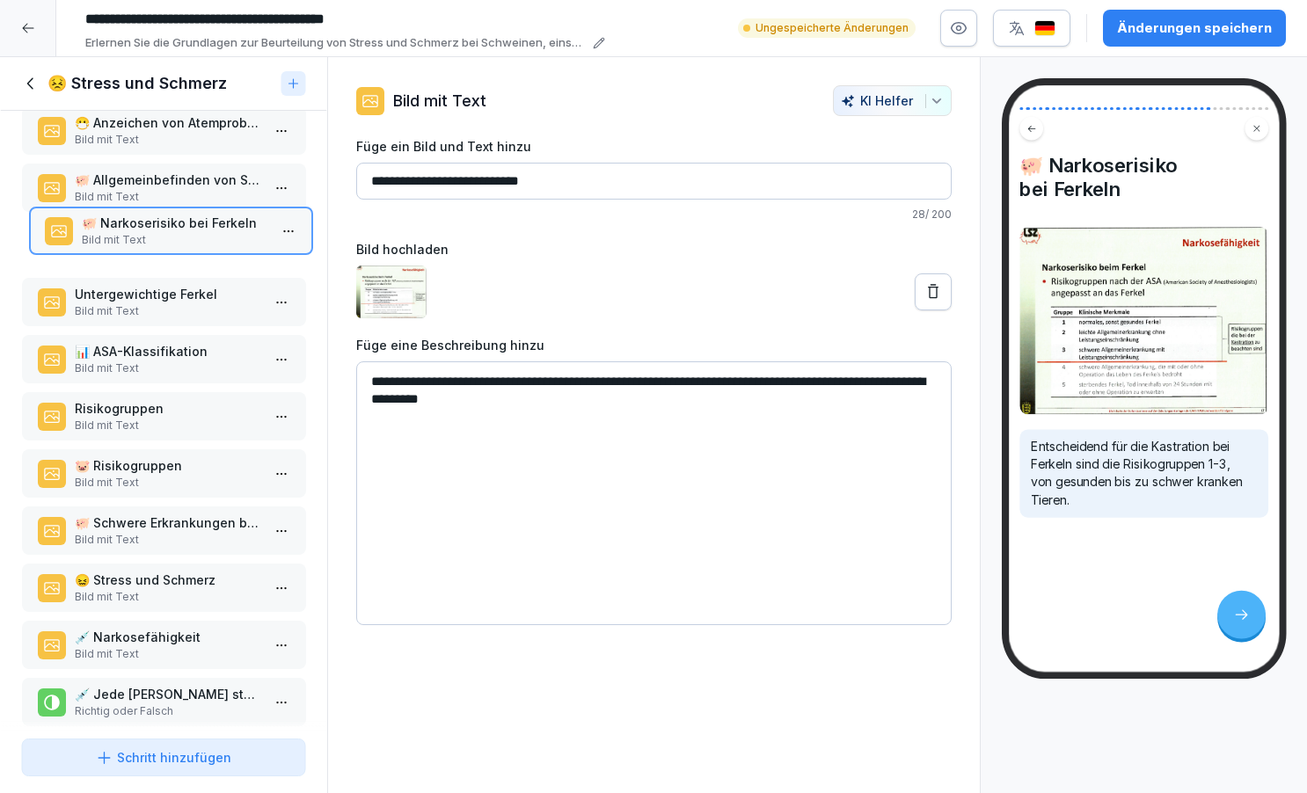
scroll to position [710, 0]
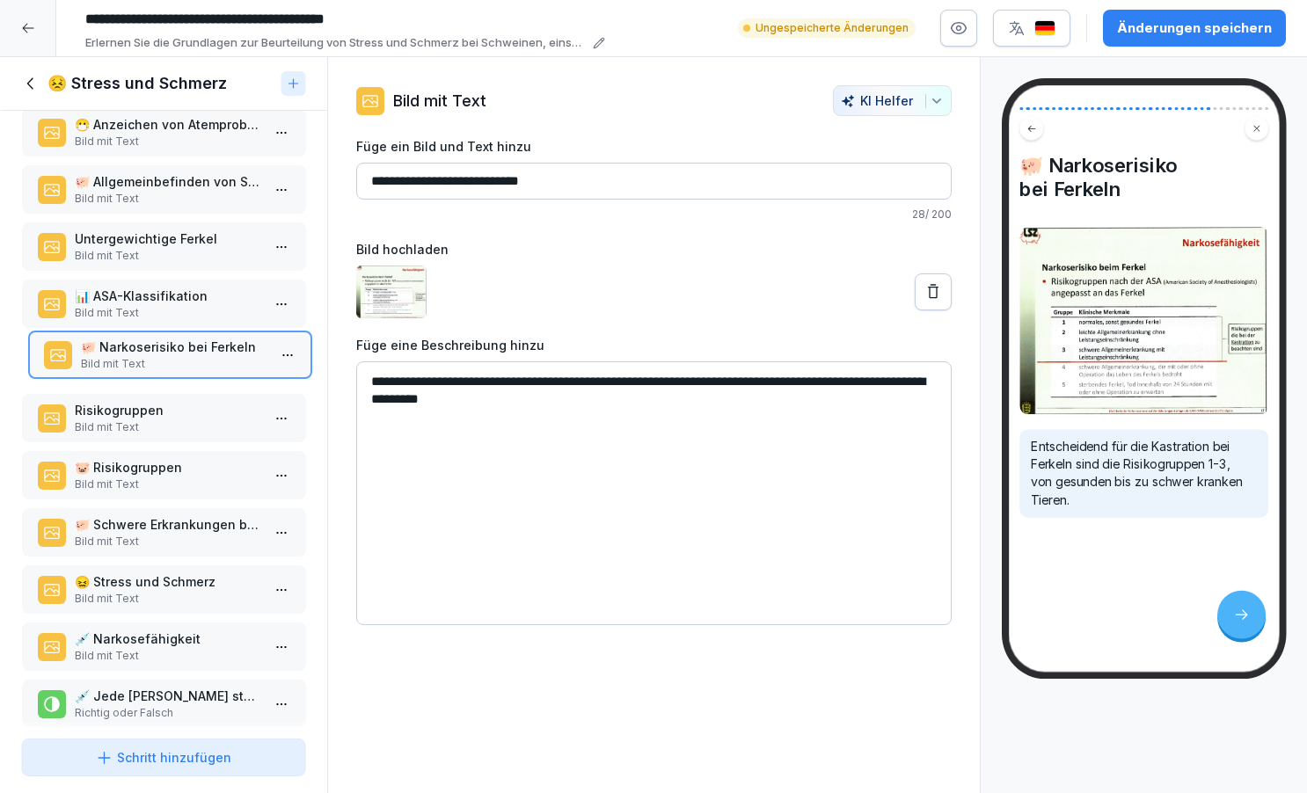
drag, startPoint x: 127, startPoint y: 356, endPoint x: 133, endPoint y: 374, distance: 18.6
click at [133, 372] on p "Bild mit Text" at bounding box center [173, 364] width 186 height 16
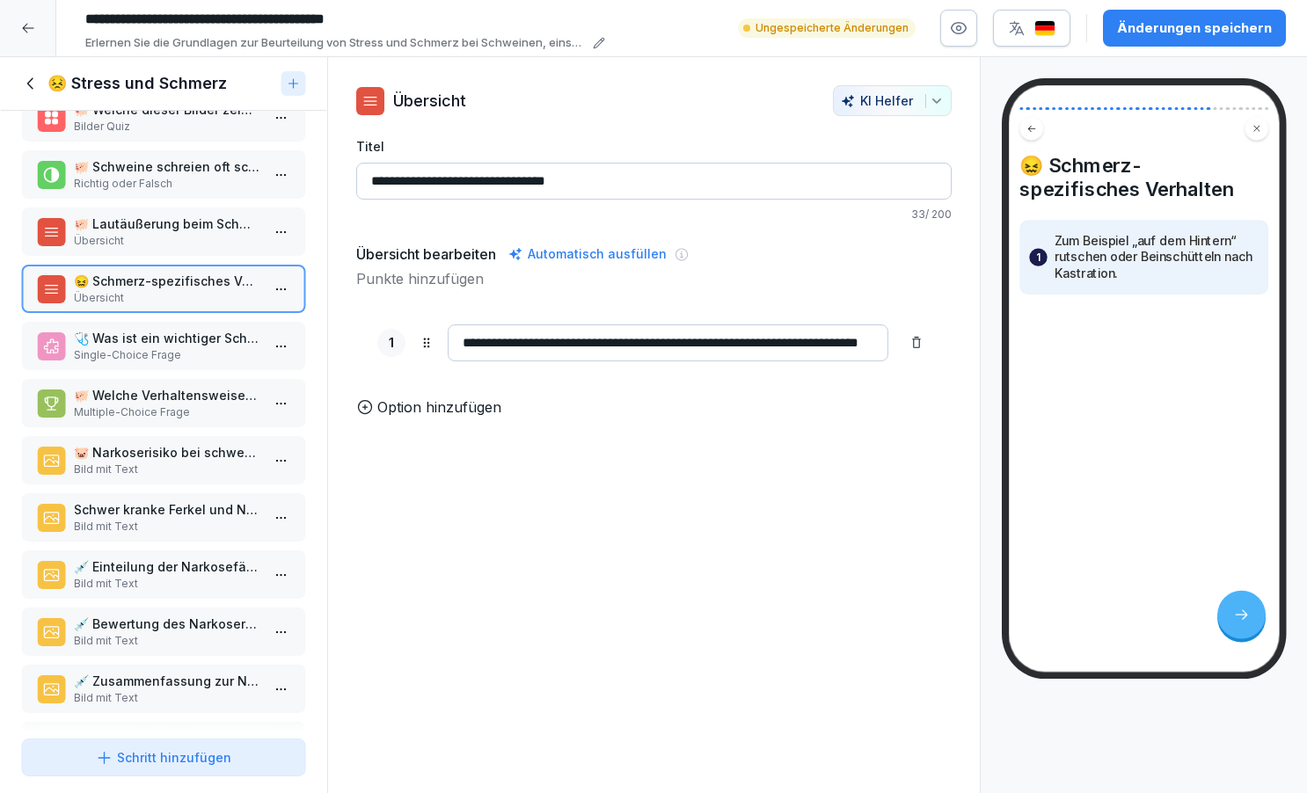
scroll to position [1568, 0]
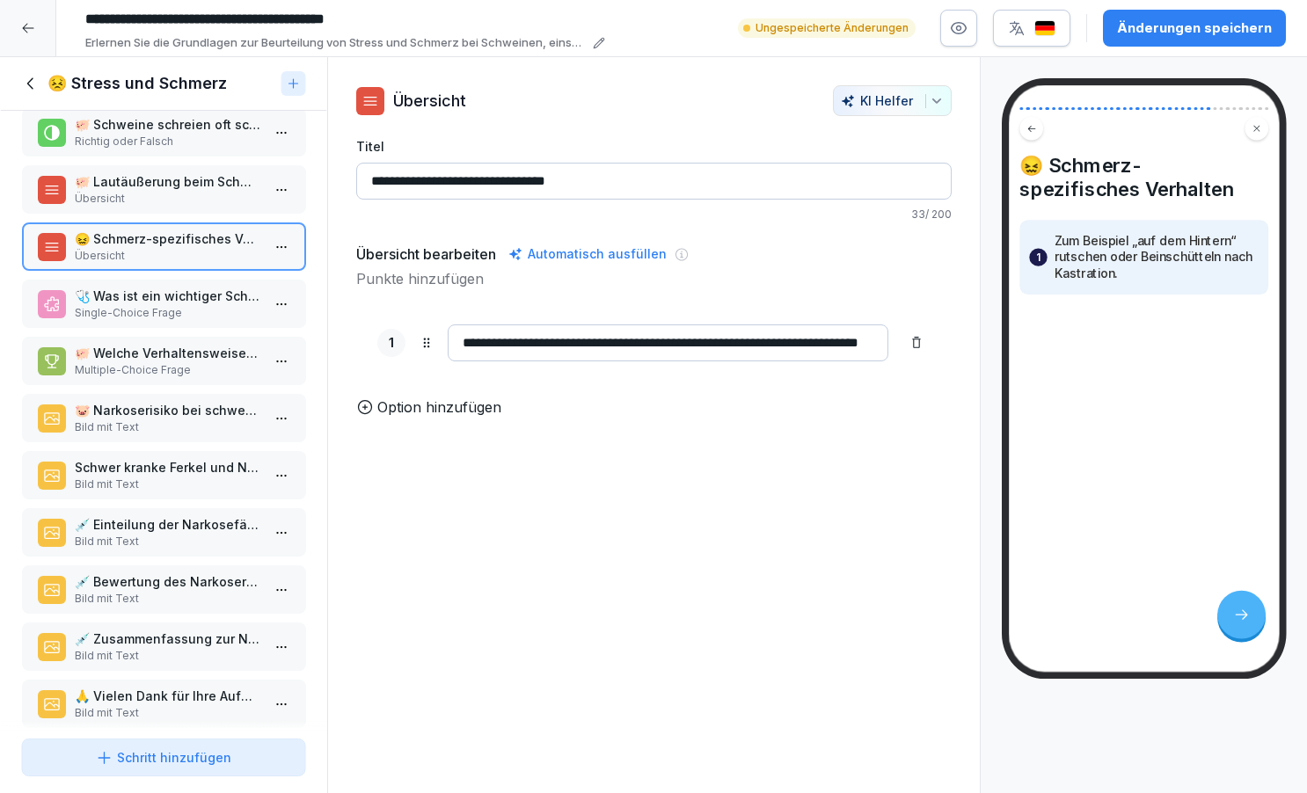
click at [169, 420] on p "🐷 Narkoserisiko bei schwer kranken Ferkeln" at bounding box center [167, 410] width 186 height 18
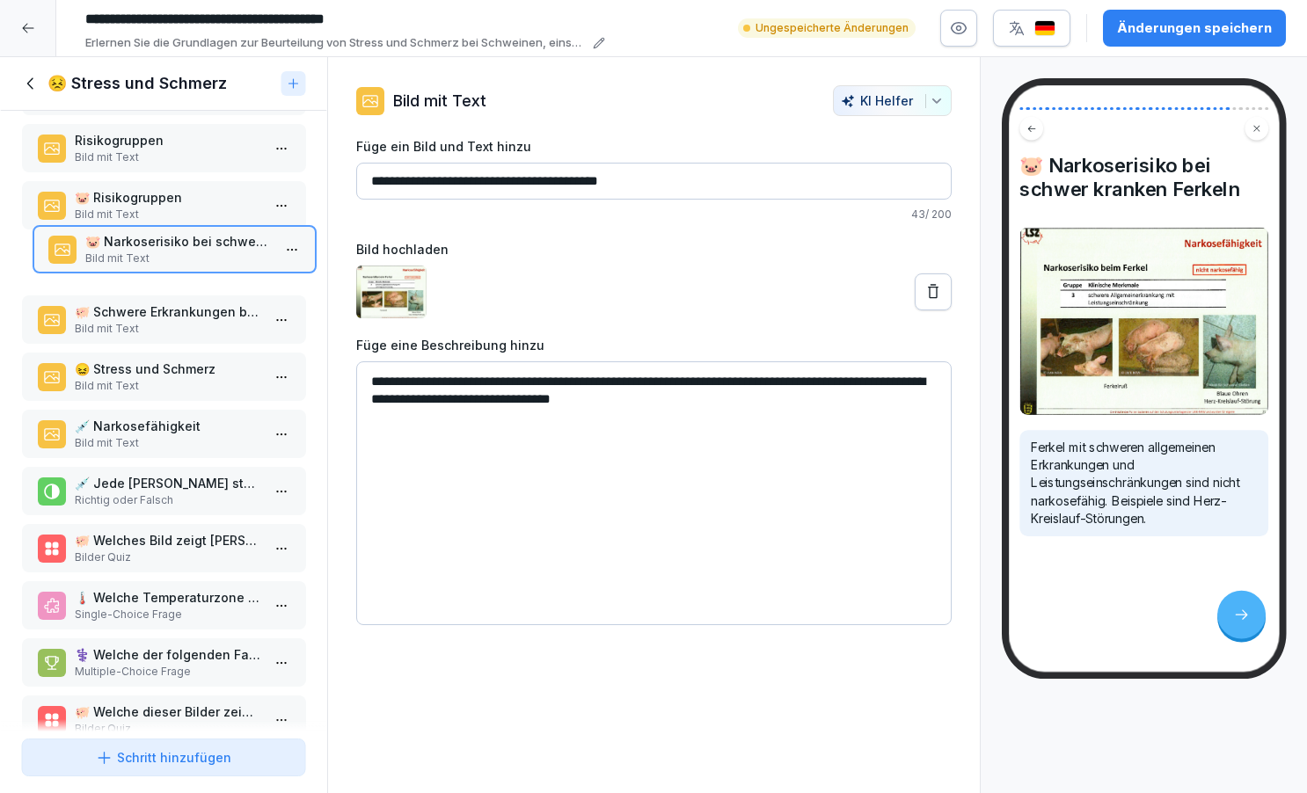
scroll to position [976, 0]
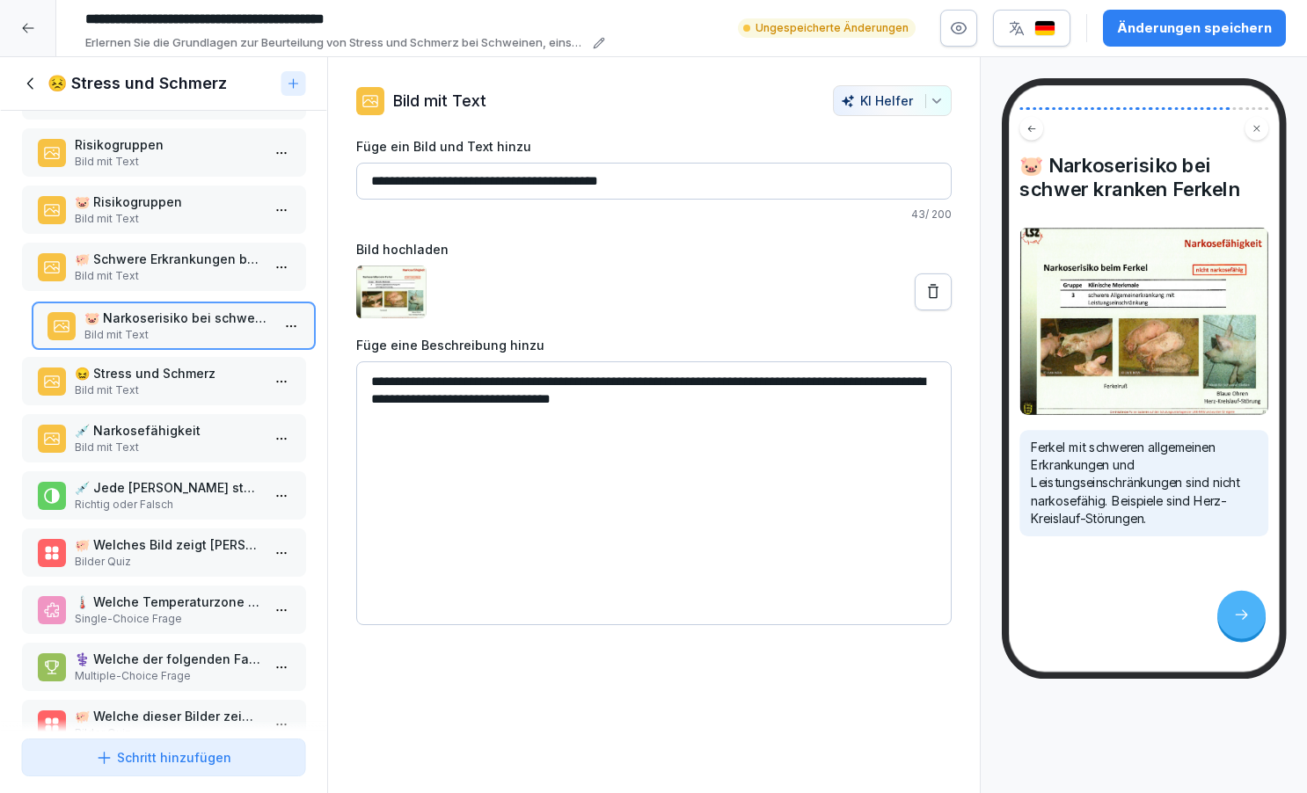
drag, startPoint x: 106, startPoint y: 433, endPoint x: 116, endPoint y: 340, distance: 92.9
click at [116, 327] on p "🐷 Narkoserisiko bei schwer kranken Ferkeln" at bounding box center [177, 318] width 186 height 18
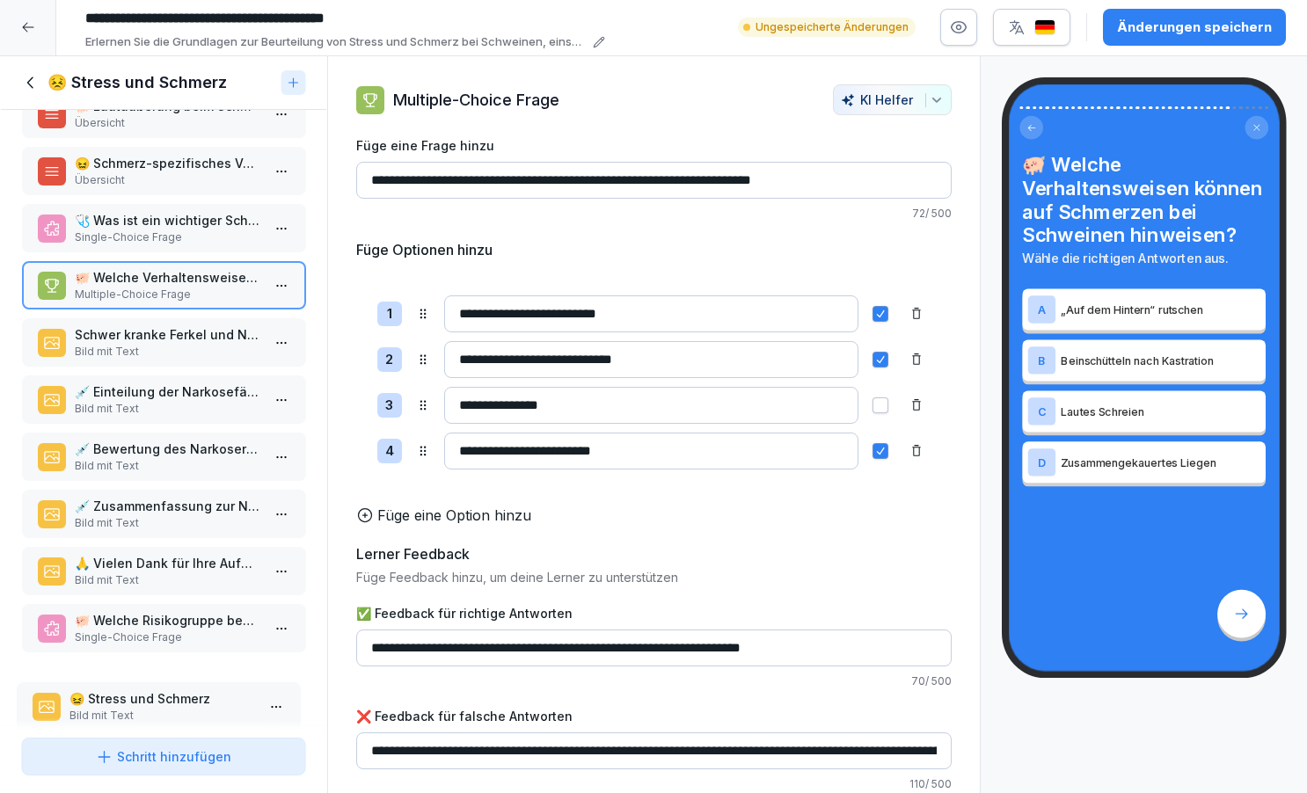
scroll to position [1659, 0]
drag, startPoint x: 117, startPoint y: 176, endPoint x: 112, endPoint y: 683, distance: 506.7
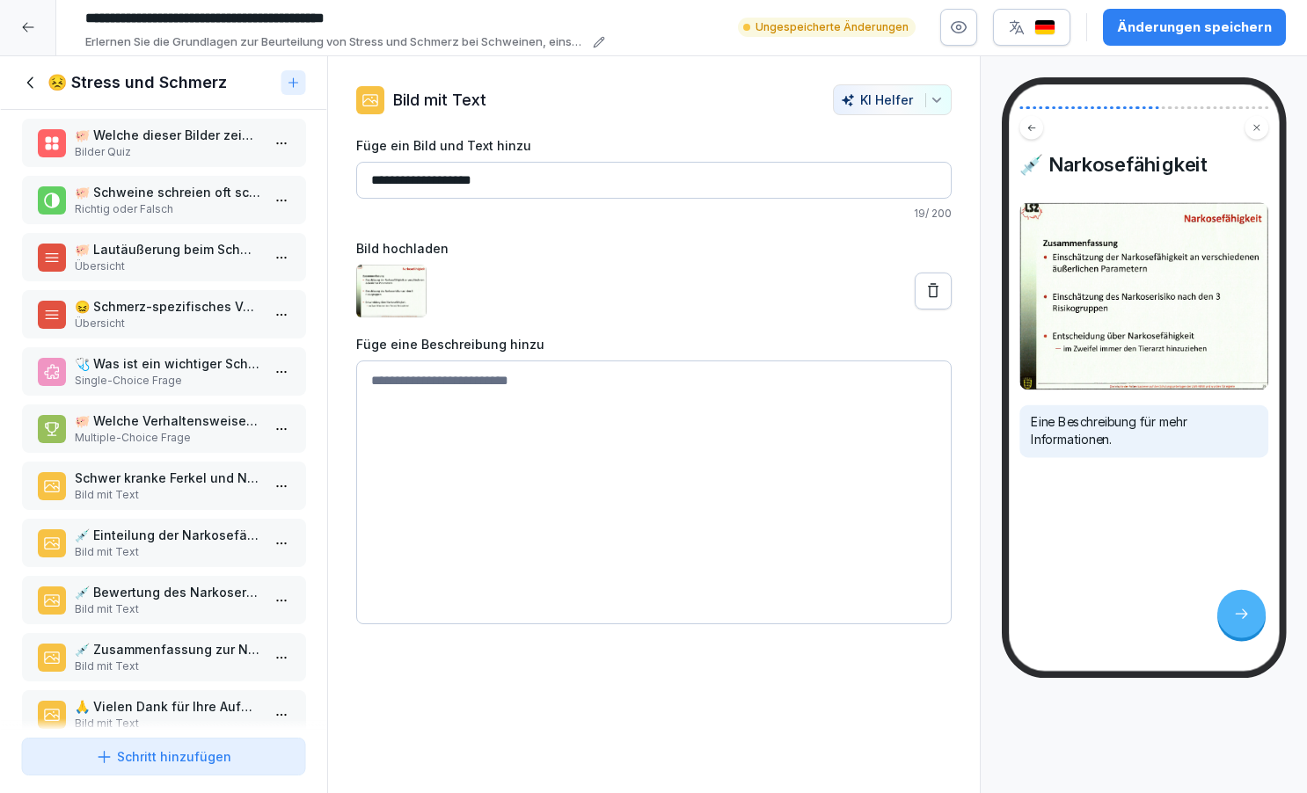
scroll to position [1659, 0]
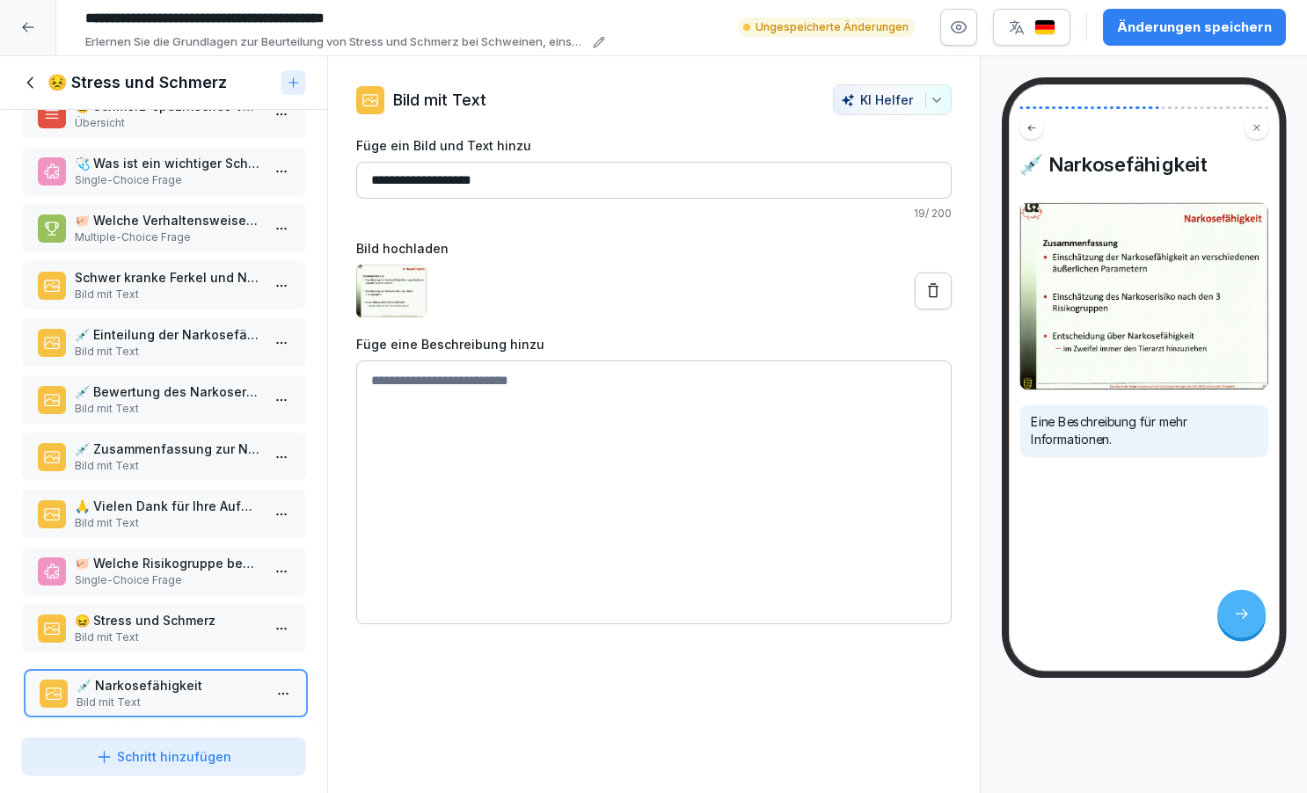
drag, startPoint x: 123, startPoint y: 178, endPoint x: 125, endPoint y: 703, distance: 525.2
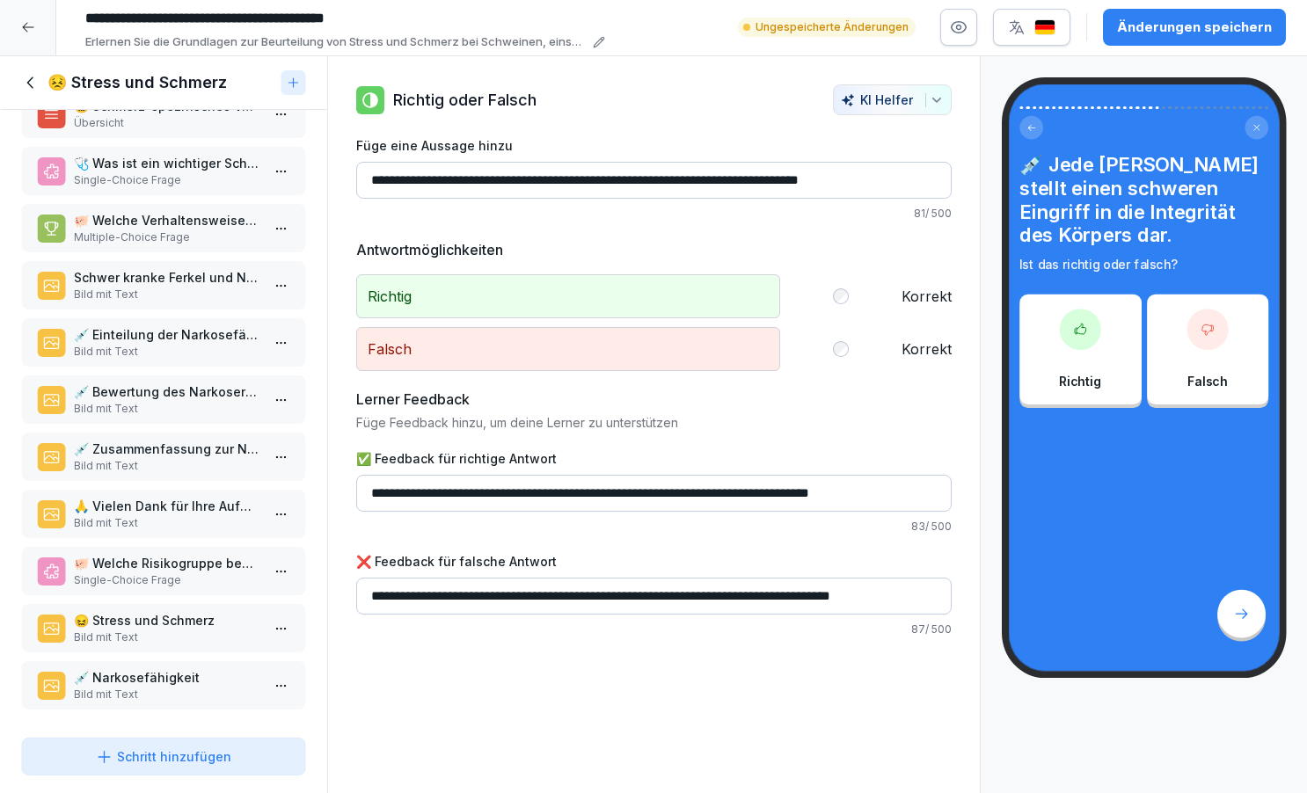
click at [120, 273] on p "Schwer kranke Ferkel und Narkose" at bounding box center [167, 277] width 186 height 18
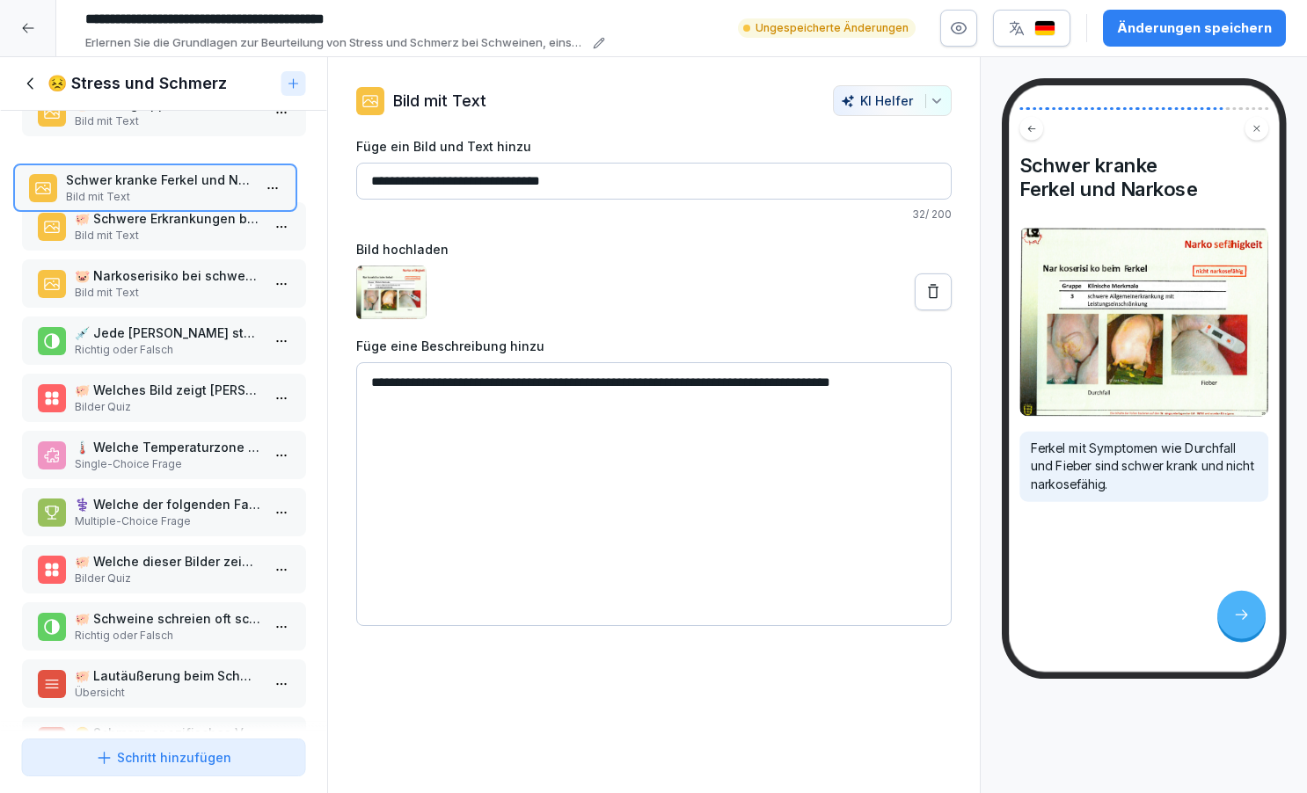
scroll to position [1005, 0]
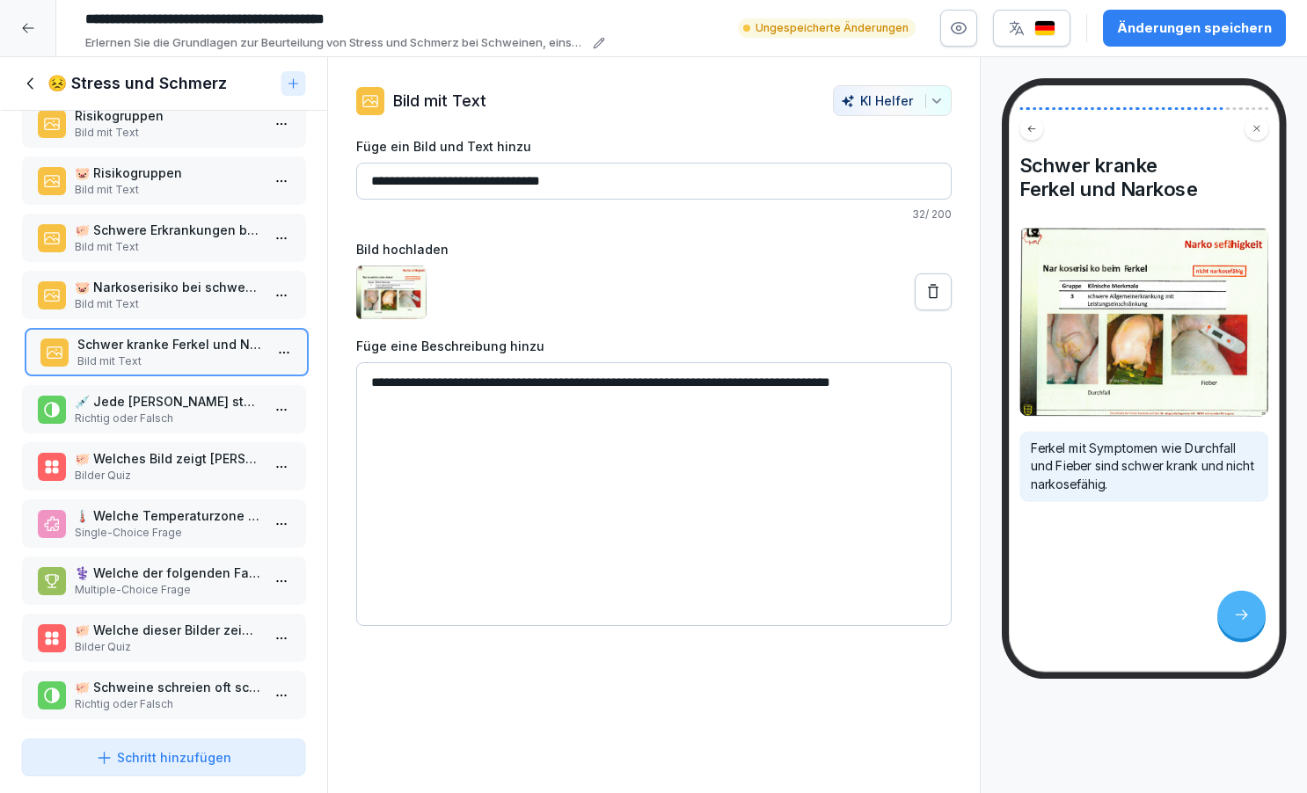
drag, startPoint x: 123, startPoint y: 280, endPoint x: 126, endPoint y: 363, distance: 83.6
click at [126, 354] on p "Schwer kranke Ferkel und Narkose" at bounding box center [170, 344] width 186 height 18
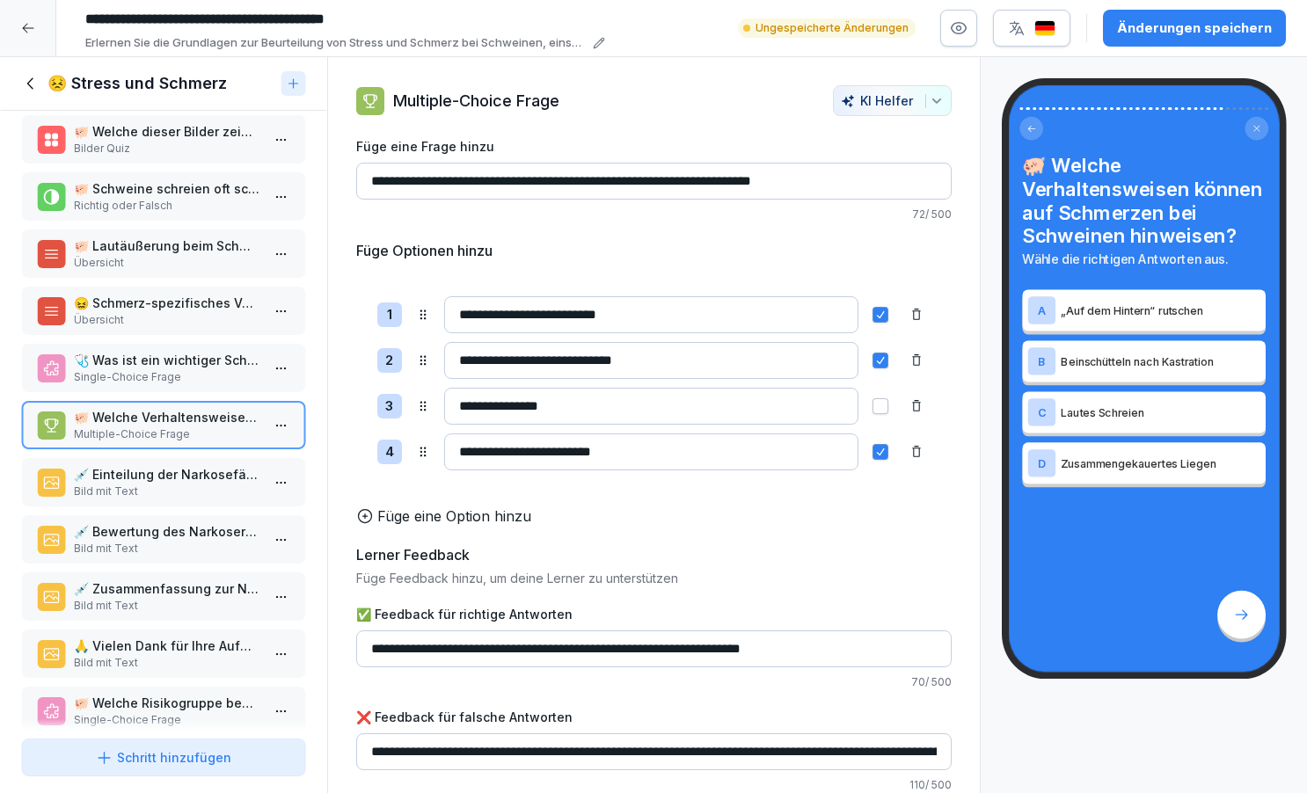
scroll to position [1526, 0]
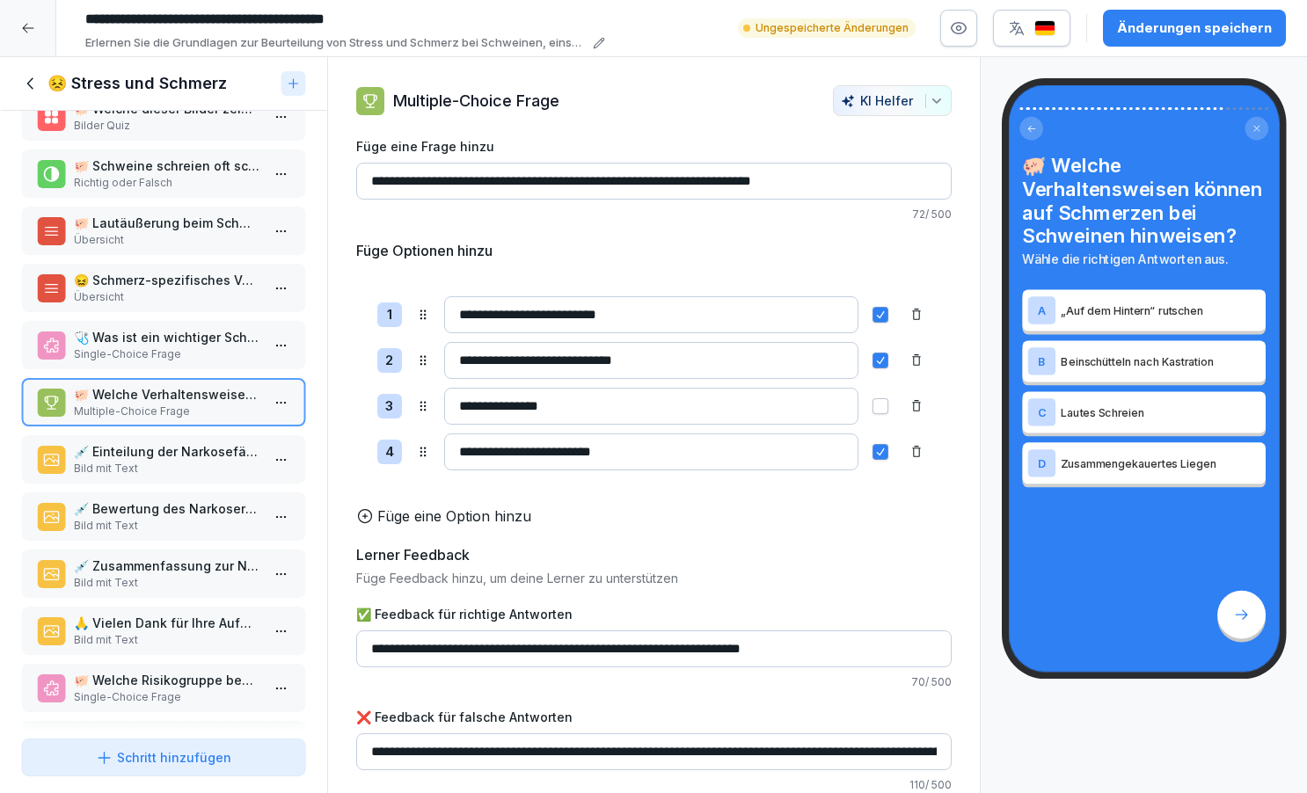
click at [135, 461] on p "💉 Einteilung der Narkosefähigkeit" at bounding box center [167, 451] width 186 height 18
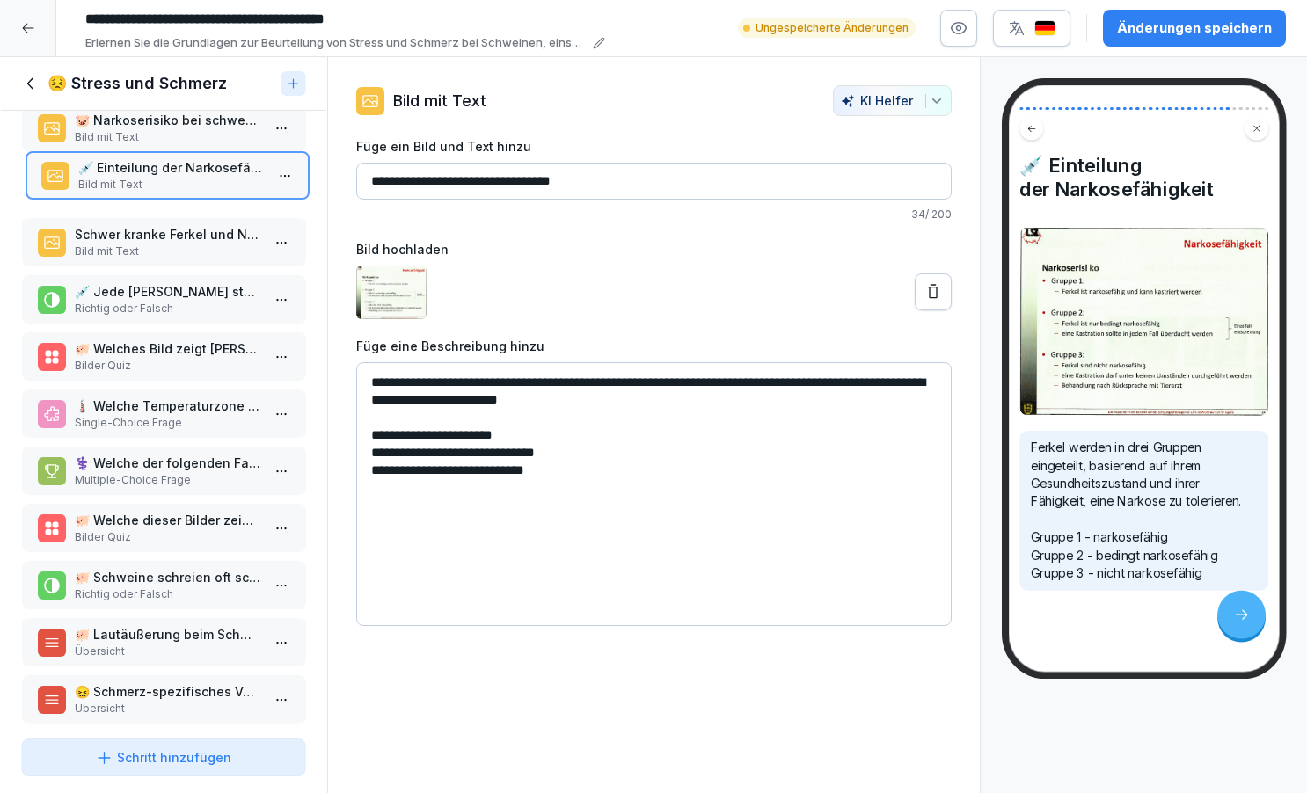
scroll to position [1139, 0]
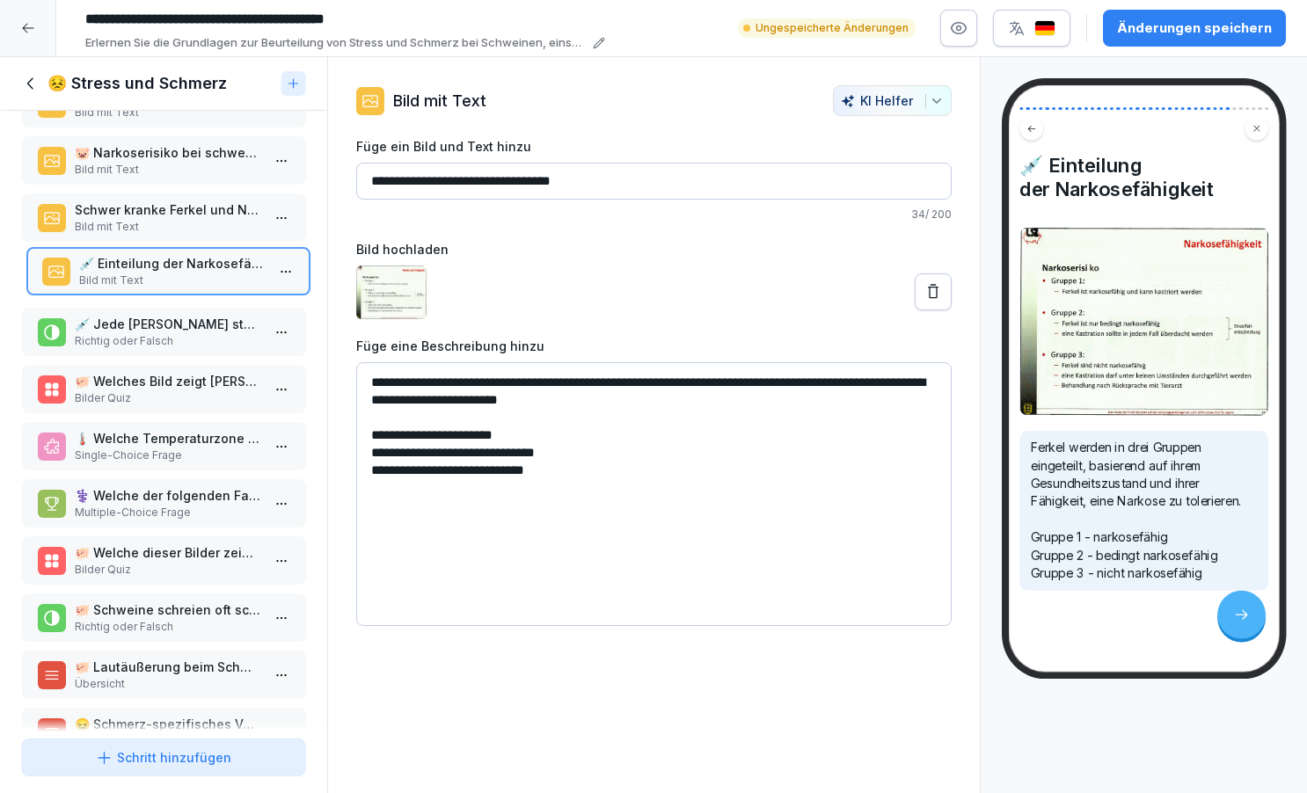
drag, startPoint x: 135, startPoint y: 468, endPoint x: 140, endPoint y: 280, distance: 188.3
click at [140, 273] on p "💉 Einteilung der Narkosefähigkeit" at bounding box center [171, 263] width 186 height 18
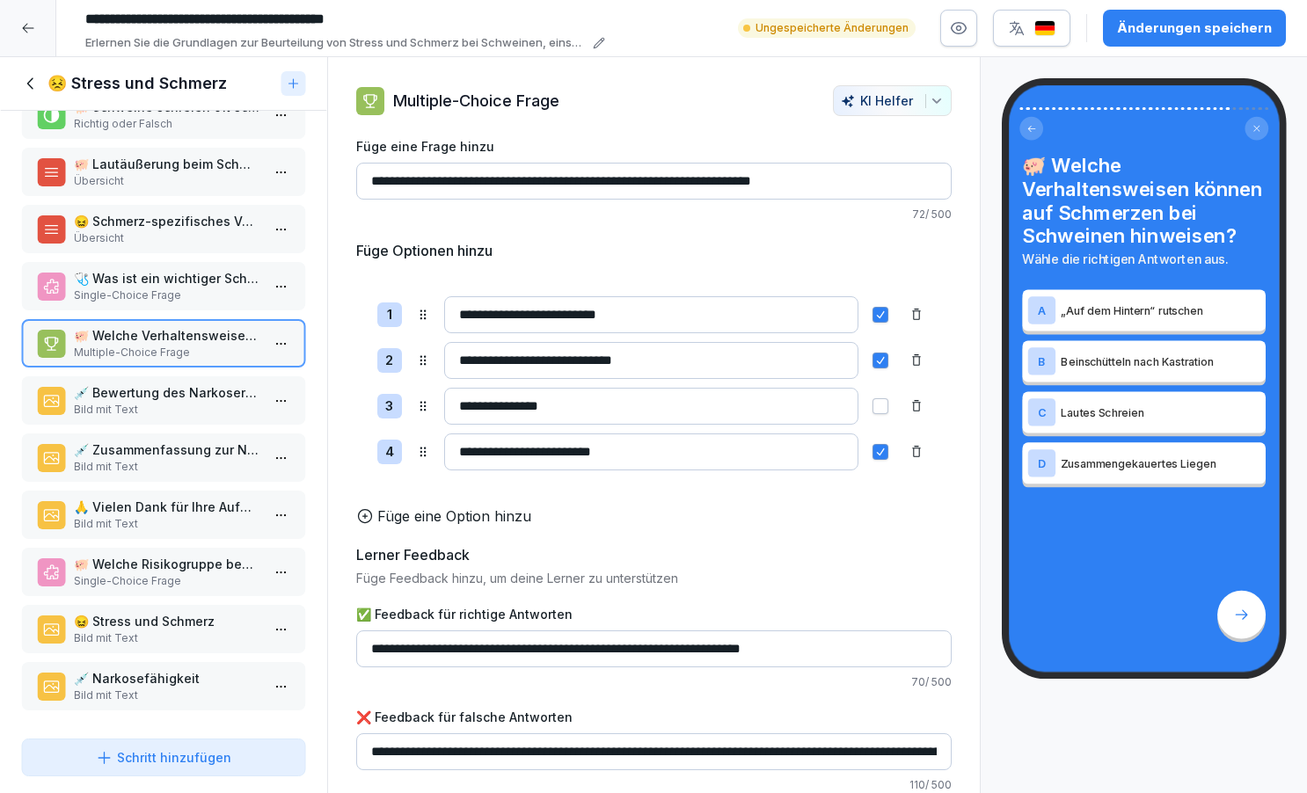
scroll to position [1659, 0]
click at [134, 406] on p "Bild mit Text" at bounding box center [167, 410] width 186 height 16
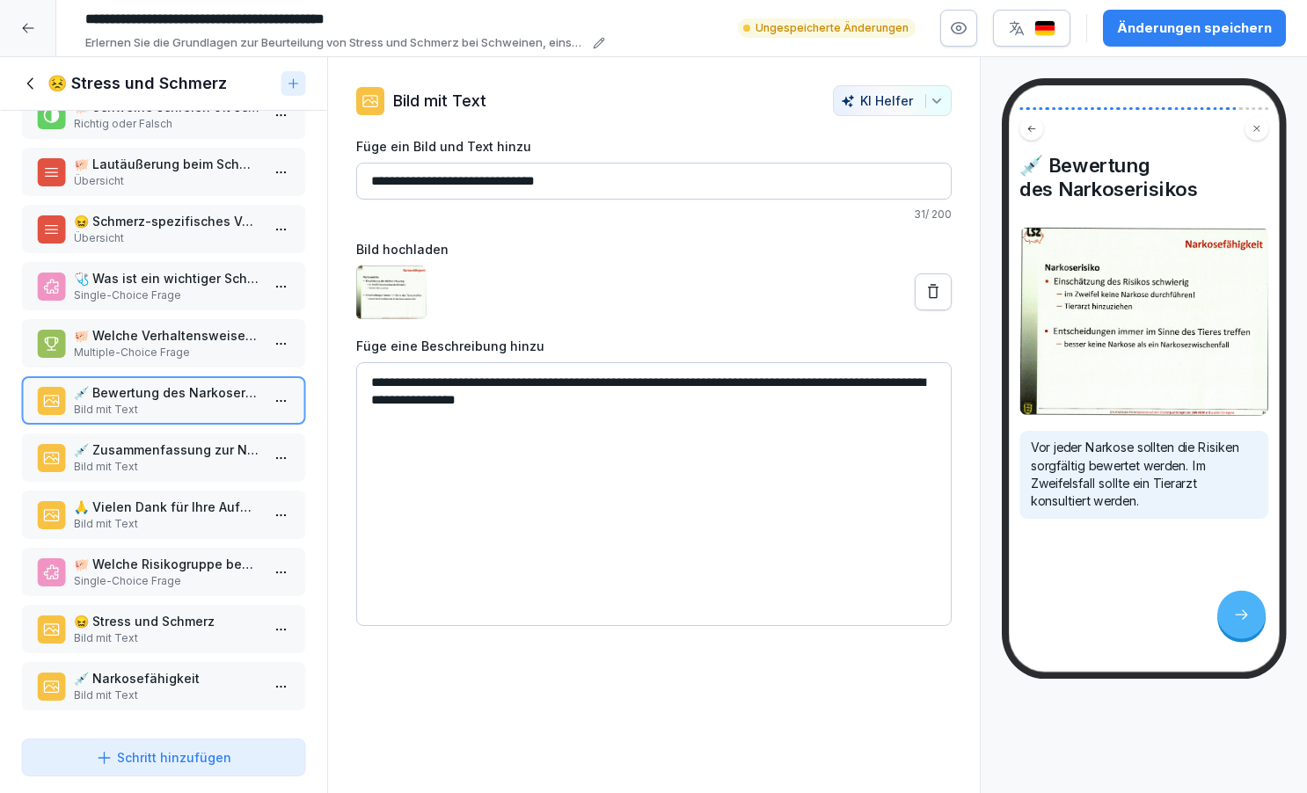
click at [557, 398] on textarea "**********" at bounding box center [654, 494] width 596 height 264
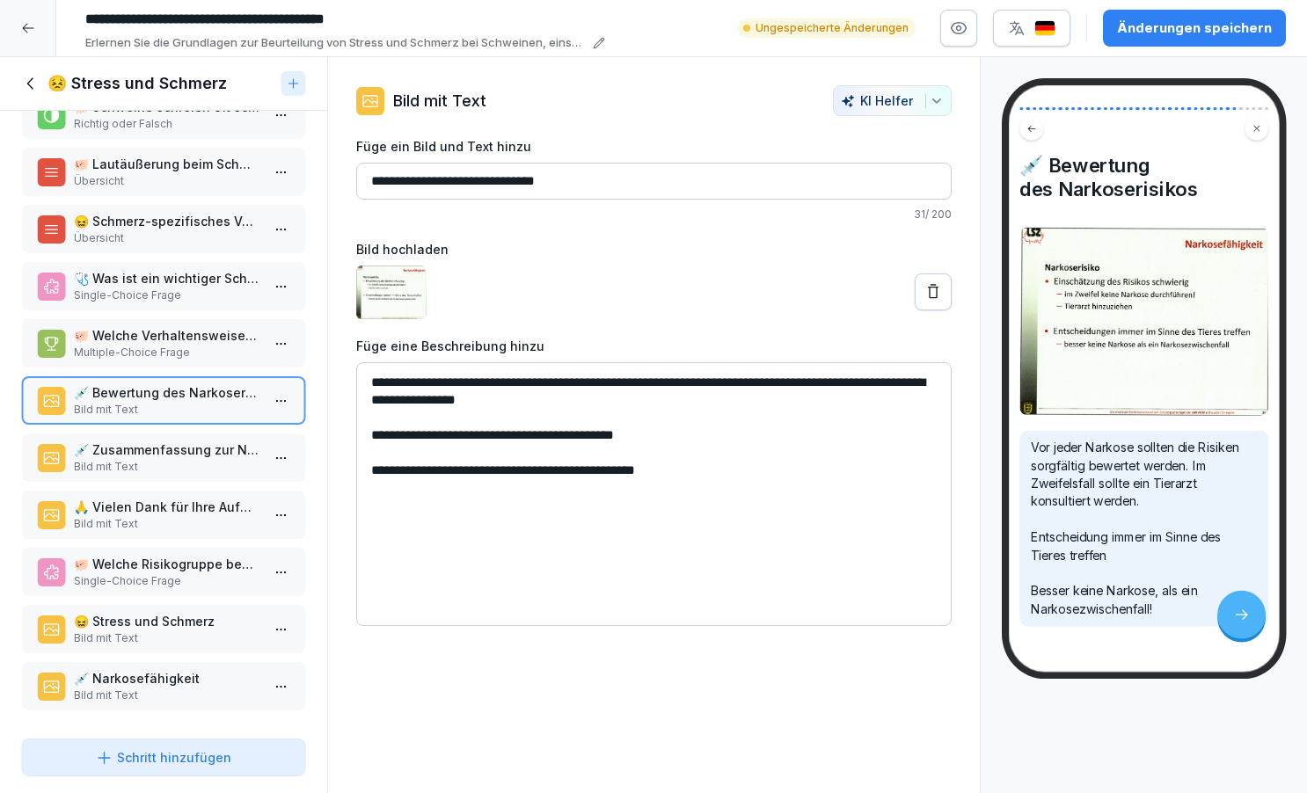
type textarea "**********"
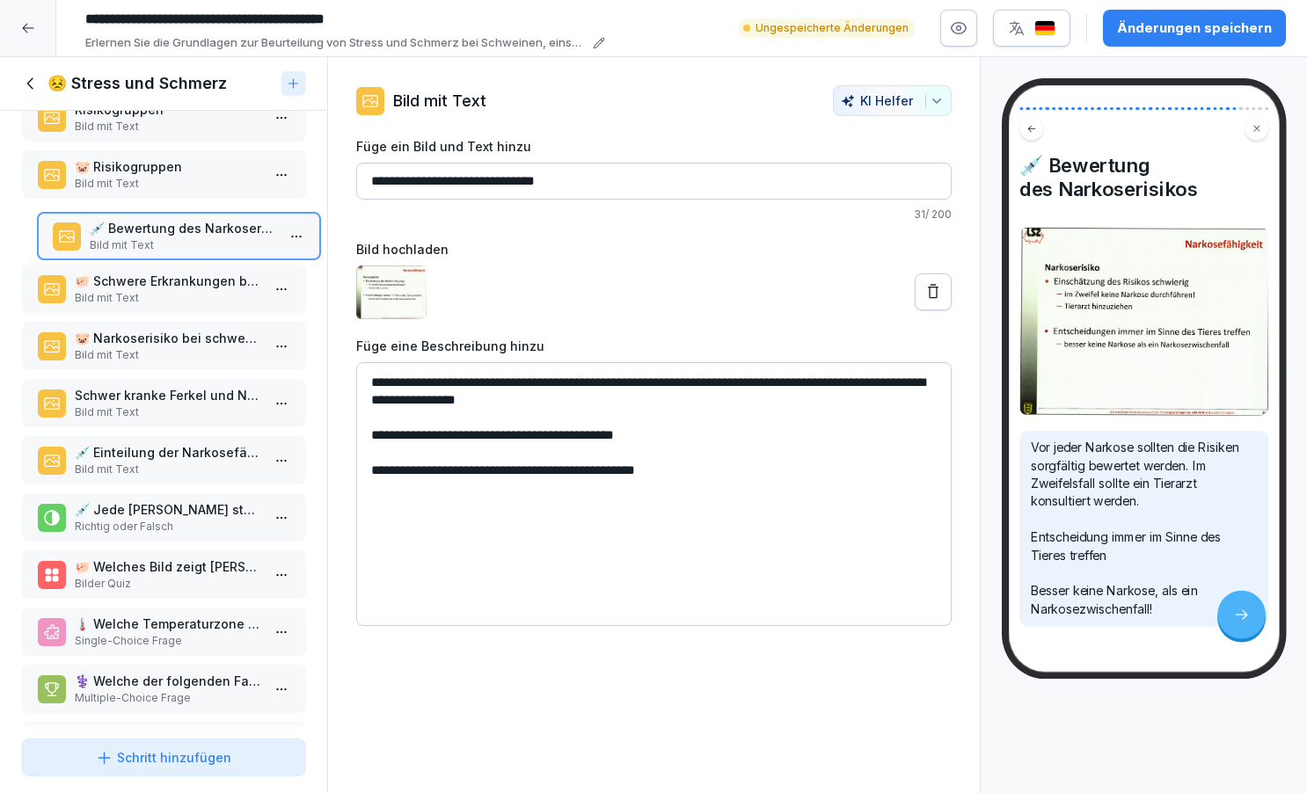
scroll to position [1003, 0]
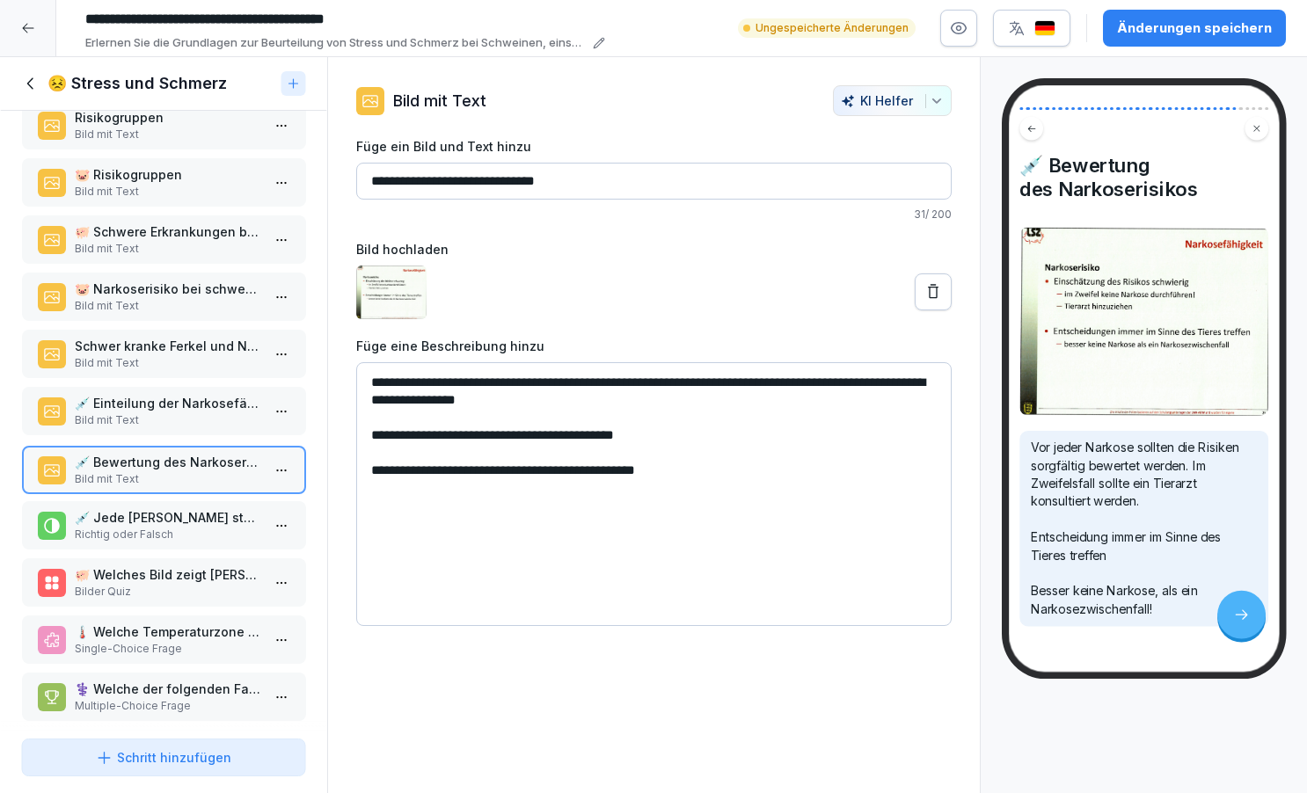
drag, startPoint x: 114, startPoint y: 397, endPoint x: 114, endPoint y: 483, distance: 86.2
click at [114, 472] on p "💉 Bewertung des Narkoserisikos" at bounding box center [167, 462] width 186 height 18
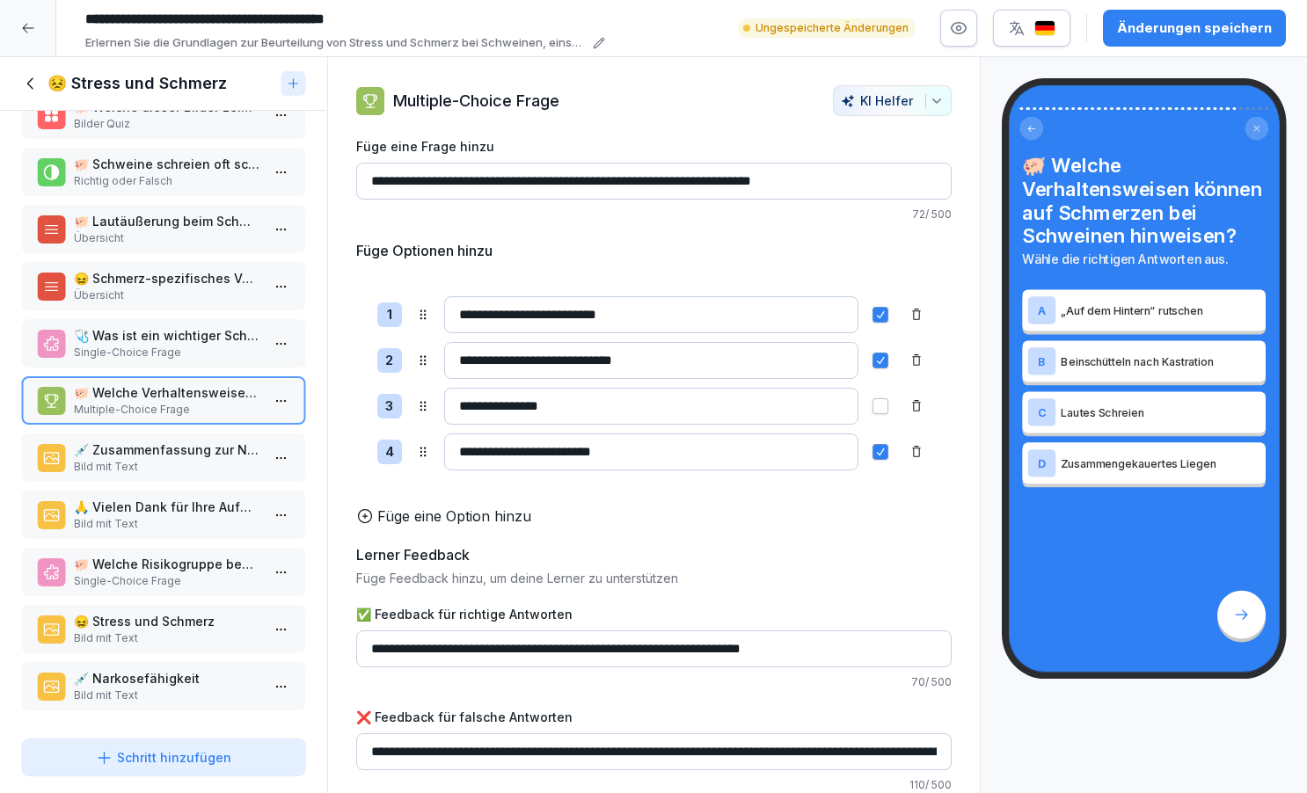
scroll to position [1659, 0]
click at [137, 451] on p "💉 Zusammenfassung zur Narkosefähigkeit" at bounding box center [167, 450] width 186 height 18
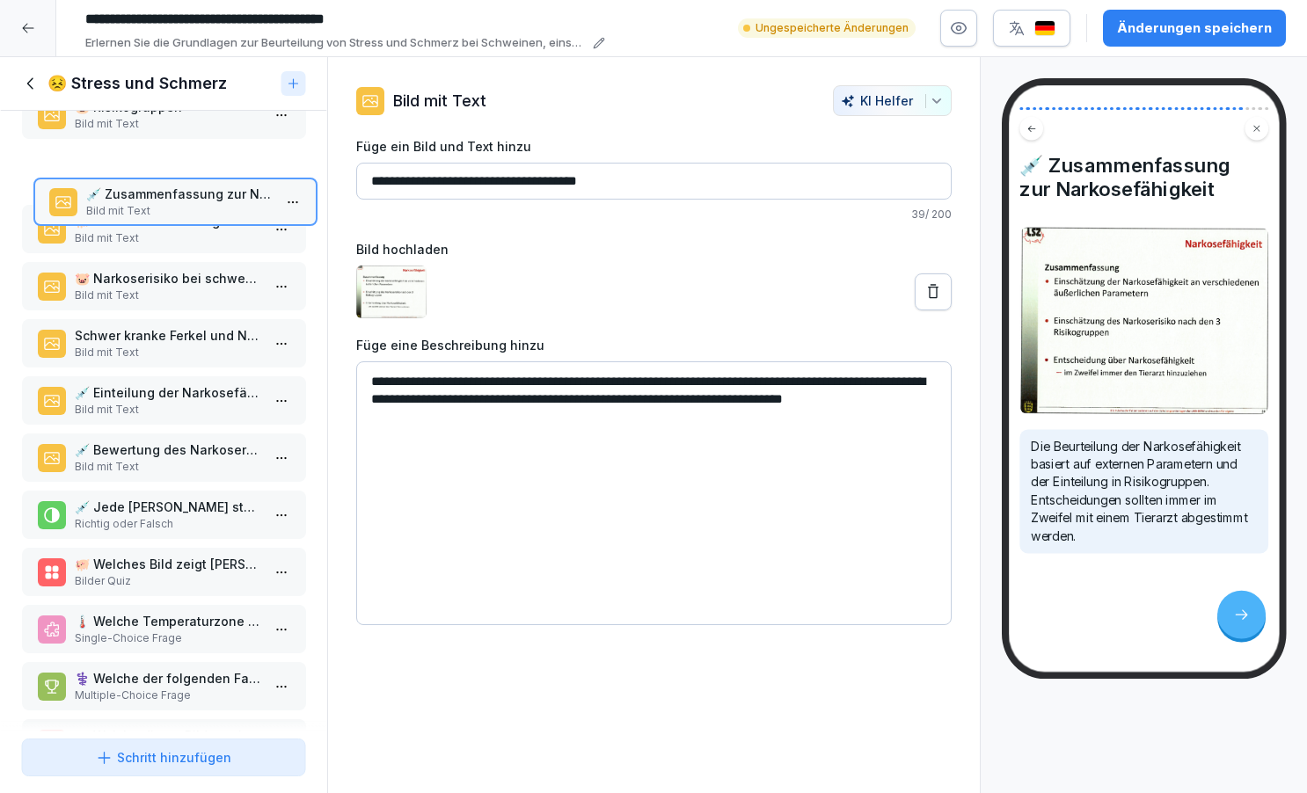
scroll to position [1041, 0]
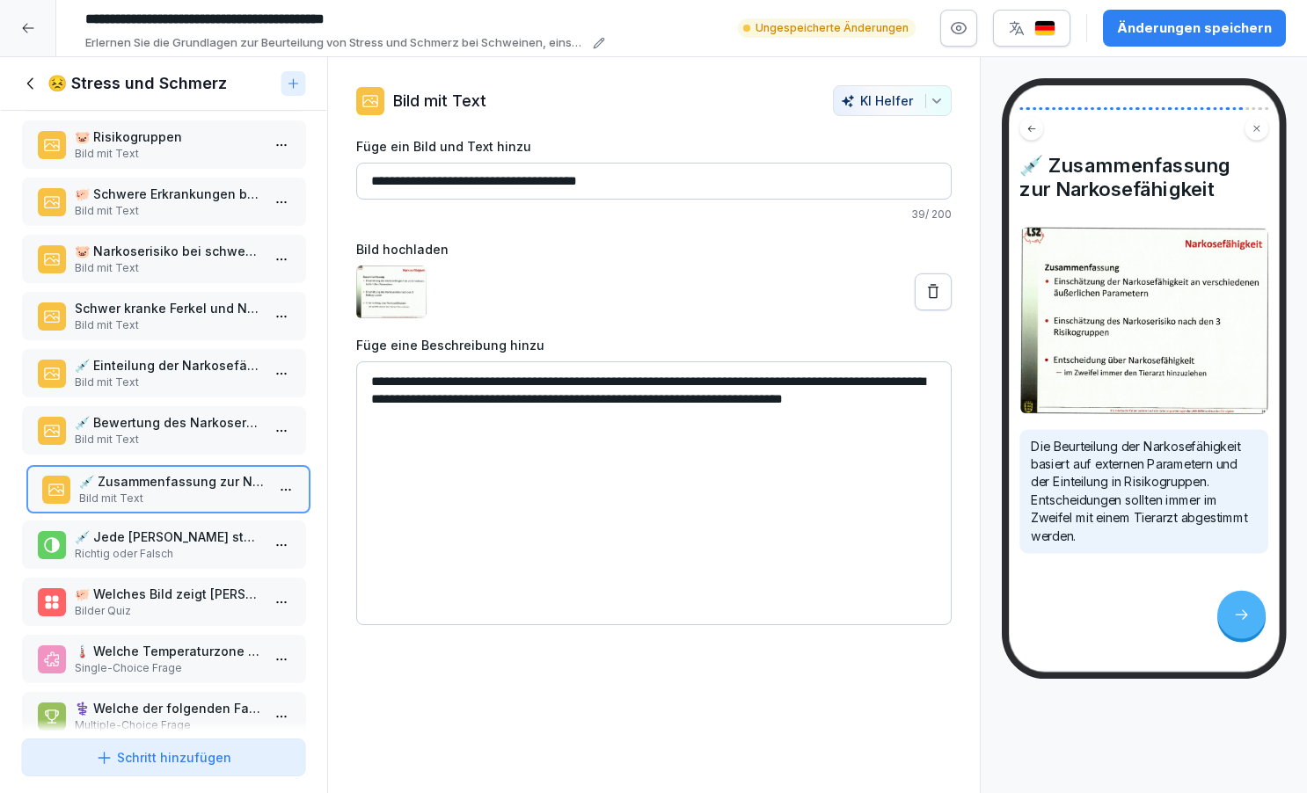
drag, startPoint x: 128, startPoint y: 452, endPoint x: 132, endPoint y: 501, distance: 48.6
click at [132, 491] on p "💉 Zusammenfassung zur Narkosefähigkeit" at bounding box center [171, 481] width 186 height 18
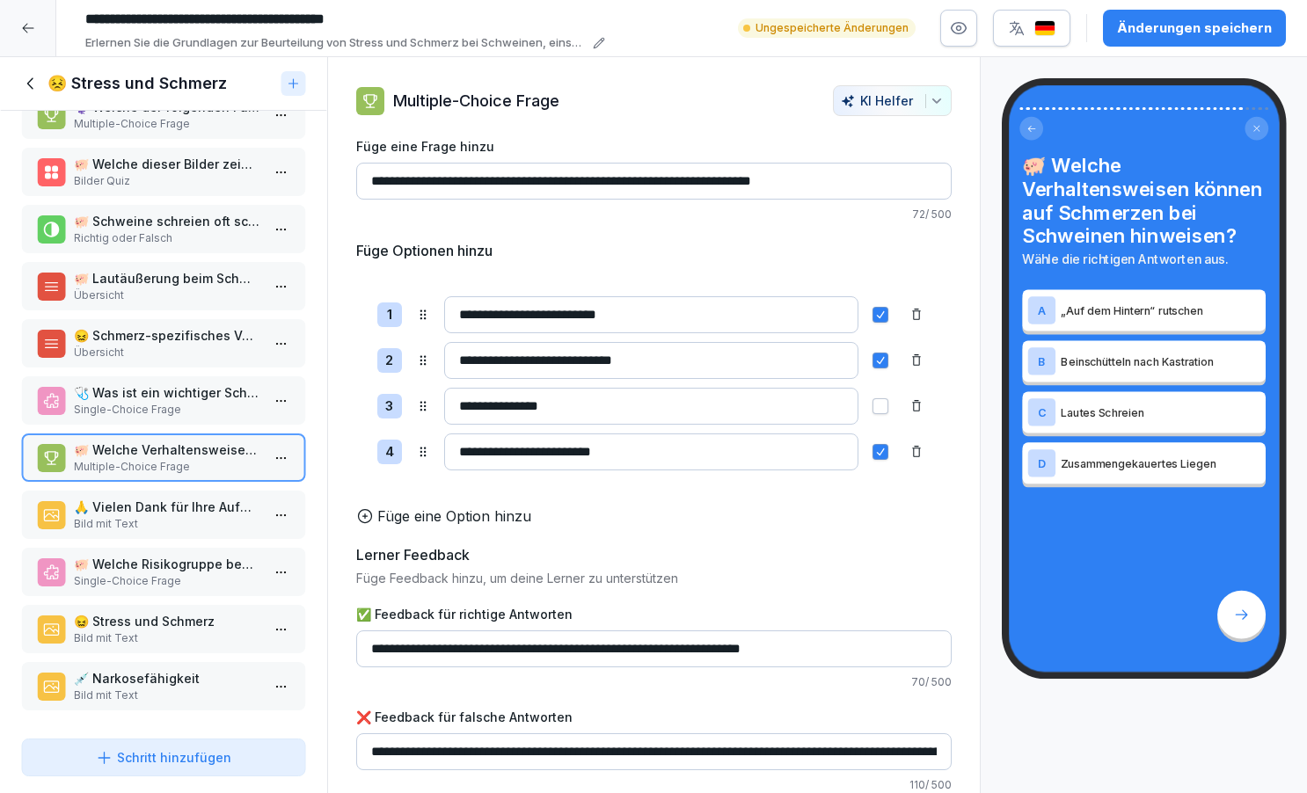
scroll to position [1659, 0]
click at [126, 626] on p "😖 Stress und Schmerz" at bounding box center [167, 621] width 186 height 18
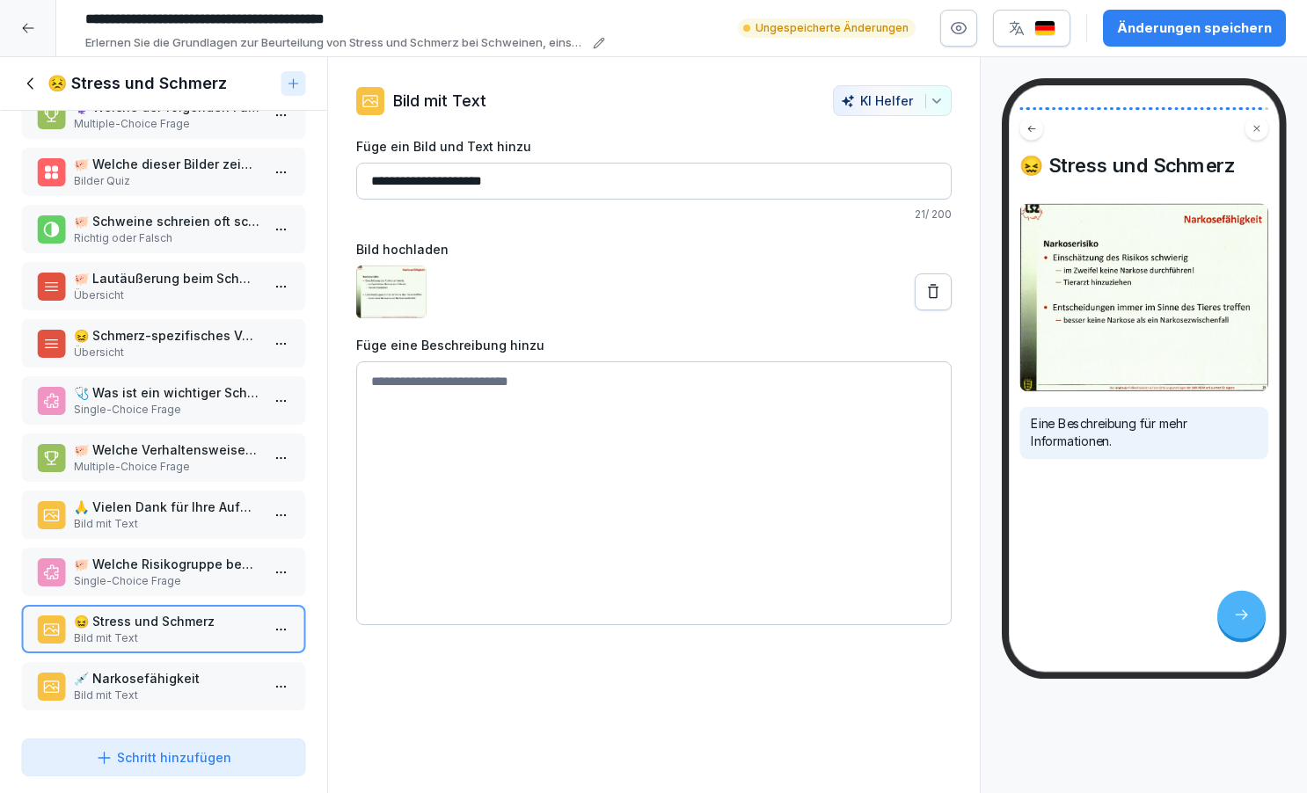
click at [281, 629] on html "**********" at bounding box center [653, 396] width 1307 height 793
click at [238, 732] on div "Löschen" at bounding box center [217, 729] width 150 height 33
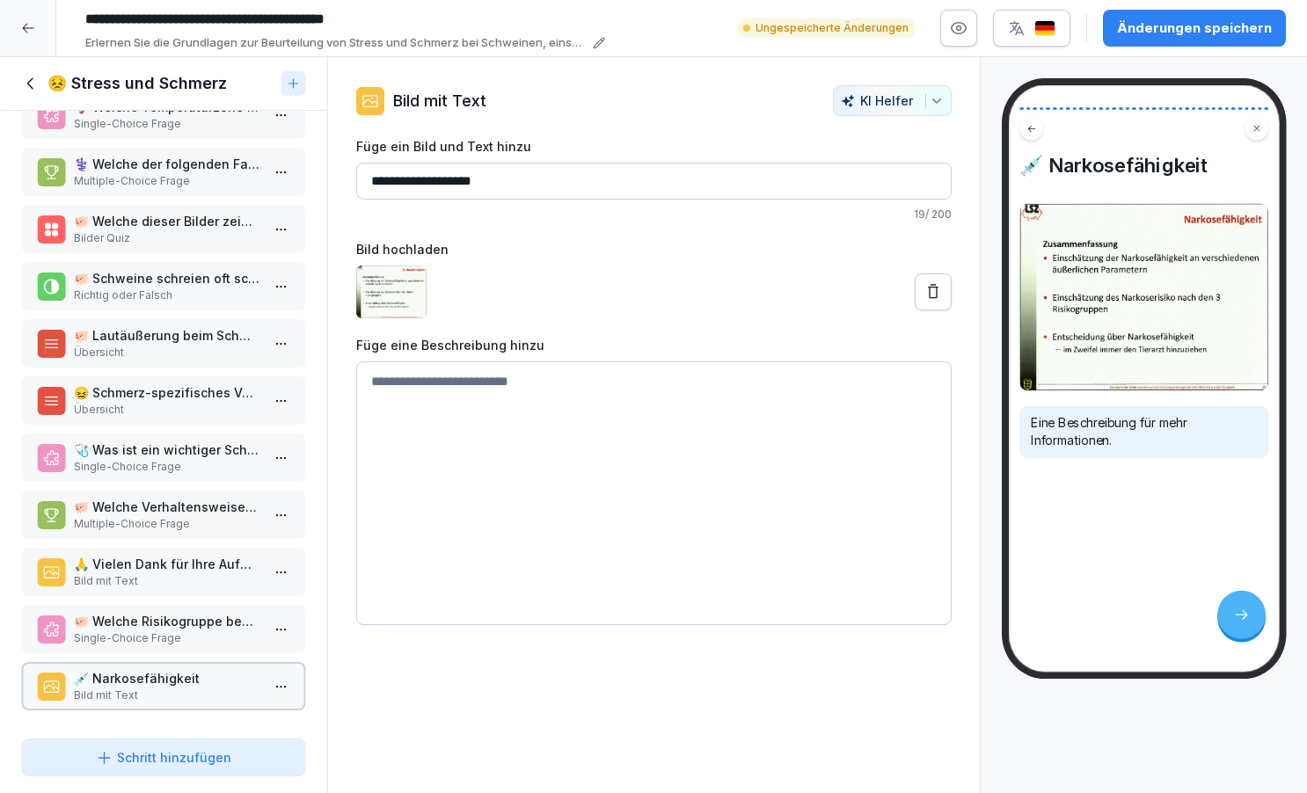
scroll to position [1602, 0]
click at [285, 680] on html "**********" at bounding box center [653, 396] width 1307 height 793
click at [230, 654] on div "Löschen" at bounding box center [217, 652] width 150 height 33
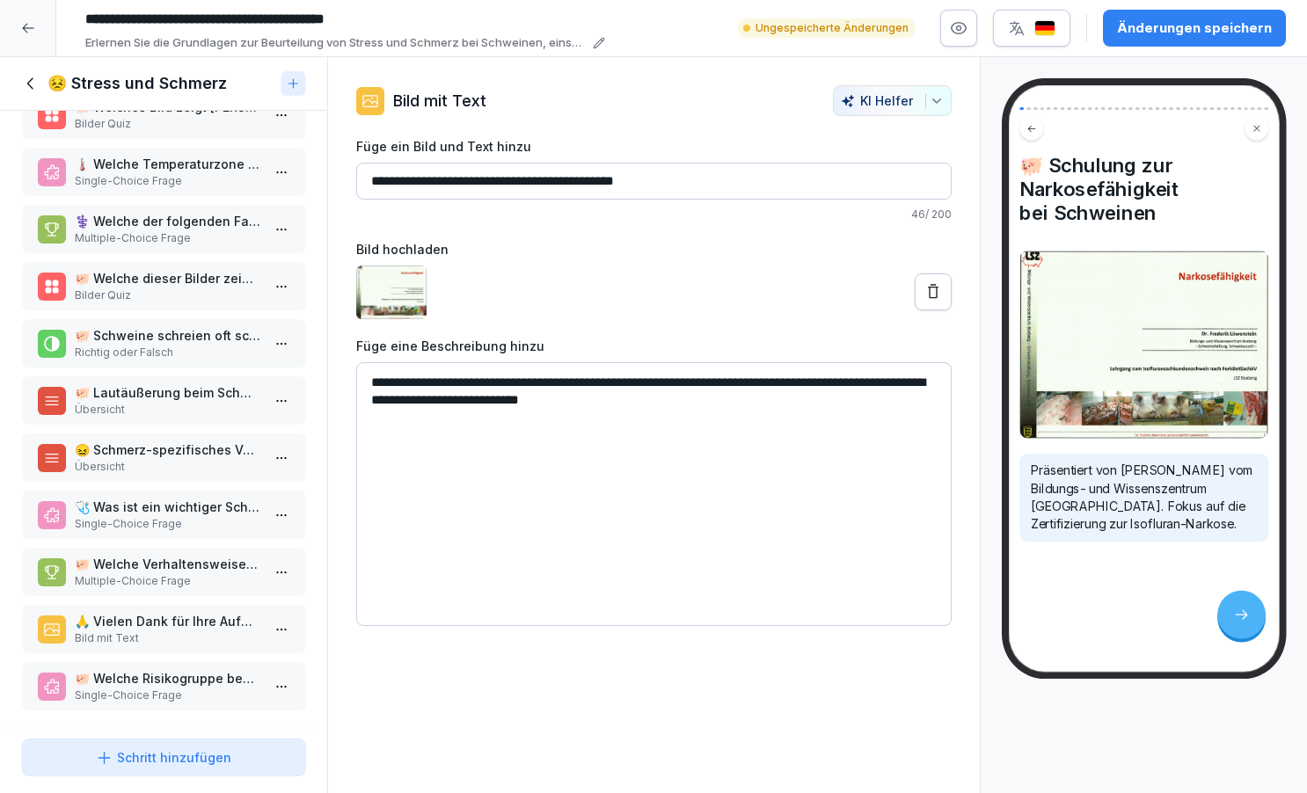
scroll to position [1, 0]
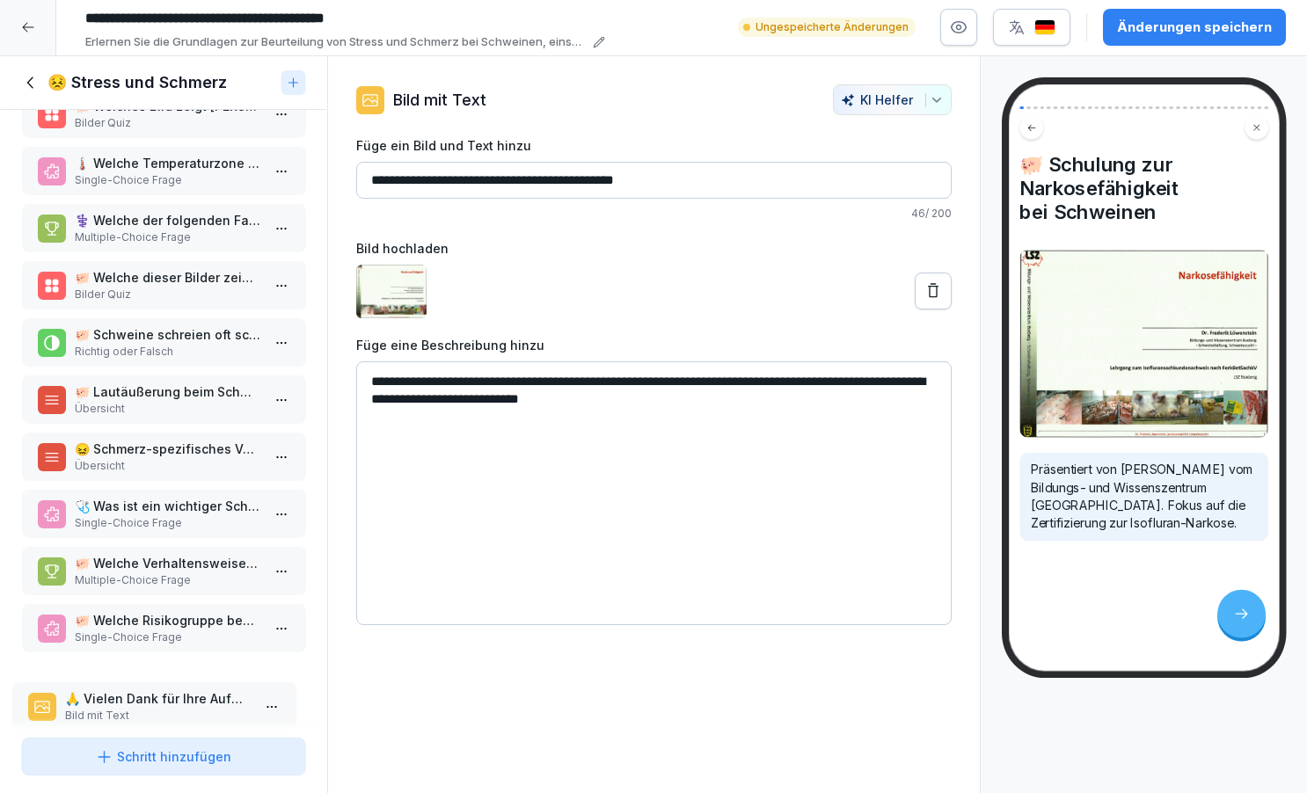
drag, startPoint x: 167, startPoint y: 628, endPoint x: 157, endPoint y: 706, distance: 78.9
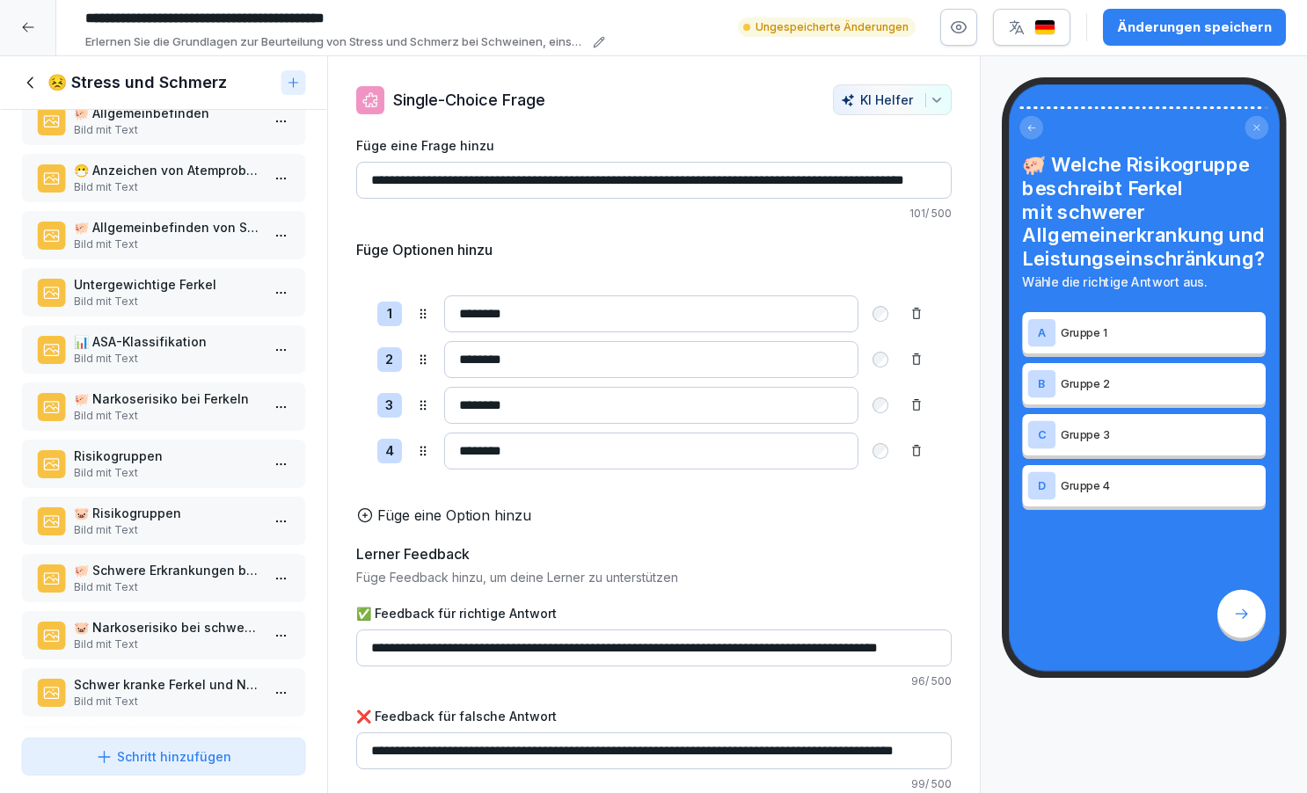
scroll to position [1049, 0]
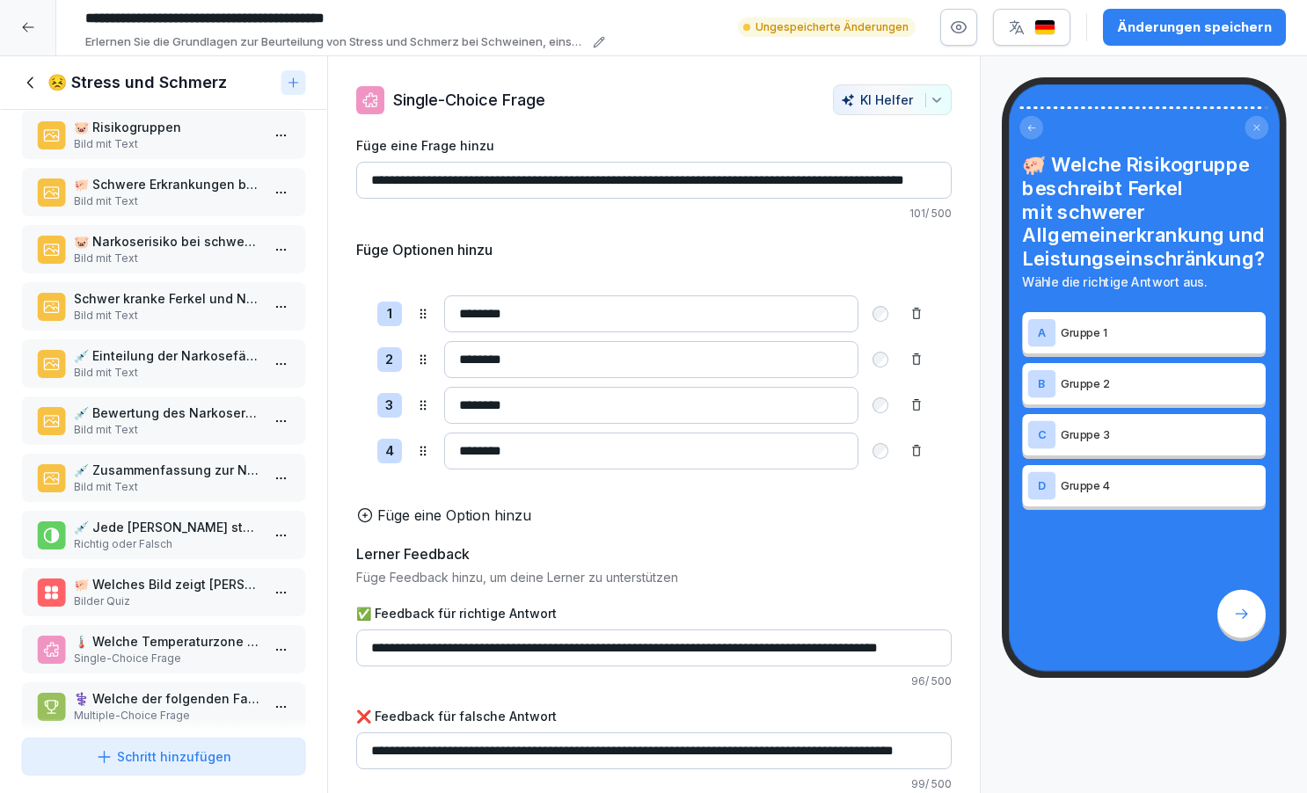
click at [1212, 37] on button "Änderungen speichern" at bounding box center [1194, 27] width 183 height 37
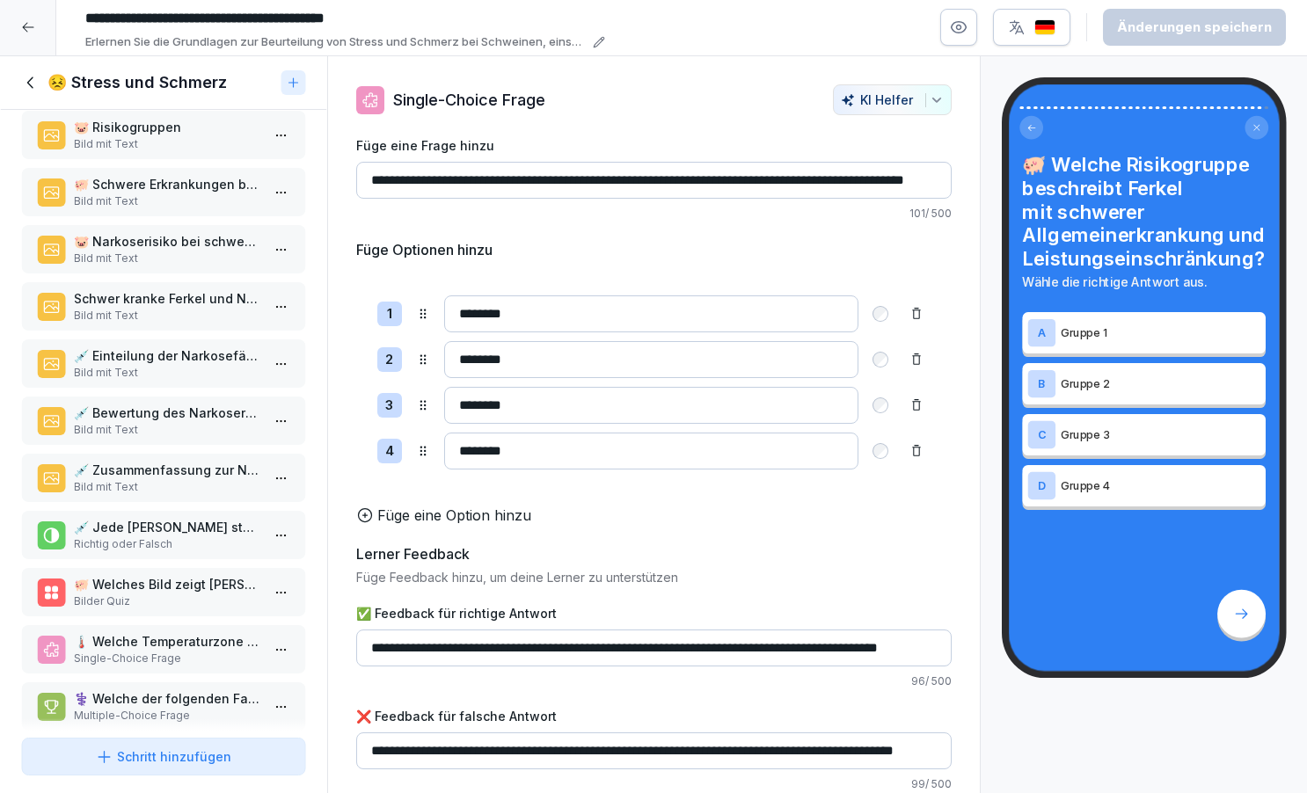
click at [174, 537] on p "💉 Jede [PERSON_NAME] stellt einen schweren Eingriff in die Integrität des Körpe…" at bounding box center [167, 527] width 186 height 18
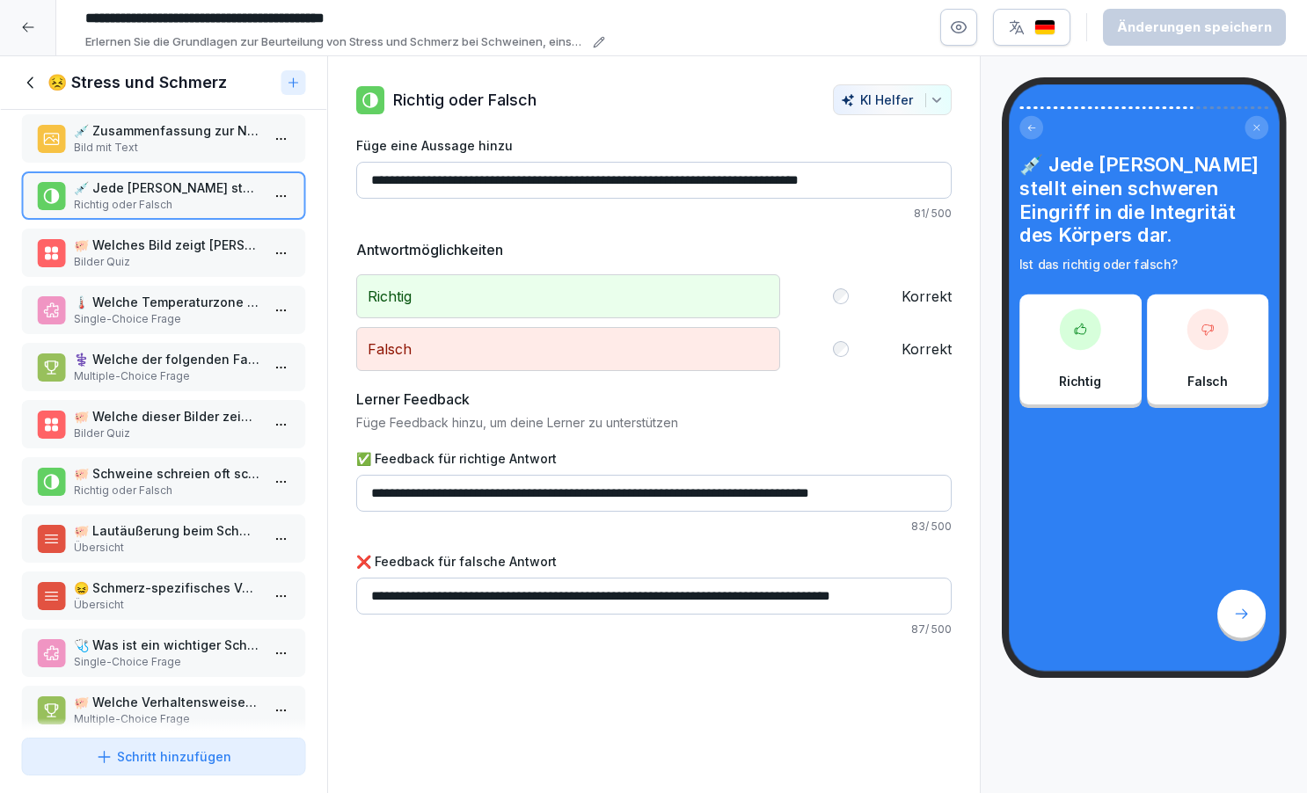
scroll to position [1387, 0]
click at [147, 256] on p "🐖 Welches Bild zeigt [PERSON_NAME], die sich in ihrer thermischen Komfortzone b…" at bounding box center [167, 247] width 186 height 18
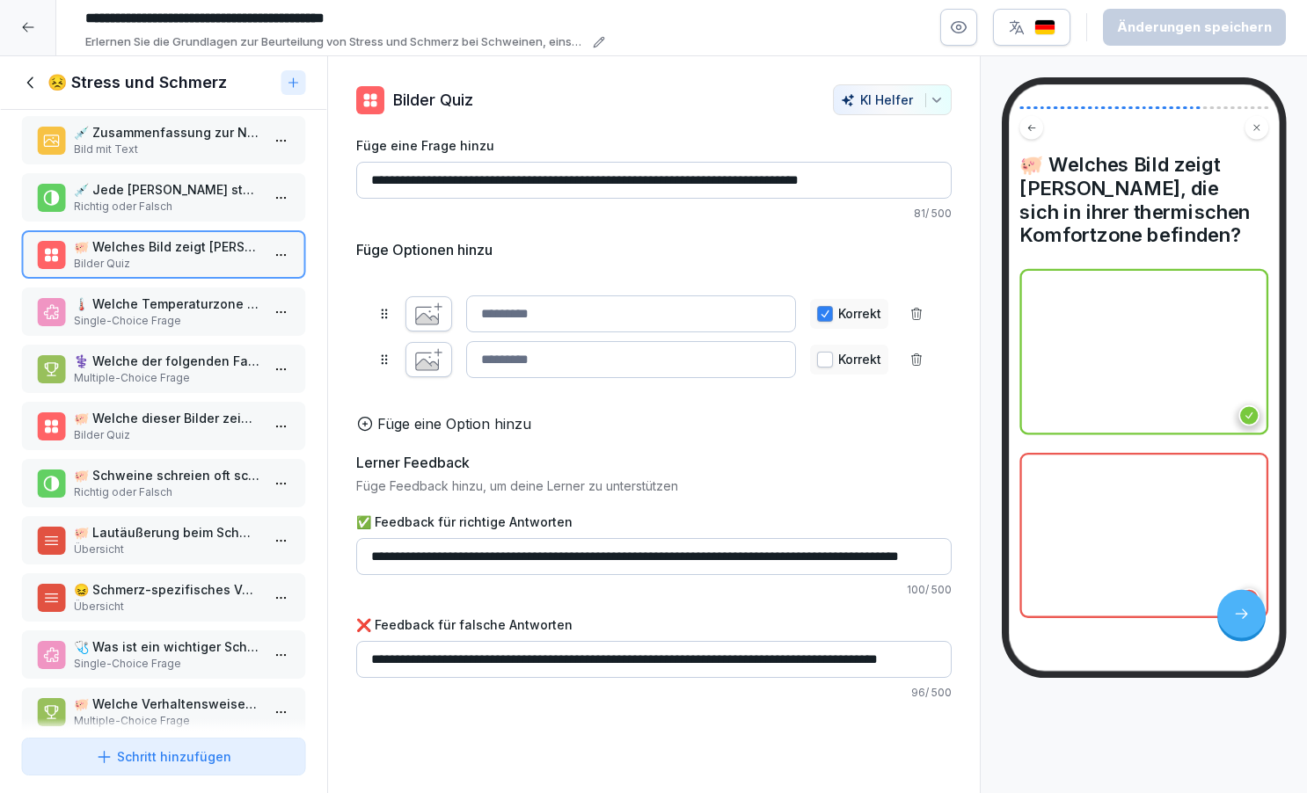
click at [145, 313] on p "🌡️ Welche Temperaturzone ist für Ferkel ideal?" at bounding box center [167, 304] width 186 height 18
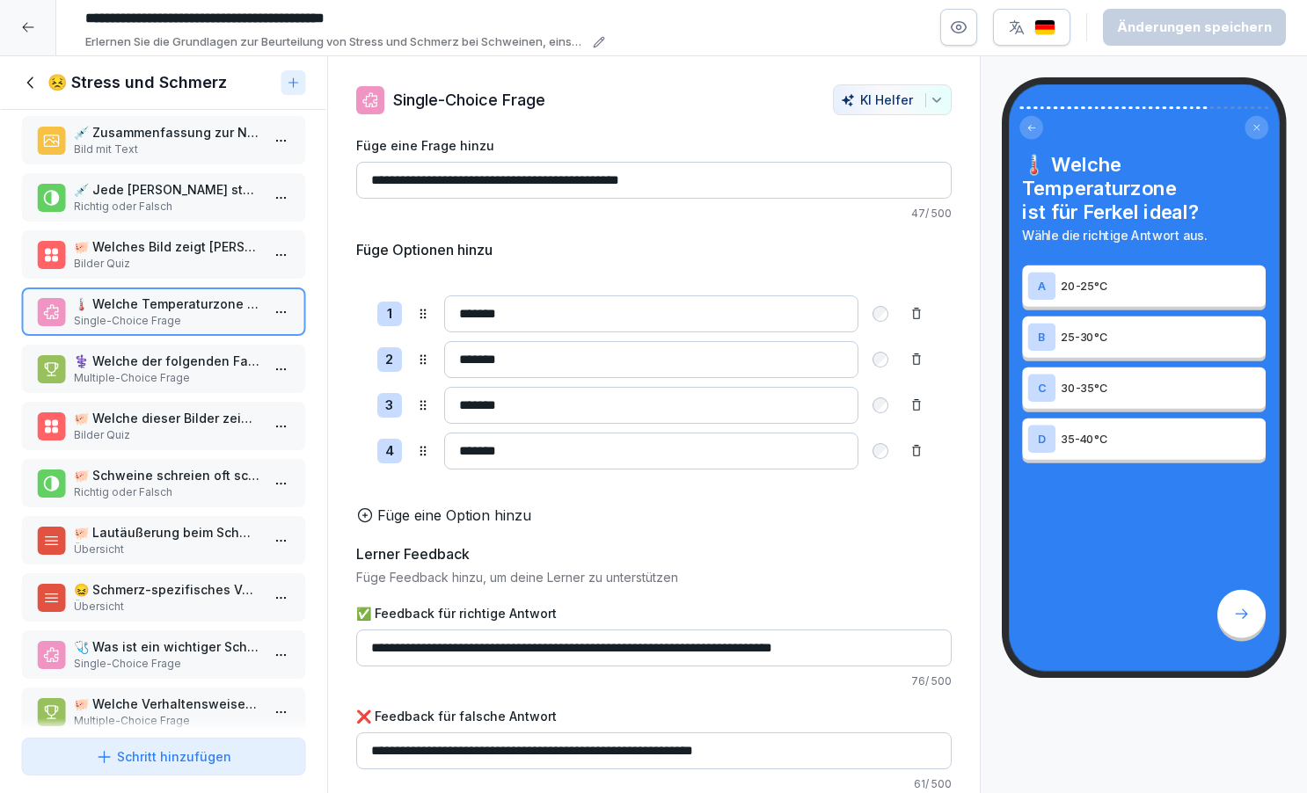
click at [143, 386] on p "Multiple-Choice Frage" at bounding box center [167, 378] width 186 height 16
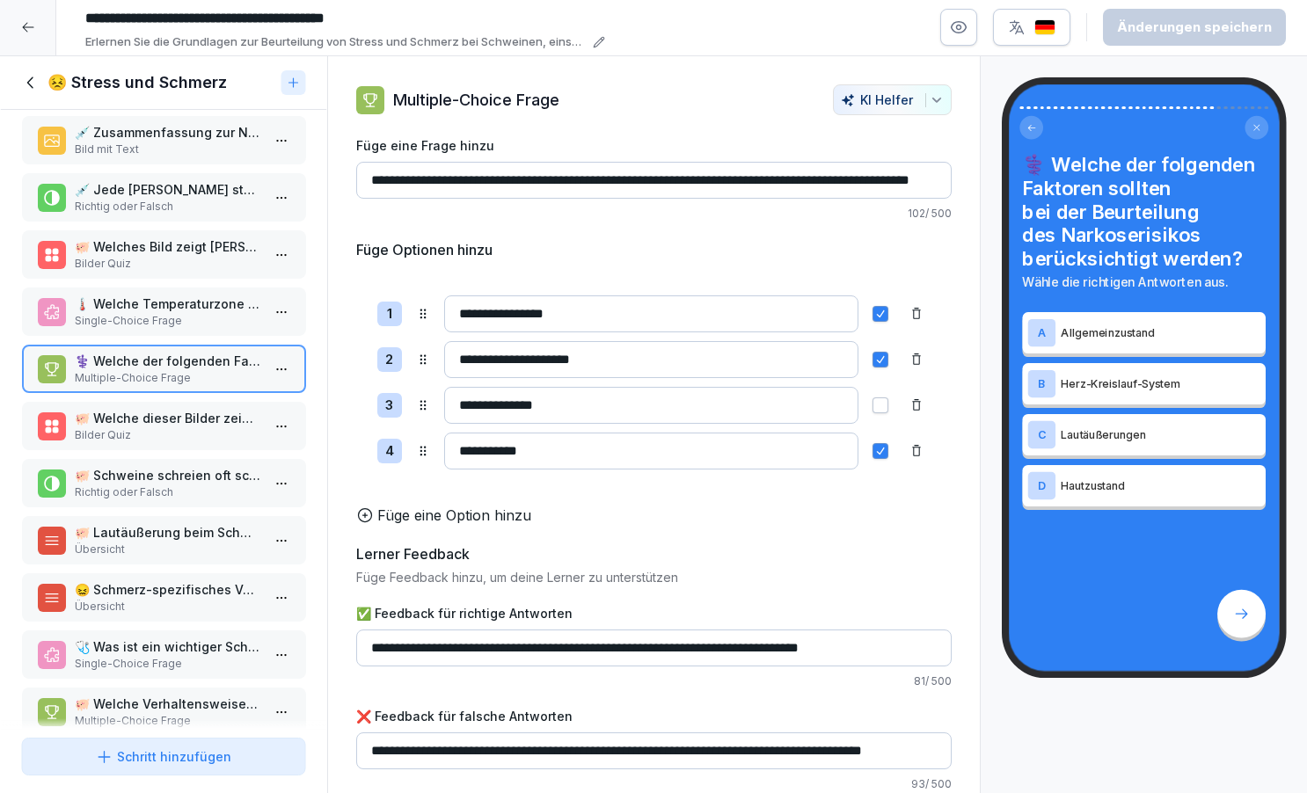
click at [150, 428] on p "🐖 Welche dieser Bilder zeigt ein normales Liegeverhalten bei Schweinen?" at bounding box center [167, 418] width 186 height 18
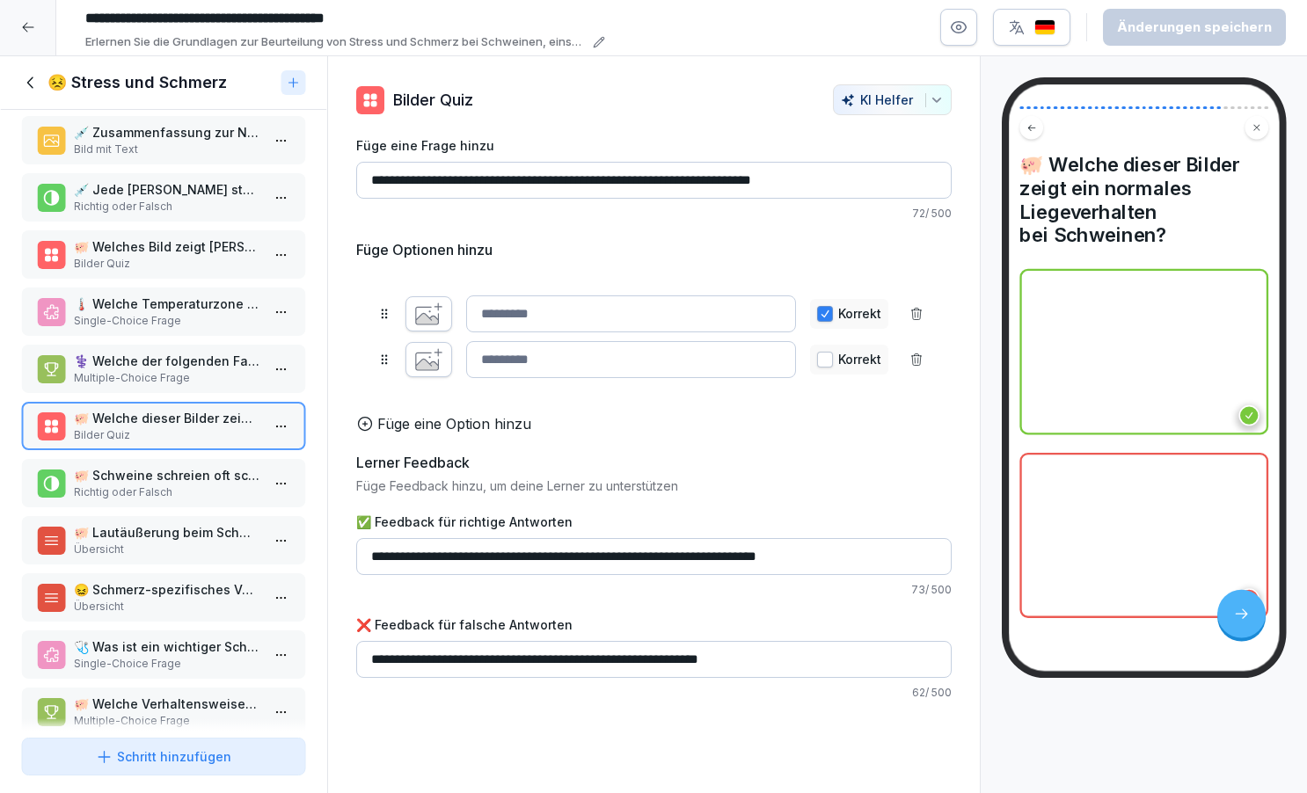
click at [154, 501] on p "Richtig oder Falsch" at bounding box center [167, 493] width 186 height 16
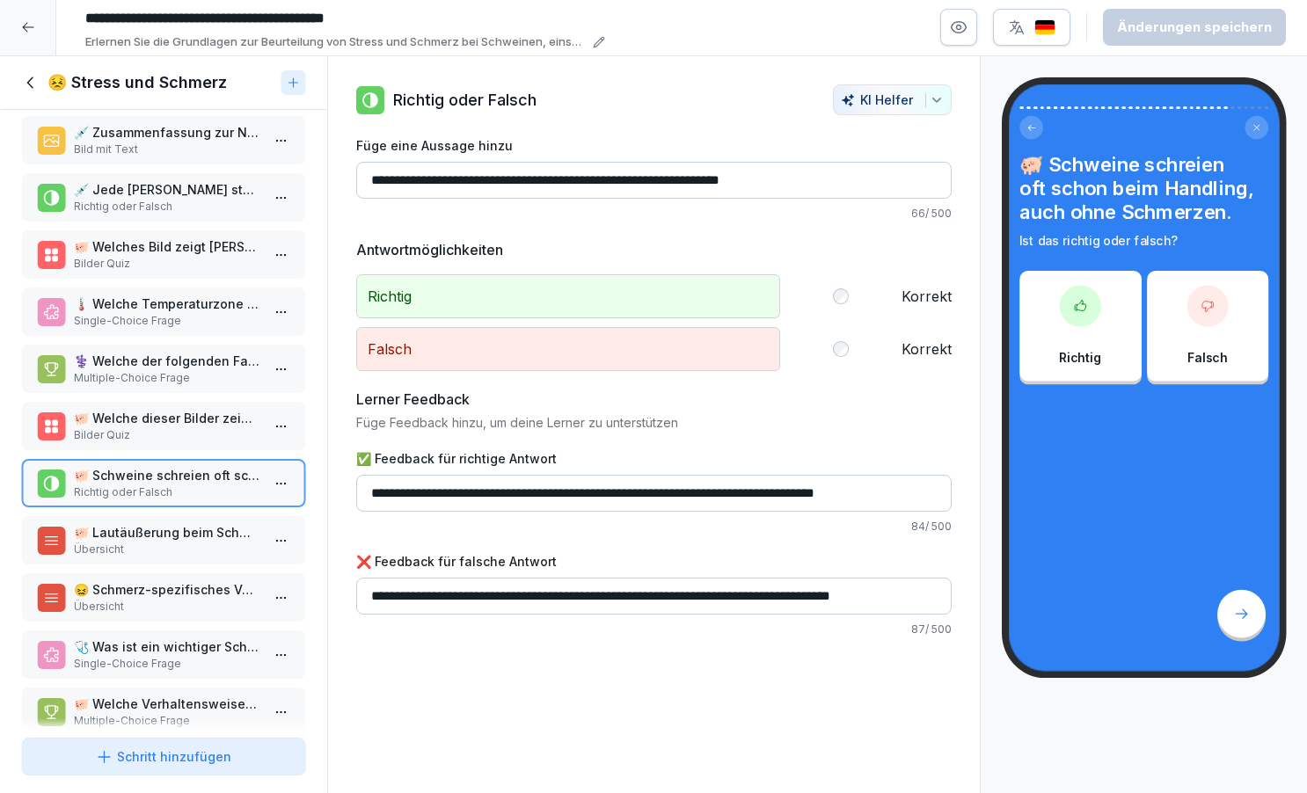
click at [161, 542] on p "🐖 Lautäußerung beim Schwein" at bounding box center [167, 532] width 186 height 18
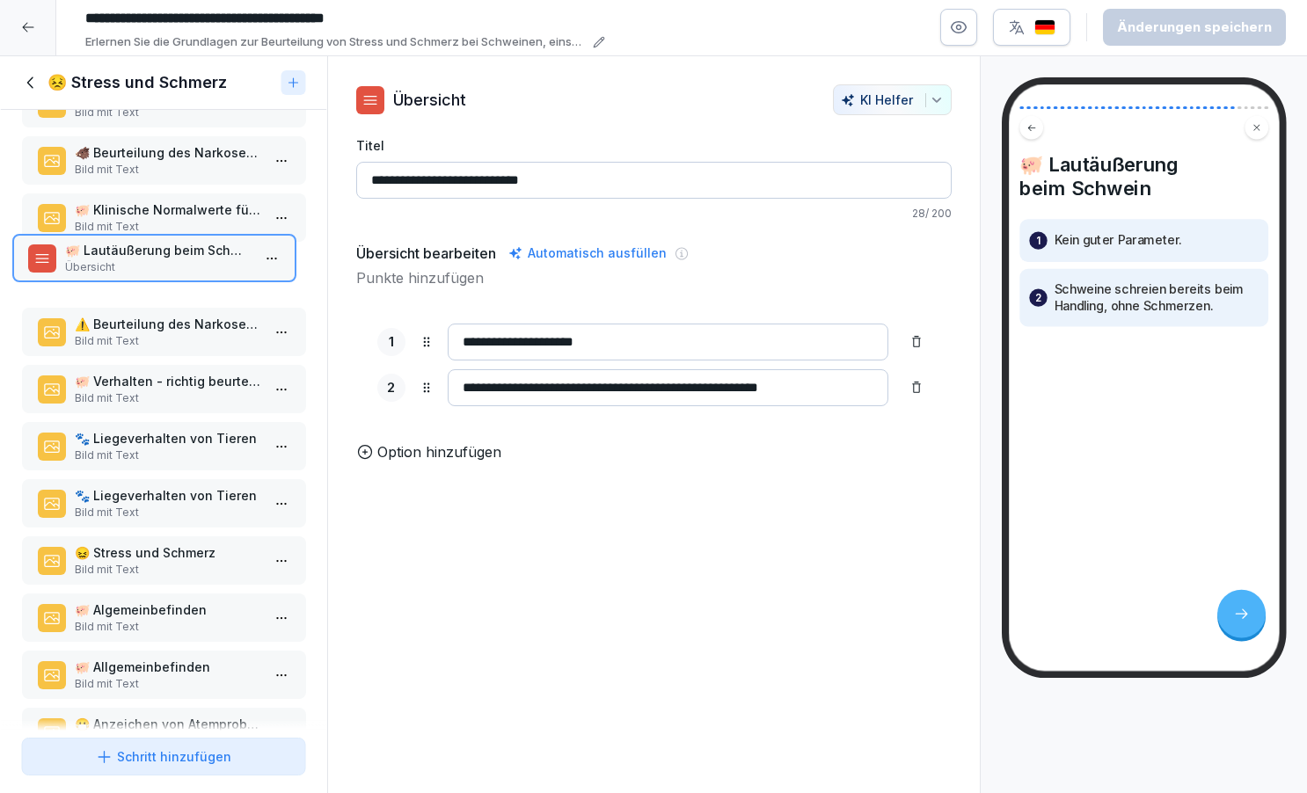
scroll to position [130, 0]
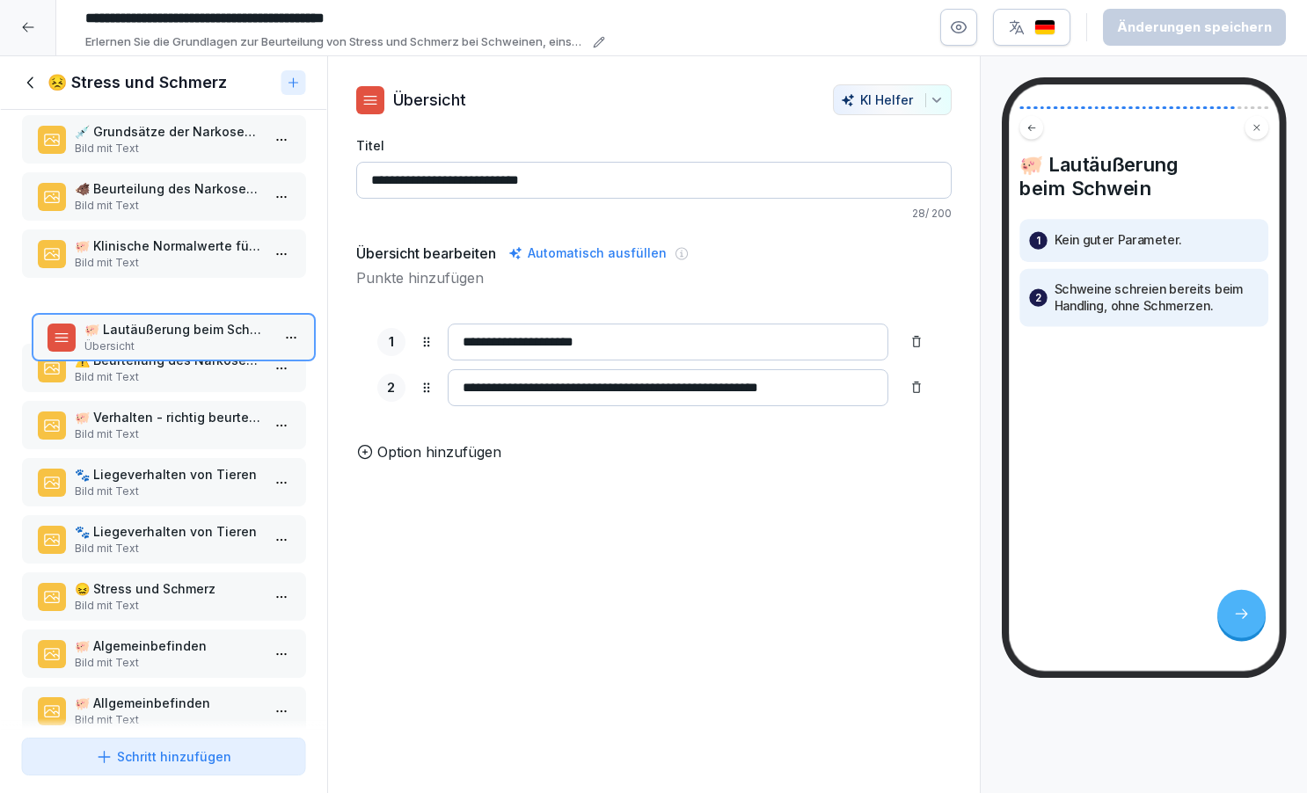
drag, startPoint x: 161, startPoint y: 555, endPoint x: 171, endPoint y: 352, distance: 203.4
click at [171, 339] on p "🐖 Lautäußerung beim Schwein" at bounding box center [177, 329] width 186 height 18
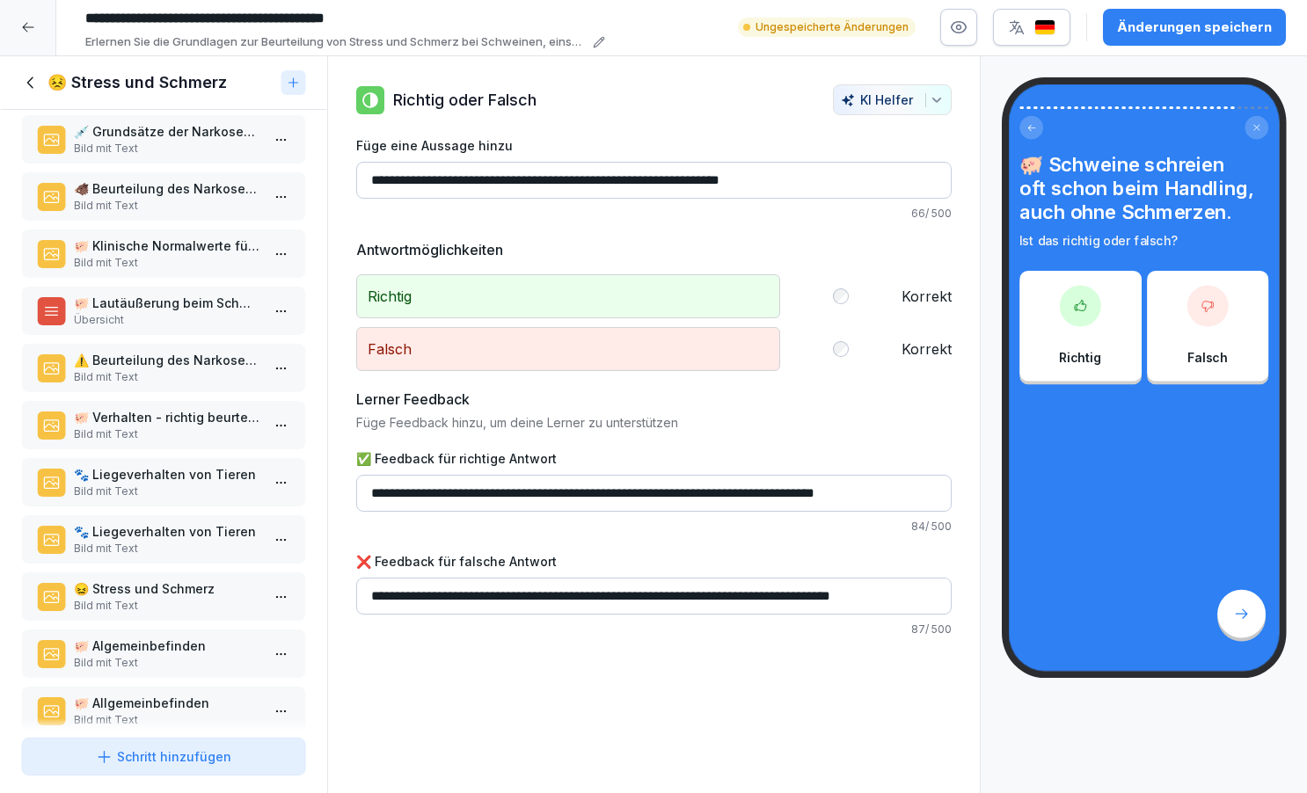
click at [157, 541] on p "🐾 Liegeverhalten von Tieren" at bounding box center [167, 532] width 186 height 18
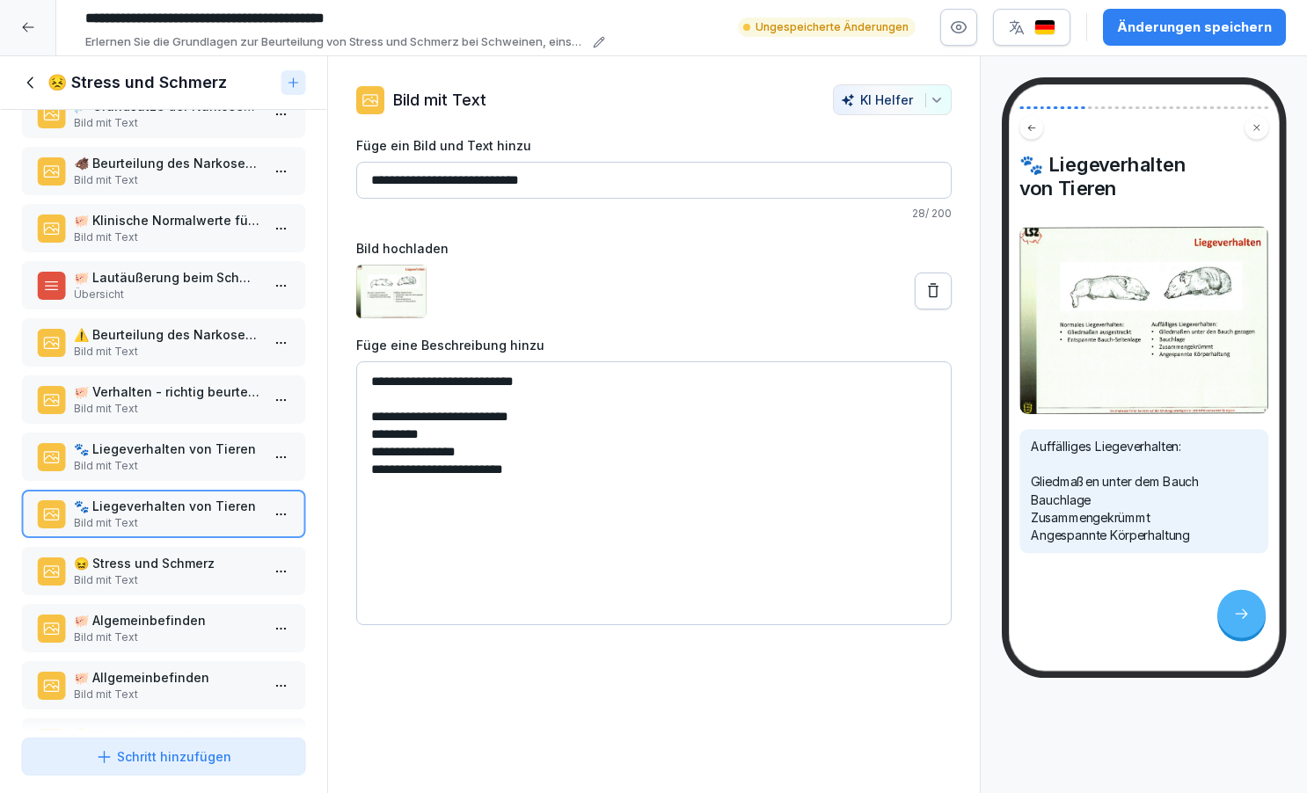
scroll to position [190, 0]
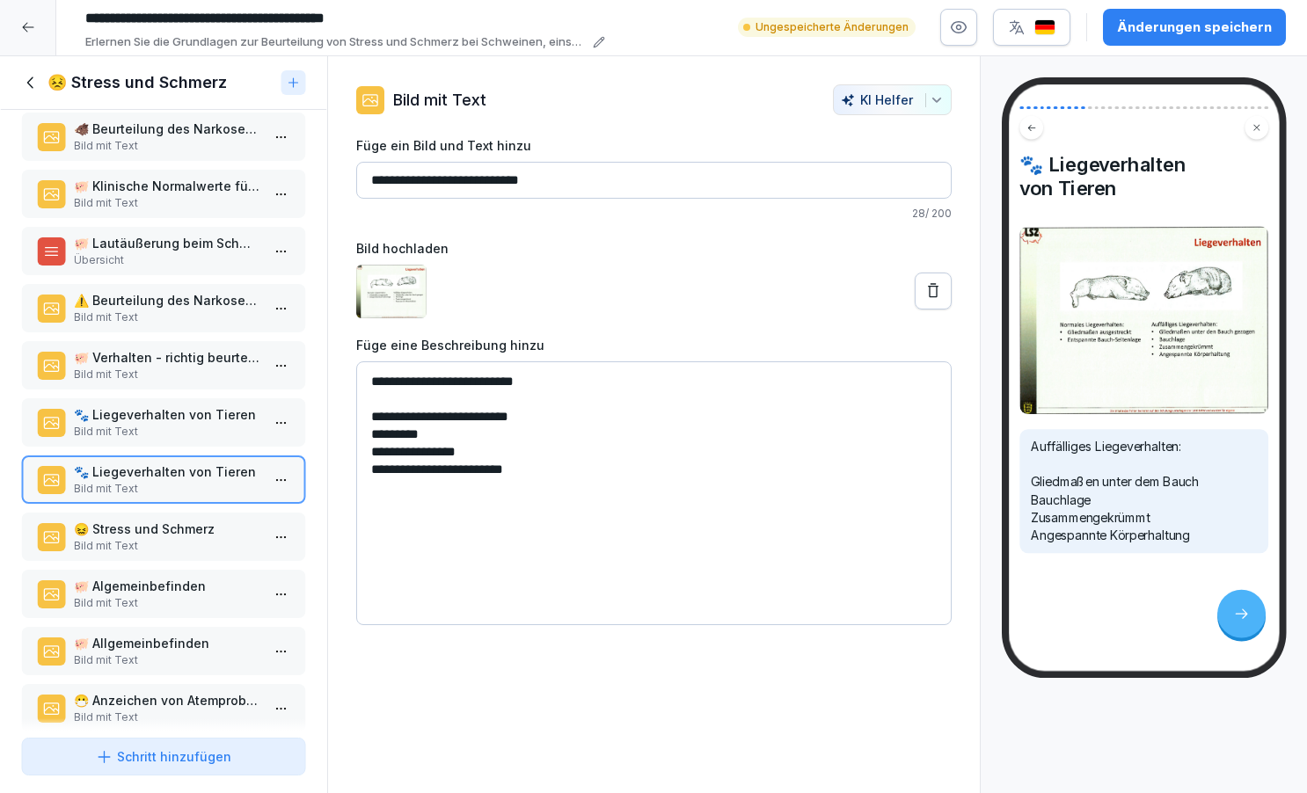
click at [151, 538] on p "😖 Stress und Schmerz" at bounding box center [167, 529] width 186 height 18
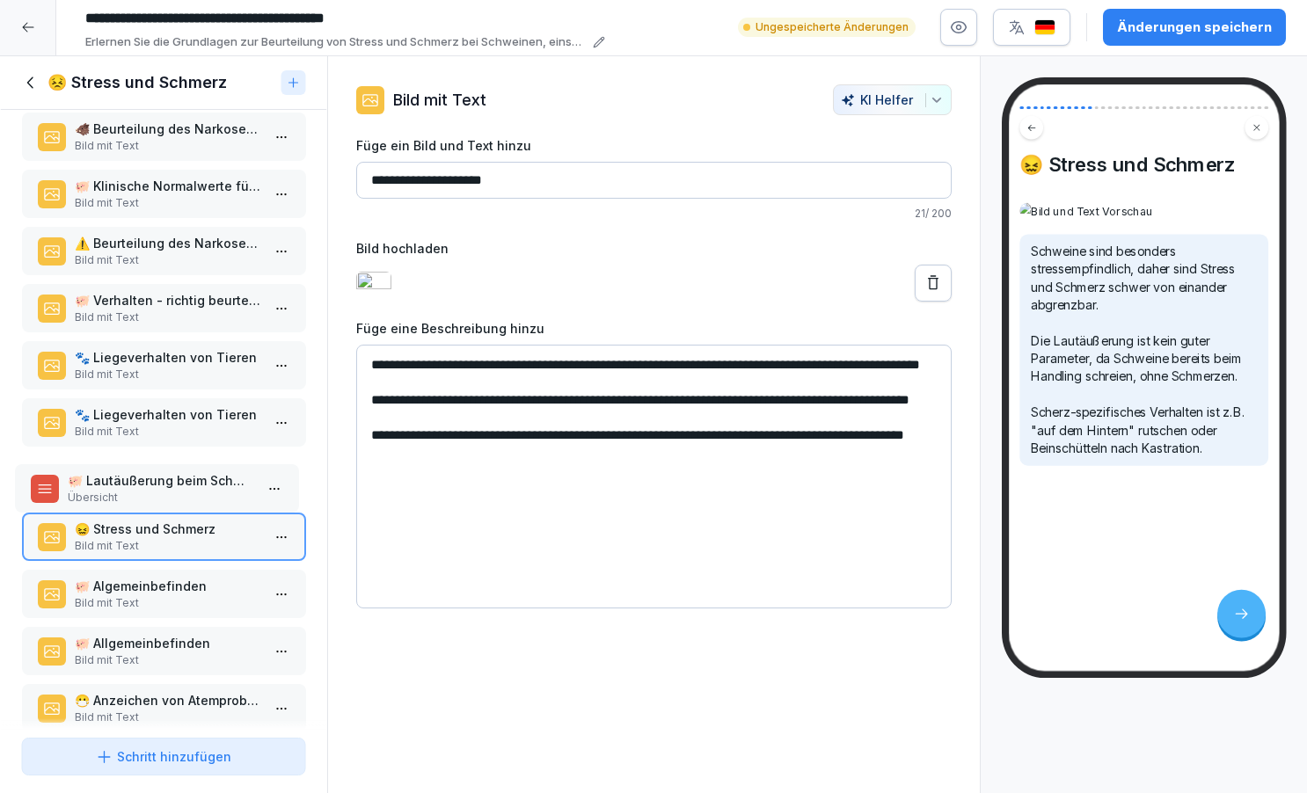
drag, startPoint x: 147, startPoint y: 266, endPoint x: 139, endPoint y: 503, distance: 237.6
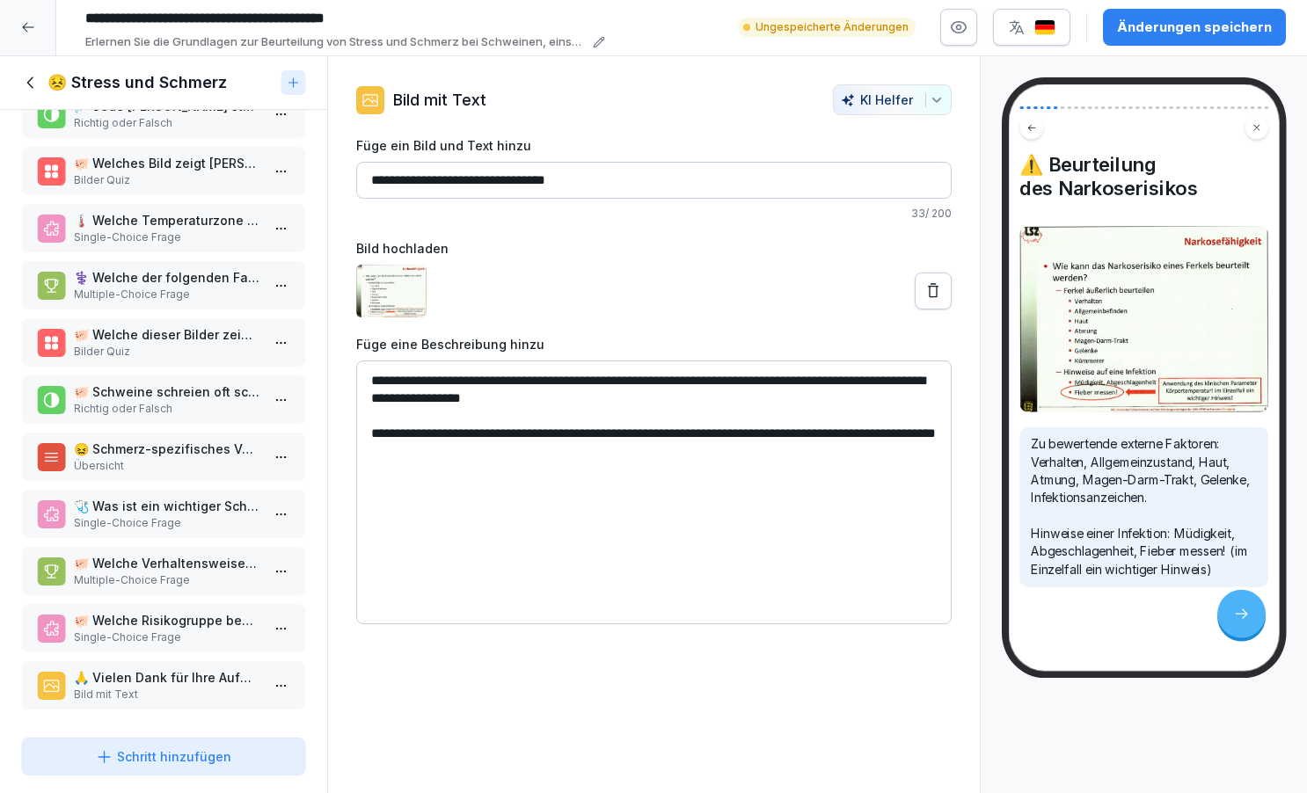
scroll to position [1545, 0]
click at [157, 455] on p "😖 Schmerz-spezifisches Verhalten" at bounding box center [167, 449] width 186 height 18
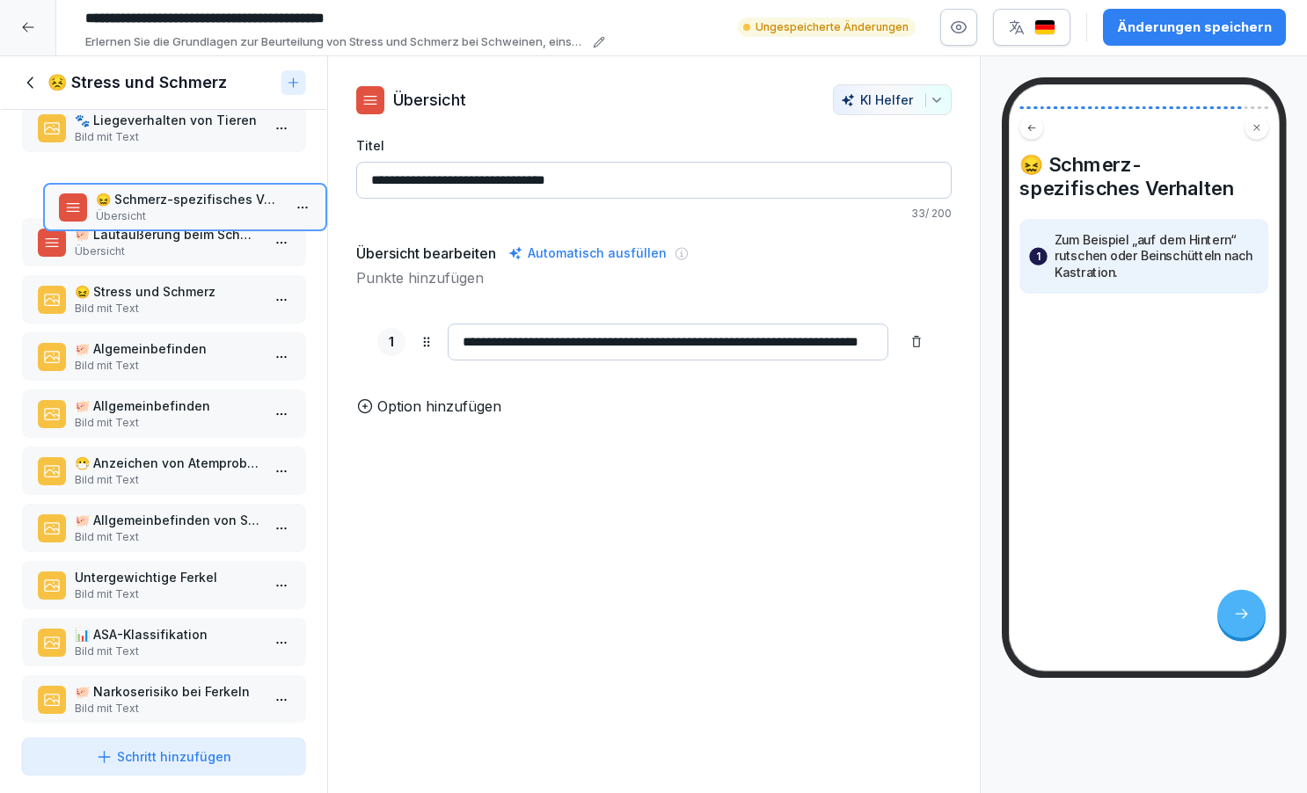
scroll to position [435, 0]
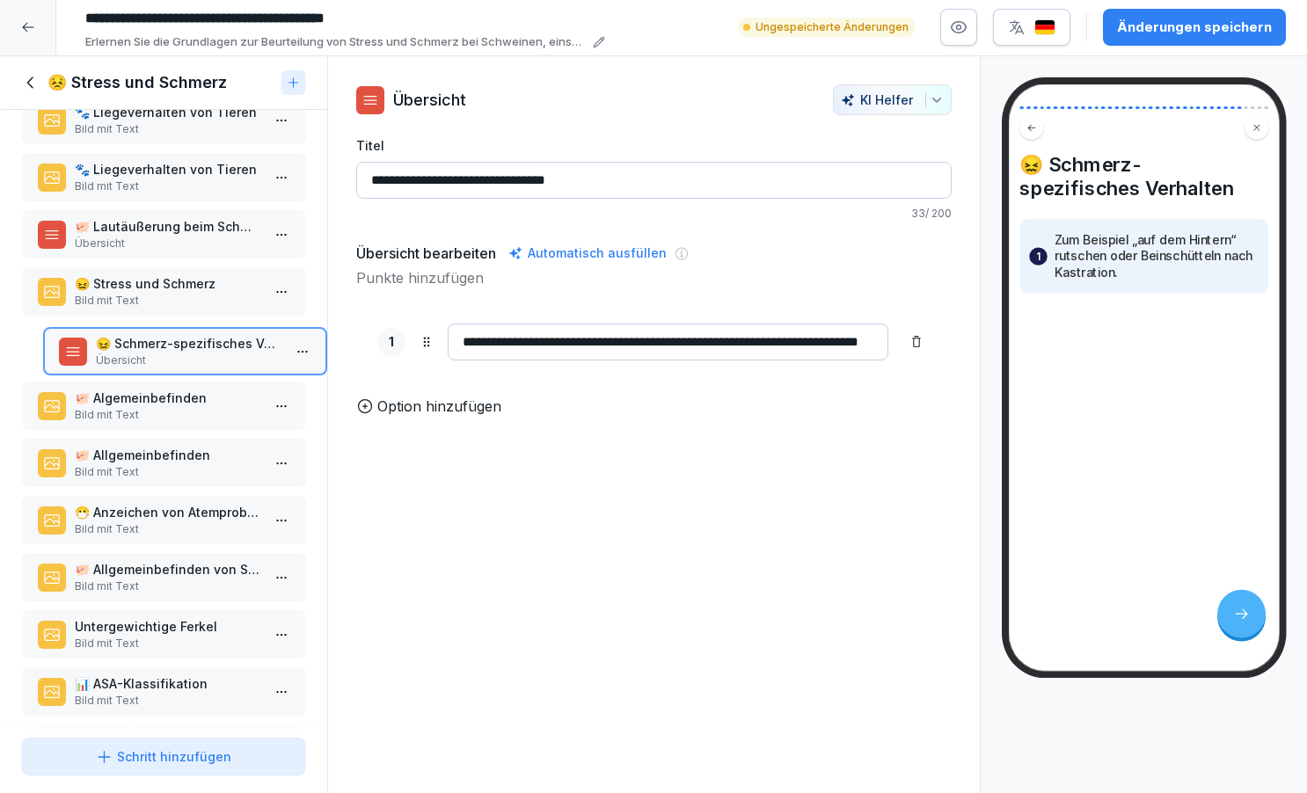
drag, startPoint x: 121, startPoint y: 594, endPoint x: 152, endPoint y: 369, distance: 226.5
click at [152, 369] on p "Übersicht" at bounding box center [188, 361] width 186 height 16
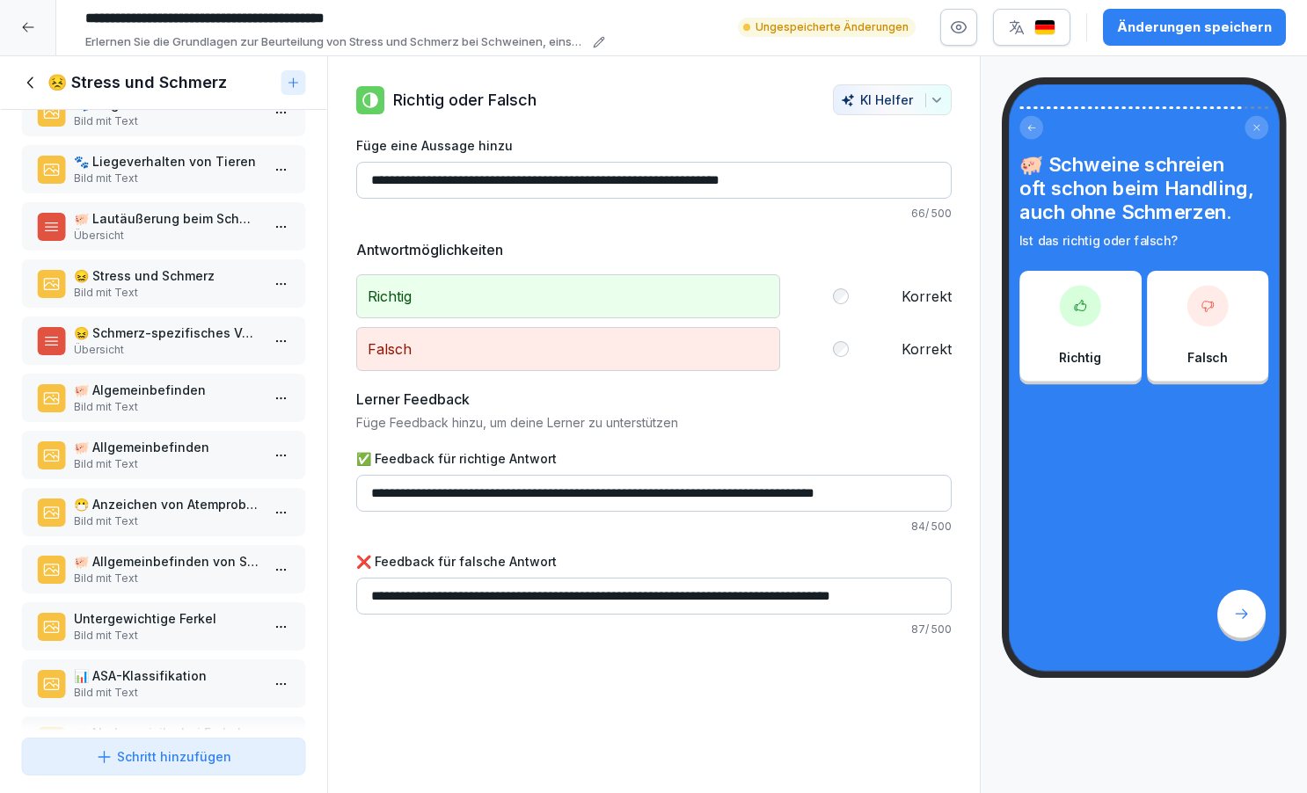
scroll to position [384, 0]
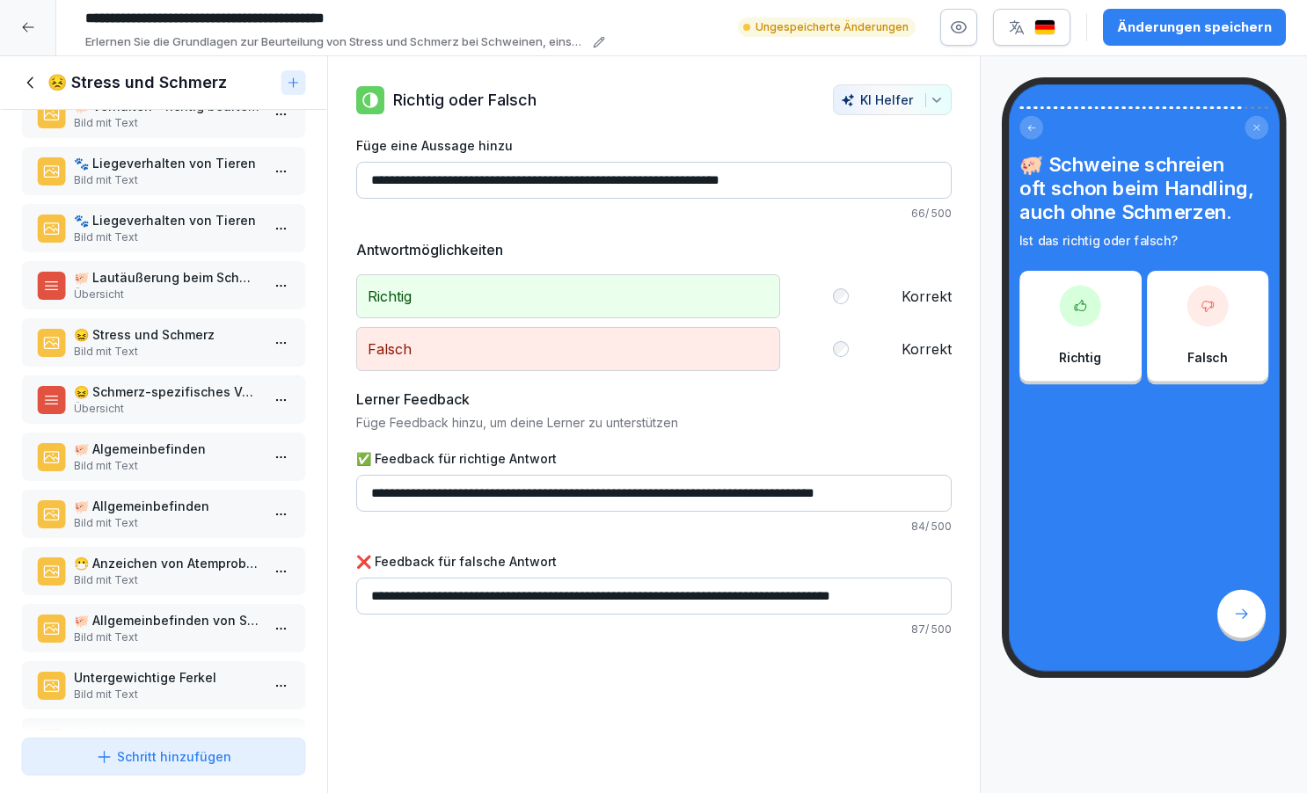
click at [159, 344] on p "😖 Stress und Schmerz" at bounding box center [167, 334] width 186 height 18
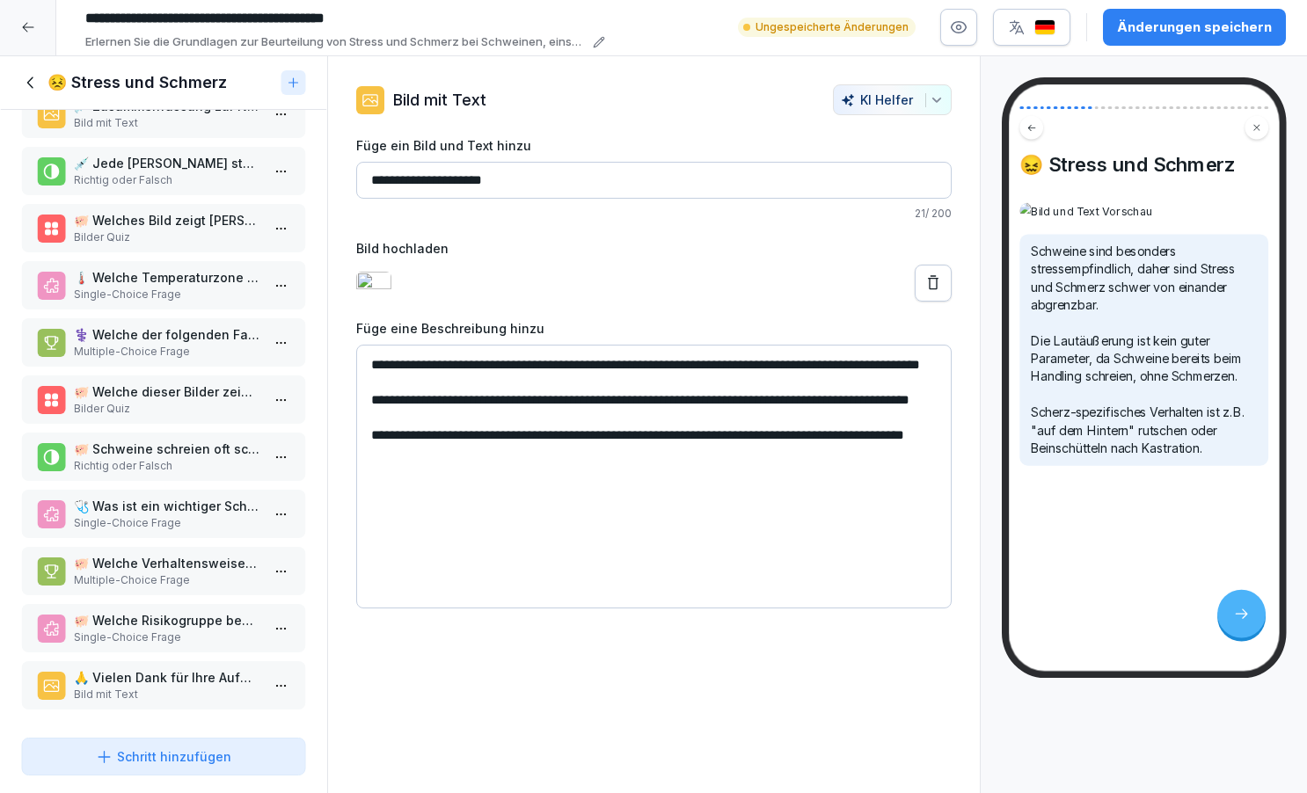
scroll to position [1545, 0]
click at [150, 410] on p "Bilder Quiz" at bounding box center [167, 409] width 186 height 16
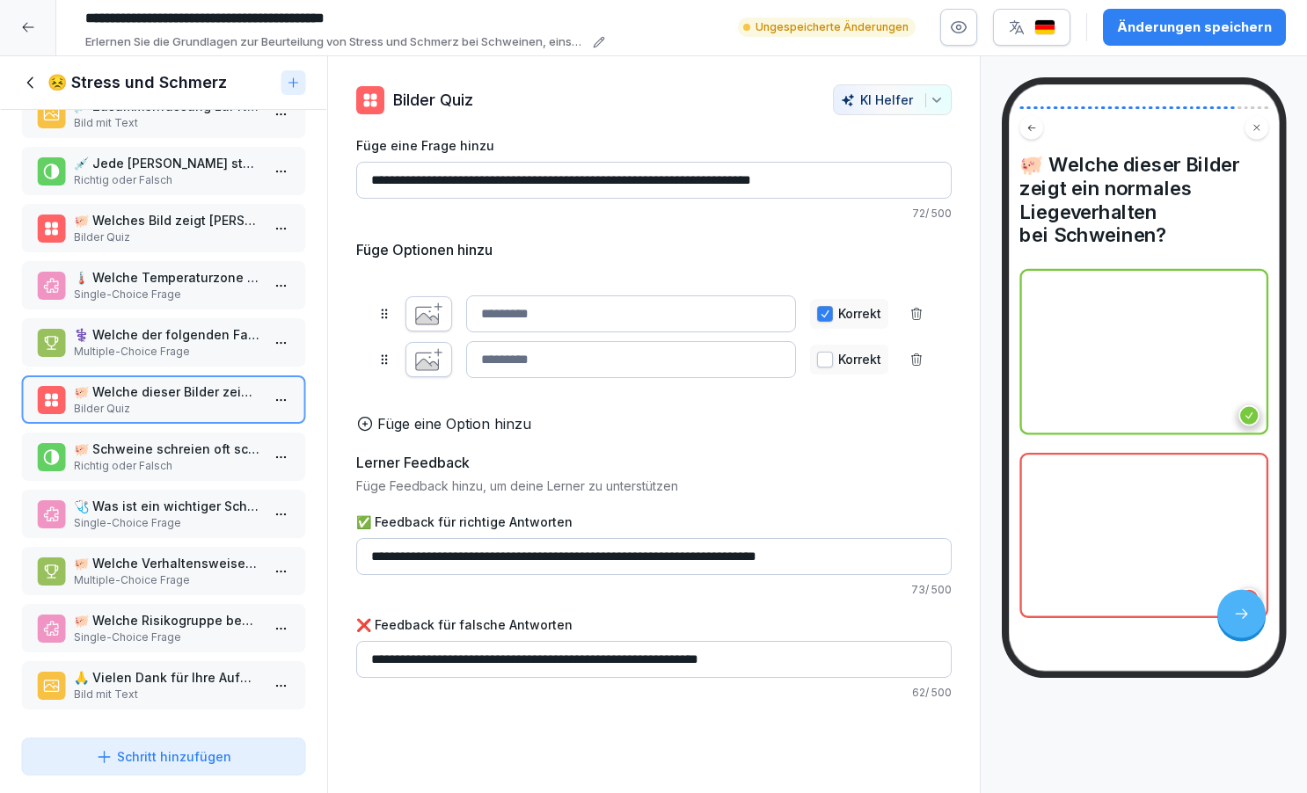
click at [135, 238] on p "Bilder Quiz" at bounding box center [167, 238] width 186 height 16
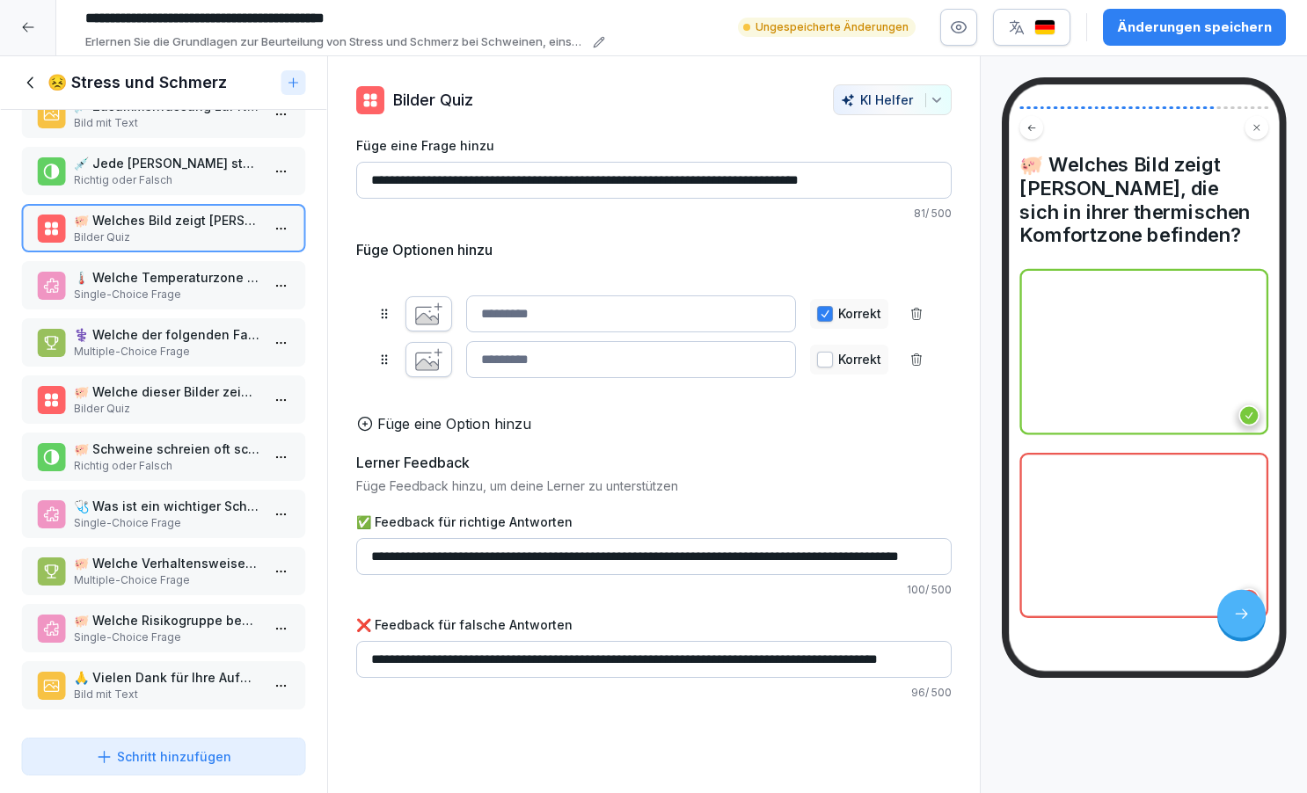
click at [1204, 26] on div "Änderungen speichern" at bounding box center [1194, 27] width 155 height 19
